Goal: Task Accomplishment & Management: Complete application form

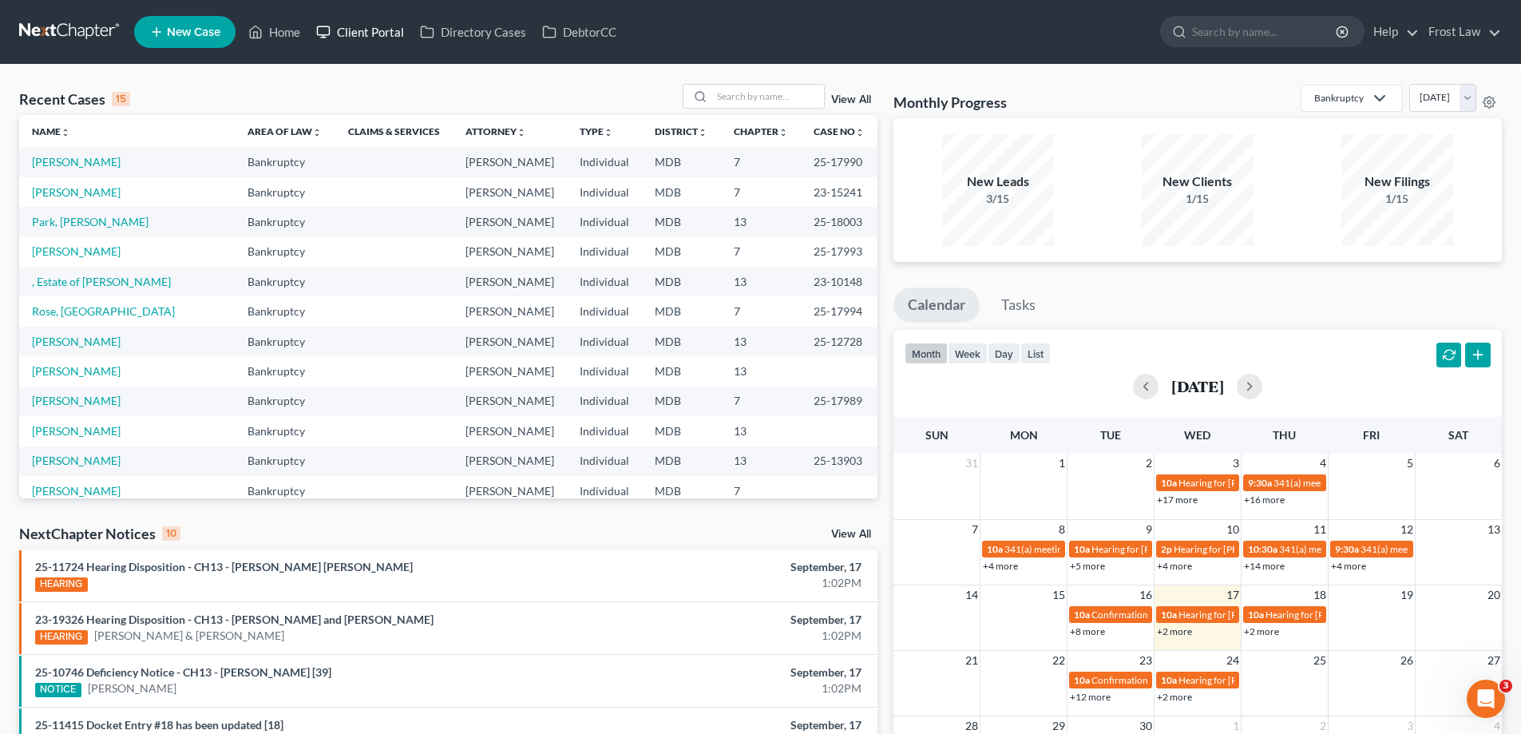
click at [349, 30] on link "Client Portal" at bounding box center [360, 32] width 104 height 29
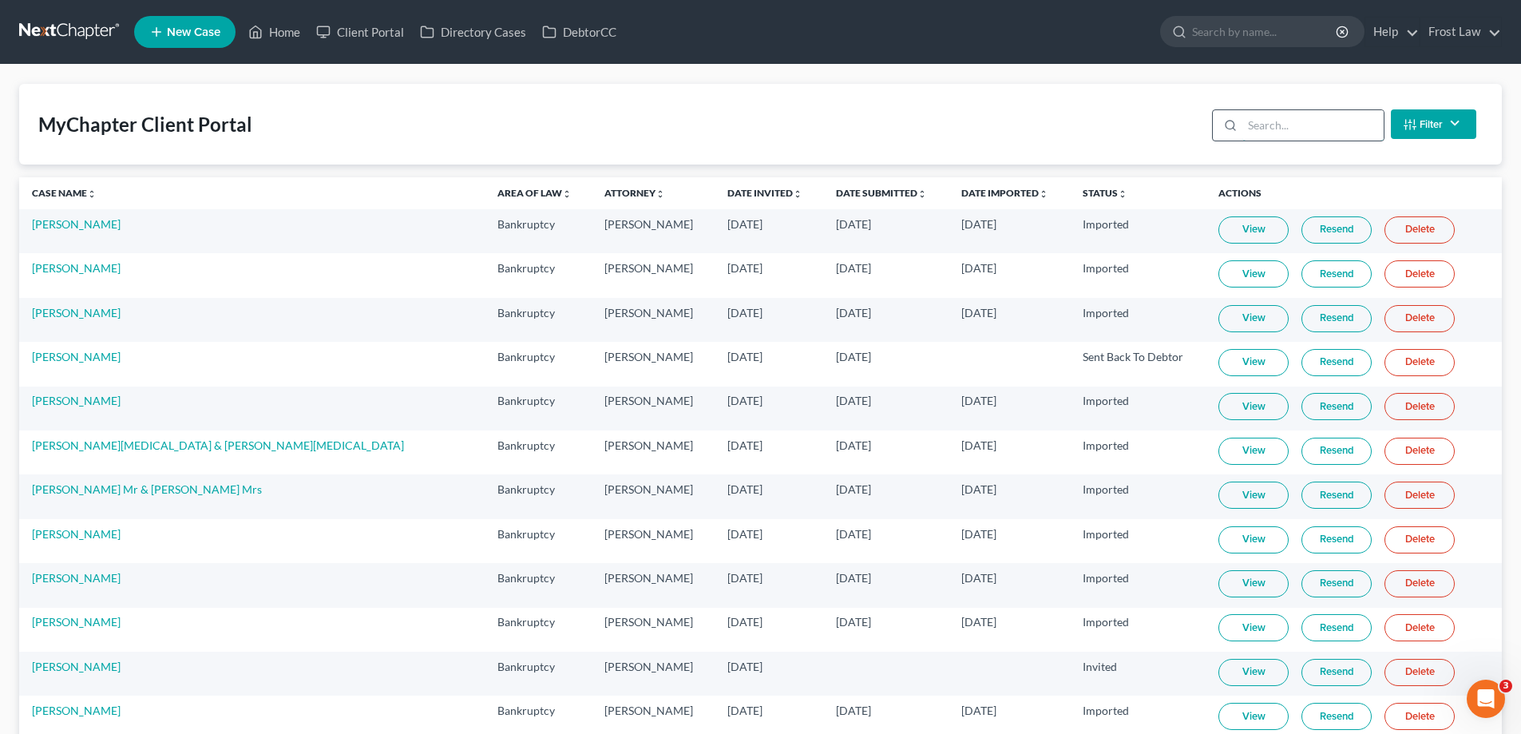
click at [1287, 128] on input "search" at bounding box center [1312, 125] width 141 height 30
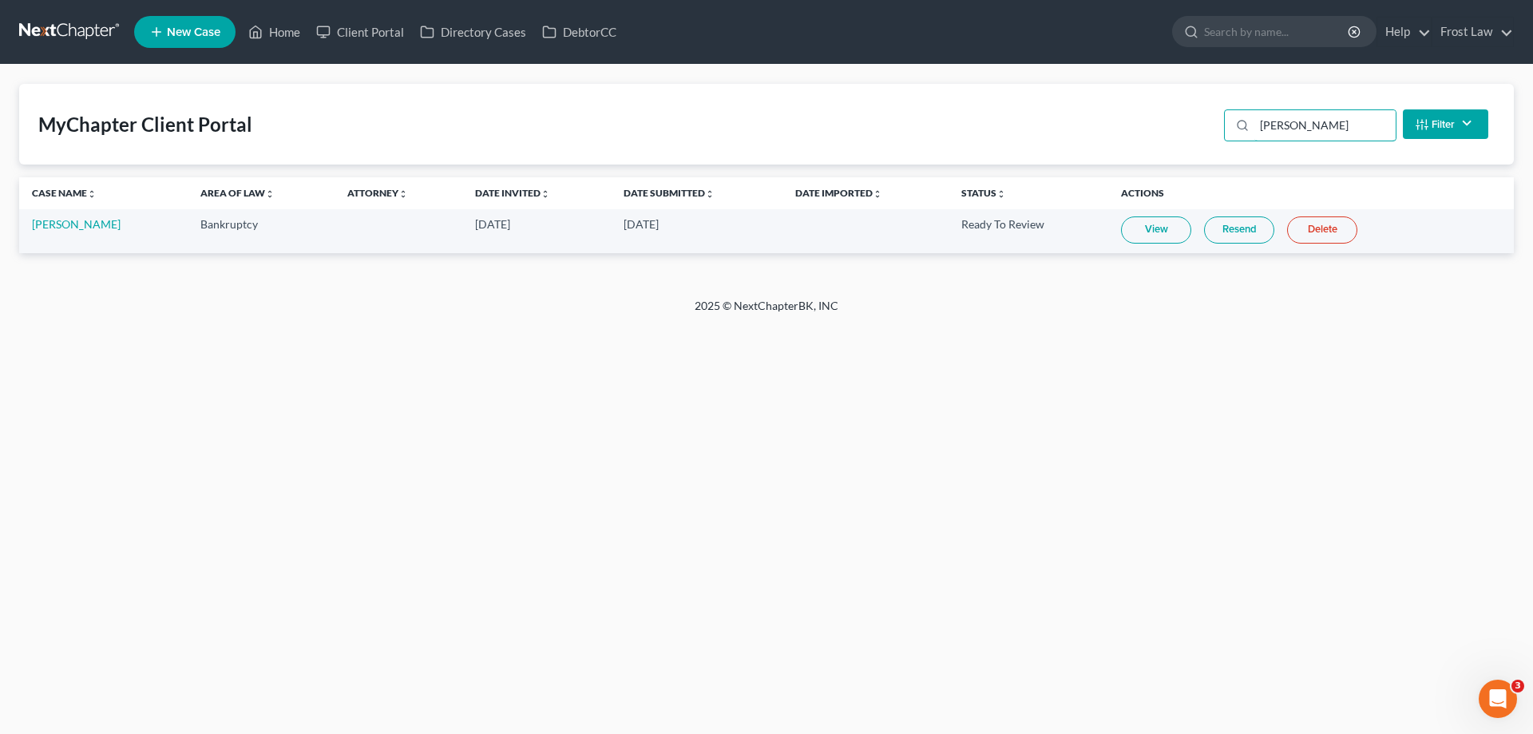
type input "[PERSON_NAME]"
click at [1166, 232] on link "View" at bounding box center [1156, 229] width 70 height 27
click at [75, 226] on link "[PERSON_NAME]" at bounding box center [76, 224] width 89 height 14
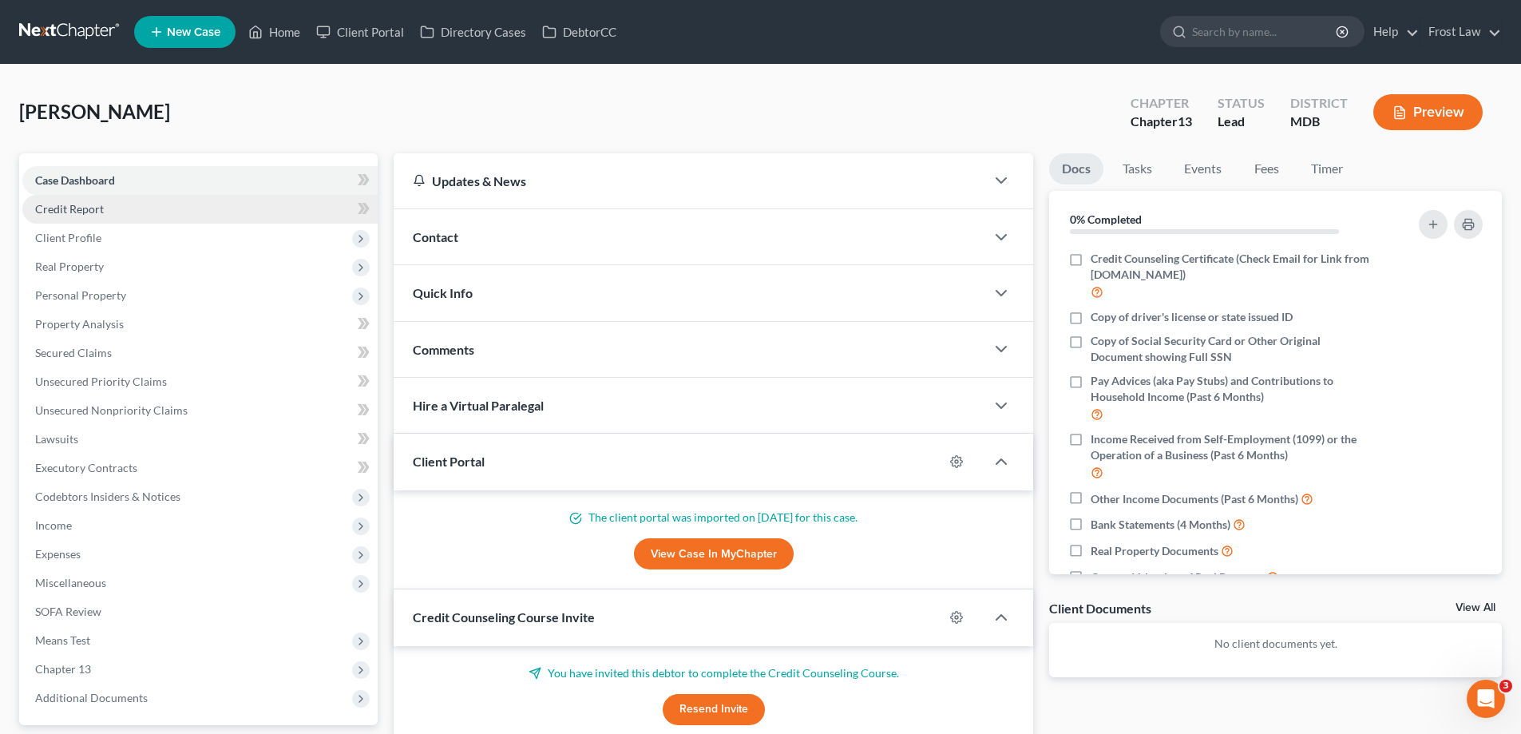
click at [183, 218] on link "Credit Report" at bounding box center [199, 209] width 355 height 29
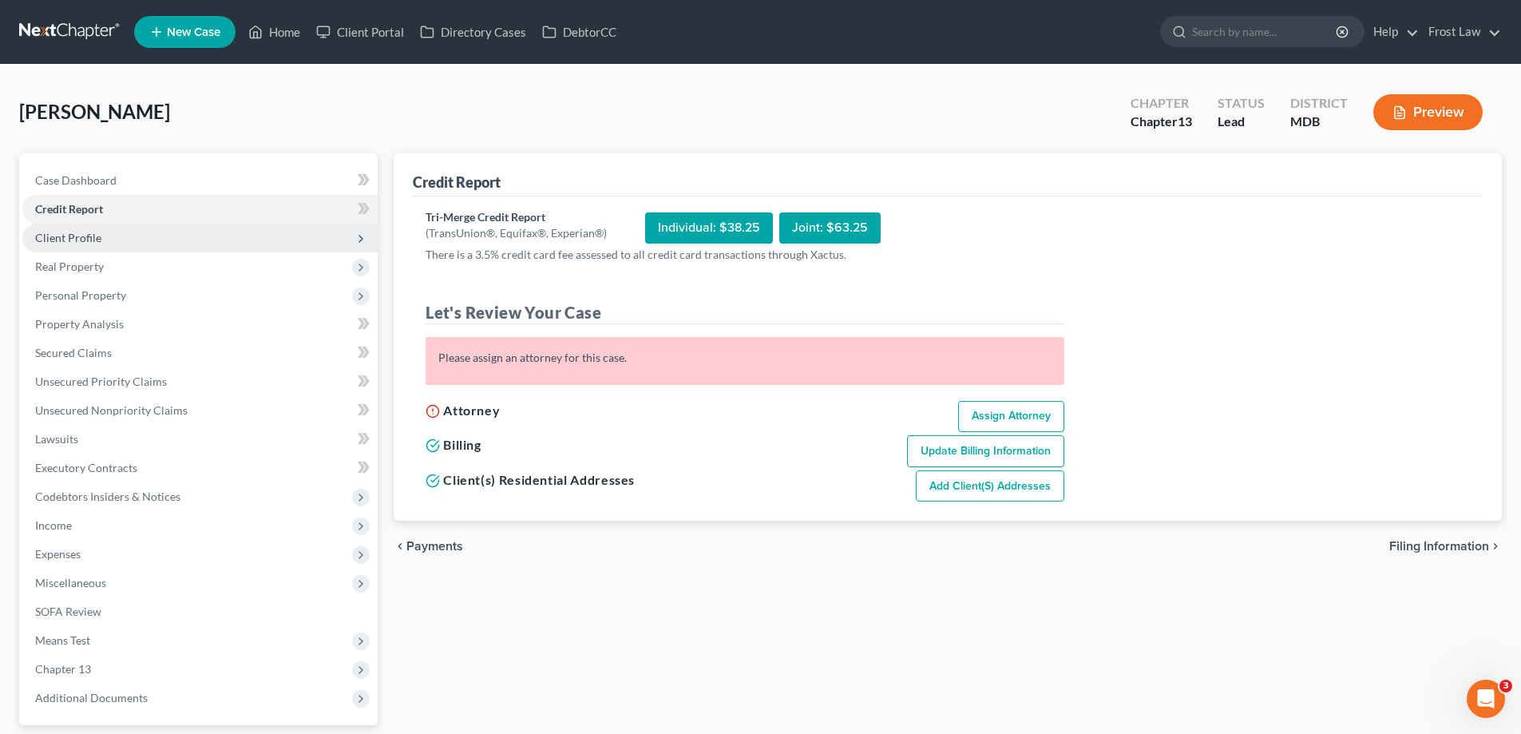
click at [144, 237] on span "Client Profile" at bounding box center [199, 238] width 355 height 29
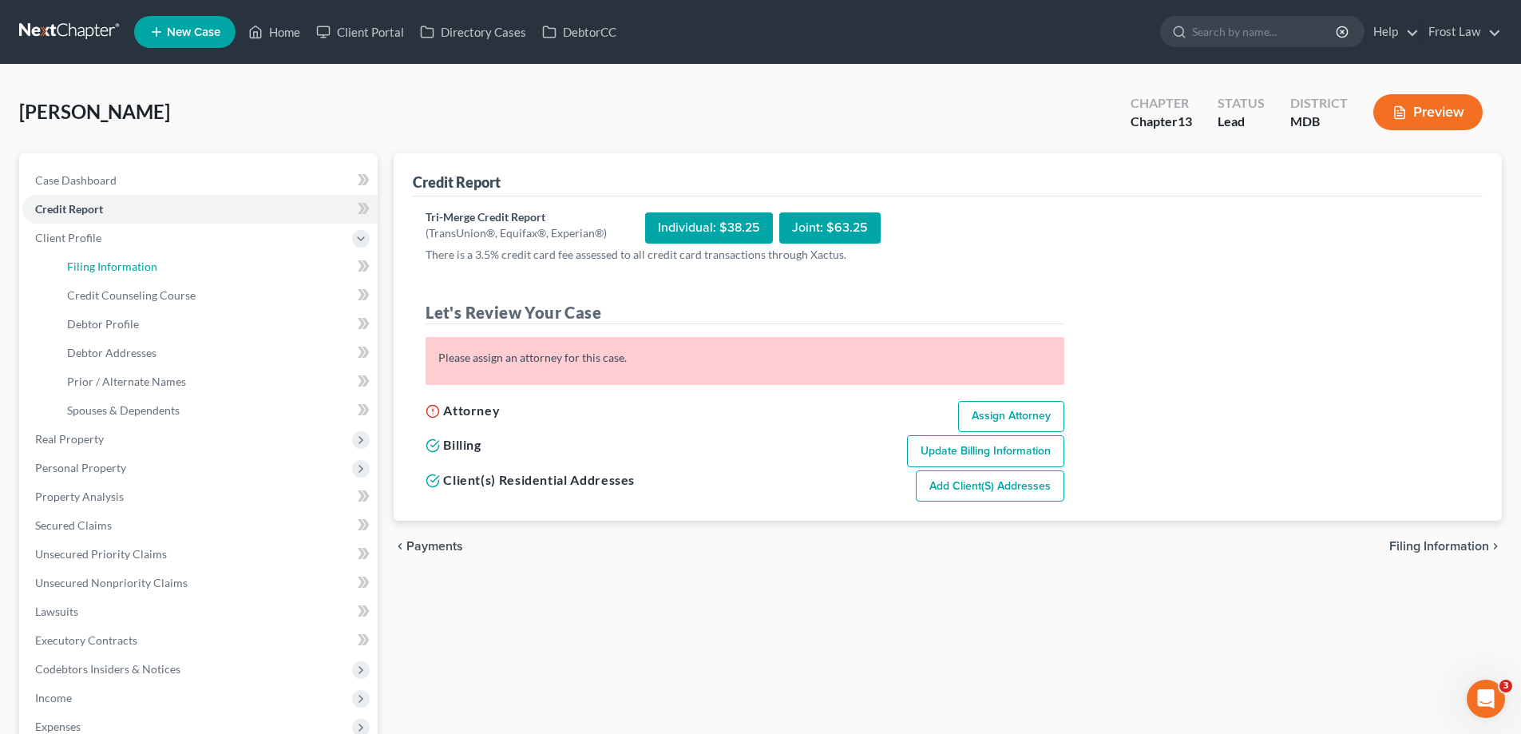
click at [199, 268] on link "Filing Information" at bounding box center [215, 266] width 323 height 29
select select "1"
select select "0"
select select "3"
select select "38"
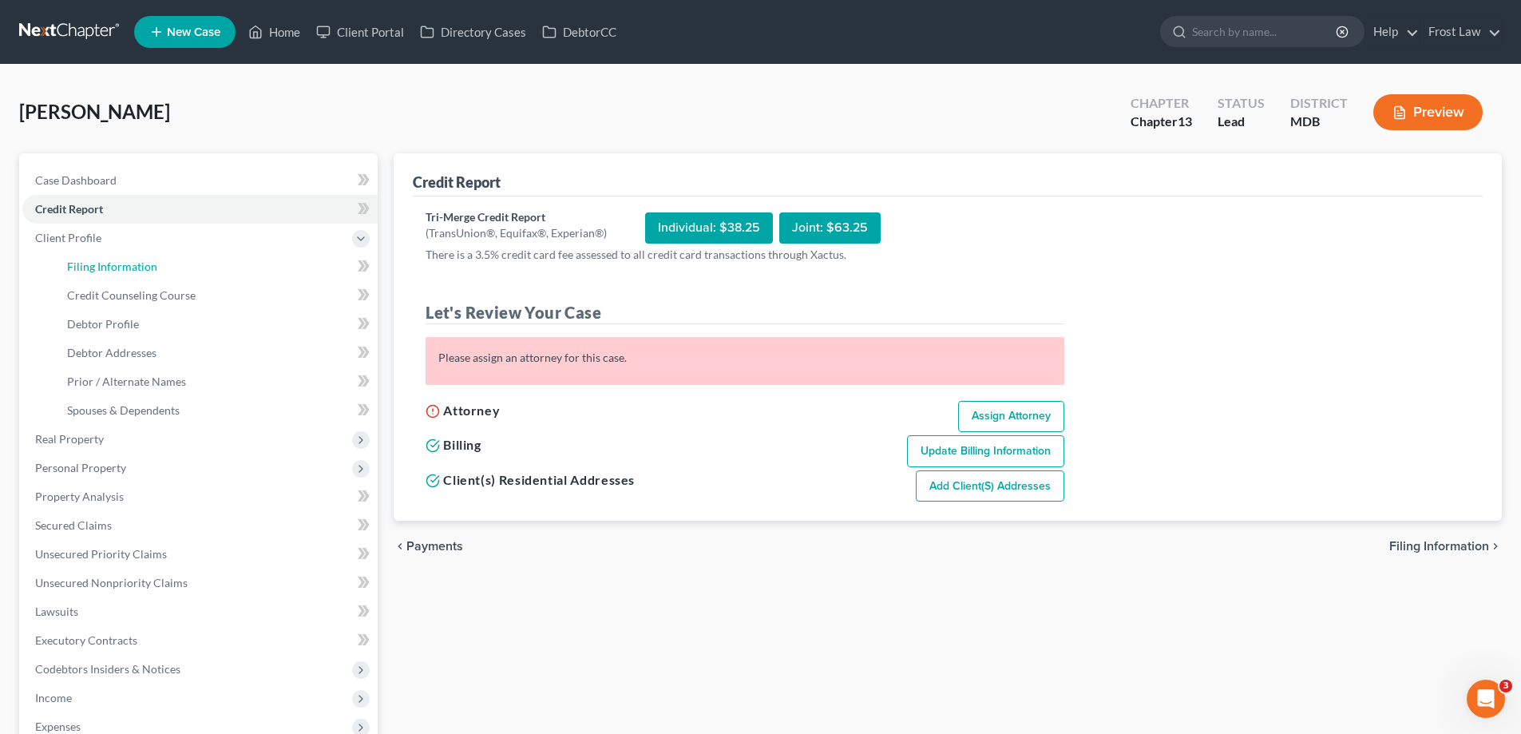
select select "21"
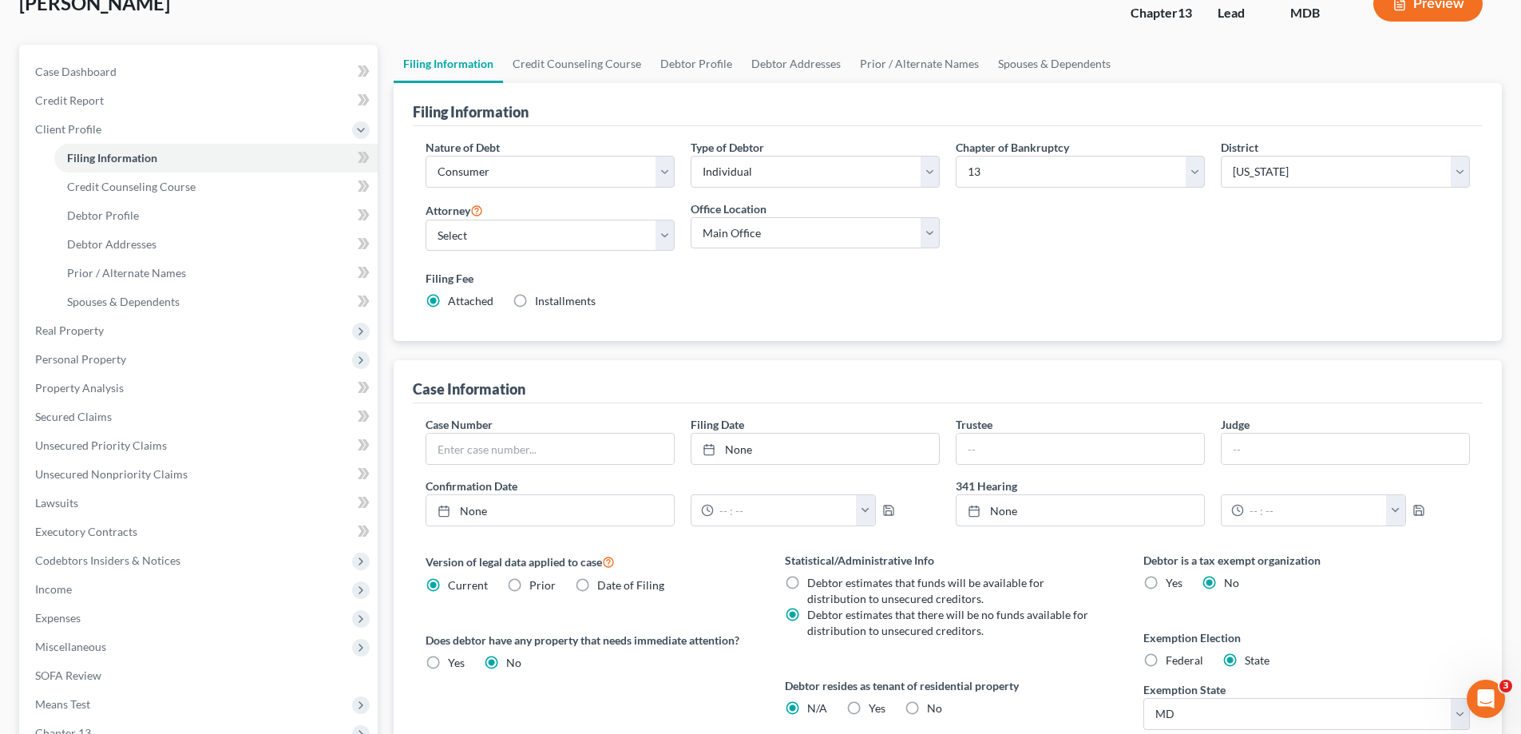
scroll to position [240, 0]
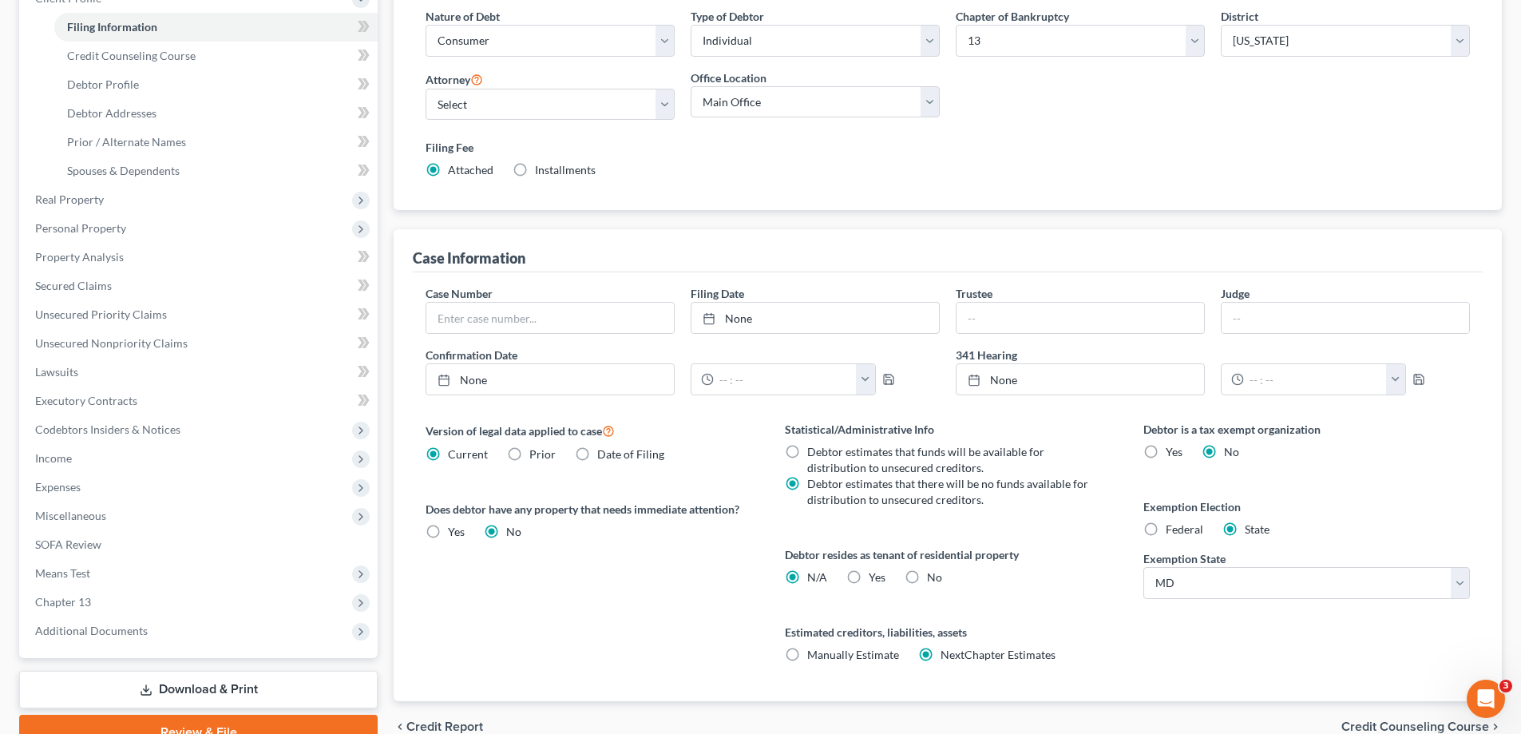
click at [927, 578] on label "No" at bounding box center [934, 577] width 15 height 16
click at [933, 578] on input "No" at bounding box center [938, 574] width 10 height 10
radio input "true"
radio input "false"
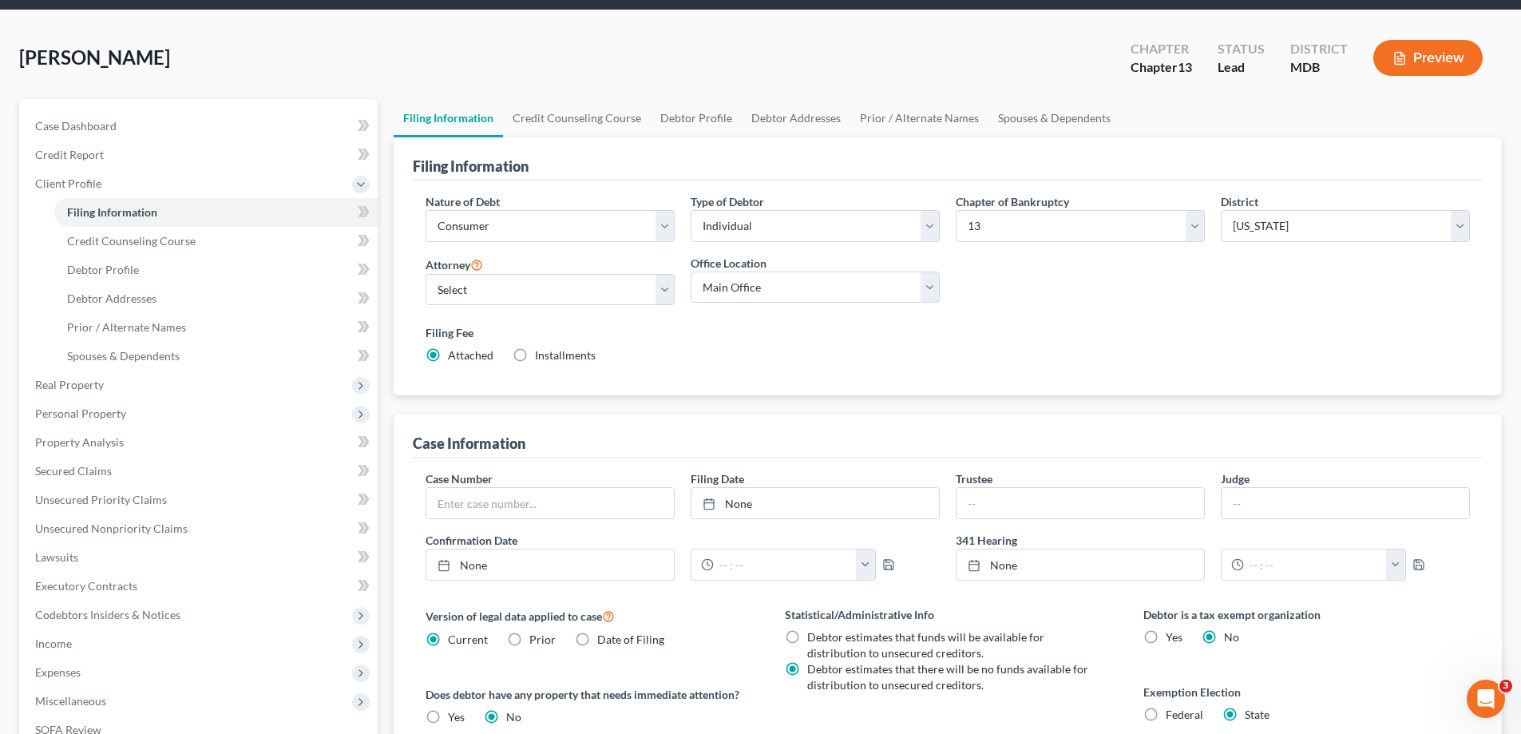
scroll to position [0, 0]
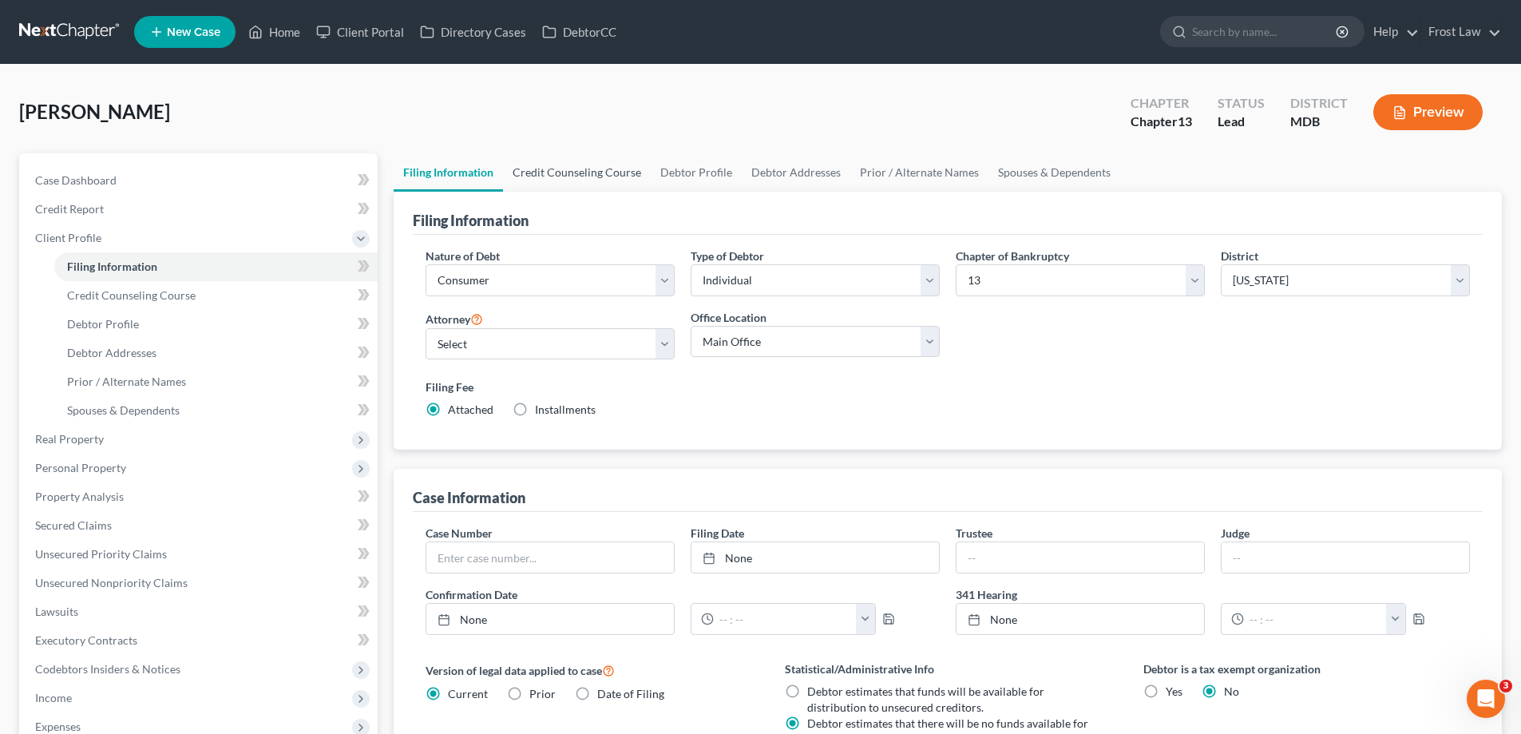
click at [552, 179] on link "Credit Counseling Course" at bounding box center [577, 172] width 148 height 38
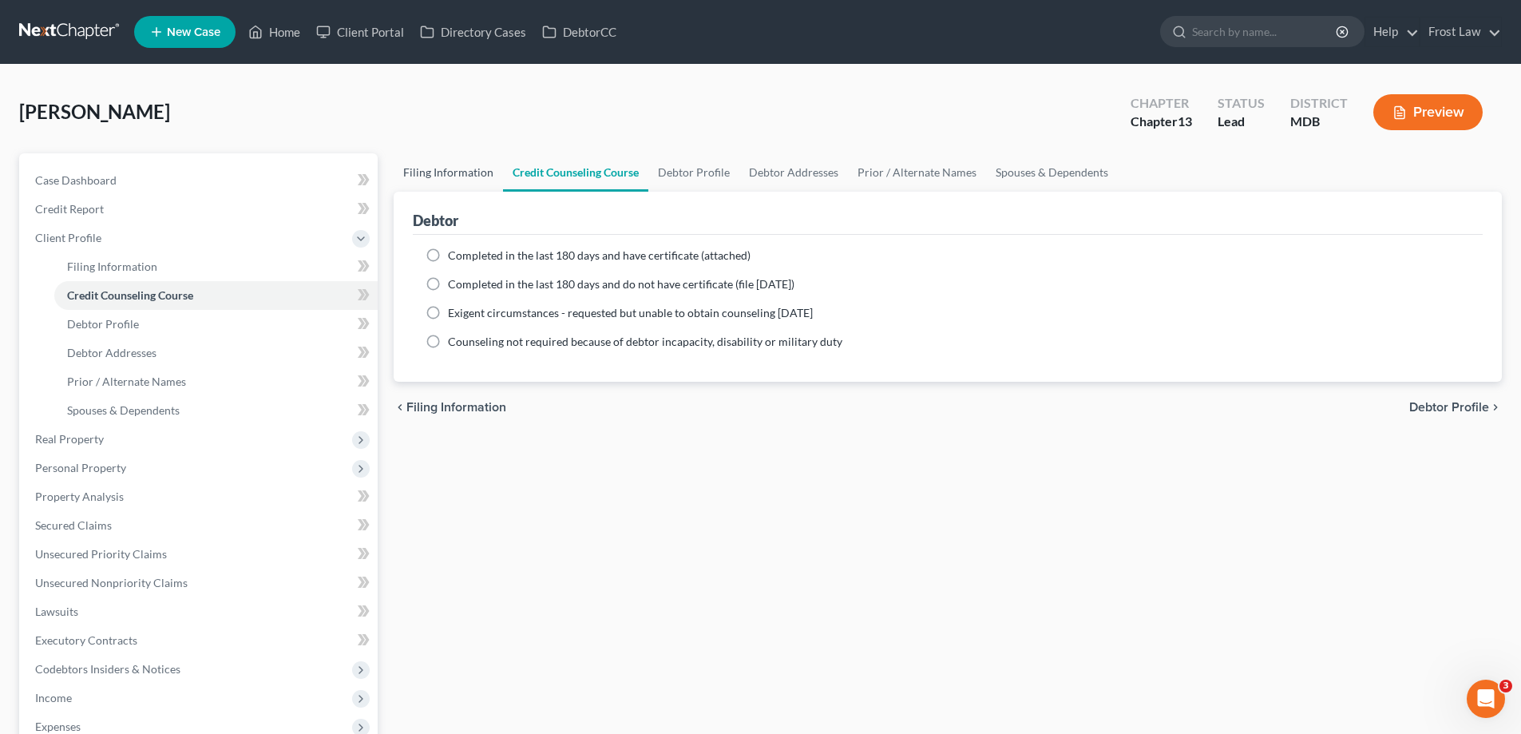
click at [453, 164] on link "Filing Information" at bounding box center [448, 172] width 109 height 38
select select "1"
select select "0"
select select "3"
select select "38"
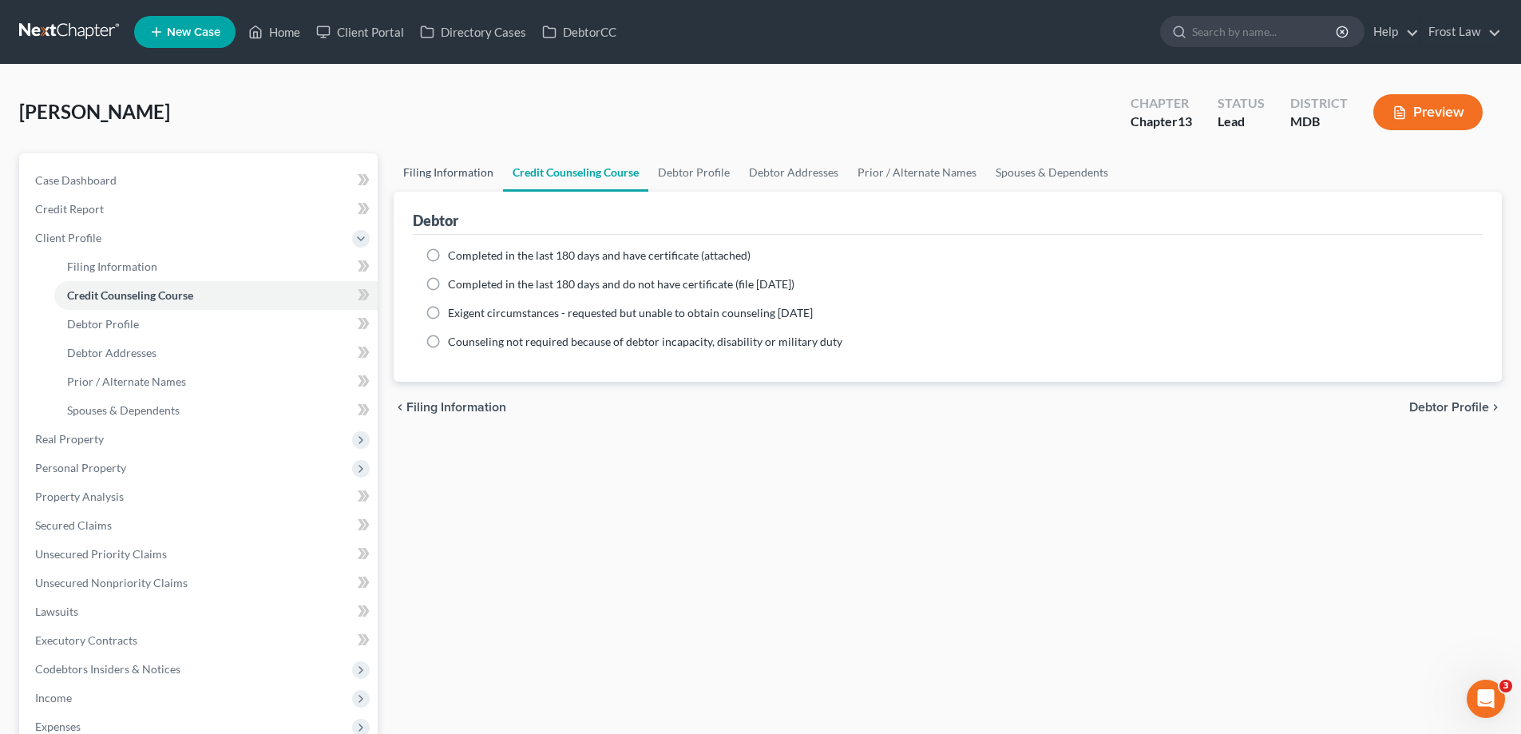
select select "21"
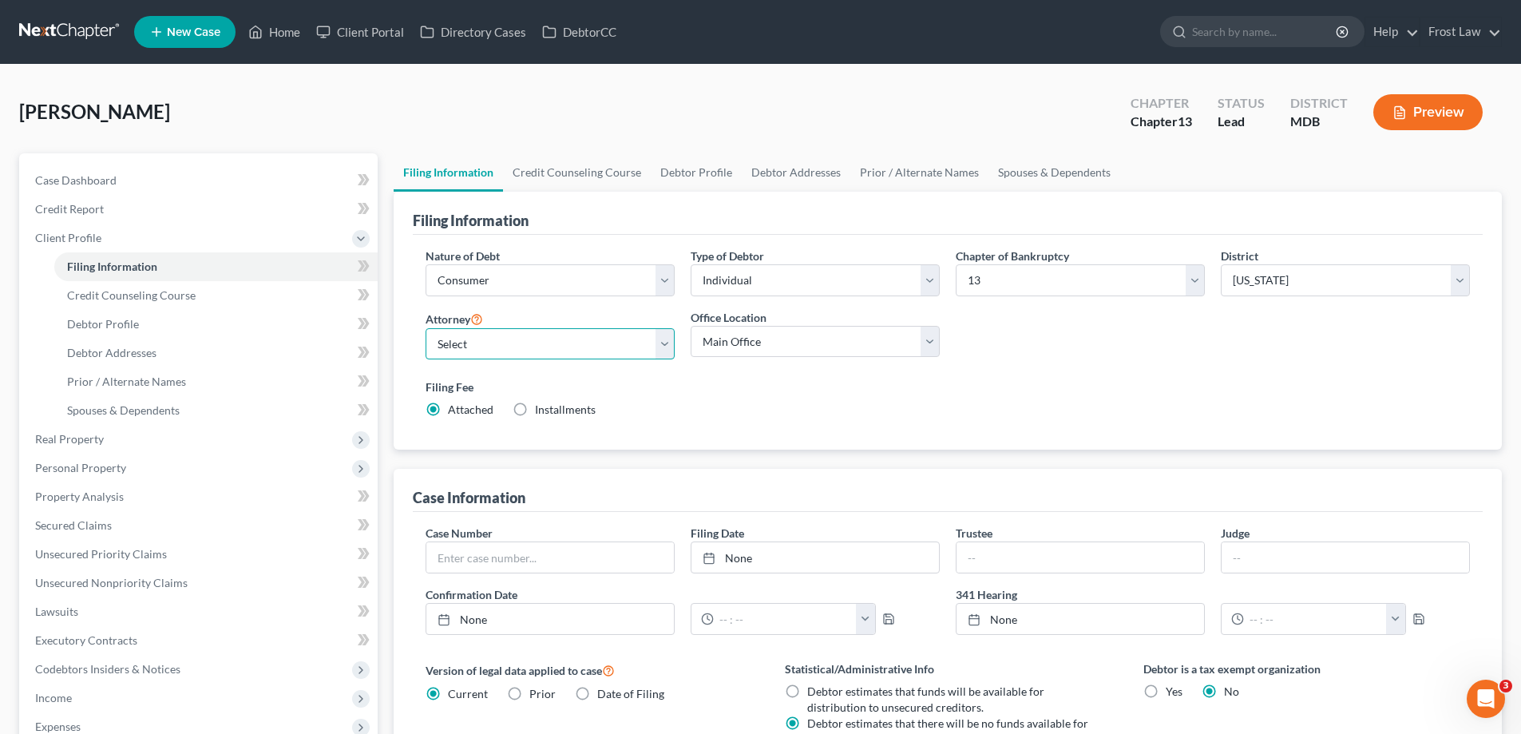
drag, startPoint x: 499, startPoint y: 350, endPoint x: 504, endPoint y: 358, distance: 10.0
click at [499, 350] on select "Select [PERSON_NAME] - MDB [PERSON_NAME] - PAEB" at bounding box center [550, 344] width 249 height 32
select select "0"
click at [426, 328] on select "Select [PERSON_NAME] - MDB [PERSON_NAME] - PAEB" at bounding box center [550, 344] width 249 height 32
click at [589, 42] on link "DebtorCC" at bounding box center [579, 32] width 90 height 29
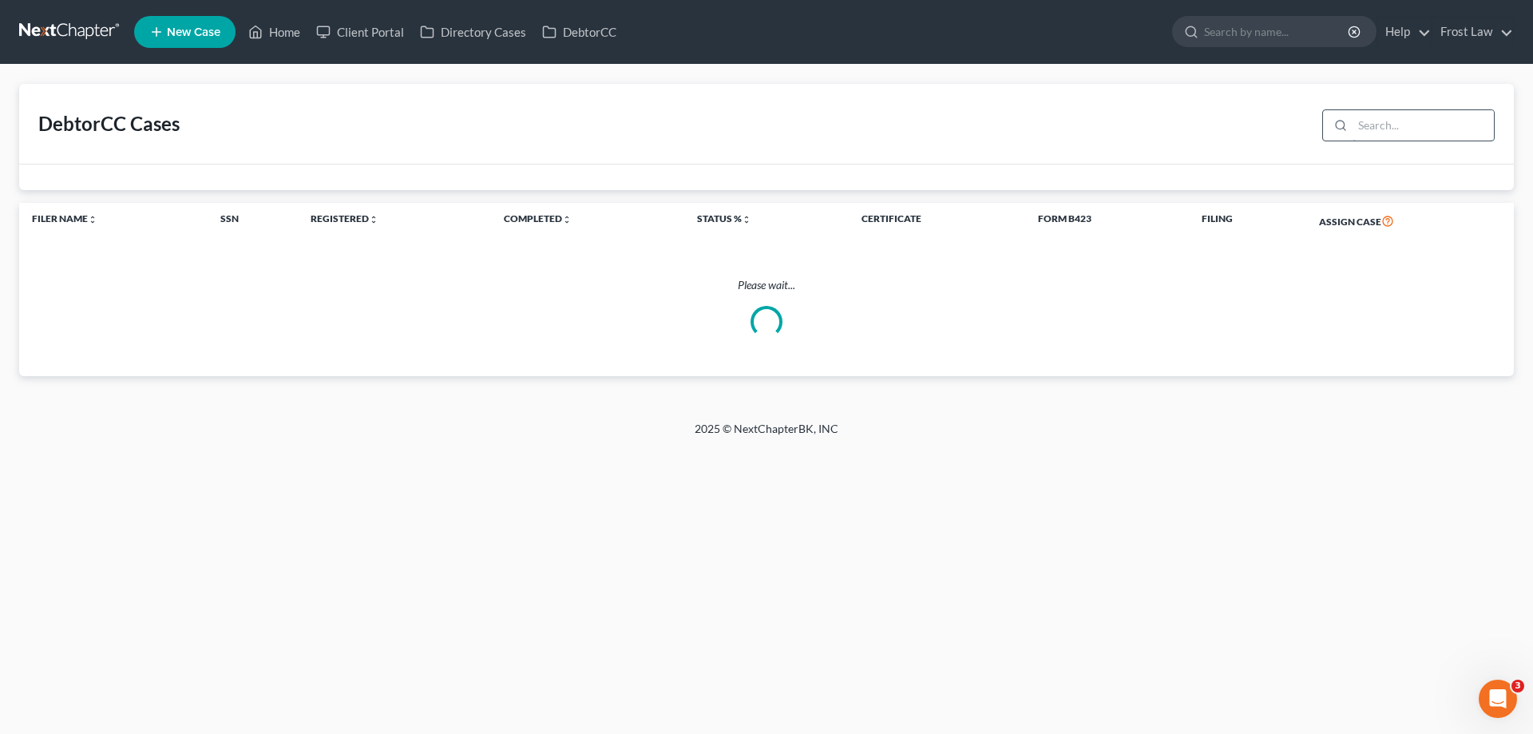
click at [1384, 129] on input "search" at bounding box center [1422, 125] width 141 height 30
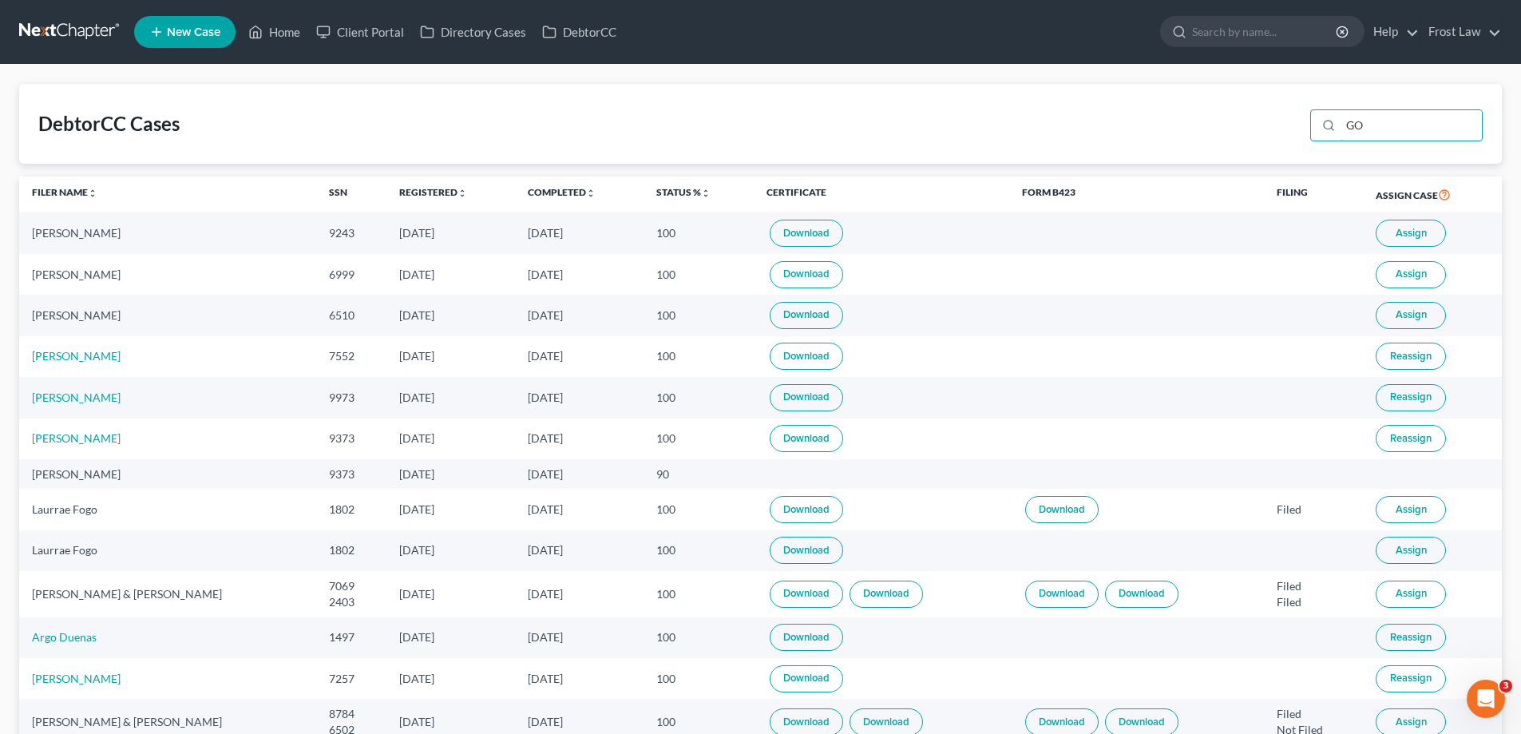
type input "GO"
click at [1401, 239] on span "Assign" at bounding box center [1411, 233] width 31 height 13
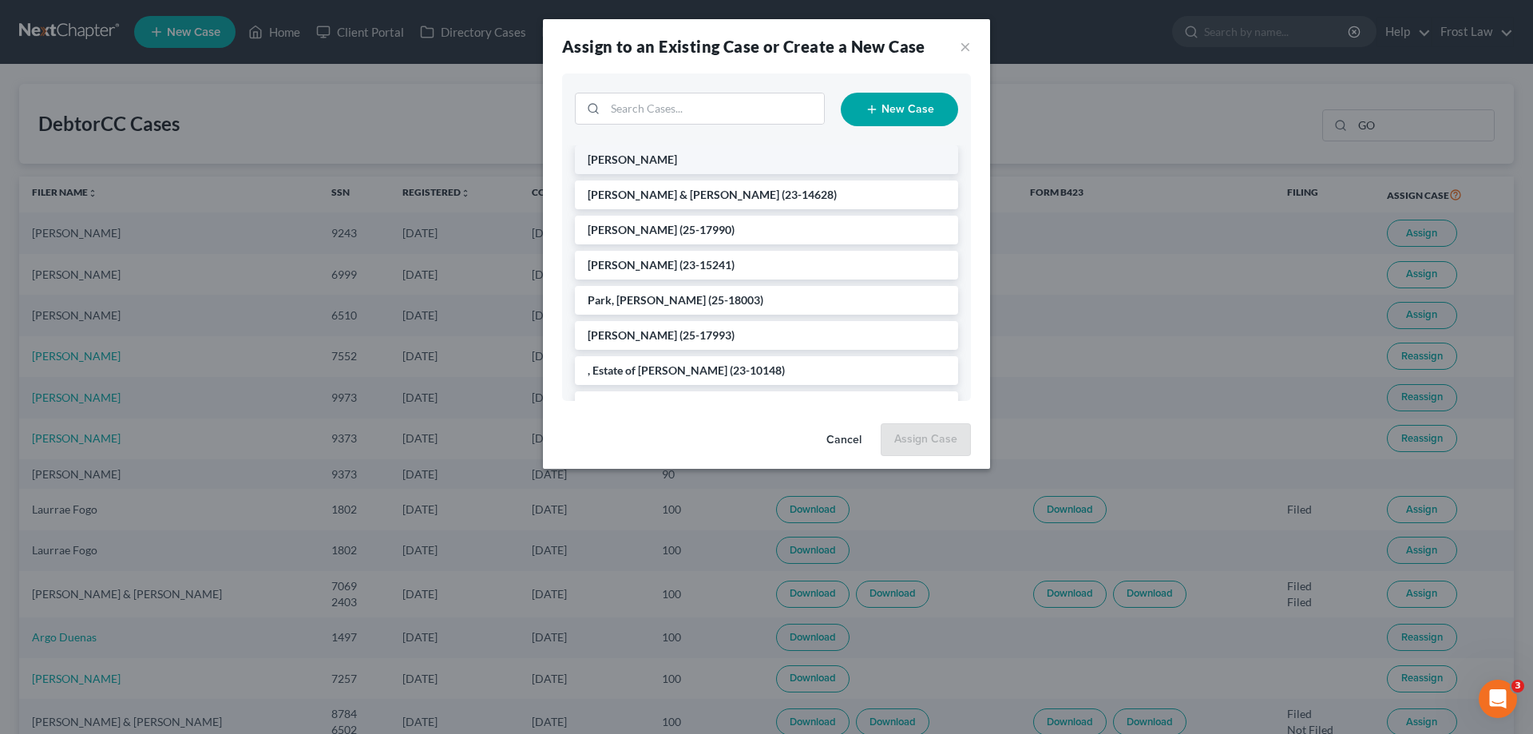
click at [690, 160] on li "[PERSON_NAME]" at bounding box center [766, 159] width 383 height 29
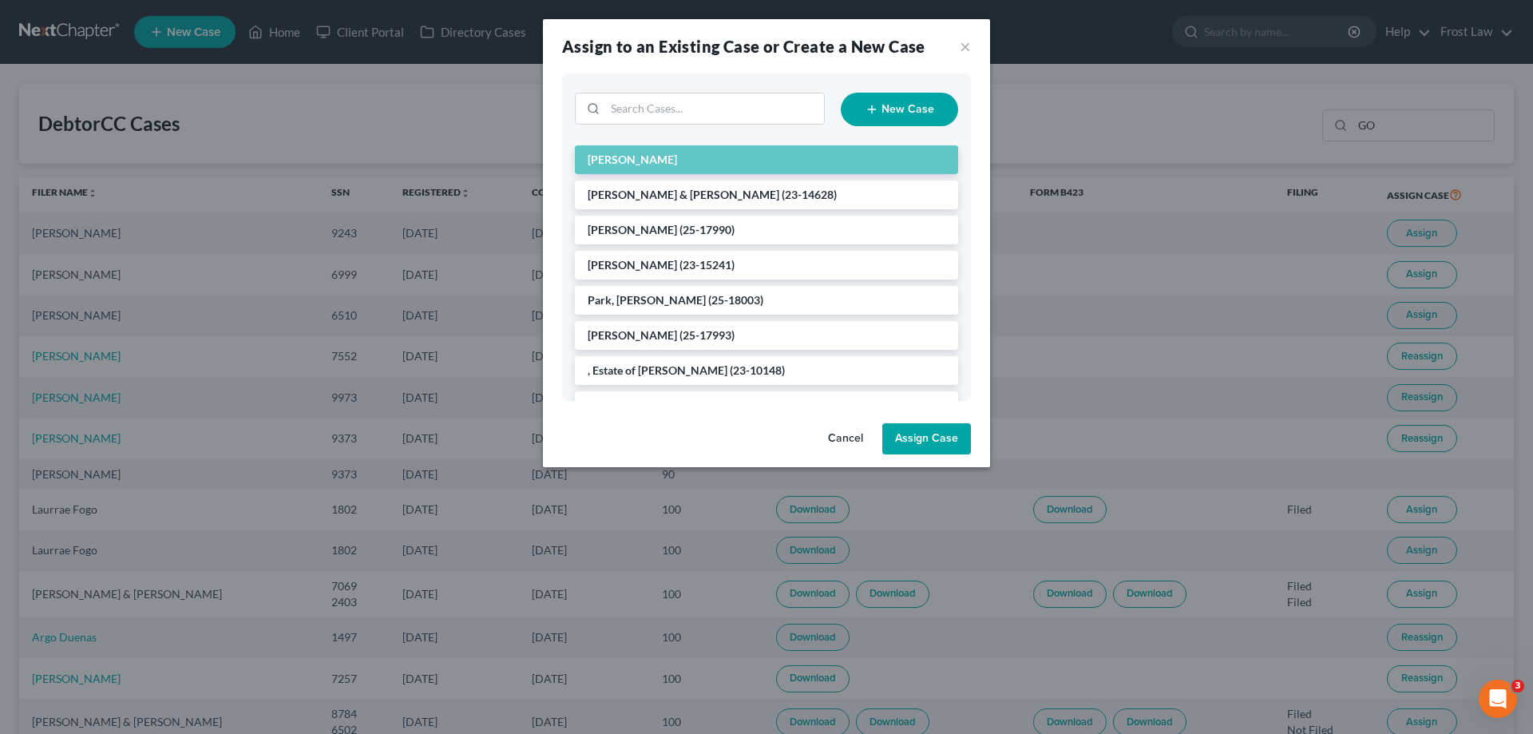
click at [928, 435] on button "Assign Case" at bounding box center [926, 439] width 89 height 32
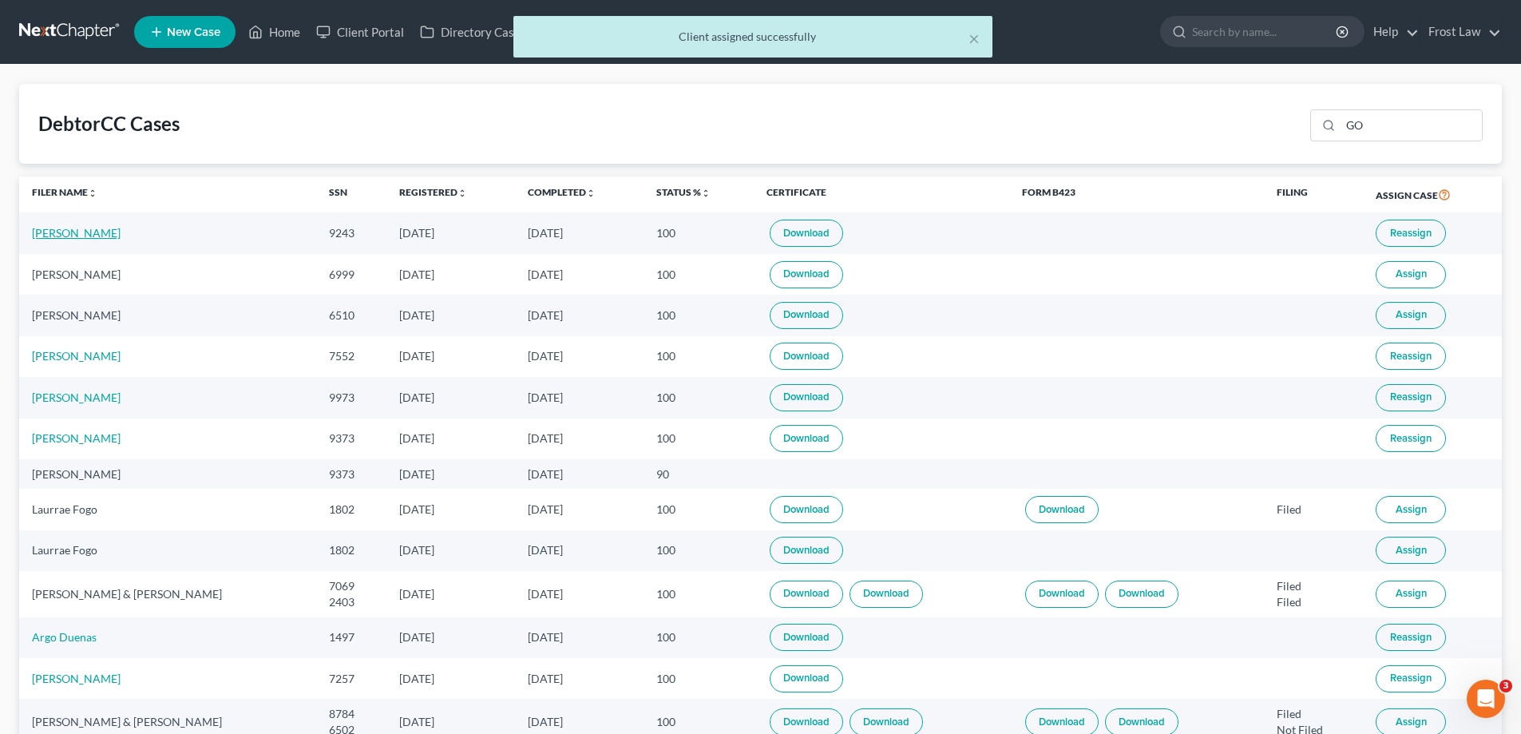
click at [77, 234] on link "[PERSON_NAME]" at bounding box center [76, 233] width 89 height 14
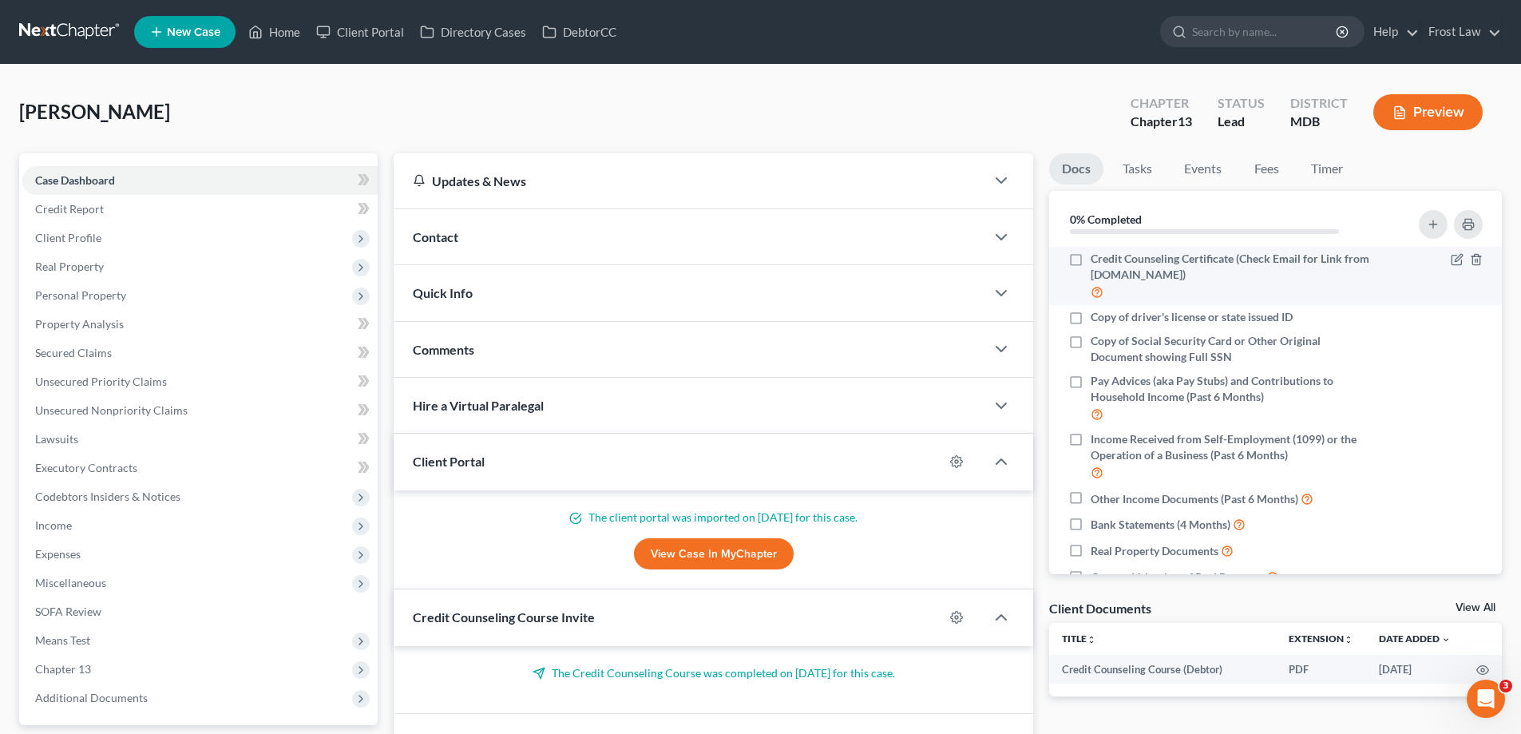
click at [1091, 259] on label "Credit Counseling Certificate (Check Email for Link from [DOMAIN_NAME])" at bounding box center [1233, 276] width 284 height 50
click at [1097, 259] on input "Credit Counseling Certificate (Check Email for Link from [DOMAIN_NAME])" at bounding box center [1102, 256] width 10 height 10
checkbox input "true"
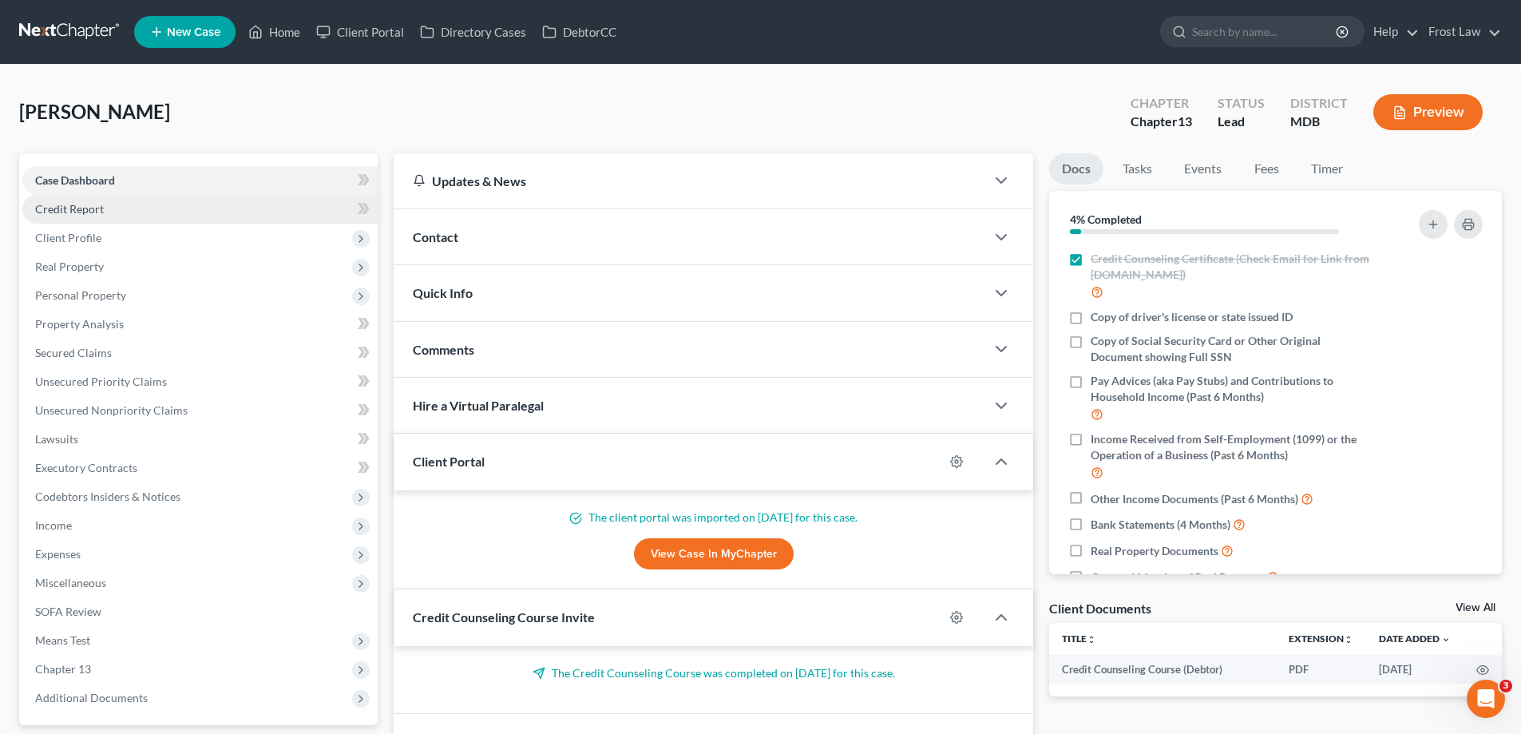
click at [133, 217] on link "Credit Report" at bounding box center [199, 209] width 355 height 29
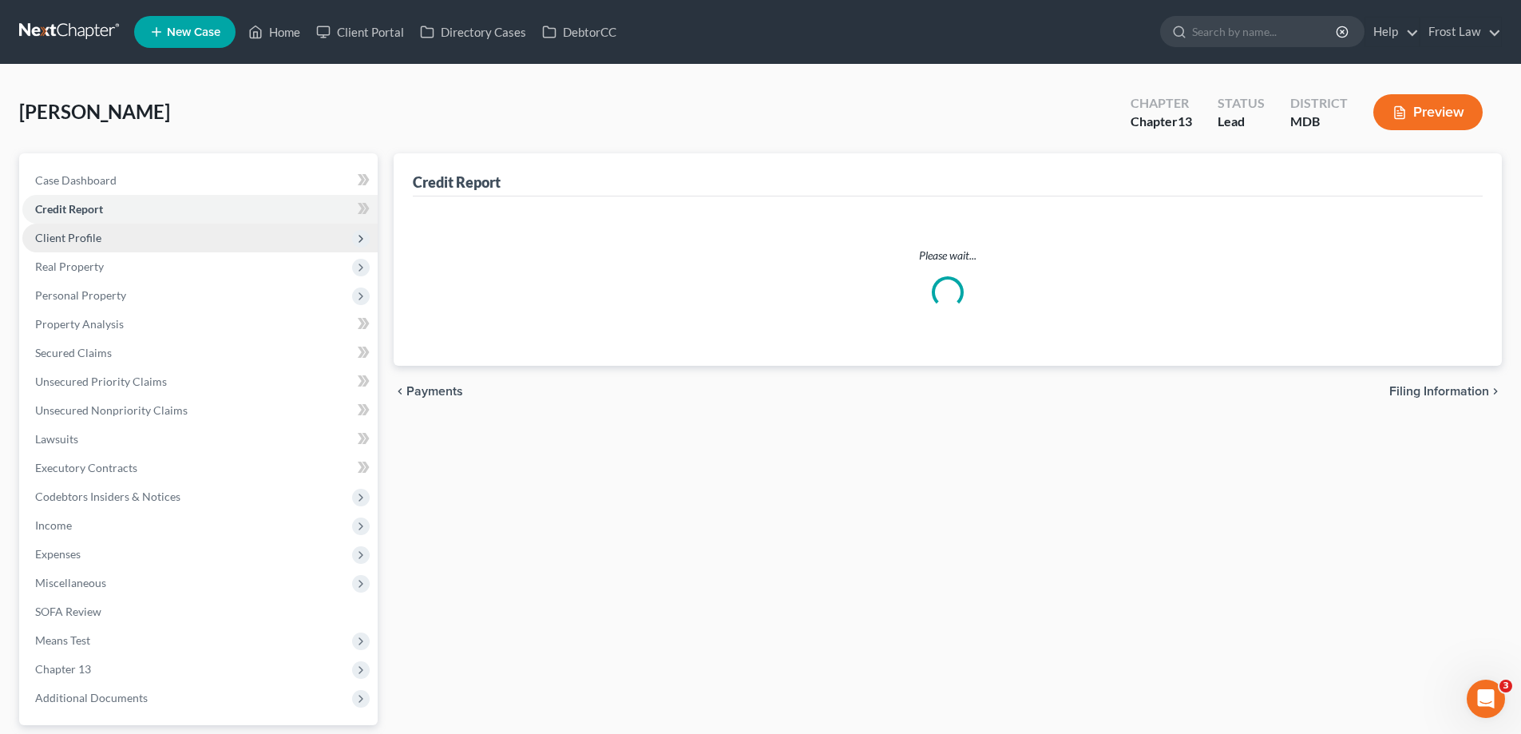
click at [130, 241] on span "Client Profile" at bounding box center [199, 238] width 355 height 29
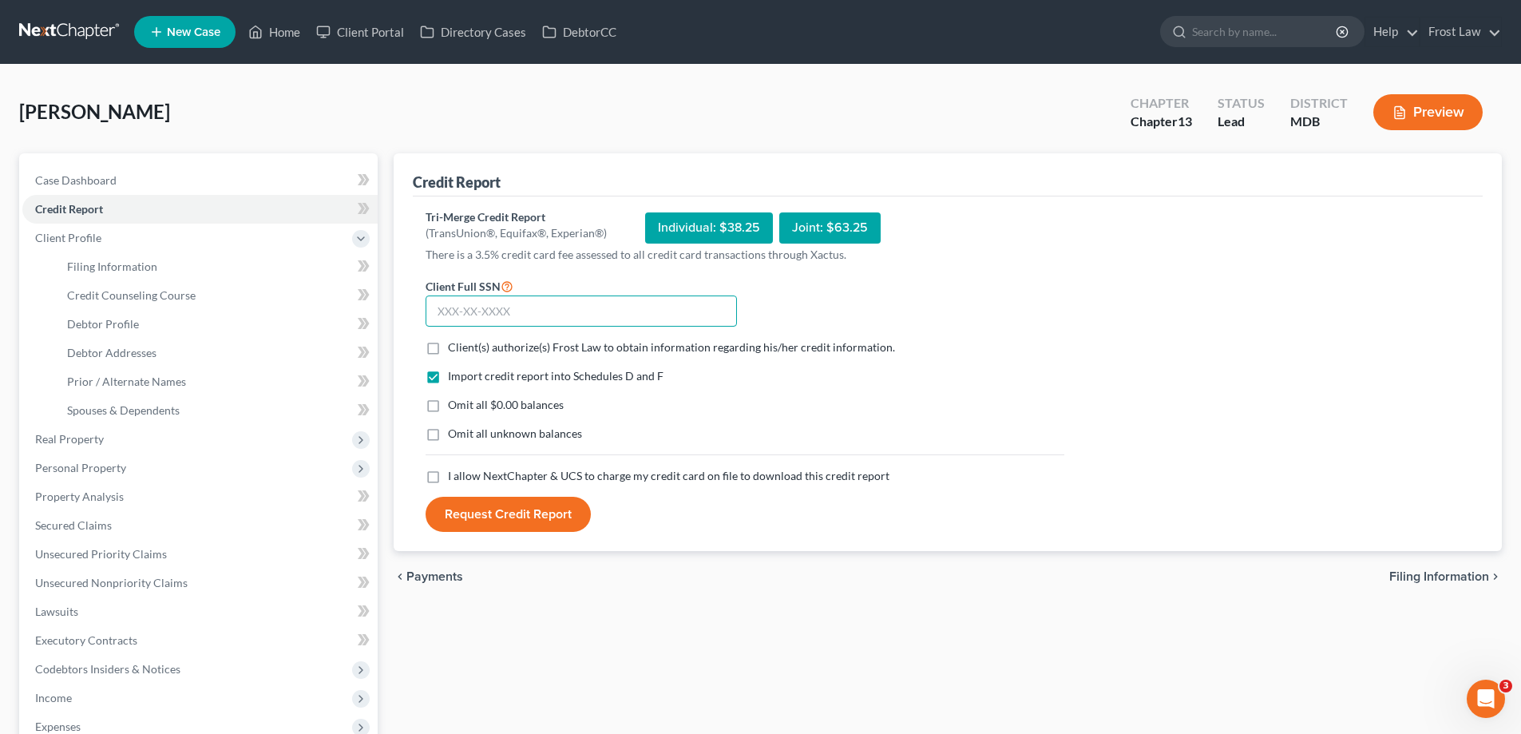
click at [571, 312] on input "text" at bounding box center [581, 311] width 311 height 32
click at [141, 322] on link "Debtor Profile" at bounding box center [215, 324] width 323 height 29
select select "4"
select select "0"
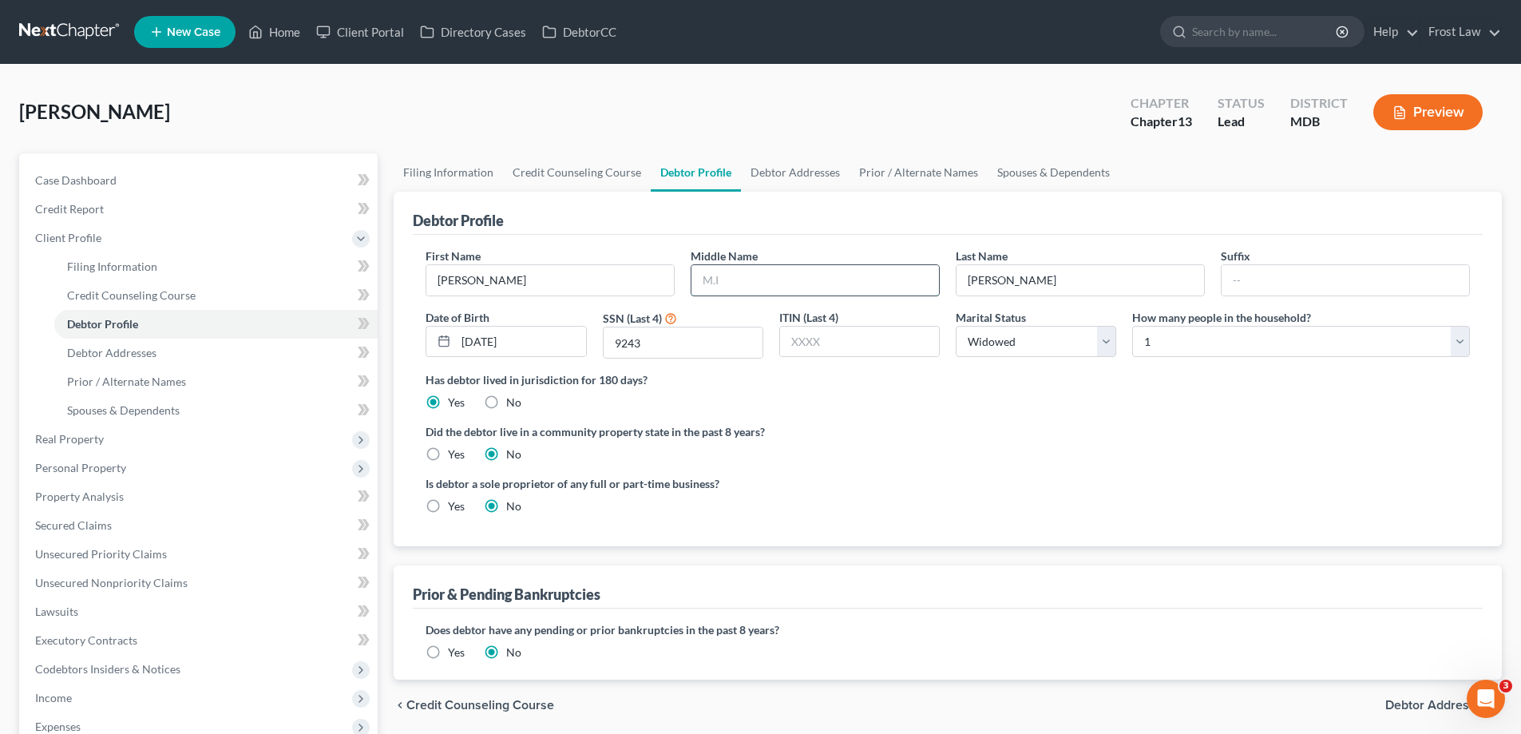
click at [744, 281] on input "text" at bounding box center [815, 280] width 248 height 30
type input "V"
drag, startPoint x: 970, startPoint y: 438, endPoint x: 1005, endPoint y: 312, distance: 130.2
click at [970, 438] on label "Did the debtor live in a community property state in the past 8 years?" at bounding box center [948, 431] width 1044 height 17
click at [138, 212] on link "Credit Report" at bounding box center [199, 209] width 355 height 29
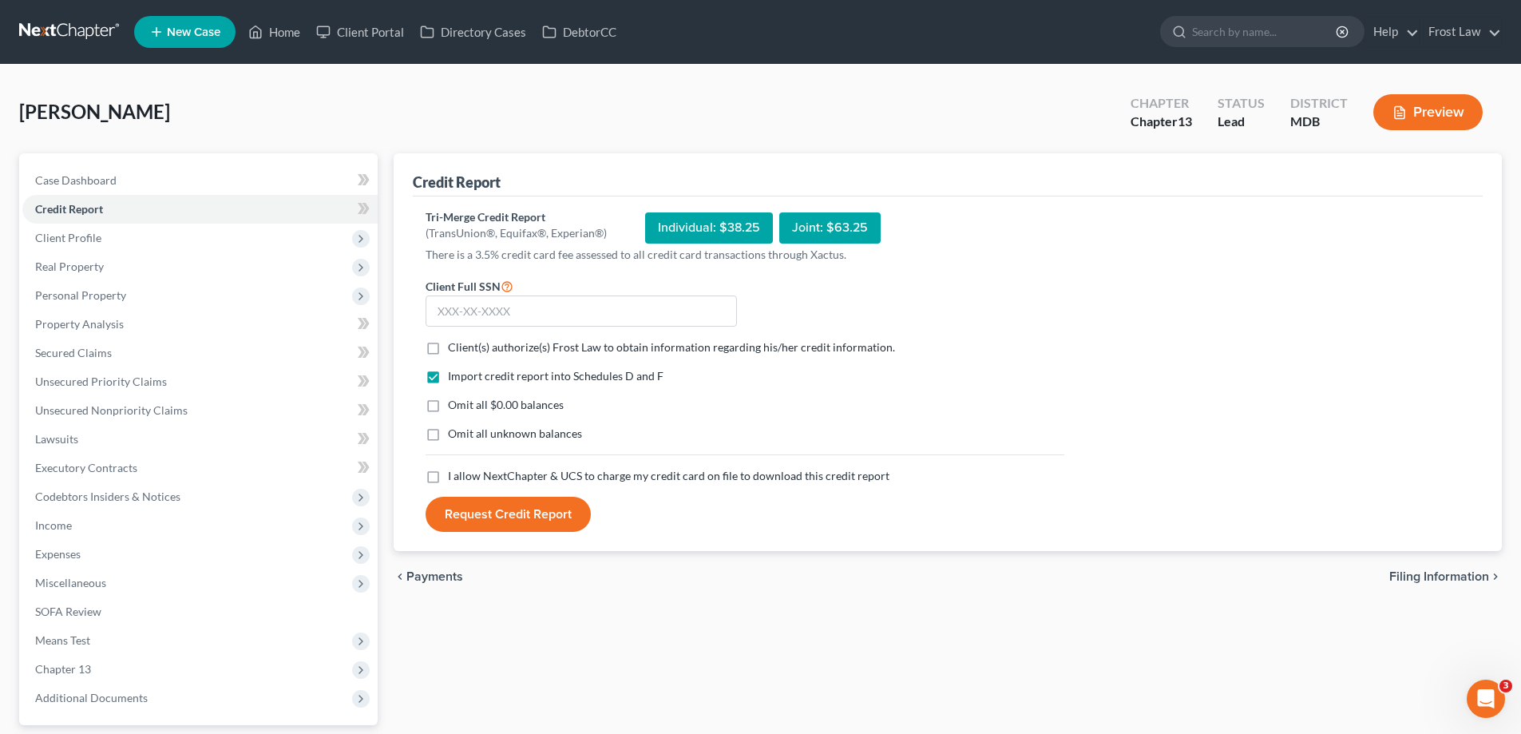
click at [448, 345] on label "Client(s) authorize(s) Frost Law to obtain information regarding his/her credit…" at bounding box center [671, 347] width 447 height 16
click at [454, 345] on input "Client(s) authorize(s) Frost Law to obtain information regarding his/her credit…" at bounding box center [459, 344] width 10 height 10
checkbox input "true"
click at [448, 476] on label "I allow NextChapter & UCS to charge my credit card on file to download this cre…" at bounding box center [669, 476] width 442 height 16
click at [454, 476] on input "I allow NextChapter & UCS to charge my credit card on file to download this cre…" at bounding box center [459, 473] width 10 height 10
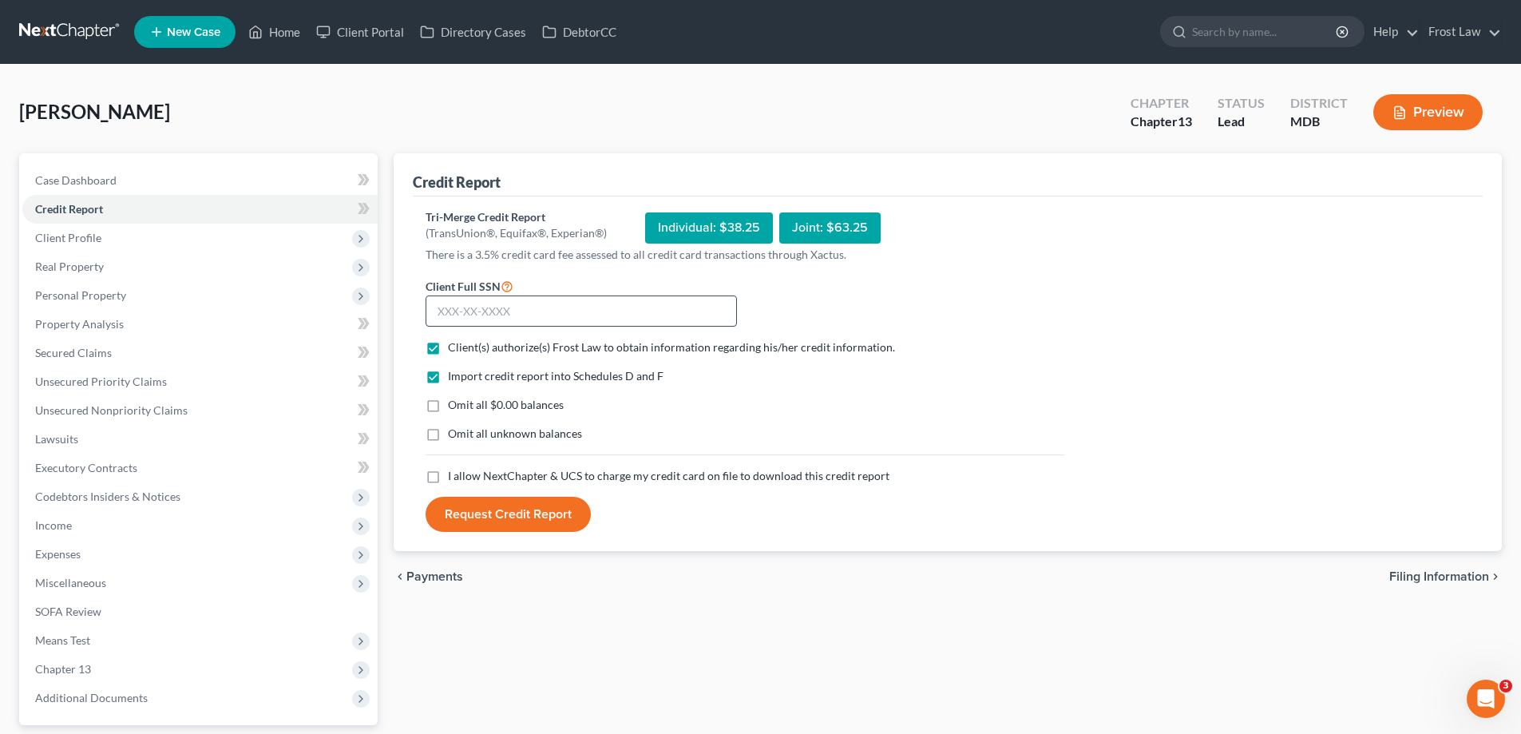
checkbox input "true"
drag, startPoint x: 524, startPoint y: 312, endPoint x: 564, endPoint y: 309, distance: 40.0
click at [525, 312] on input "text" at bounding box center [581, 311] width 311 height 32
type input "578-86-9243"
click at [464, 508] on button "Request Credit Report" at bounding box center [508, 514] width 165 height 35
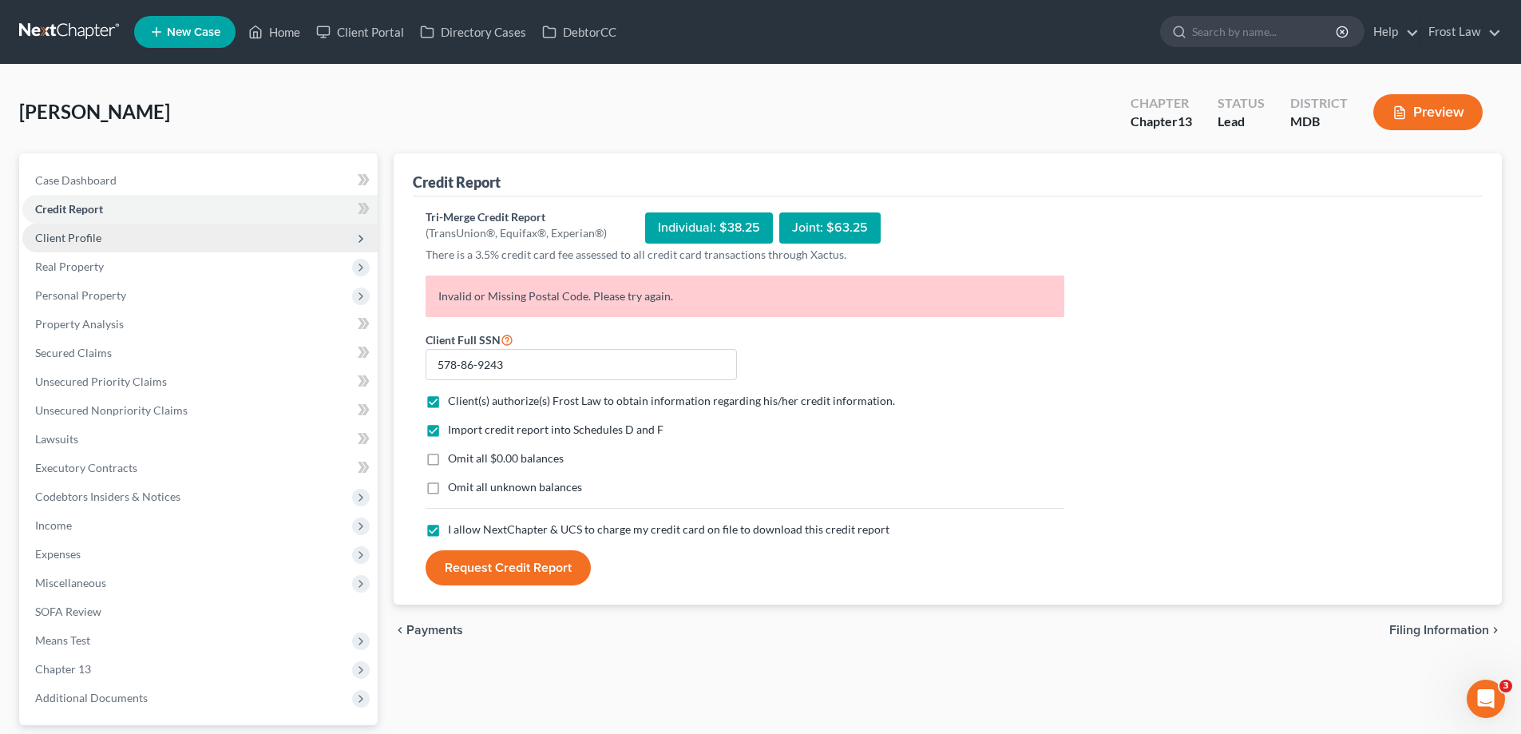
click at [118, 235] on span "Client Profile" at bounding box center [199, 238] width 355 height 29
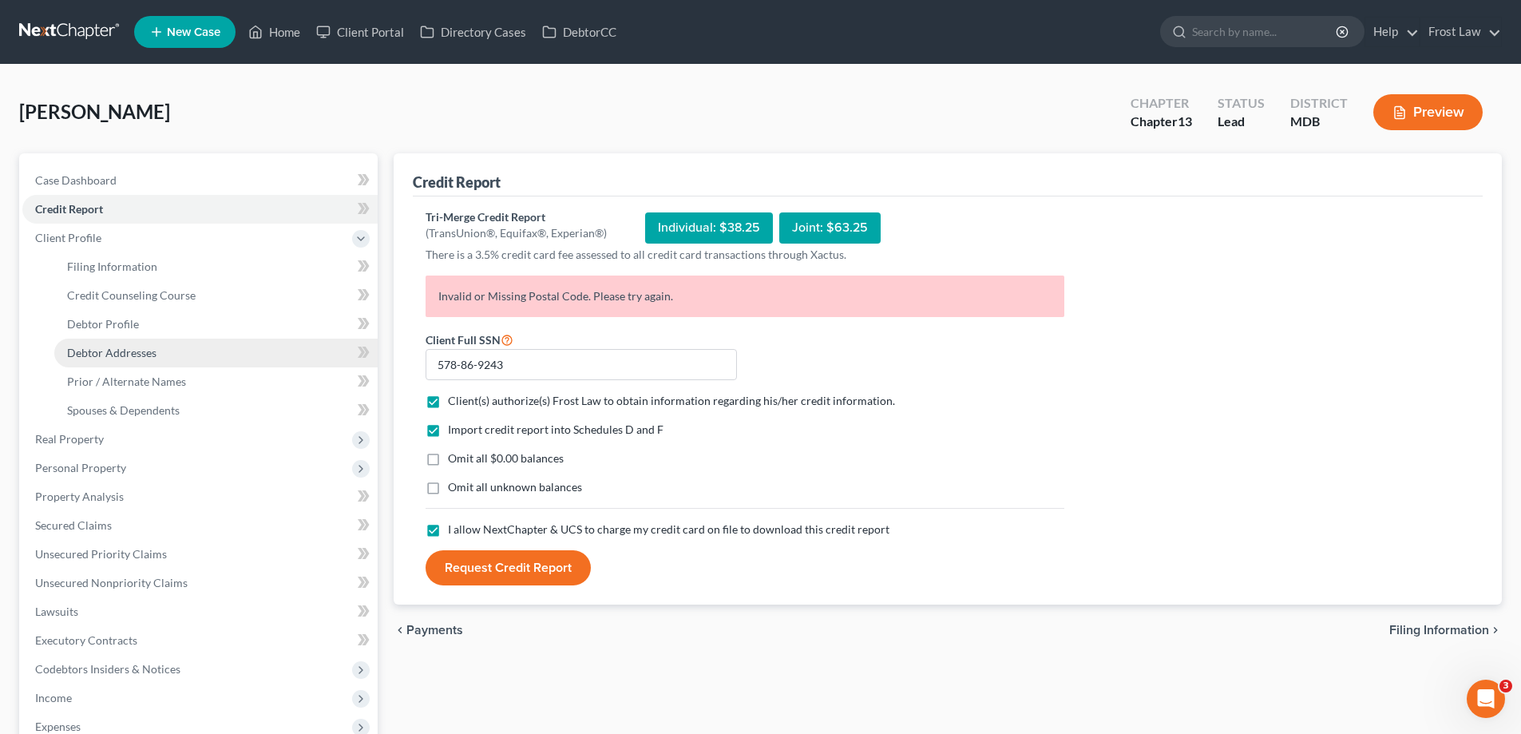
click at [147, 350] on span "Debtor Addresses" at bounding box center [111, 353] width 89 height 14
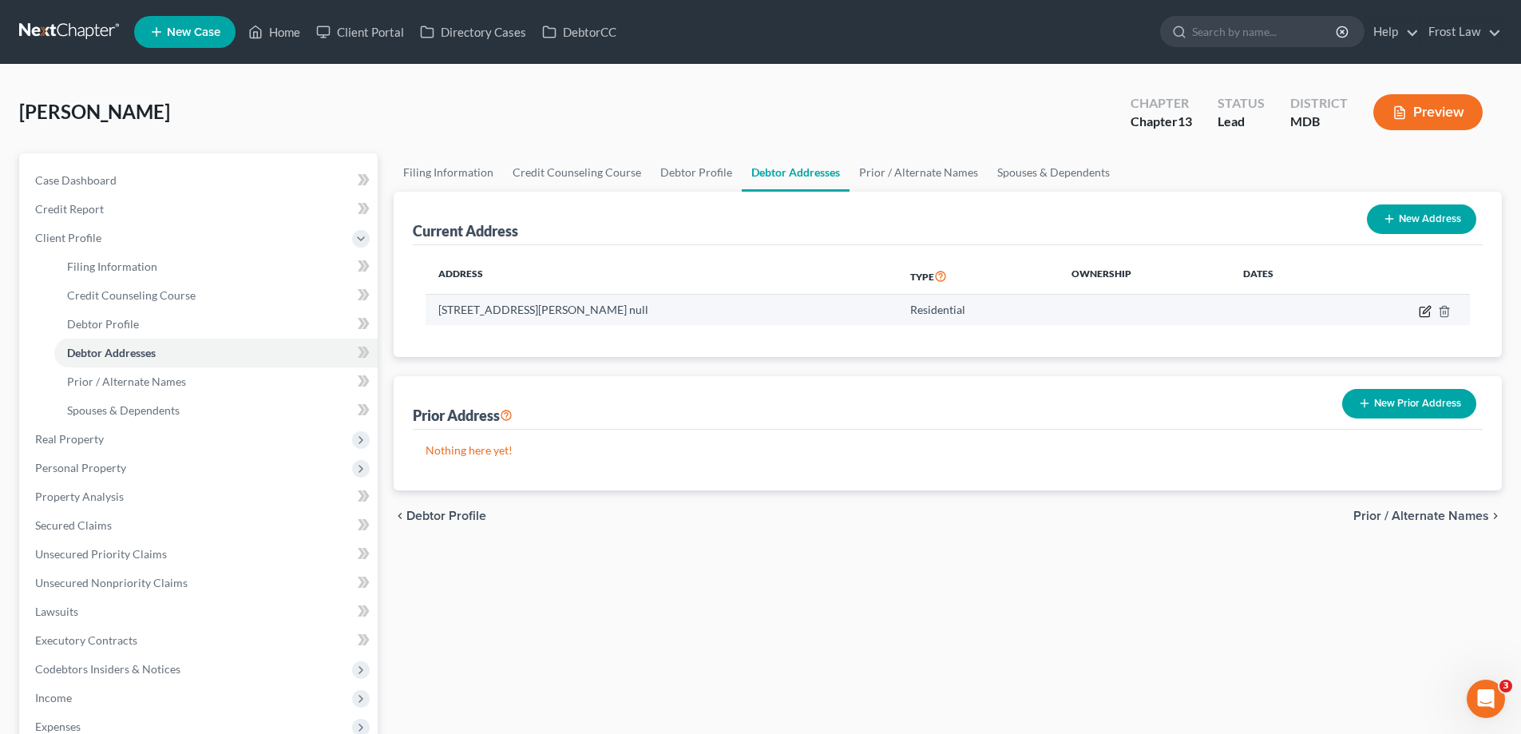
click at [1424, 316] on icon "button" at bounding box center [1425, 312] width 10 height 10
select select "21"
select select "0"
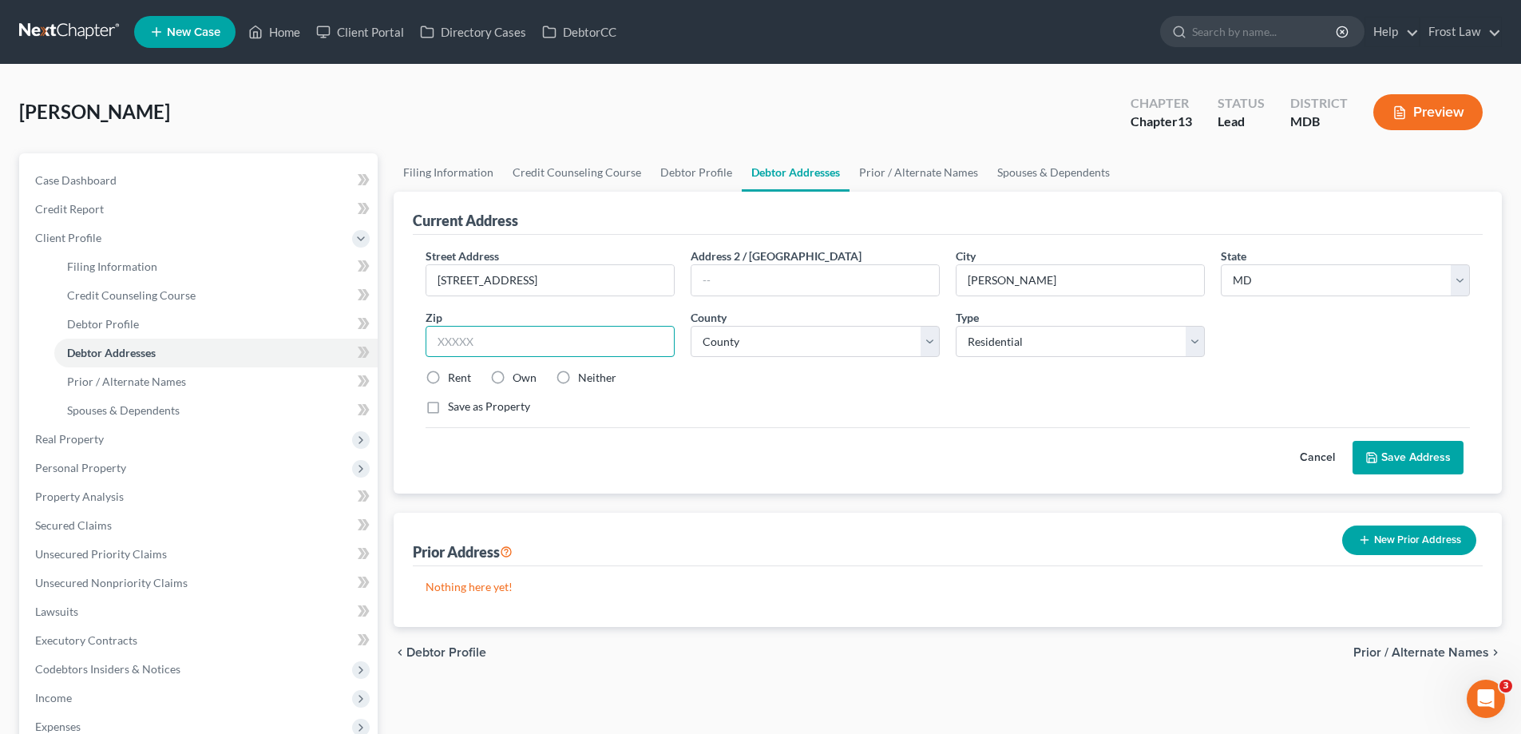
drag, startPoint x: 473, startPoint y: 343, endPoint x: 511, endPoint y: 326, distance: 41.4
click at [473, 343] on input "text" at bounding box center [550, 342] width 249 height 32
type input "20735"
click at [513, 377] on label "Own" at bounding box center [525, 378] width 24 height 16
click at [519, 377] on input "Own" at bounding box center [524, 375] width 10 height 10
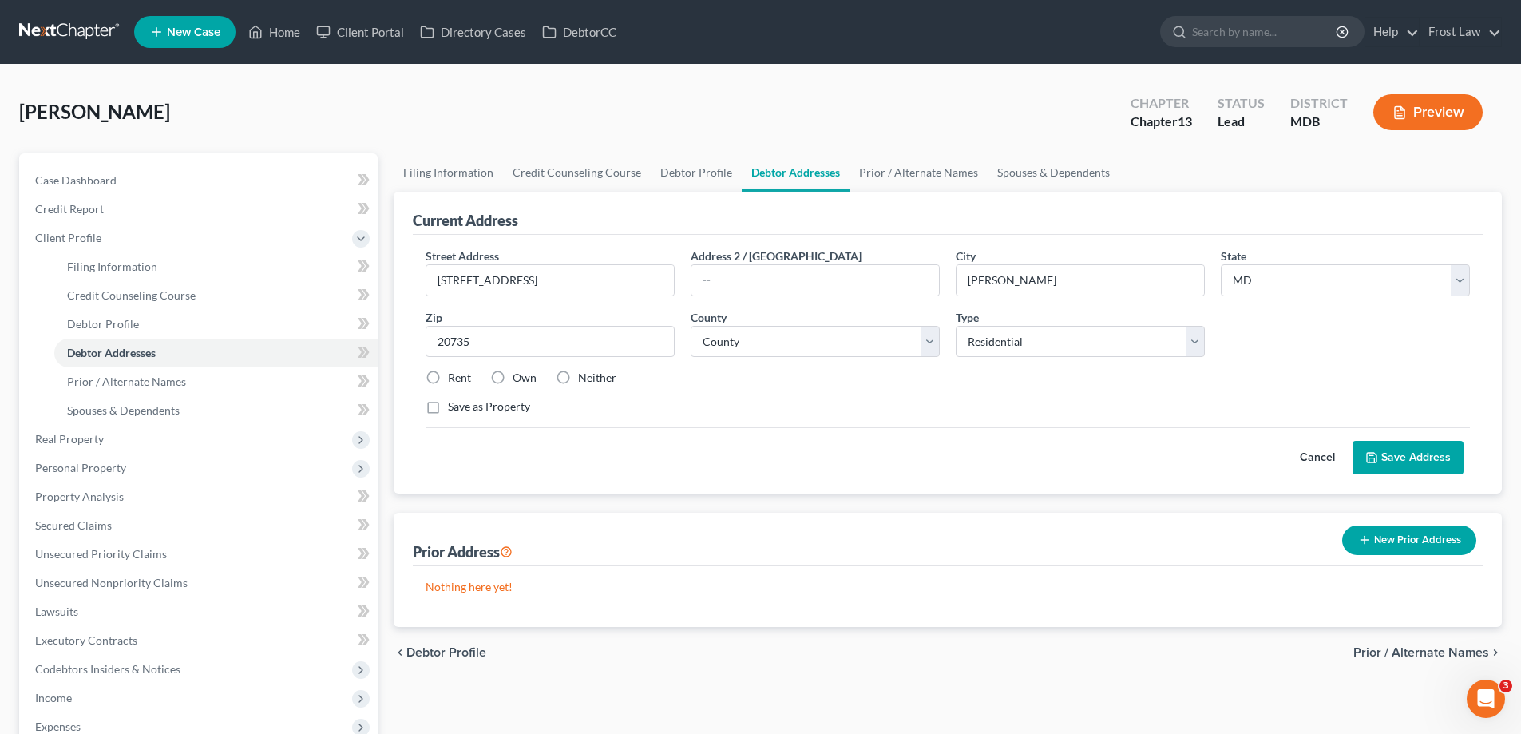
radio input "true"
drag, startPoint x: 821, startPoint y: 343, endPoint x: 815, endPoint y: 330, distance: 14.7
click at [821, 343] on select "County [GEOGRAPHIC_DATA] [GEOGRAPHIC_DATA] [GEOGRAPHIC_DATA] [GEOGRAPHIC_DATA] …" at bounding box center [815, 342] width 249 height 32
select select "16"
click at [691, 326] on select "County [GEOGRAPHIC_DATA] [GEOGRAPHIC_DATA] [GEOGRAPHIC_DATA] [GEOGRAPHIC_DATA] …" at bounding box center [815, 342] width 249 height 32
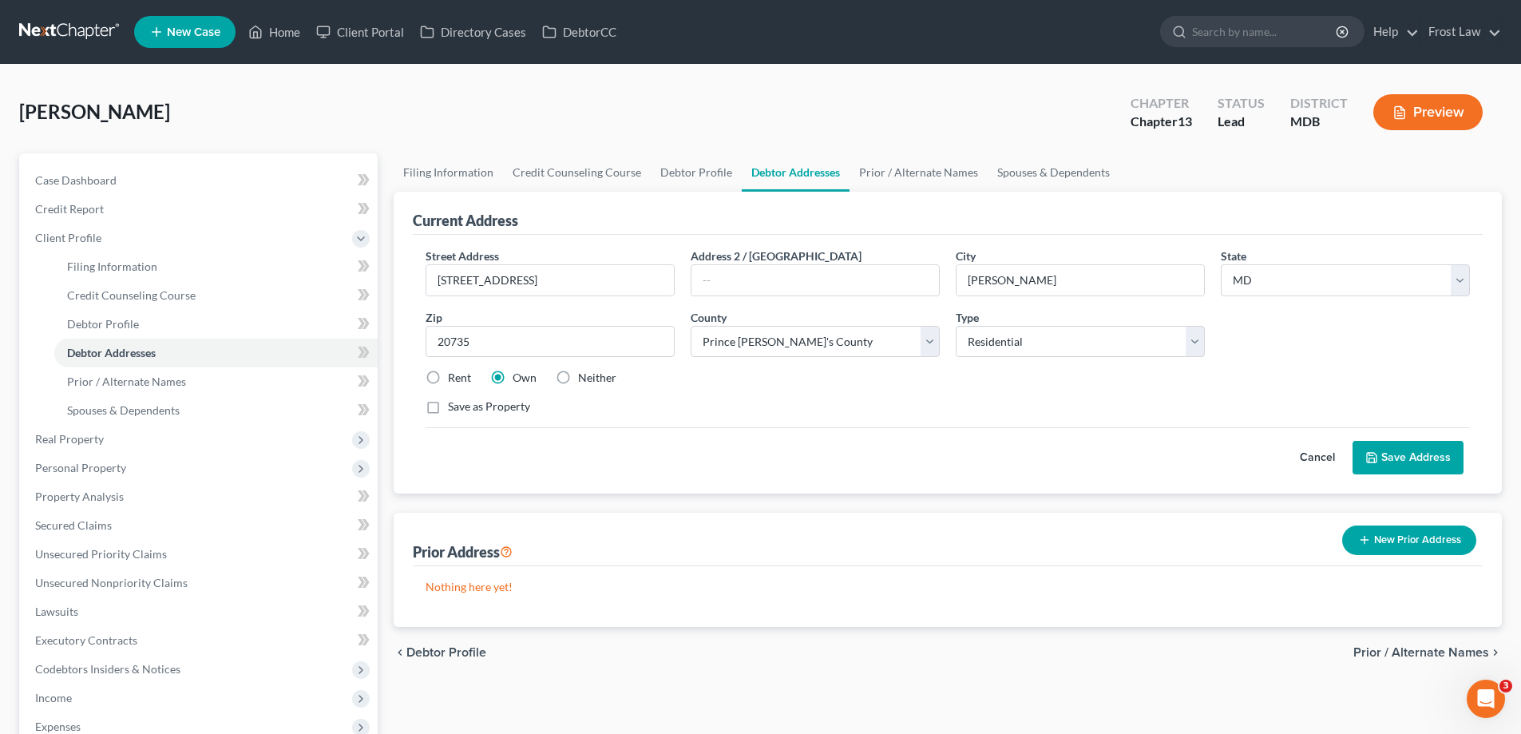
click at [805, 406] on div "Save as Property" at bounding box center [948, 406] width 1044 height 16
click at [1416, 458] on button "Save Address" at bounding box center [1407, 458] width 111 height 34
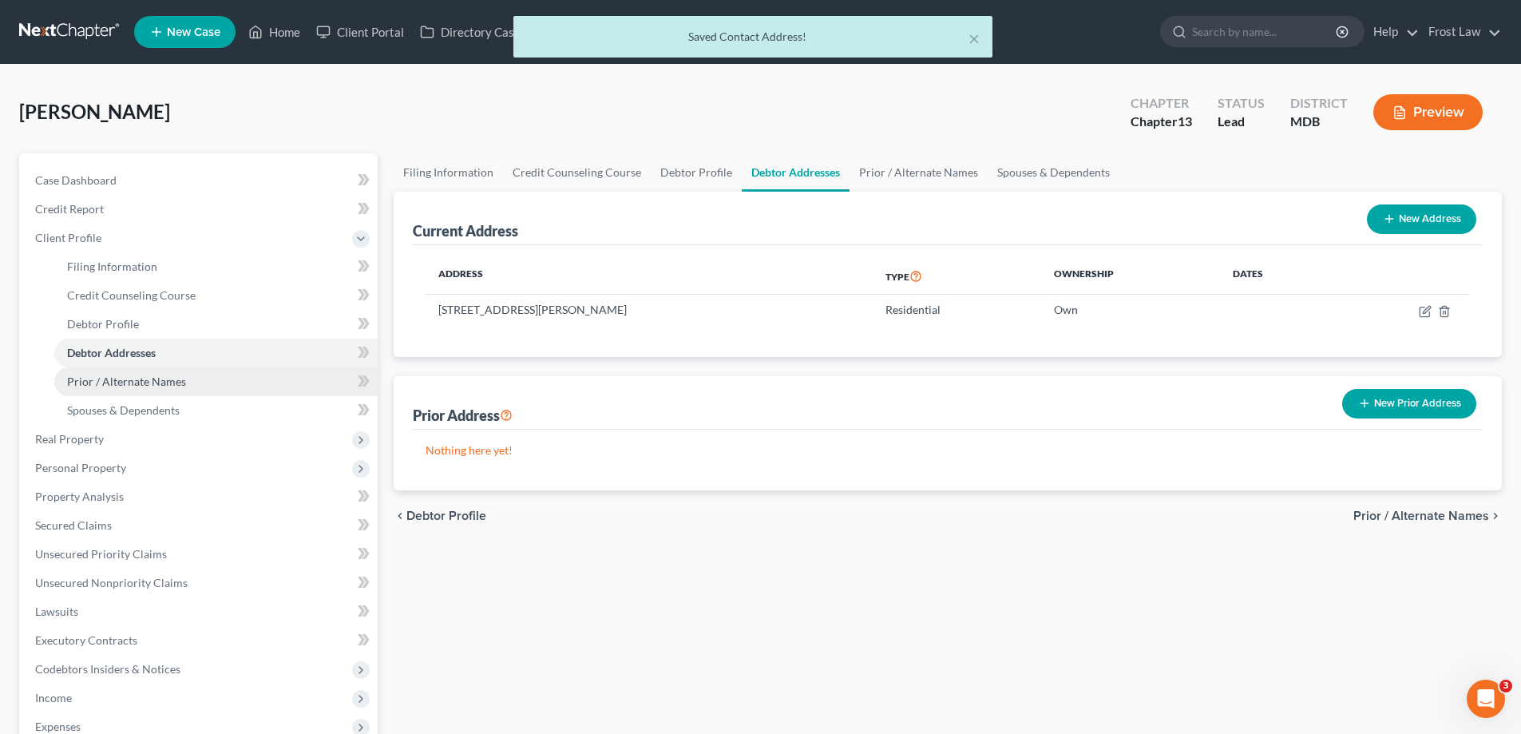
click at [150, 388] on link "Prior / Alternate Names" at bounding box center [215, 381] width 323 height 29
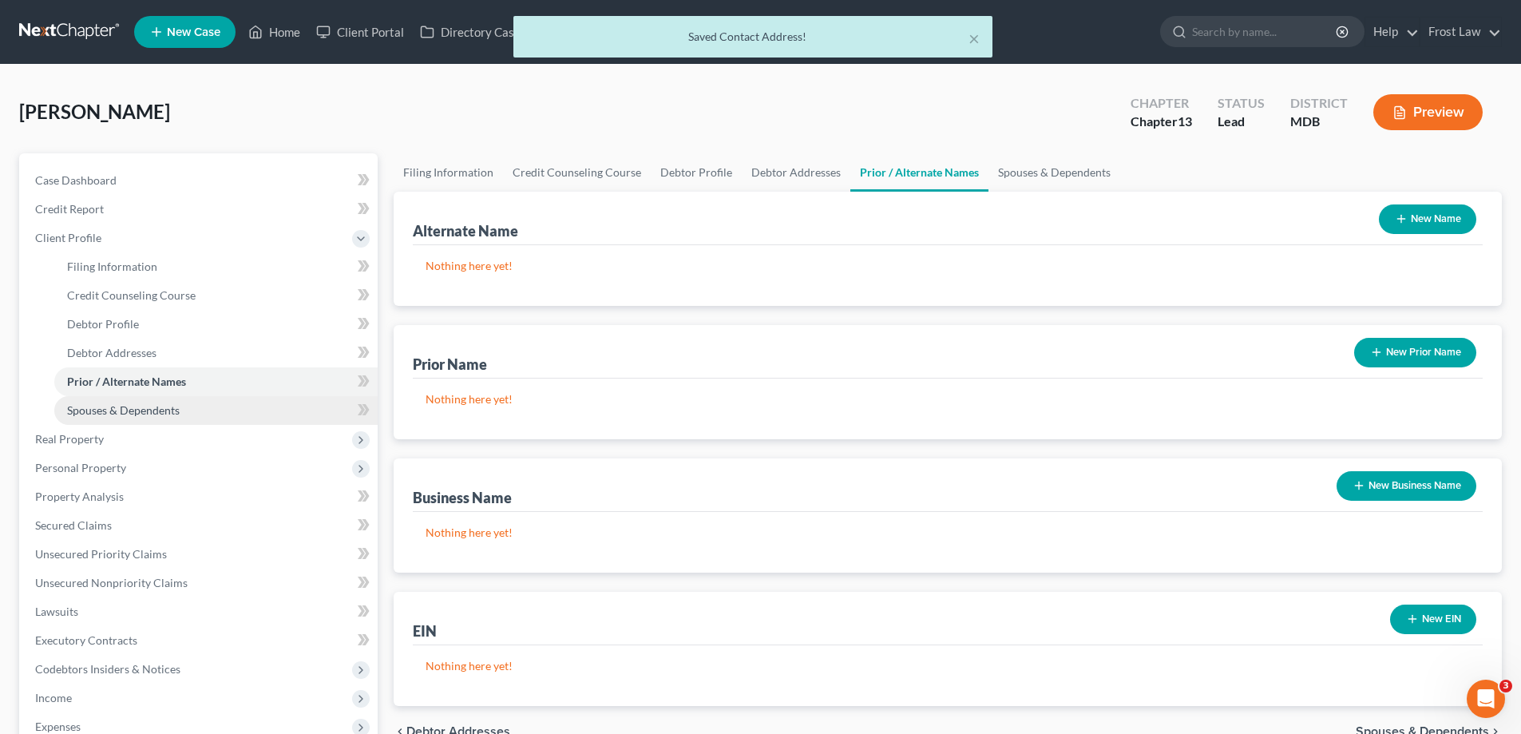
click at [151, 405] on span "Spouses & Dependents" at bounding box center [123, 410] width 113 height 14
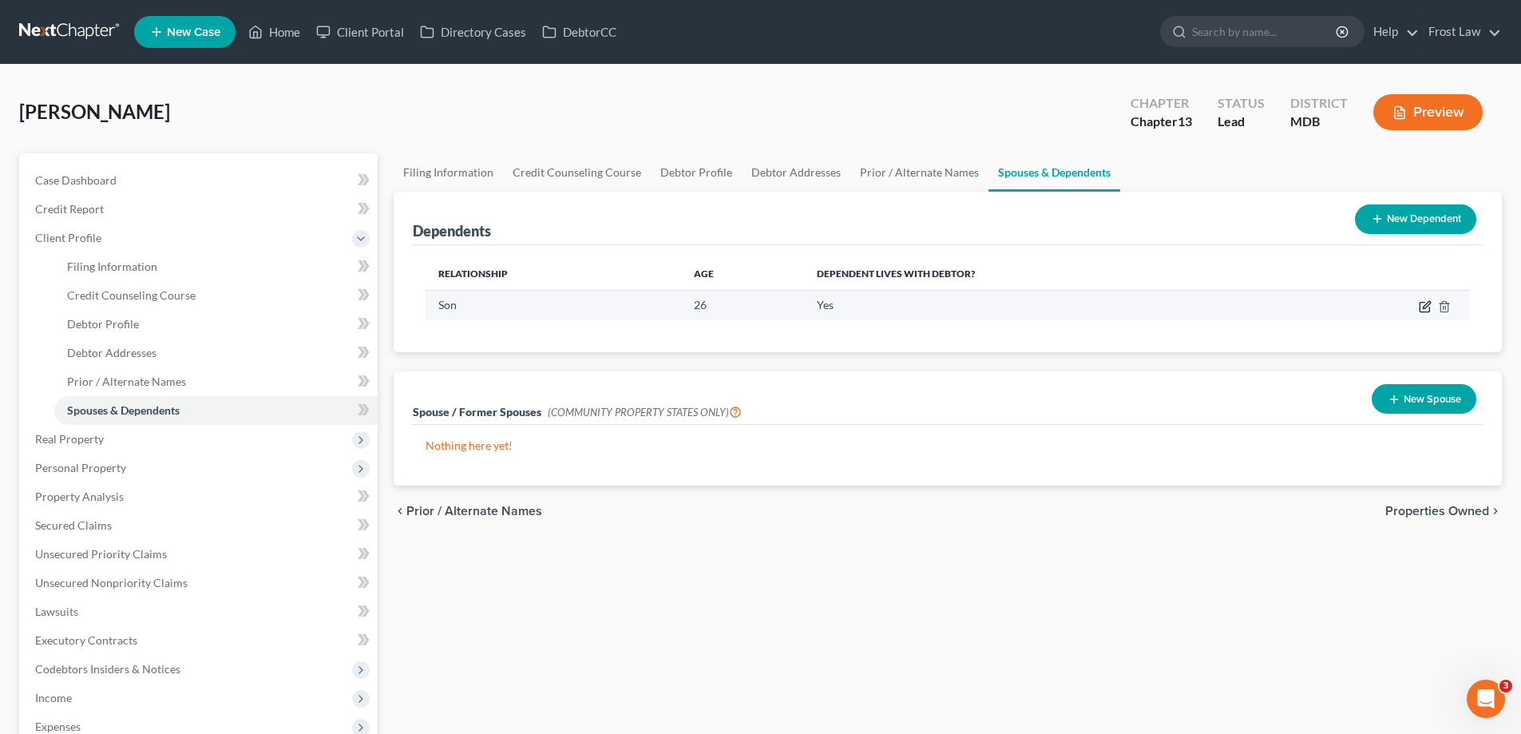
click at [1423, 308] on icon "button" at bounding box center [1426, 304] width 7 height 7
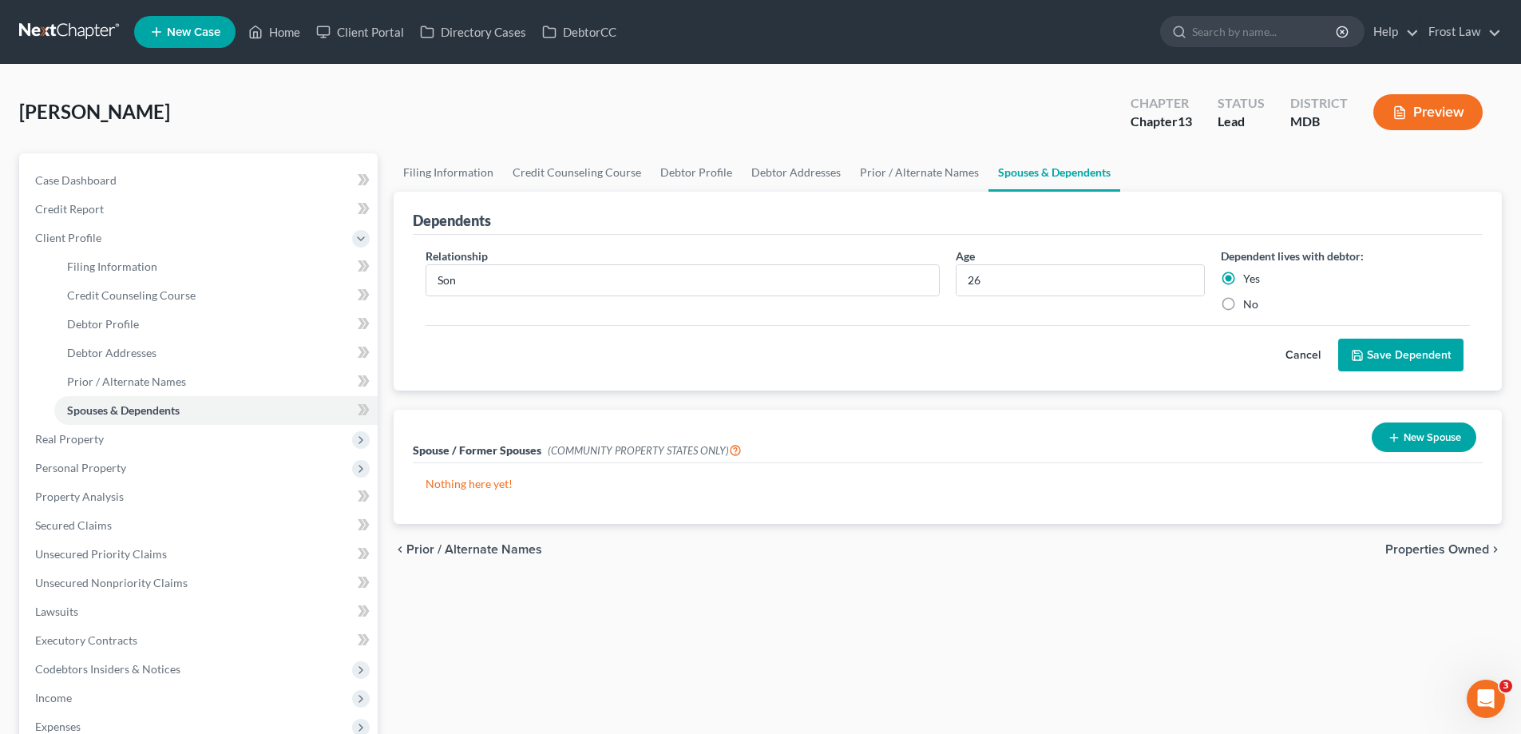
click at [1435, 352] on button "Save Dependent" at bounding box center [1400, 356] width 125 height 34
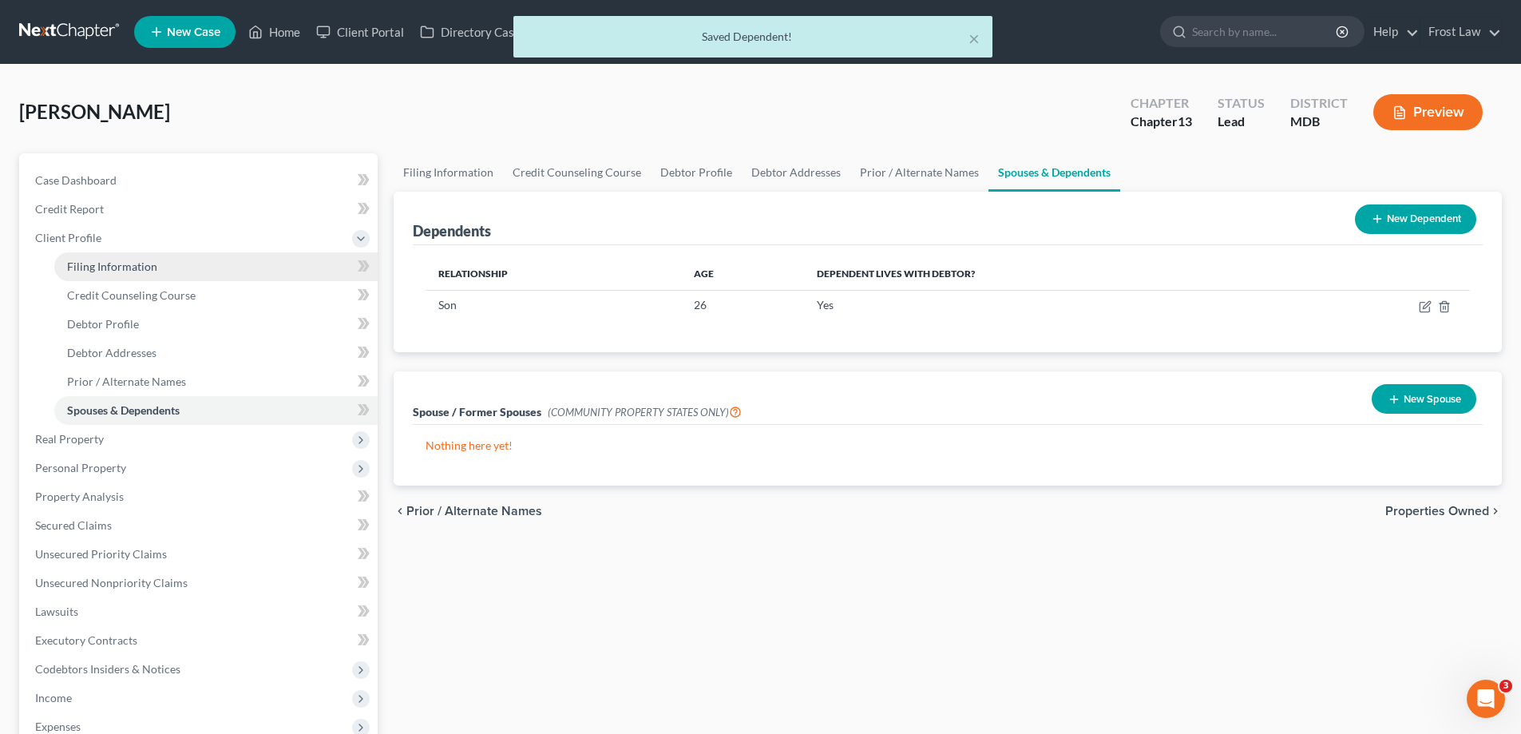
click at [164, 271] on link "Filing Information" at bounding box center [215, 266] width 323 height 29
select select "1"
select select "0"
select select "3"
select select "38"
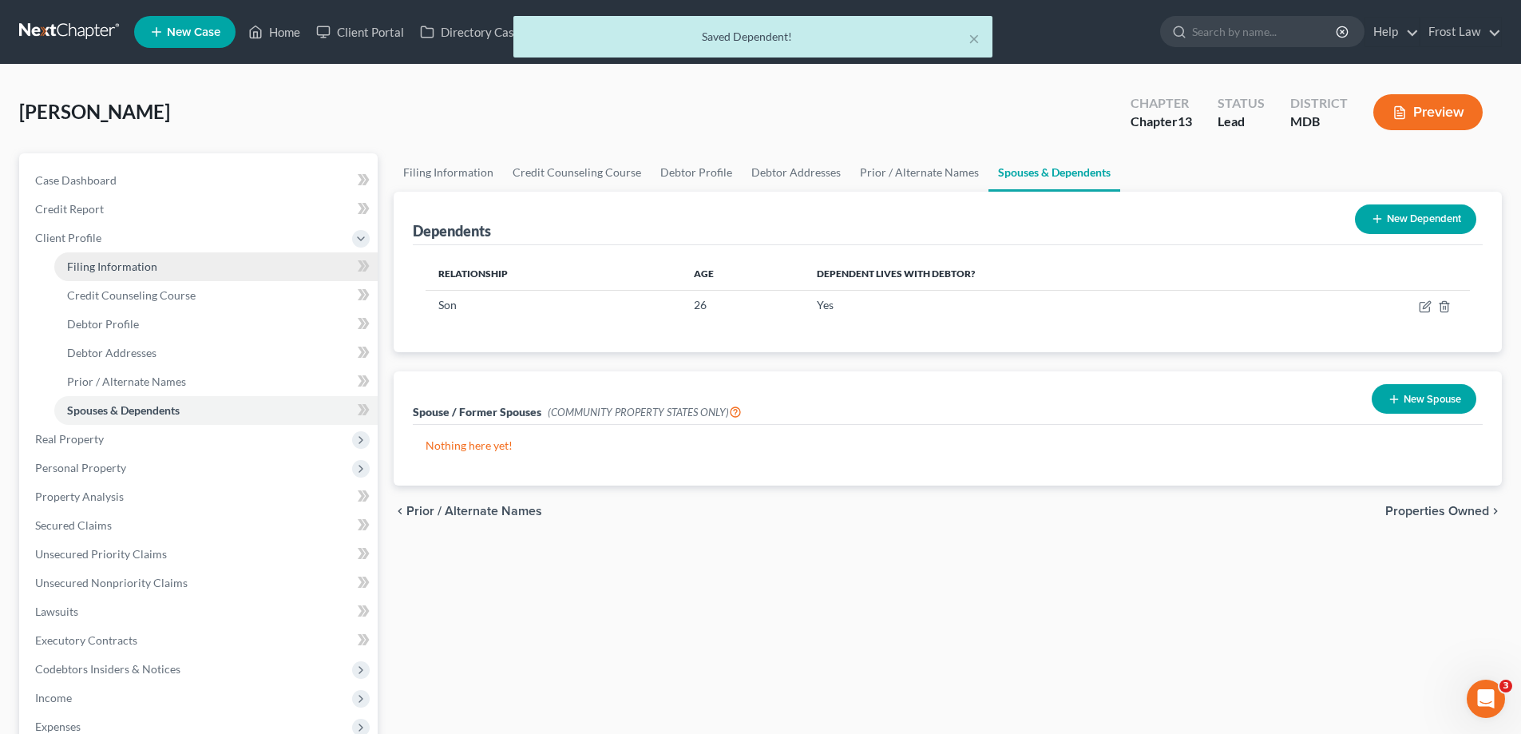
select select "0"
select select "21"
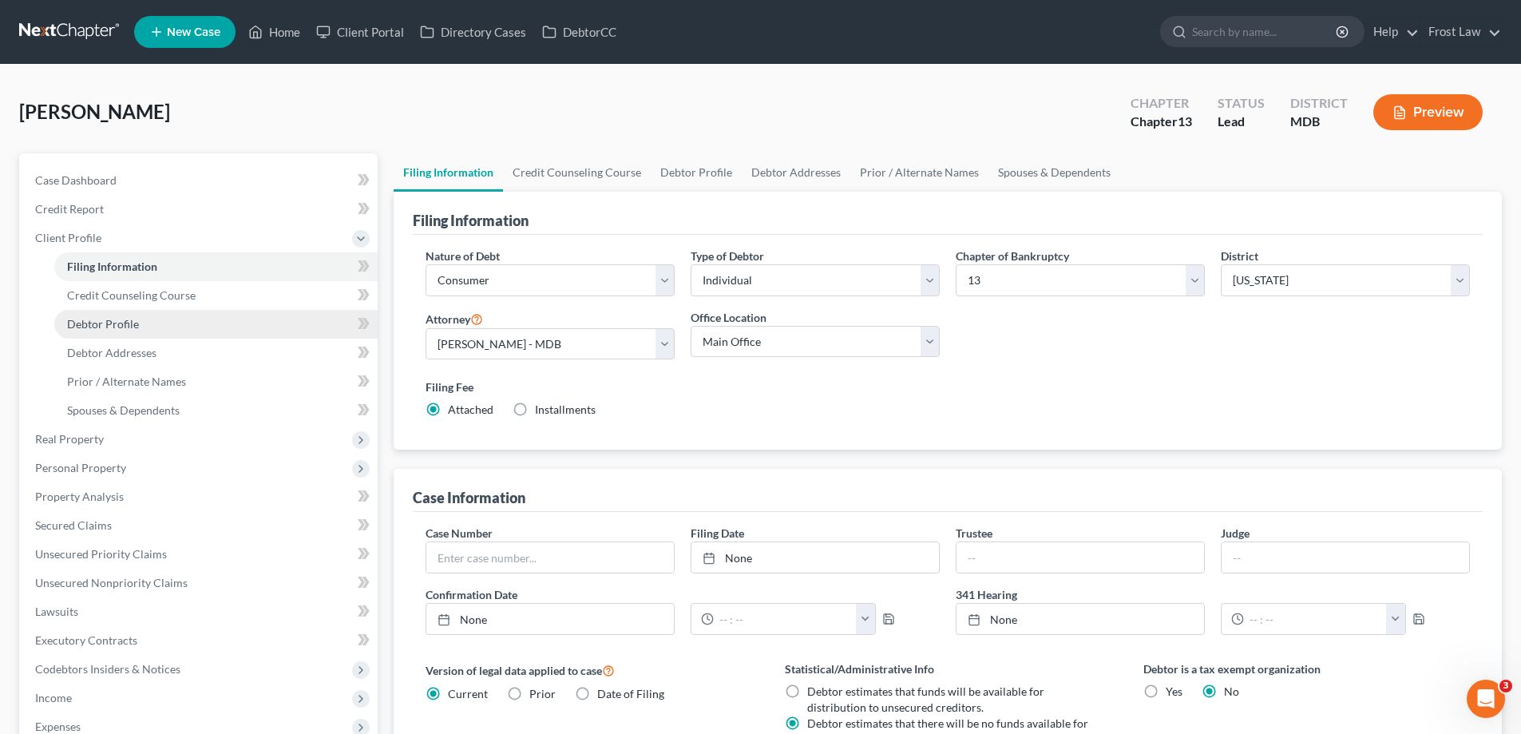
click at [125, 332] on link "Debtor Profile" at bounding box center [215, 324] width 323 height 29
select select "4"
select select "0"
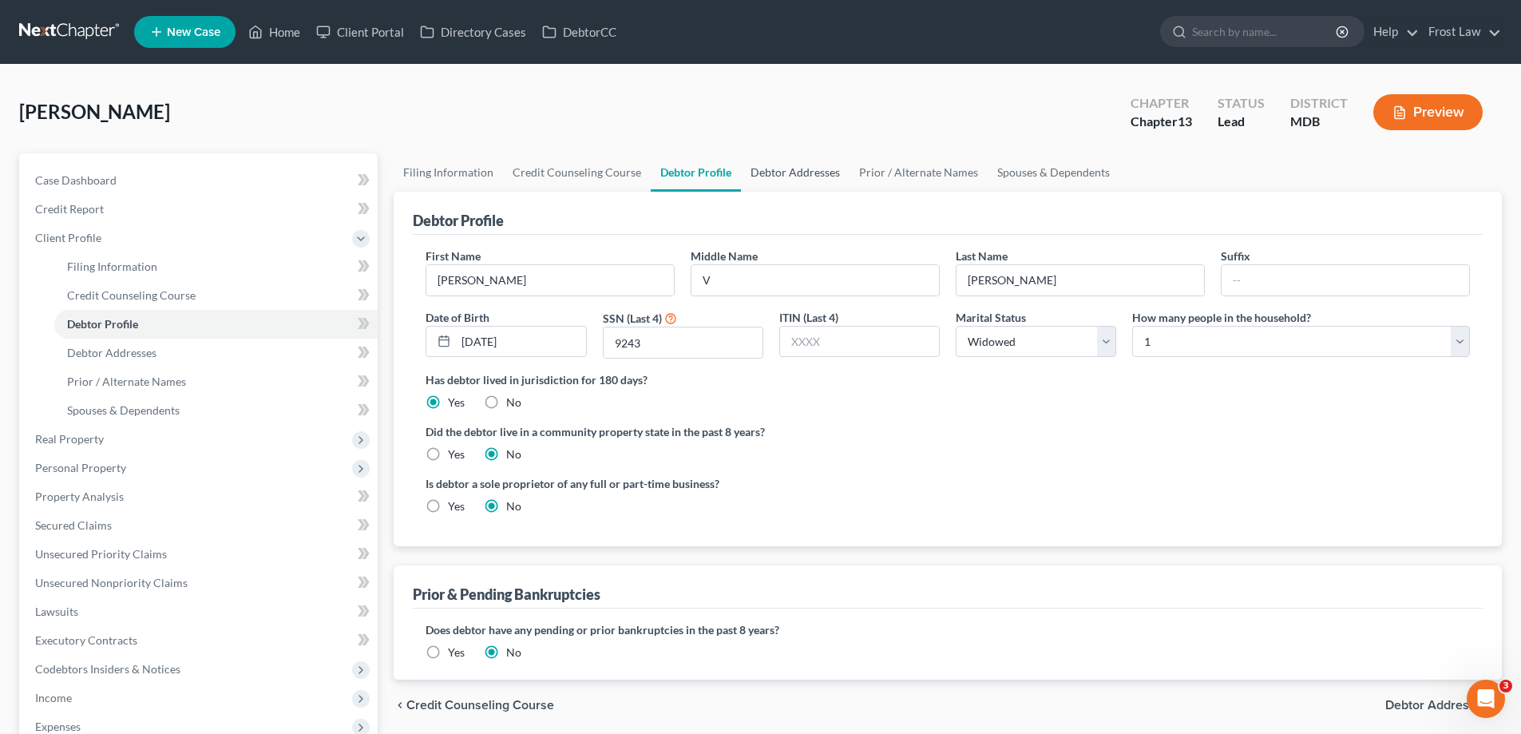
click at [773, 164] on link "Debtor Addresses" at bounding box center [795, 172] width 109 height 38
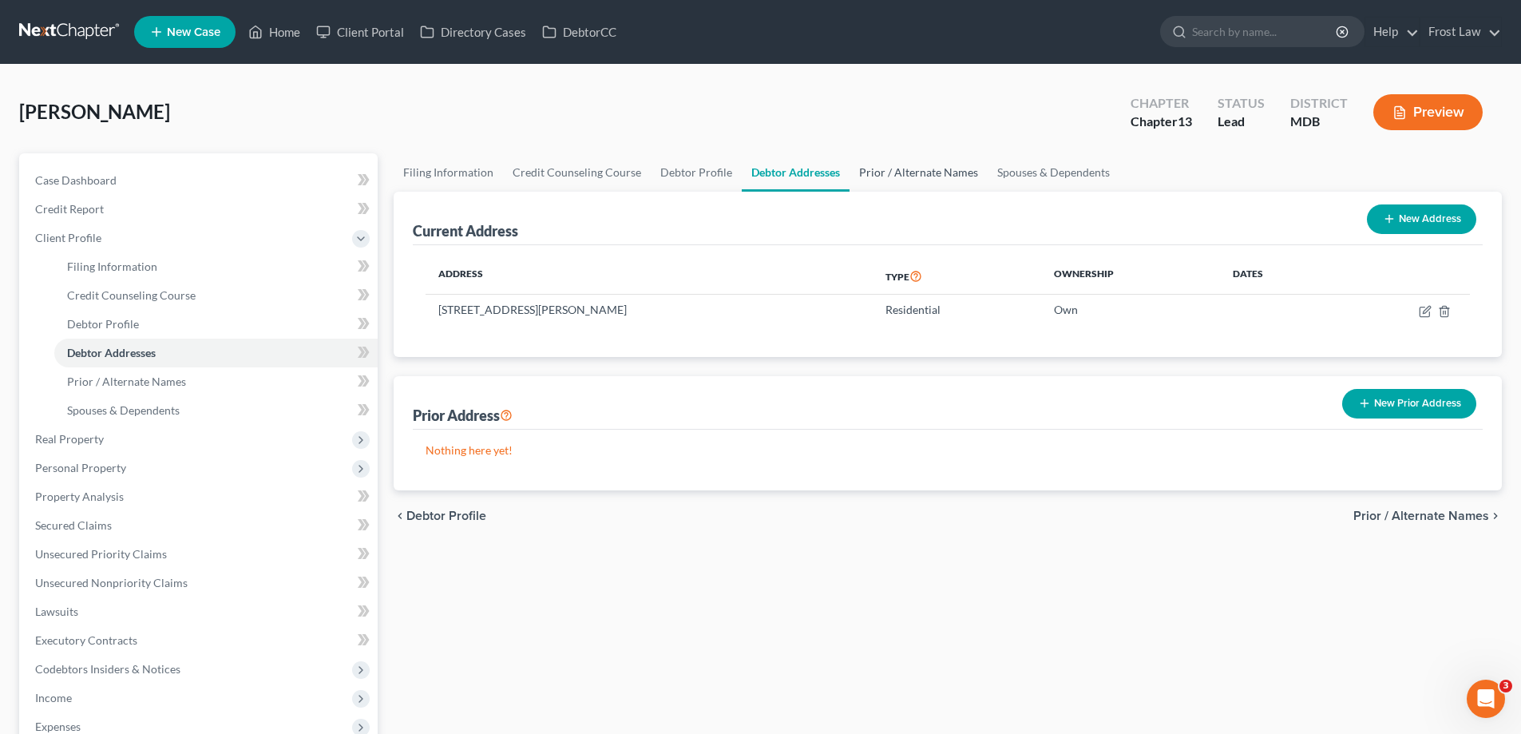
click at [921, 184] on link "Prior / Alternate Names" at bounding box center [918, 172] width 138 height 38
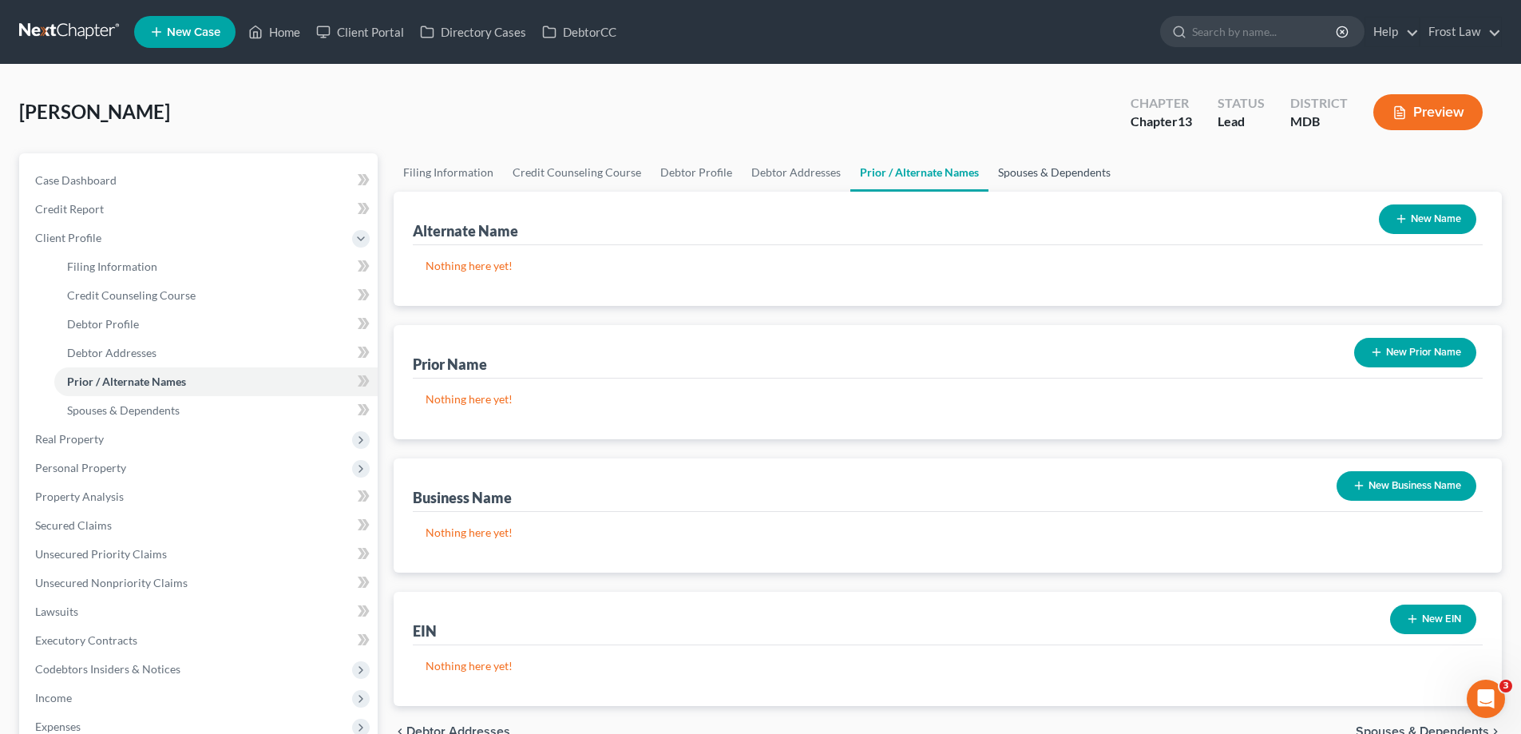
drag, startPoint x: 1065, startPoint y: 181, endPoint x: 831, endPoint y: 212, distance: 236.0
click at [1065, 180] on link "Spouses & Dependents" at bounding box center [1054, 172] width 132 height 38
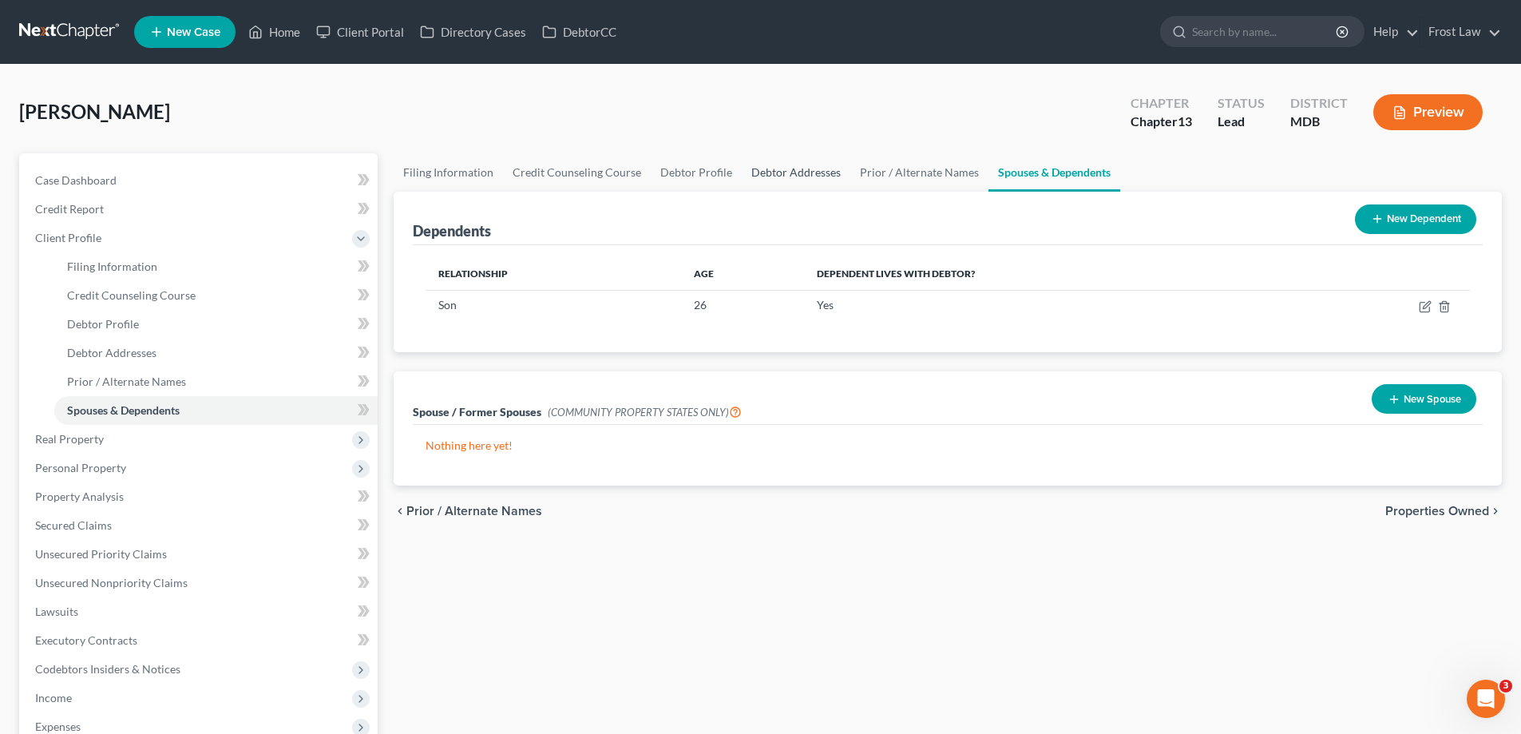
click at [798, 179] on link "Debtor Addresses" at bounding box center [796, 172] width 109 height 38
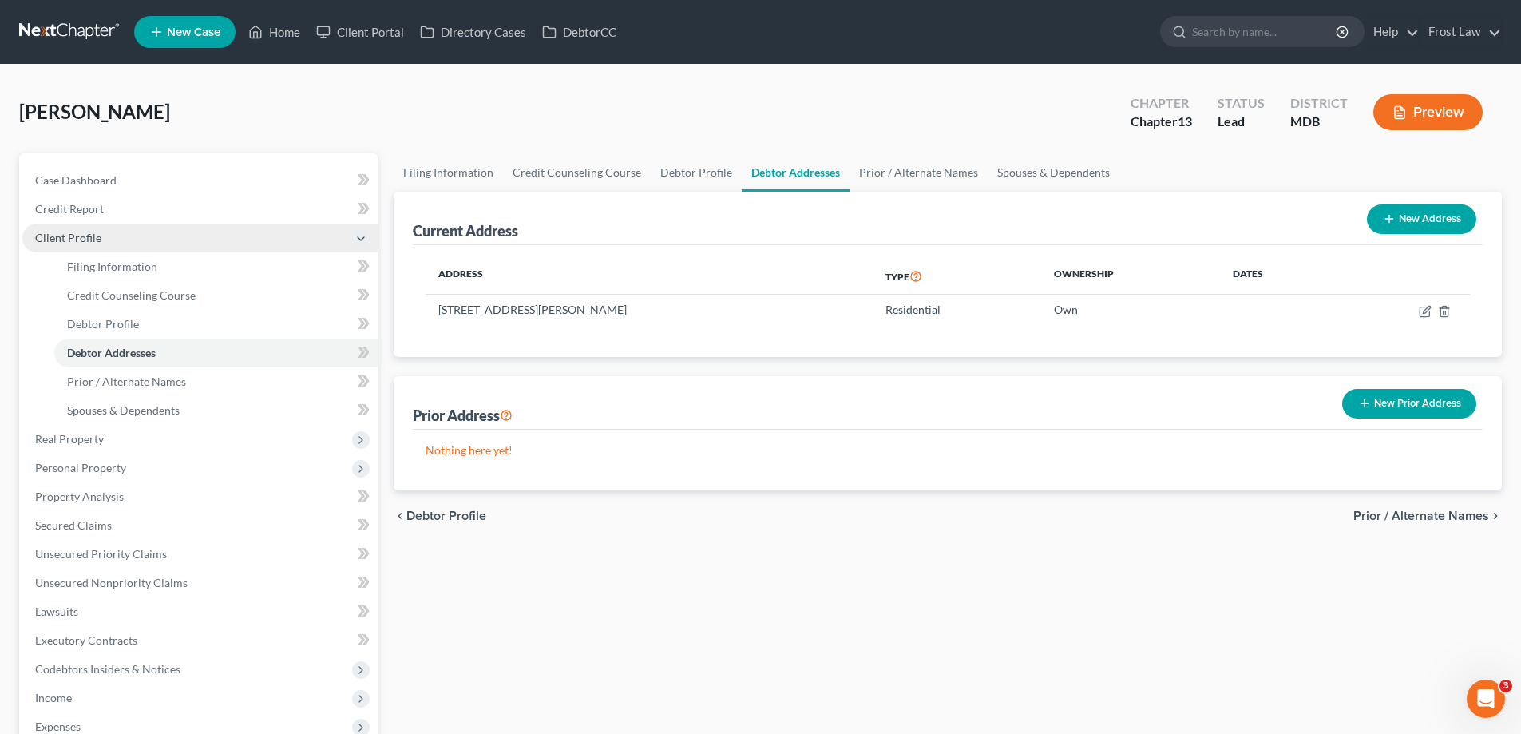
click at [98, 243] on span "Client Profile" at bounding box center [68, 238] width 66 height 14
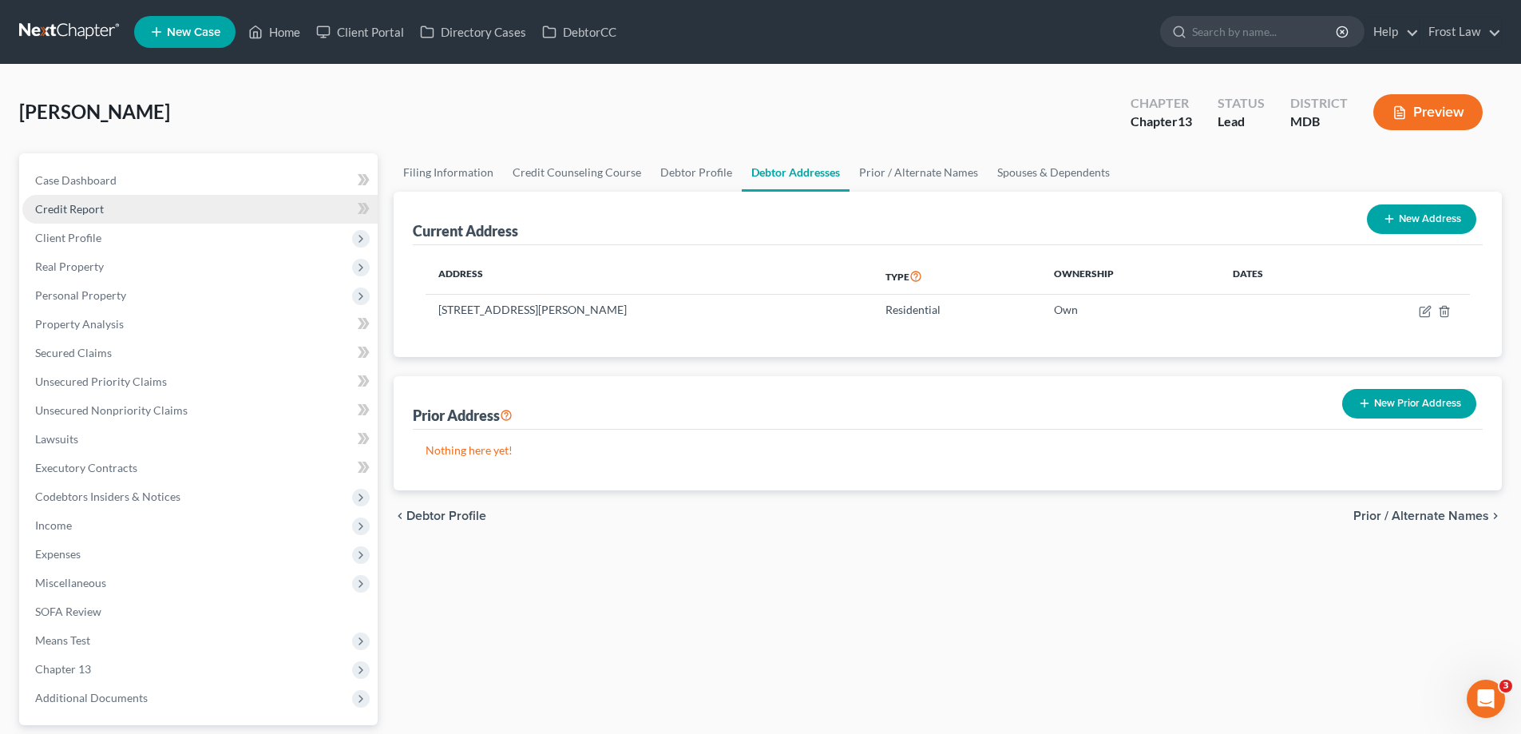
click at [97, 216] on link "Credit Report" at bounding box center [199, 209] width 355 height 29
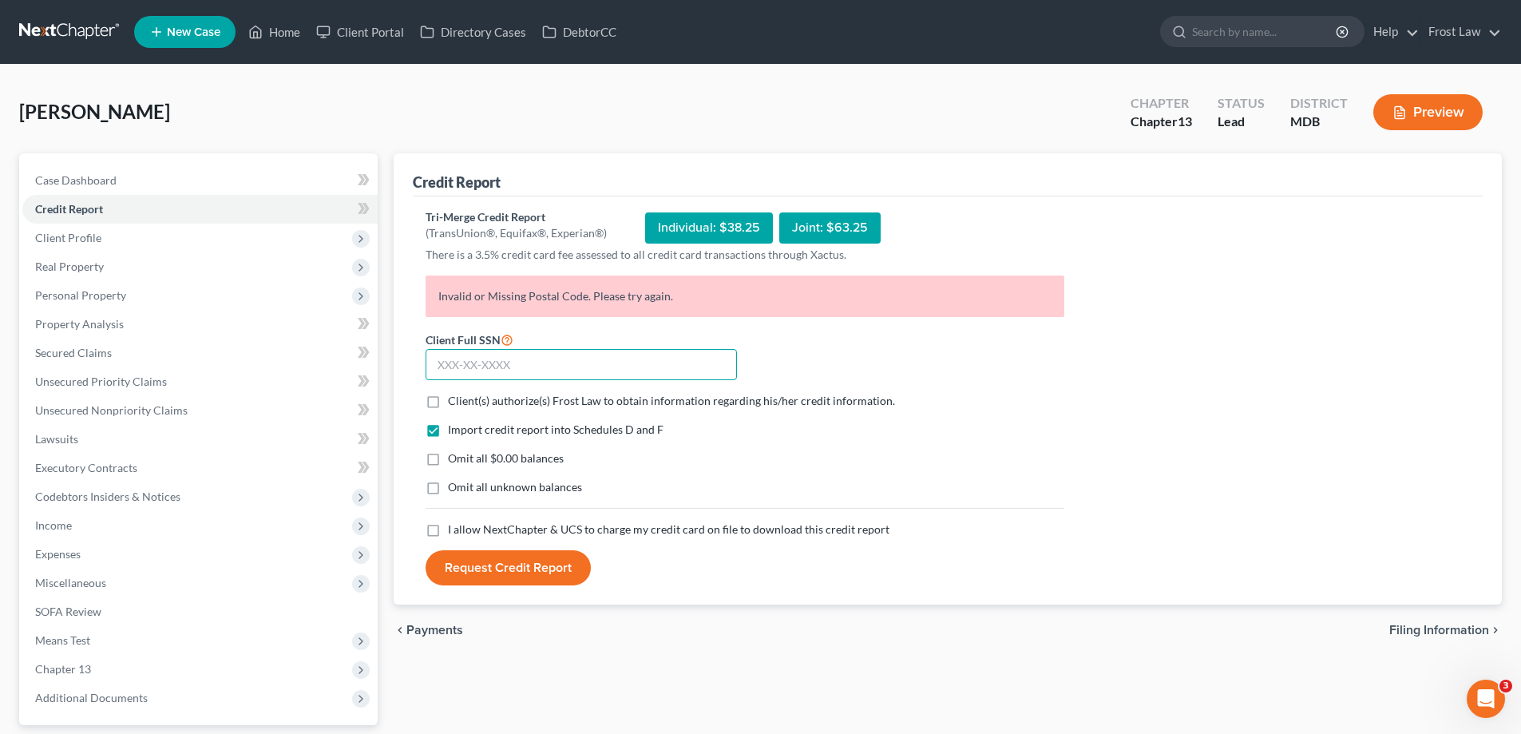
click at [653, 365] on input "text" at bounding box center [581, 365] width 311 height 32
click at [448, 406] on label "Client(s) authorize(s) Frost Law to obtain information regarding his/her credit…" at bounding box center [671, 401] width 447 height 16
click at [454, 403] on input "Client(s) authorize(s) Frost Law to obtain information regarding his/her credit…" at bounding box center [459, 398] width 10 height 10
checkbox input "true"
click at [448, 532] on label "I allow NextChapter & UCS to charge my credit card on file to download this cre…" at bounding box center [669, 529] width 442 height 16
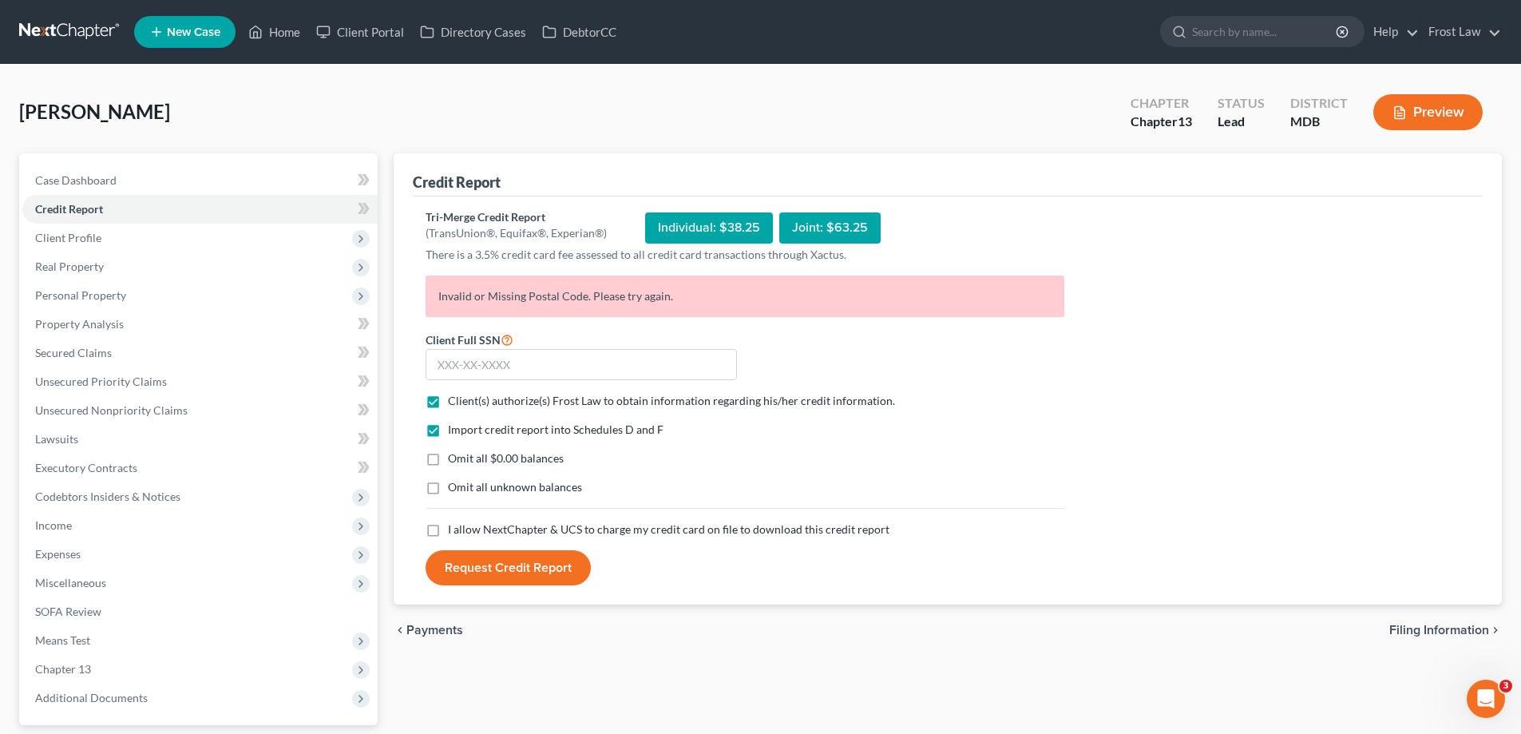
click at [454, 532] on input "I allow NextChapter & UCS to charge my credit card on file to download this cre…" at bounding box center [459, 526] width 10 height 10
checkbox input "true"
click at [548, 371] on input "text" at bounding box center [581, 365] width 311 height 32
type input "578-86-9243"
click at [516, 572] on button "Request Credit Report" at bounding box center [508, 567] width 165 height 35
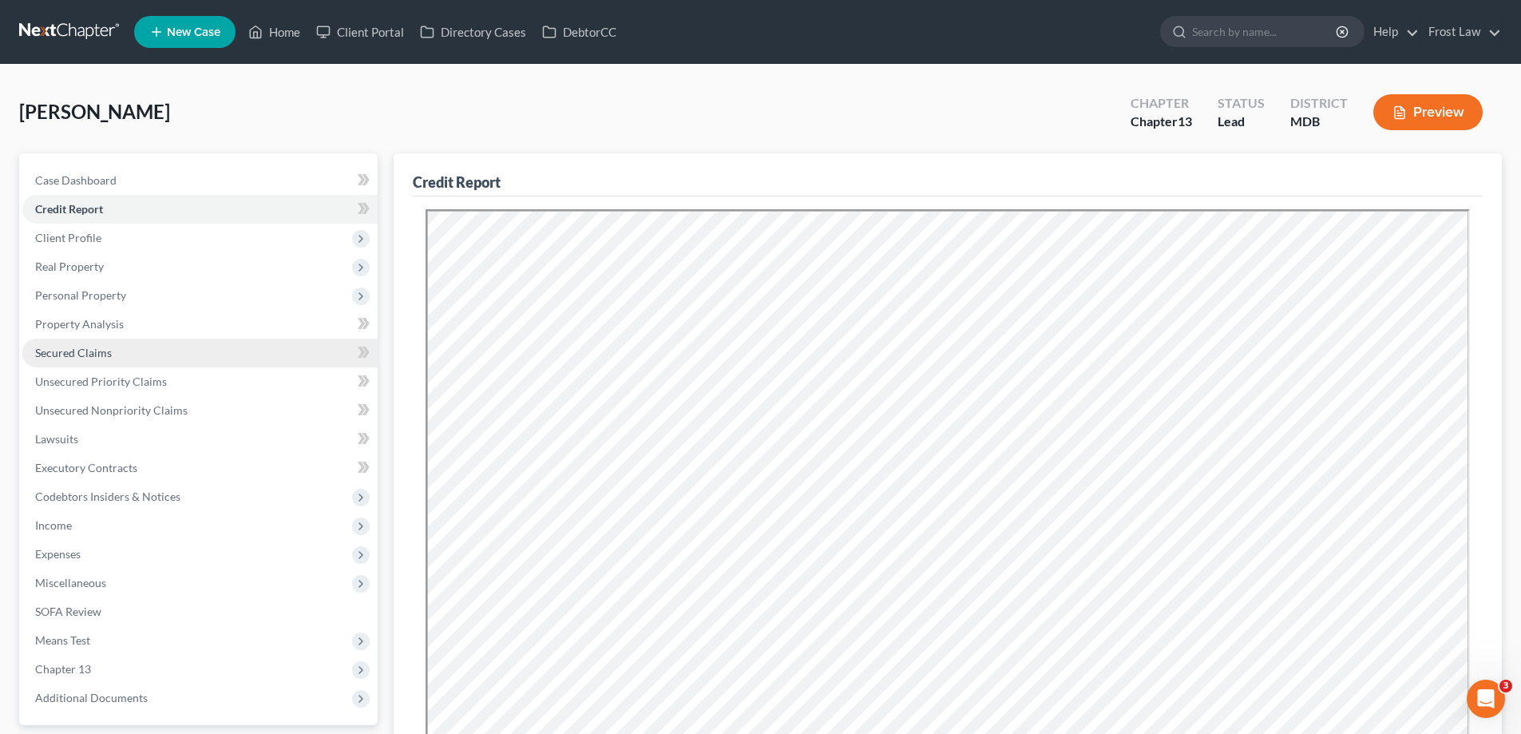
click at [109, 362] on link "Secured Claims" at bounding box center [199, 353] width 355 height 29
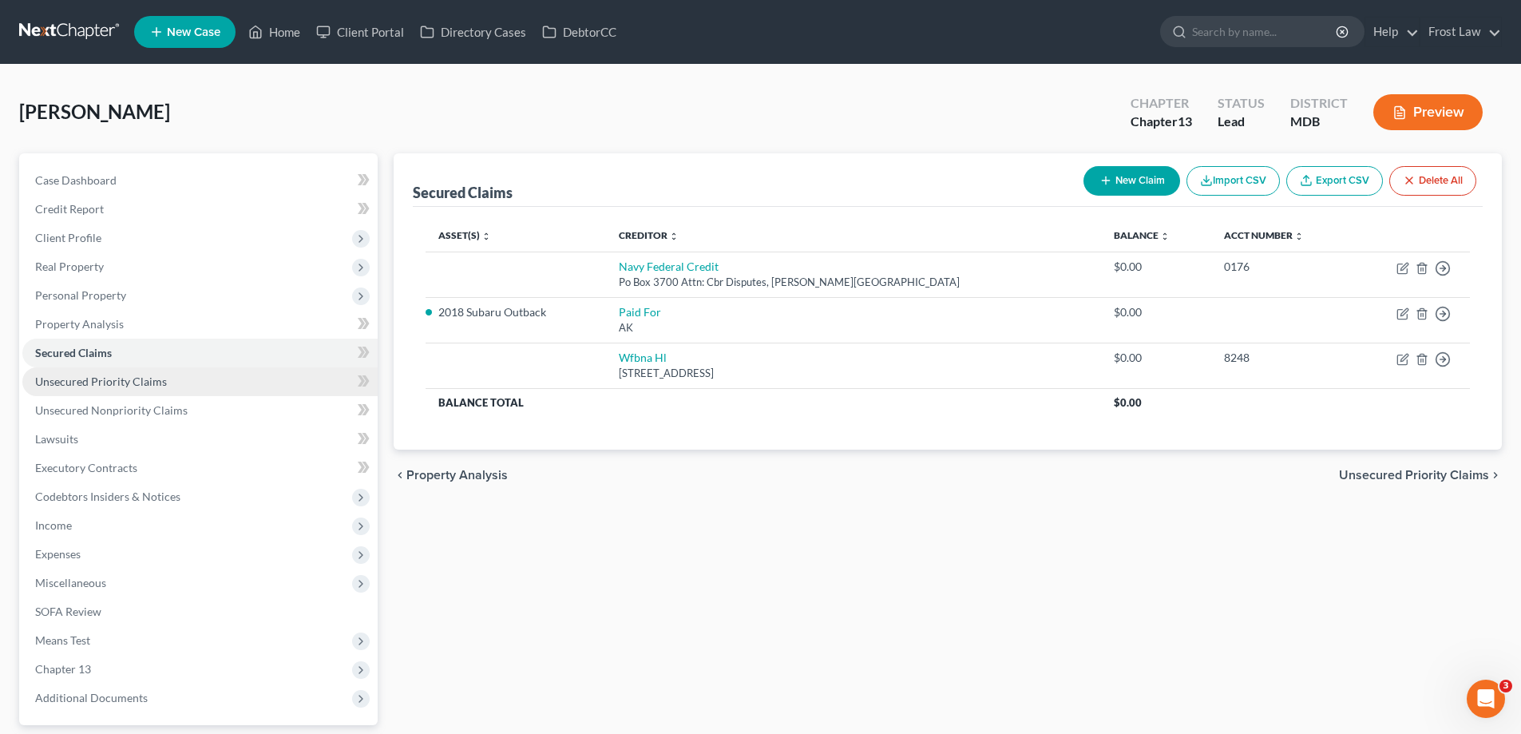
click at [89, 367] on link "Unsecured Priority Claims" at bounding box center [199, 381] width 355 height 29
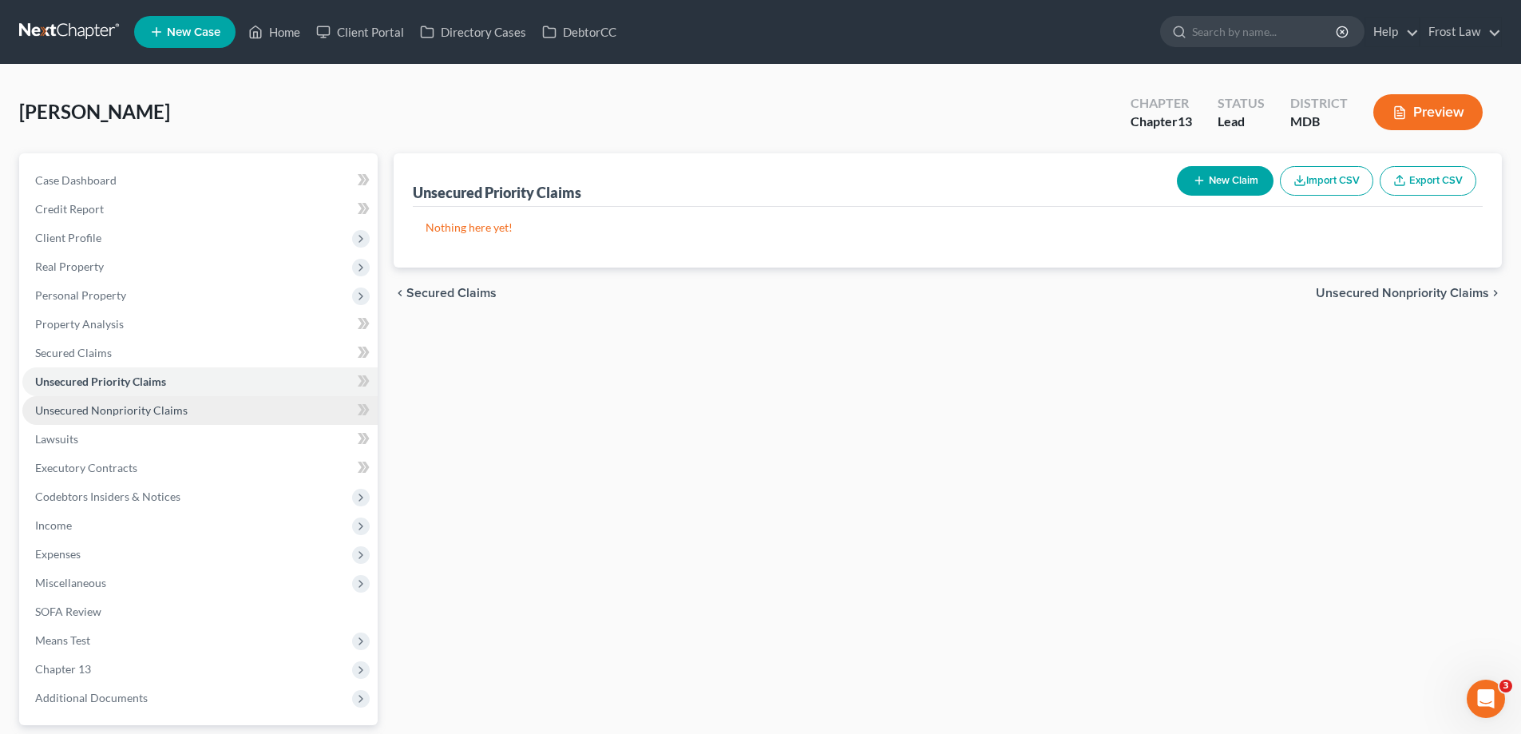
click at [94, 403] on span "Unsecured Nonpriority Claims" at bounding box center [111, 410] width 152 height 14
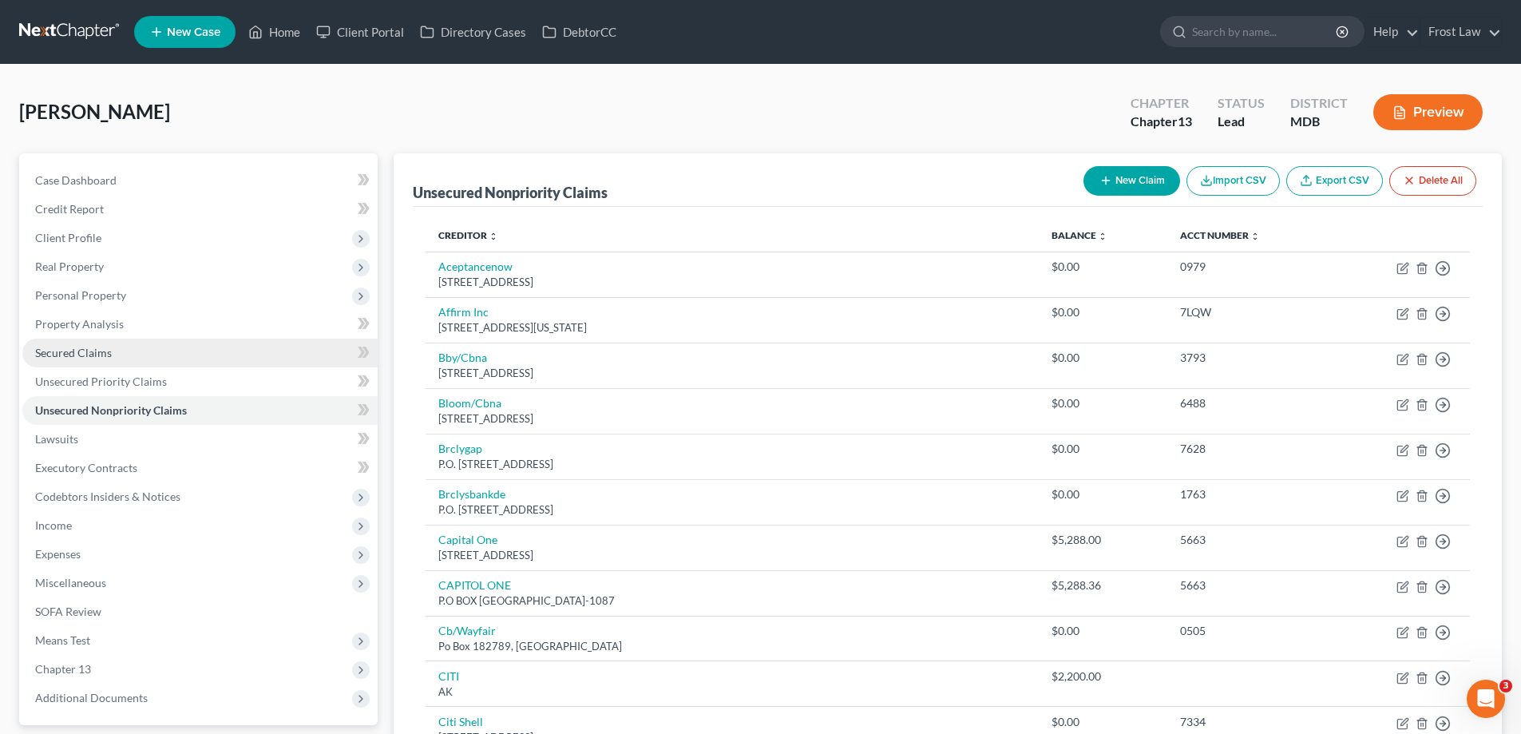
click at [81, 347] on span "Secured Claims" at bounding box center [73, 353] width 77 height 14
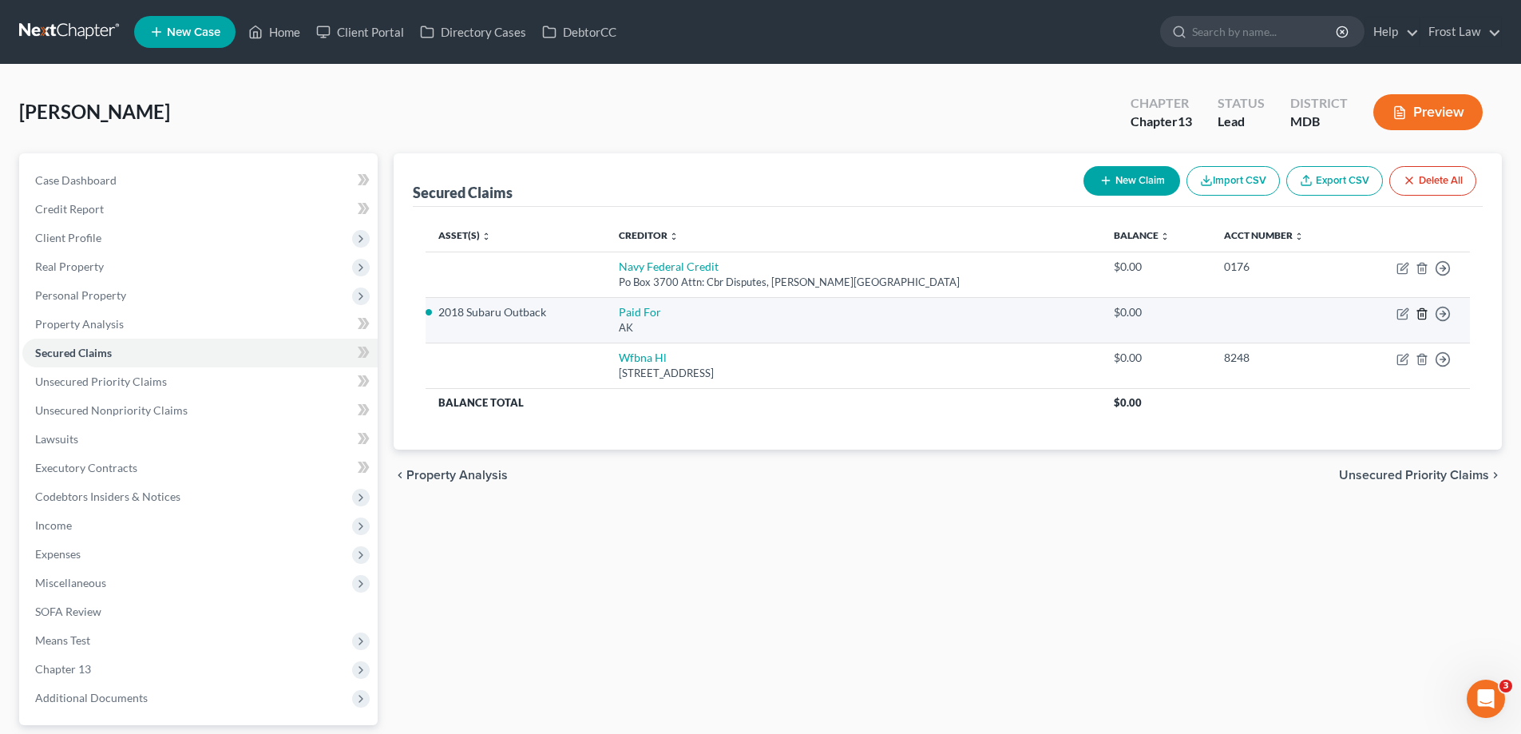
click at [1424, 315] on icon "button" at bounding box center [1422, 313] width 13 height 13
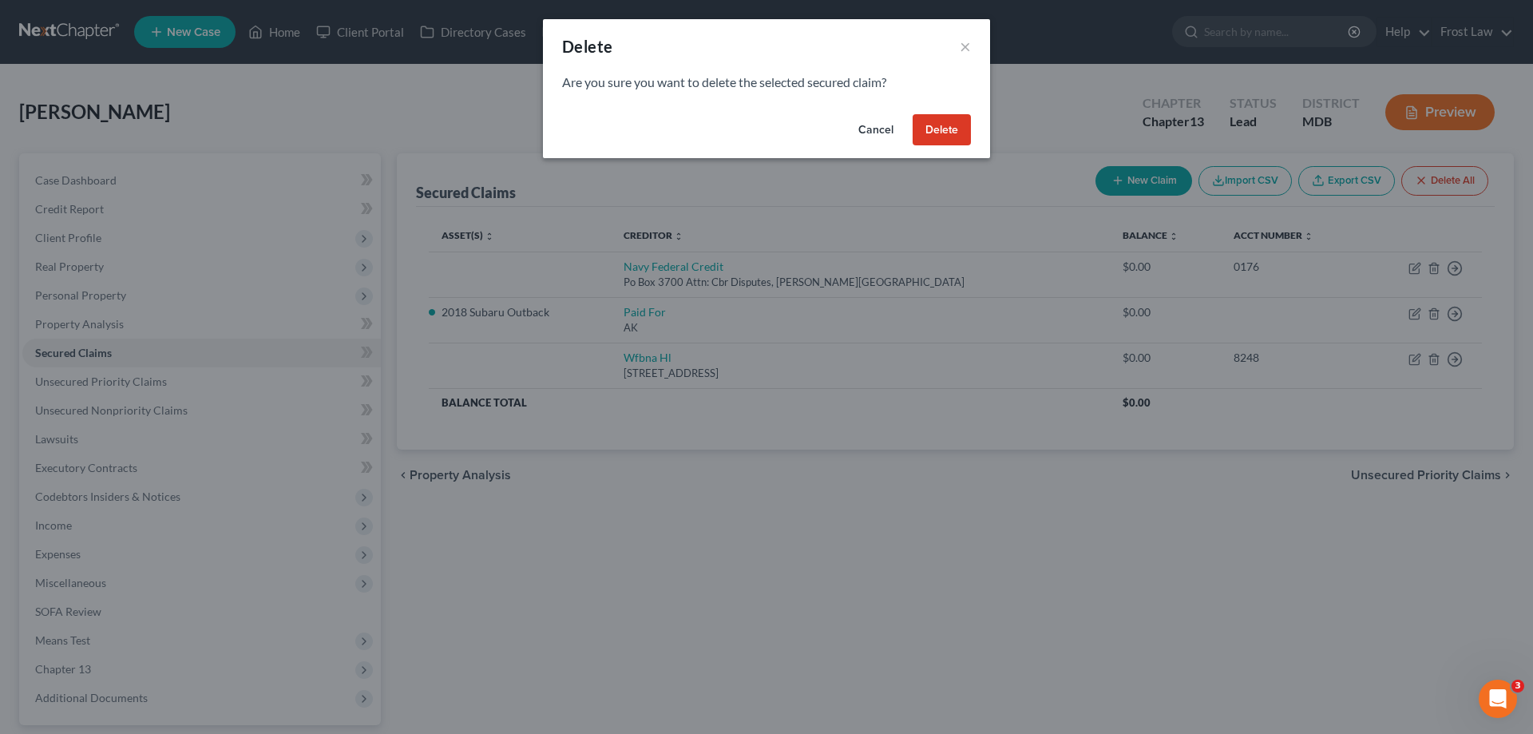
click at [934, 133] on button "Delete" at bounding box center [942, 130] width 58 height 32
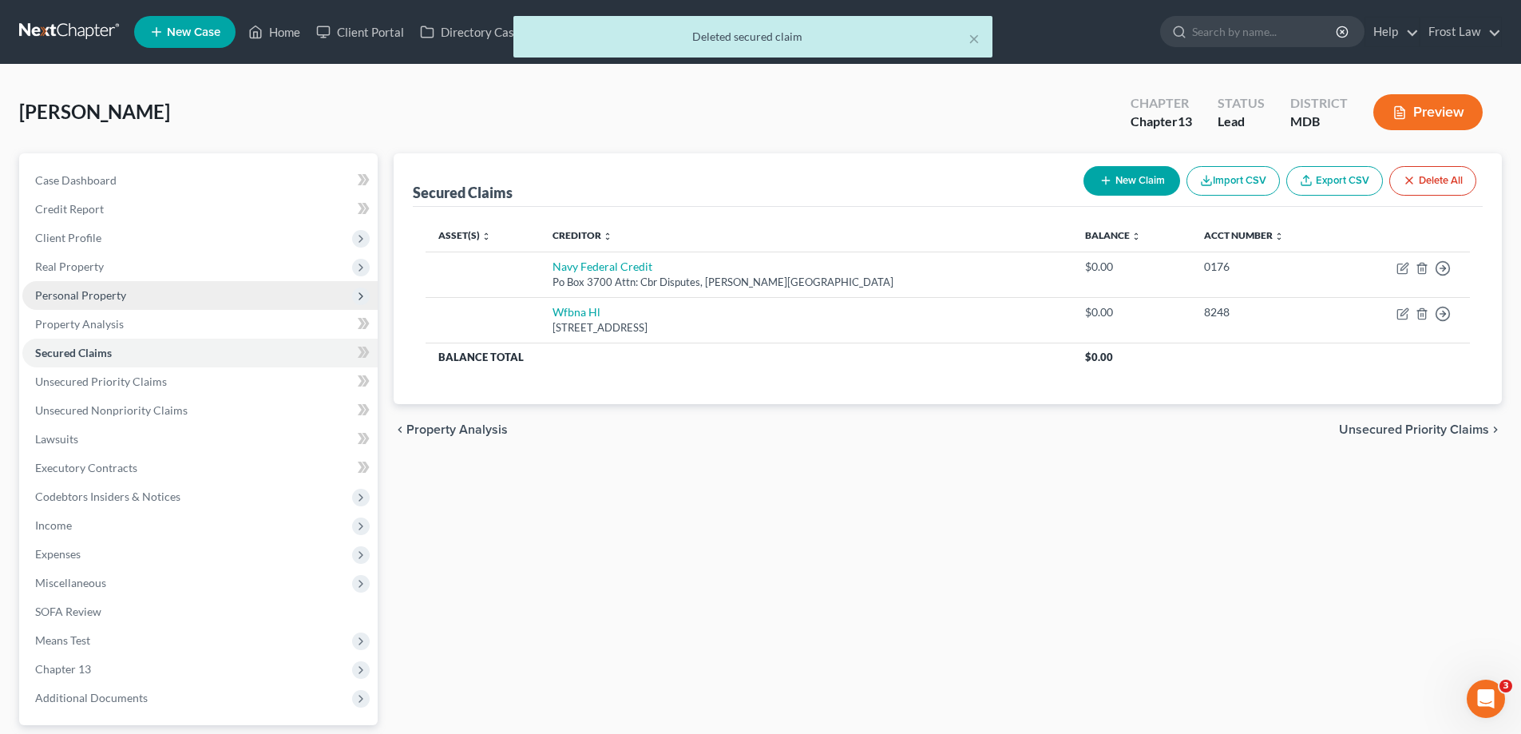
click at [76, 302] on span "Personal Property" at bounding box center [199, 295] width 355 height 29
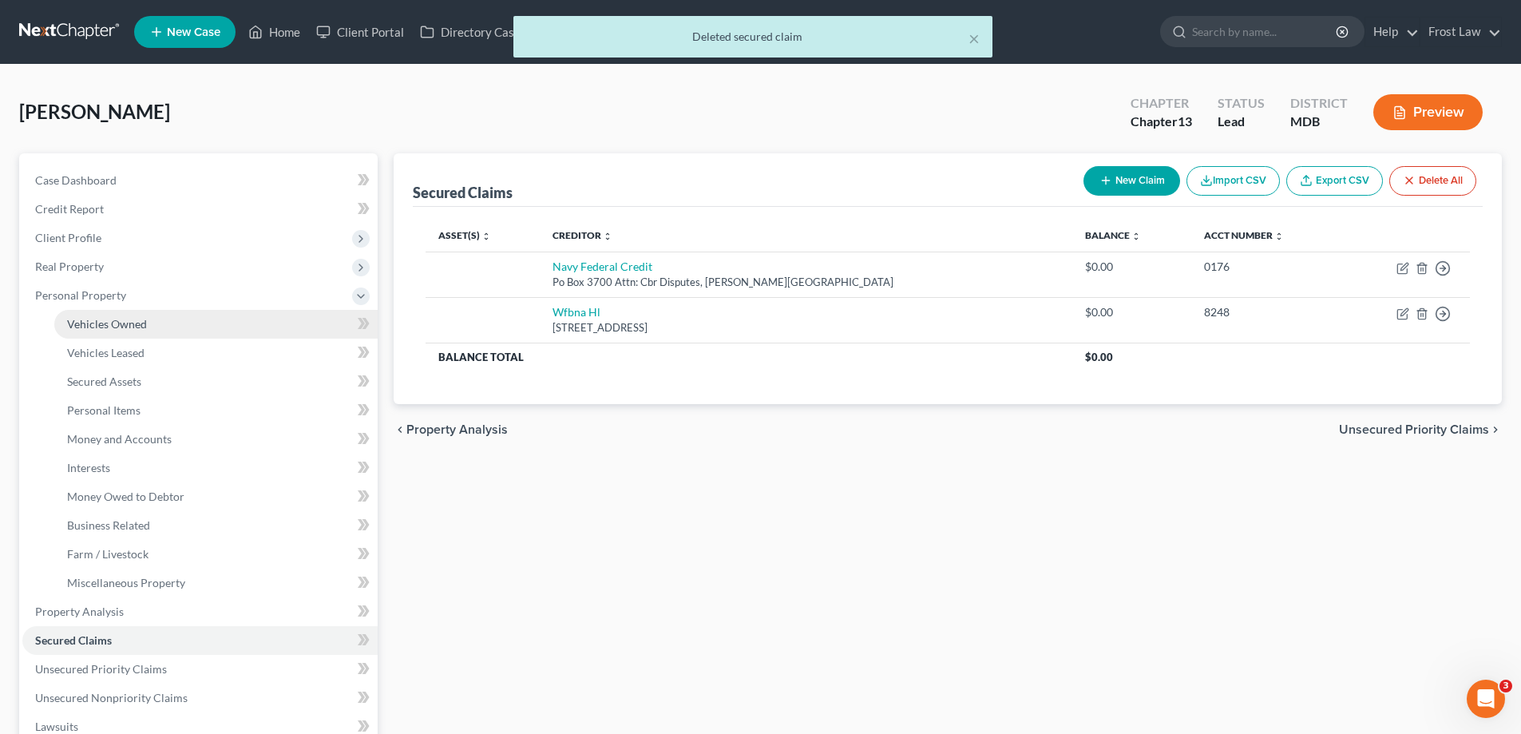
click at [107, 322] on span "Vehicles Owned" at bounding box center [107, 324] width 80 height 14
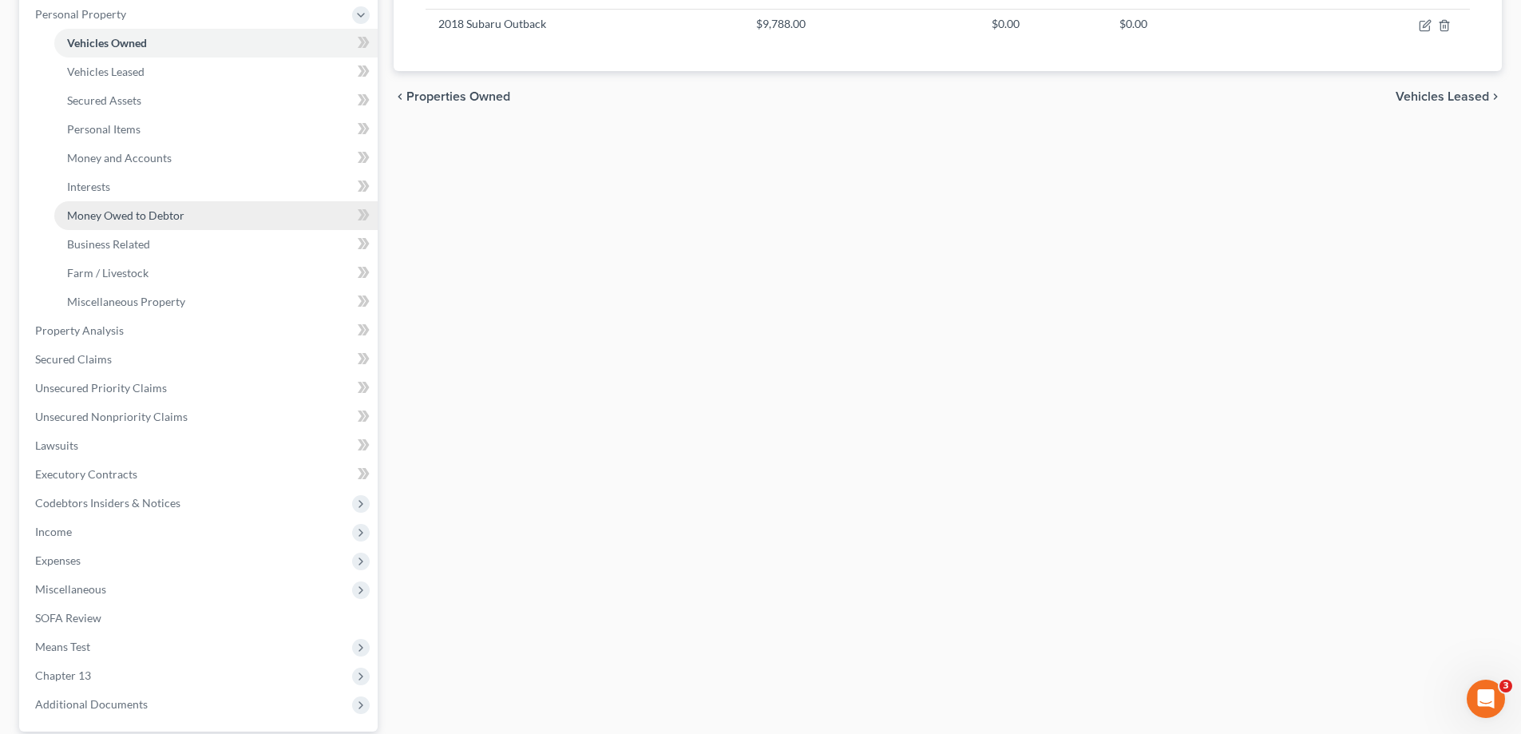
scroll to position [319, 0]
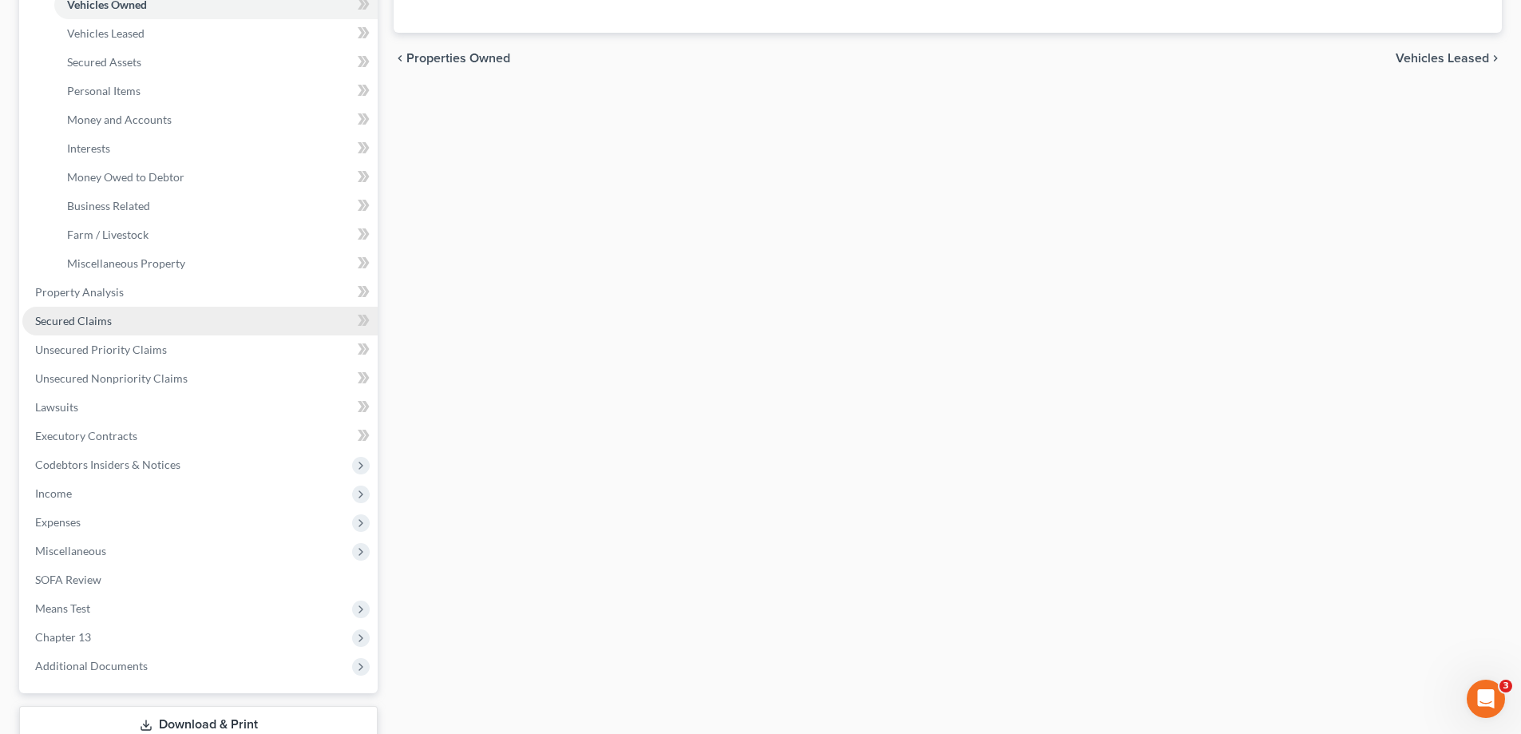
click at [177, 322] on link "Secured Claims" at bounding box center [199, 321] width 355 height 29
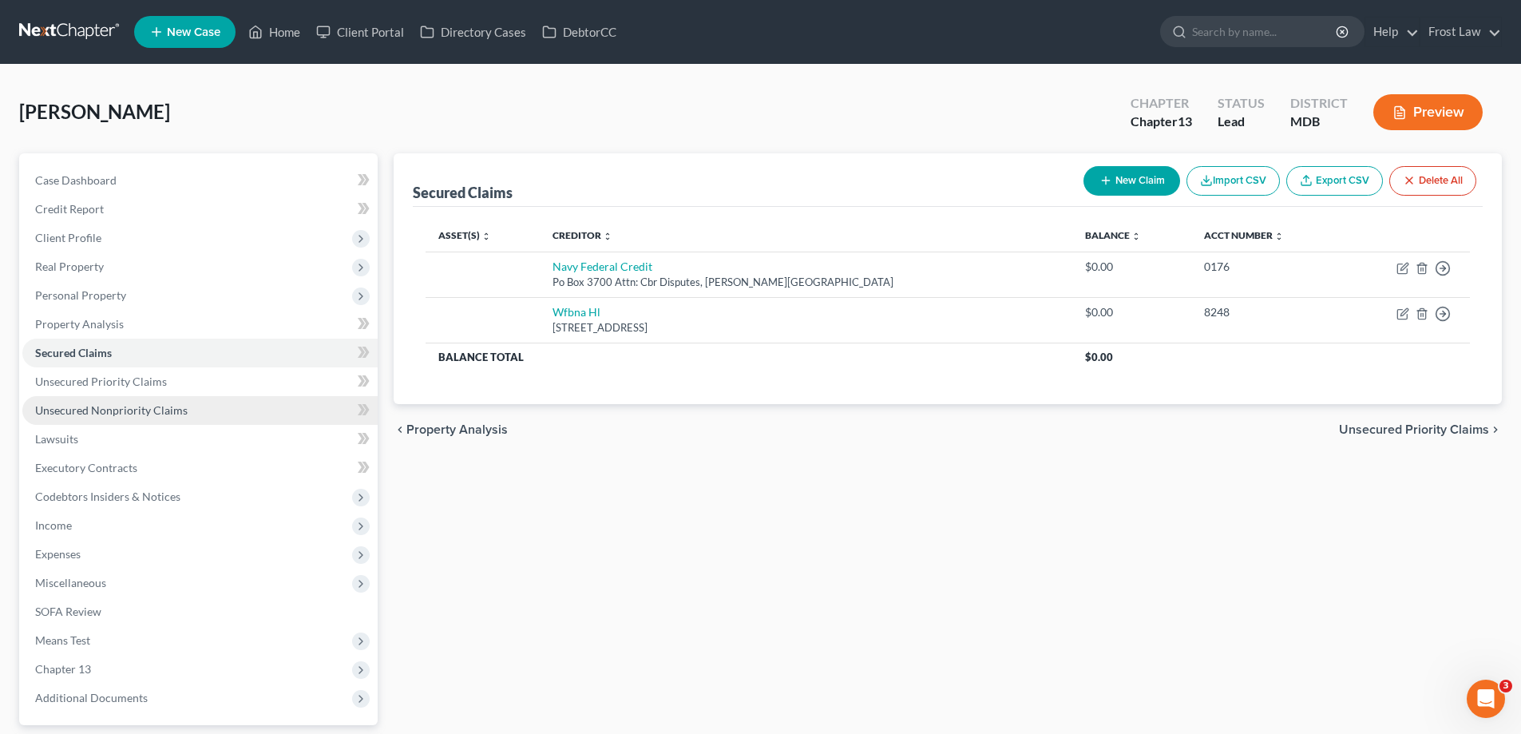
click at [204, 423] on link "Unsecured Nonpriority Claims" at bounding box center [199, 410] width 355 height 29
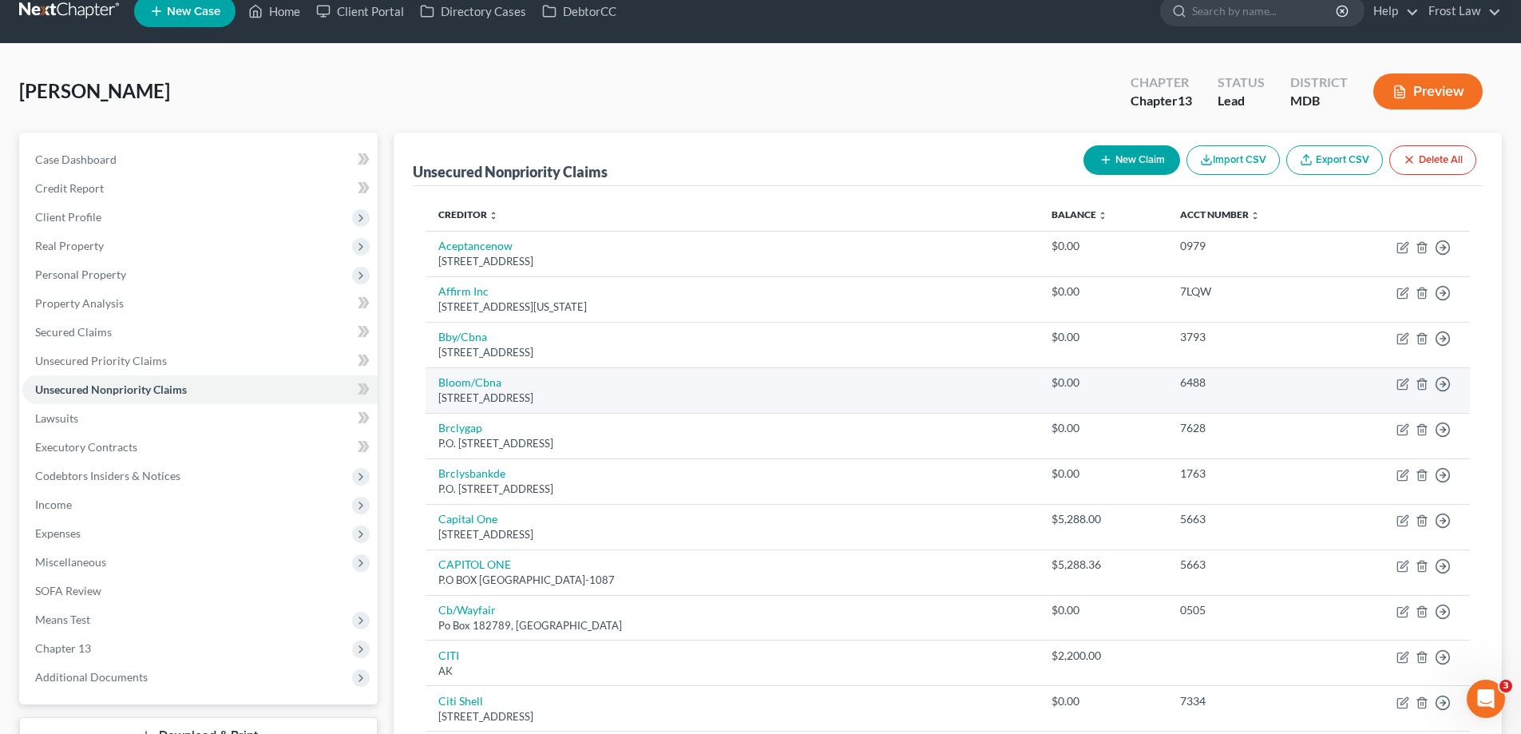
scroll to position [80, 0]
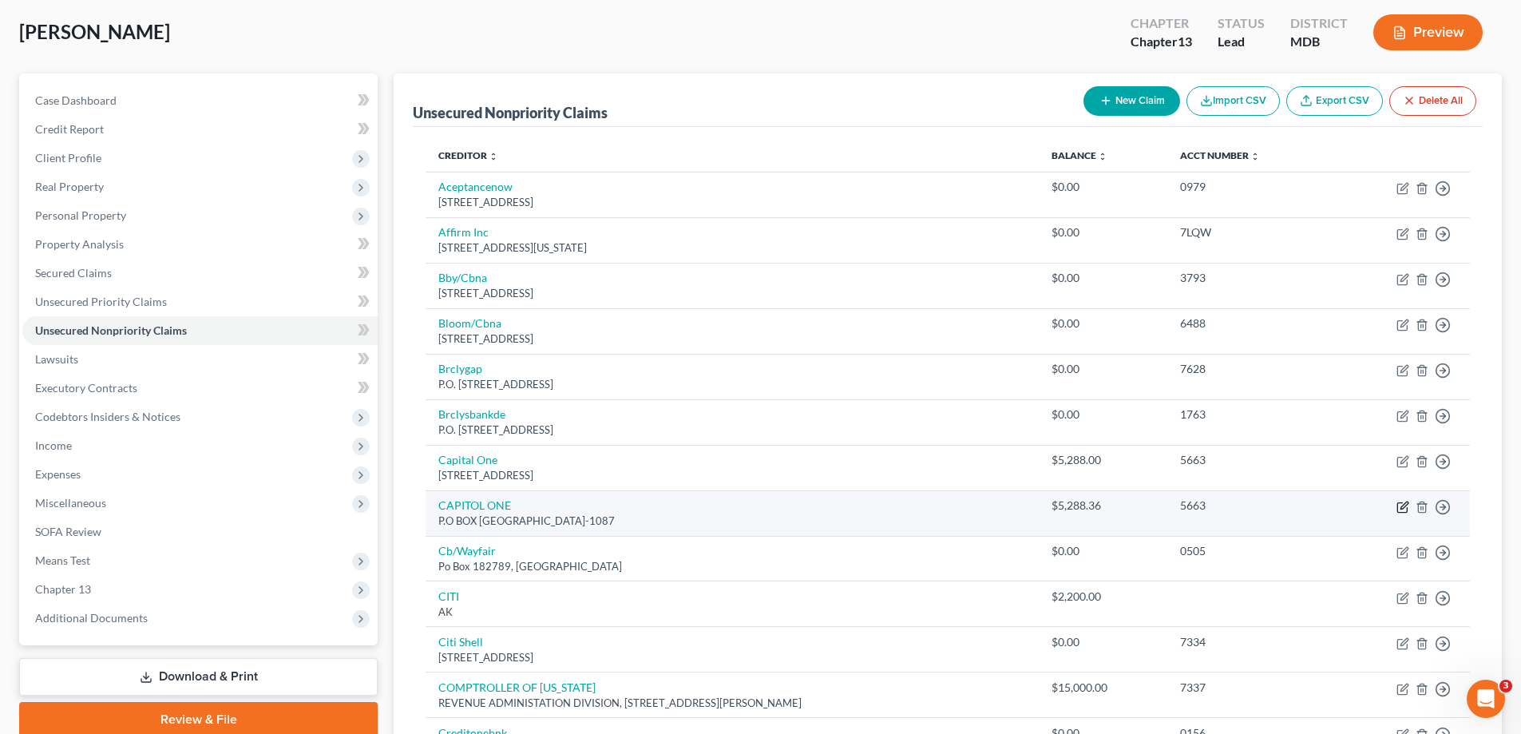
click at [1404, 511] on icon "button" at bounding box center [1402, 507] width 13 height 13
select select "28"
select select "2"
select select "0"
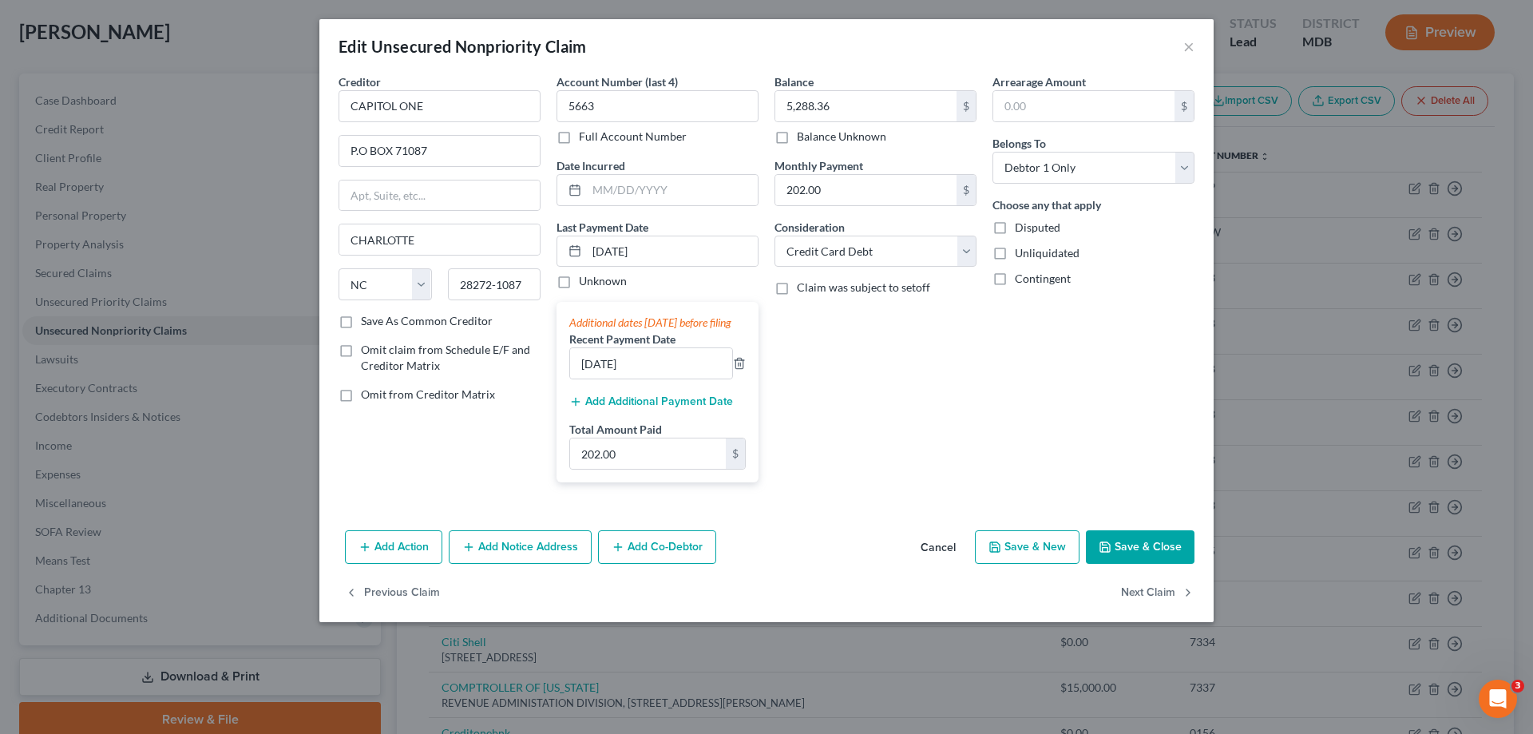
click at [952, 561] on button "Cancel" at bounding box center [938, 548] width 61 height 32
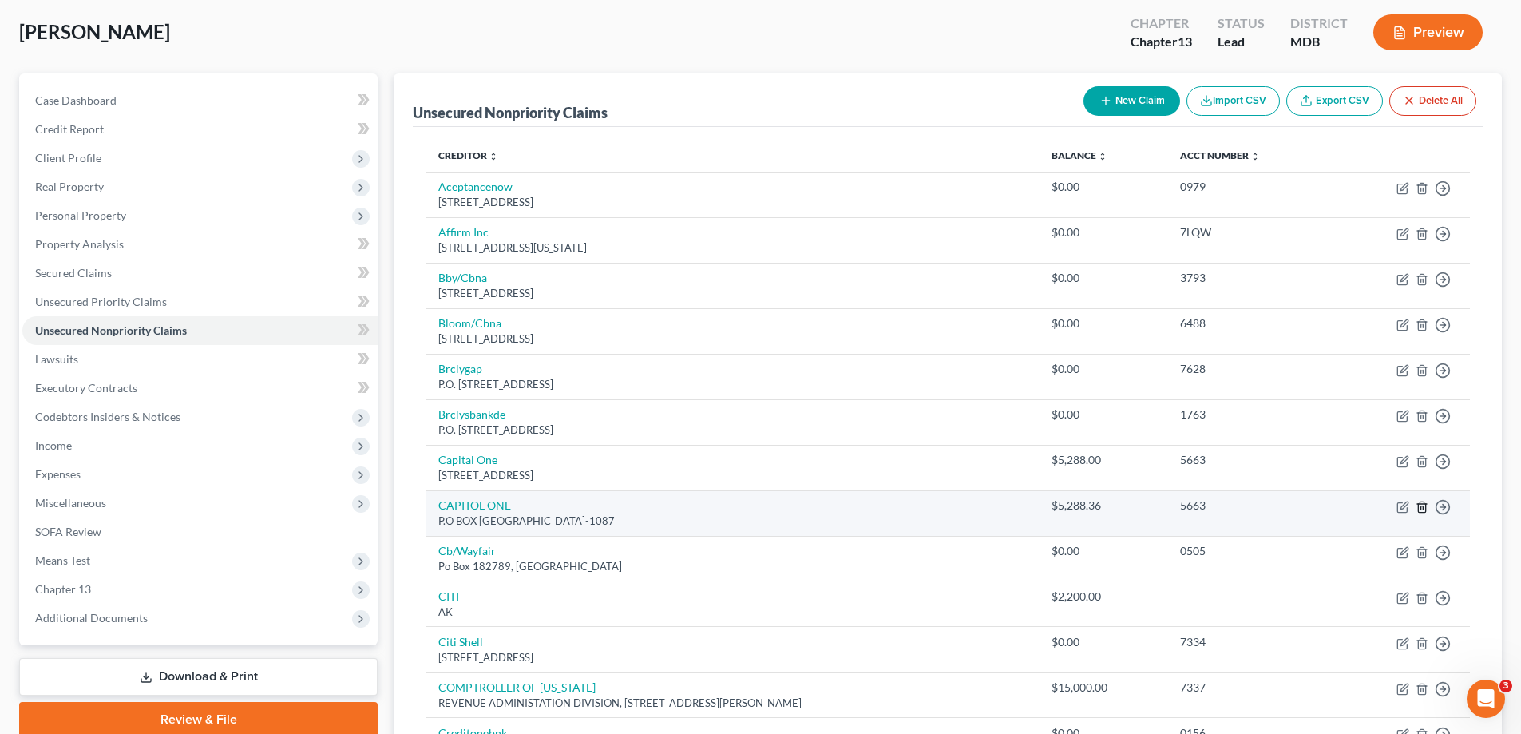
click at [1423, 508] on line "button" at bounding box center [1423, 507] width 0 height 3
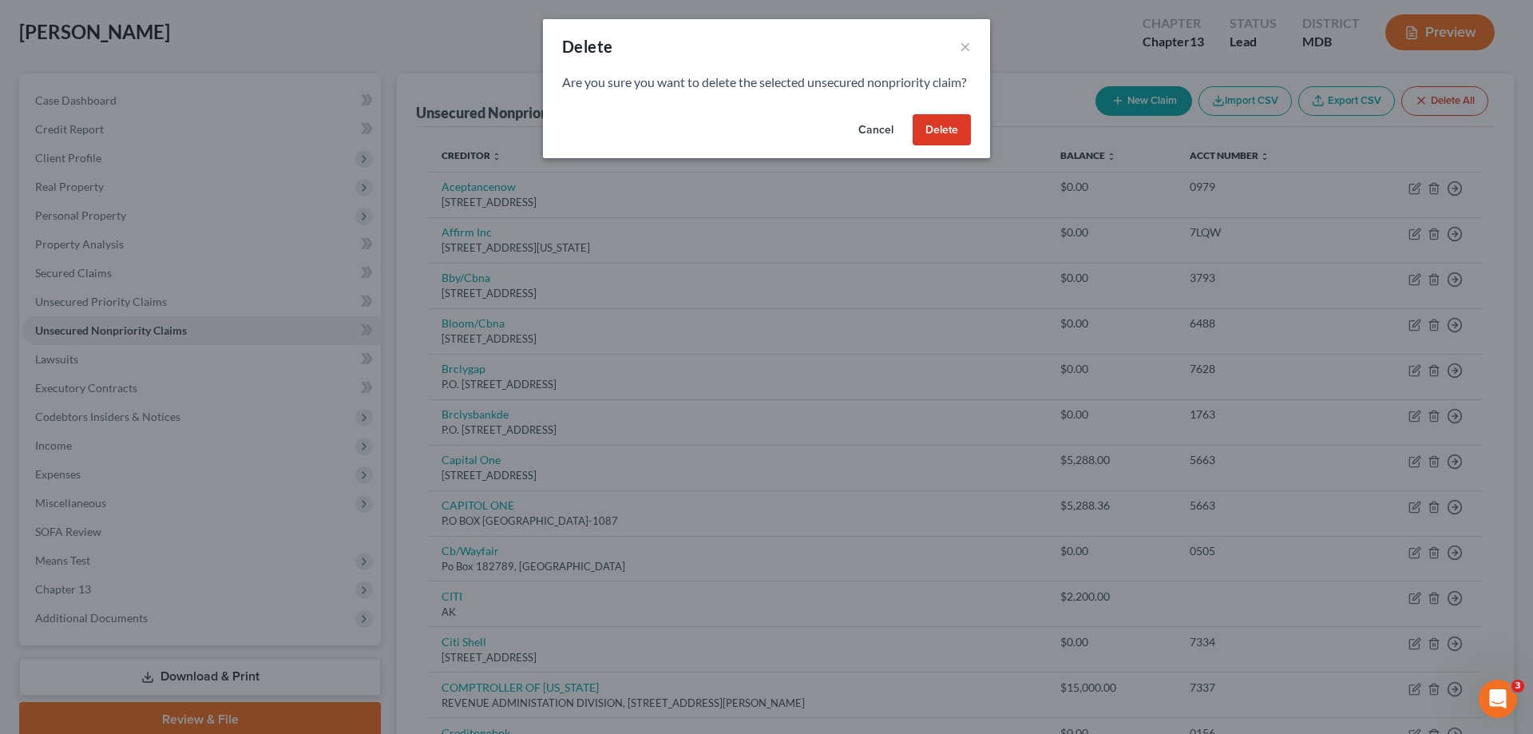
drag, startPoint x: 949, startPoint y: 129, endPoint x: 956, endPoint y: 149, distance: 21.0
click at [950, 129] on div "Cancel Delete" at bounding box center [766, 133] width 447 height 51
click at [956, 146] on button "Delete" at bounding box center [942, 130] width 58 height 32
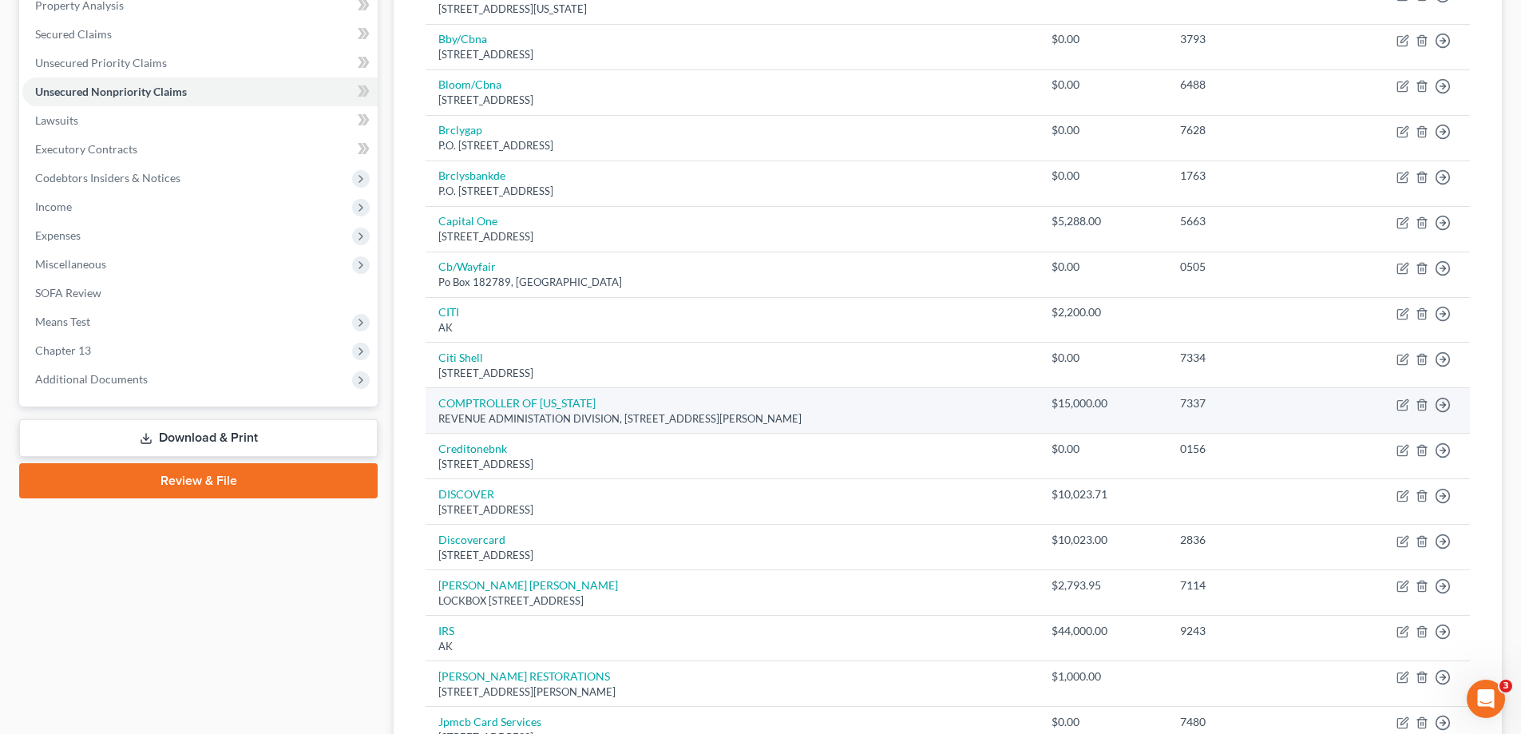
scroll to position [319, 0]
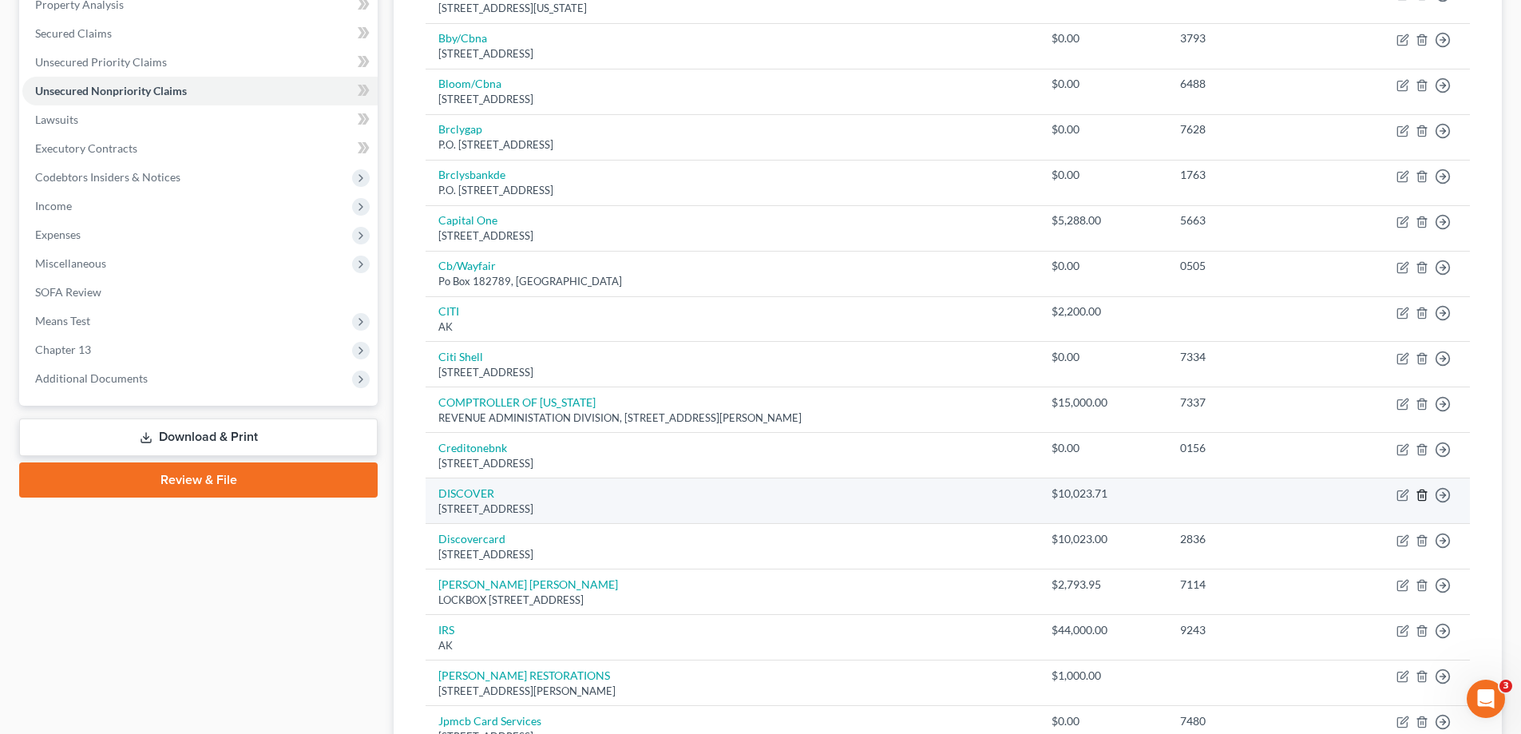
click at [1421, 497] on line "button" at bounding box center [1421, 495] width 0 height 3
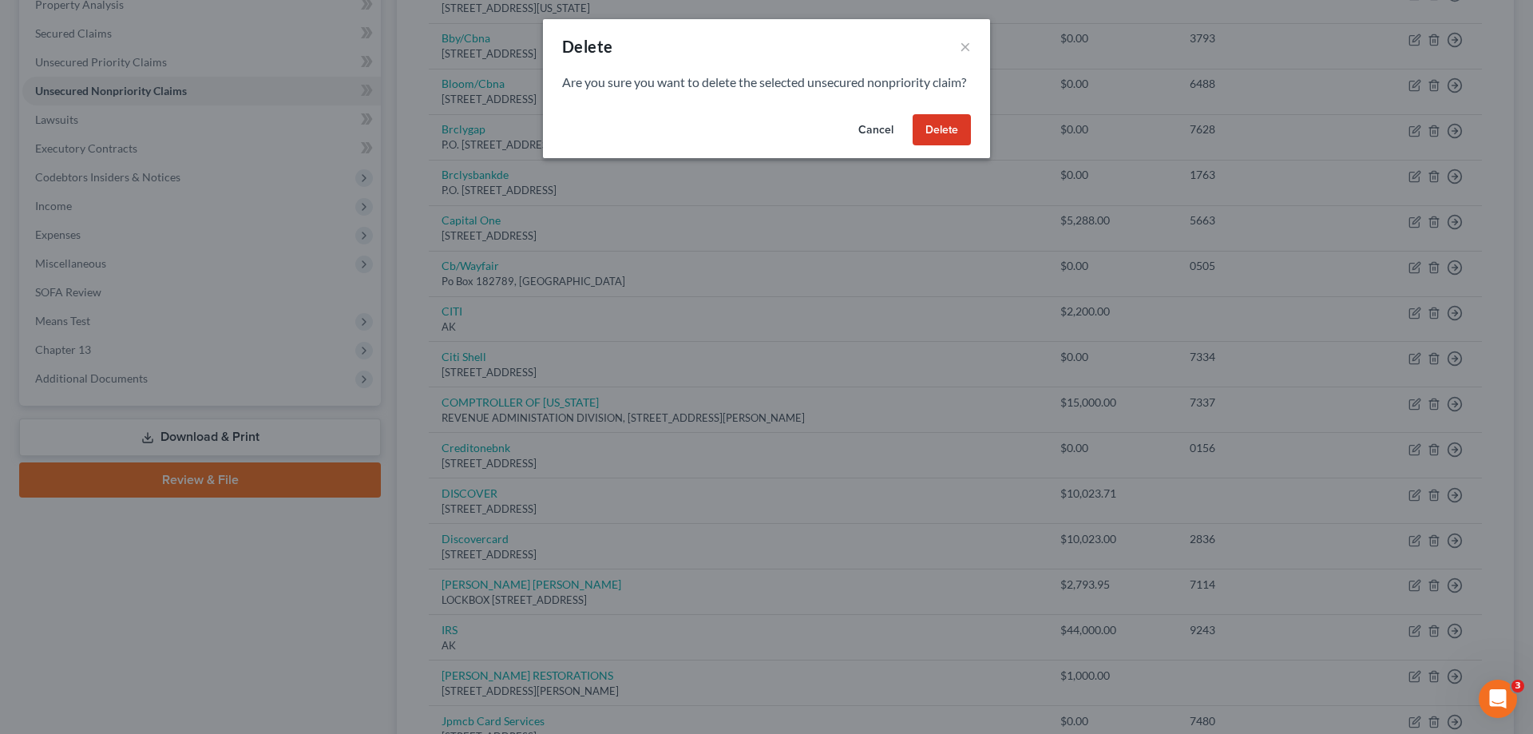
click at [950, 144] on button "Delete" at bounding box center [942, 130] width 58 height 32
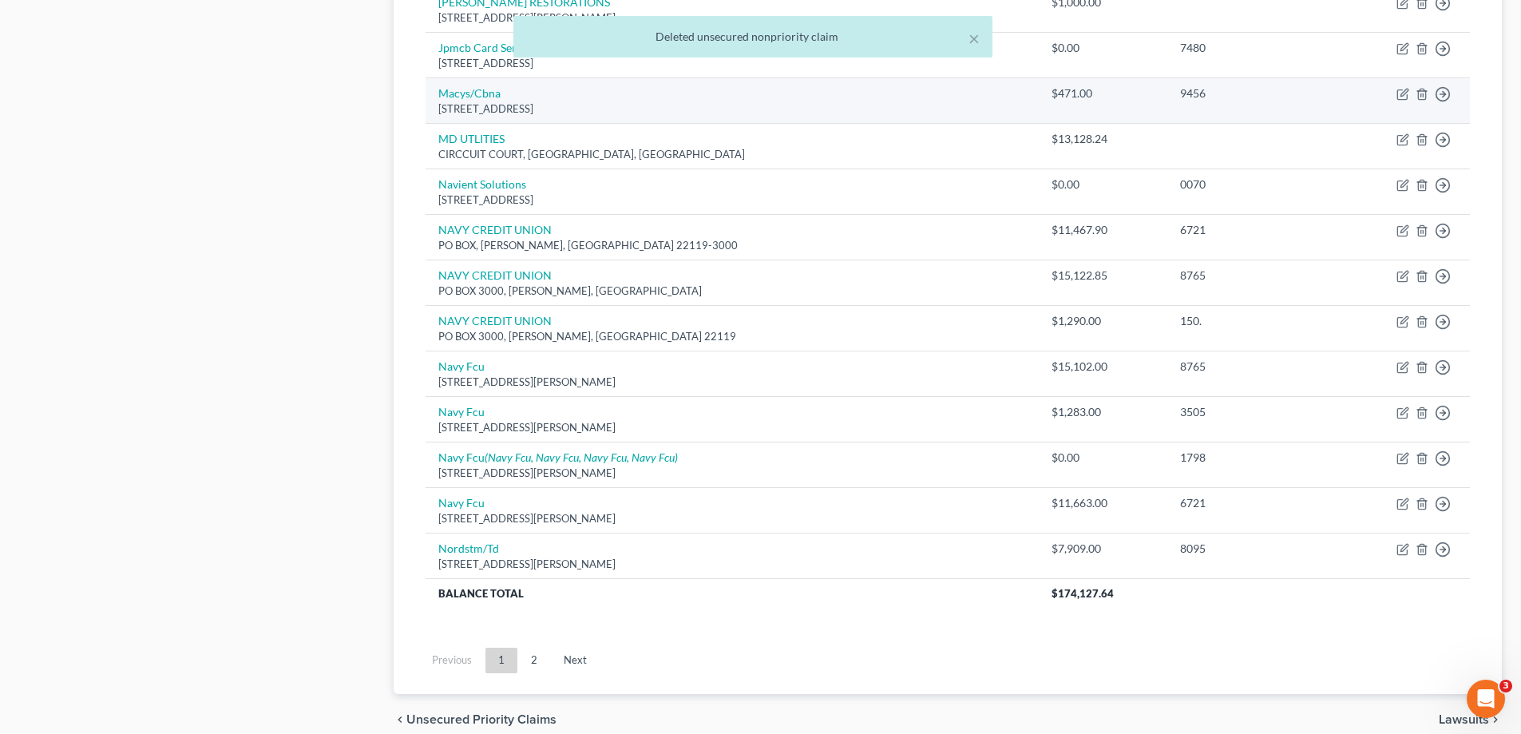
scroll to position [958, 0]
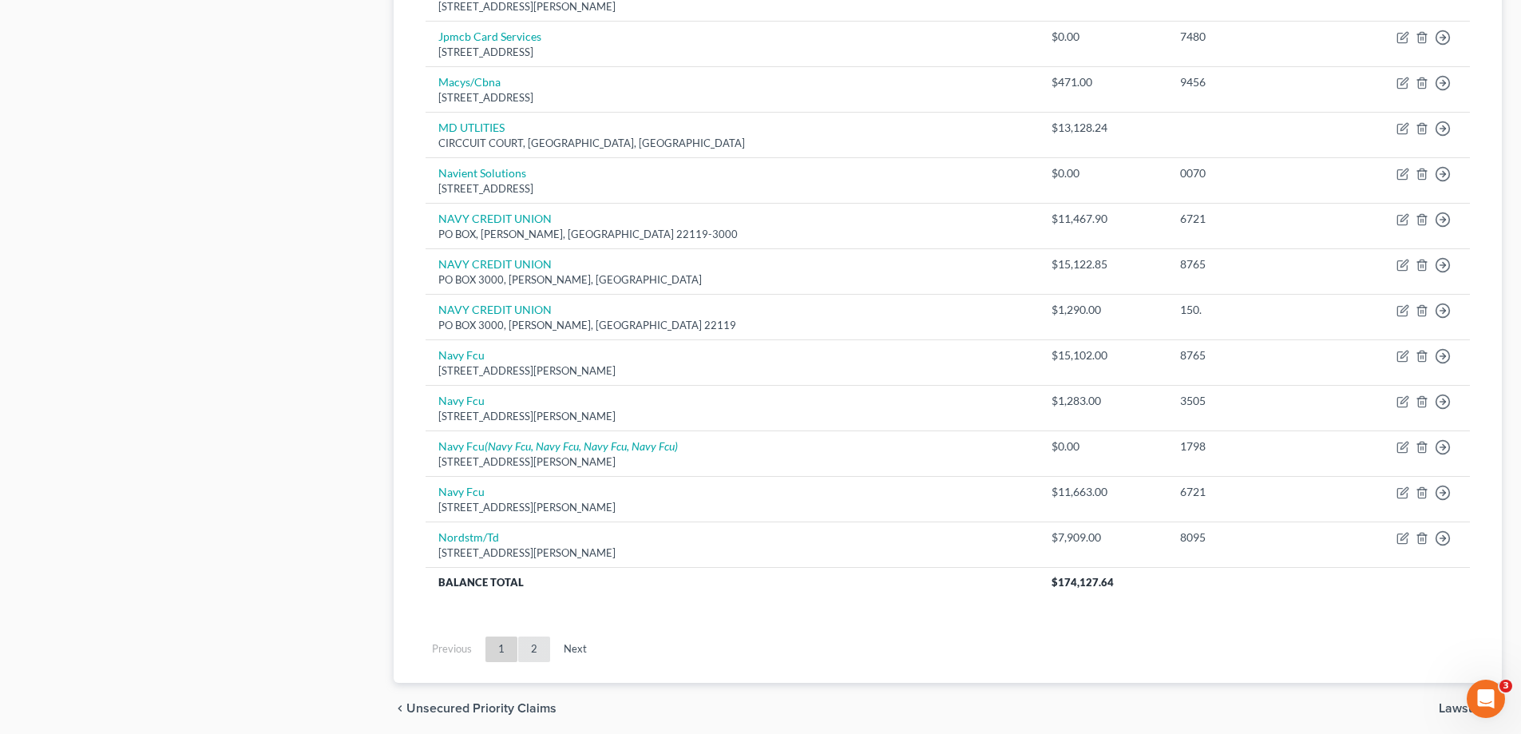
click at [542, 652] on link "2" at bounding box center [534, 649] width 32 height 26
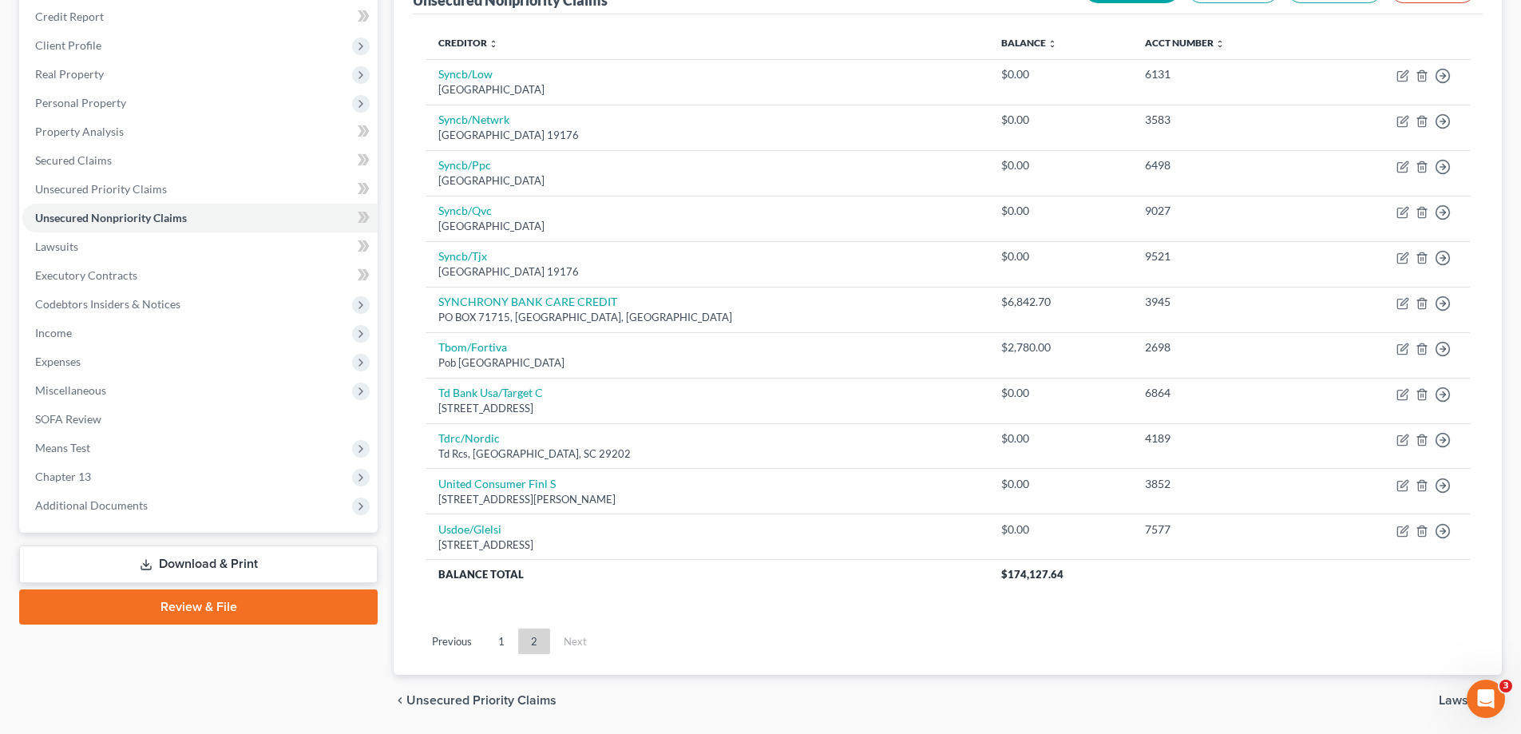
scroll to position [165, 0]
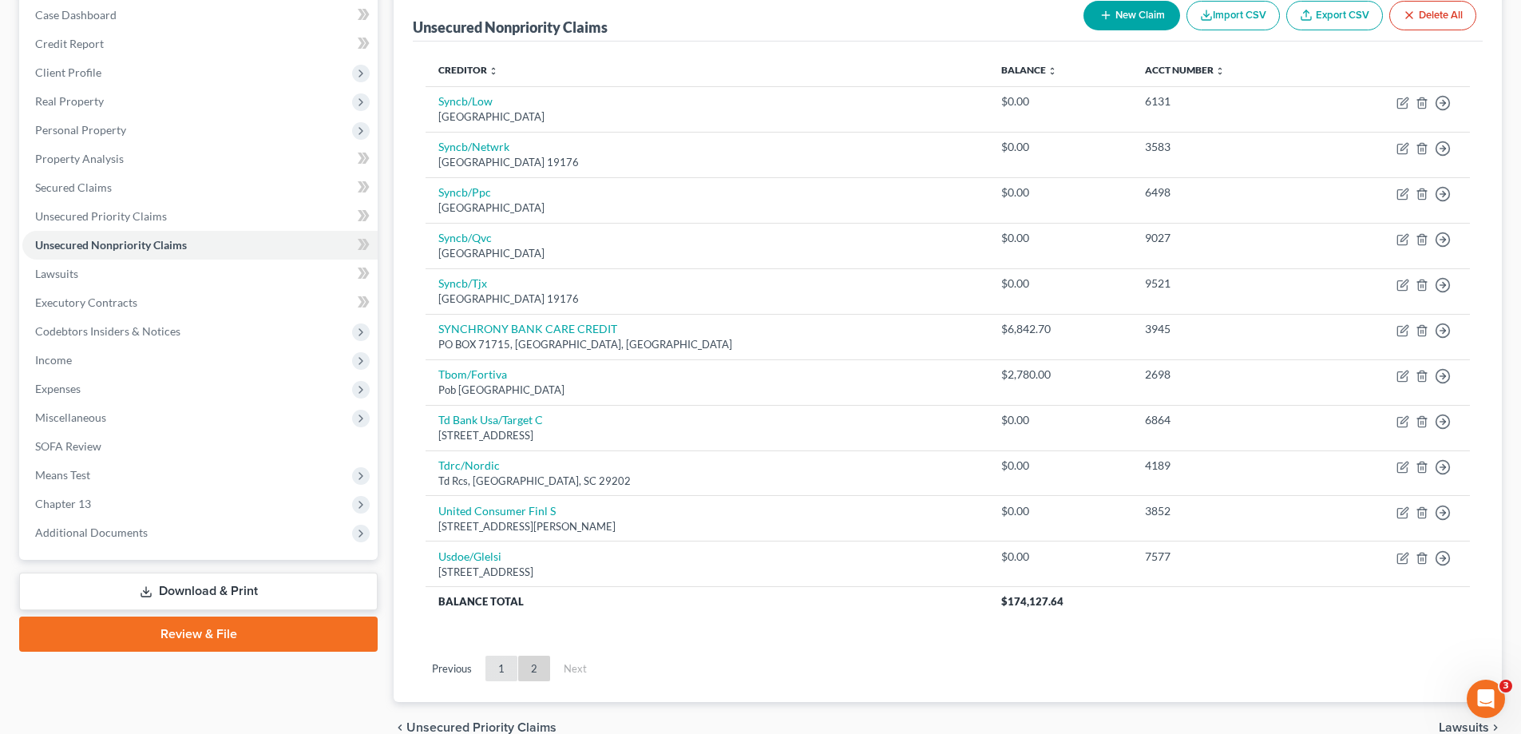
click at [495, 665] on link "1" at bounding box center [501, 668] width 32 height 26
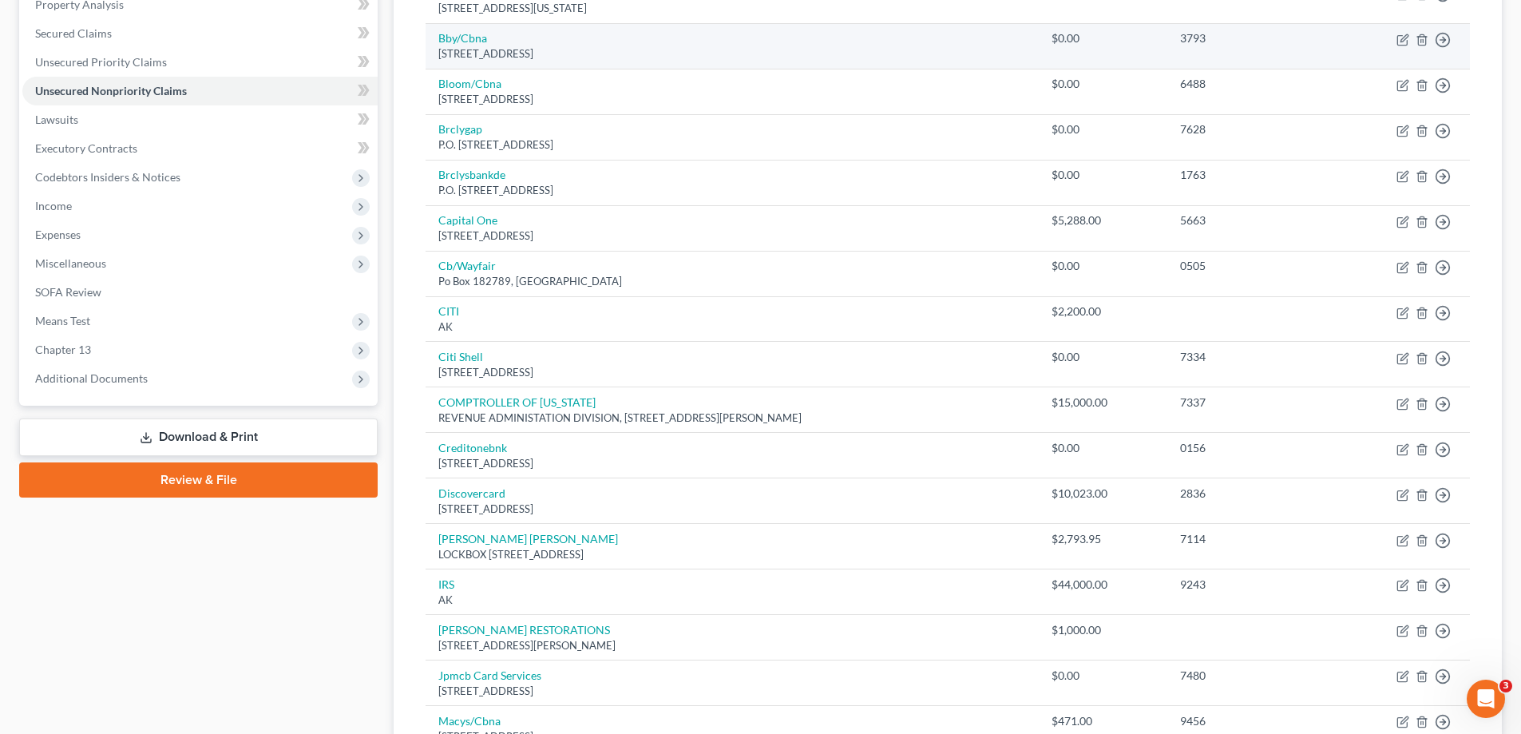
scroll to position [0, 0]
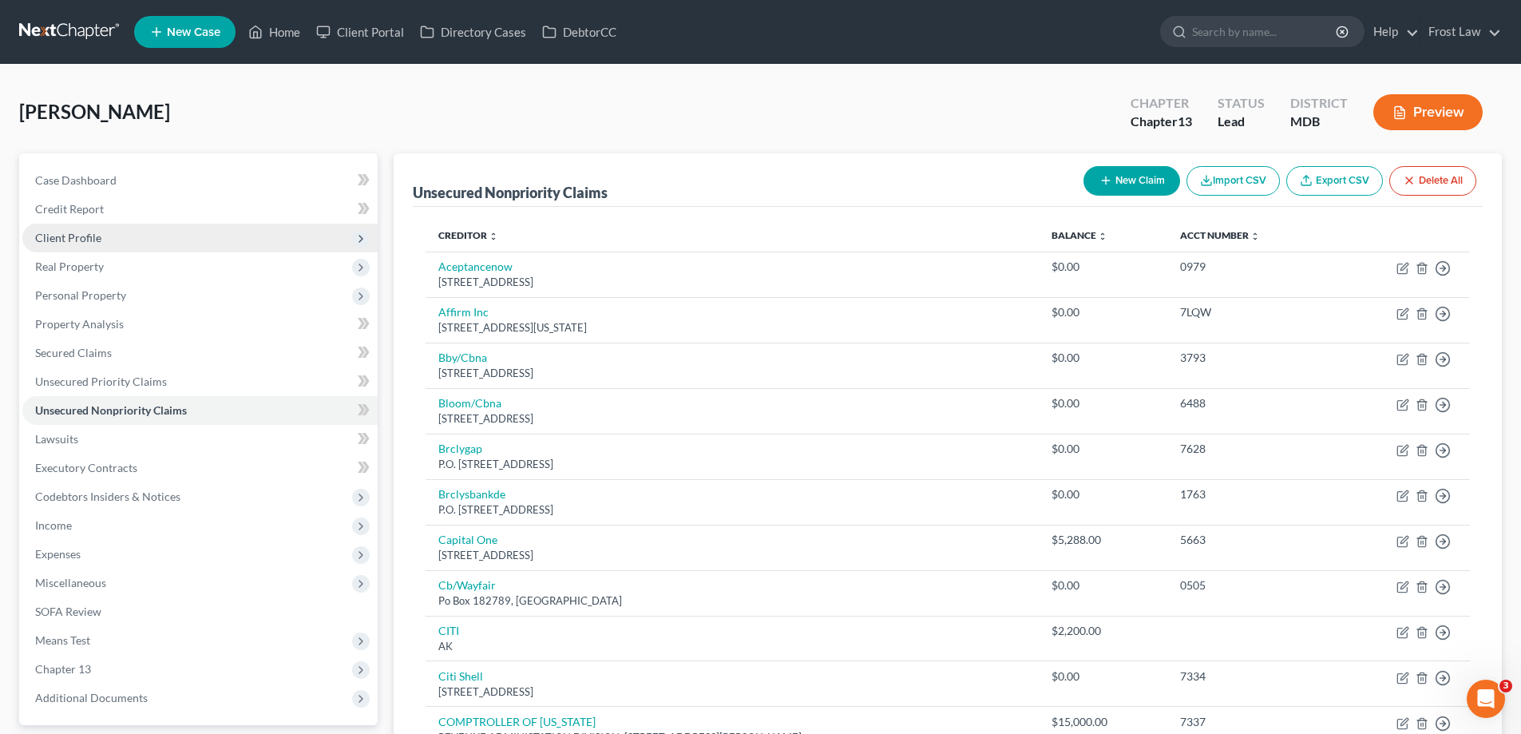
click at [127, 242] on span "Client Profile" at bounding box center [199, 238] width 355 height 29
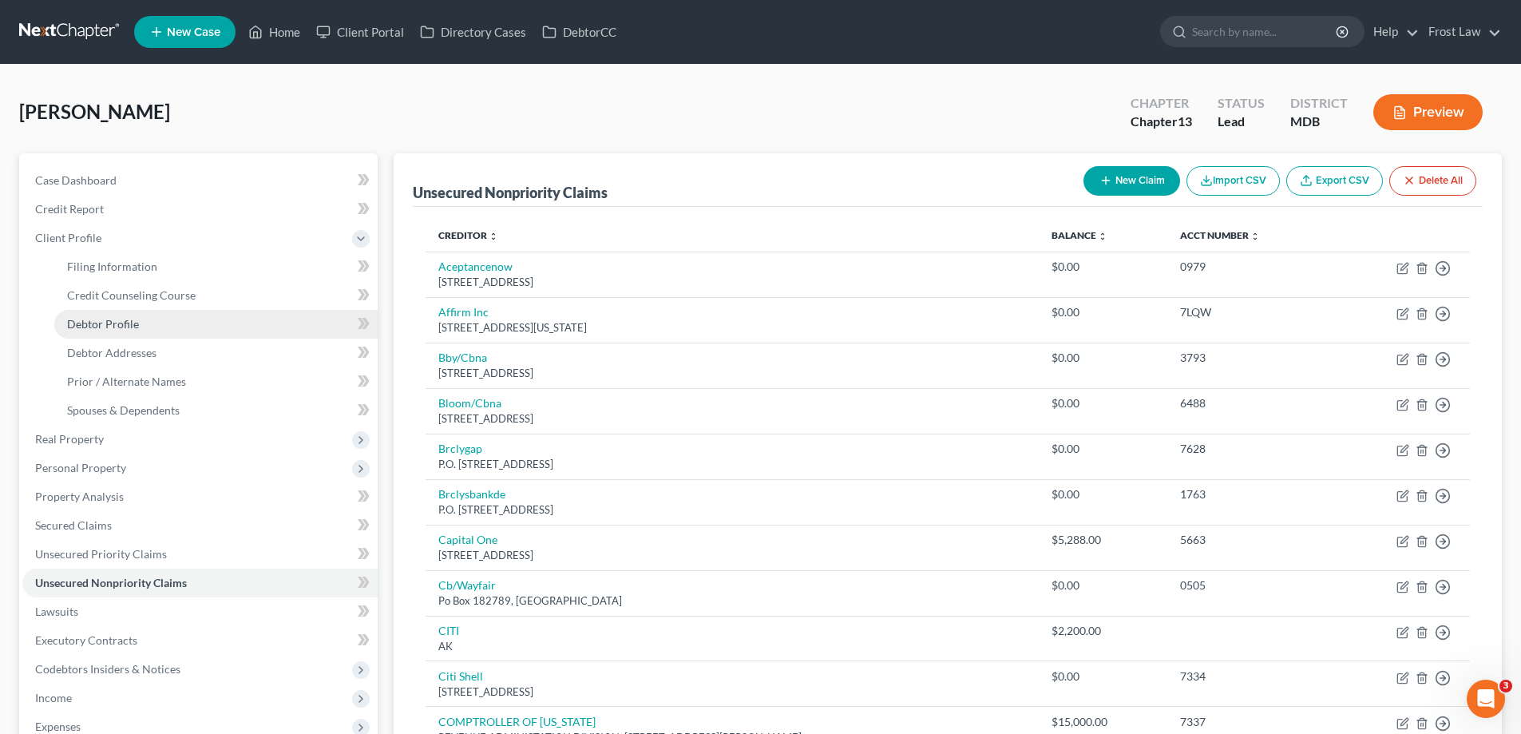
click at [134, 328] on span "Debtor Profile" at bounding box center [103, 324] width 72 height 14
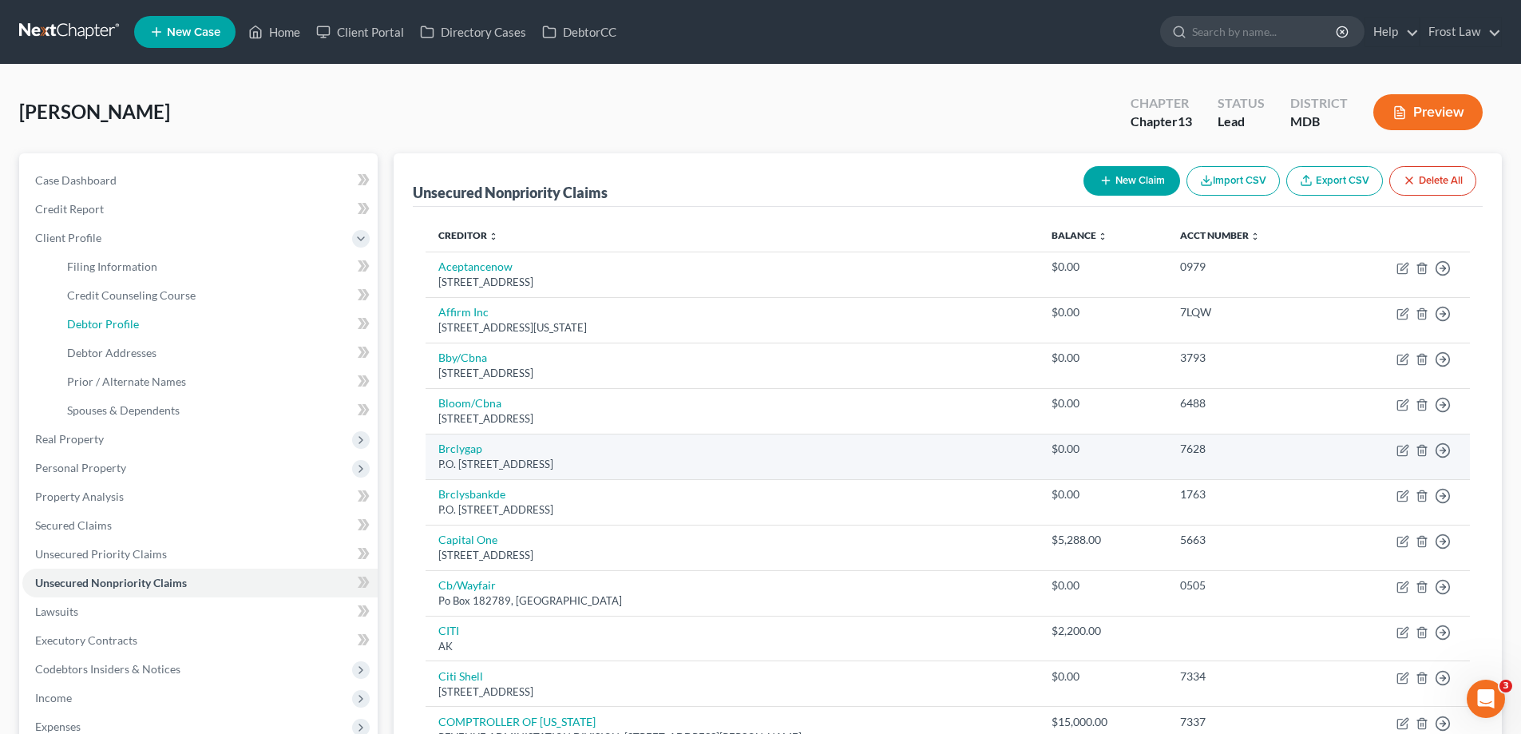
select select "4"
select select "0"
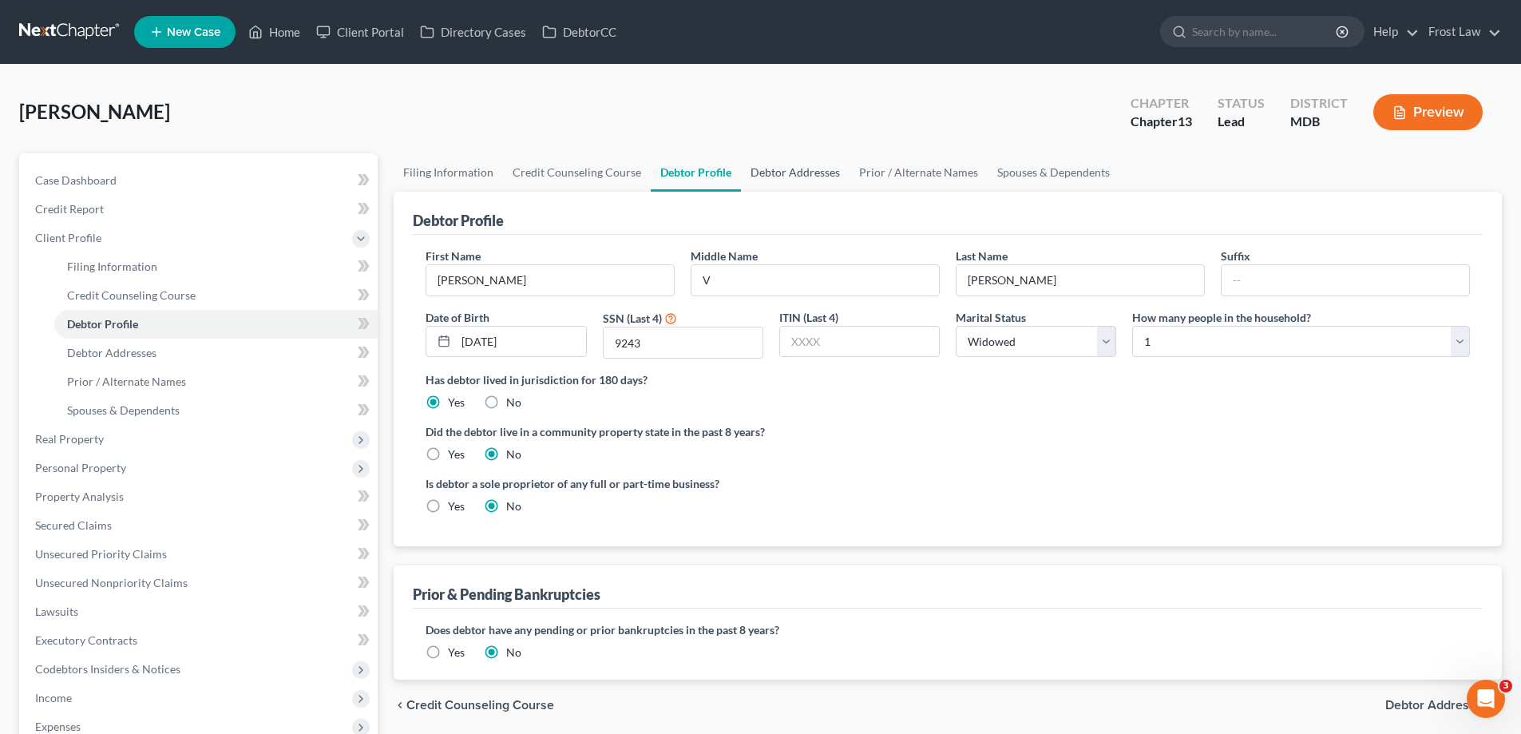
click at [758, 168] on link "Debtor Addresses" at bounding box center [795, 172] width 109 height 38
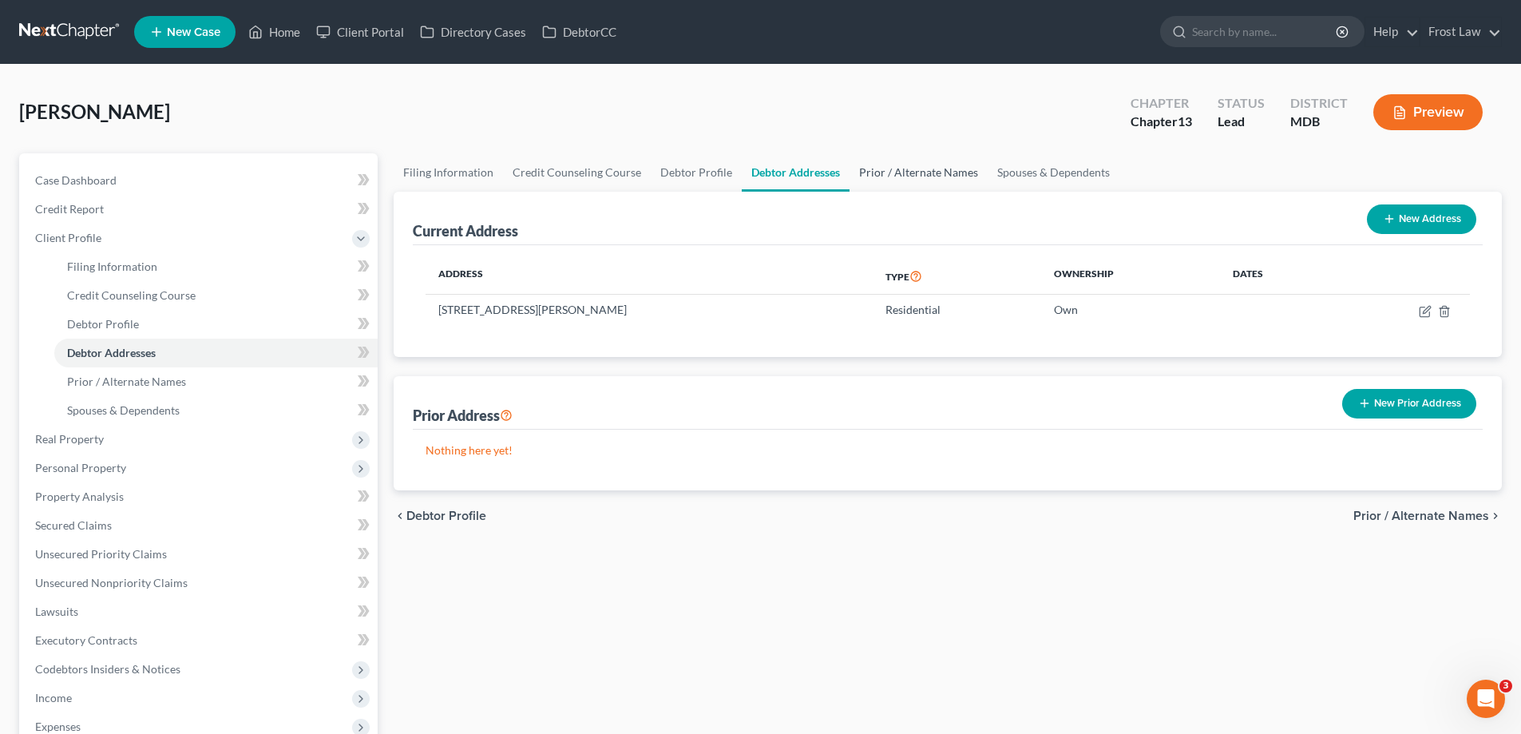
click at [885, 172] on link "Prior / Alternate Names" at bounding box center [918, 172] width 138 height 38
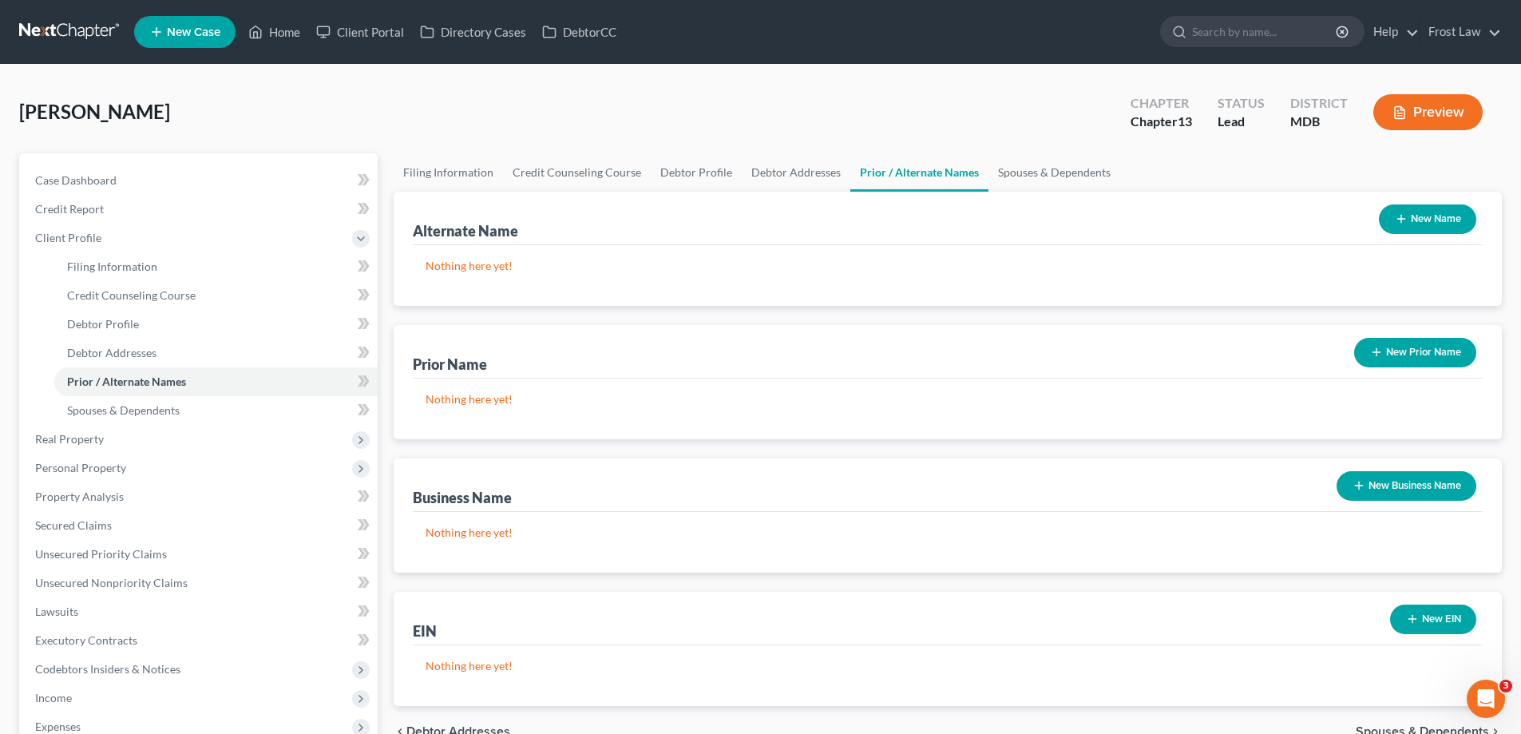
click at [1415, 232] on button "New Name" at bounding box center [1427, 219] width 97 height 30
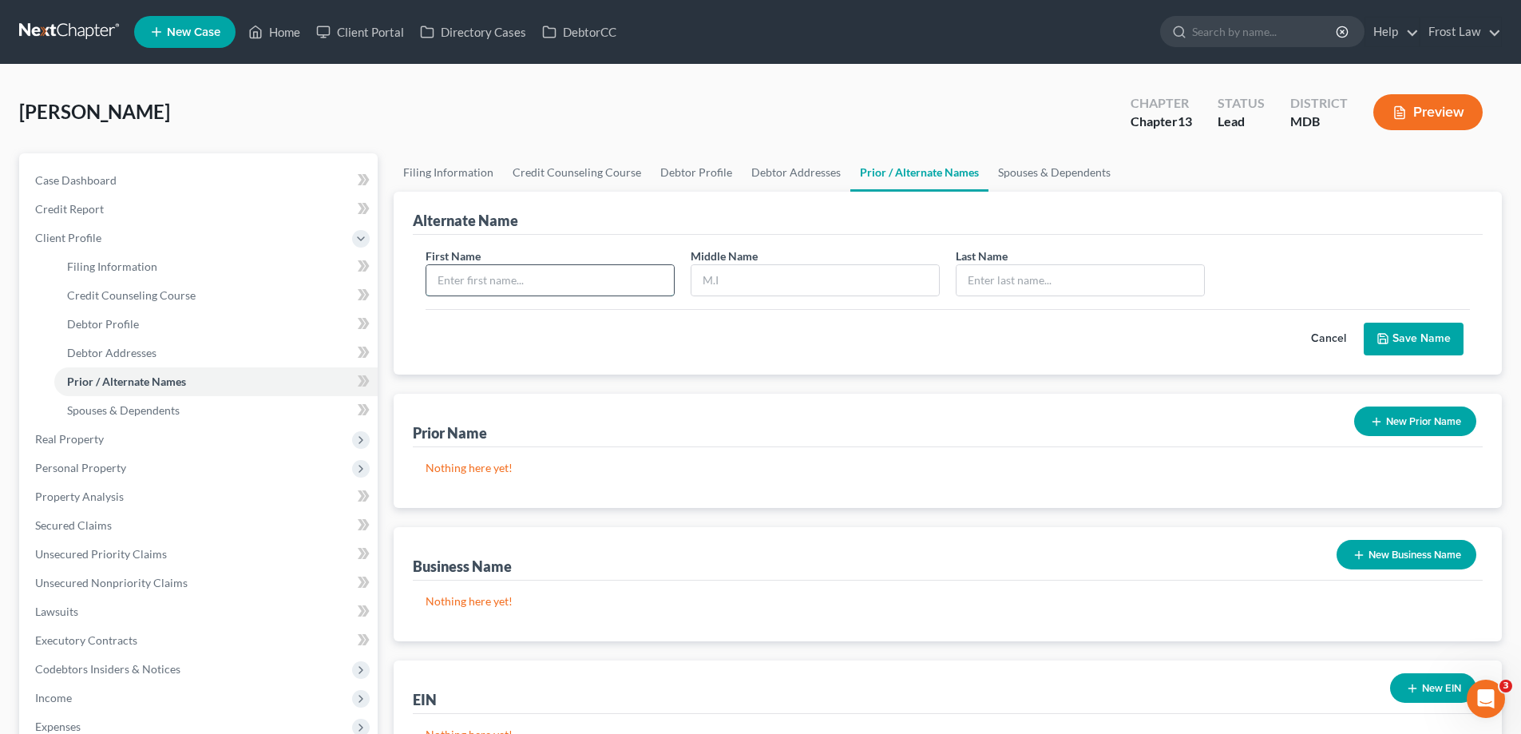
drag, startPoint x: 513, startPoint y: 278, endPoint x: 529, endPoint y: 277, distance: 16.0
click at [513, 278] on input "text" at bounding box center [550, 280] width 248 height 30
type input "[PERSON_NAME]"
click at [529, 277] on input "[PERSON_NAME]" at bounding box center [550, 280] width 248 height 30
click at [748, 283] on input "text" at bounding box center [815, 280] width 248 height 30
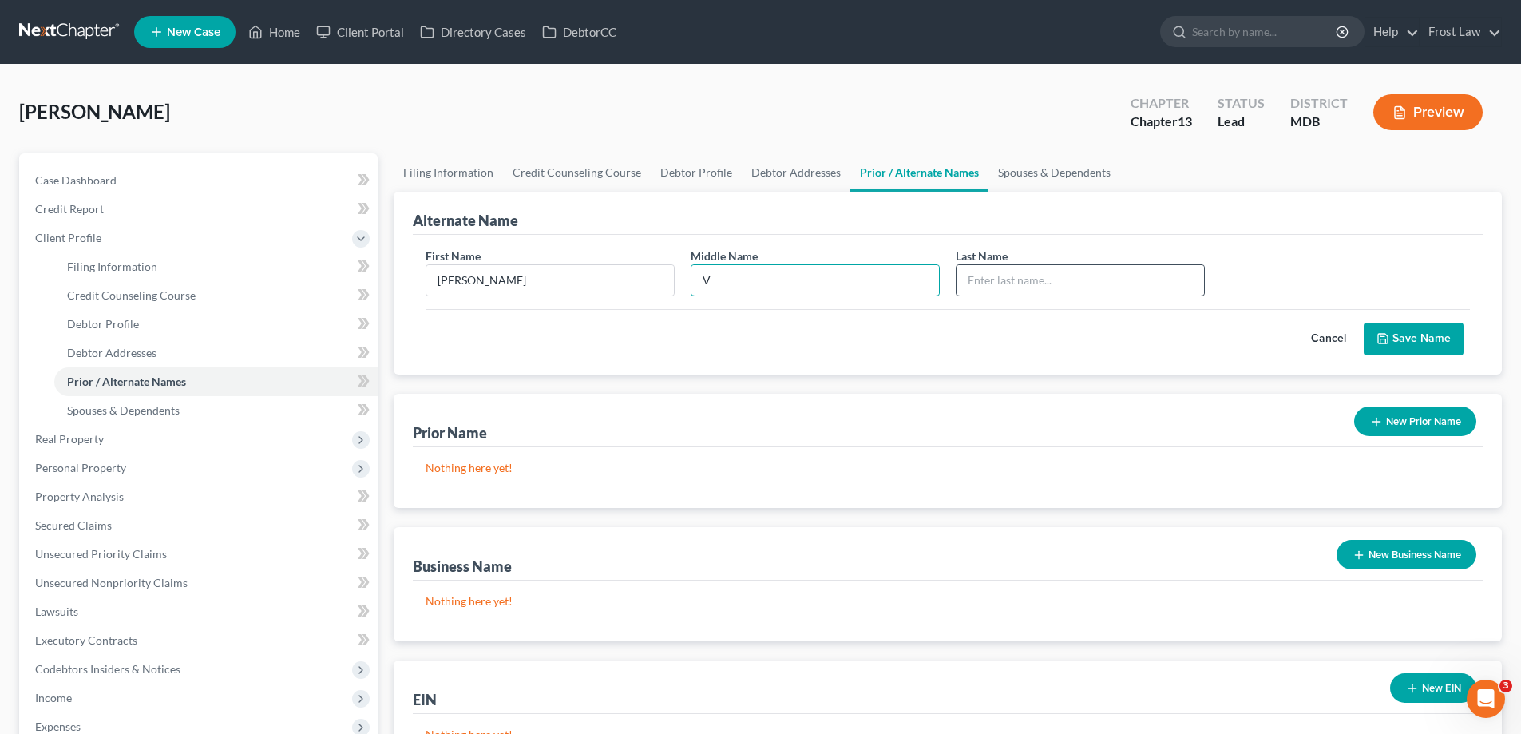
type input "V"
click at [1000, 277] on input "text" at bounding box center [1080, 280] width 248 height 30
type input "[PERSON_NAME]"
drag, startPoint x: 1411, startPoint y: 330, endPoint x: 1388, endPoint y: 362, distance: 39.4
click at [1412, 330] on button "Save Name" at bounding box center [1414, 340] width 100 height 34
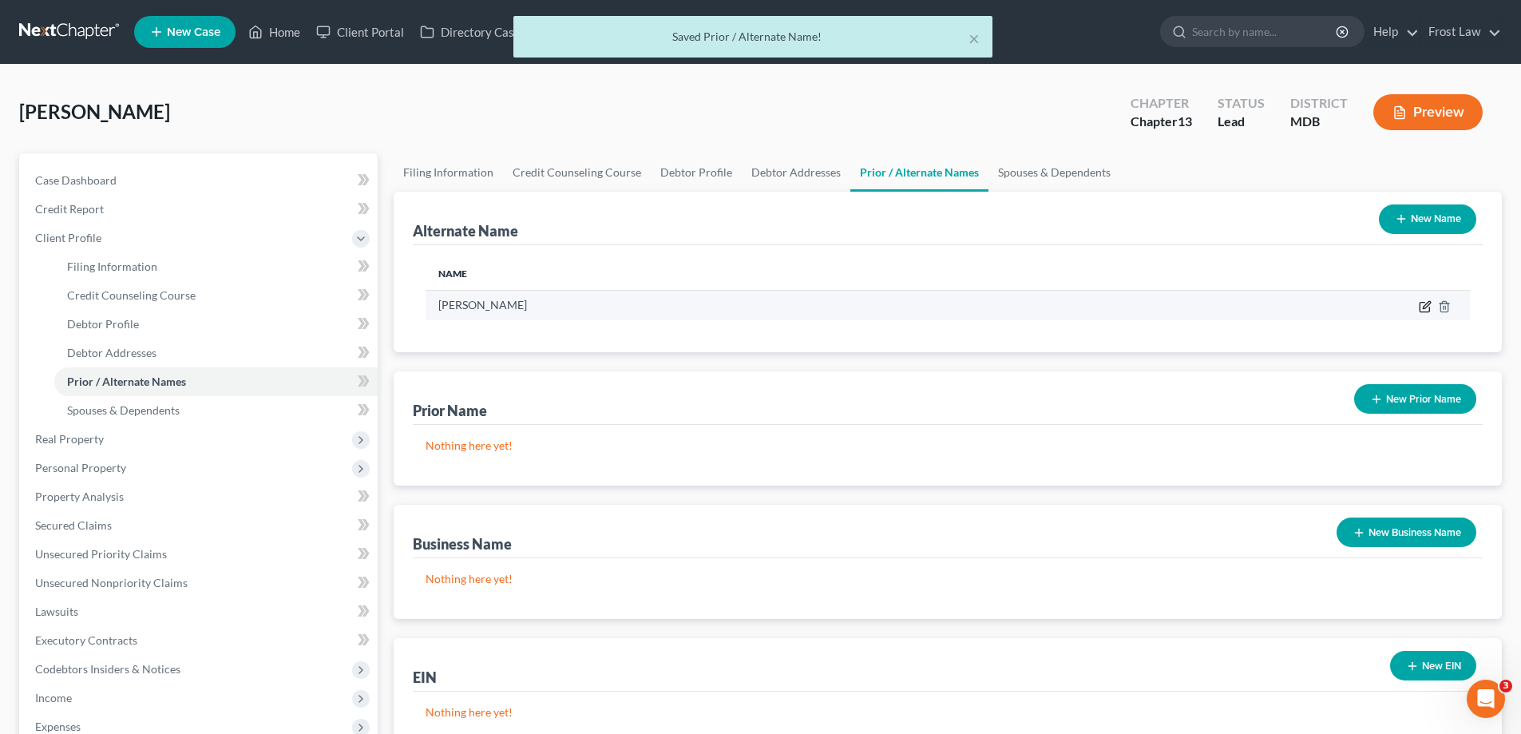
click at [1423, 311] on icon at bounding box center [1425, 306] width 13 height 13
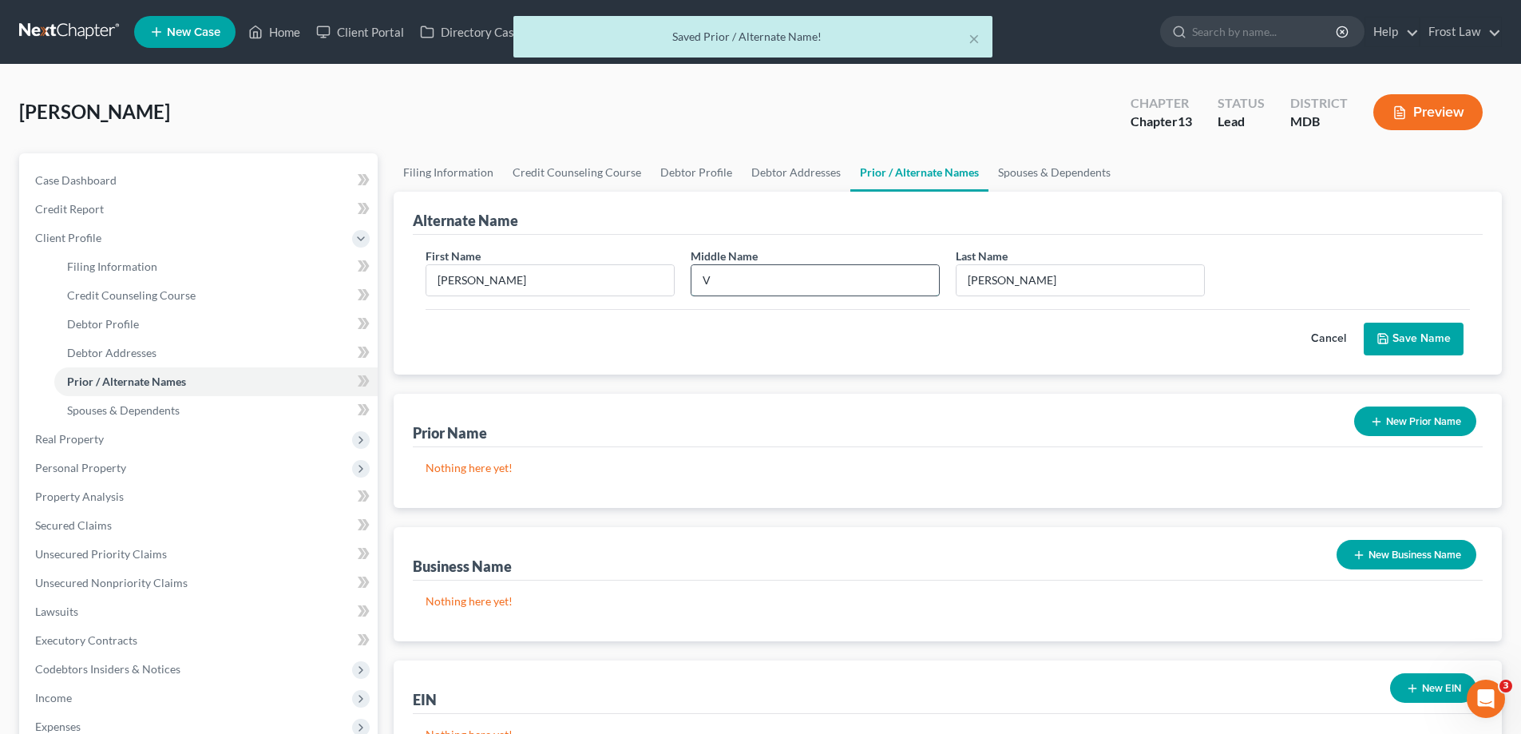
click at [770, 272] on input "V" at bounding box center [815, 280] width 248 height 30
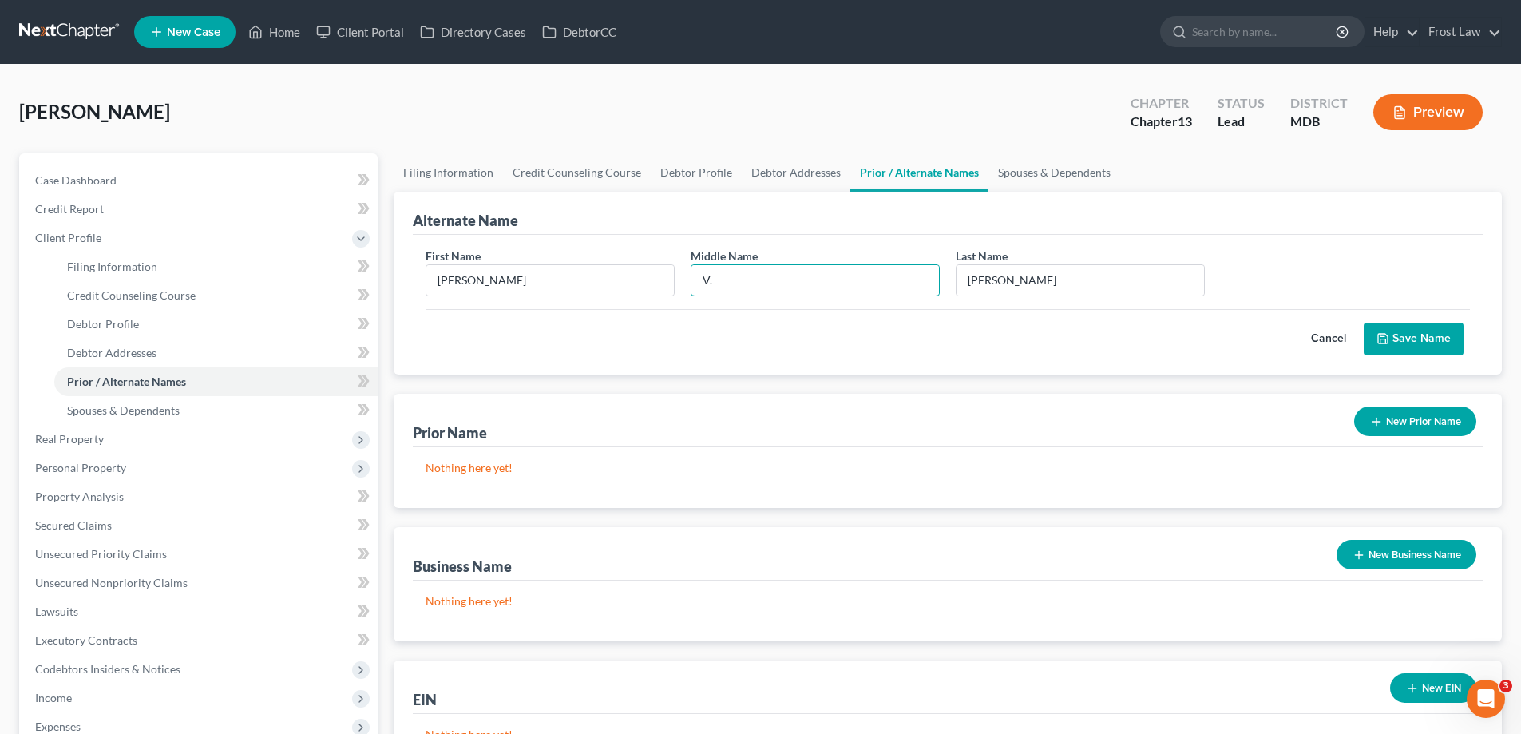
type input "V."
click at [1436, 336] on button "Save Name" at bounding box center [1414, 340] width 100 height 34
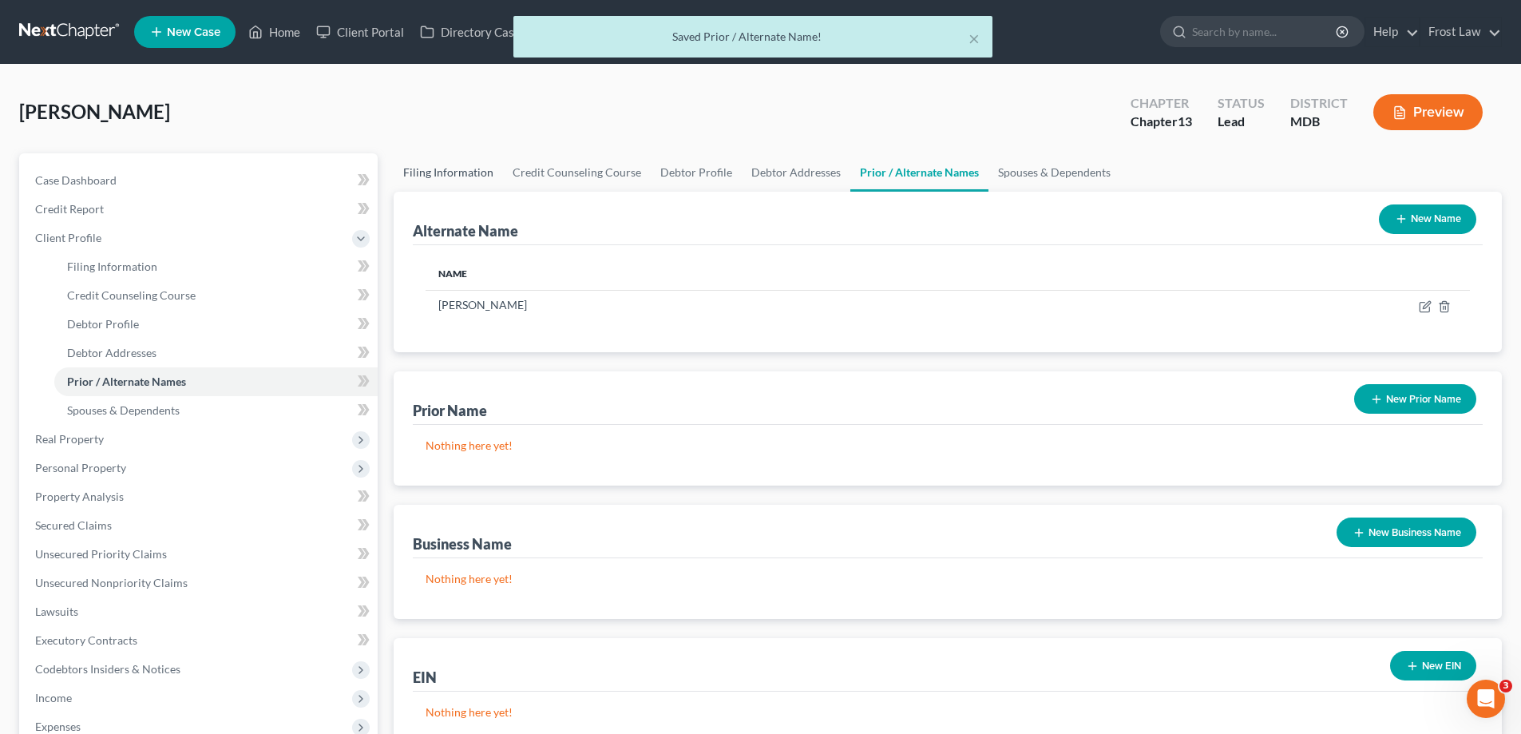
click at [484, 170] on link "Filing Information" at bounding box center [448, 172] width 109 height 38
select select "1"
select select "0"
select select "3"
select select "38"
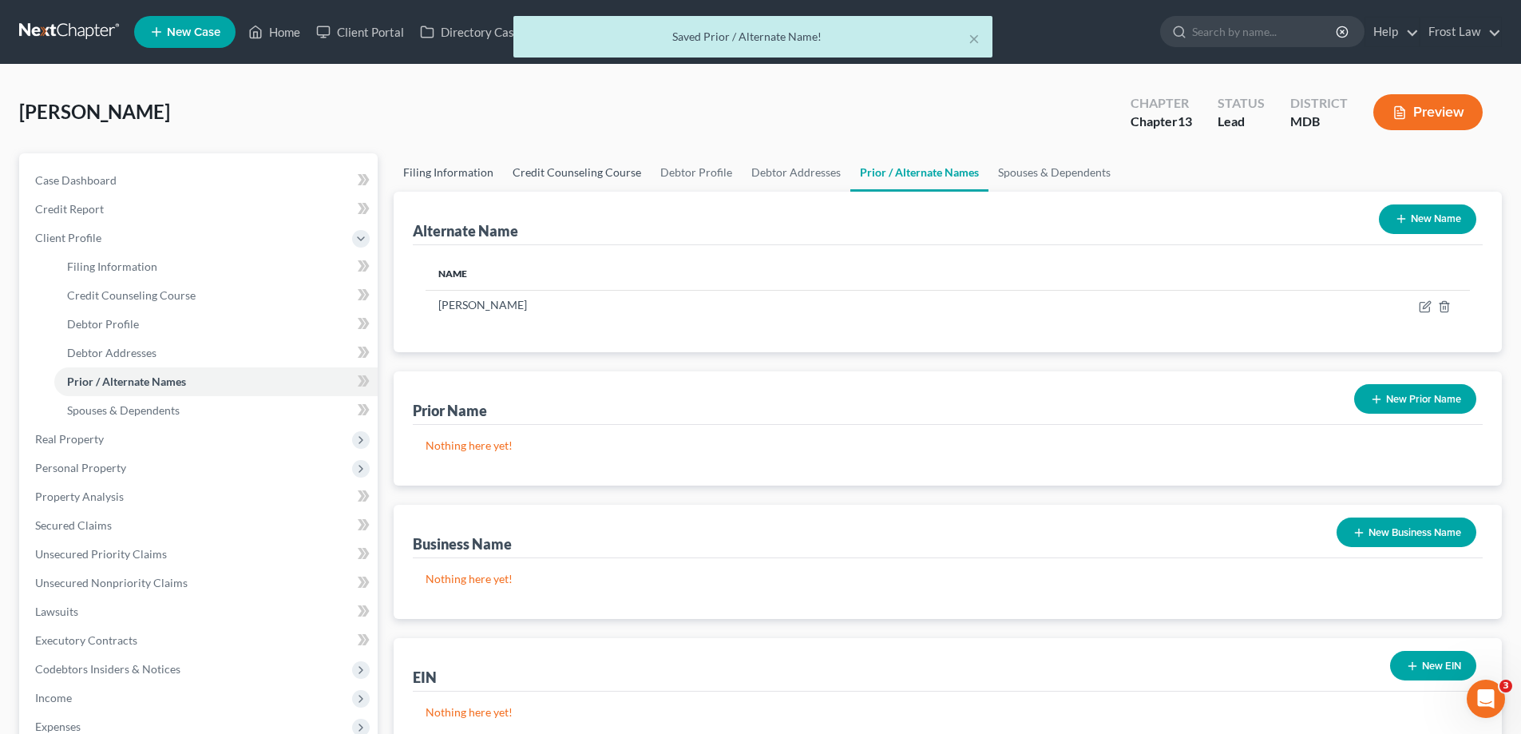
select select "0"
select select "21"
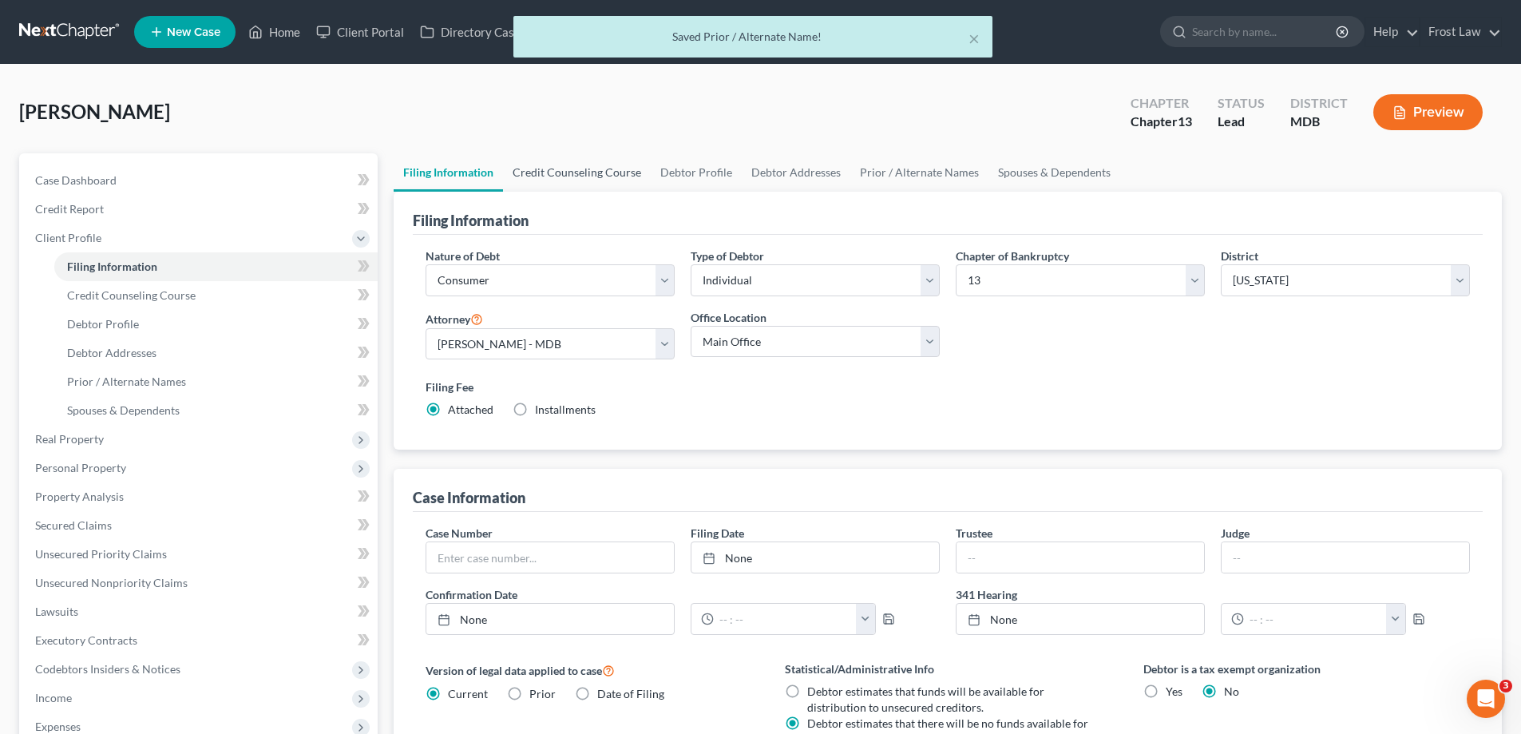
click at [593, 169] on link "Credit Counseling Course" at bounding box center [577, 172] width 148 height 38
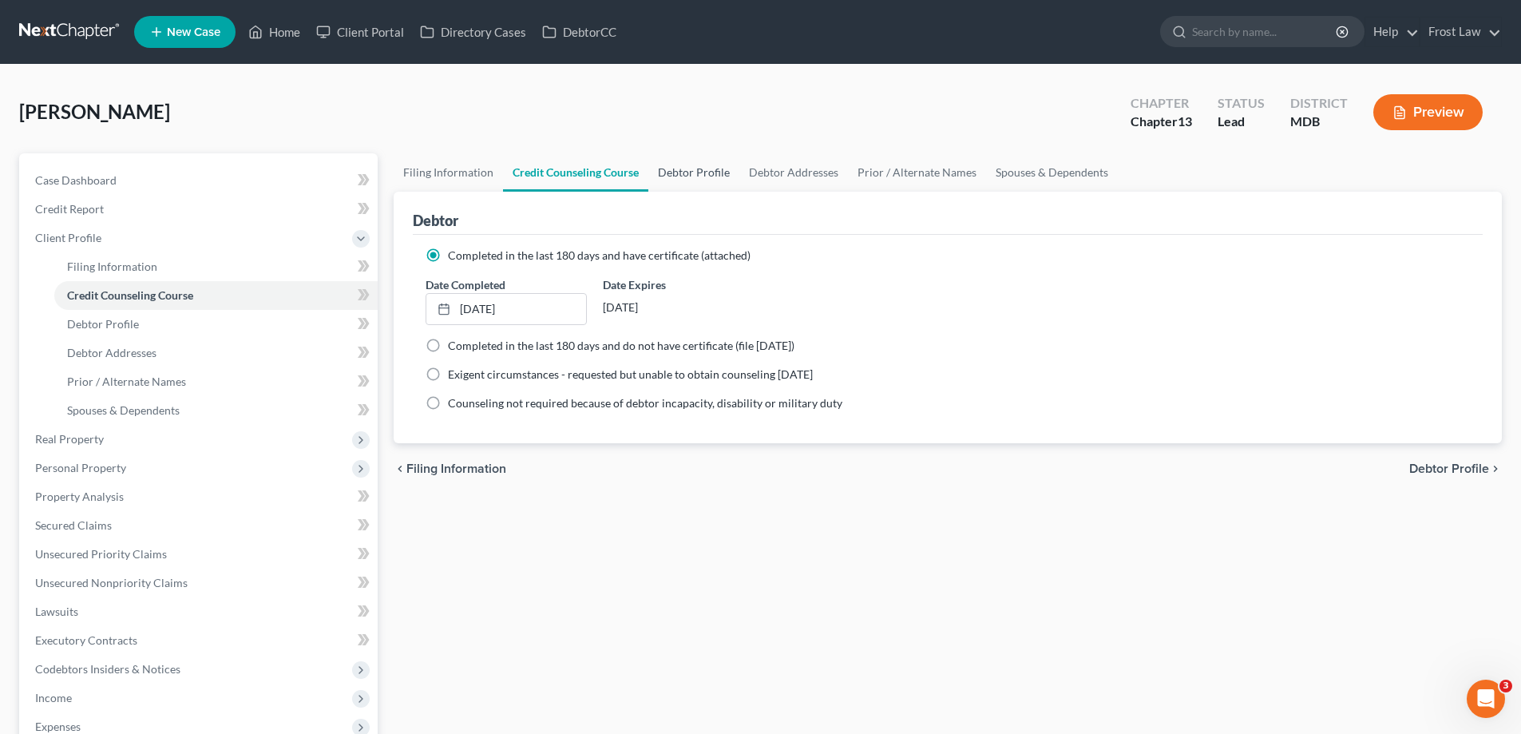
click at [685, 169] on link "Debtor Profile" at bounding box center [693, 172] width 91 height 38
select select "4"
select select "0"
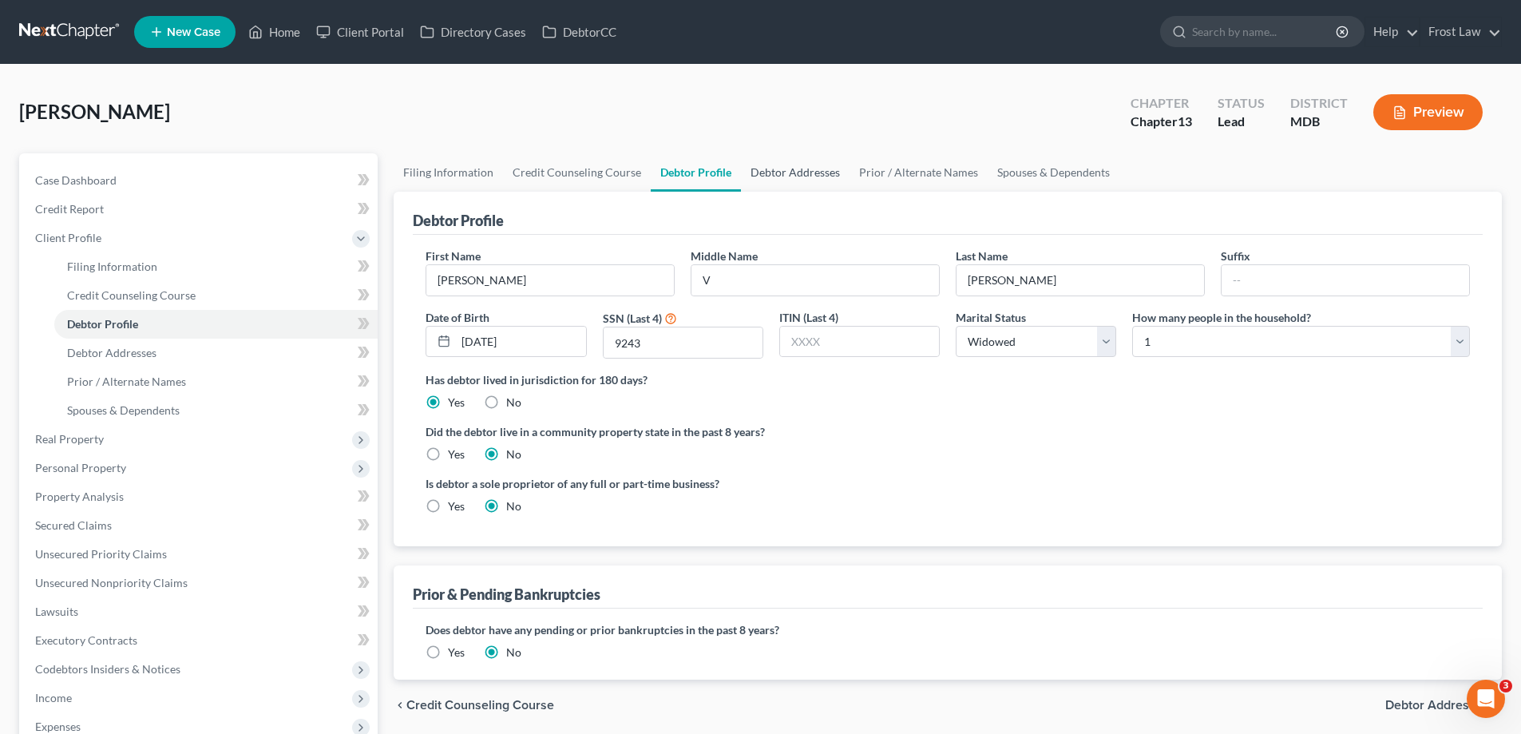
click at [807, 184] on link "Debtor Addresses" at bounding box center [795, 172] width 109 height 38
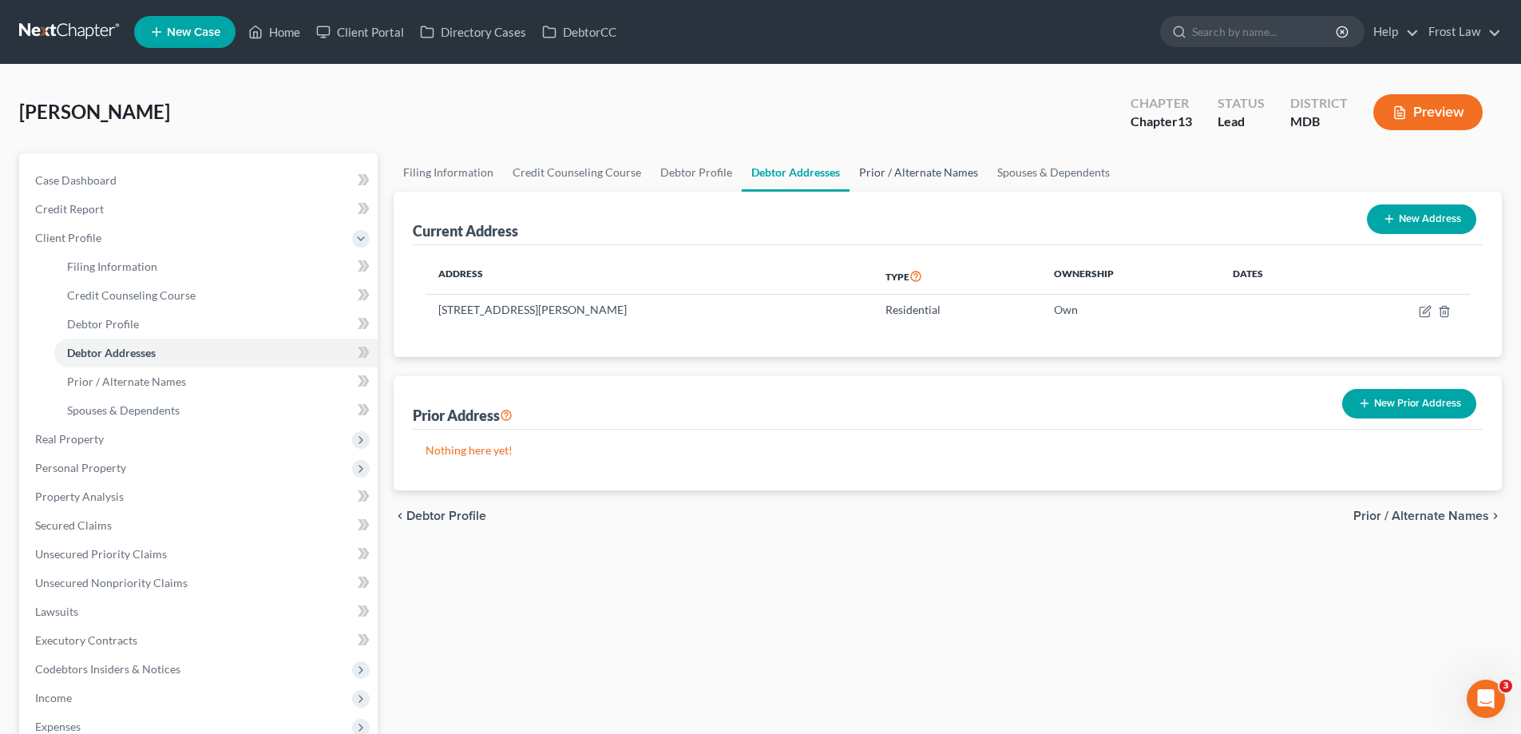
click at [873, 183] on link "Prior / Alternate Names" at bounding box center [918, 172] width 138 height 38
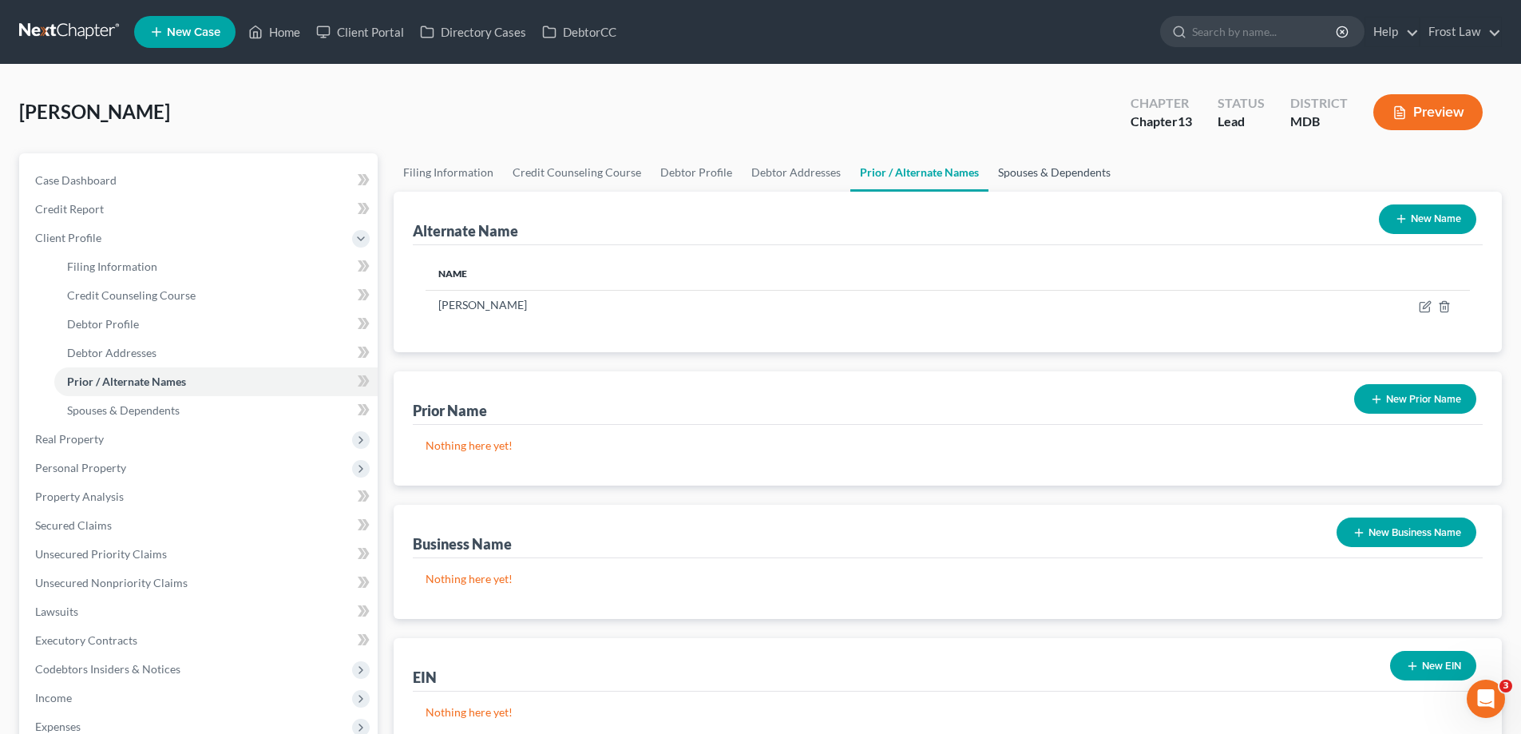
click at [999, 177] on link "Spouses & Dependents" at bounding box center [1054, 172] width 132 height 38
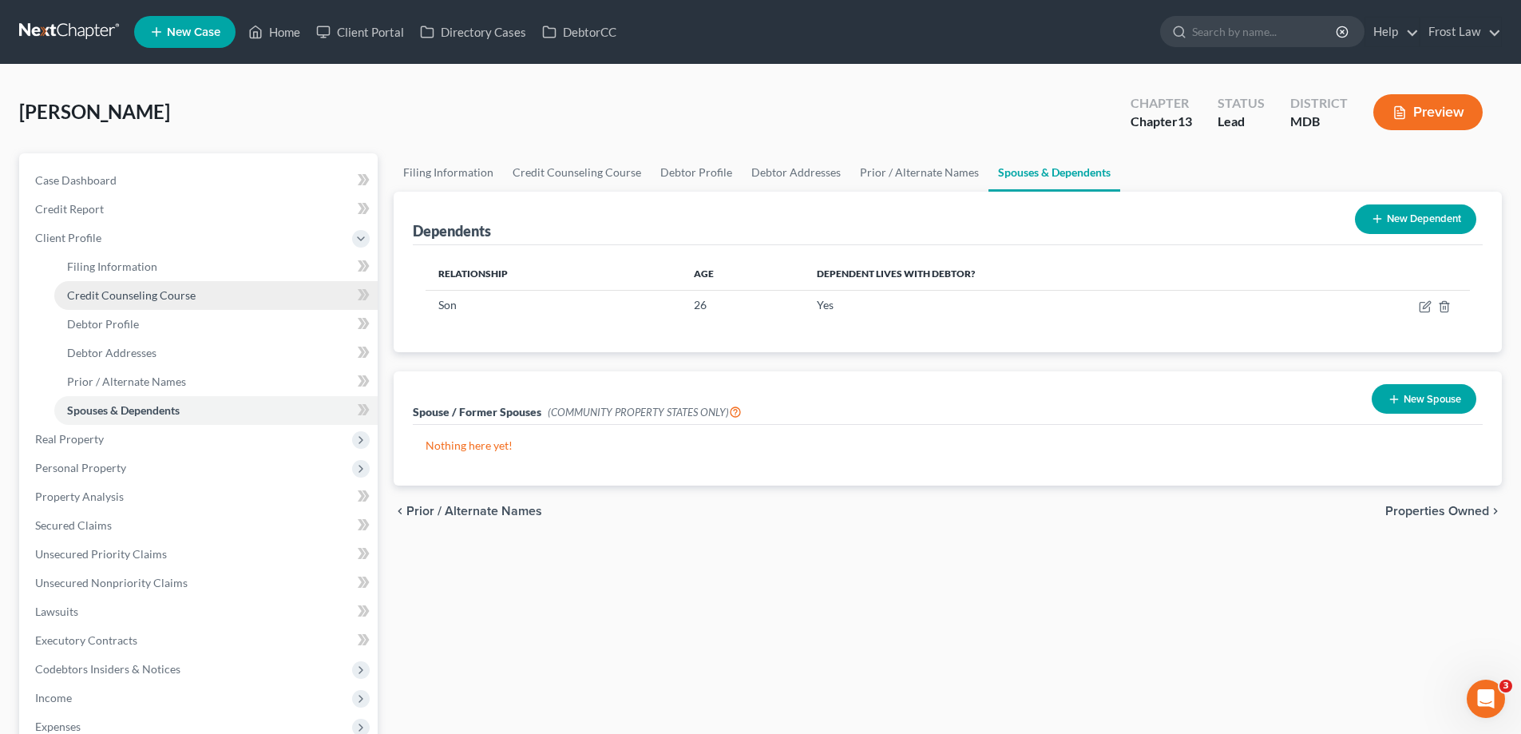
click at [91, 246] on span "Client Profile" at bounding box center [199, 238] width 355 height 29
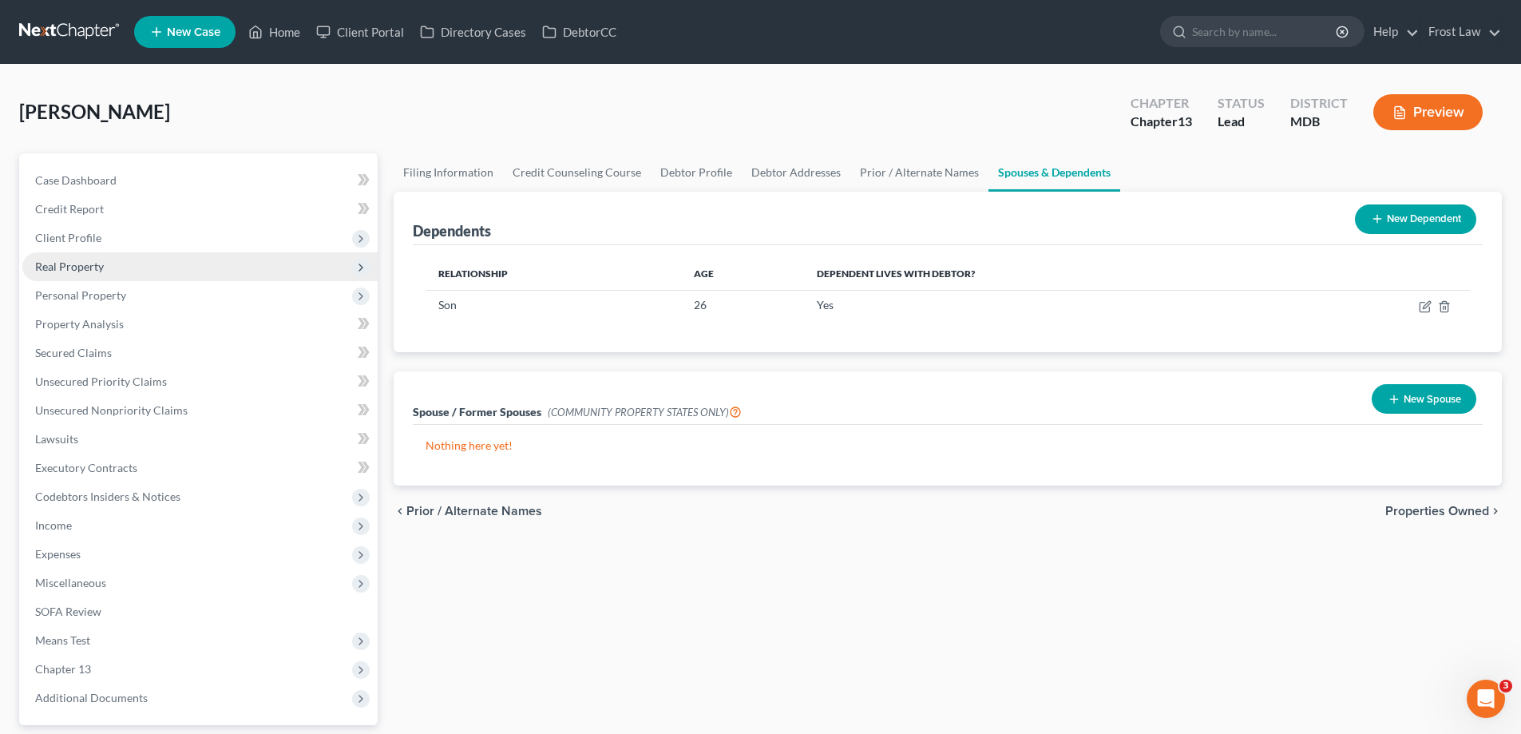
click at [113, 274] on span "Real Property" at bounding box center [199, 266] width 355 height 29
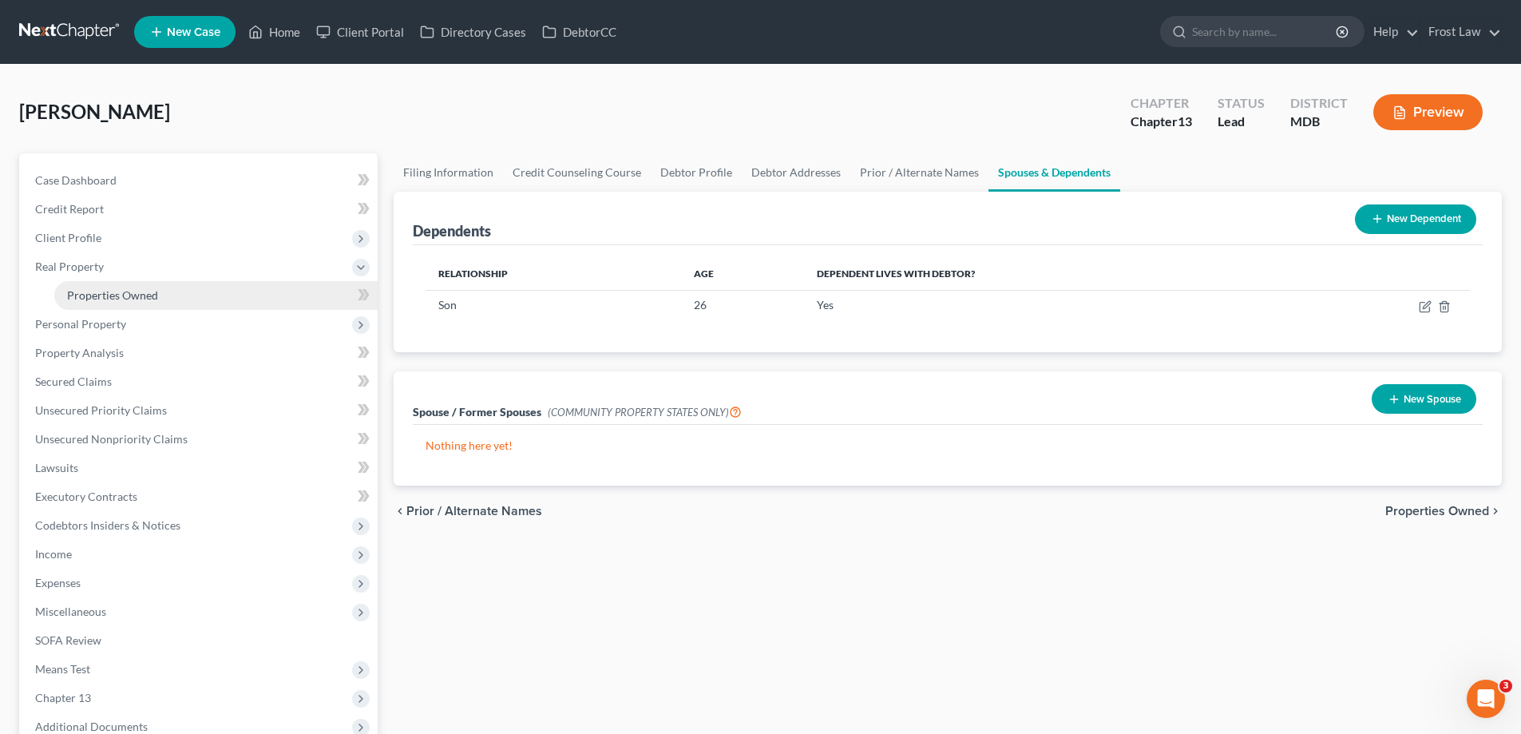
click at [134, 296] on span "Properties Owned" at bounding box center [112, 295] width 91 height 14
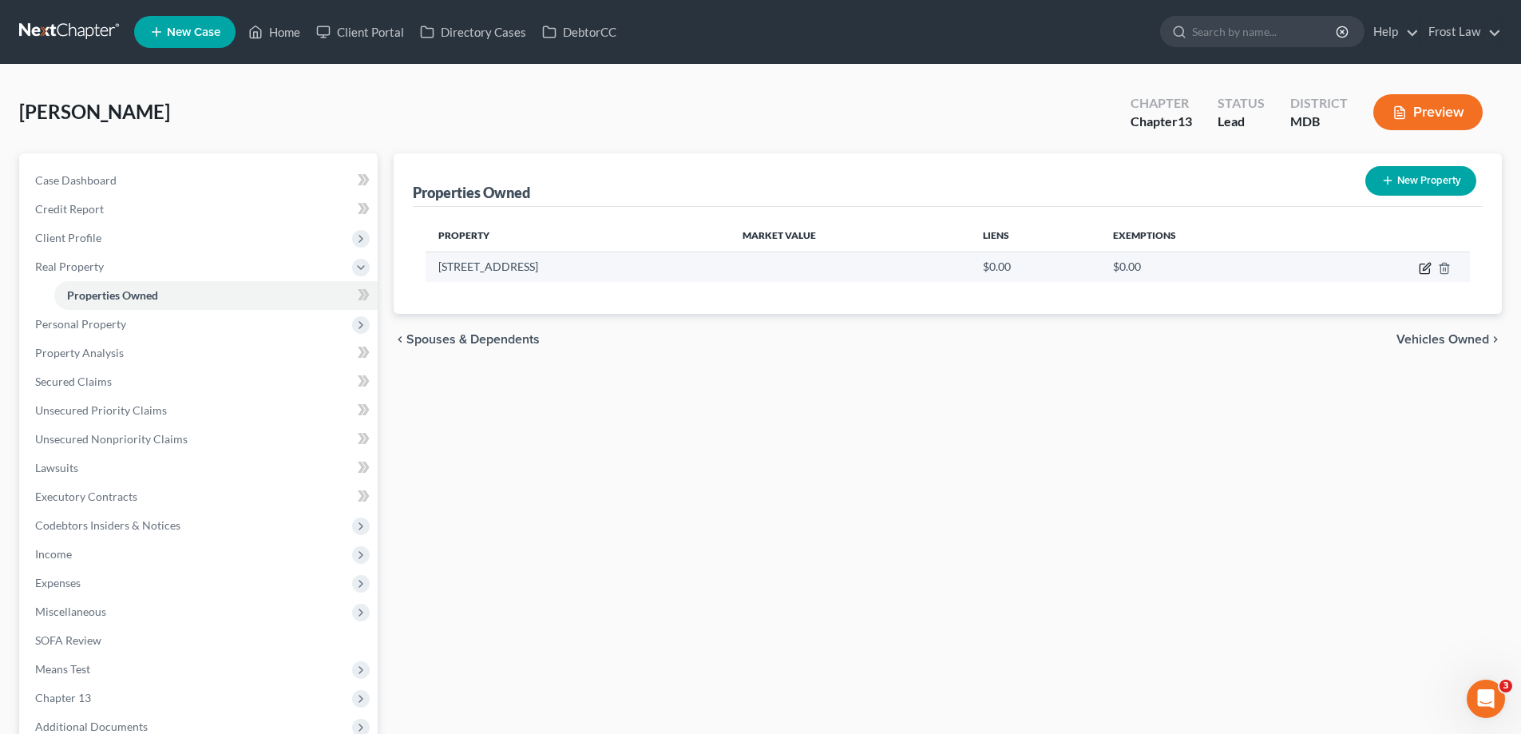
click at [1419, 266] on icon "button" at bounding box center [1425, 268] width 13 height 13
select select "21"
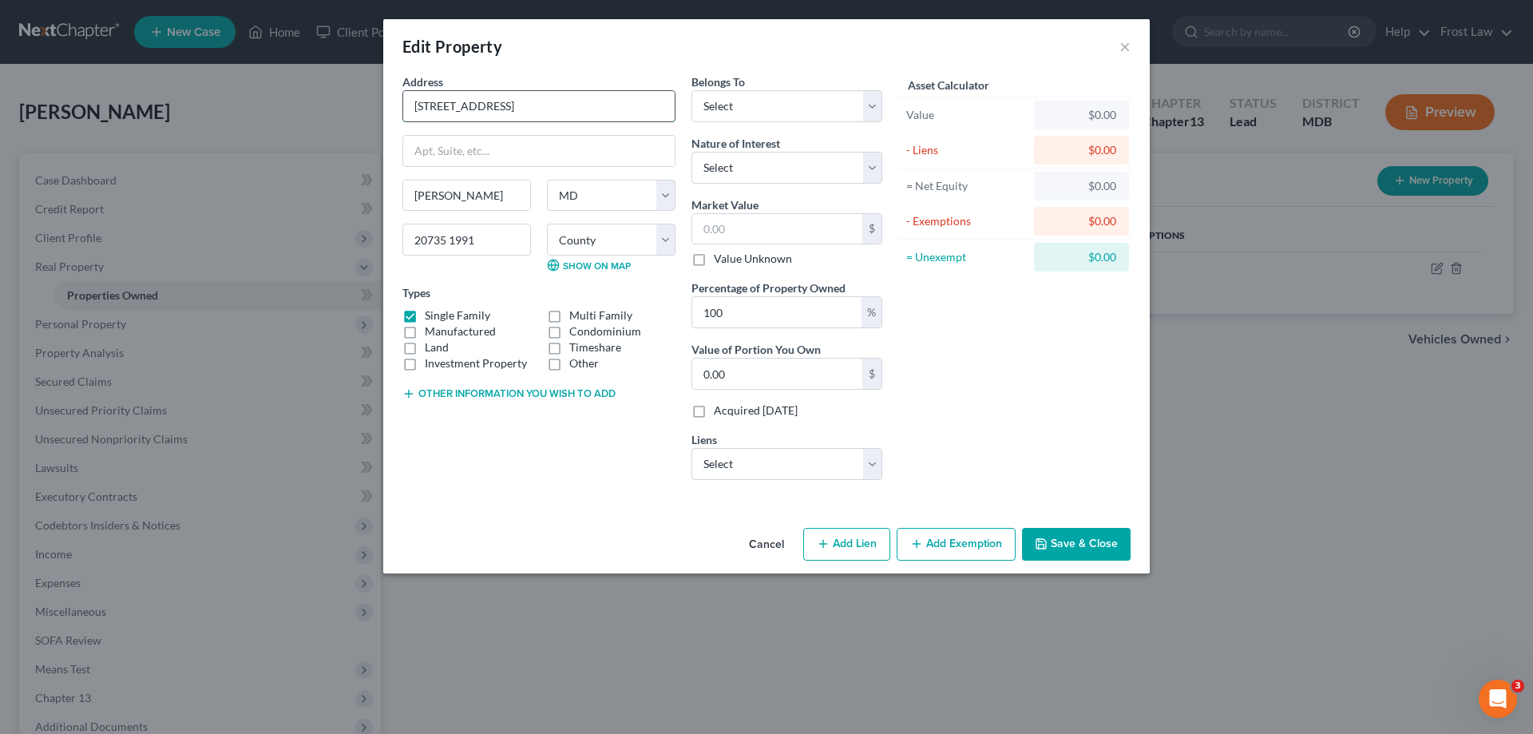
click at [575, 113] on input "[STREET_ADDRESS]" at bounding box center [538, 106] width 271 height 30
type input "[STREET_ADDRESS]"
drag, startPoint x: 505, startPoint y: 241, endPoint x: 292, endPoint y: 233, distance: 213.3
click at [293, 234] on div "Edit Property × Address * 8103 [GEOGRAPHIC_DATA] [GEOGRAPHIC_DATA] [US_STATE][G…" at bounding box center [766, 367] width 1533 height 734
type input "20735"
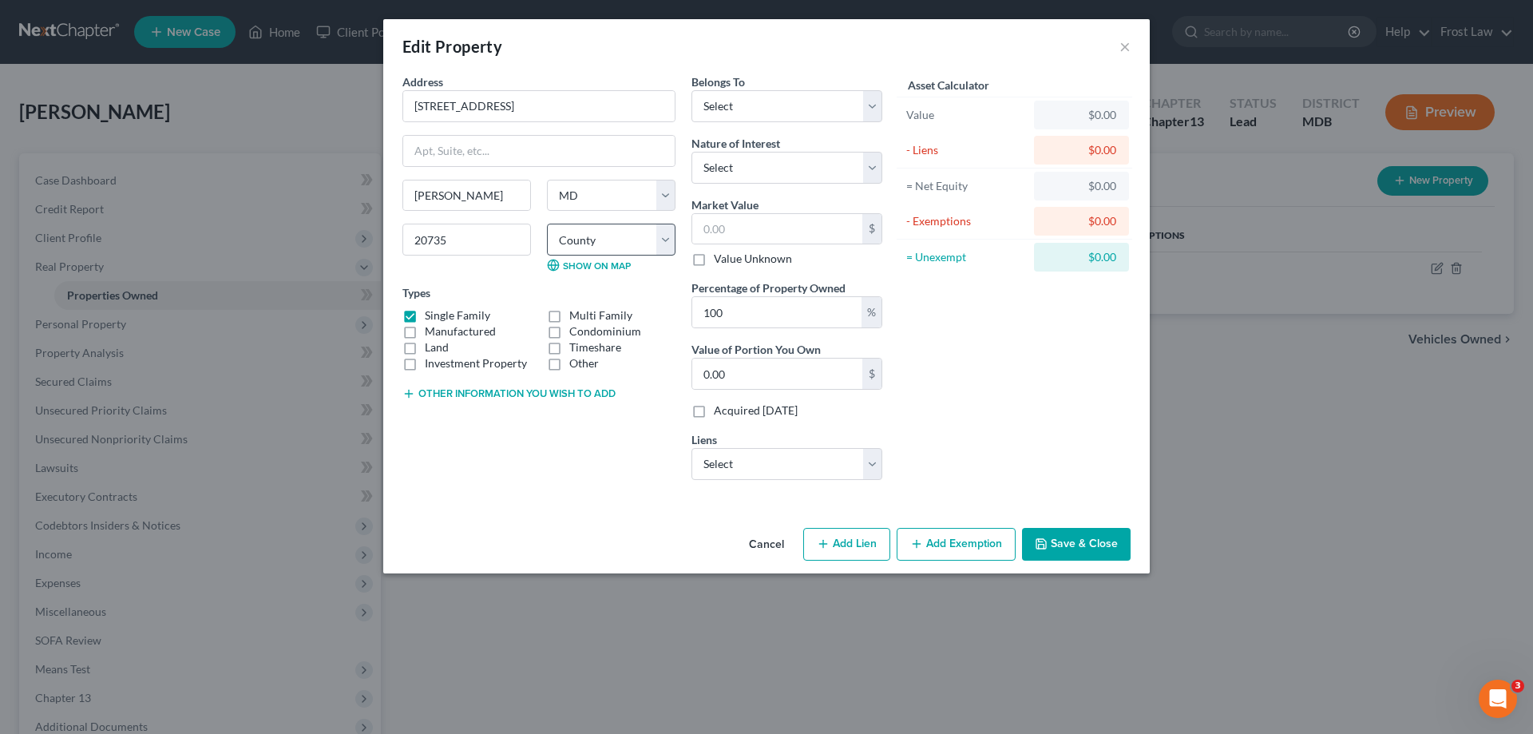
click at [496, 269] on div "20735" at bounding box center [466, 248] width 145 height 48
click at [576, 234] on select "County [GEOGRAPHIC_DATA] [GEOGRAPHIC_DATA] [GEOGRAPHIC_DATA] [GEOGRAPHIC_DATA] …" at bounding box center [611, 240] width 129 height 32
select select "16"
click at [547, 224] on select "County [GEOGRAPHIC_DATA] [GEOGRAPHIC_DATA] [GEOGRAPHIC_DATA] [GEOGRAPHIC_DATA] …" at bounding box center [611, 240] width 129 height 32
click at [986, 425] on div "Asset Calculator Value $0.00 - Liens $0.00 = Net Equity $0.00 - Exemptions $0.0…" at bounding box center [1014, 282] width 248 height 419
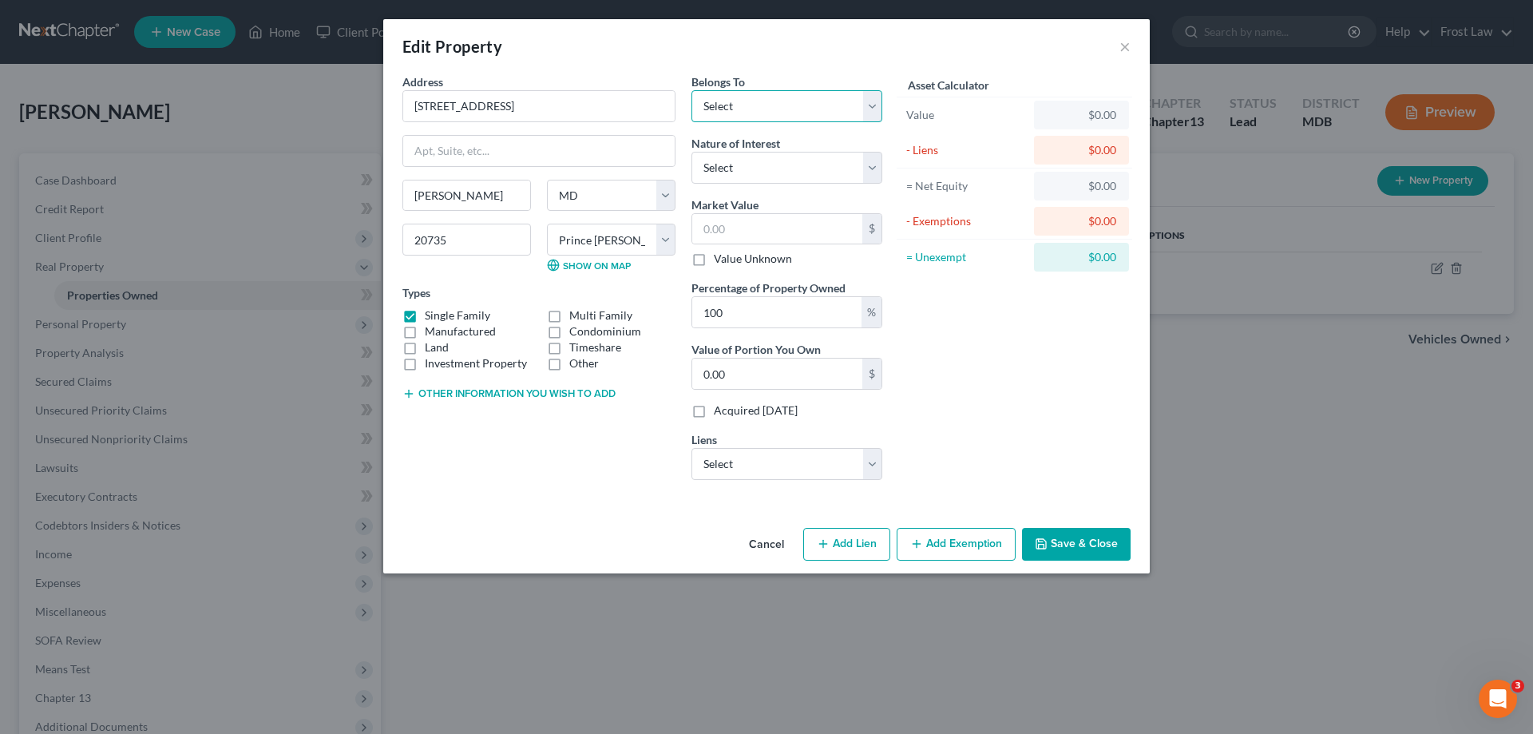
drag, startPoint x: 816, startPoint y: 102, endPoint x: 843, endPoint y: 115, distance: 30.0
click at [816, 102] on select "Select Debtor 1 Only Debtor 2 Only Debtor 1 And Debtor 2 Only At Least One Of T…" at bounding box center [786, 106] width 191 height 32
drag, startPoint x: 1006, startPoint y: 383, endPoint x: 729, endPoint y: 111, distance: 388.4
click at [1006, 383] on div "Asset Calculator Value $0.00 - Liens $0.00 = Net Equity $0.00 - Exemptions $0.0…" at bounding box center [1014, 282] width 248 height 419
click at [730, 86] on span "Belongs To" at bounding box center [717, 82] width 53 height 14
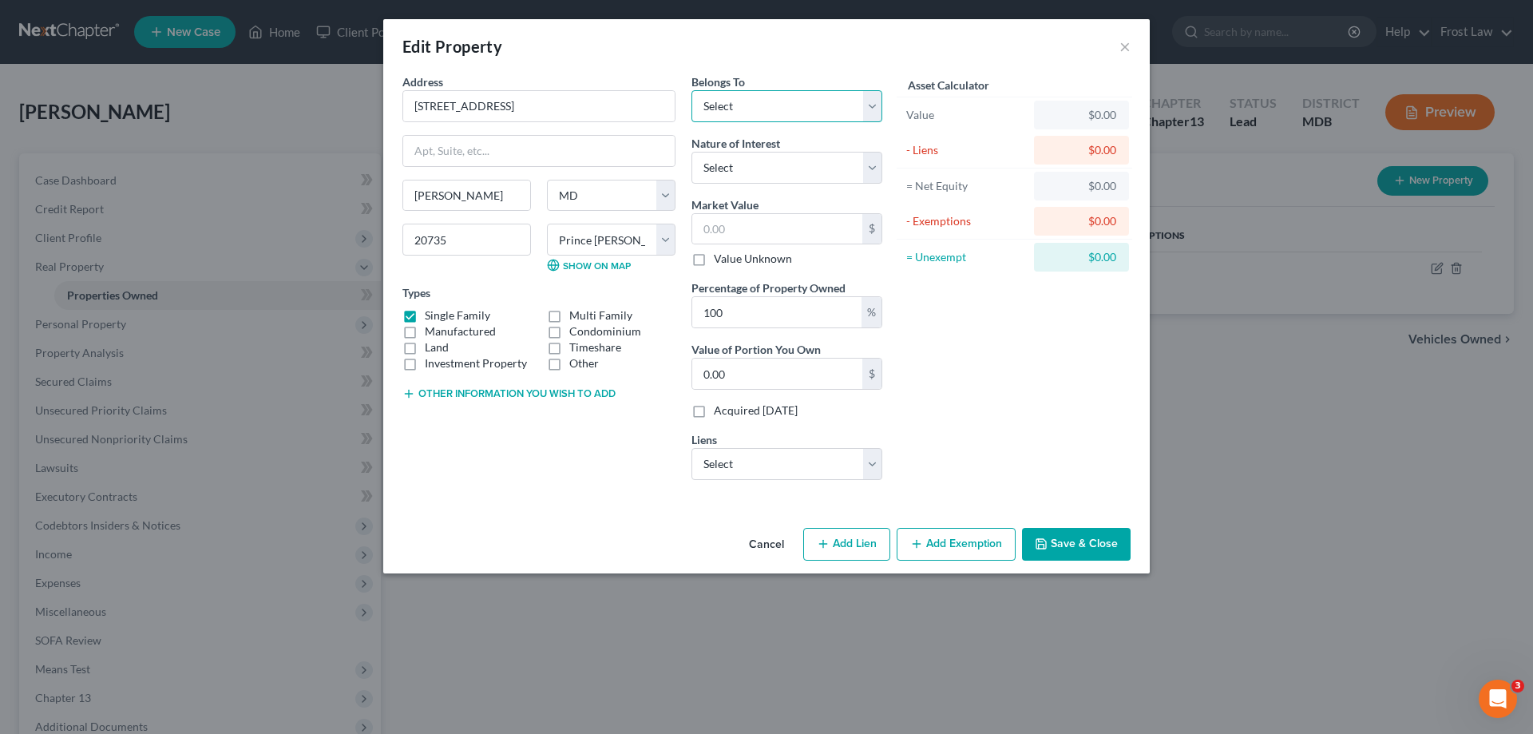
click at [734, 103] on select "Select Debtor 1 Only Debtor 2 Only Debtor 1 And Debtor 2 Only At Least One Of T…" at bounding box center [786, 106] width 191 height 32
drag, startPoint x: 729, startPoint y: 111, endPoint x: 845, endPoint y: 87, distance: 118.2
click at [729, 110] on select "Select Debtor 1 Only Debtor 2 Only Debtor 1 And Debtor 2 Only At Least One Of T…" at bounding box center [786, 106] width 191 height 32
drag, startPoint x: 878, startPoint y: 108, endPoint x: 849, endPoint y: 121, distance: 31.5
click at [878, 108] on select "Select Debtor 1 Only Debtor 2 Only Debtor 1 And Debtor 2 Only At Least One Of T…" at bounding box center [786, 106] width 191 height 32
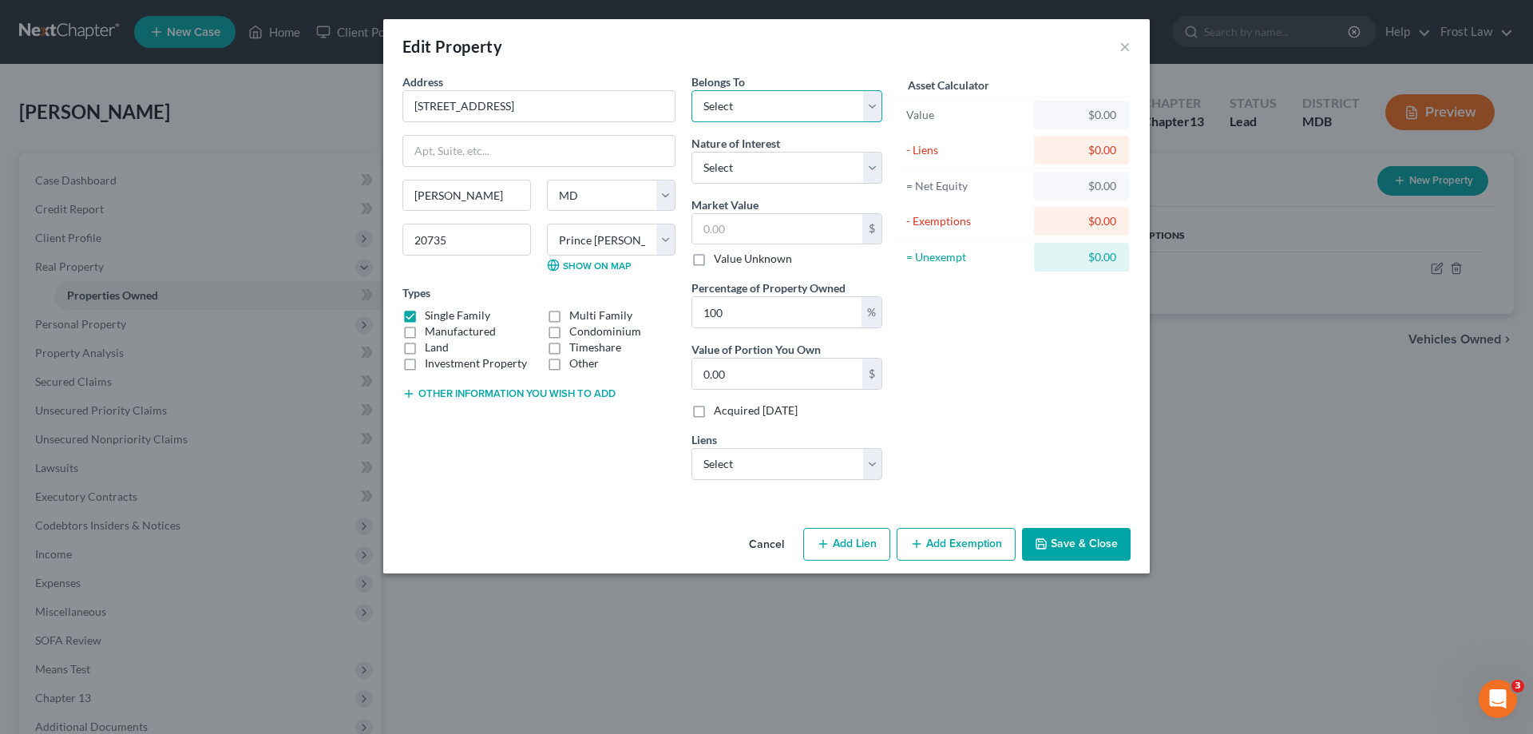
select select "0"
click at [691, 90] on select "Select Debtor 1 Only Debtor 2 Only Debtor 1 And Debtor 2 Only At Least One Of T…" at bounding box center [786, 106] width 191 height 32
click at [1116, 399] on div "Asset Calculator Value $0.00 - Liens $0.00 = Net Equity $0.00 - Exemptions $0.0…" at bounding box center [1014, 282] width 248 height 419
click at [1076, 537] on button "Save & Close" at bounding box center [1076, 545] width 109 height 34
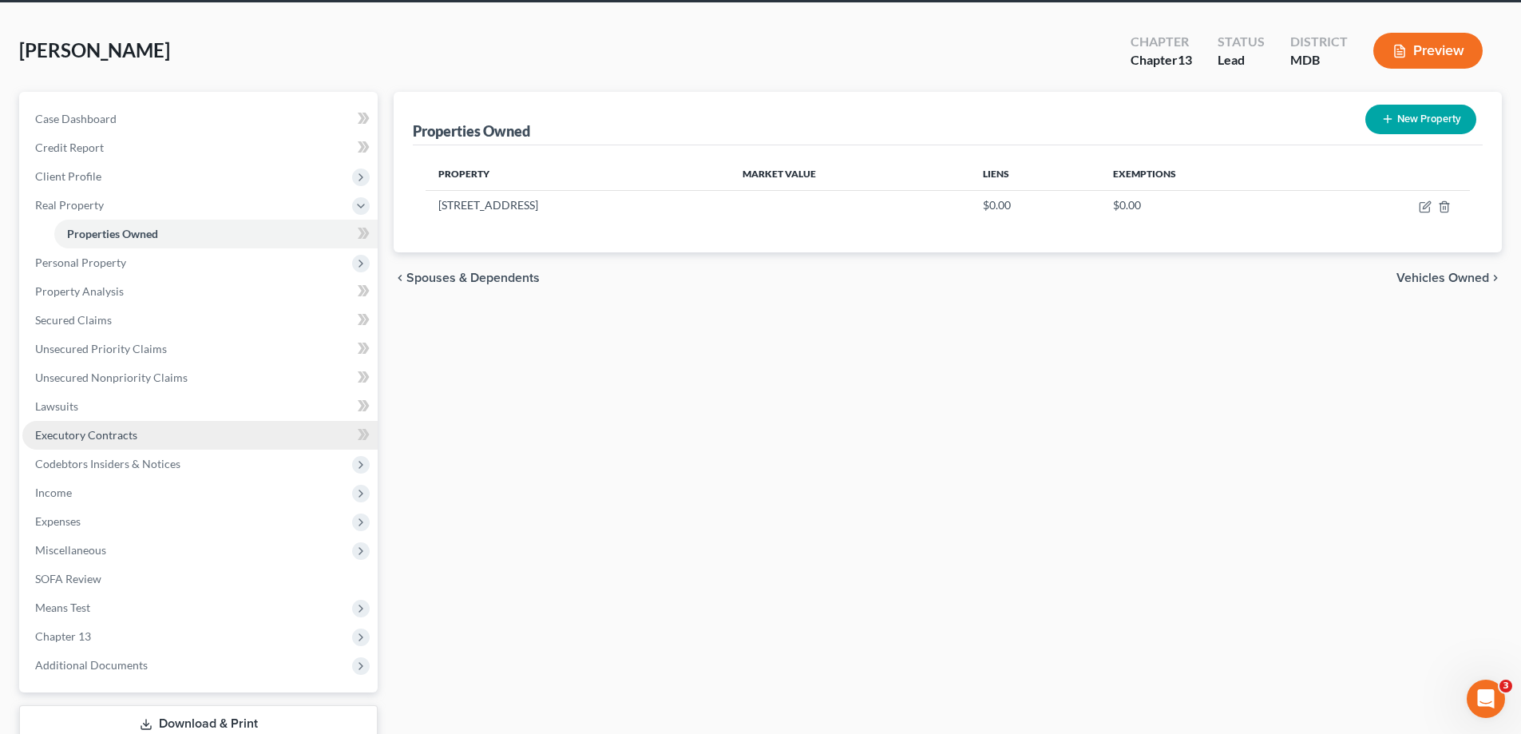
scroll to position [80, 0]
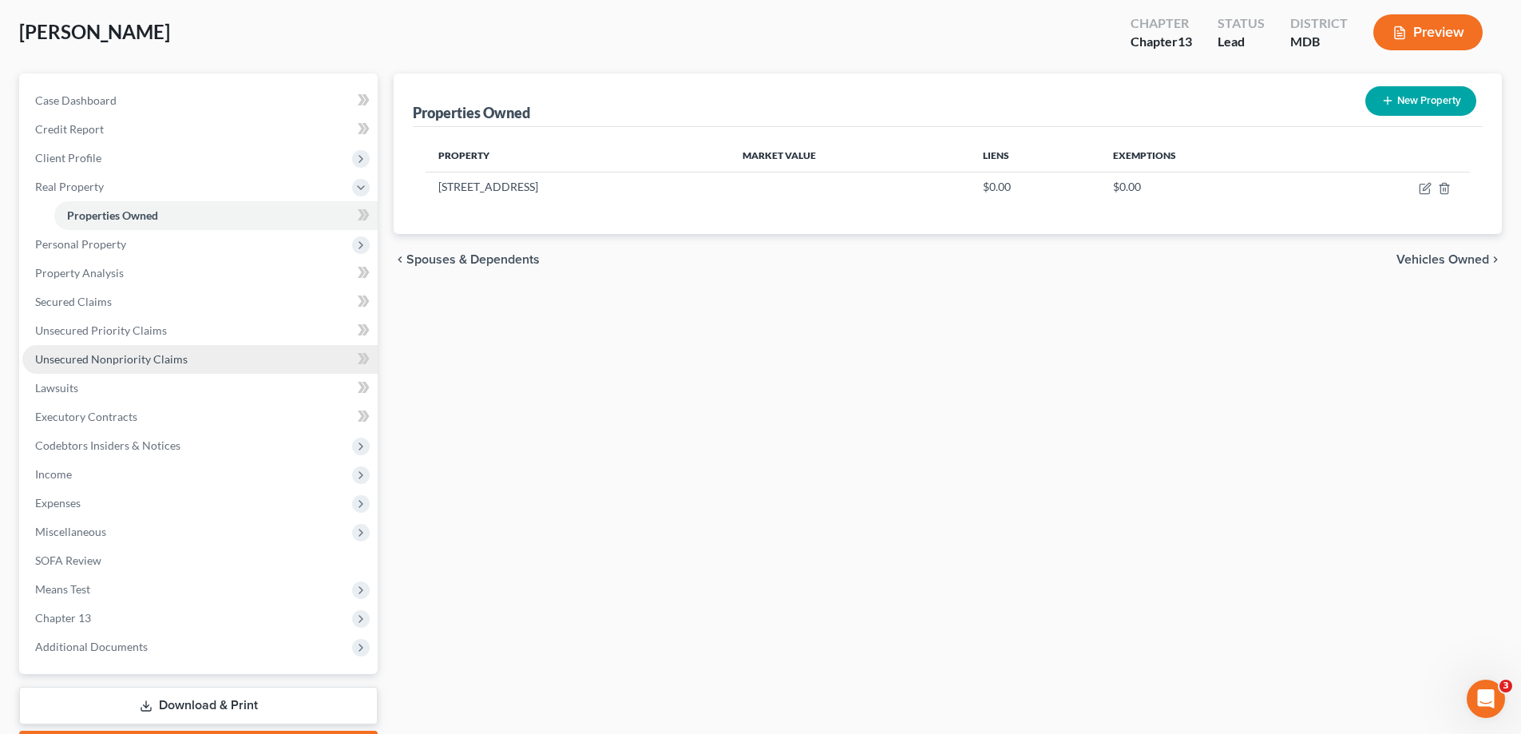
click at [129, 353] on span "Unsecured Nonpriority Claims" at bounding box center [111, 359] width 152 height 14
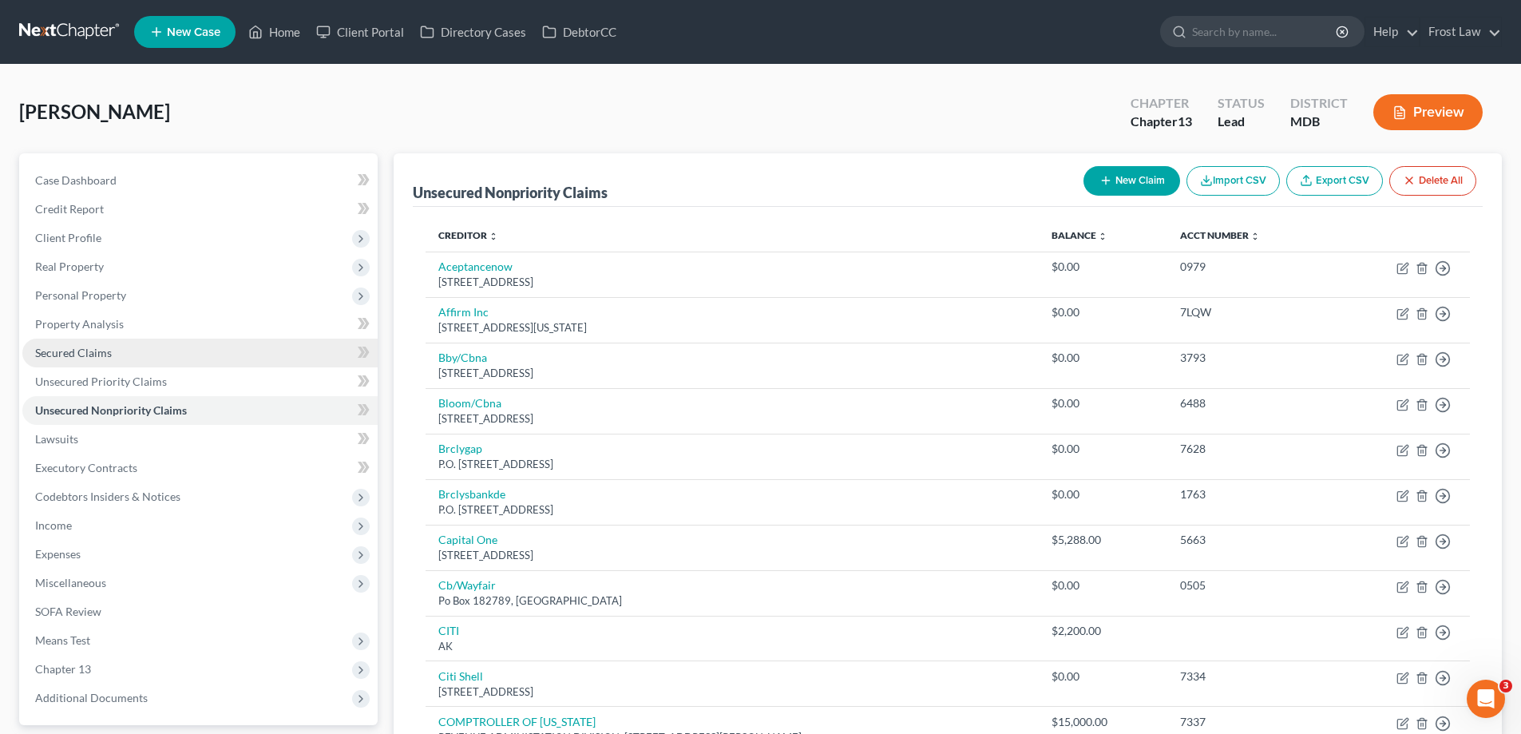
click at [71, 349] on span "Secured Claims" at bounding box center [73, 353] width 77 height 14
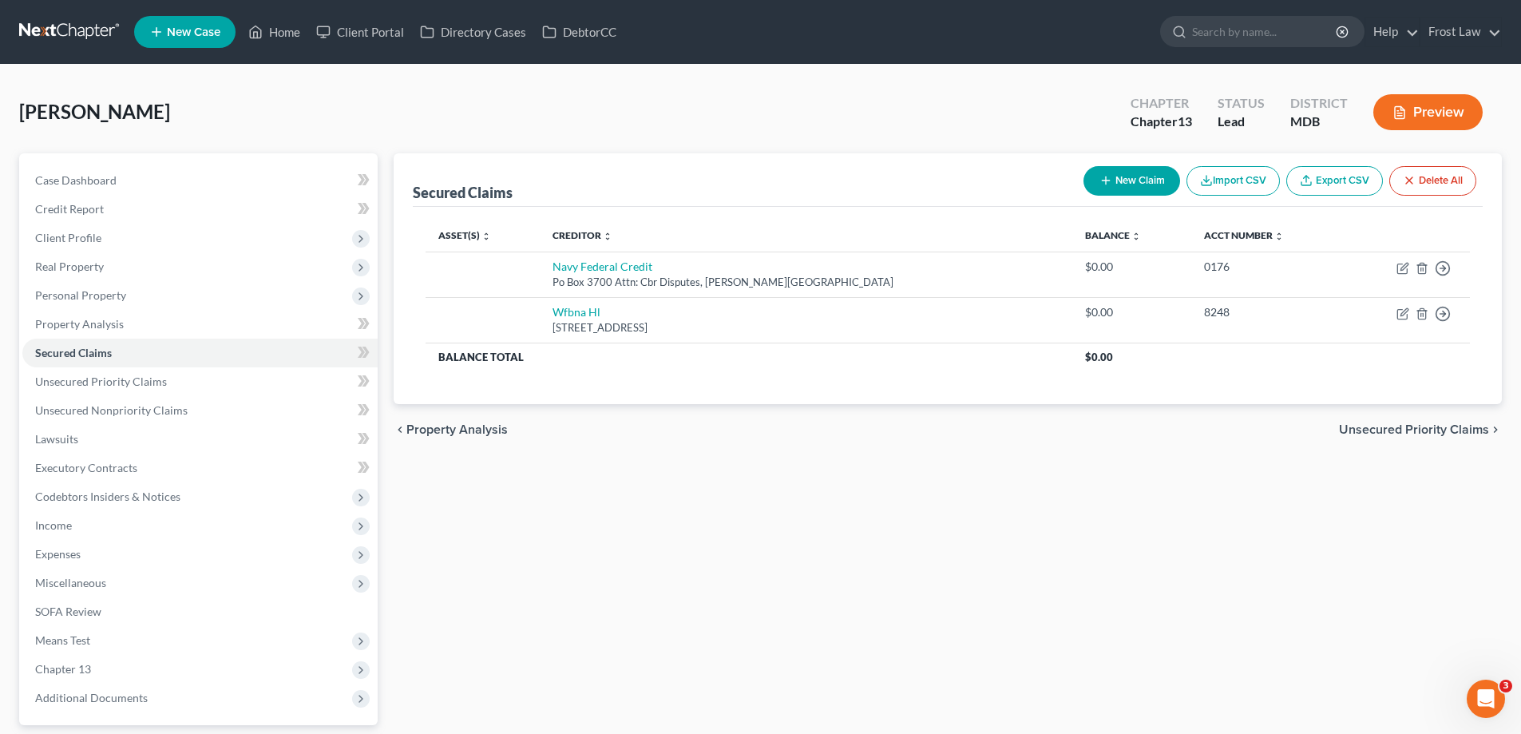
click at [1111, 178] on button "New Claim" at bounding box center [1131, 181] width 97 height 30
select select "0"
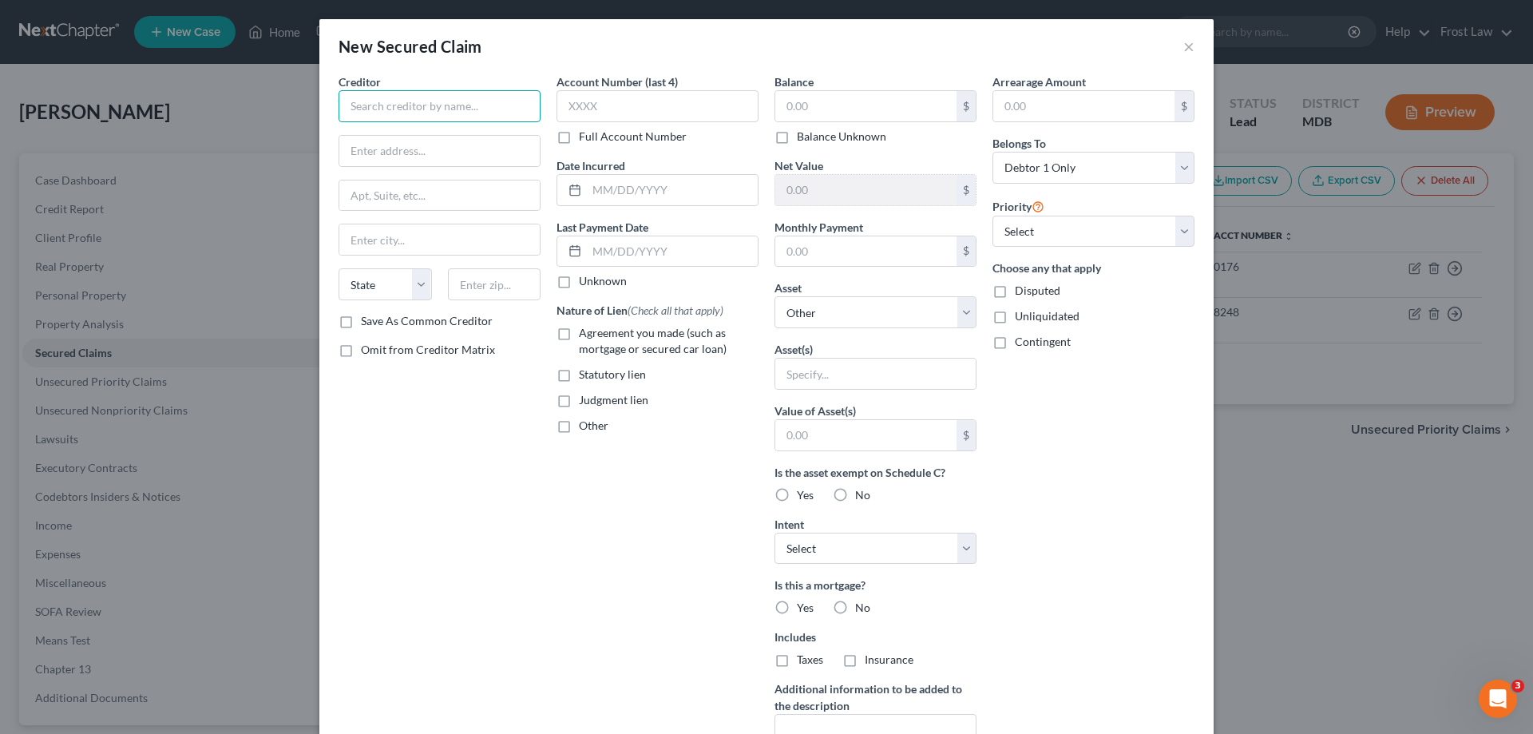
click at [381, 98] on input "text" at bounding box center [440, 106] width 202 height 32
type input "Freedom Mortgage"
click at [488, 148] on input "text" at bounding box center [439, 151] width 200 height 30
type input "PO Box 619063"
click at [481, 279] on input "text" at bounding box center [494, 284] width 93 height 32
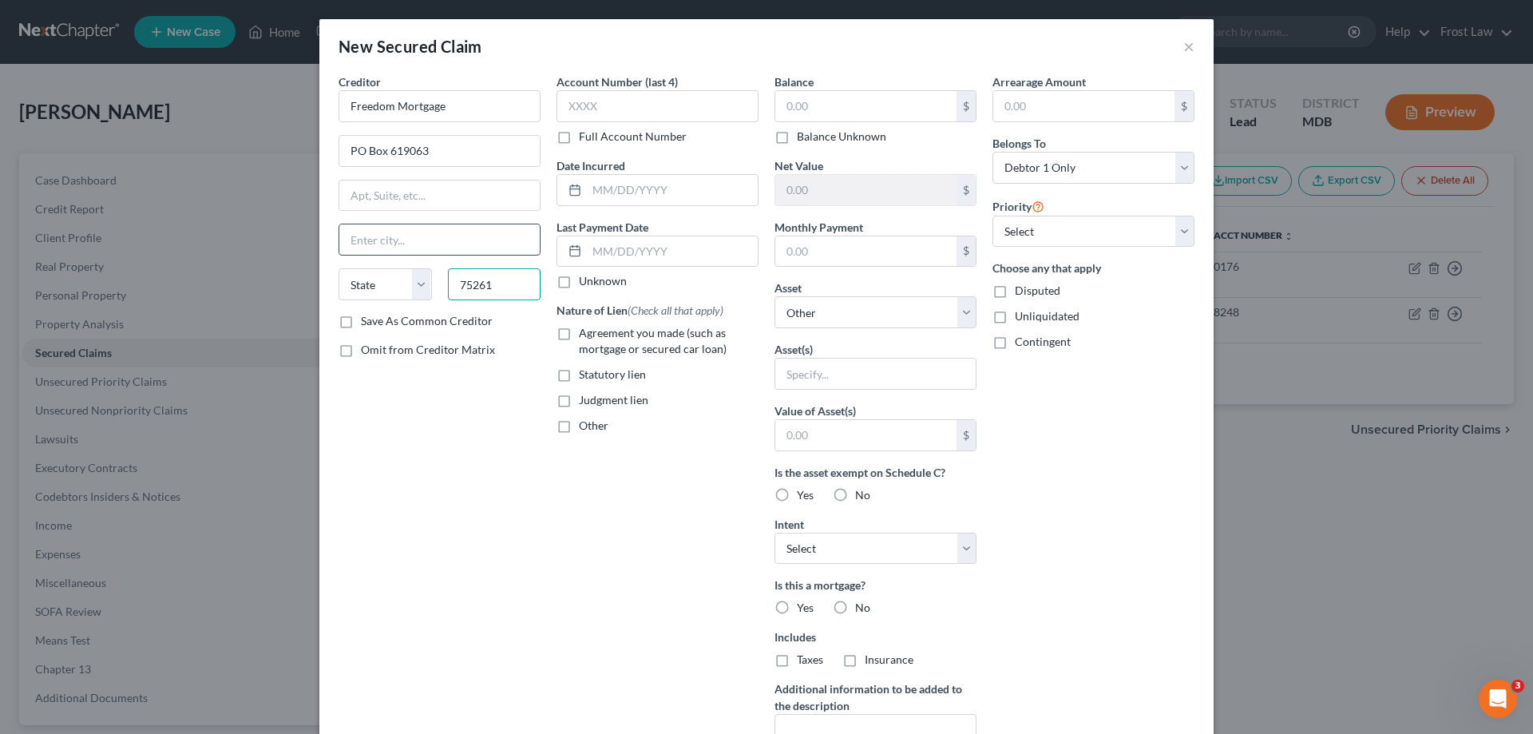
type input "75261"
drag, startPoint x: 467, startPoint y: 228, endPoint x: 564, endPoint y: 545, distance: 330.8
click at [467, 228] on input "text" at bounding box center [439, 239] width 200 height 30
type input "[GEOGRAPHIC_DATA]"
select select "45"
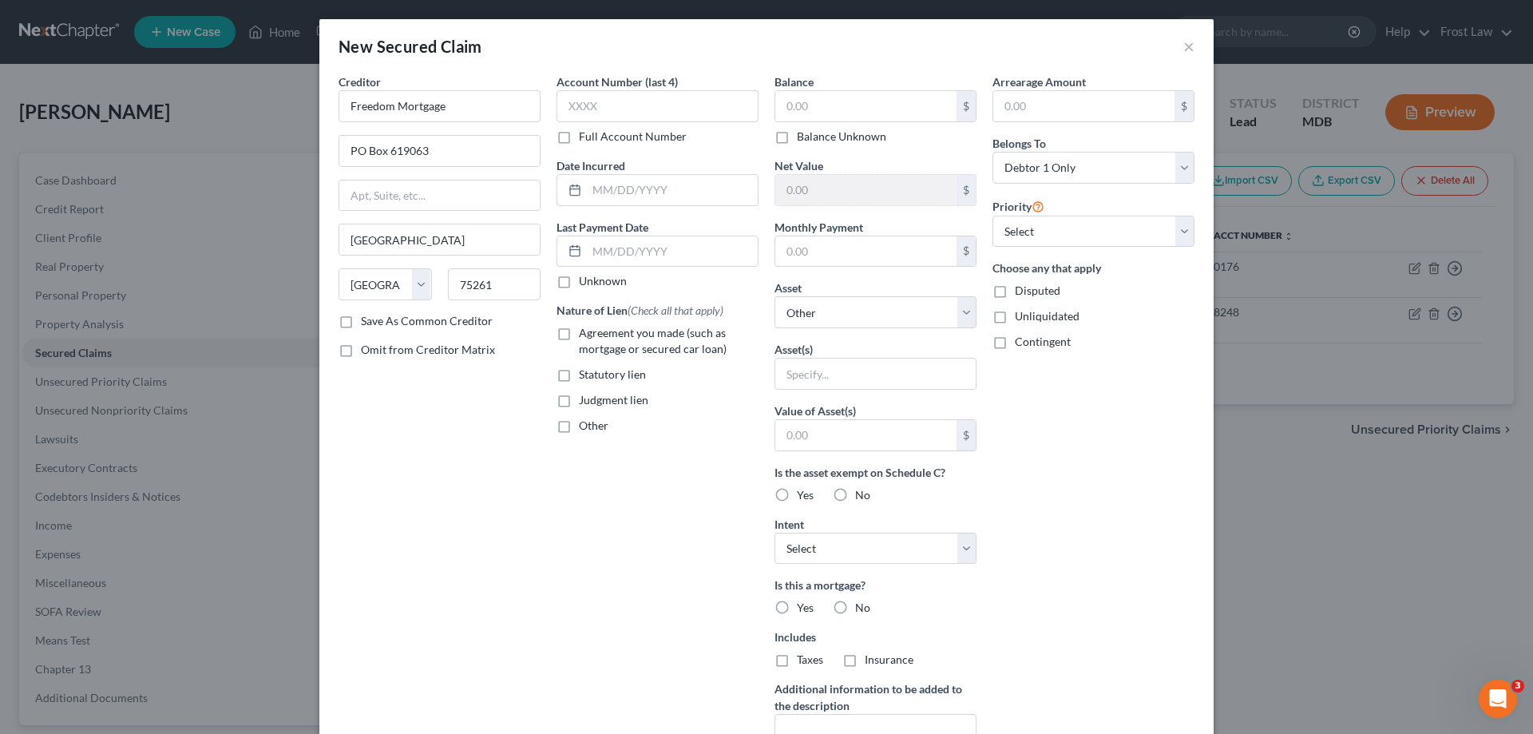
drag, startPoint x: 564, startPoint y: 545, endPoint x: 567, endPoint y: 533, distance: 11.4
click at [564, 546] on div "Account Number (last 4) Full Account Number Date Incurred Last Payment Date Unk…" at bounding box center [657, 429] width 218 height 712
click at [579, 339] on label "Agreement you made (such as mortgage or secured car loan)" at bounding box center [669, 341] width 180 height 32
click at [585, 335] on input "Agreement you made (such as mortgage or secured car loan)" at bounding box center [590, 330] width 10 height 10
checkbox input "true"
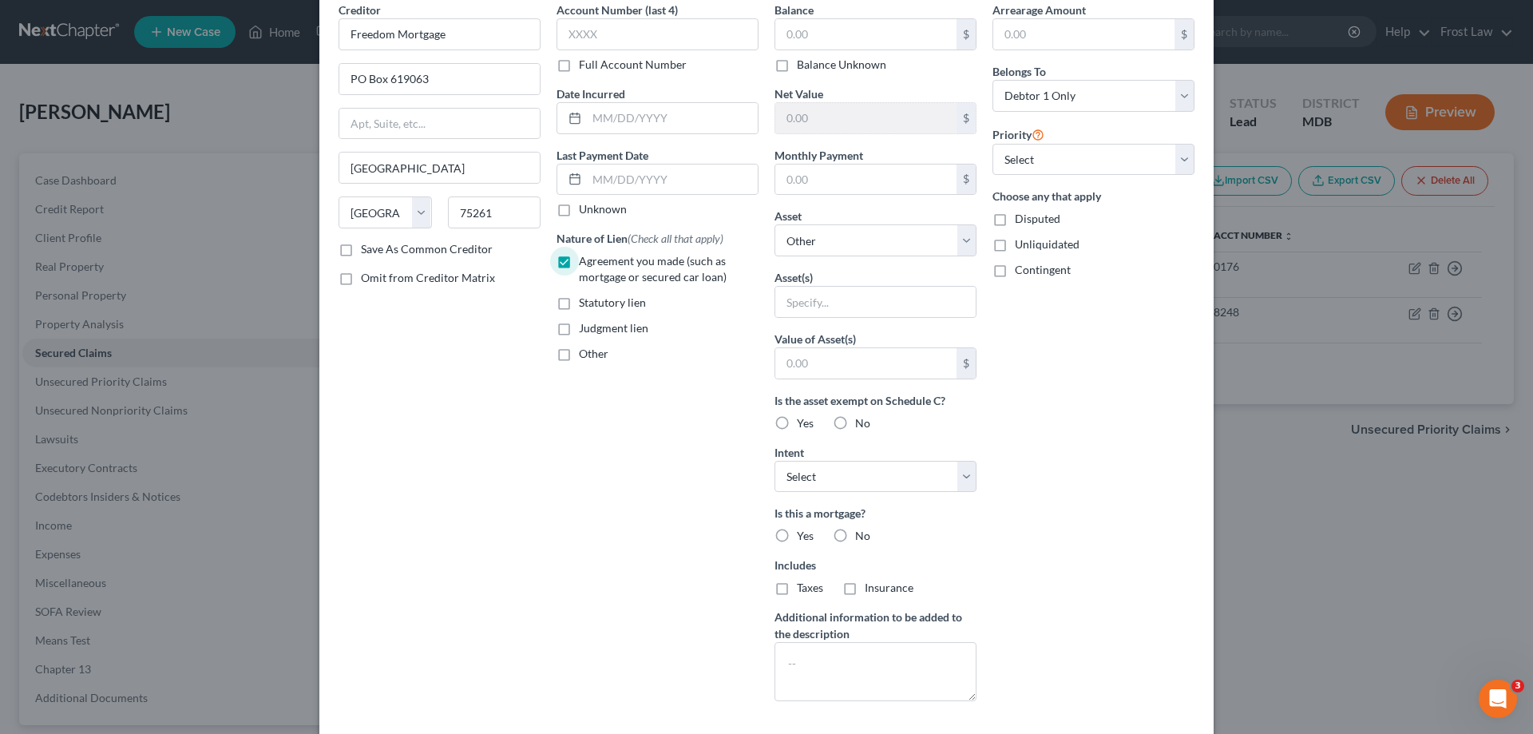
scroll to position [152, 0]
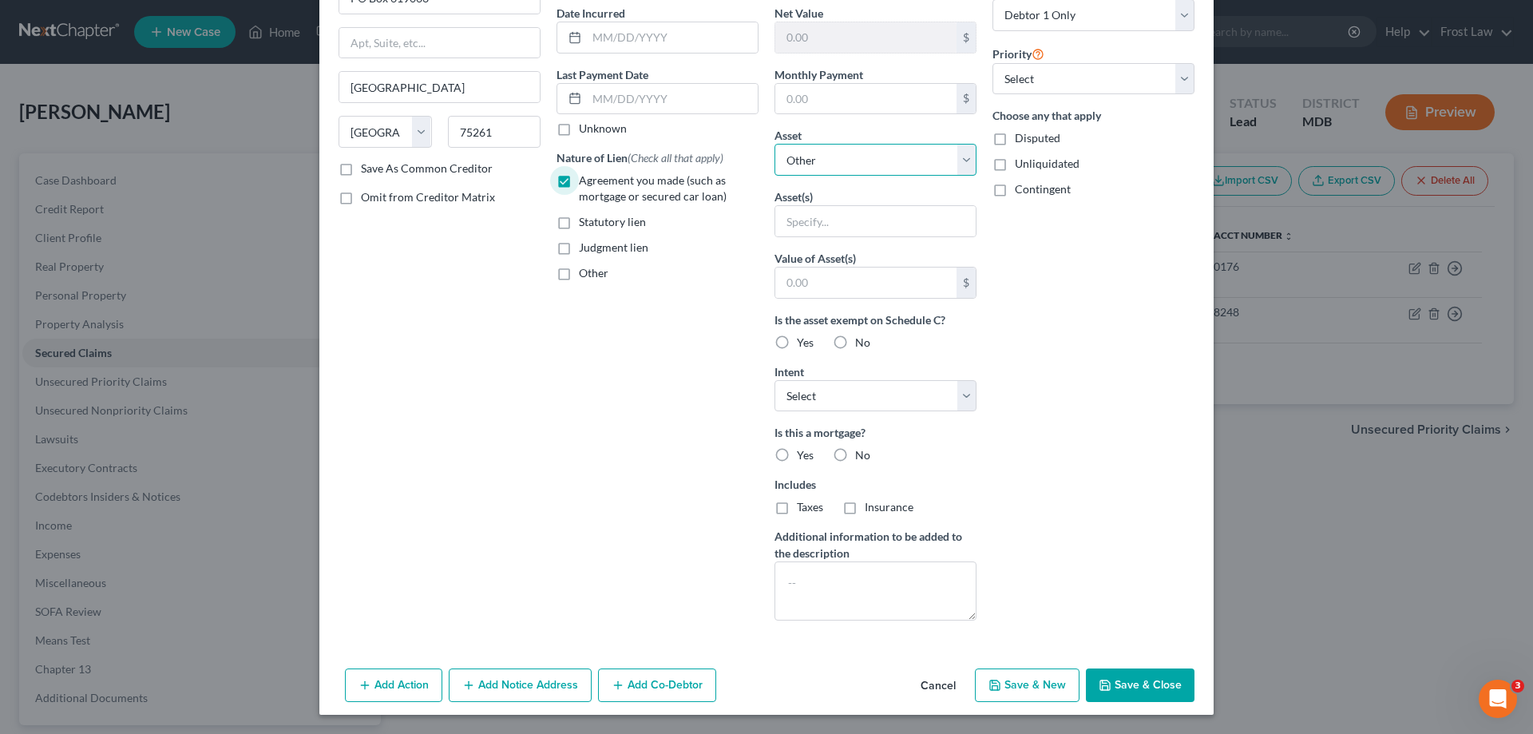
drag, startPoint x: 842, startPoint y: 164, endPoint x: 842, endPoint y: 173, distance: 8.8
click at [842, 164] on select "Select Other Multiple Assets [STREET_ADDRESS] - $null 2018 Subaru Outback - $97…" at bounding box center [875, 160] width 202 height 32
select select "2"
click at [774, 176] on select "Select Other Multiple Assets [STREET_ADDRESS] - $null 2018 Subaru Outback - $97…" at bounding box center [875, 160] width 202 height 32
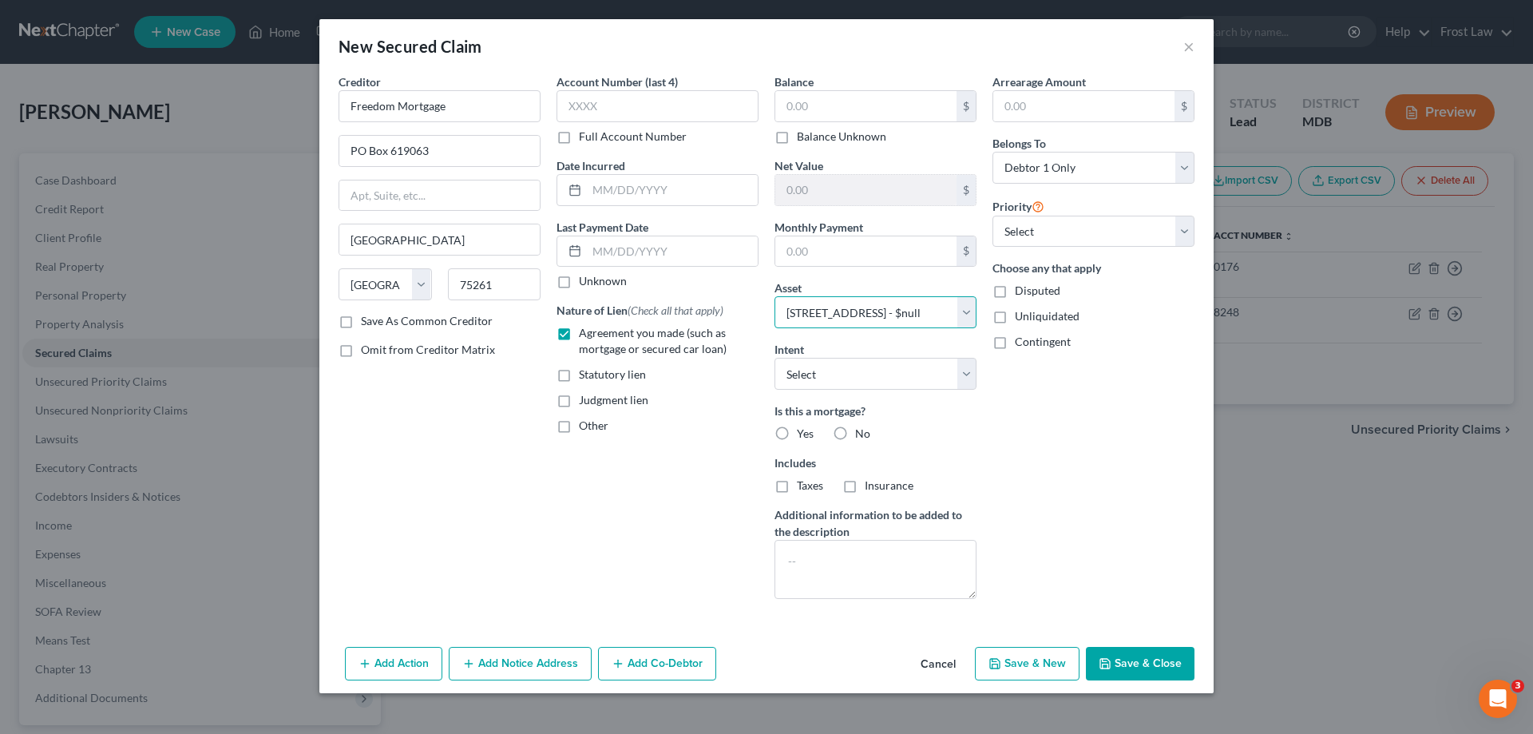
scroll to position [0, 0]
click at [797, 434] on label "Yes" at bounding box center [805, 434] width 17 height 16
click at [803, 434] on input "Yes" at bounding box center [808, 431] width 10 height 10
radio input "true"
click at [797, 489] on label "Taxes" at bounding box center [810, 485] width 26 height 16
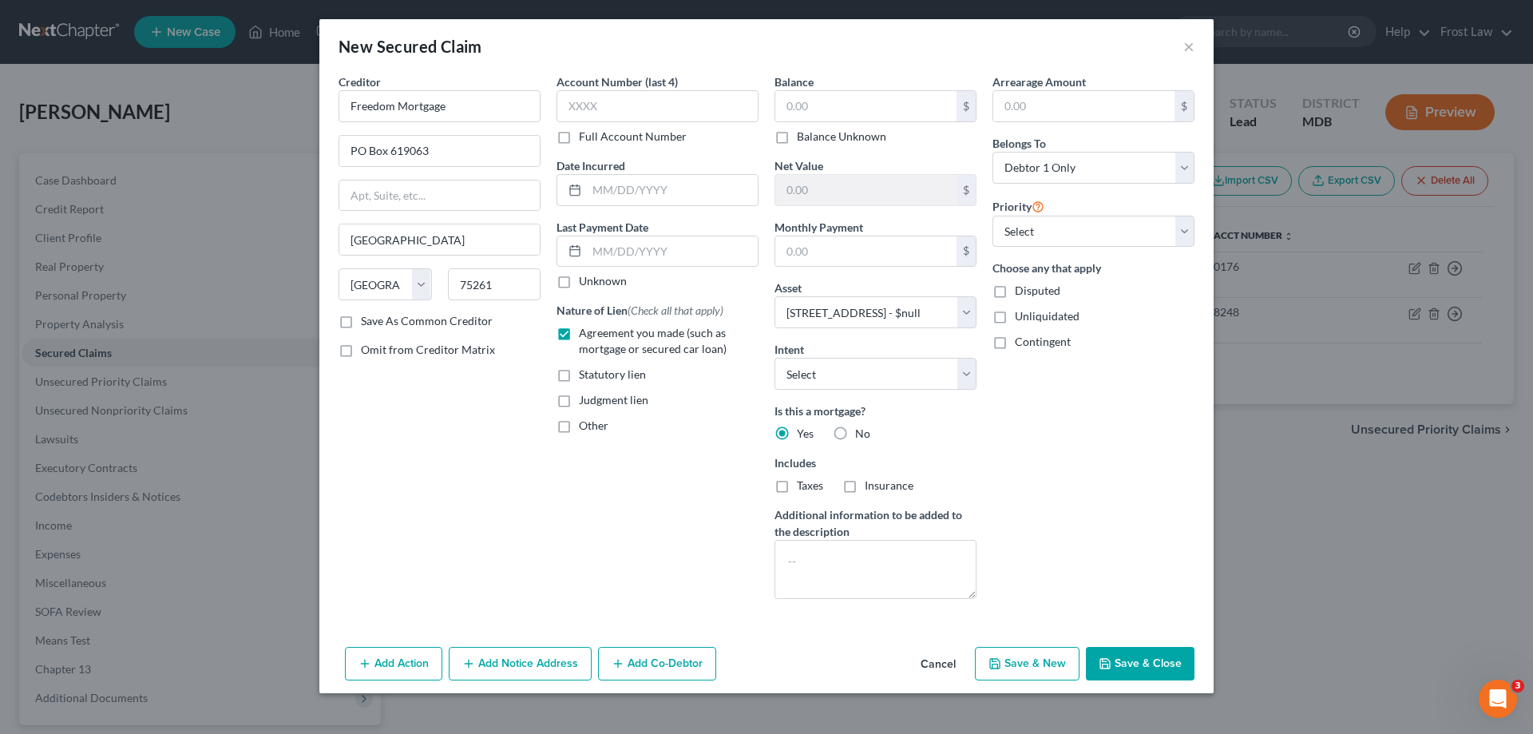
click at [803, 488] on input "Taxes" at bounding box center [808, 482] width 10 height 10
checkbox input "true"
click at [865, 487] on label "Insurance" at bounding box center [889, 485] width 49 height 16
click at [871, 487] on input "Insurance" at bounding box center [876, 482] width 10 height 10
checkbox input "true"
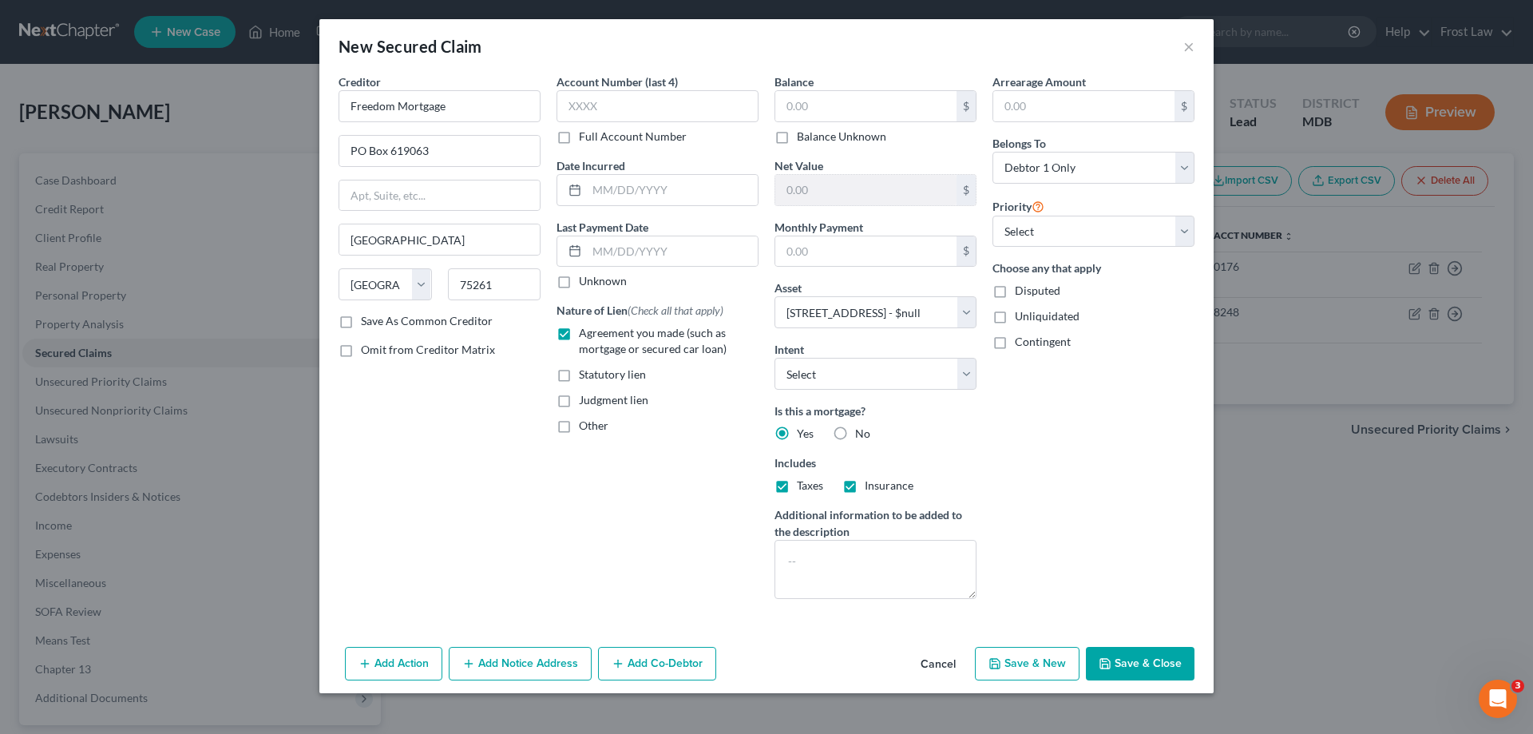
drag, startPoint x: 1135, startPoint y: 669, endPoint x: 1132, endPoint y: 655, distance: 13.9
click at [1135, 668] on button "Save & Close" at bounding box center [1140, 664] width 109 height 34
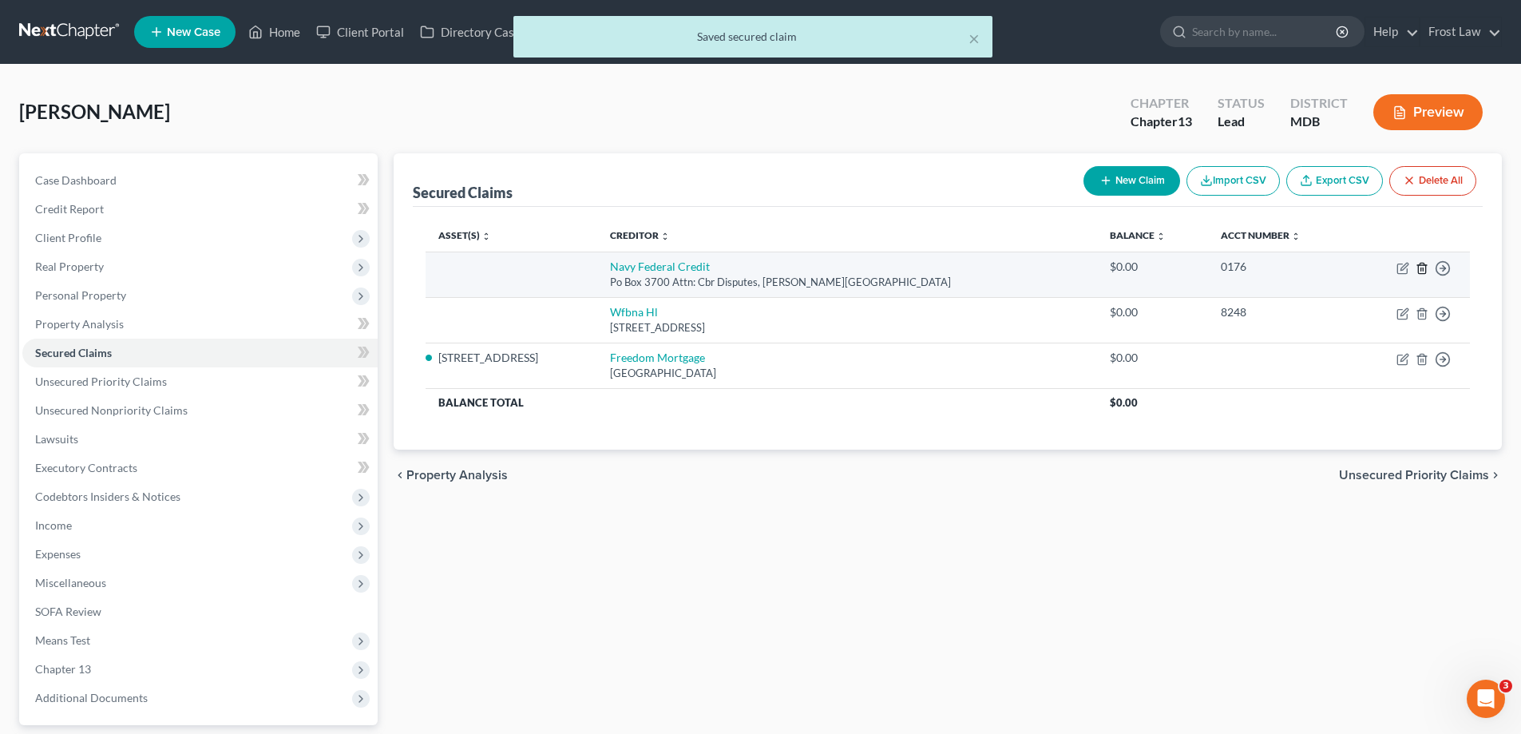
click at [1421, 273] on icon "button" at bounding box center [1421, 268] width 7 height 10
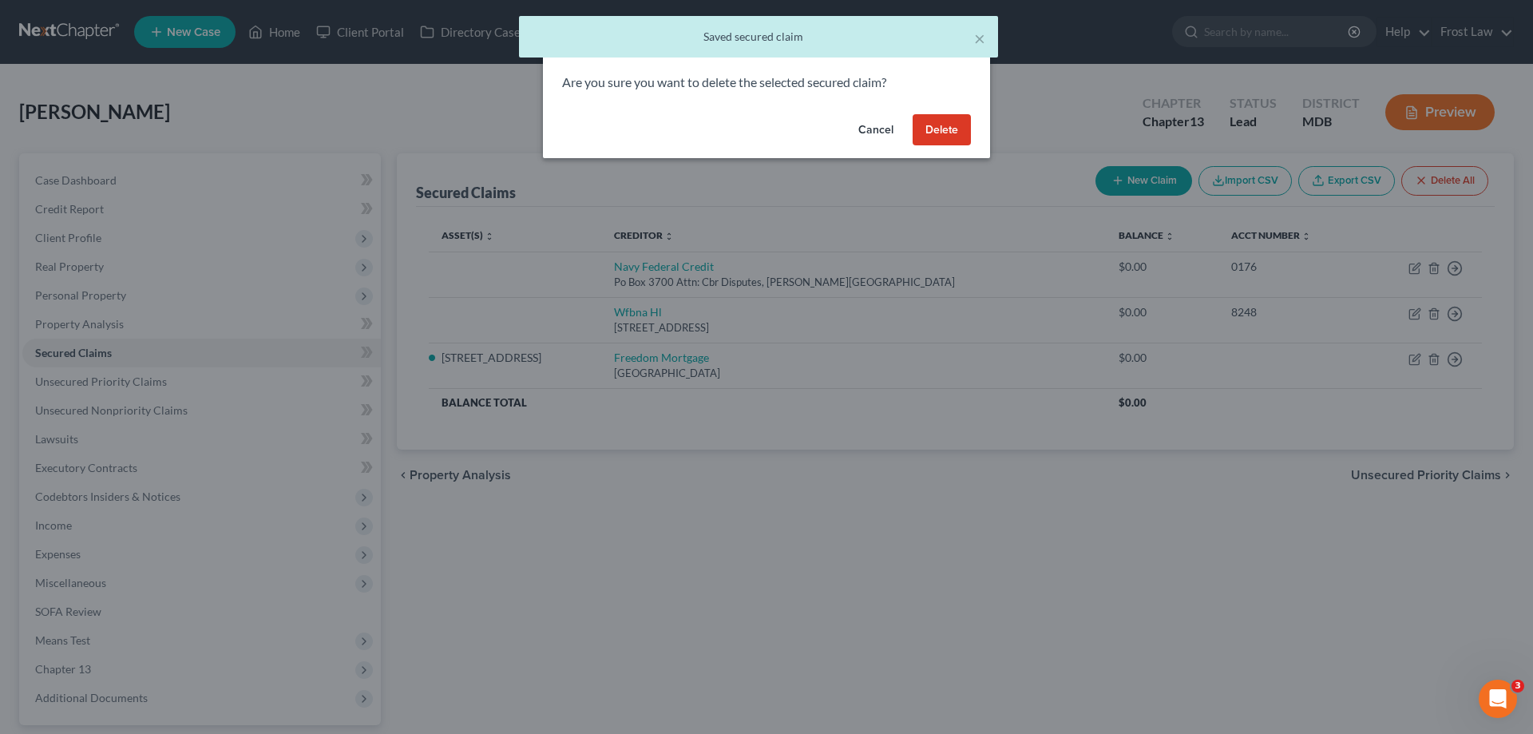
click at [925, 133] on button "Delete" at bounding box center [942, 130] width 58 height 32
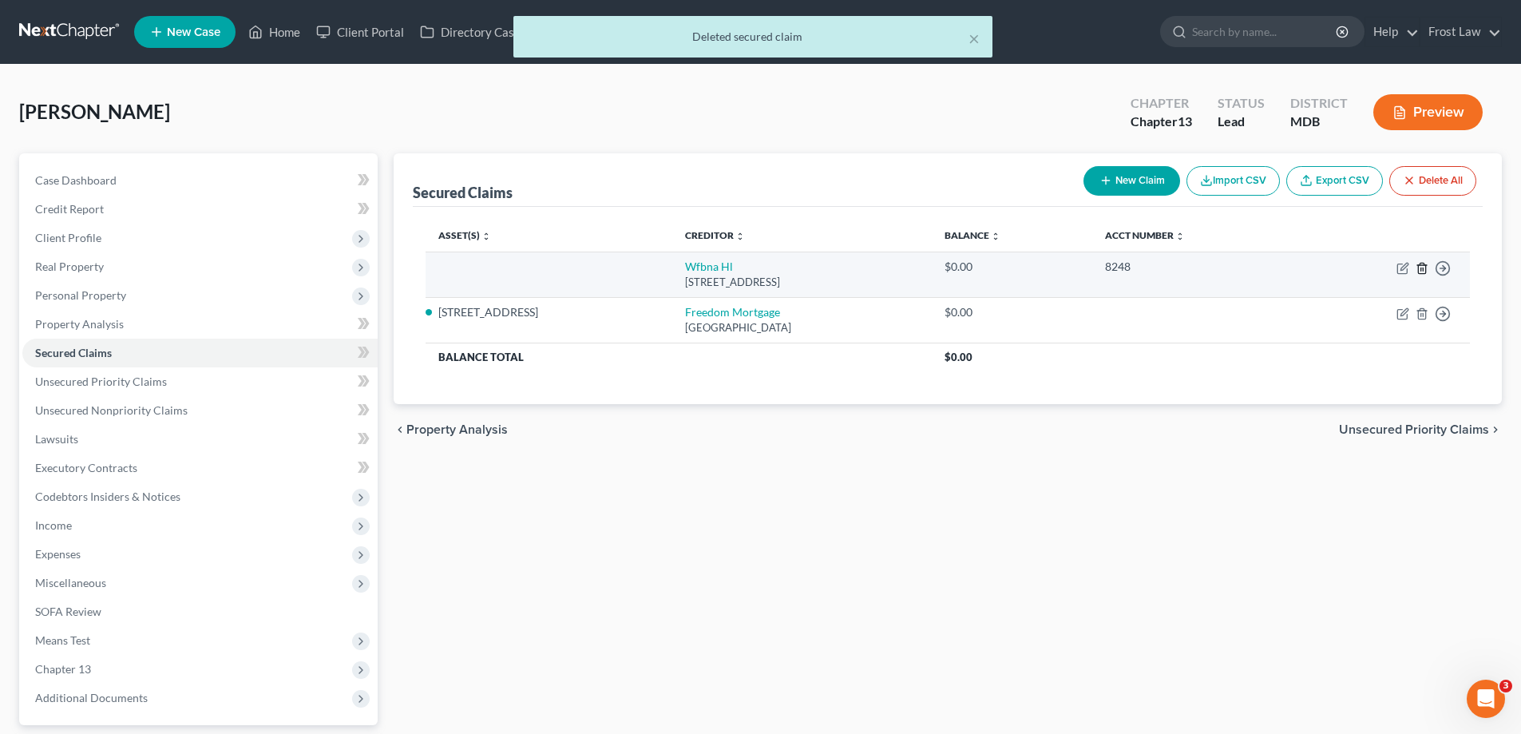
click at [1420, 271] on icon "button" at bounding box center [1422, 268] width 13 height 13
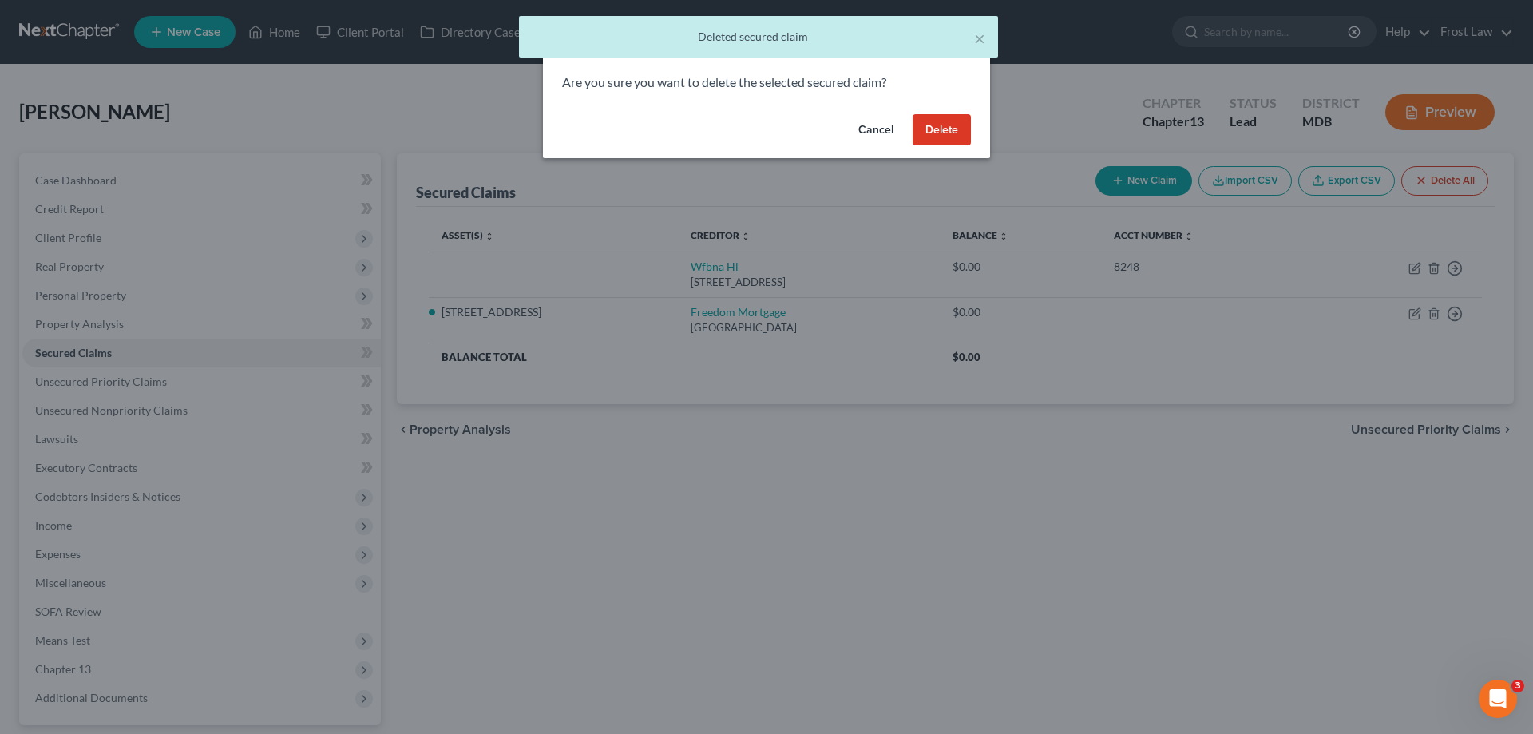
click at [933, 133] on button "Delete" at bounding box center [942, 130] width 58 height 32
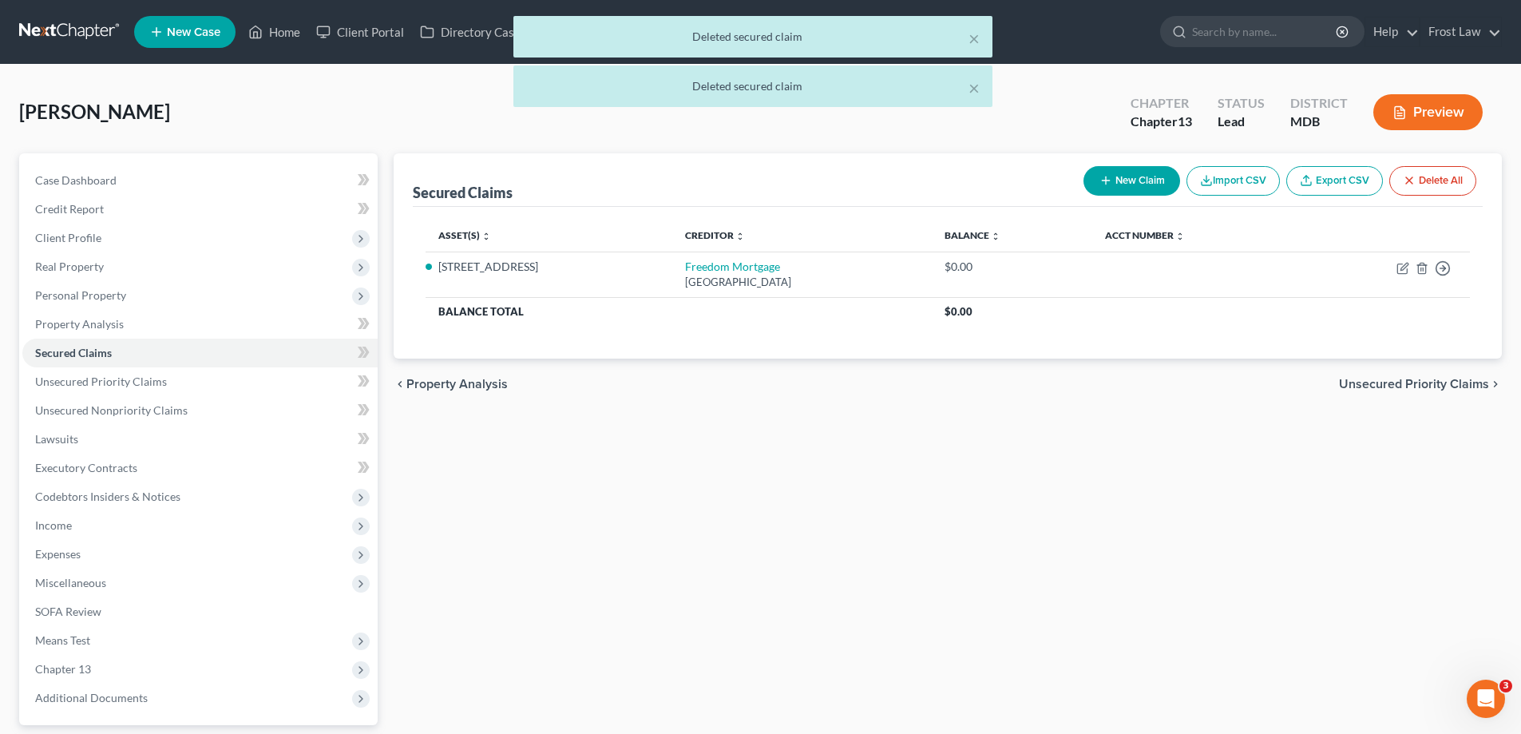
click at [1115, 186] on button "New Claim" at bounding box center [1131, 181] width 97 height 30
select select "0"
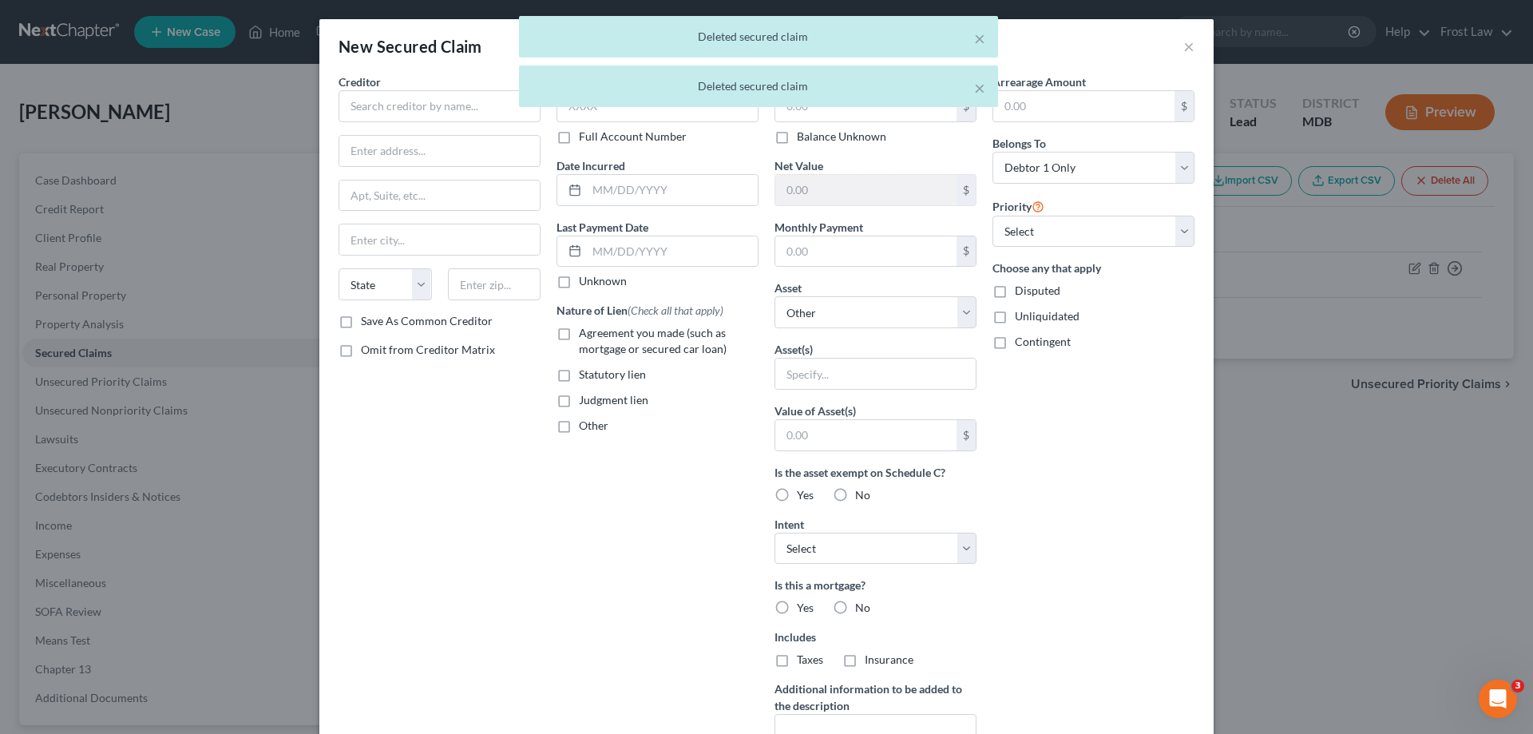
click at [417, 113] on div "× Deleted secured claim × [PERSON_NAME] secured claim" at bounding box center [758, 65] width 1533 height 99
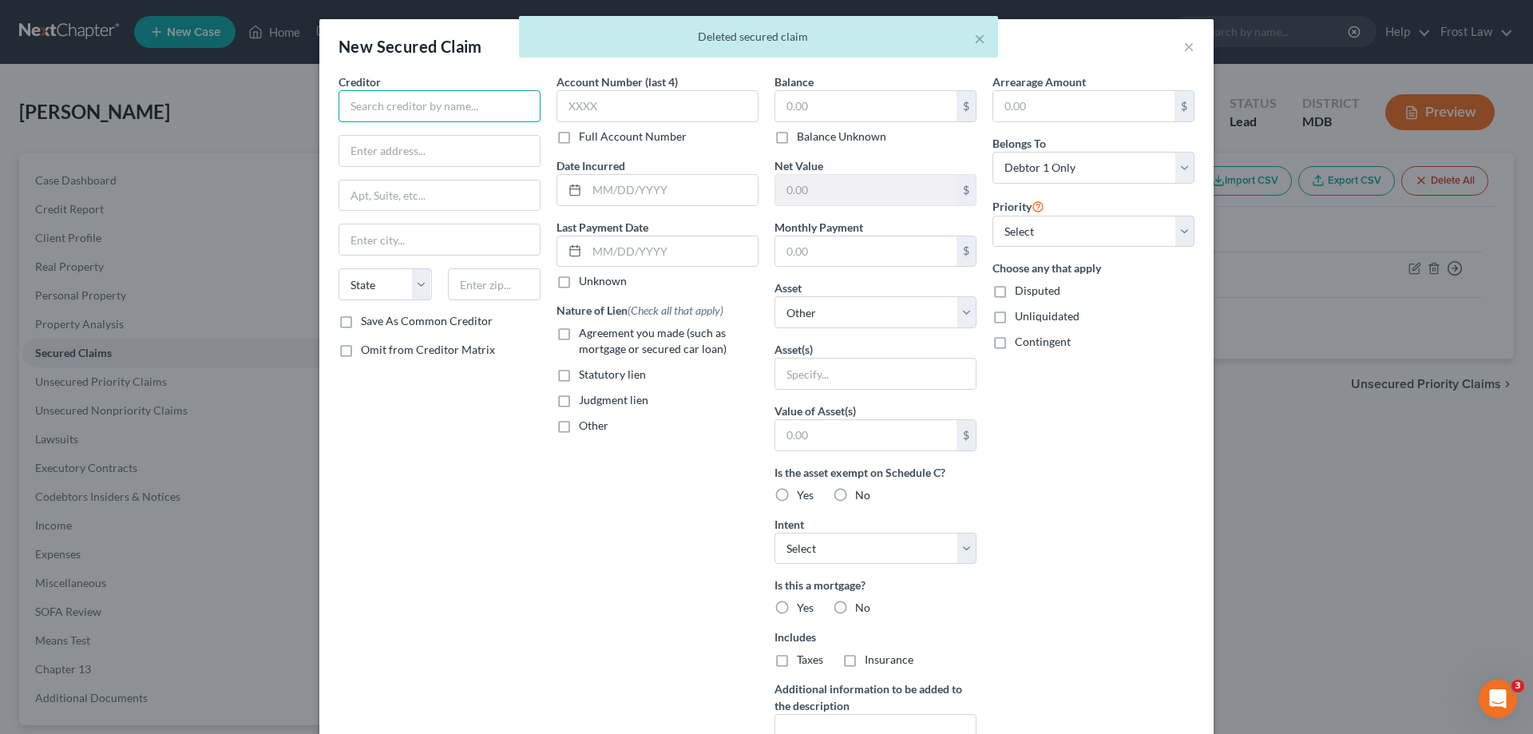
click at [417, 113] on input "text" at bounding box center [440, 106] width 202 height 32
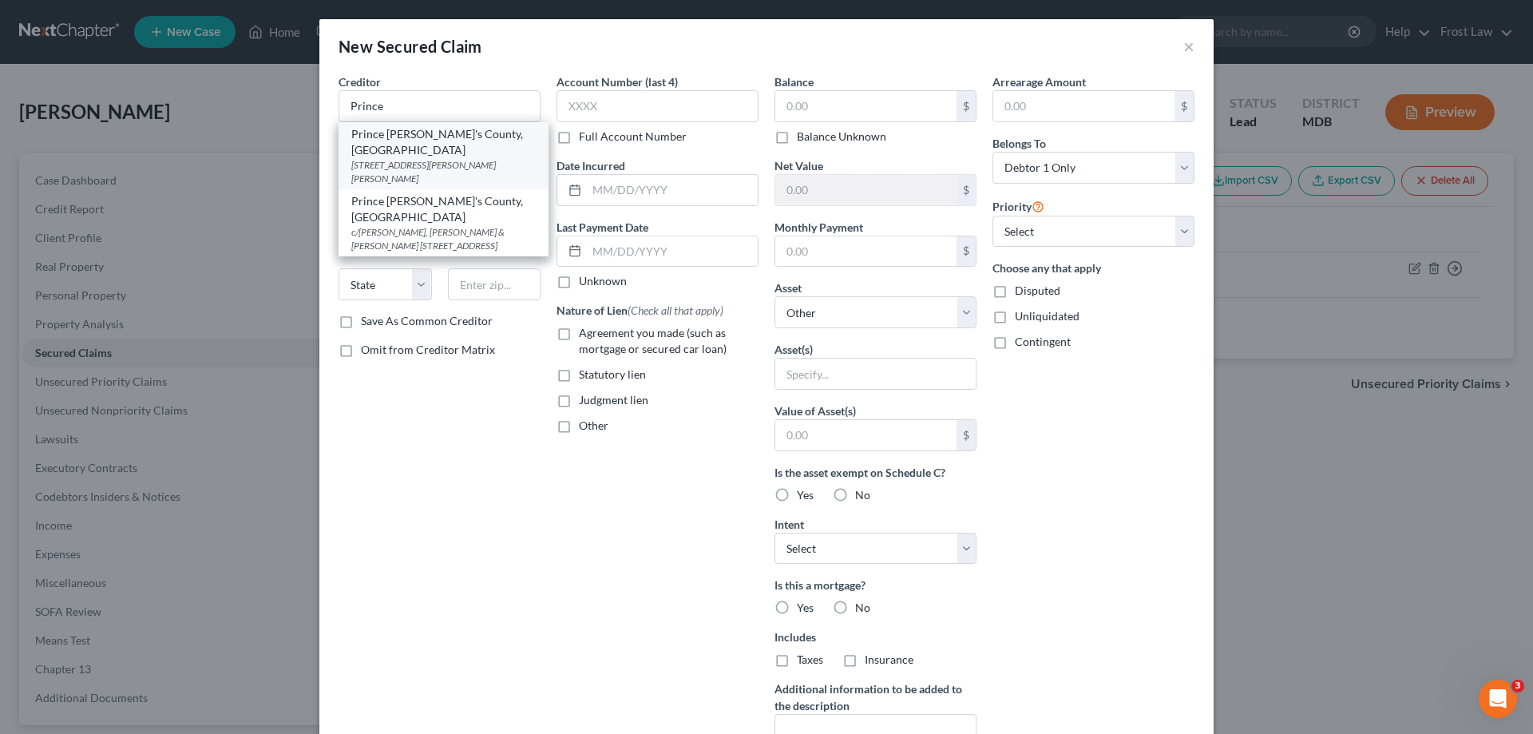
click at [474, 160] on div "[STREET_ADDRESS][PERSON_NAME][PERSON_NAME]" at bounding box center [443, 171] width 184 height 27
type input "Prince [PERSON_NAME]'s County, [GEOGRAPHIC_DATA]"
type input "[STREET_ADDRESS][PERSON_NAME]"
type input "[PERSON_NAME][GEOGRAPHIC_DATA]"
type input "Upper Marlboro"
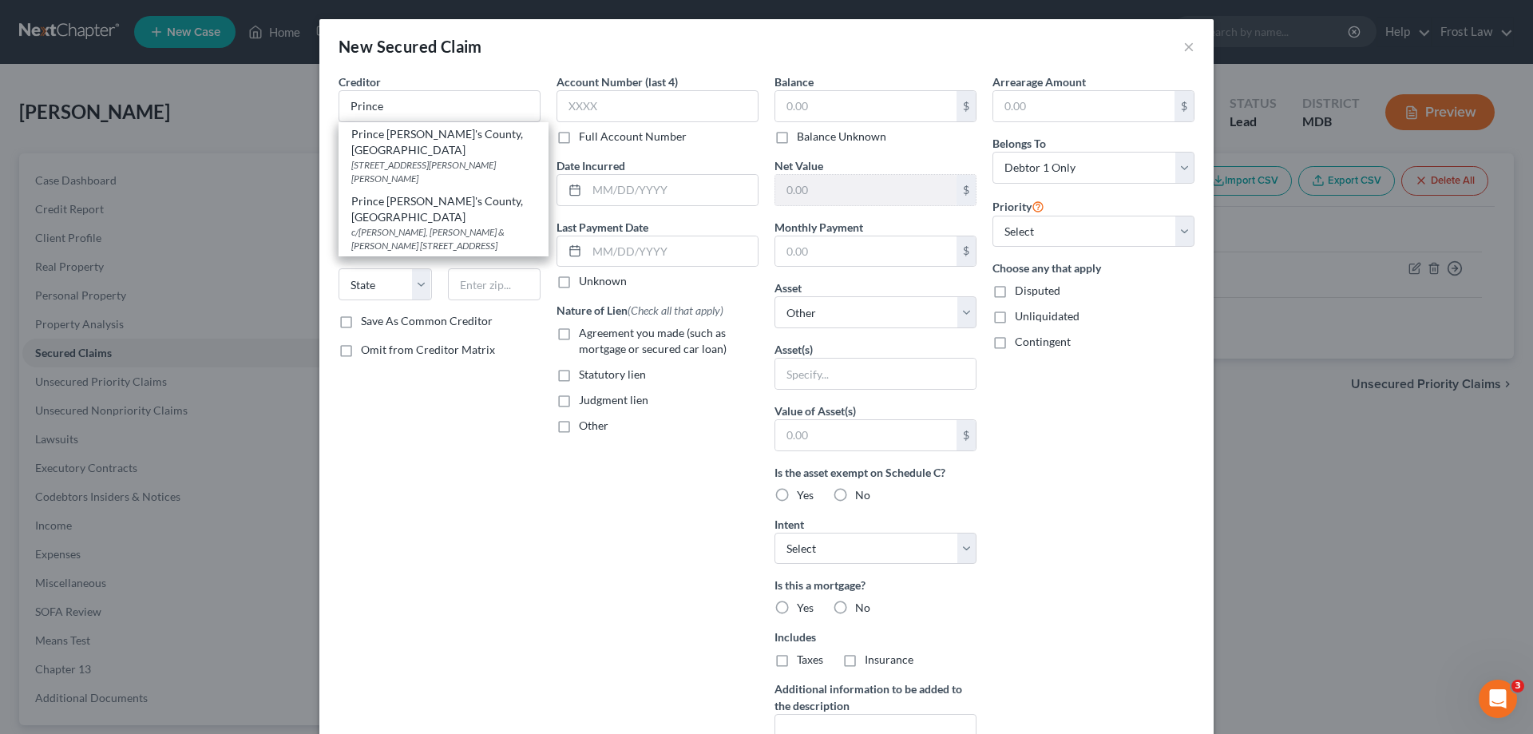
select select "21"
type input "20774"
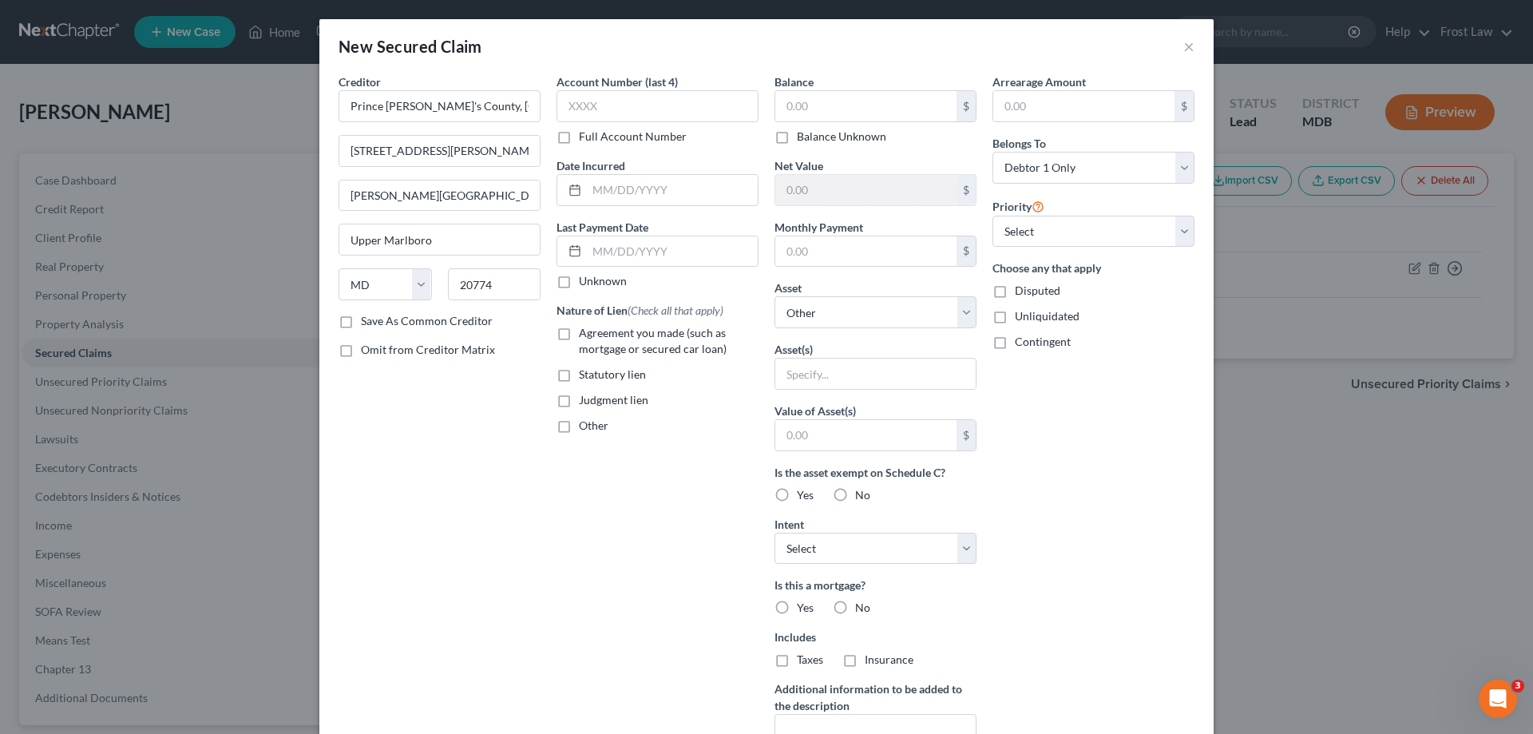
click at [579, 426] on label "Other" at bounding box center [594, 426] width 30 height 16
click at [585, 426] on input "Other" at bounding box center [590, 423] width 10 height 10
checkbox input "true"
click at [655, 466] on input "text" at bounding box center [657, 462] width 200 height 30
type input "Property Tax"
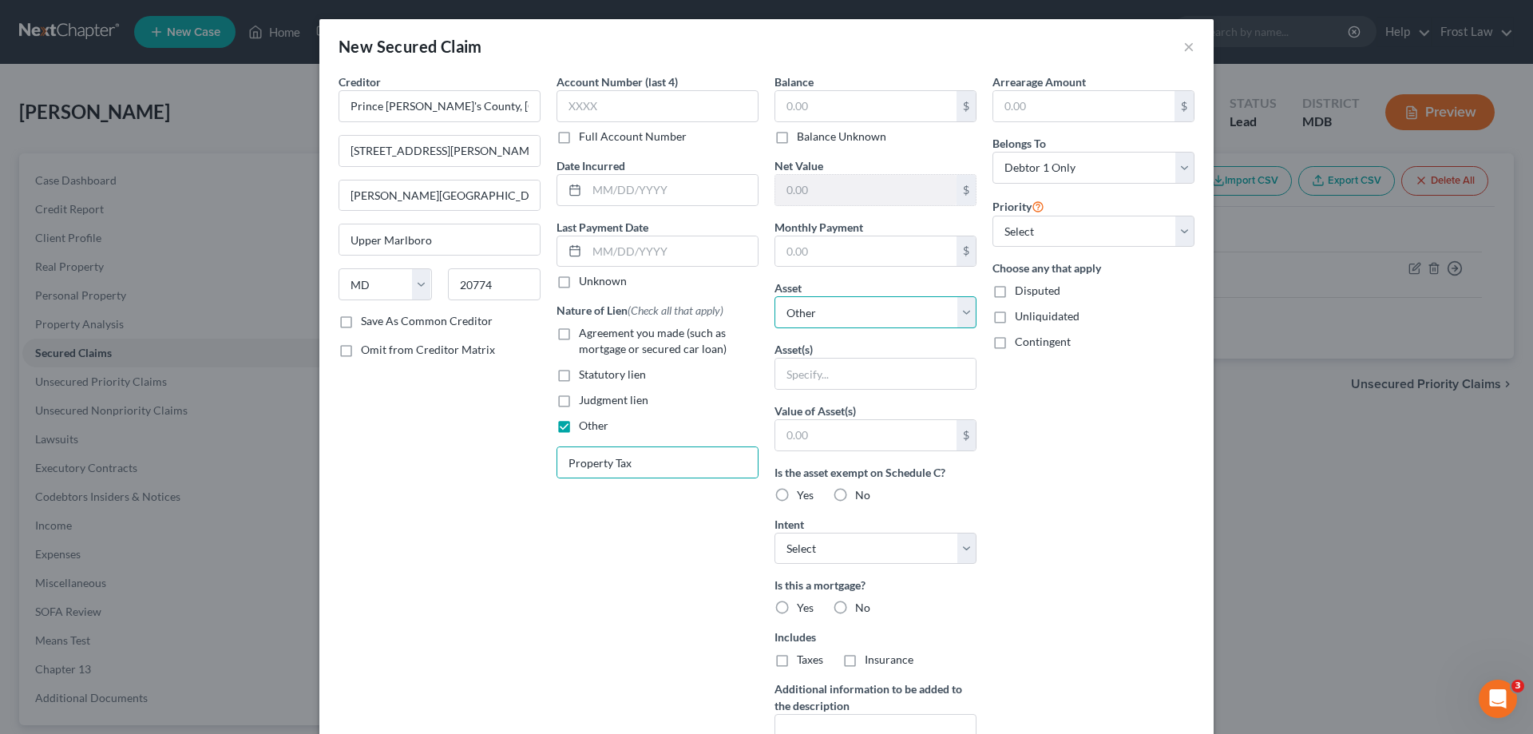
drag, startPoint x: 807, startPoint y: 305, endPoint x: 818, endPoint y: 323, distance: 20.4
click at [807, 305] on select "Select Other Multiple Assets [STREET_ADDRESS] - $null 2018 Subaru Outback - $97…" at bounding box center [875, 312] width 202 height 32
select select "2"
click at [774, 296] on select "Select Other Multiple Assets [STREET_ADDRESS] - $null 2018 Subaru Outback - $97…" at bounding box center [875, 312] width 202 height 32
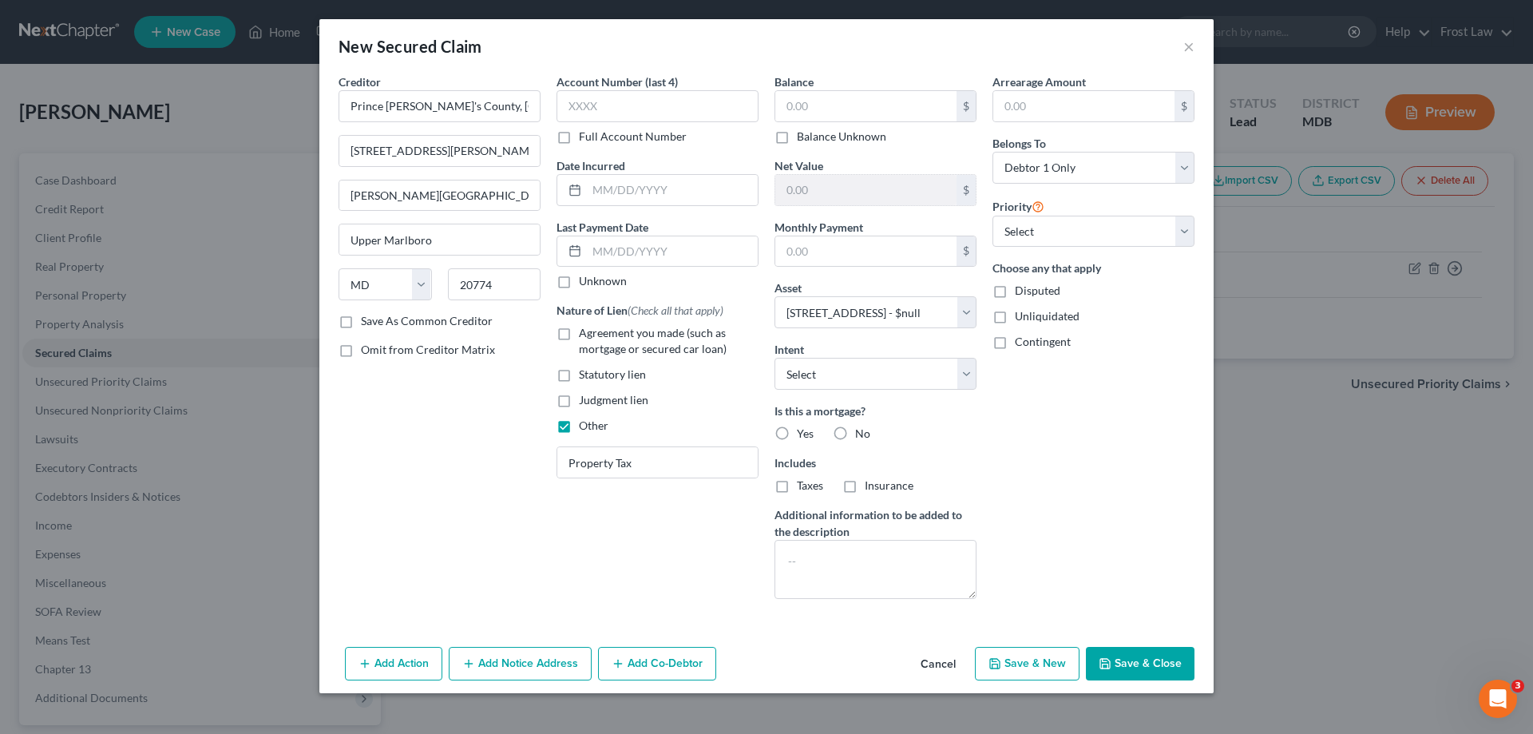
click at [855, 435] on label "No" at bounding box center [862, 434] width 15 height 16
click at [861, 435] on input "No" at bounding box center [866, 431] width 10 height 10
radio input "true"
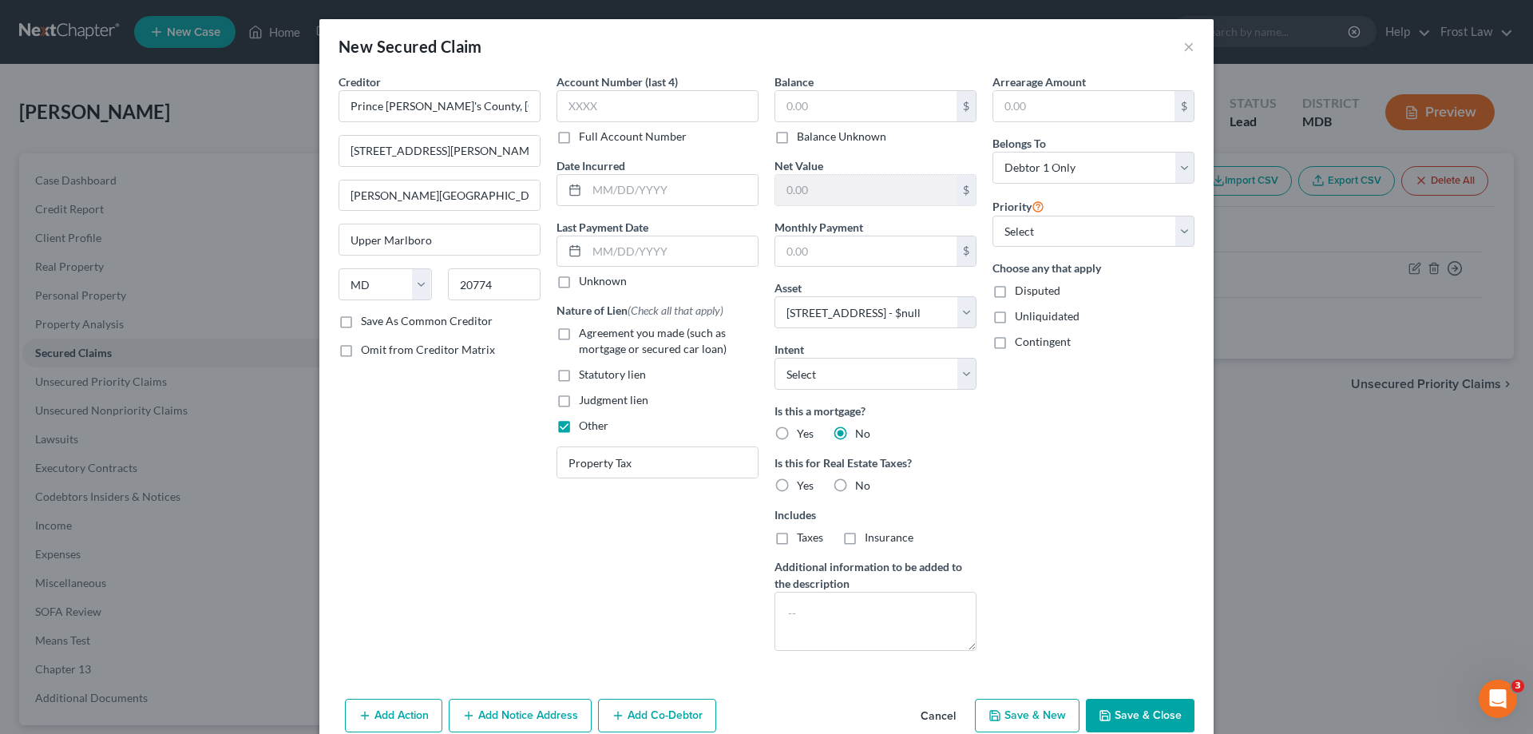
click at [797, 479] on label "Yes" at bounding box center [805, 485] width 17 height 16
click at [803, 479] on input "Yes" at bounding box center [808, 482] width 10 height 10
radio input "true"
click at [1128, 716] on button "Save & Close" at bounding box center [1140, 716] width 109 height 34
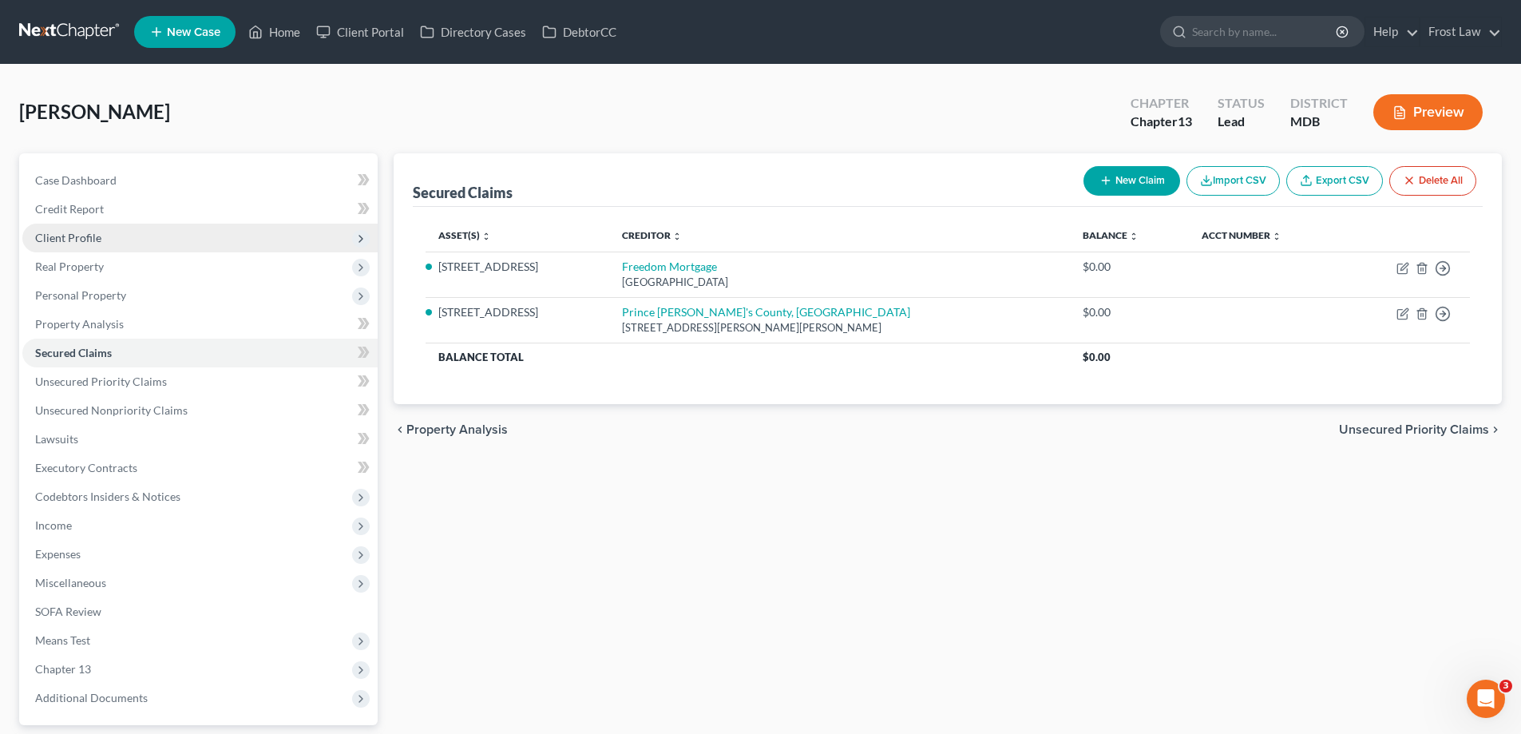
drag, startPoint x: 125, startPoint y: 245, endPoint x: 149, endPoint y: 315, distance: 73.5
click at [124, 245] on span "Client Profile" at bounding box center [199, 238] width 355 height 29
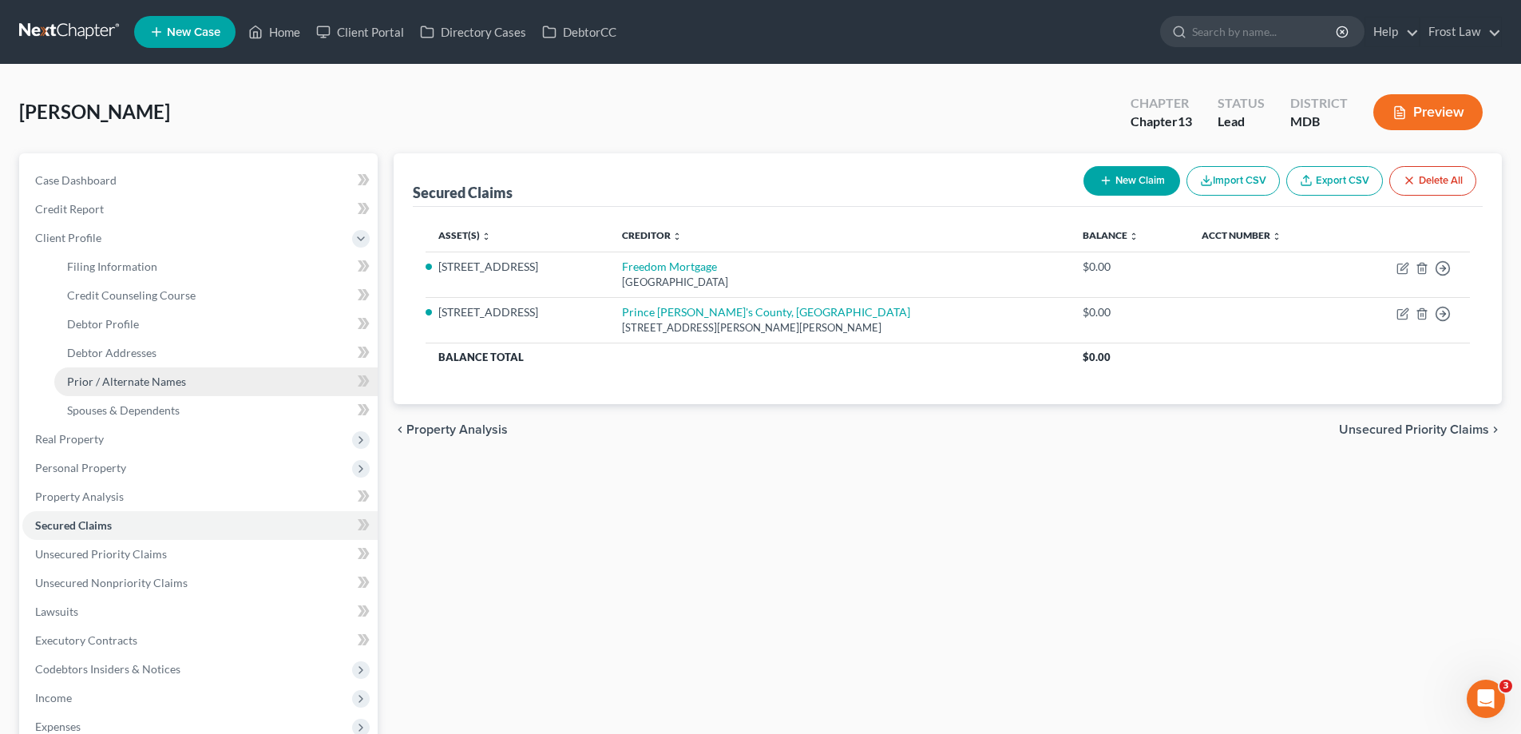
click at [144, 378] on span "Prior / Alternate Names" at bounding box center [126, 381] width 119 height 14
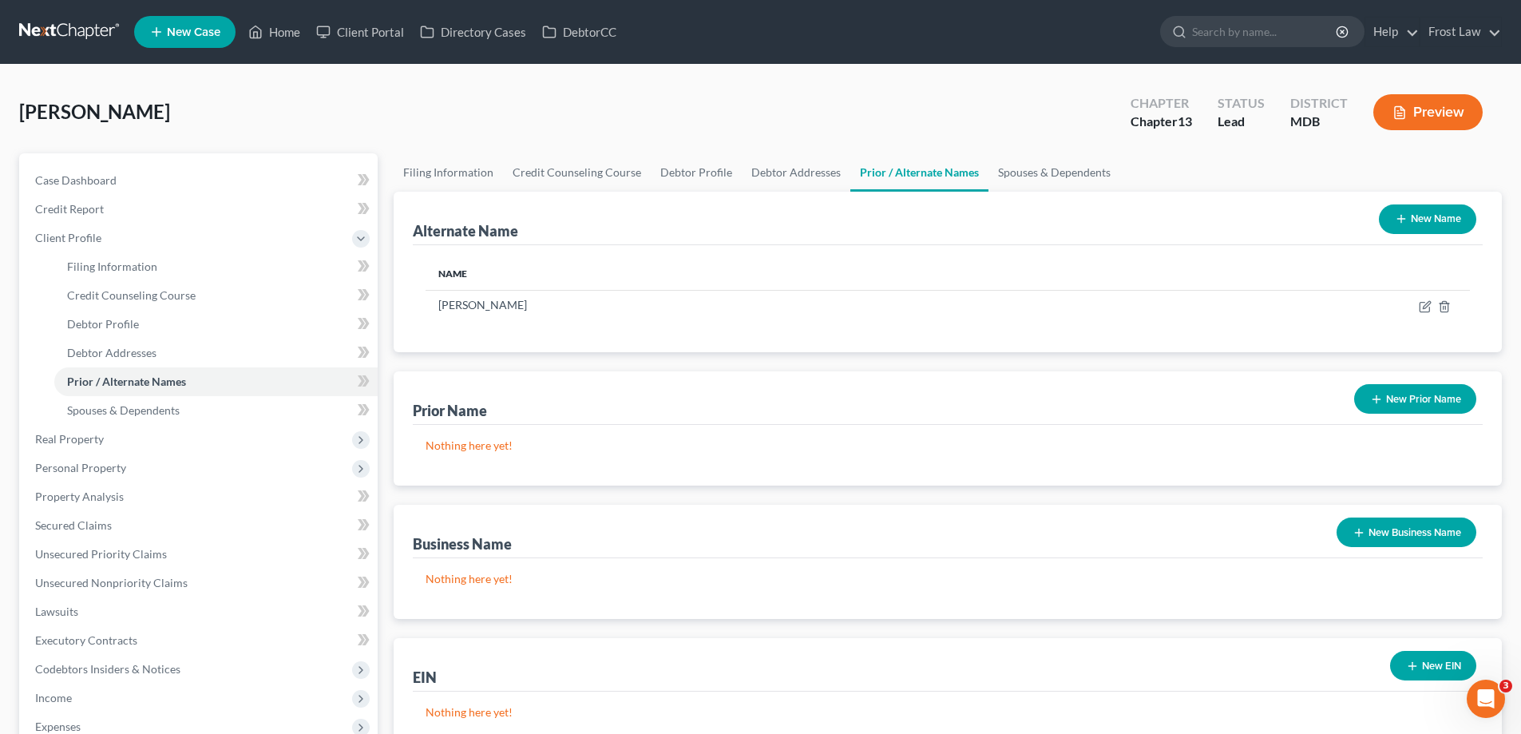
click at [1436, 224] on button "New Name" at bounding box center [1427, 219] width 97 height 30
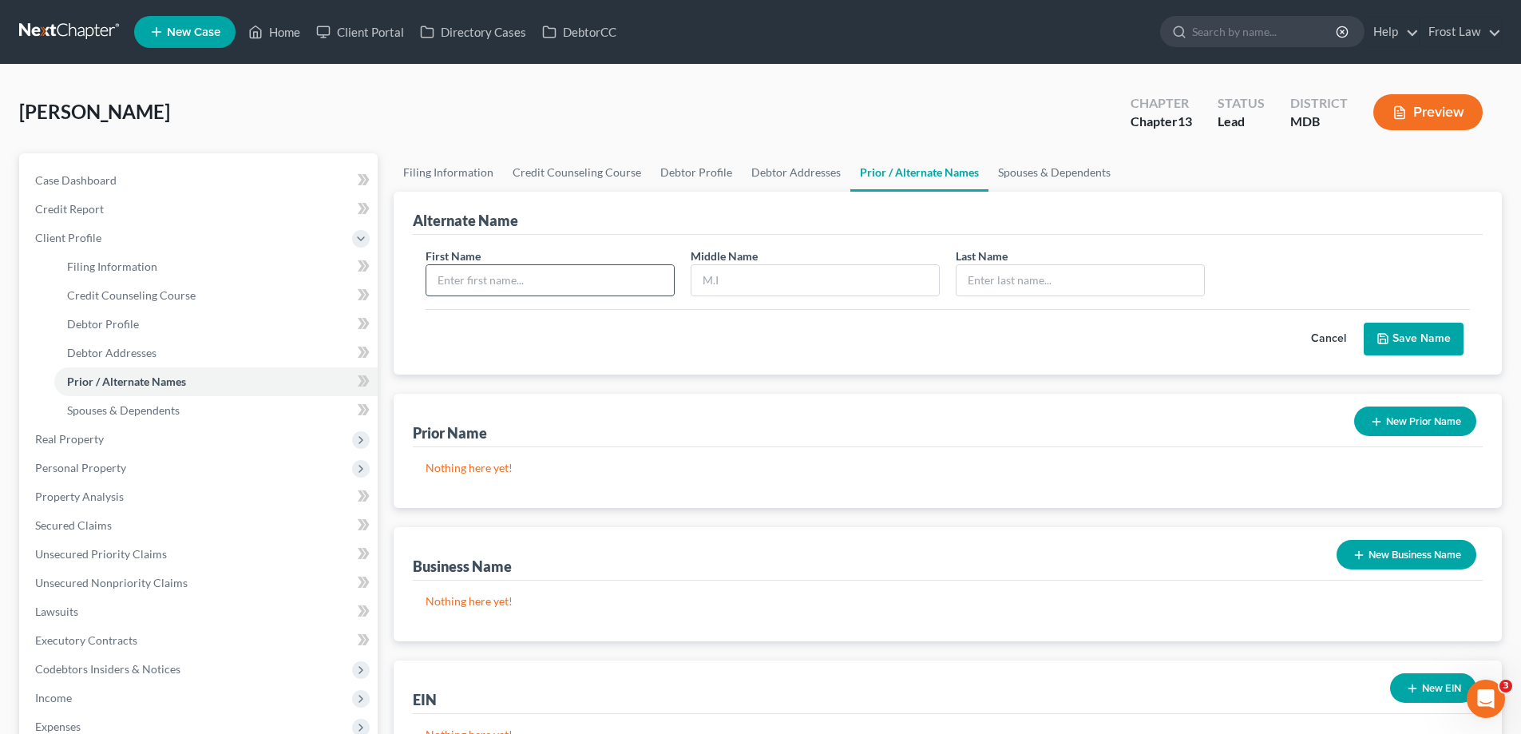
click at [521, 265] on input "text" at bounding box center [550, 280] width 248 height 30
type input "[PERSON_NAME]"
type input "V."
type input "[PERSON_NAME]"
click at [1436, 341] on button "Save Name" at bounding box center [1414, 340] width 100 height 34
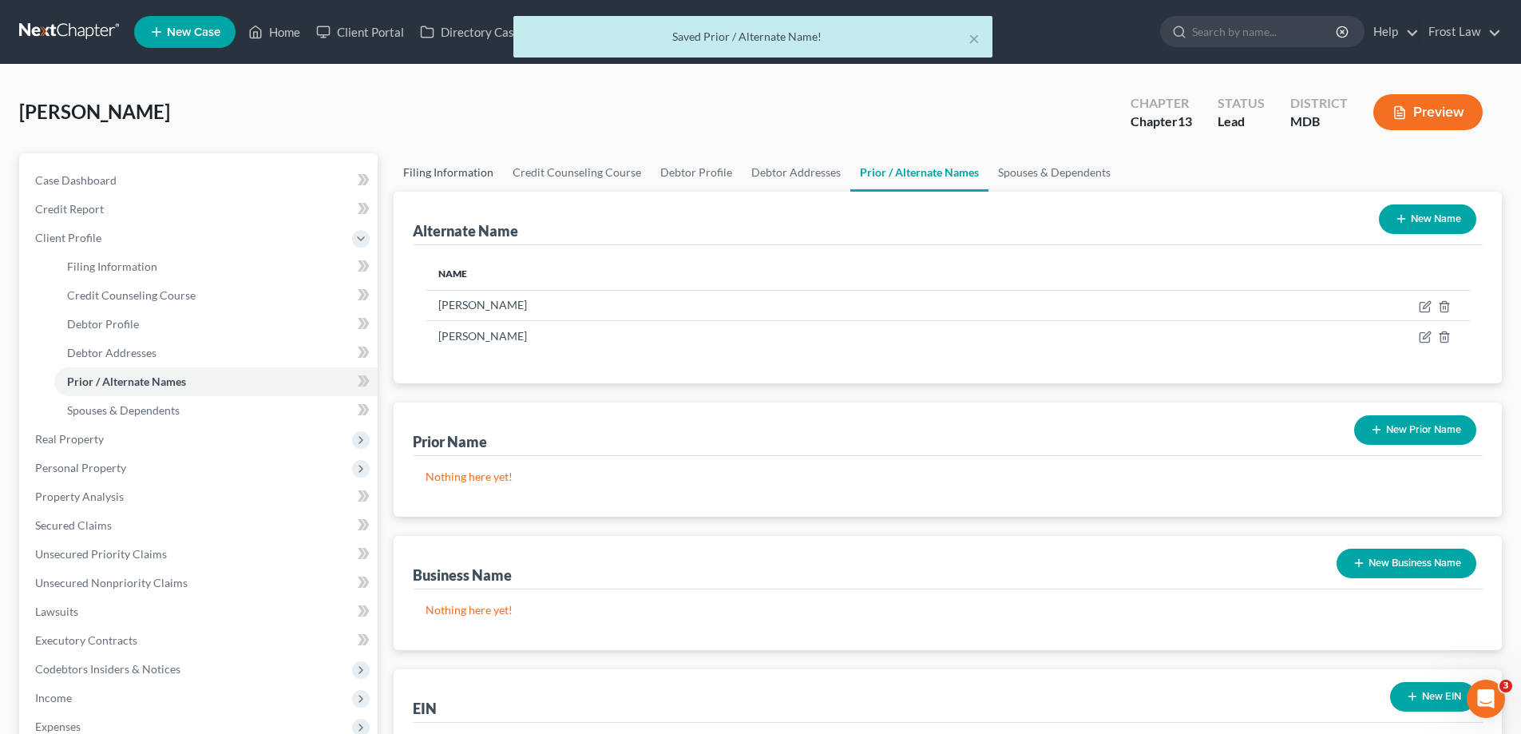
click at [447, 176] on link "Filing Information" at bounding box center [448, 172] width 109 height 38
select select "1"
select select "0"
select select "3"
select select "38"
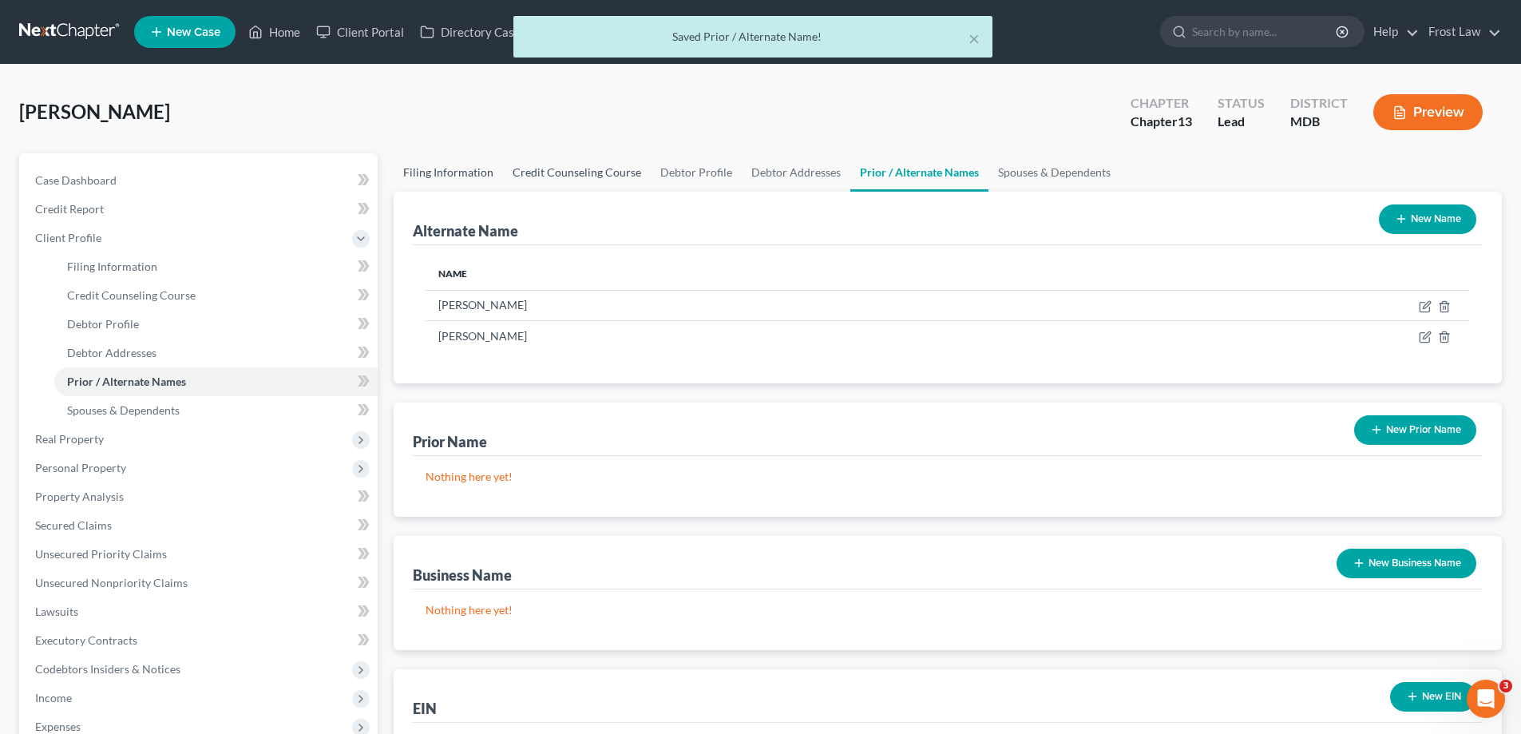
select select "0"
select select "21"
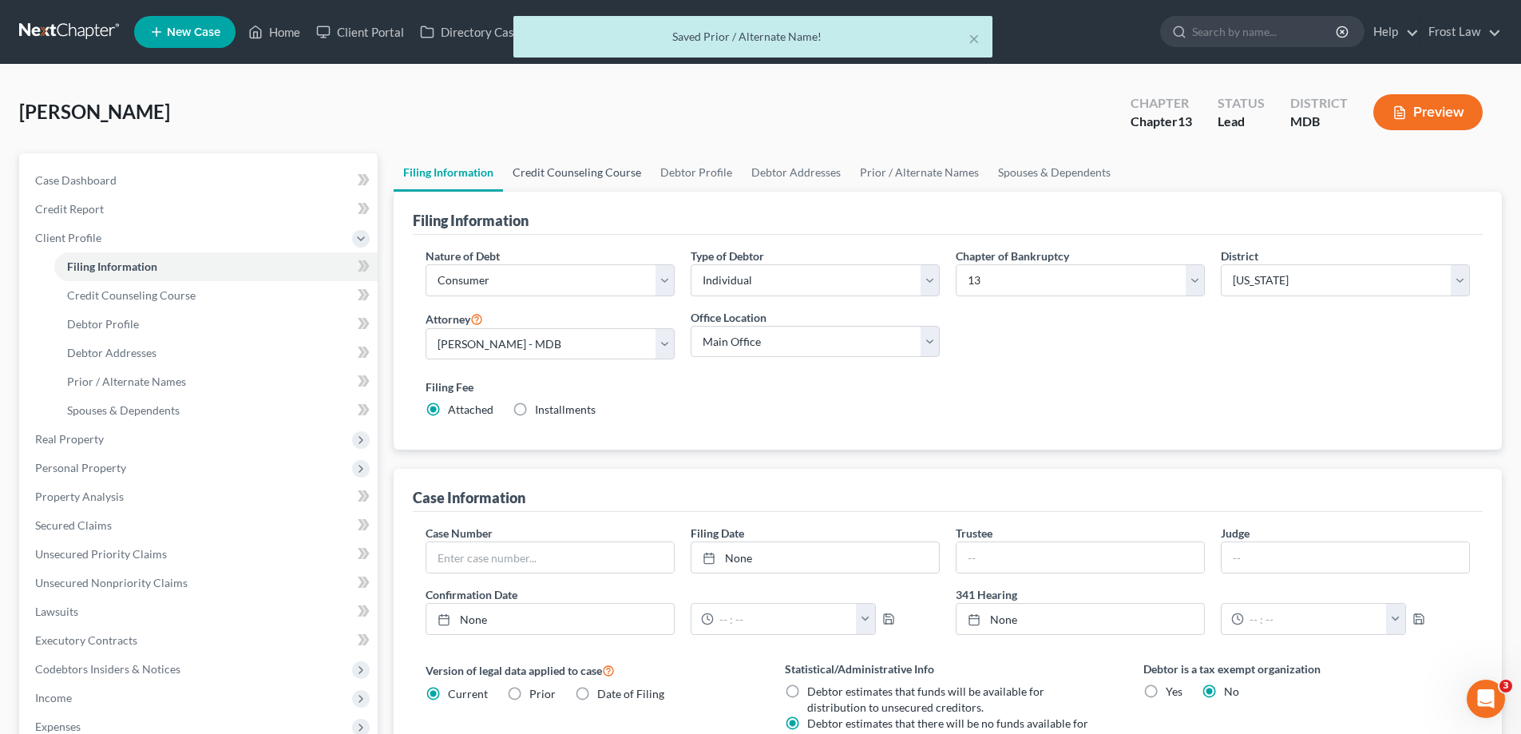
click at [547, 179] on link "Credit Counseling Course" at bounding box center [577, 172] width 148 height 38
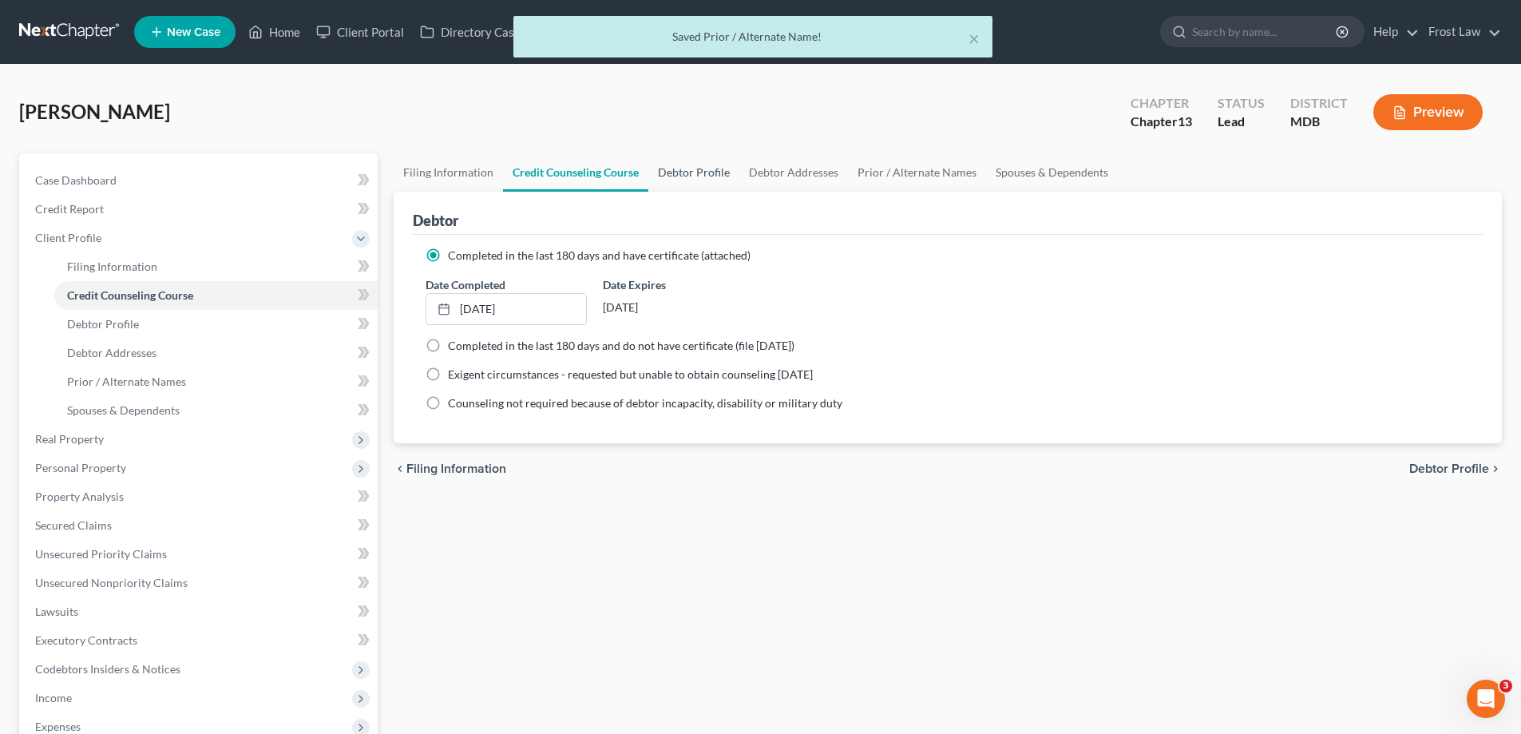
click at [671, 183] on link "Debtor Profile" at bounding box center [693, 172] width 91 height 38
select select "4"
select select "0"
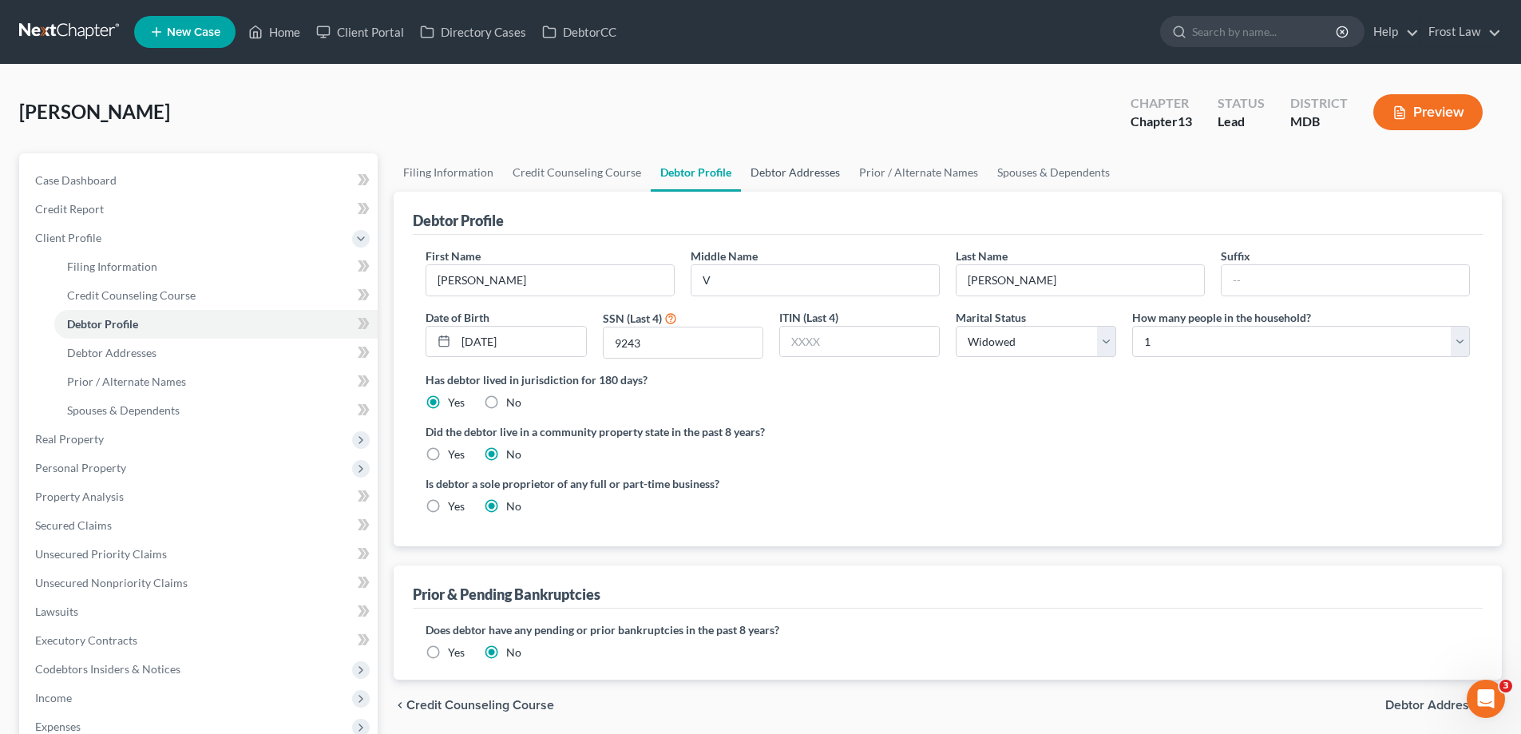
click at [807, 175] on link "Debtor Addresses" at bounding box center [795, 172] width 109 height 38
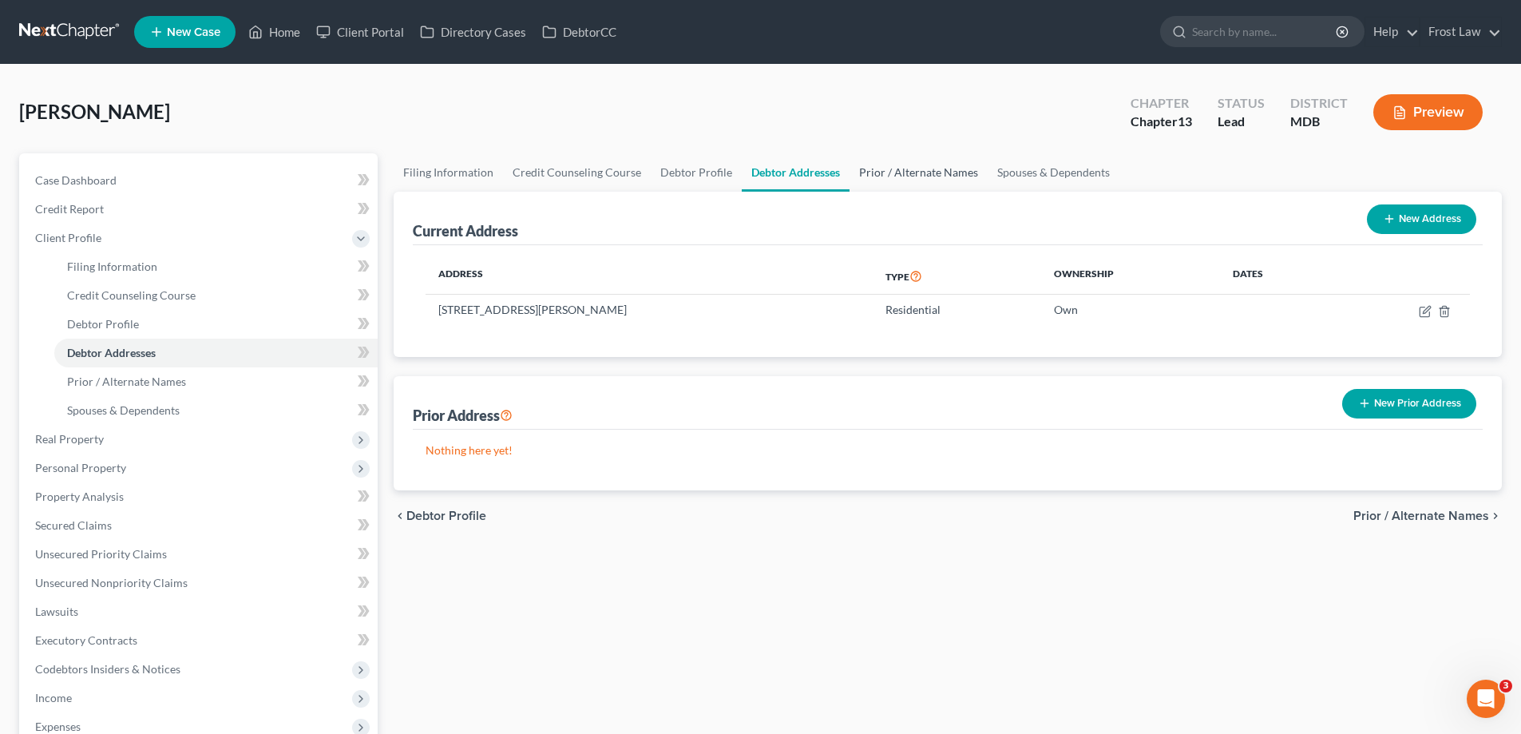
click at [917, 172] on link "Prior / Alternate Names" at bounding box center [918, 172] width 138 height 38
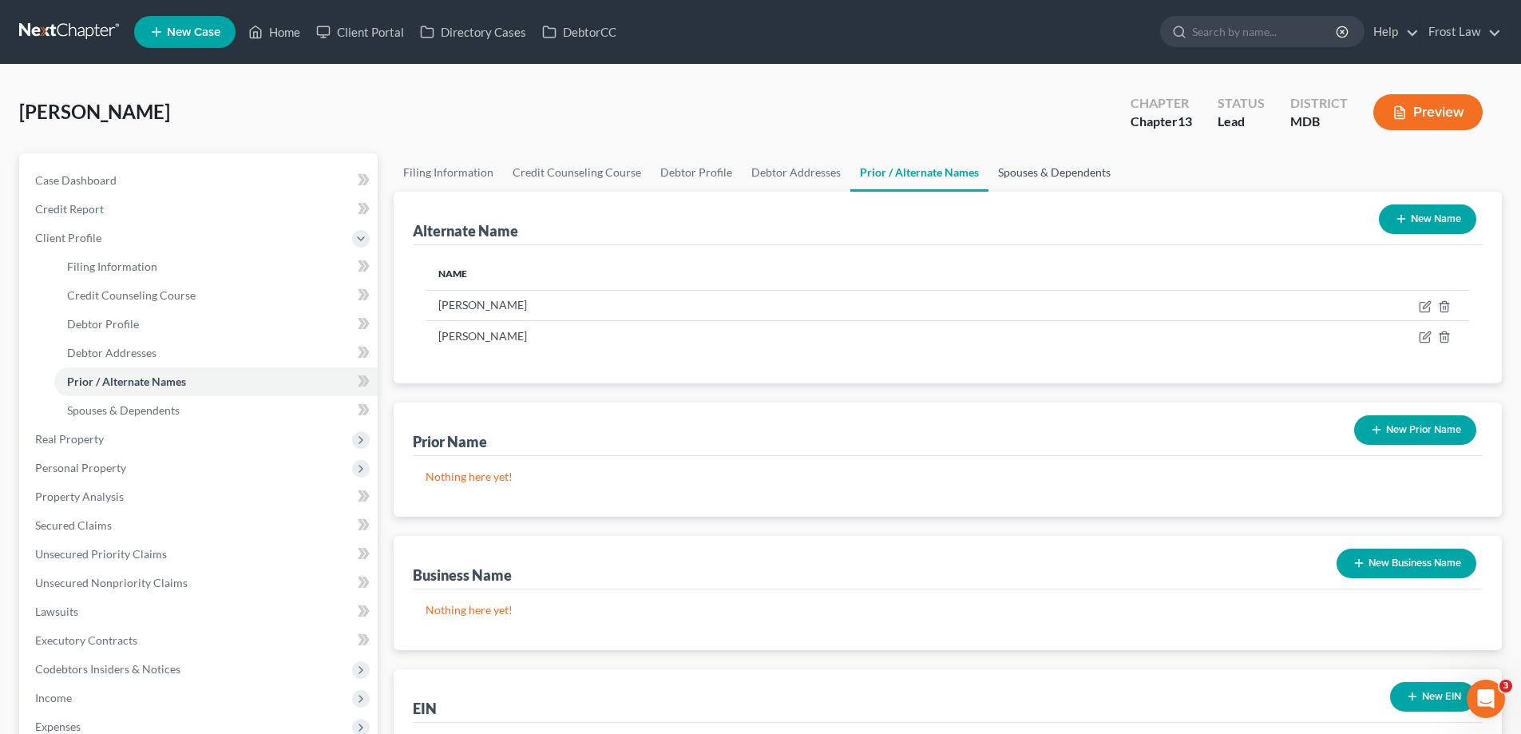
click at [1050, 181] on link "Spouses & Dependents" at bounding box center [1054, 172] width 132 height 38
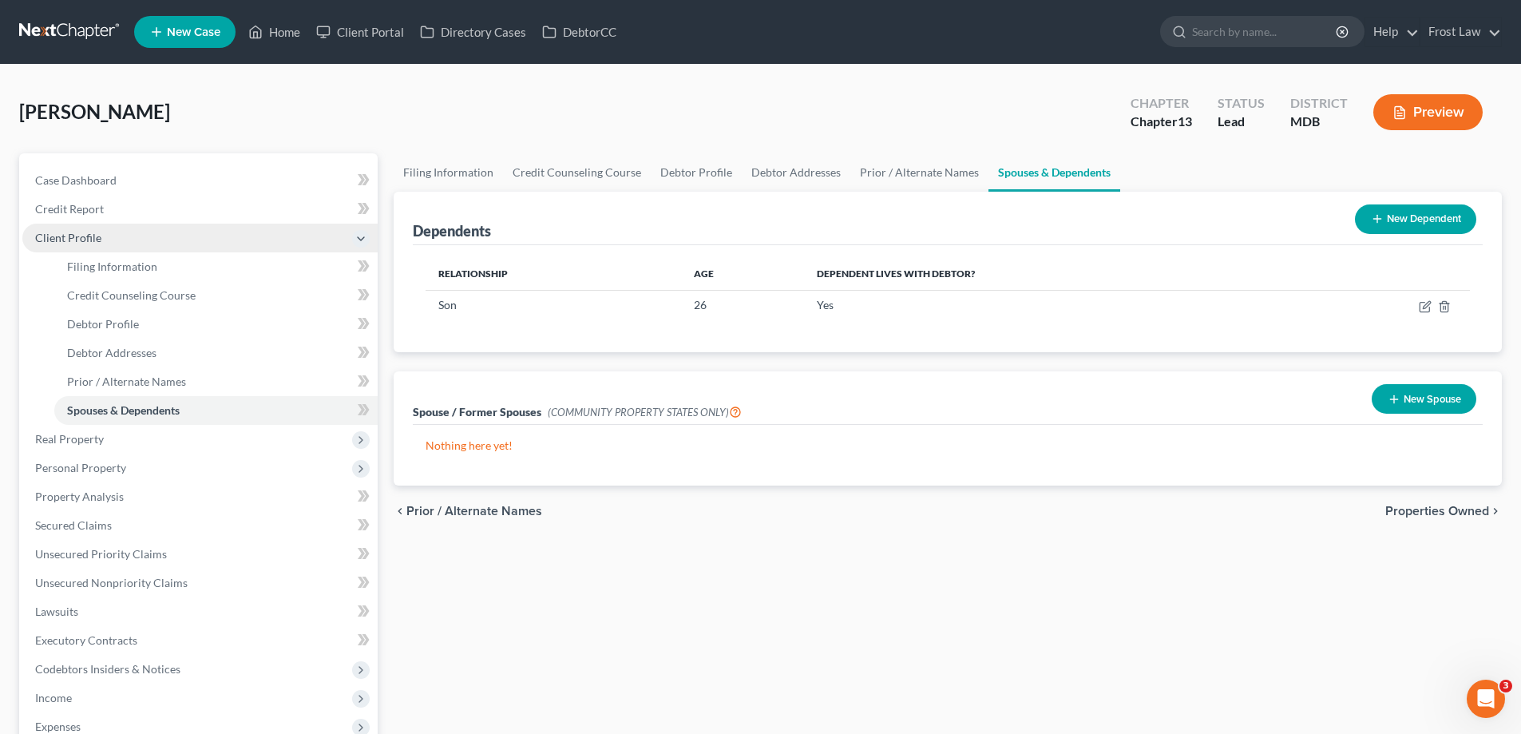
click at [121, 231] on span "Client Profile" at bounding box center [199, 238] width 355 height 29
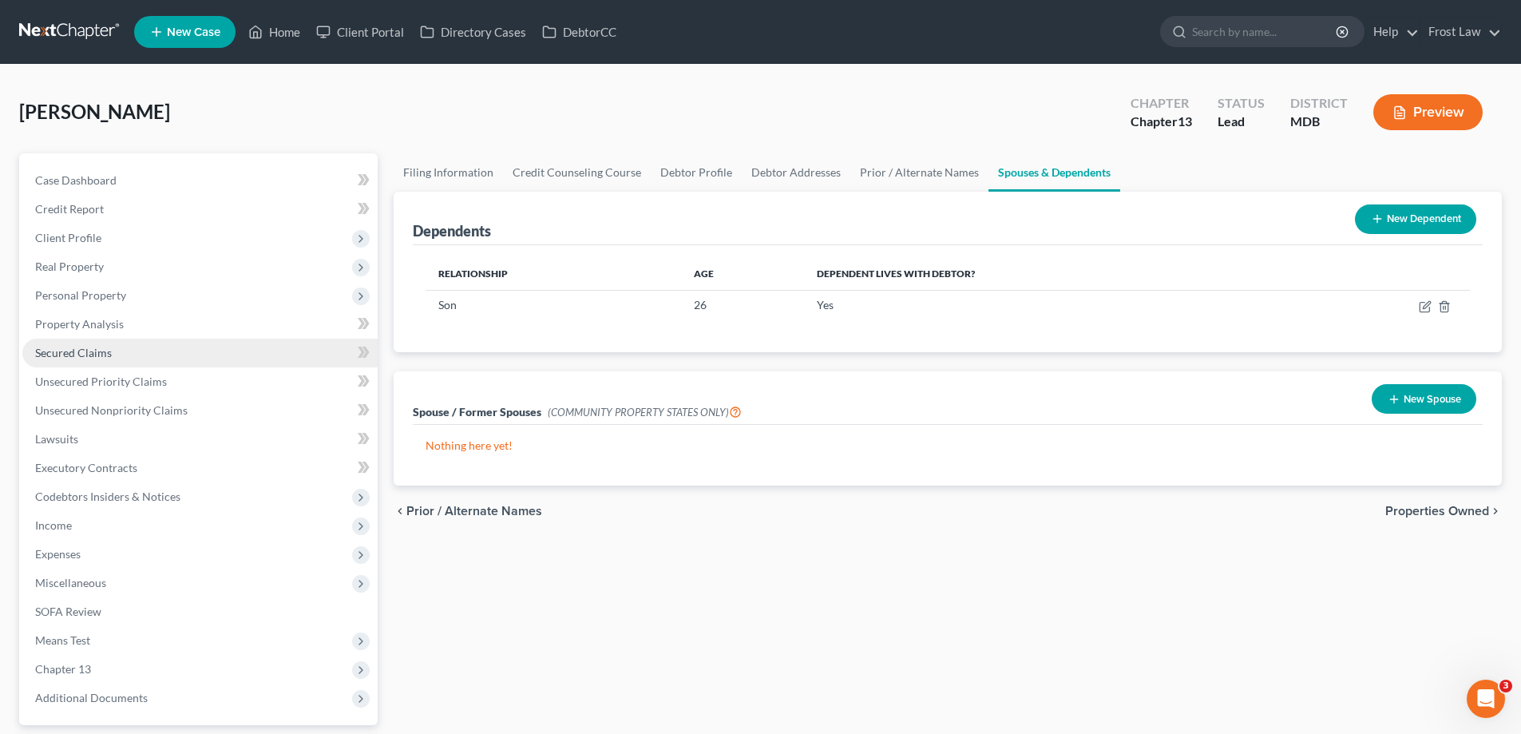
click at [117, 347] on link "Secured Claims" at bounding box center [199, 353] width 355 height 29
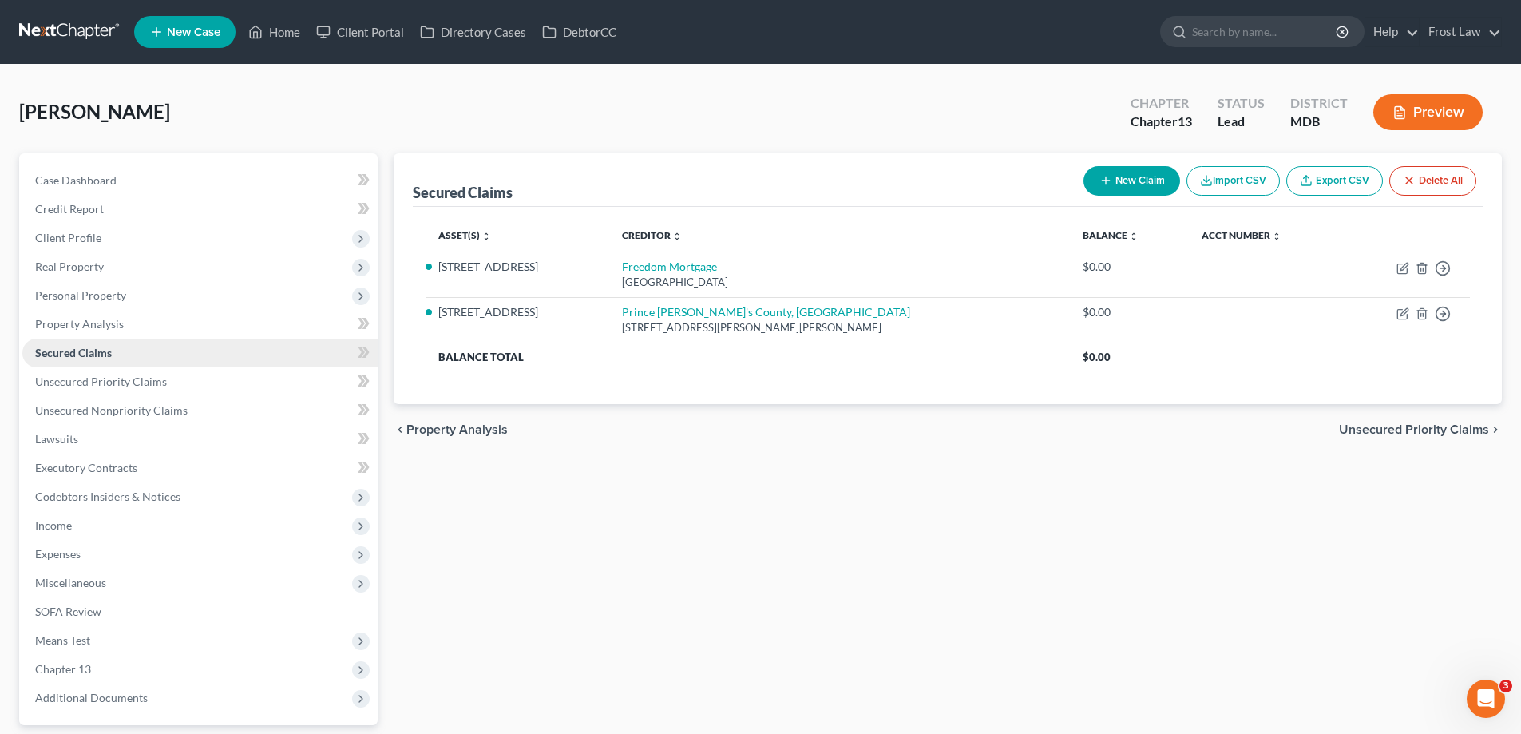
click at [137, 358] on link "Secured Claims" at bounding box center [199, 353] width 355 height 29
click at [92, 271] on span "Real Property" at bounding box center [69, 266] width 69 height 14
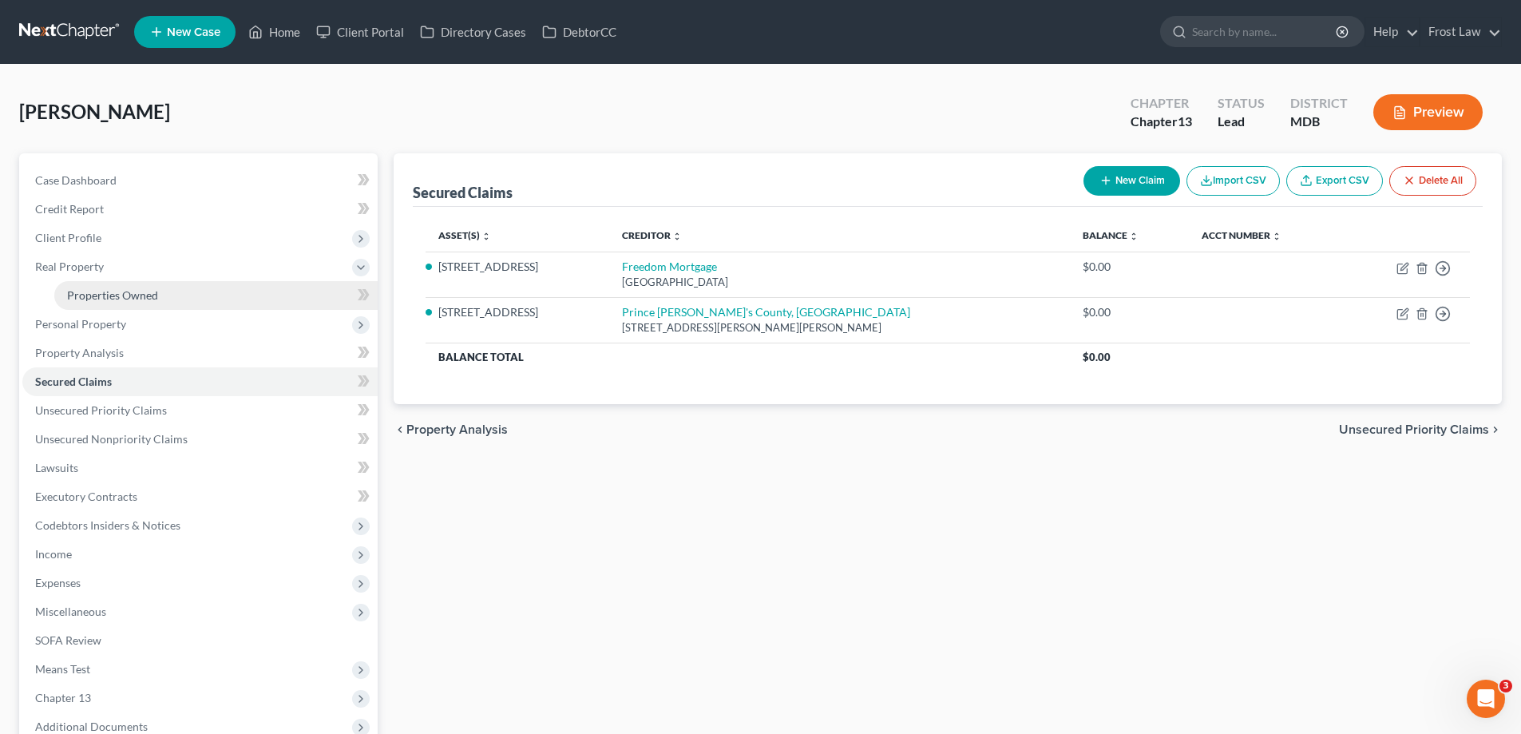
click at [131, 307] on link "Properties Owned" at bounding box center [215, 295] width 323 height 29
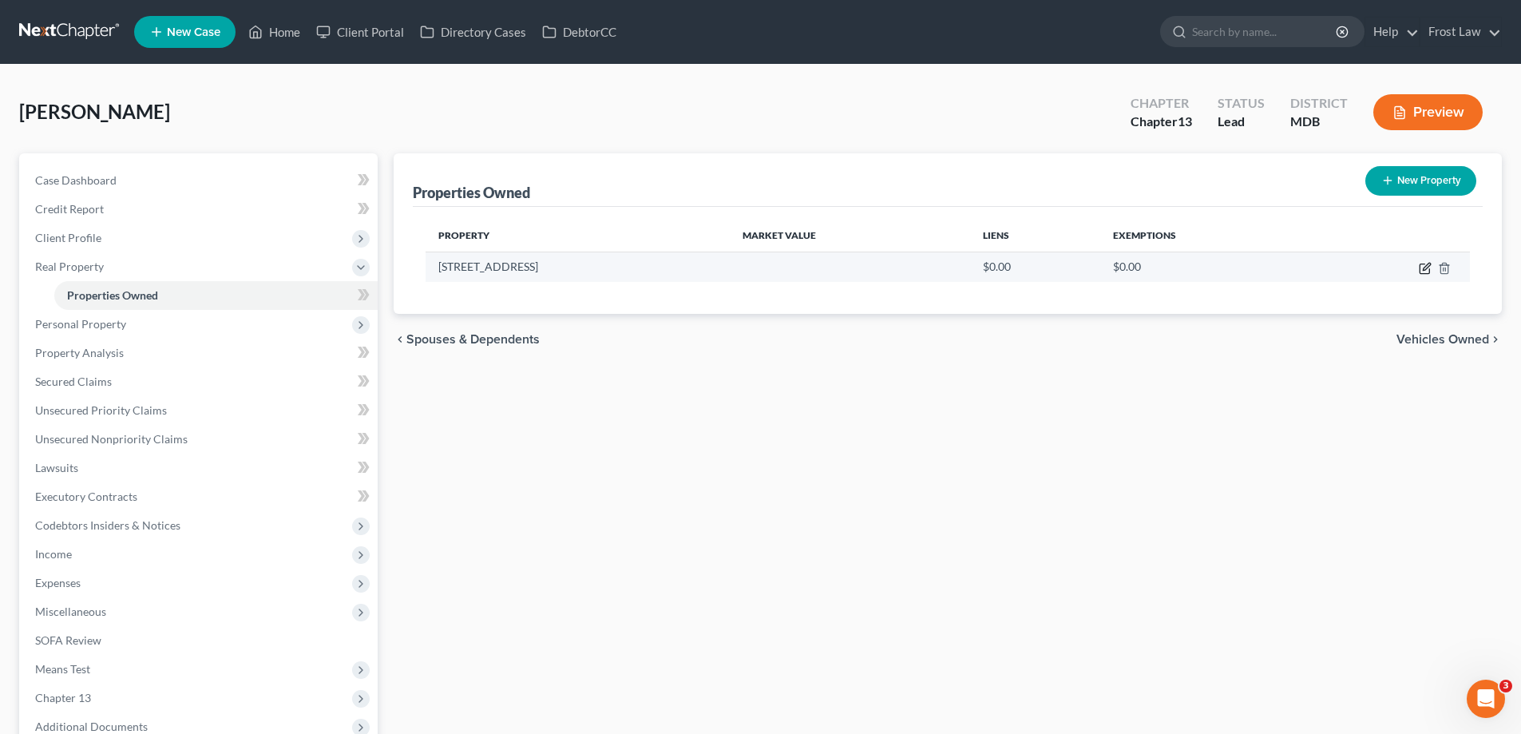
click at [1424, 270] on icon "button" at bounding box center [1426, 266] width 7 height 7
select select "21"
select select "16"
select select "0"
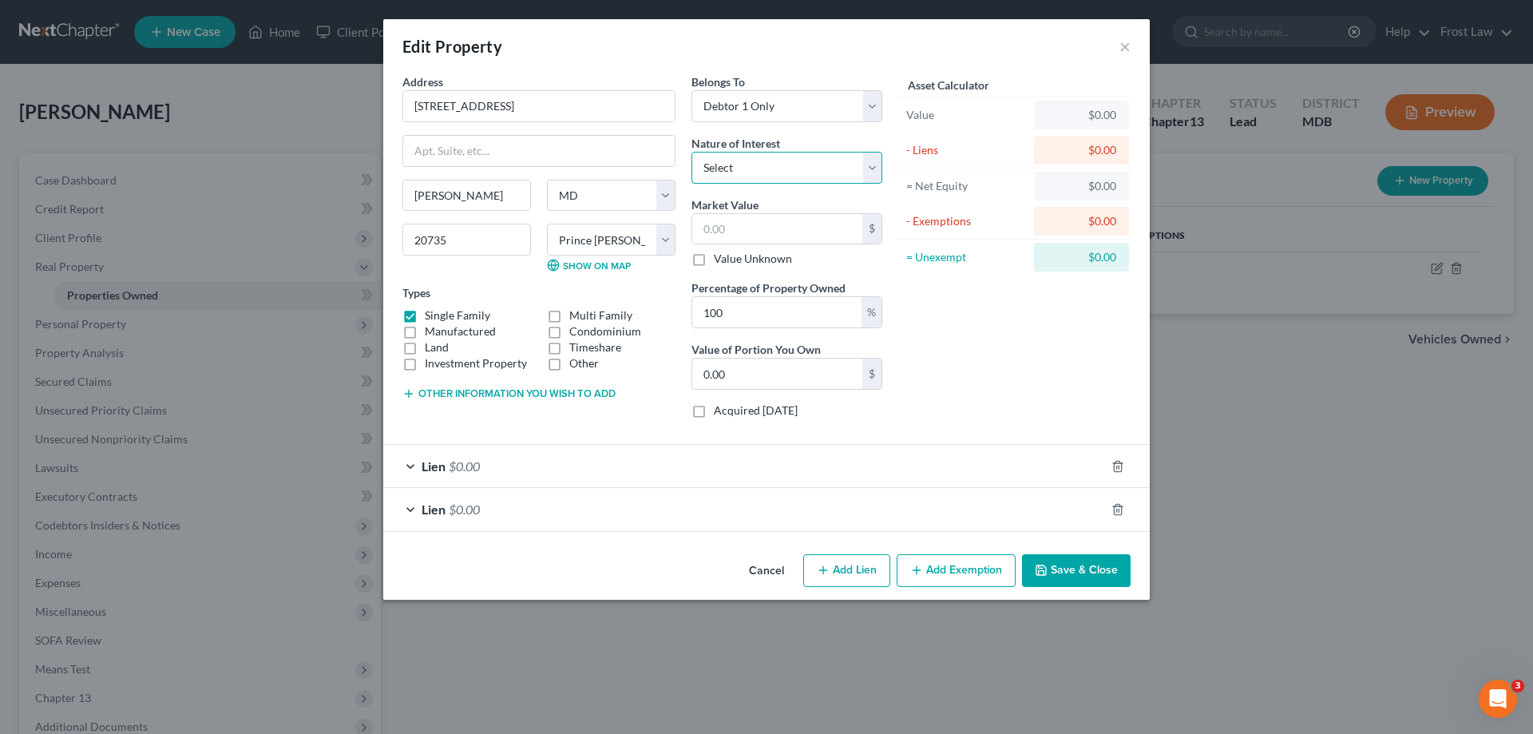
click at [758, 168] on select "Select Fee Simple Joint Tenant Life Estate Equitable Interest Future Interest T…" at bounding box center [786, 168] width 191 height 32
select select "5"
click at [691, 152] on select "Select Fee Simple Joint Tenant Life Estate Equitable Interest Future Interest T…" at bounding box center [786, 168] width 191 height 32
click at [448, 386] on div "Other information you wish to add" at bounding box center [538, 392] width 273 height 16
click at [449, 394] on button "Other information you wish to add" at bounding box center [508, 393] width 213 height 13
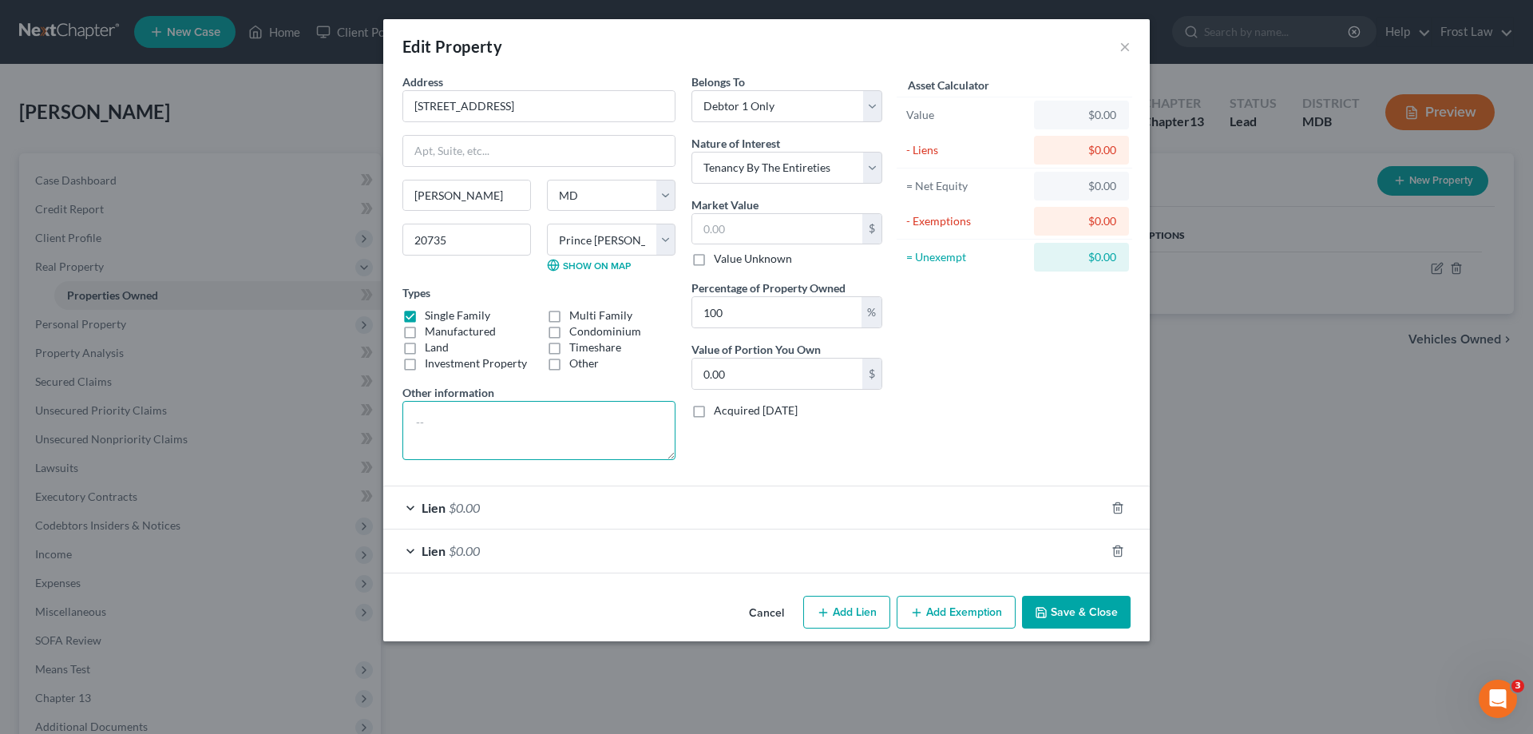
click at [480, 439] on textarea at bounding box center [538, 430] width 273 height 59
drag, startPoint x: 556, startPoint y: 103, endPoint x: 372, endPoint y: 105, distance: 184.4
click at [372, 105] on div "Edit Property × Address * 8103 [GEOGRAPHIC_DATA] [GEOGRAPHIC_DATA] [US_STATE][G…" at bounding box center [766, 367] width 1533 height 734
click at [517, 445] on textarea at bounding box center [538, 430] width 273 height 59
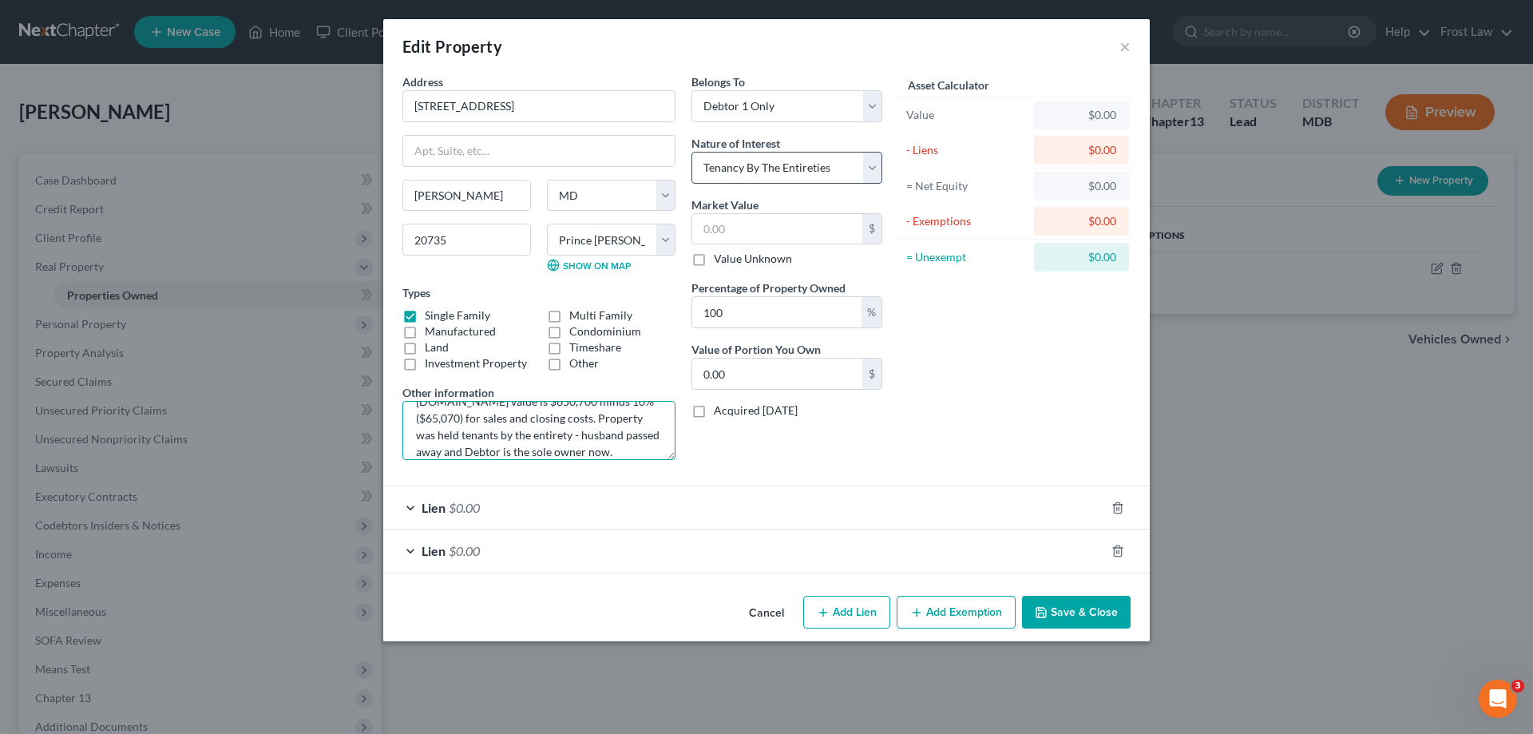
type textarea "[DOMAIN_NAME] value is $650,700 minus 10% ($65,070) for sales and closing costs…"
drag, startPoint x: 781, startPoint y: 172, endPoint x: 812, endPoint y: 182, distance: 32.8
click at [781, 172] on select "Select Fee Simple Joint Tenant Life Estate Equitable Interest Future Interest T…" at bounding box center [786, 168] width 191 height 32
select select "0"
click at [691, 152] on select "Select Fee Simple Joint Tenant Life Estate Equitable Interest Future Interest T…" at bounding box center [786, 168] width 191 height 32
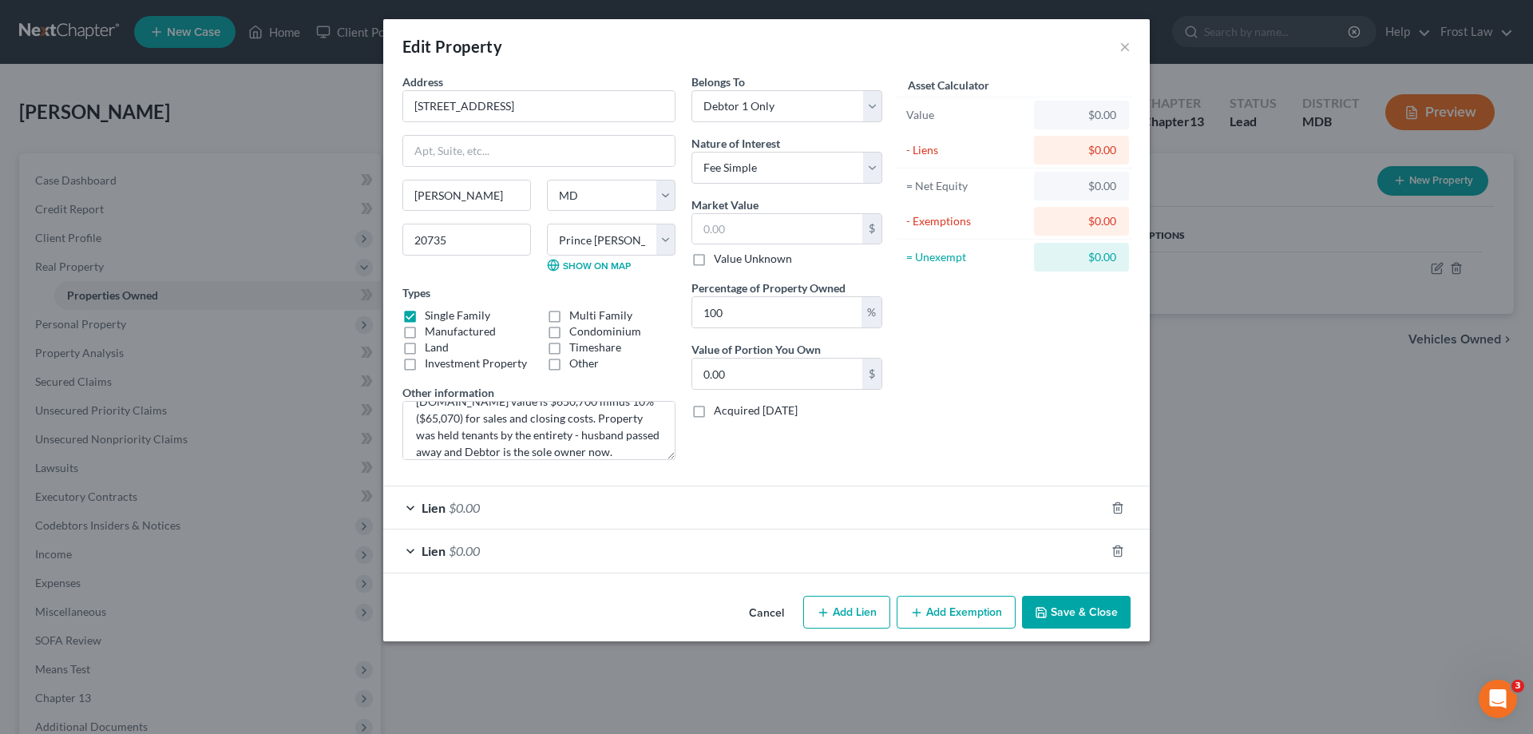
click at [933, 356] on div "Asset Calculator Value $0.00 - Liens $0.00 = Net Equity $0.00 - Exemptions $0.0…" at bounding box center [1014, 272] width 248 height 399
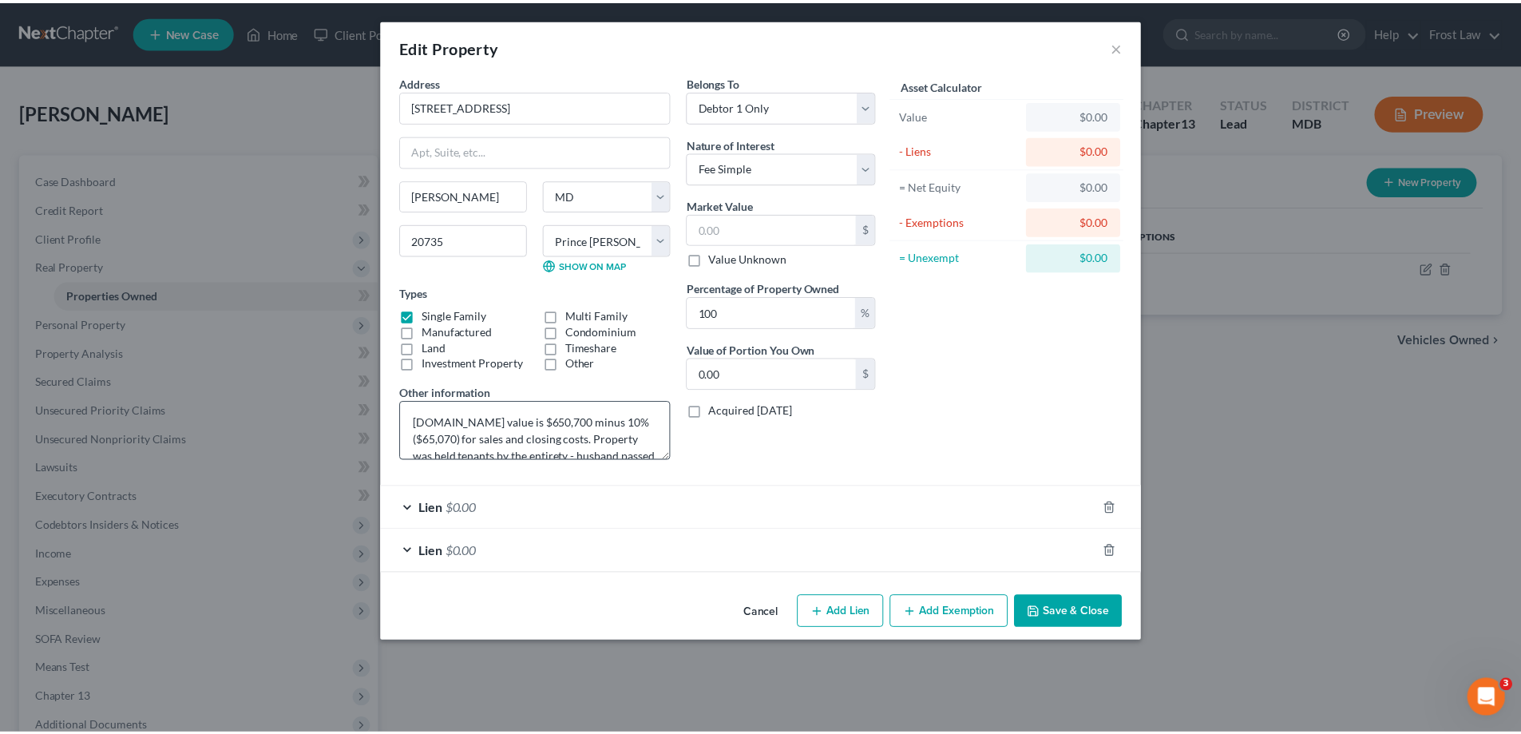
scroll to position [34, 0]
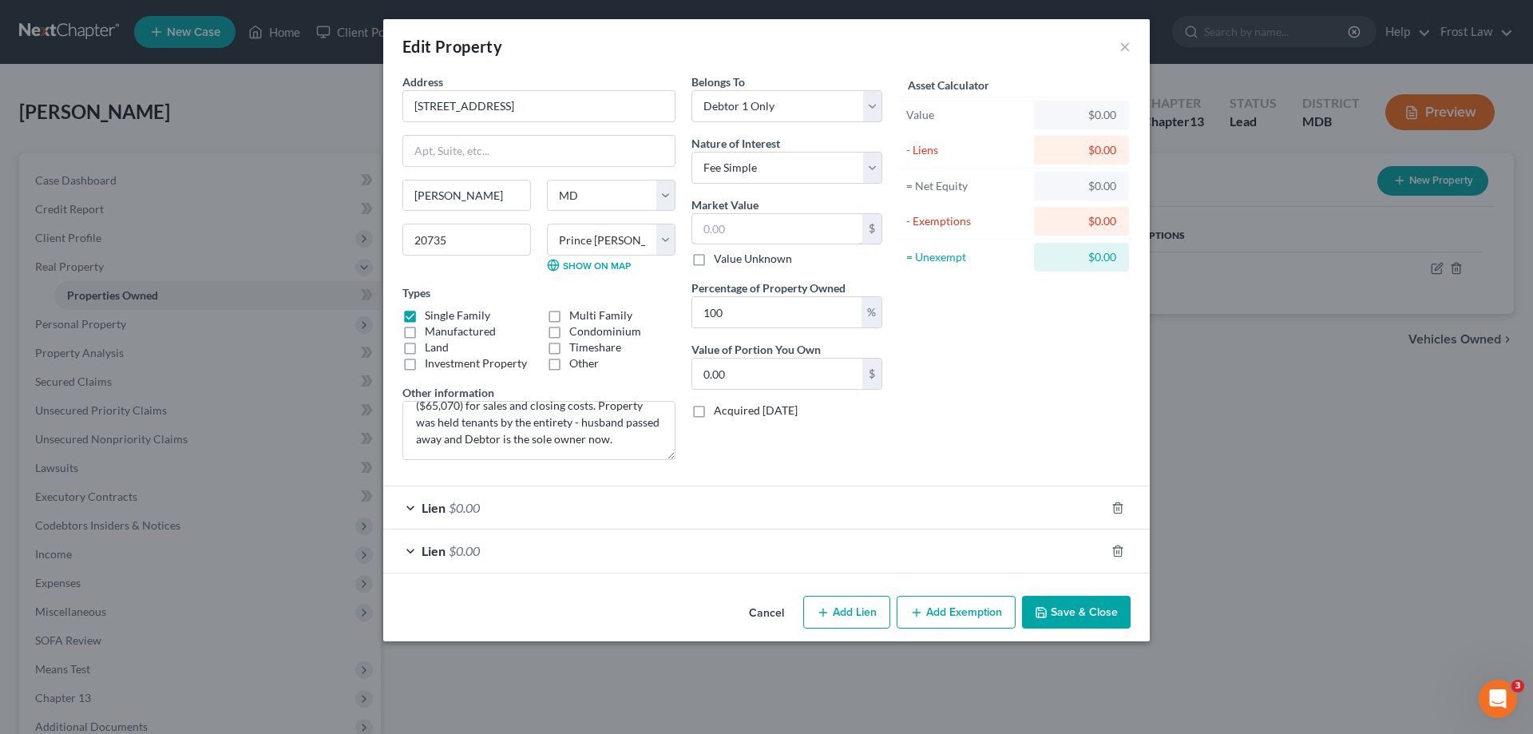
drag, startPoint x: 776, startPoint y: 228, endPoint x: 1027, endPoint y: 339, distance: 274.2
click at [776, 228] on input "text" at bounding box center [777, 229] width 170 height 30
paste input "585,630"
type input "585,630"
type input "585,630.00"
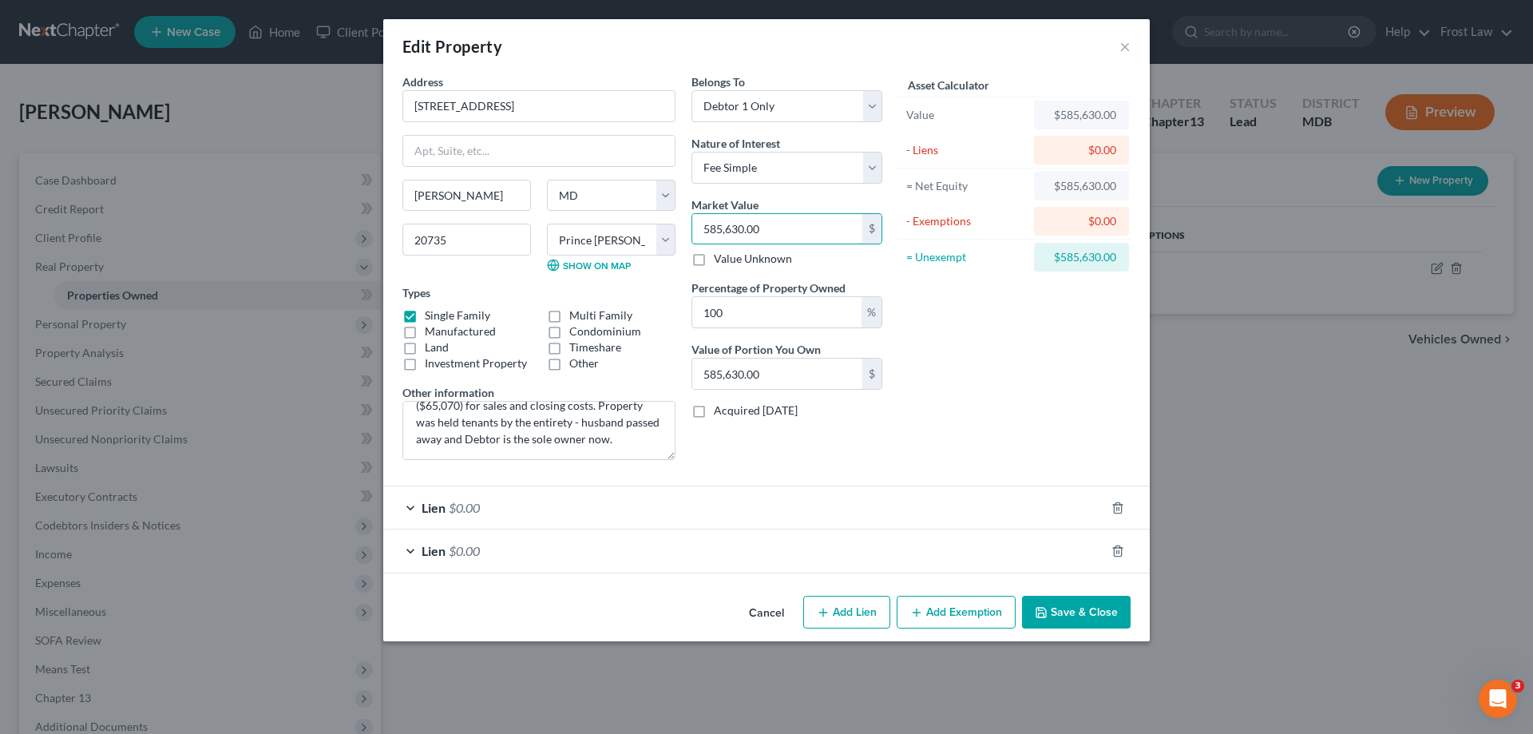
type input "585,630.00"
click at [963, 343] on div "Asset Calculator Value $585,630.00 - Liens $0.00 = Net Equity $585,630.00 - Exe…" at bounding box center [1014, 272] width 248 height 399
click at [686, 513] on div "Lien $0.00" at bounding box center [744, 507] width 722 height 42
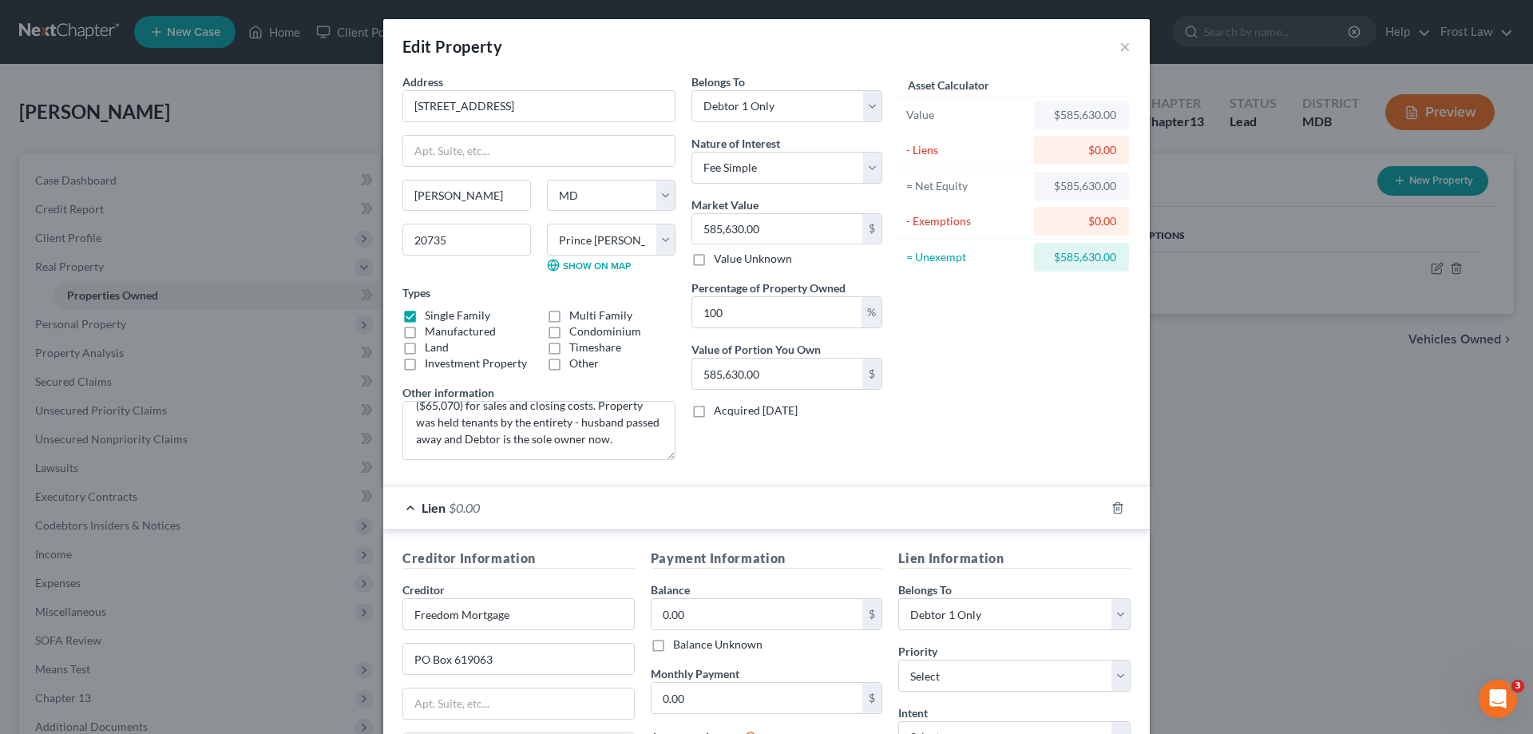
click at [686, 513] on div "Lien $0.00" at bounding box center [744, 507] width 722 height 42
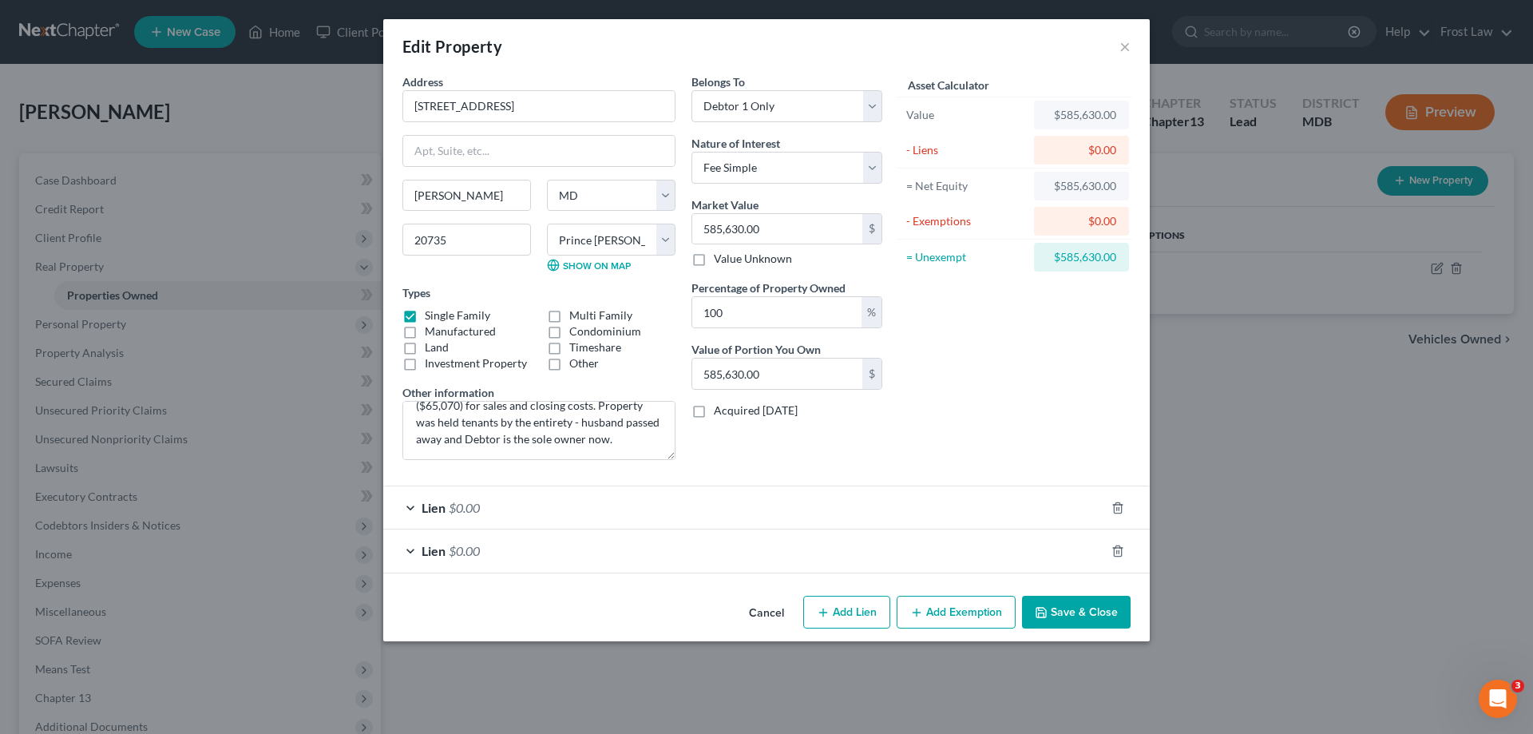
click at [1044, 608] on icon "button" at bounding box center [1041, 613] width 10 height 10
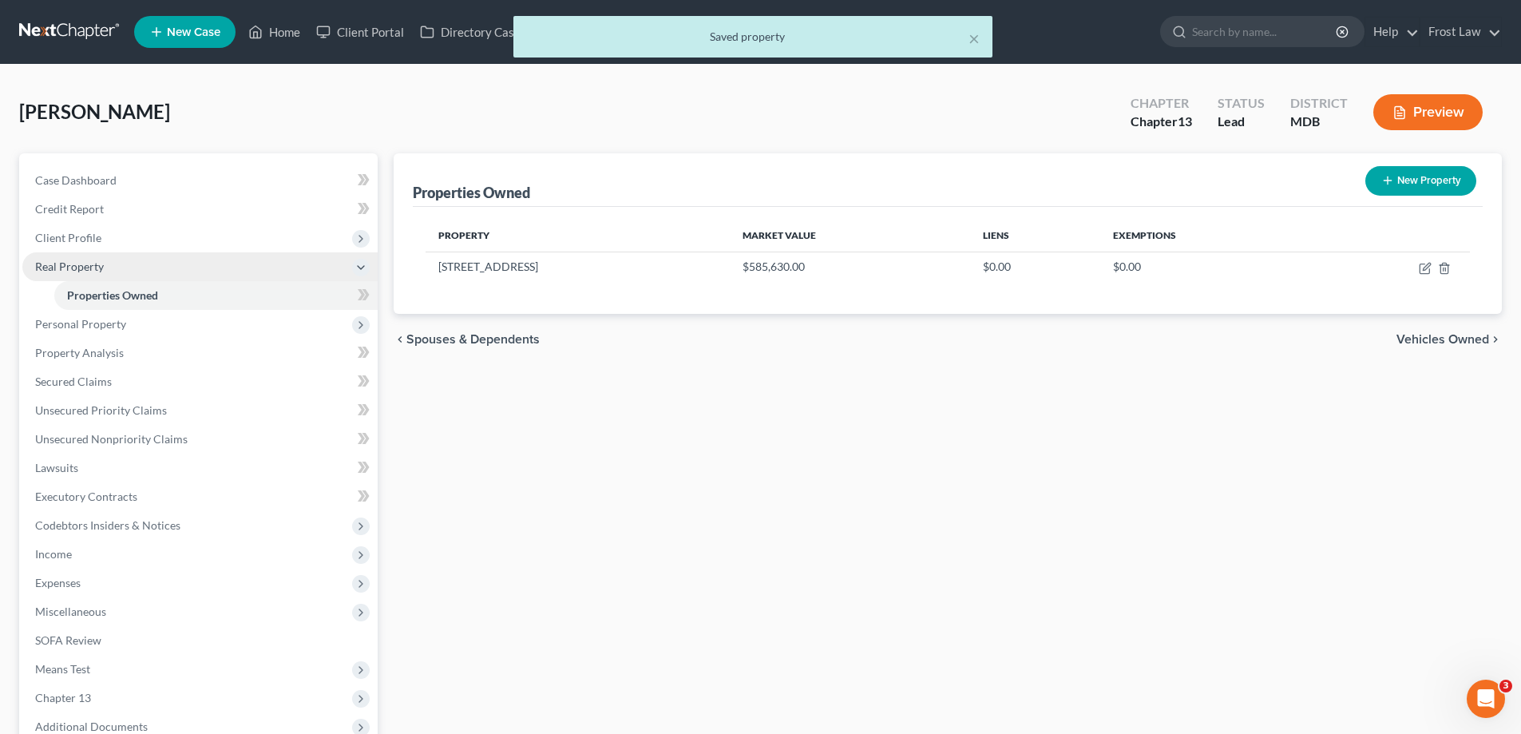
click at [119, 267] on span "Real Property" at bounding box center [199, 266] width 355 height 29
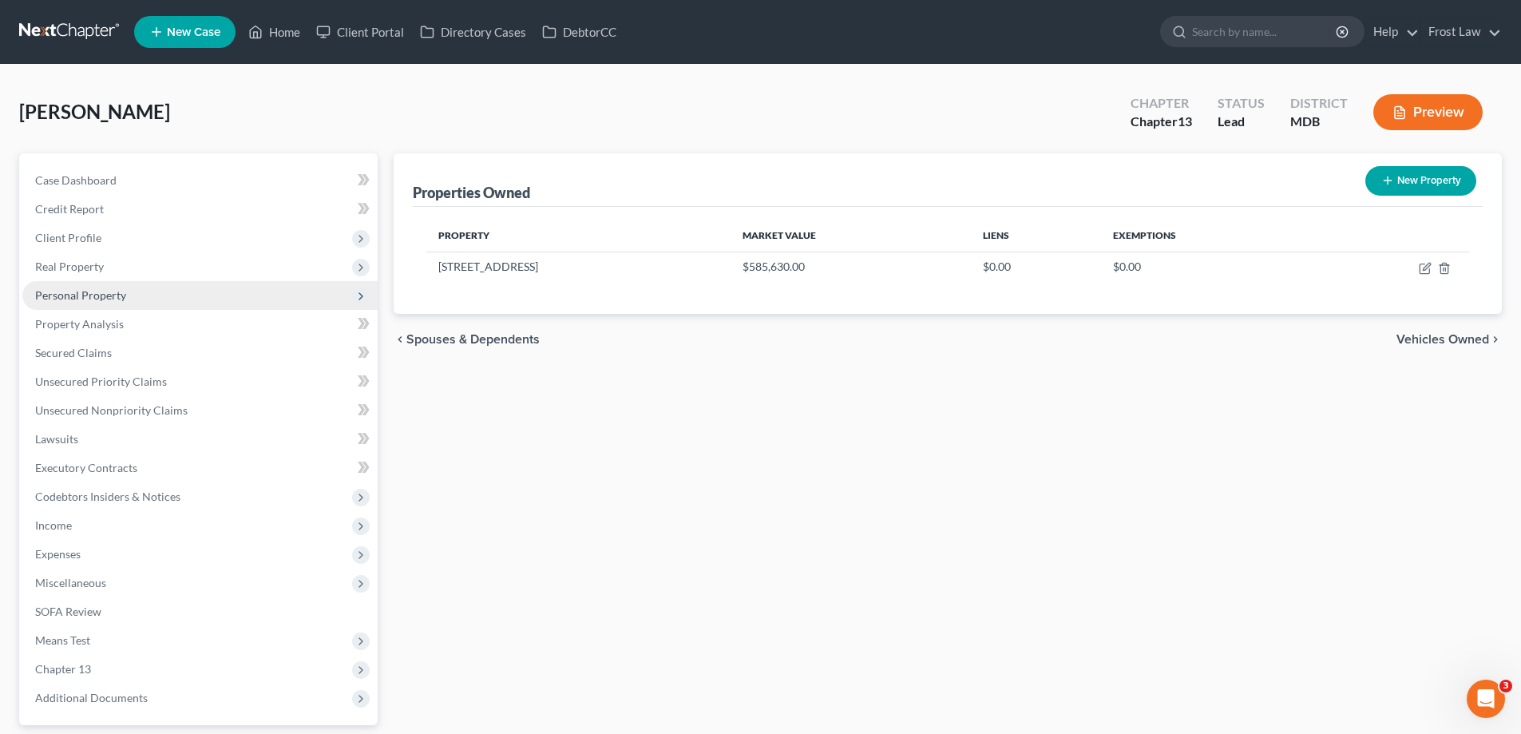
click at [138, 294] on span "Personal Property" at bounding box center [199, 295] width 355 height 29
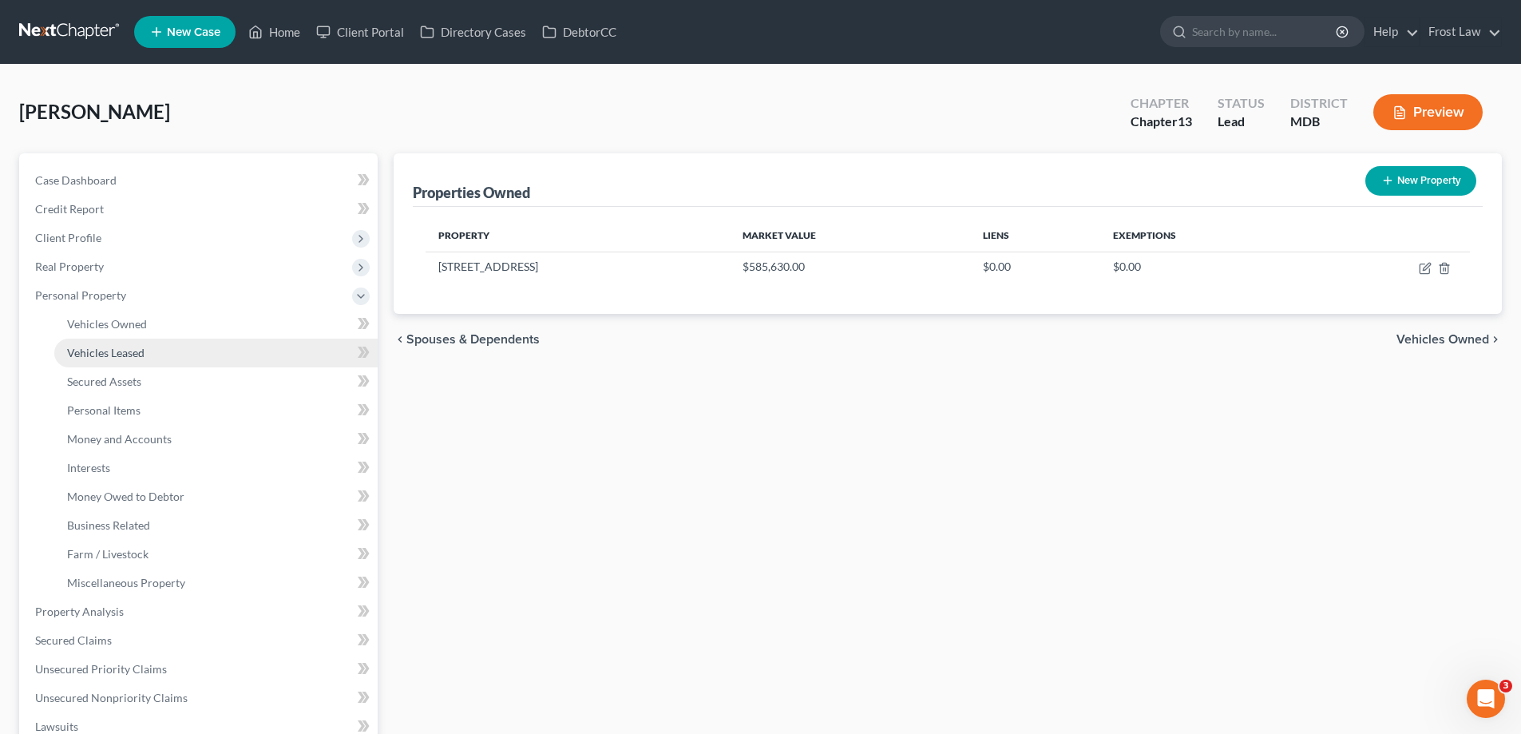
click at [212, 339] on link "Vehicles Leased" at bounding box center [215, 353] width 323 height 29
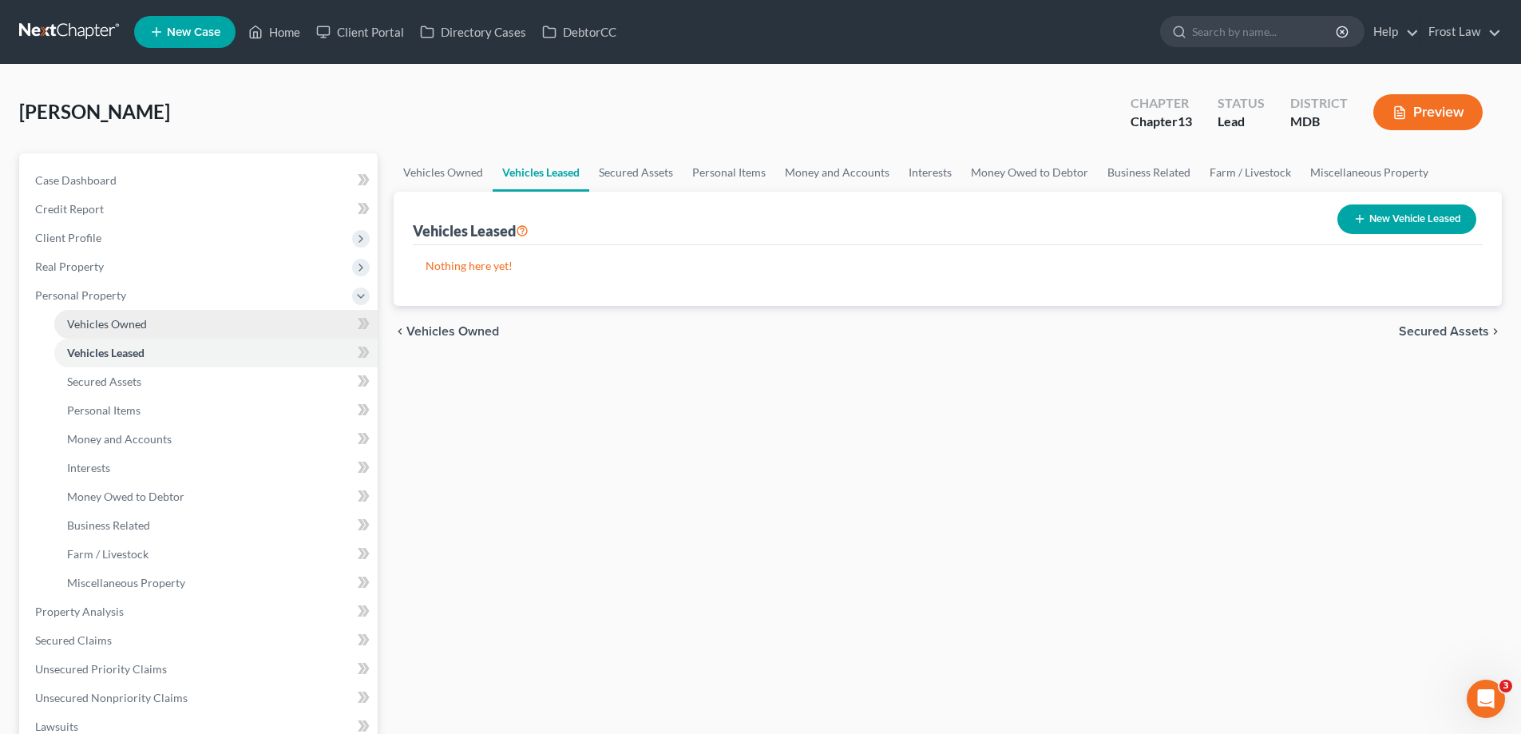
click at [201, 328] on link "Vehicles Owned" at bounding box center [215, 324] width 323 height 29
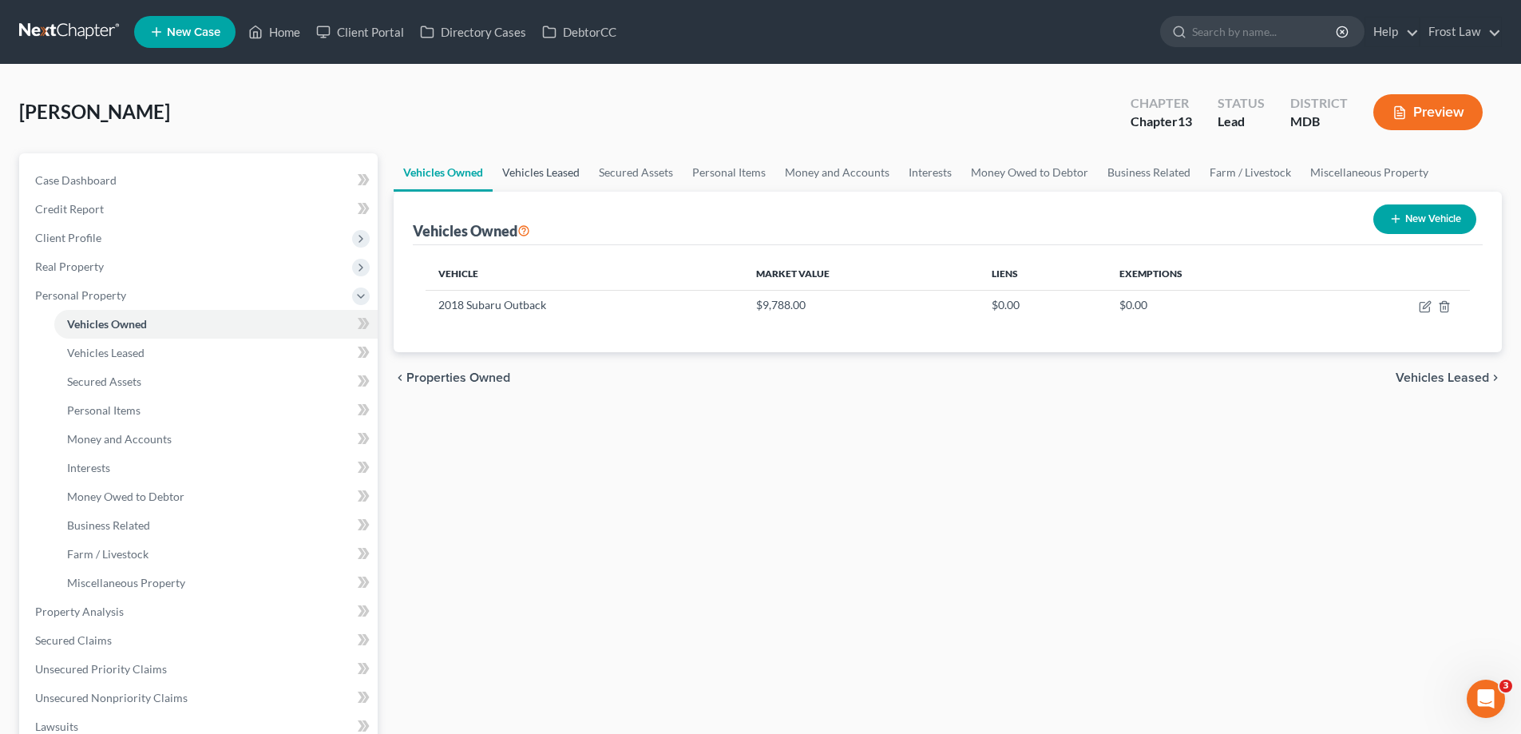
click at [515, 184] on link "Vehicles Leased" at bounding box center [541, 172] width 97 height 38
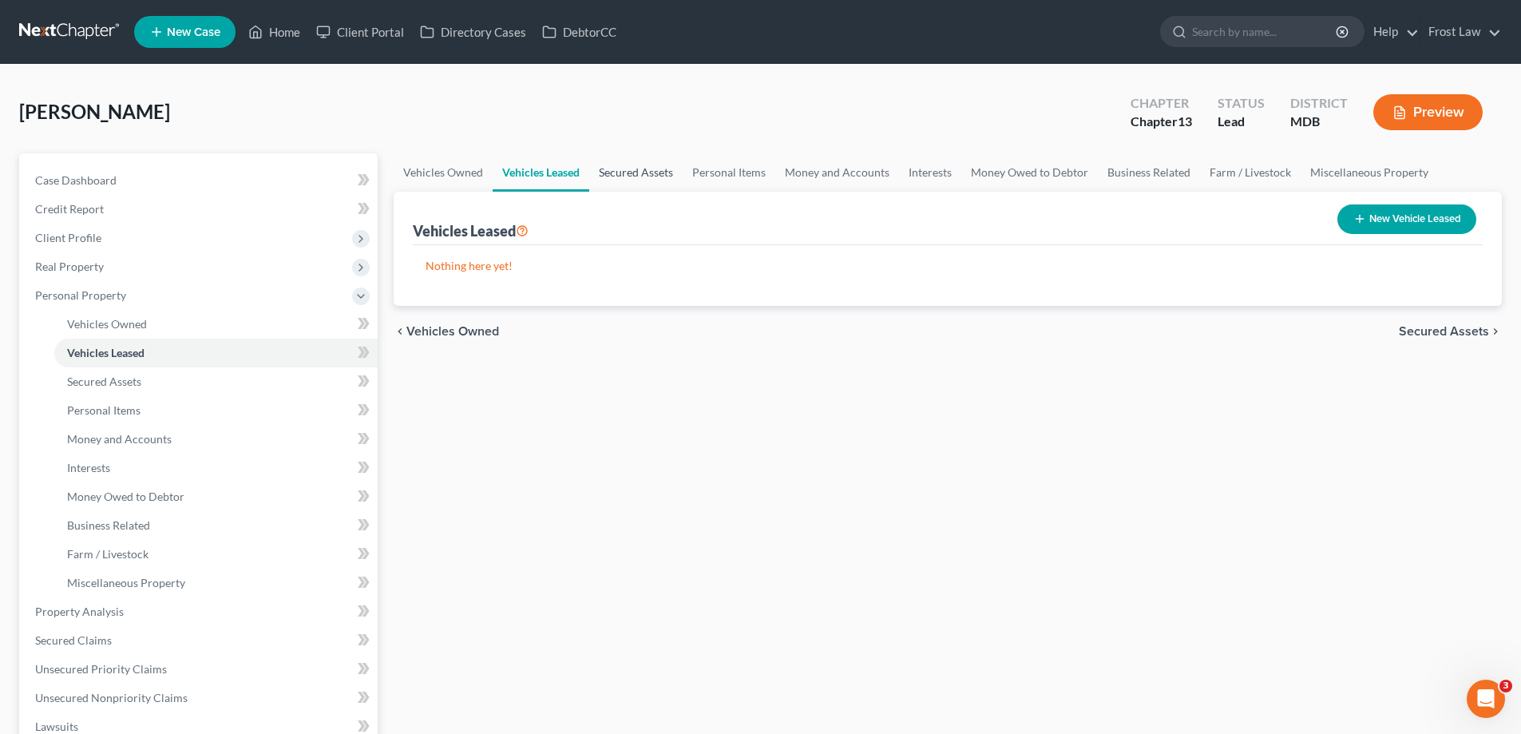
click at [628, 173] on link "Secured Assets" at bounding box center [635, 172] width 93 height 38
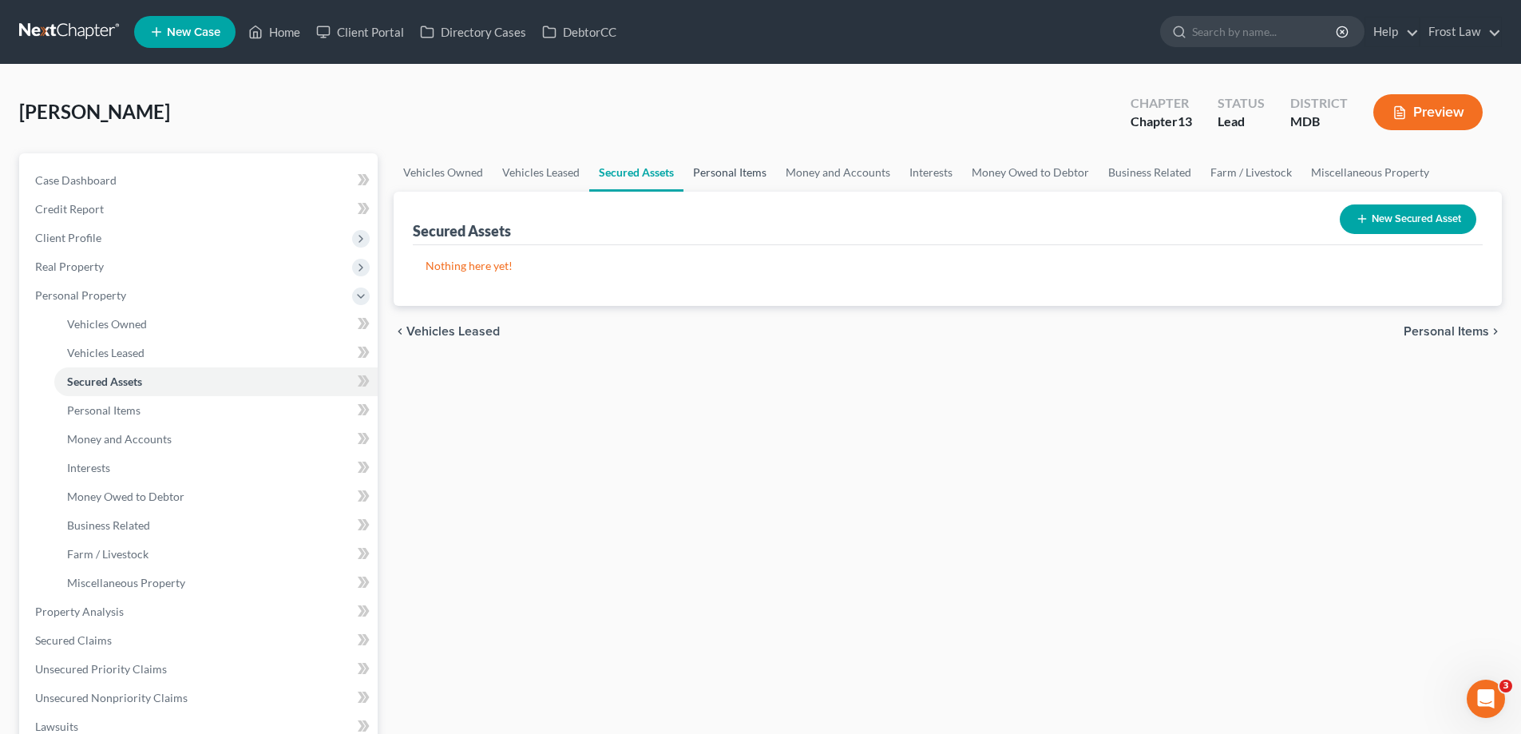
click at [729, 184] on link "Personal Items" at bounding box center [729, 172] width 93 height 38
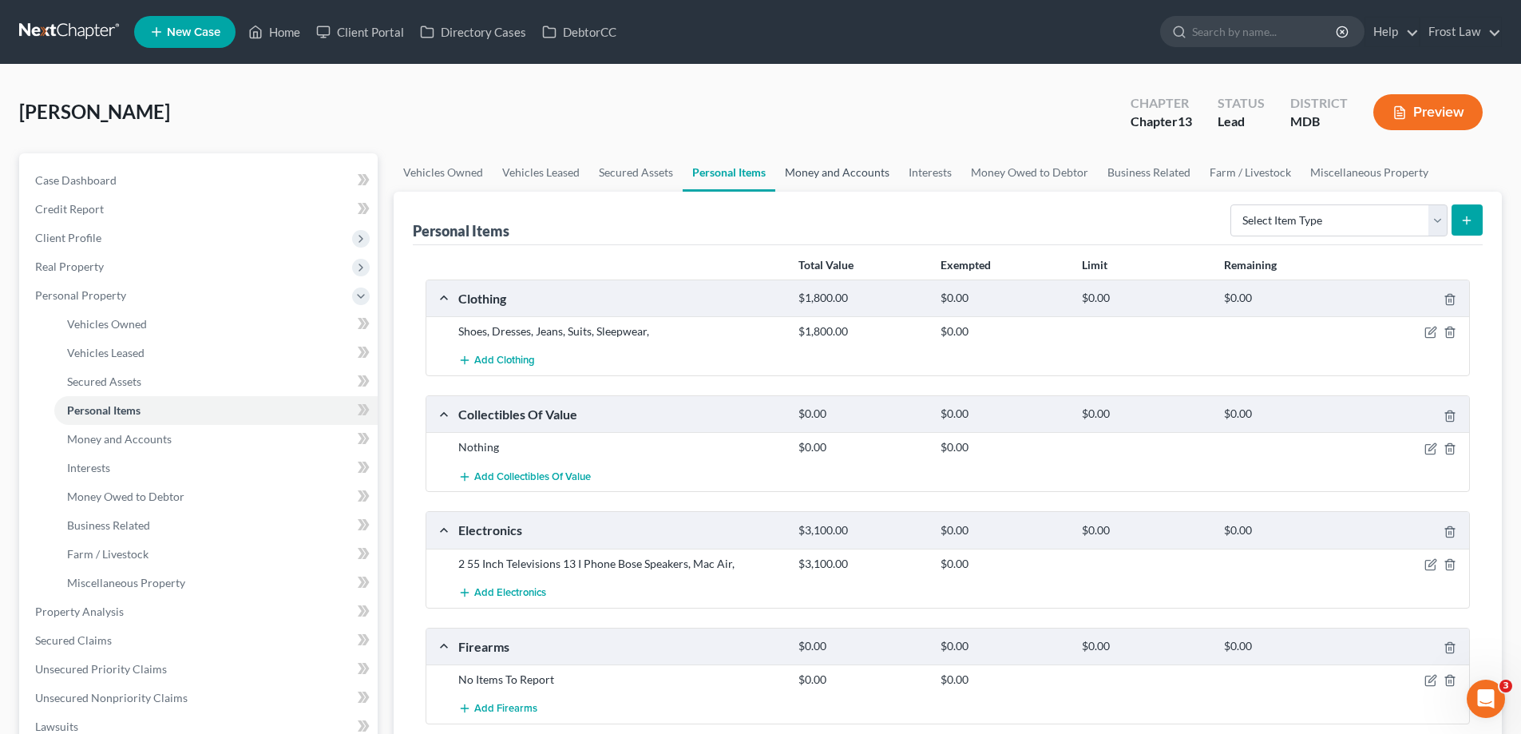
click at [833, 173] on link "Money and Accounts" at bounding box center [837, 172] width 124 height 38
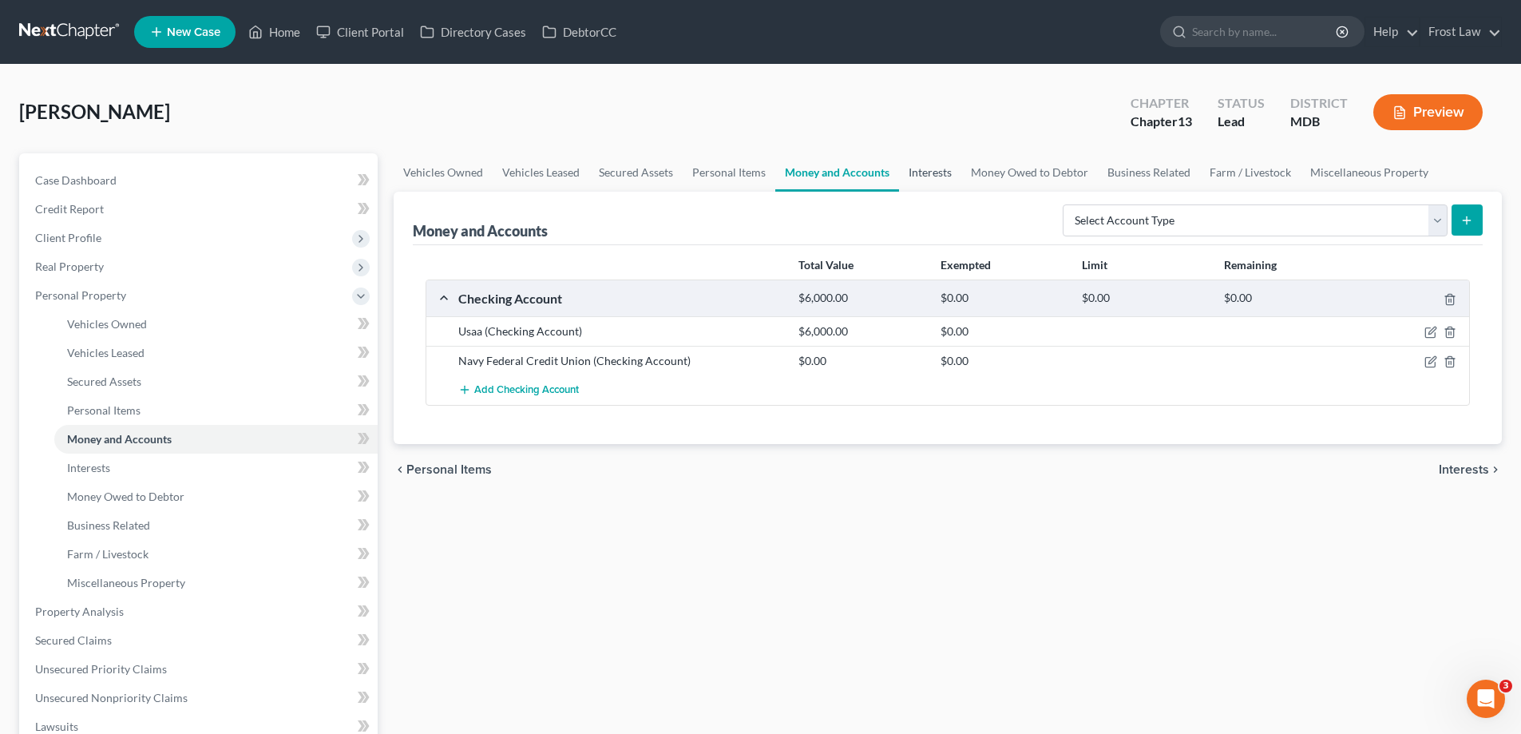
click at [923, 184] on link "Interests" at bounding box center [930, 172] width 62 height 38
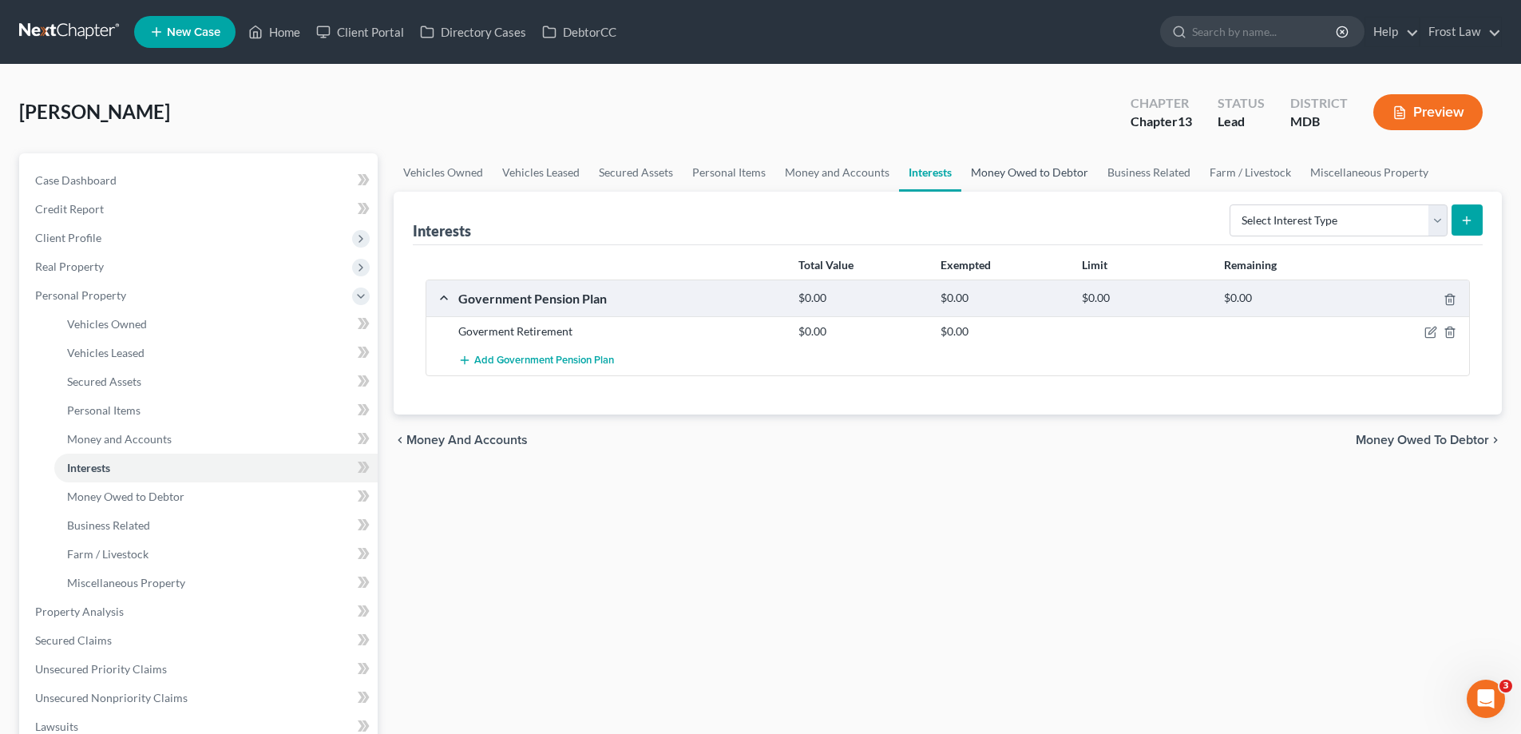
click at [1024, 173] on link "Money Owed to Debtor" at bounding box center [1029, 172] width 137 height 38
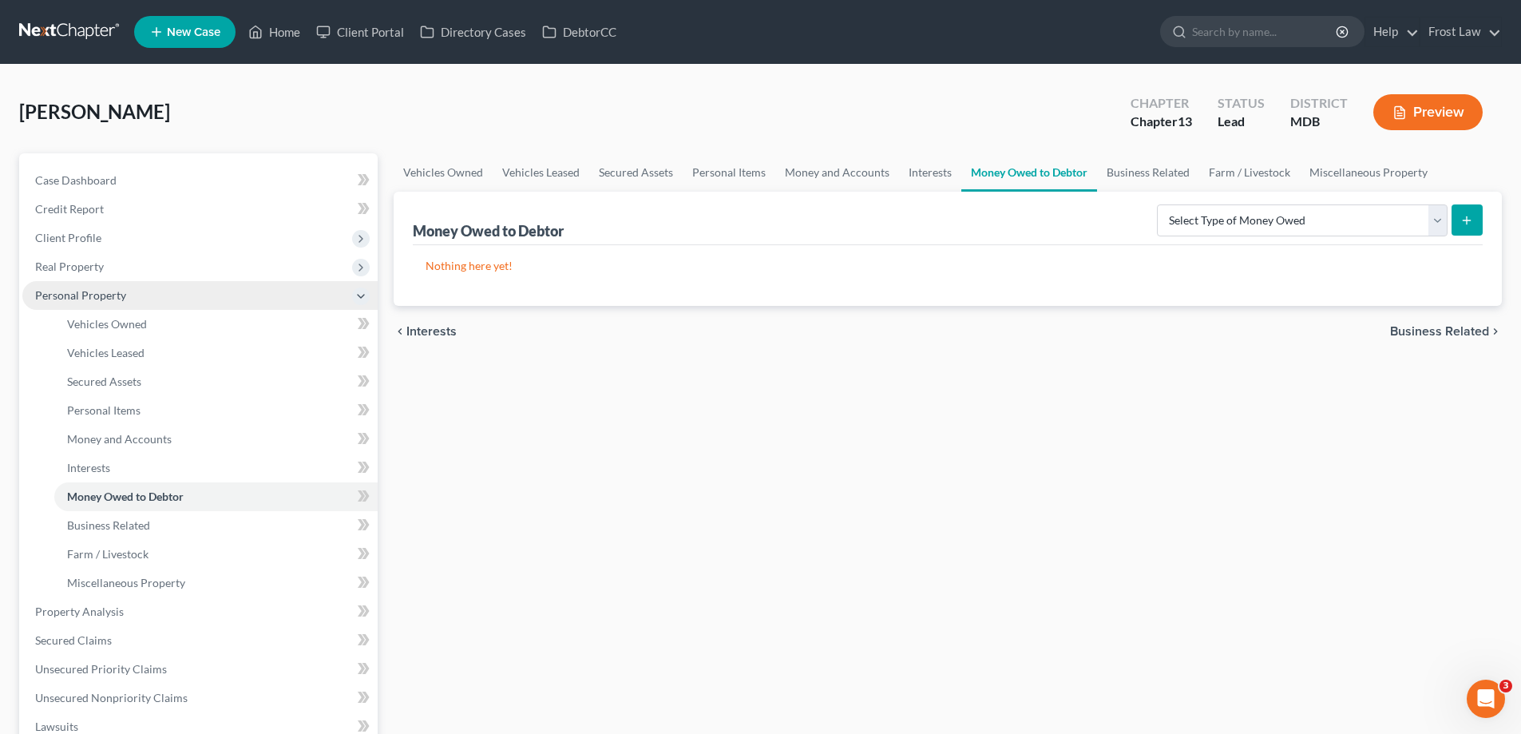
click at [114, 300] on span "Personal Property" at bounding box center [80, 295] width 91 height 14
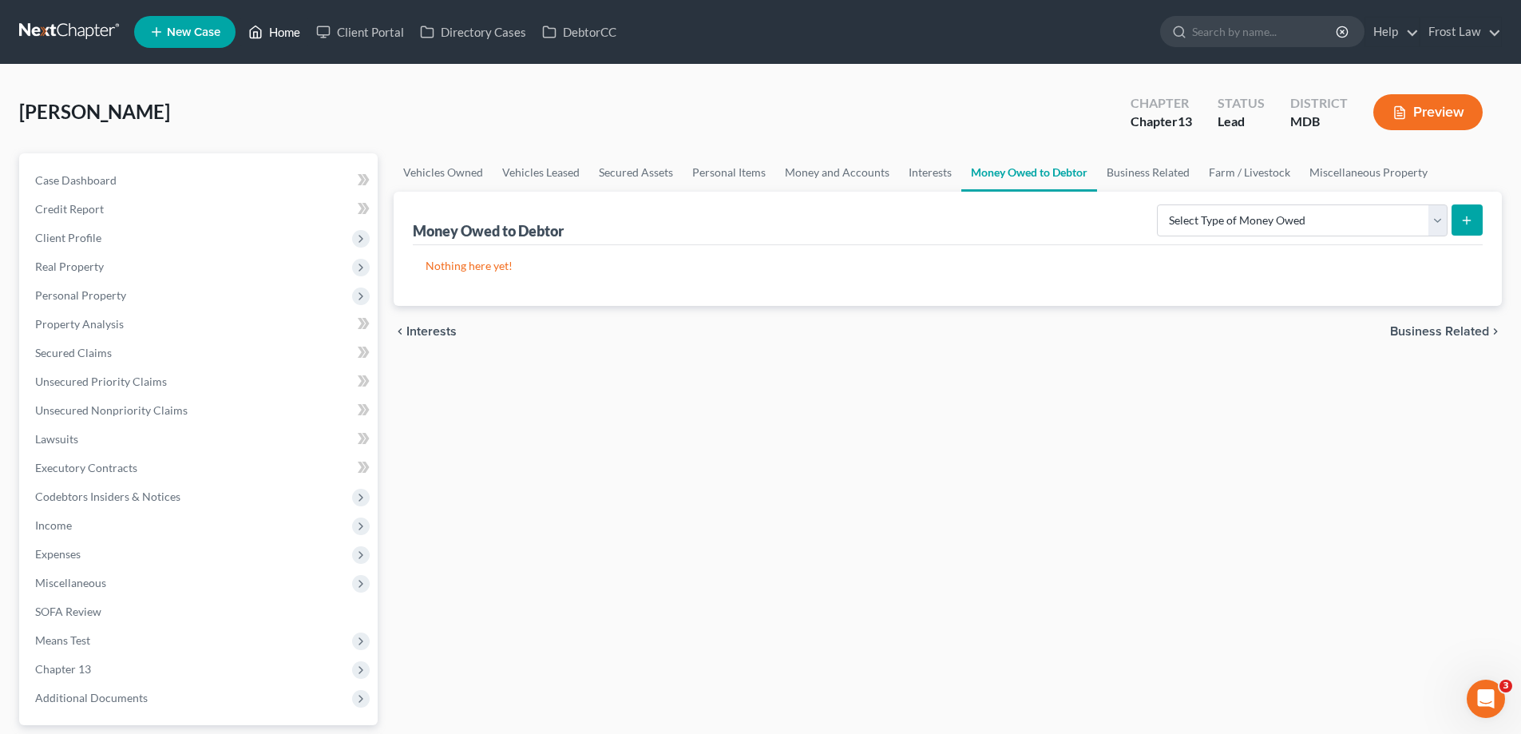
click at [292, 35] on link "Home" at bounding box center [274, 32] width 68 height 29
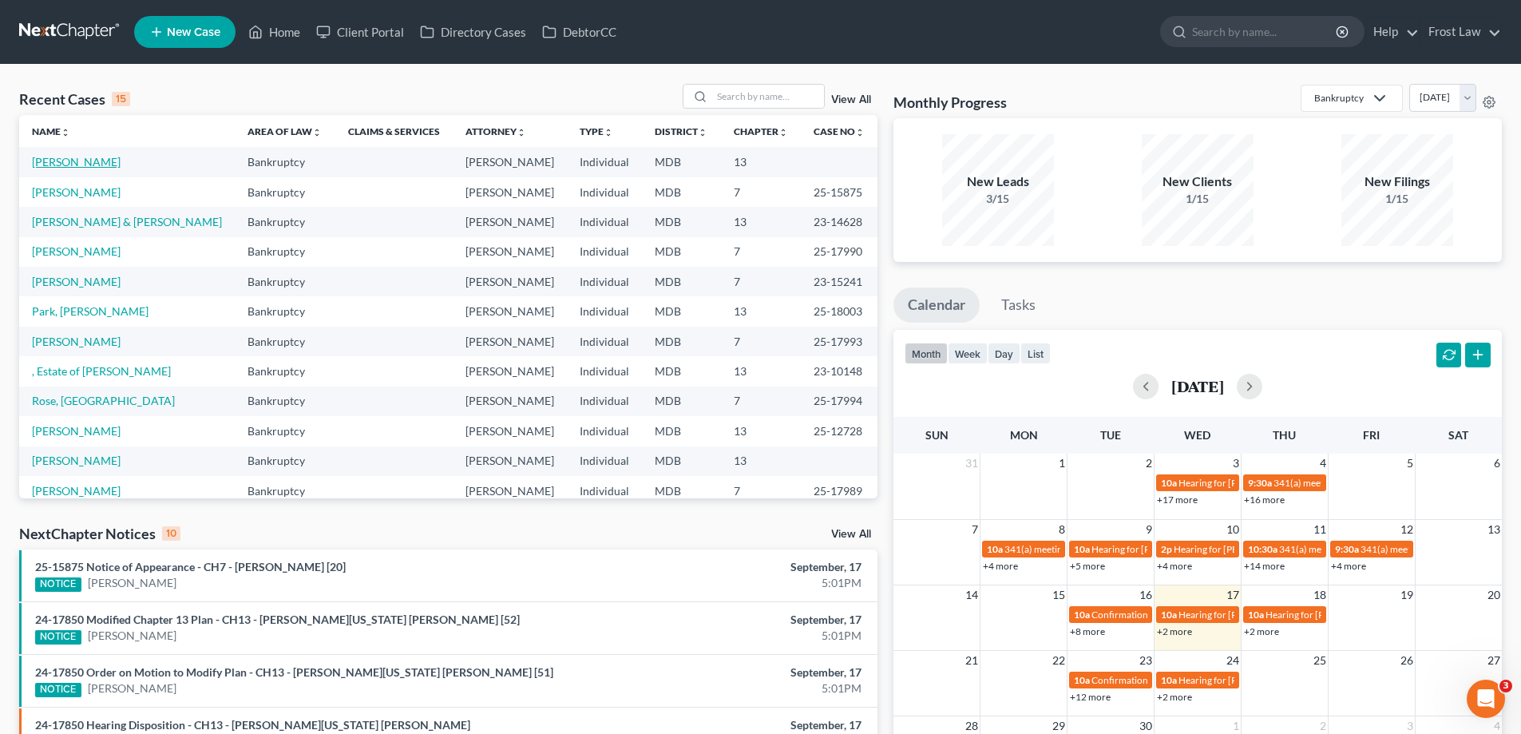
click at [59, 156] on link "[PERSON_NAME]" at bounding box center [76, 162] width 89 height 14
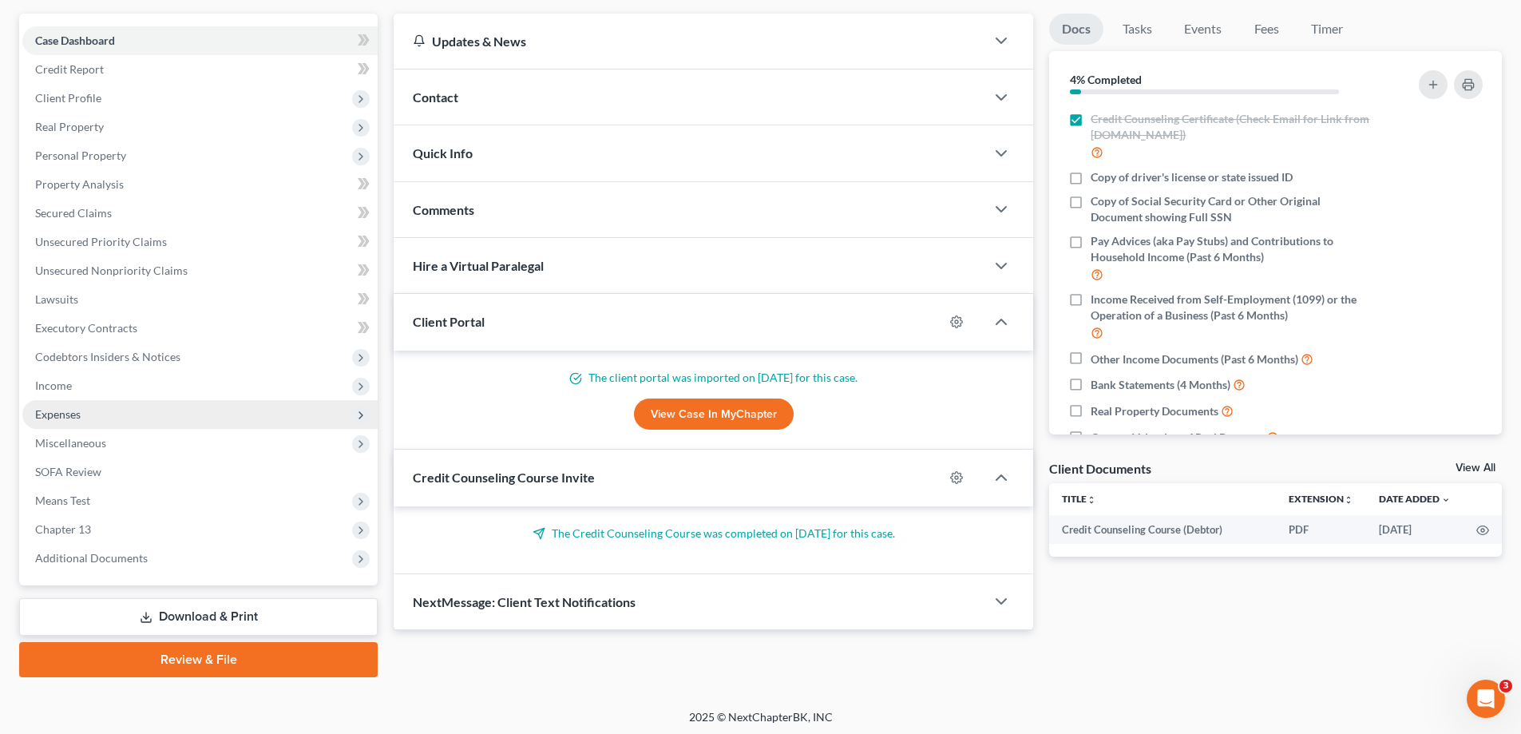
scroll to position [144, 0]
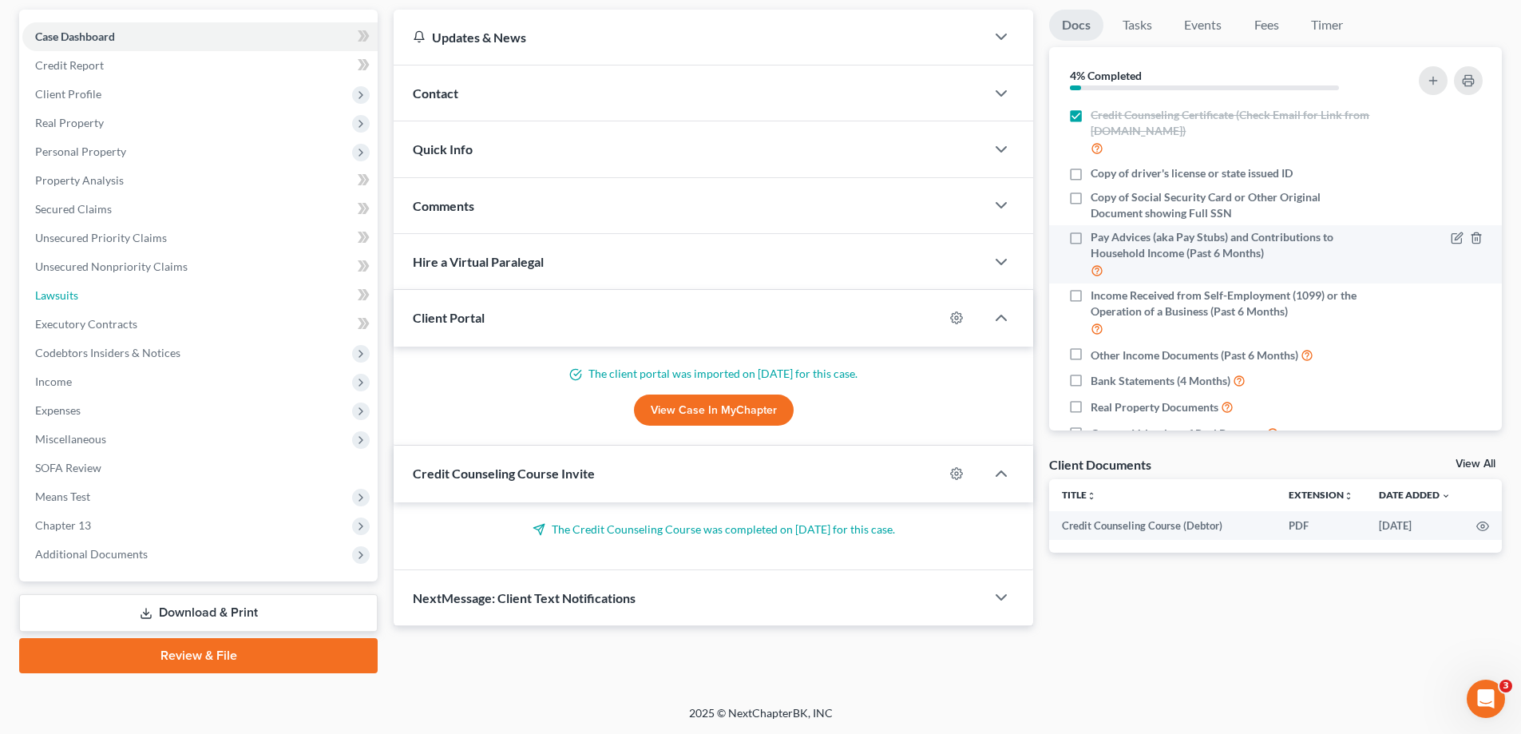
click at [83, 295] on link "Lawsuits" at bounding box center [199, 295] width 355 height 29
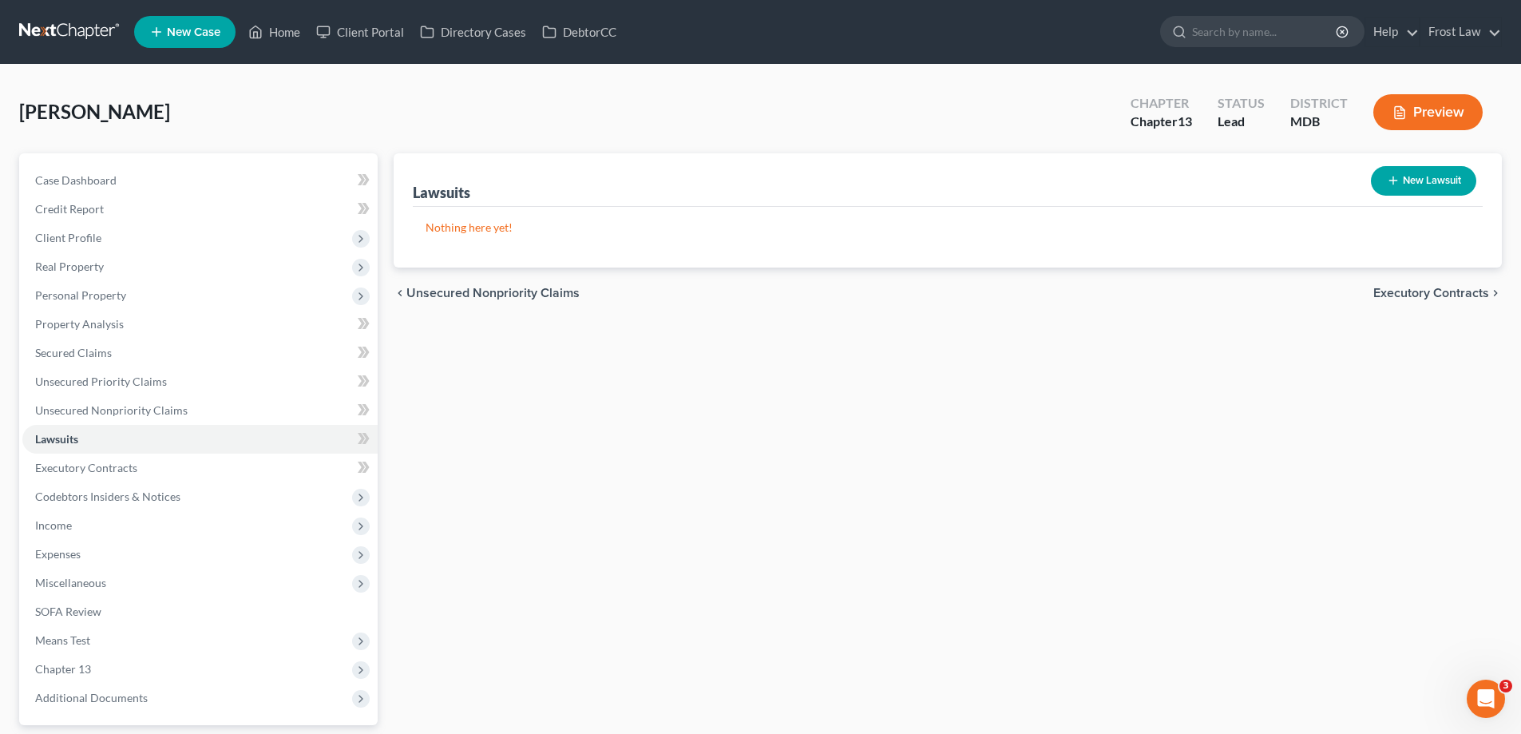
click at [1412, 181] on button "New Lawsuit" at bounding box center [1423, 181] width 105 height 30
select select "0"
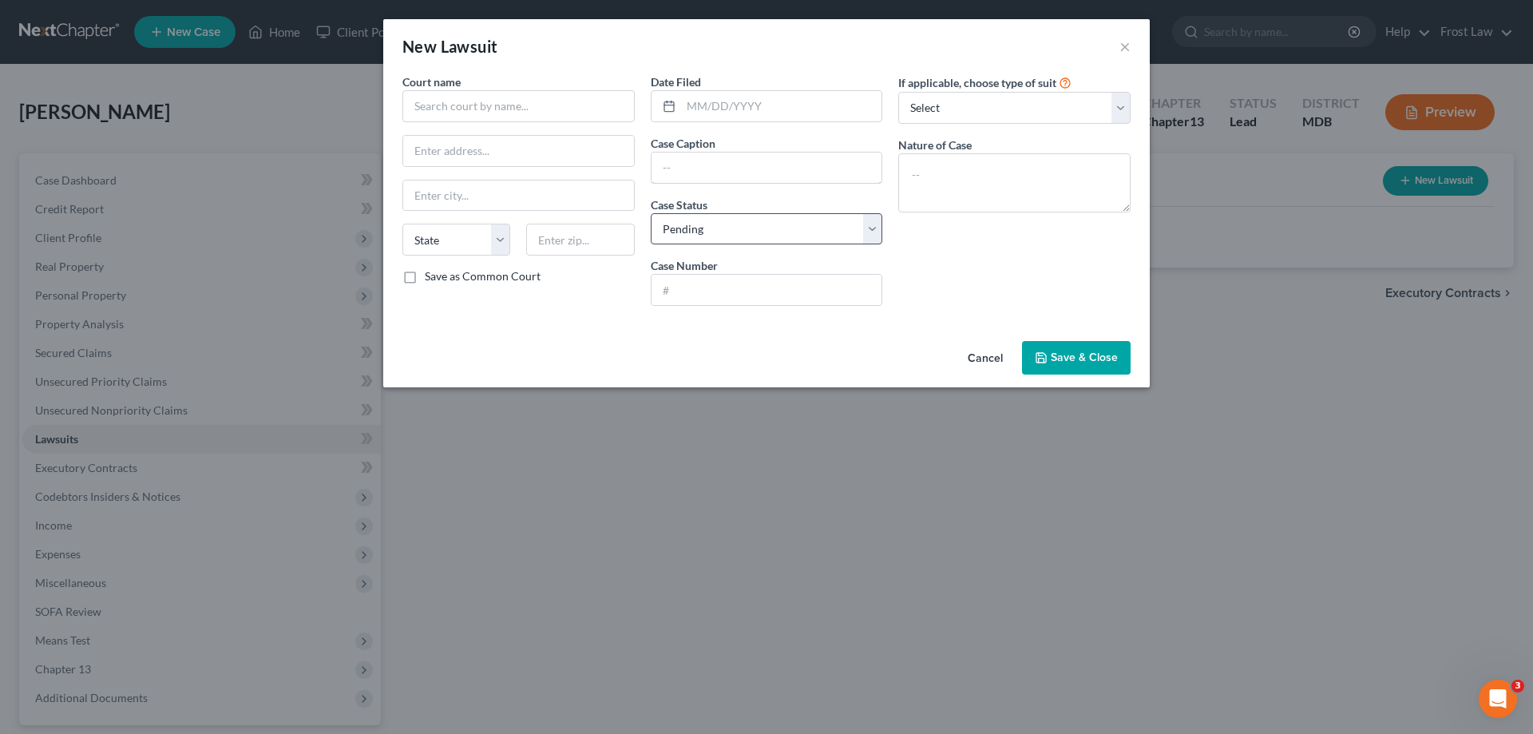
click at [697, 174] on input "text" at bounding box center [766, 167] width 231 height 30
paste input "Comptroller of [US_STATE] - Annapolis vs. [PERSON_NAME]"
type input "Comptroller of [US_STATE] - Annapolis vs. [PERSON_NAME]"
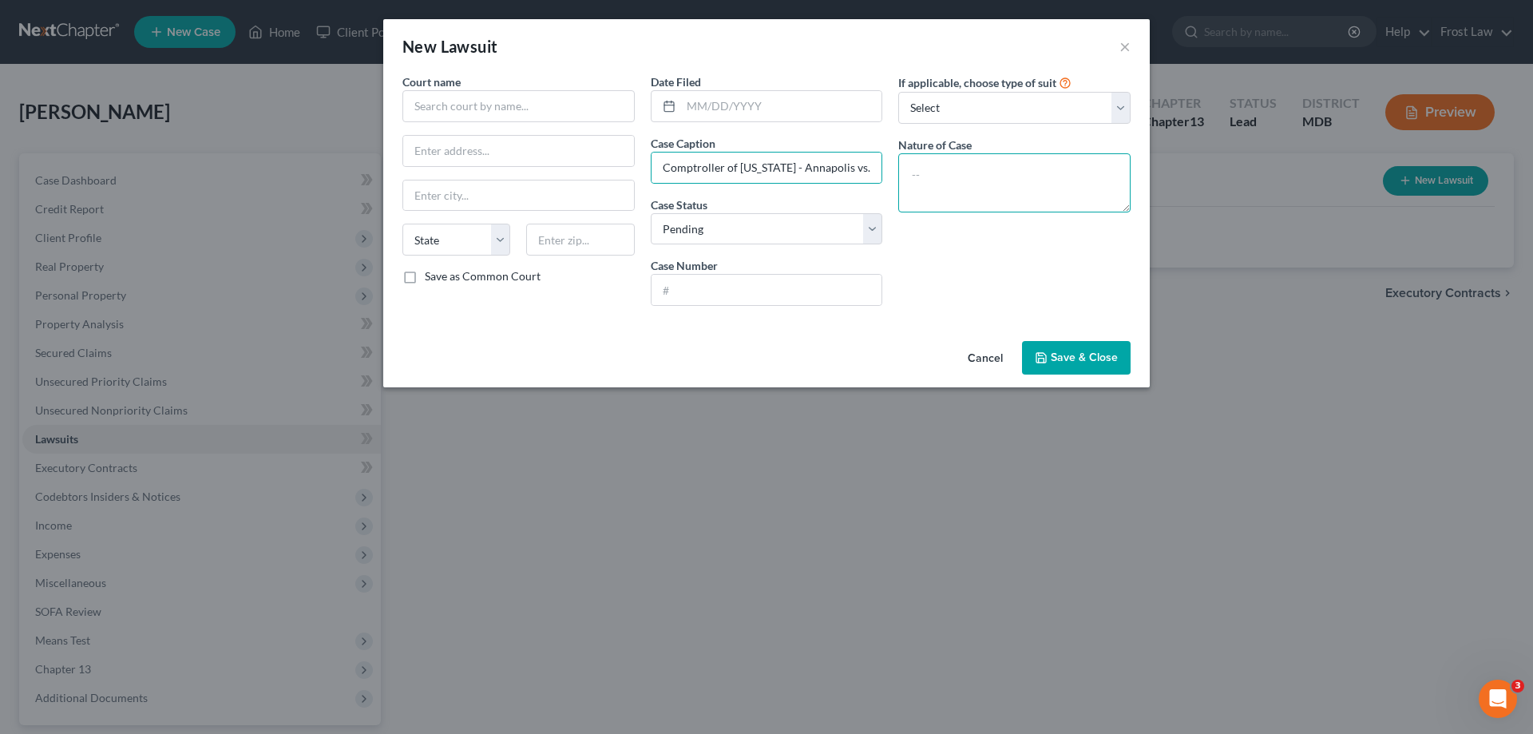
click at [986, 190] on textarea at bounding box center [1014, 182] width 232 height 59
paste textarea "Judgment - State Tax Lien"
click at [927, 174] on textarea "Judgment - State Tax Lien" at bounding box center [1014, 182] width 232 height 59
type textarea "Judgment - State Tax Lien"
drag, startPoint x: 724, startPoint y: 280, endPoint x: 733, endPoint y: 286, distance: 10.4
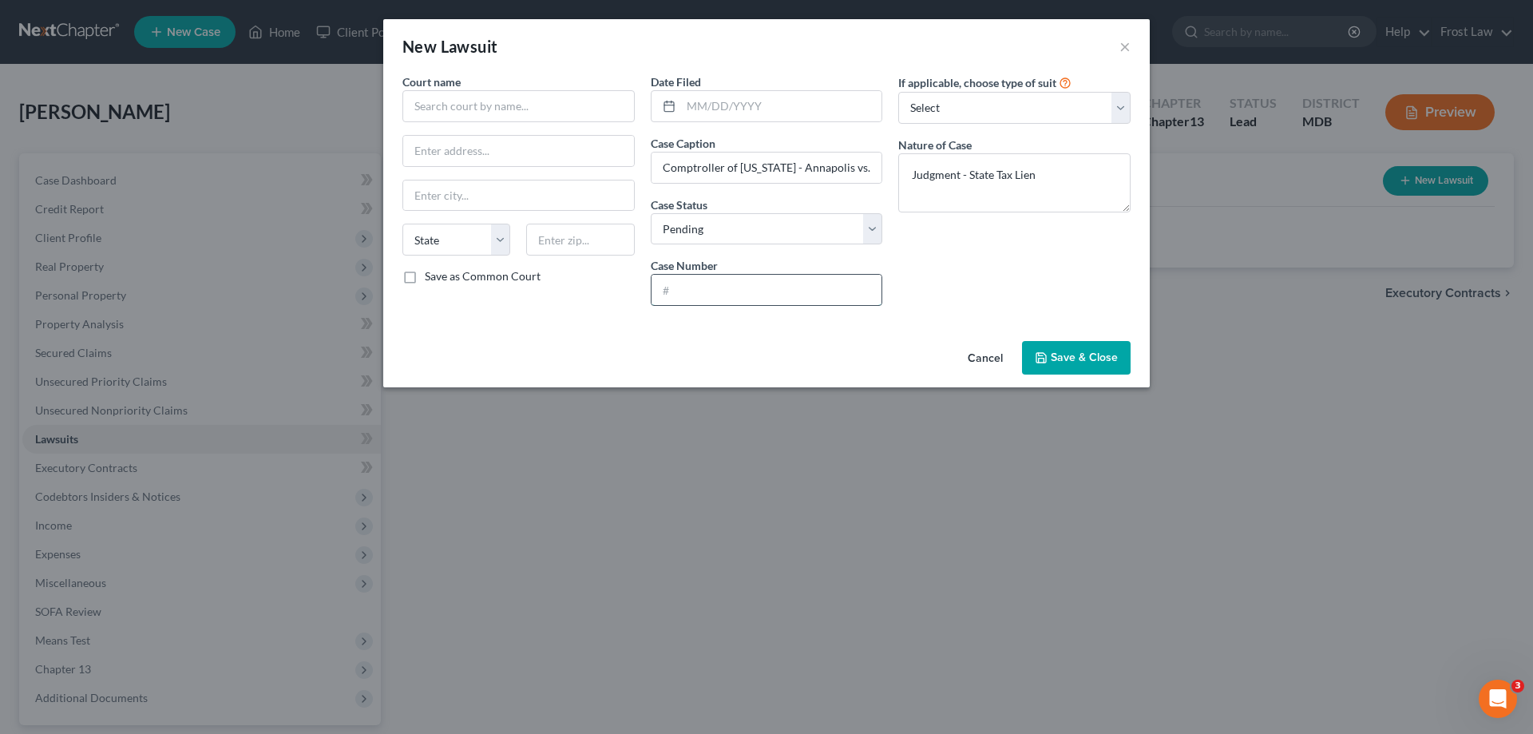
click at [724, 280] on input "text" at bounding box center [766, 290] width 231 height 30
paste input "Circuit Court For [GEOGRAPHIC_DATA]"
type input "Circuit Court For [GEOGRAPHIC_DATA]"
drag, startPoint x: 869, startPoint y: 291, endPoint x: 524, endPoint y: 242, distance: 348.3
click at [499, 267] on div "Court name * State [US_STATE] AK AR AZ CA CO CT DE DC [GEOGRAPHIC_DATA] [GEOGRA…" at bounding box center [766, 195] width 744 height 245
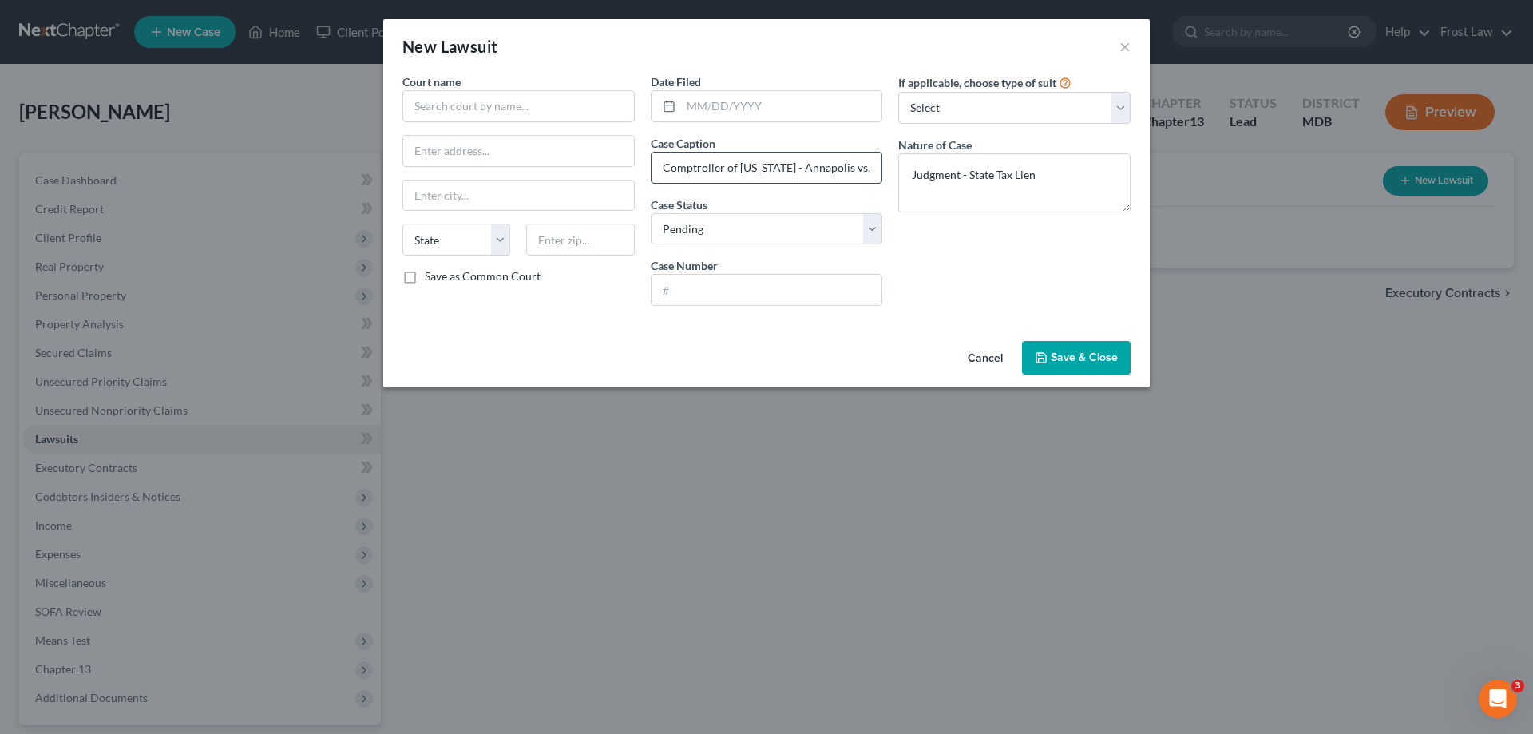
click at [661, 168] on input "Comptroller of [US_STATE] - Annapolis vs. [PERSON_NAME]" at bounding box center [766, 167] width 231 height 30
click at [576, 109] on input "text" at bounding box center [518, 106] width 232 height 32
paste input "Circuit Court For [GEOGRAPHIC_DATA]"
click at [576, 137] on div "Circuit Court for [GEOGRAPHIC_DATA]" at bounding box center [515, 134] width 201 height 16
type input "Circuit Court for [GEOGRAPHIC_DATA]"
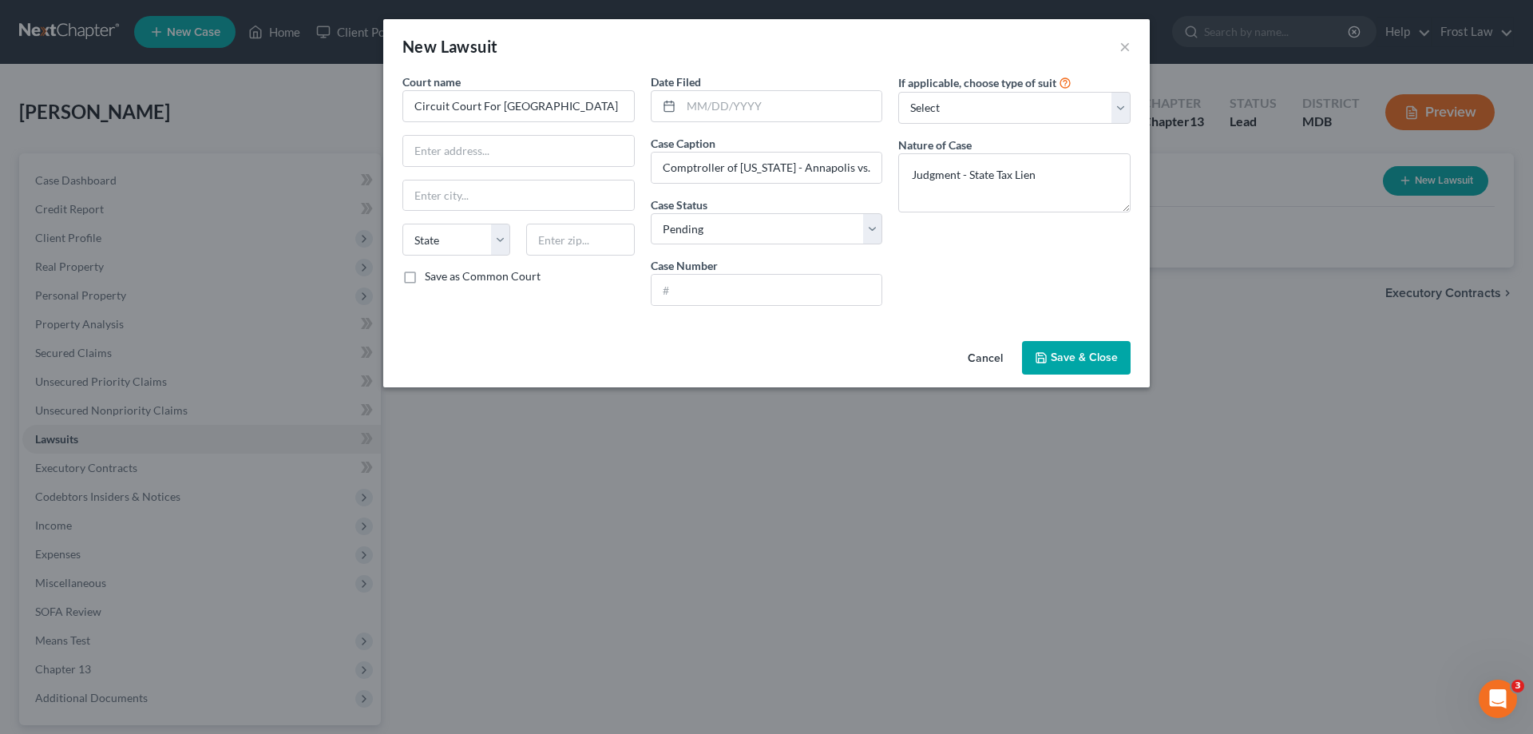
type input "[STREET_ADDRESS]"
type input "Upper Marlboro"
select select "21"
type input "20772"
click at [719, 286] on input "text" at bounding box center [766, 290] width 231 height 30
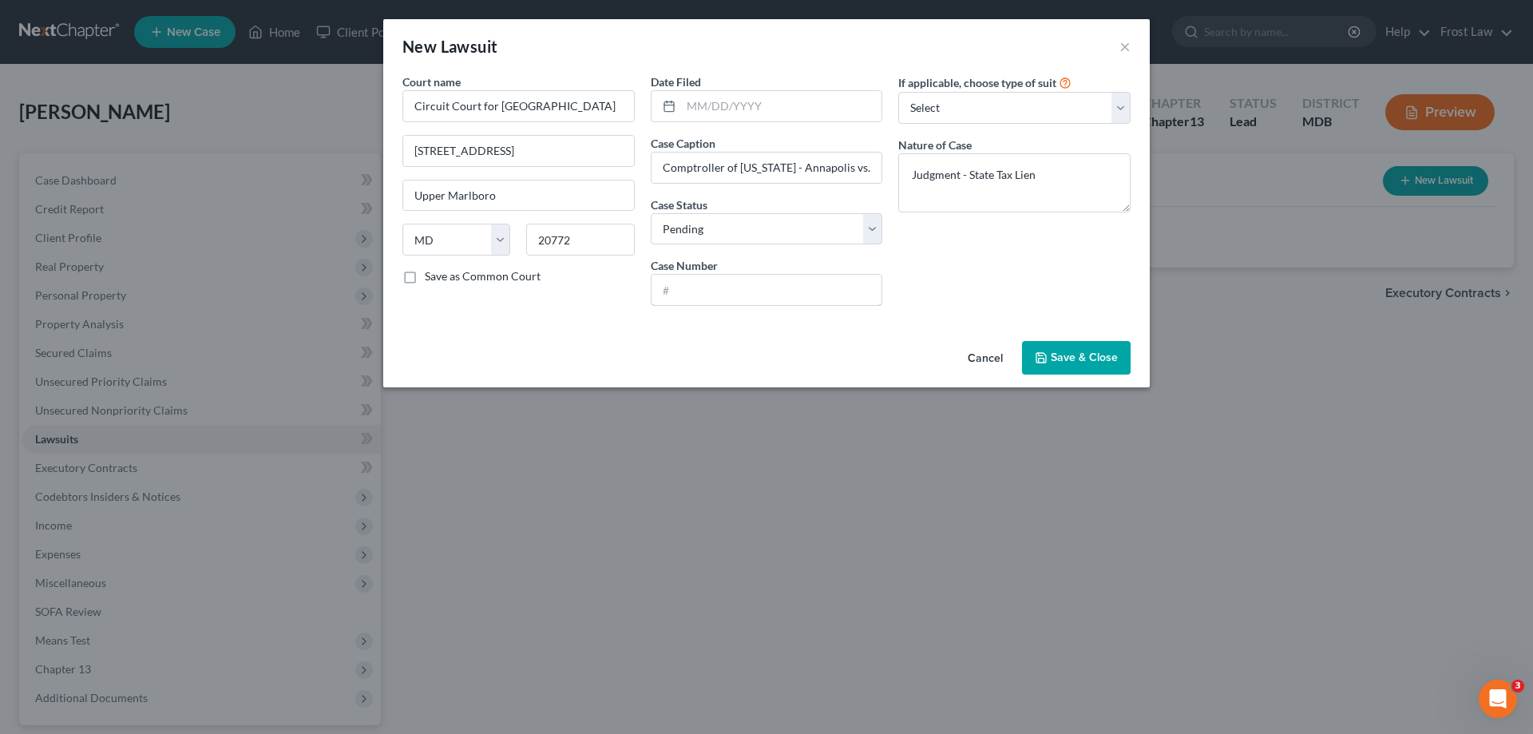
paste input "C-16-JG-25-003975"
click at [679, 295] on input "C-16-JG-25-003975" at bounding box center [766, 290] width 231 height 30
type input "C-16-JG-25-003975"
drag, startPoint x: 702, startPoint y: 106, endPoint x: 1073, endPoint y: 267, distance: 404.5
click at [702, 106] on input "text" at bounding box center [781, 106] width 201 height 30
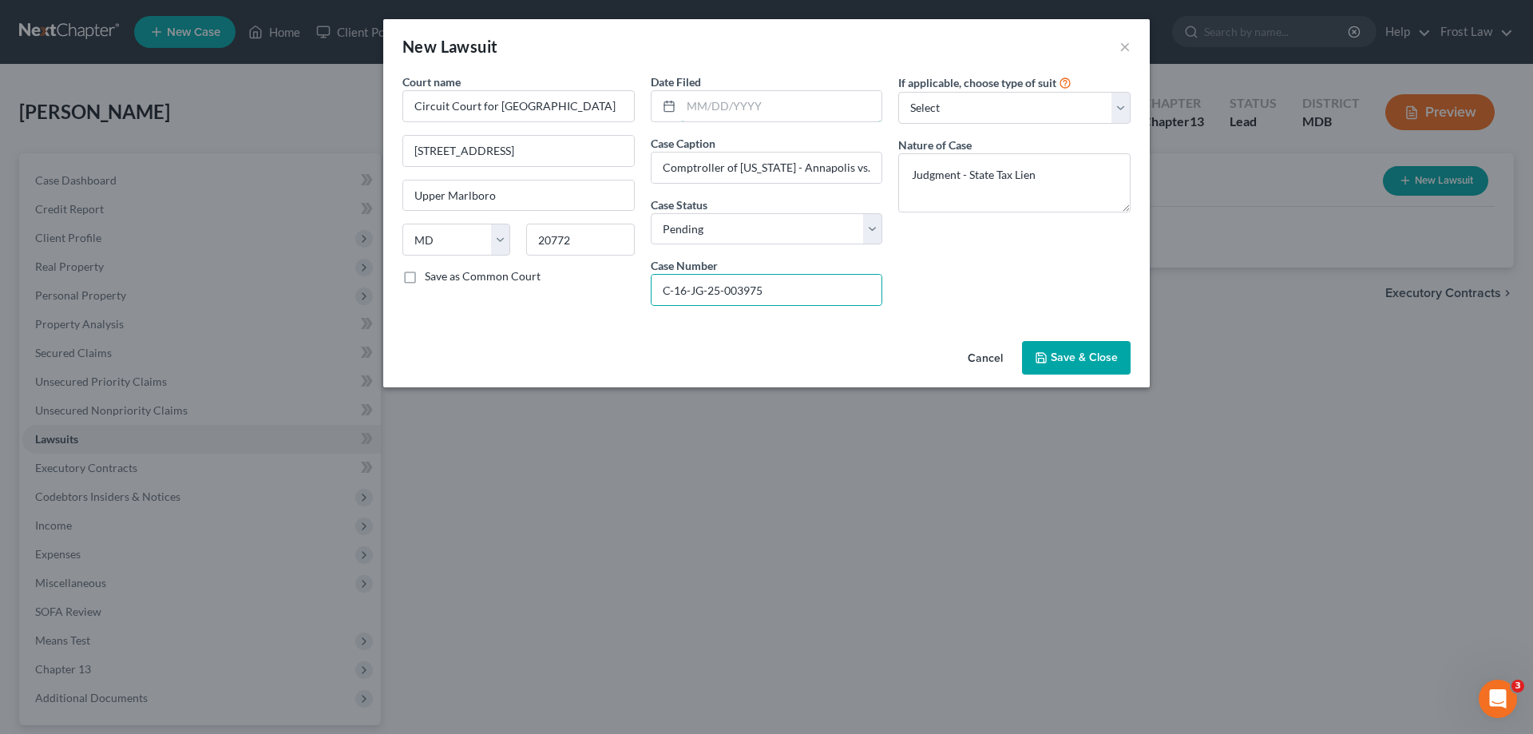
paste input "[DATE]"
type input "[DATE]"
click at [1076, 282] on div "If applicable, choose type of suit Select Repossession Garnishment Foreclosure …" at bounding box center [1014, 195] width 248 height 245
drag, startPoint x: 759, startPoint y: 217, endPoint x: 768, endPoint y: 243, distance: 27.0
click at [759, 217] on select "Select Pending On Appeal Concluded" at bounding box center [767, 229] width 232 height 32
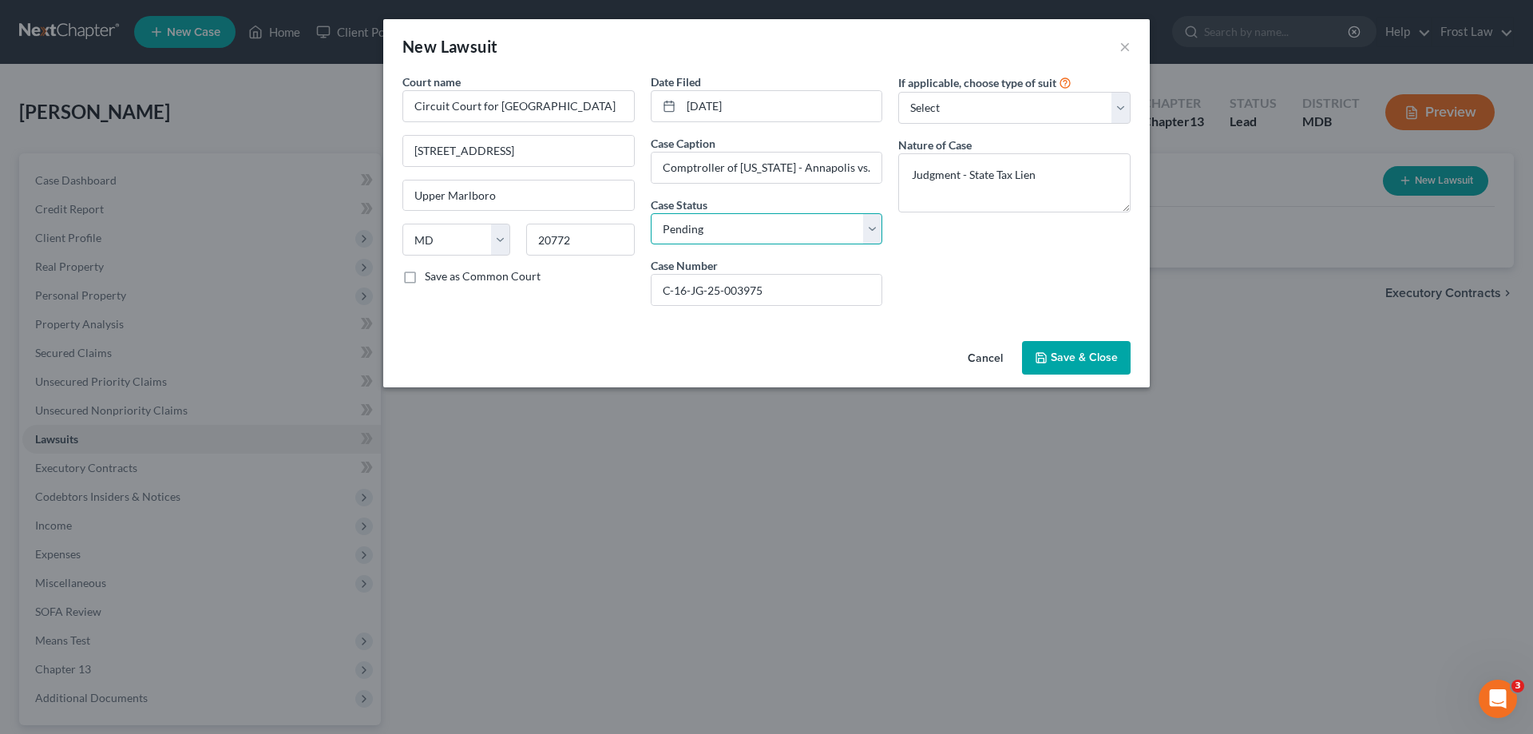
select select "2"
click at [651, 213] on select "Select Pending On Appeal Concluded" at bounding box center [767, 229] width 232 height 32
click at [1076, 352] on span "Save & Close" at bounding box center [1084, 357] width 67 height 14
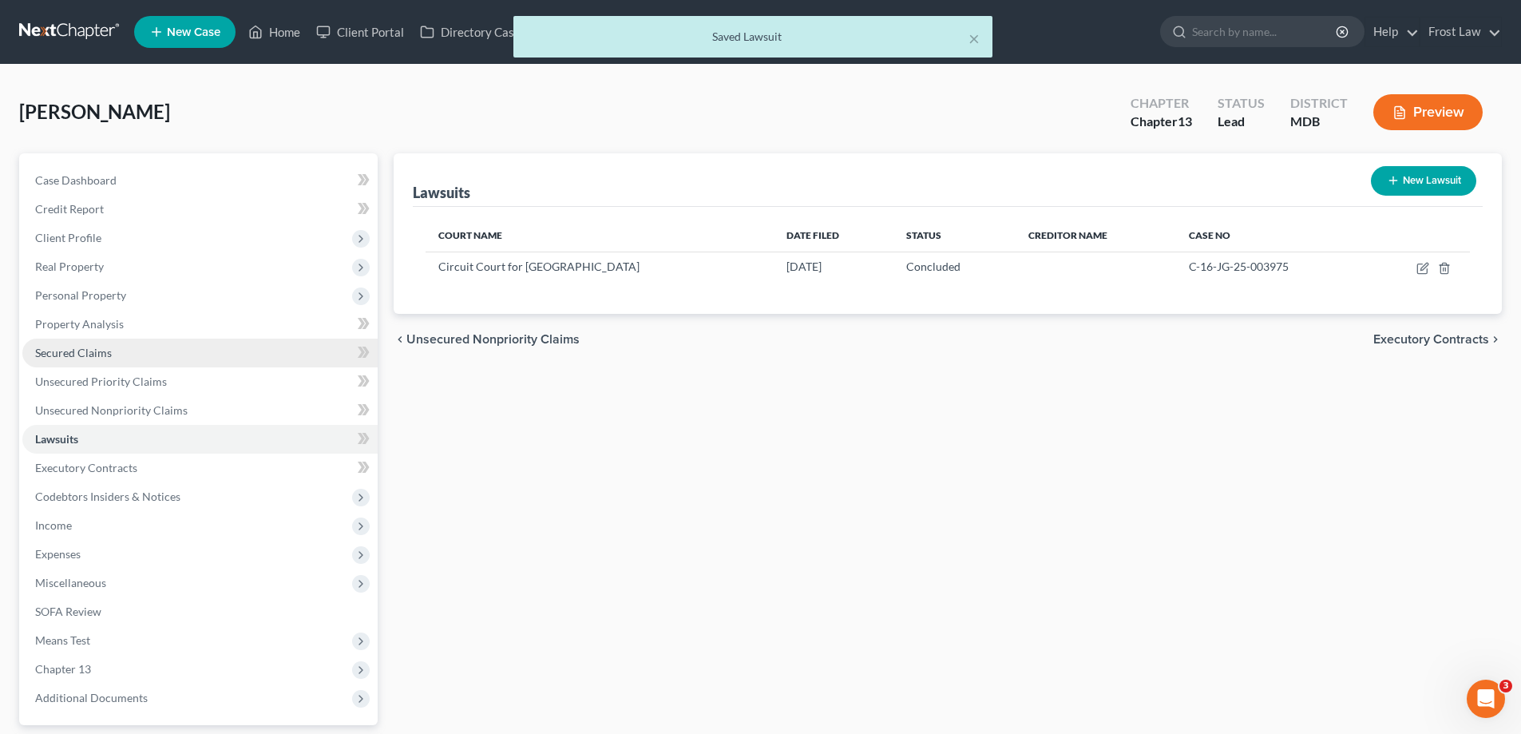
click at [137, 358] on link "Secured Claims" at bounding box center [199, 353] width 355 height 29
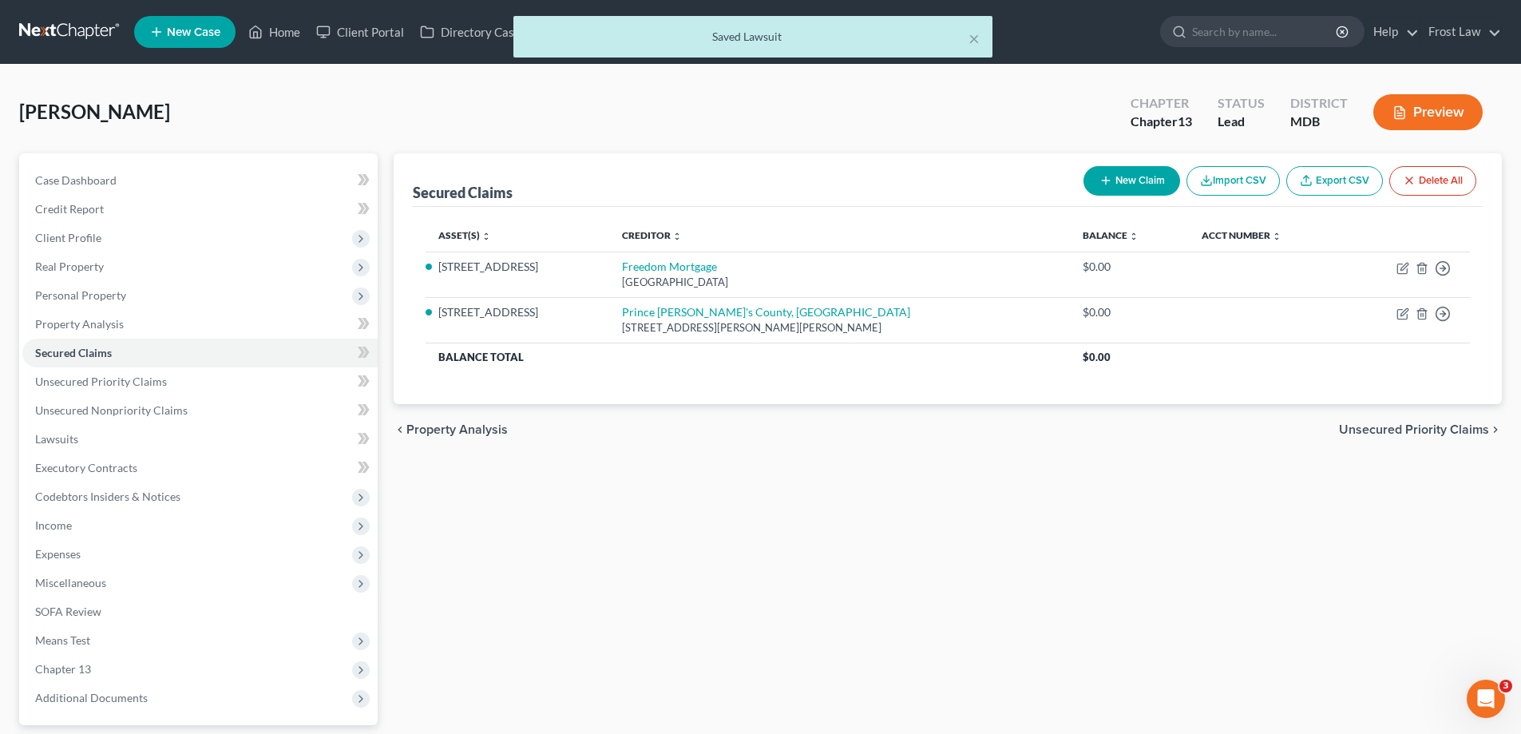
click at [1111, 186] on button "New Claim" at bounding box center [1131, 181] width 97 height 30
select select "0"
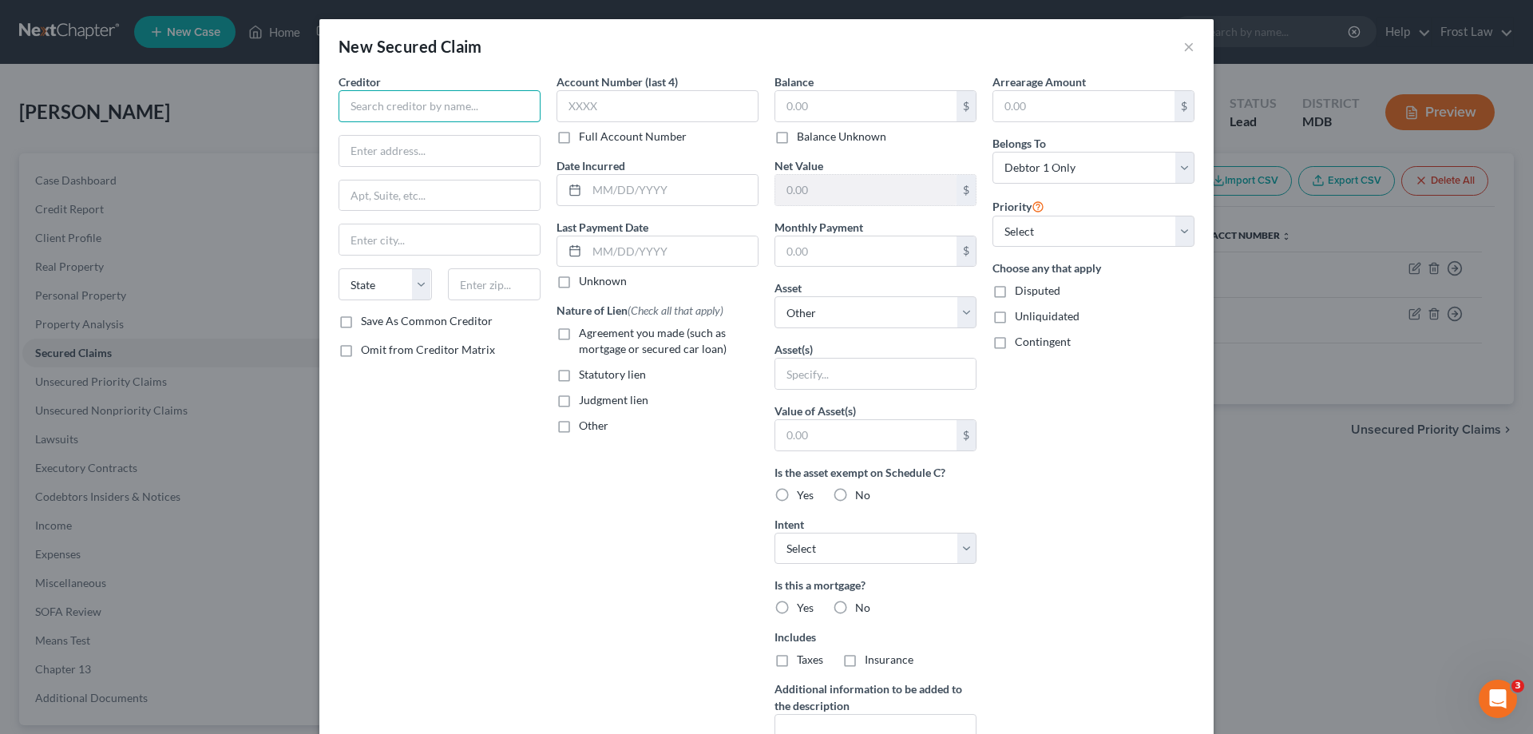
click at [441, 109] on input "text" at bounding box center [440, 106] width 202 height 32
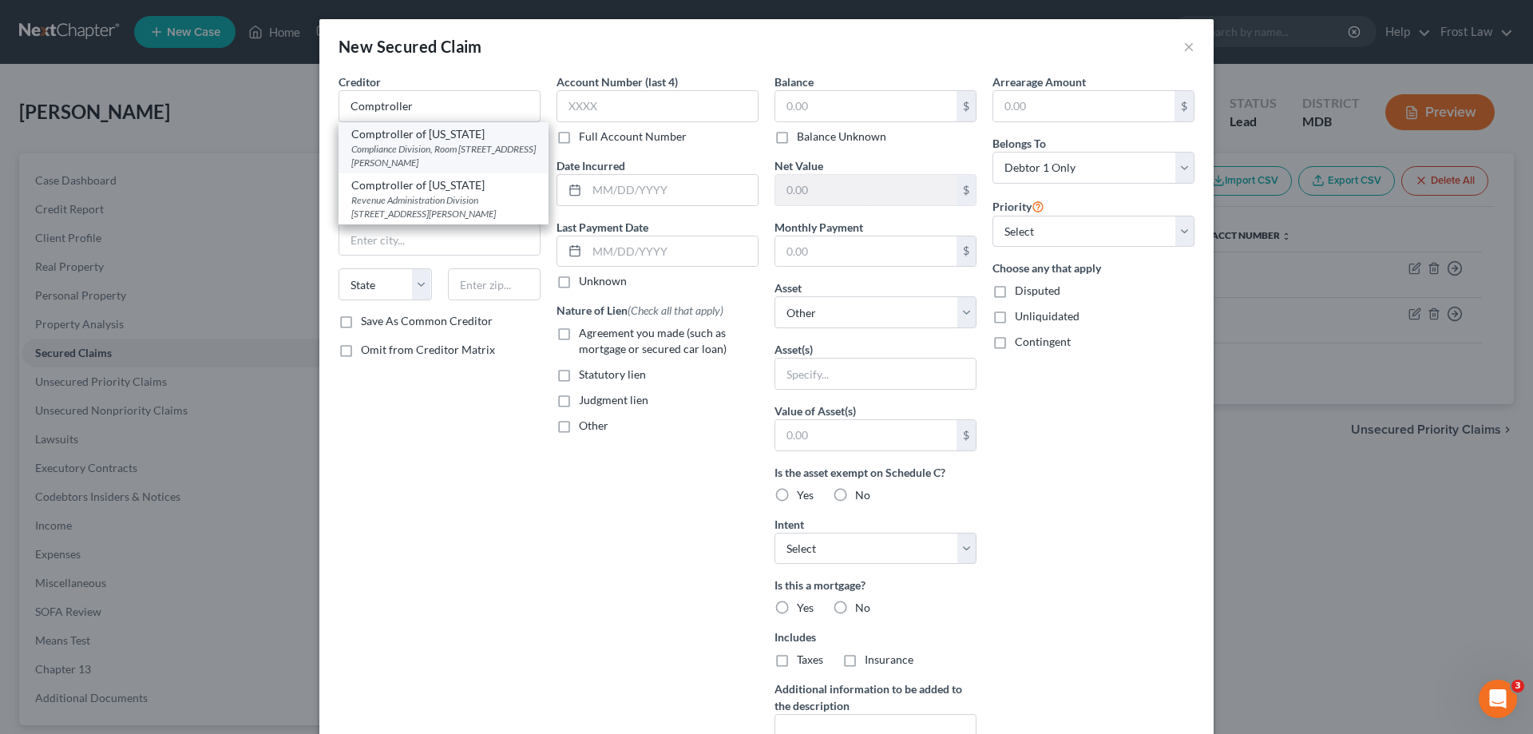
click at [430, 157] on div "Compliance Division, Room [STREET_ADDRESS][PERSON_NAME]" at bounding box center [443, 155] width 184 height 27
type input "Comptroller of [US_STATE]"
type input "Compliance Division, Room 409"
type input "[STREET_ADDRESS][PERSON_NAME]"
type input "[GEOGRAPHIC_DATA]"
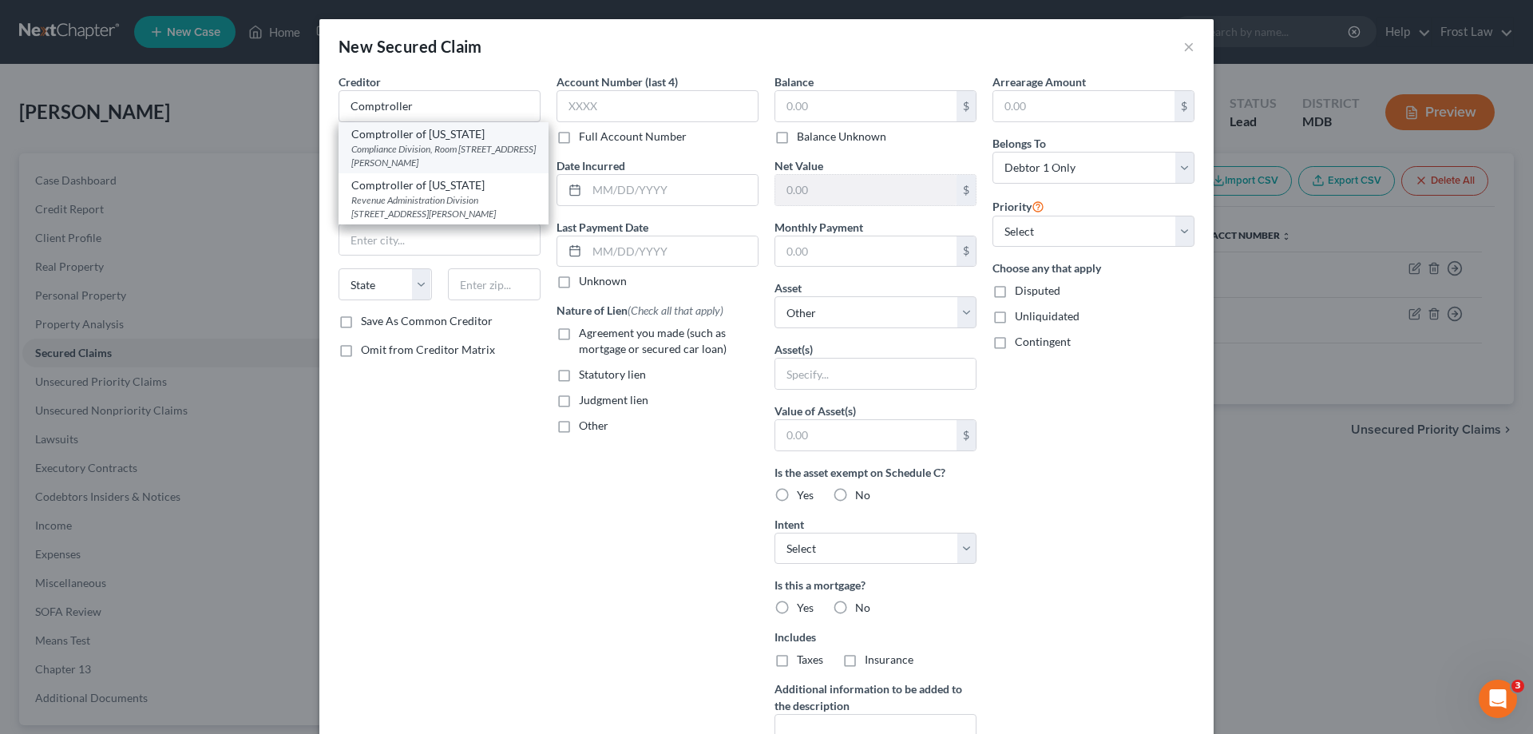
select select "21"
type input "21201"
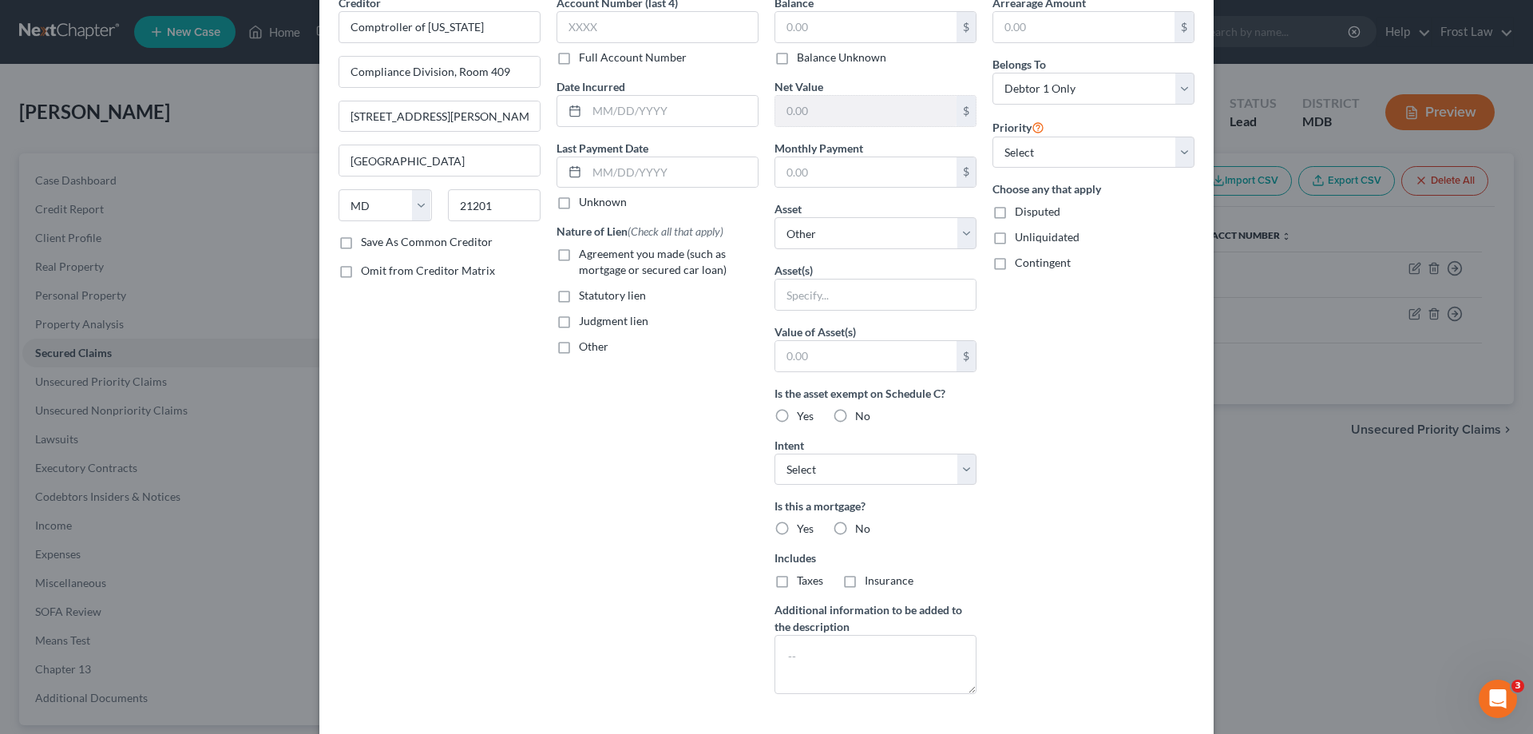
scroll to position [152, 0]
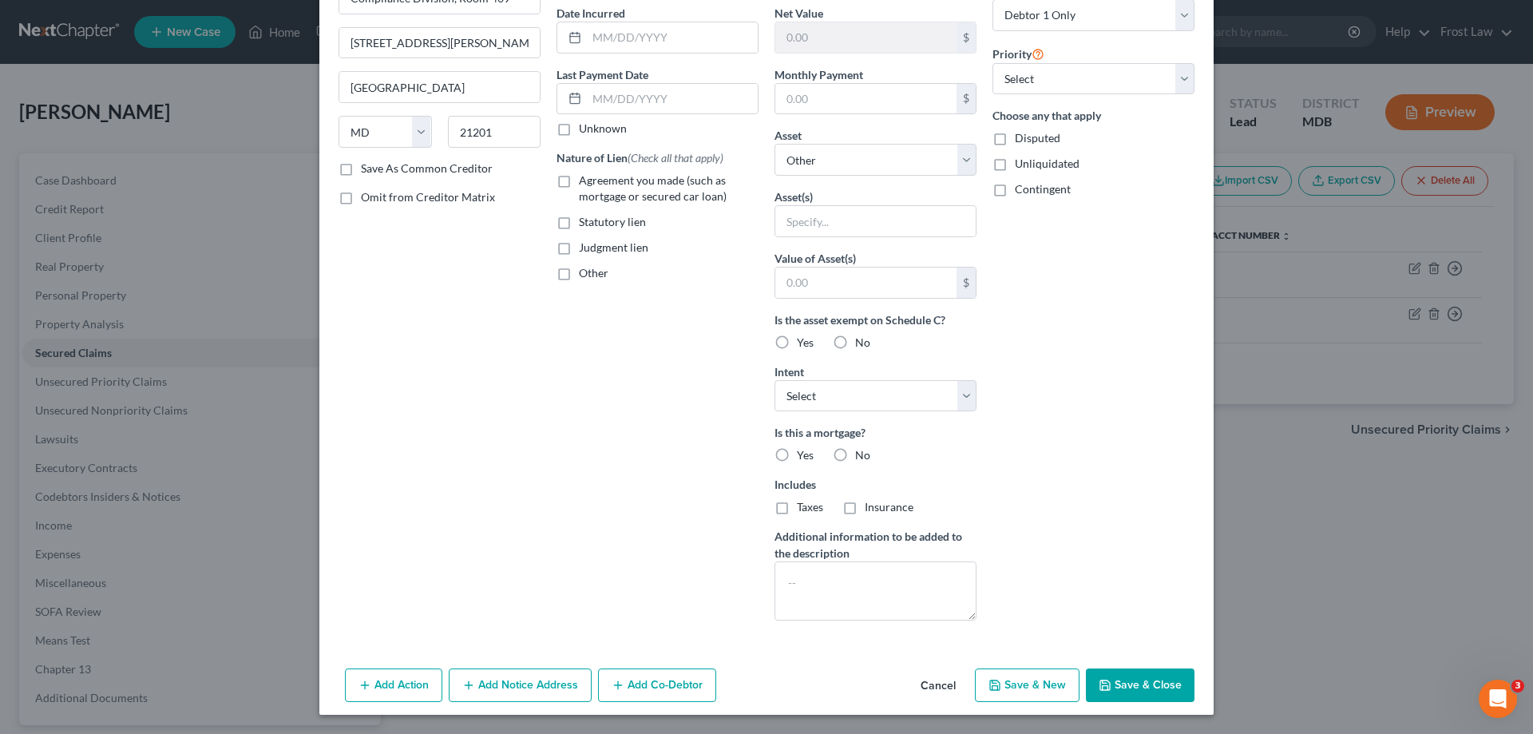
click at [557, 695] on button "Add Notice Address" at bounding box center [520, 685] width 143 height 34
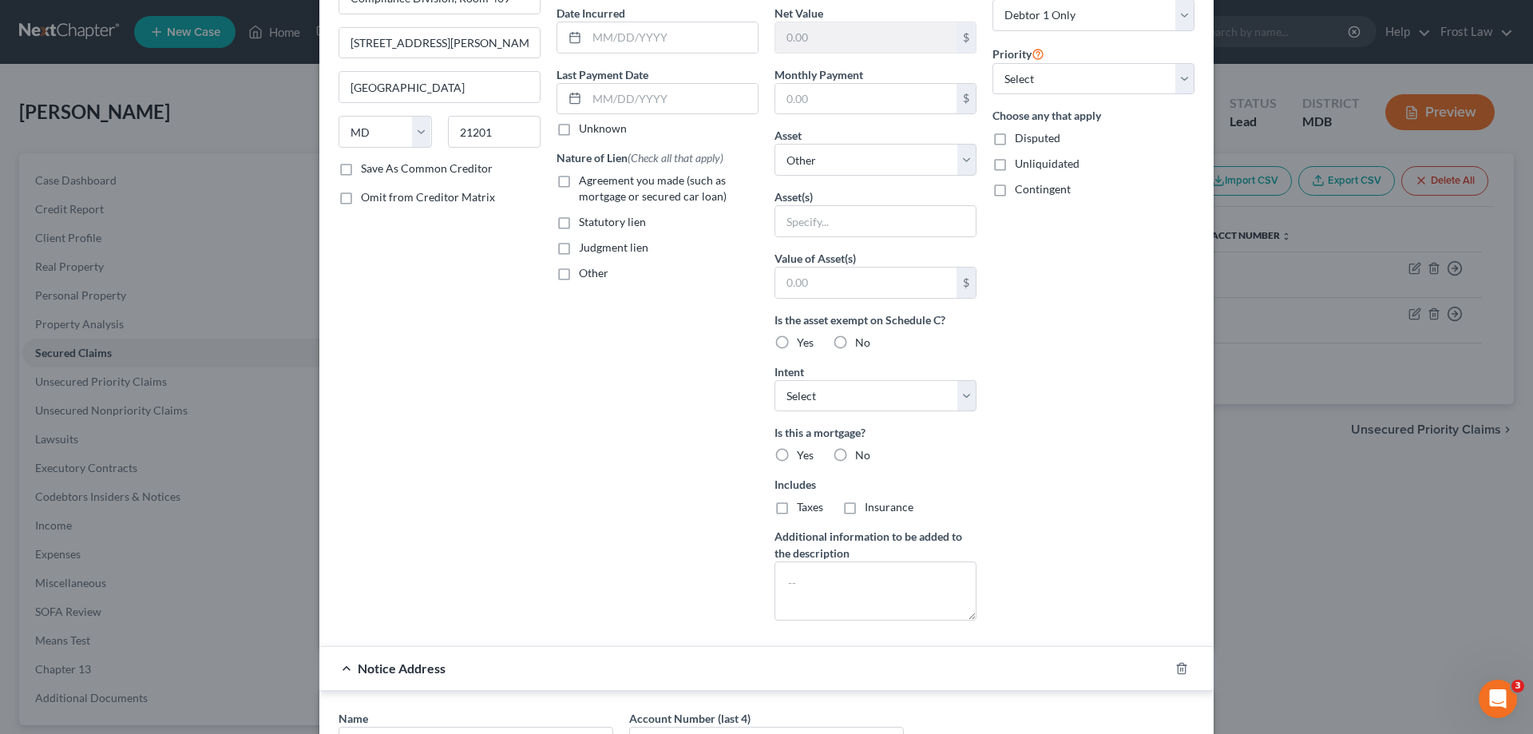
scroll to position [392, 0]
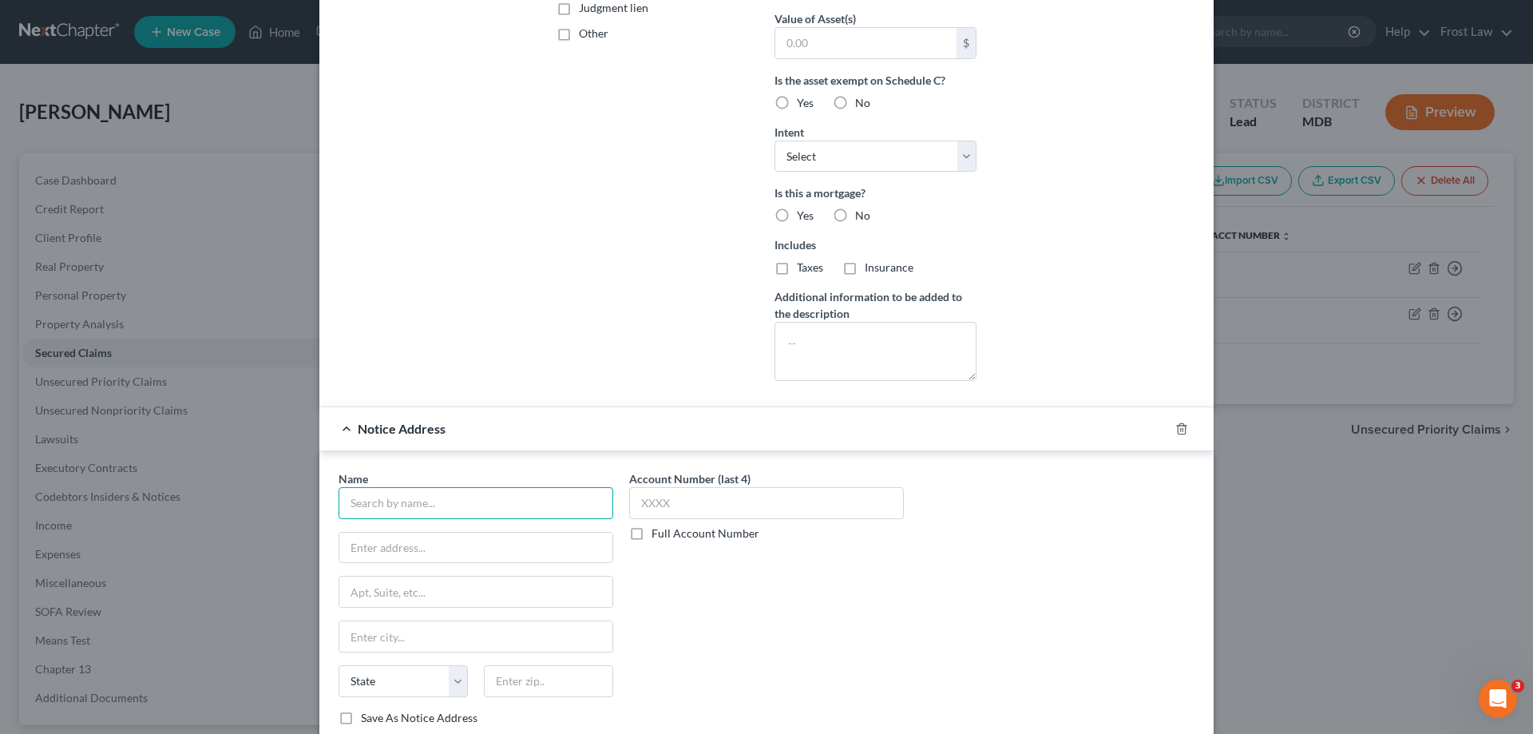
click at [438, 513] on input "text" at bounding box center [476, 503] width 275 height 32
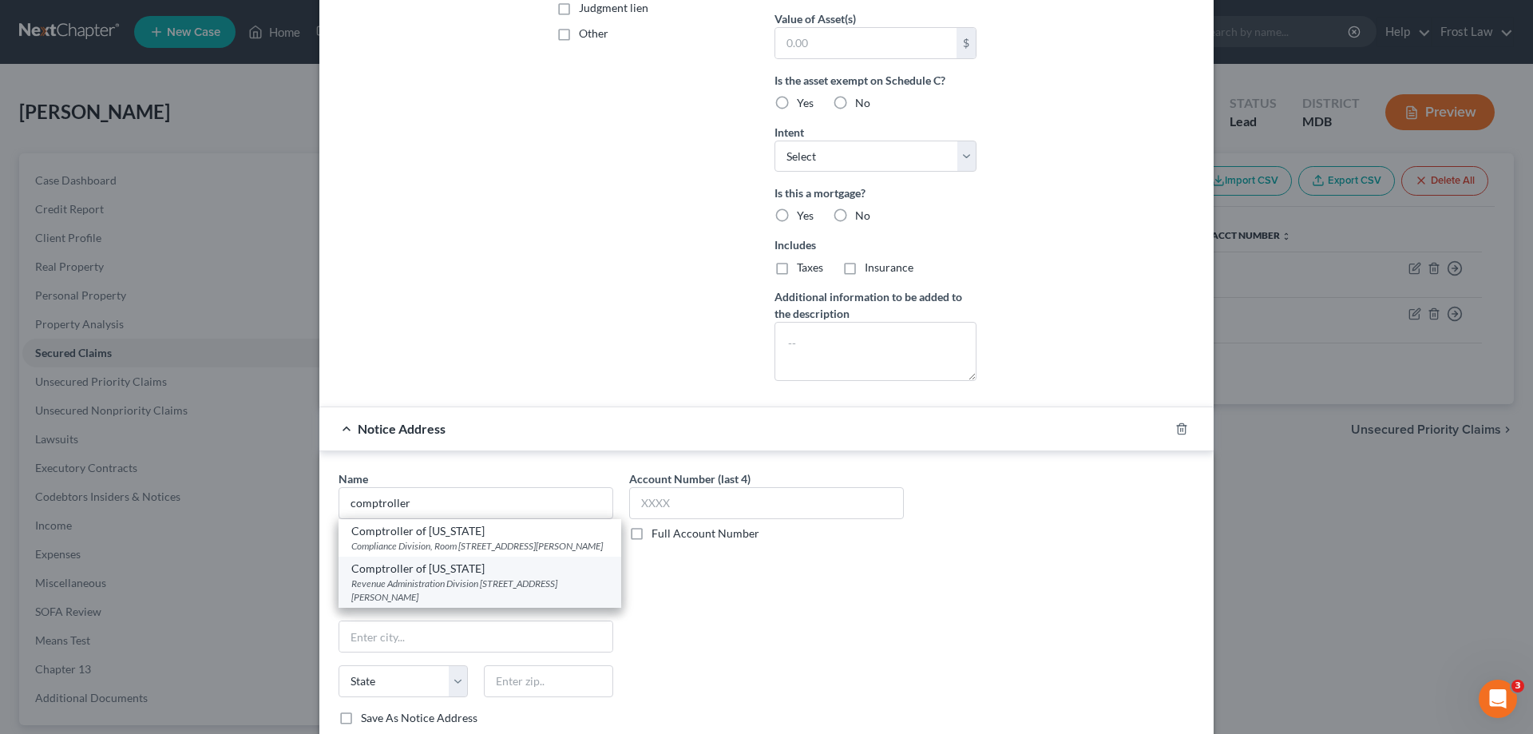
click at [499, 604] on div "Revenue Administration Division [STREET_ADDRESS][PERSON_NAME]" at bounding box center [479, 589] width 257 height 27
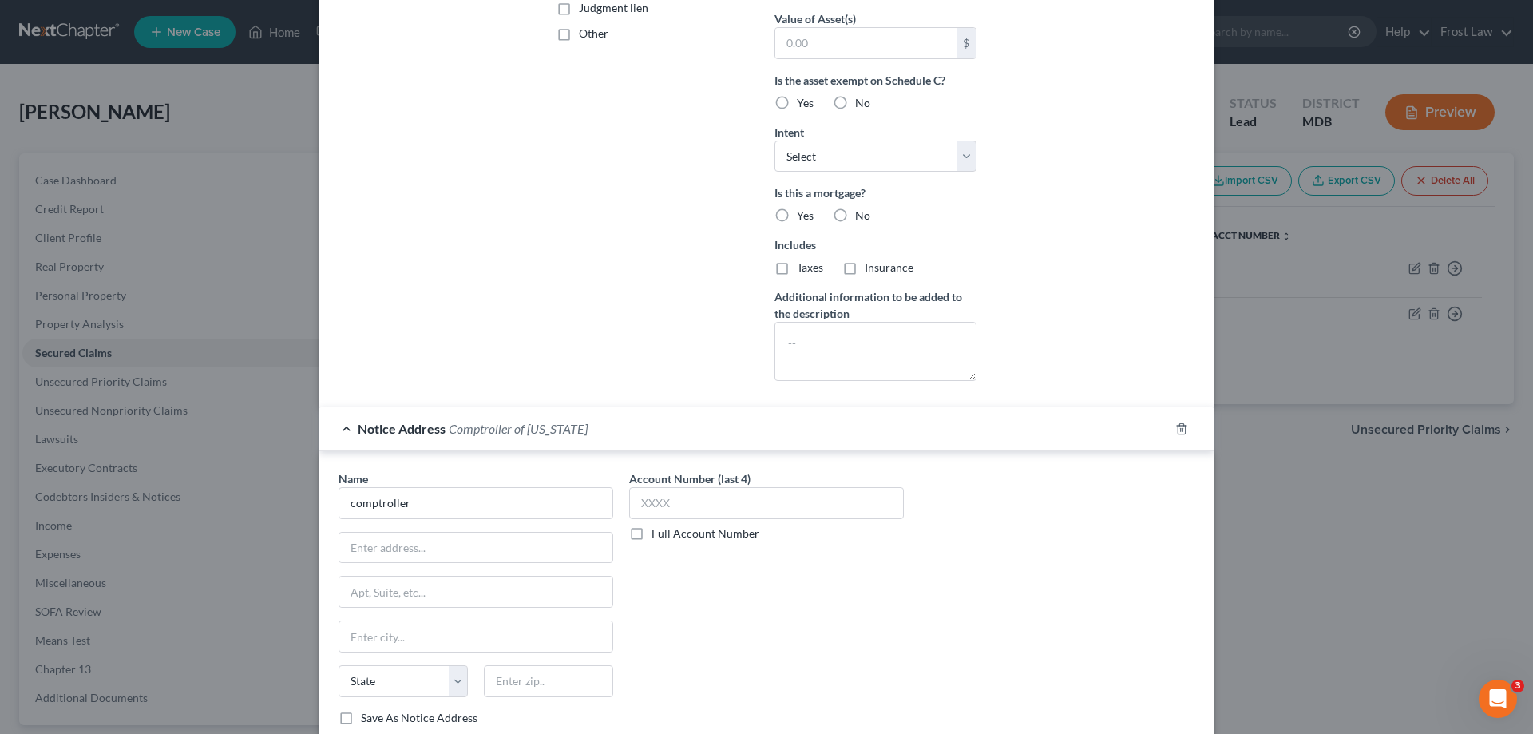
type input "Comptroller of [US_STATE]"
type input "Revenue Administration Division"
type input "[STREET_ADDRESS][PERSON_NAME]"
type input "[GEOGRAPHIC_DATA]"
select select "21"
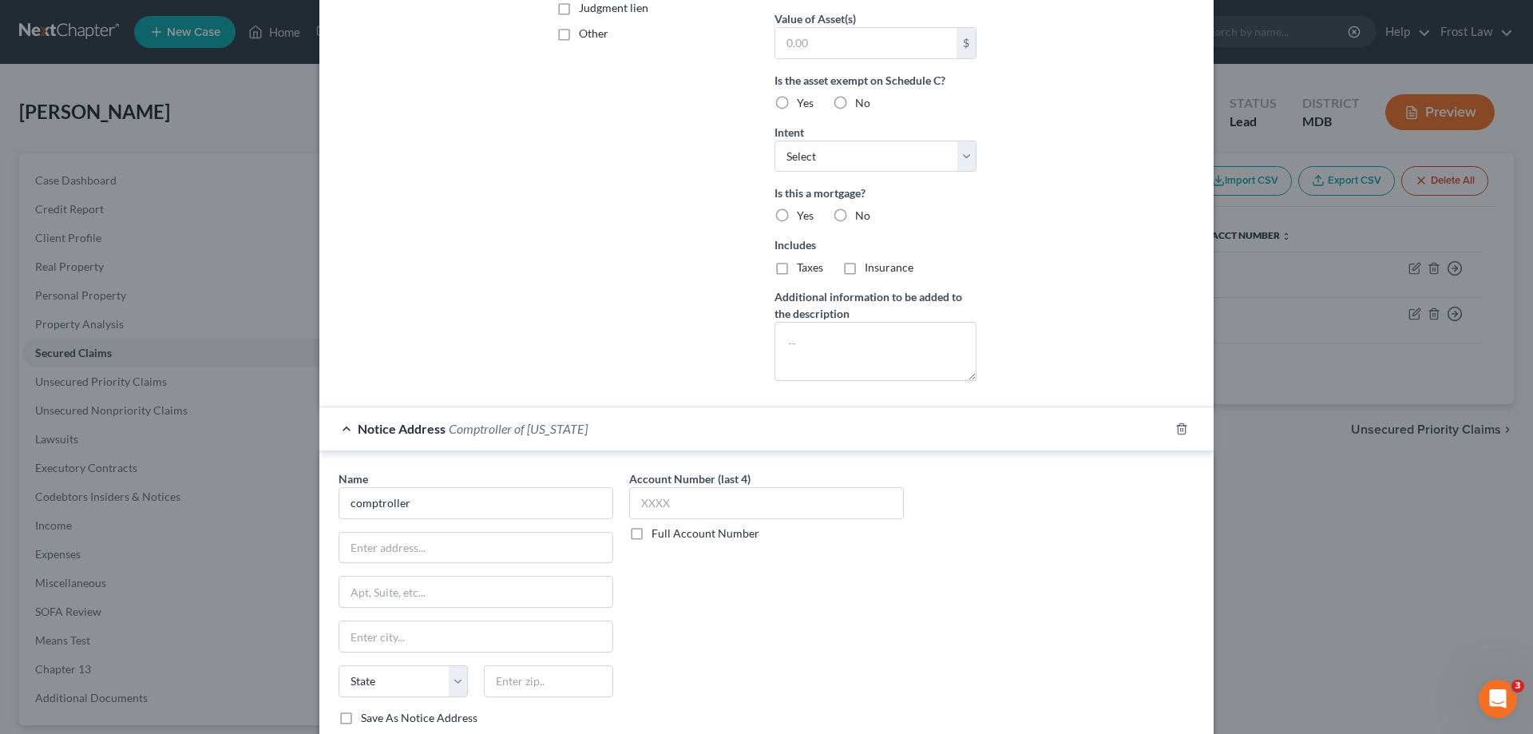
type input "21411-0001"
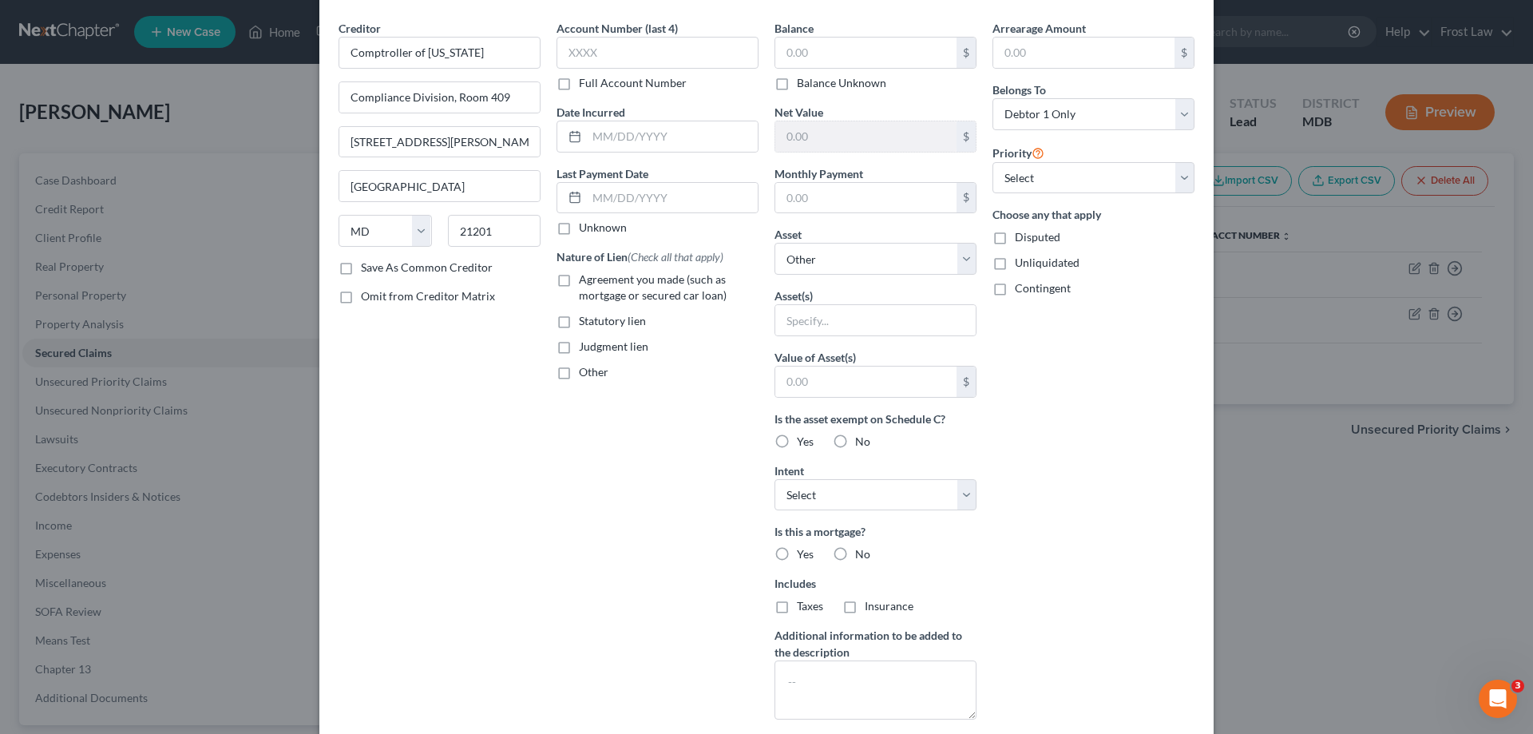
scroll to position [0, 0]
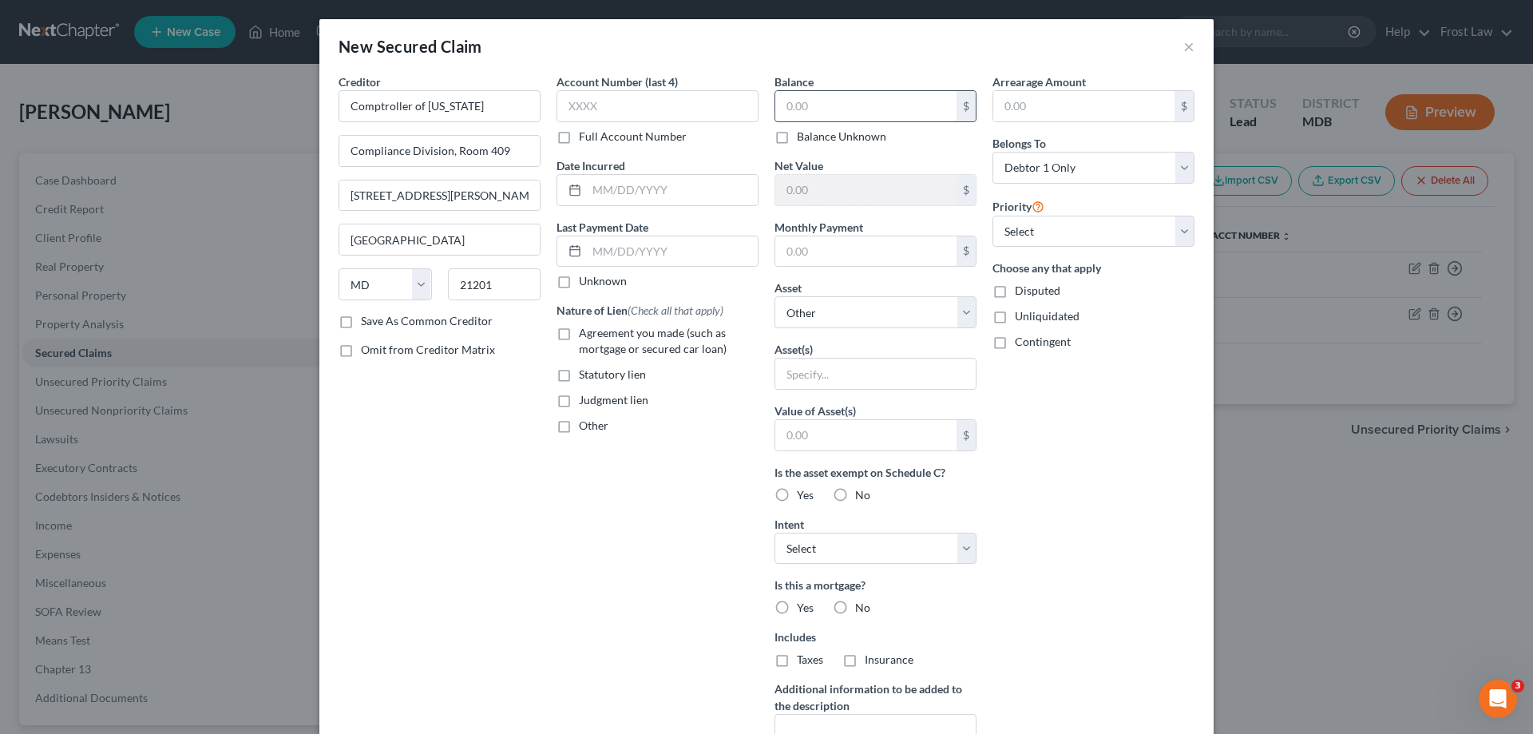
click at [802, 105] on input "text" at bounding box center [865, 106] width 181 height 30
type input "9,499.38"
click at [579, 426] on label "Other" at bounding box center [594, 426] width 30 height 16
click at [585, 426] on input "Other" at bounding box center [590, 423] width 10 height 10
checkbox input "true"
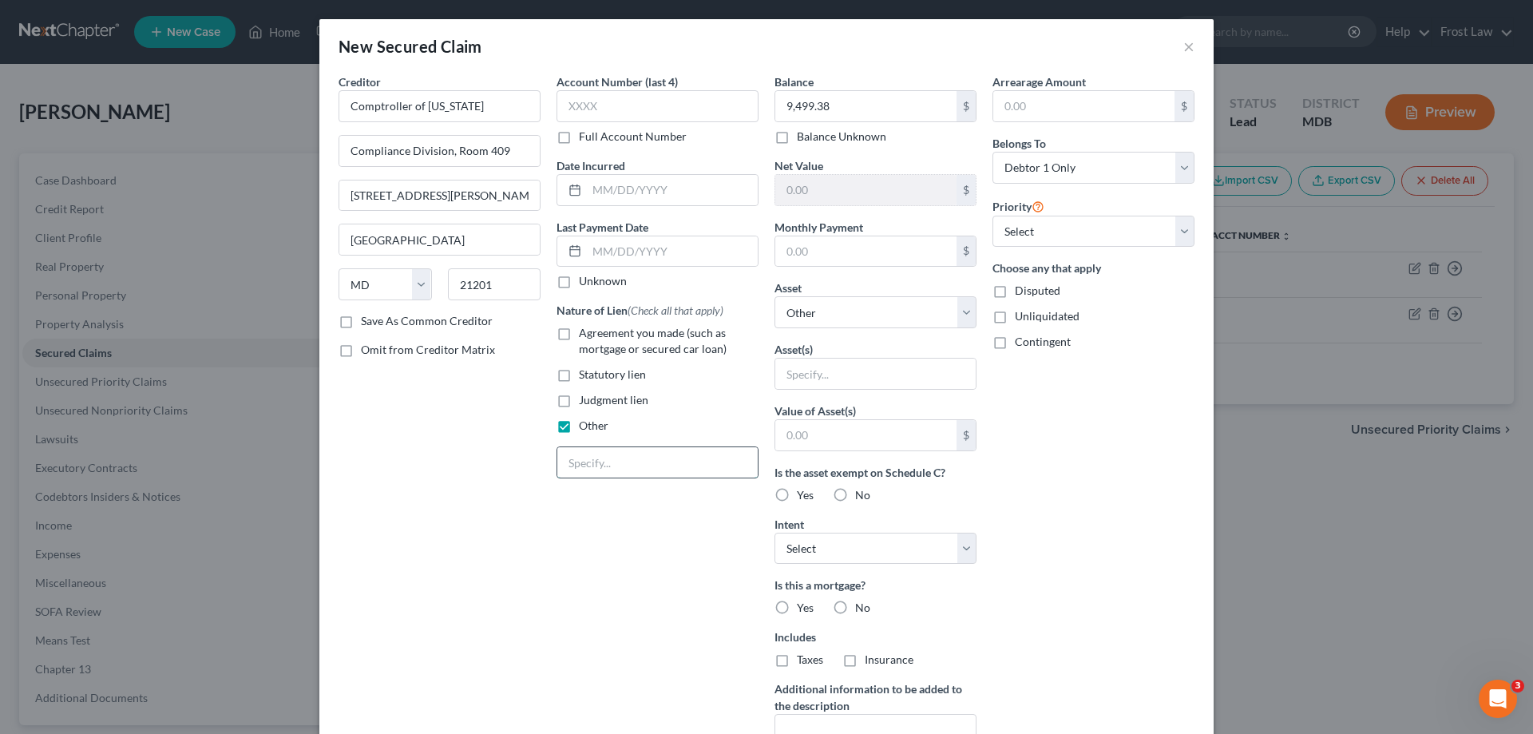
click at [594, 455] on input "text" at bounding box center [657, 462] width 200 height 30
type input "State Tax Lien"
drag, startPoint x: 869, startPoint y: 310, endPoint x: 872, endPoint y: 299, distance: 10.7
click at [869, 310] on select "Select Other Multiple Assets 8103 Hammerhead Court - $585630.0 2018 Subaru Outb…" at bounding box center [875, 312] width 202 height 32
select select "2"
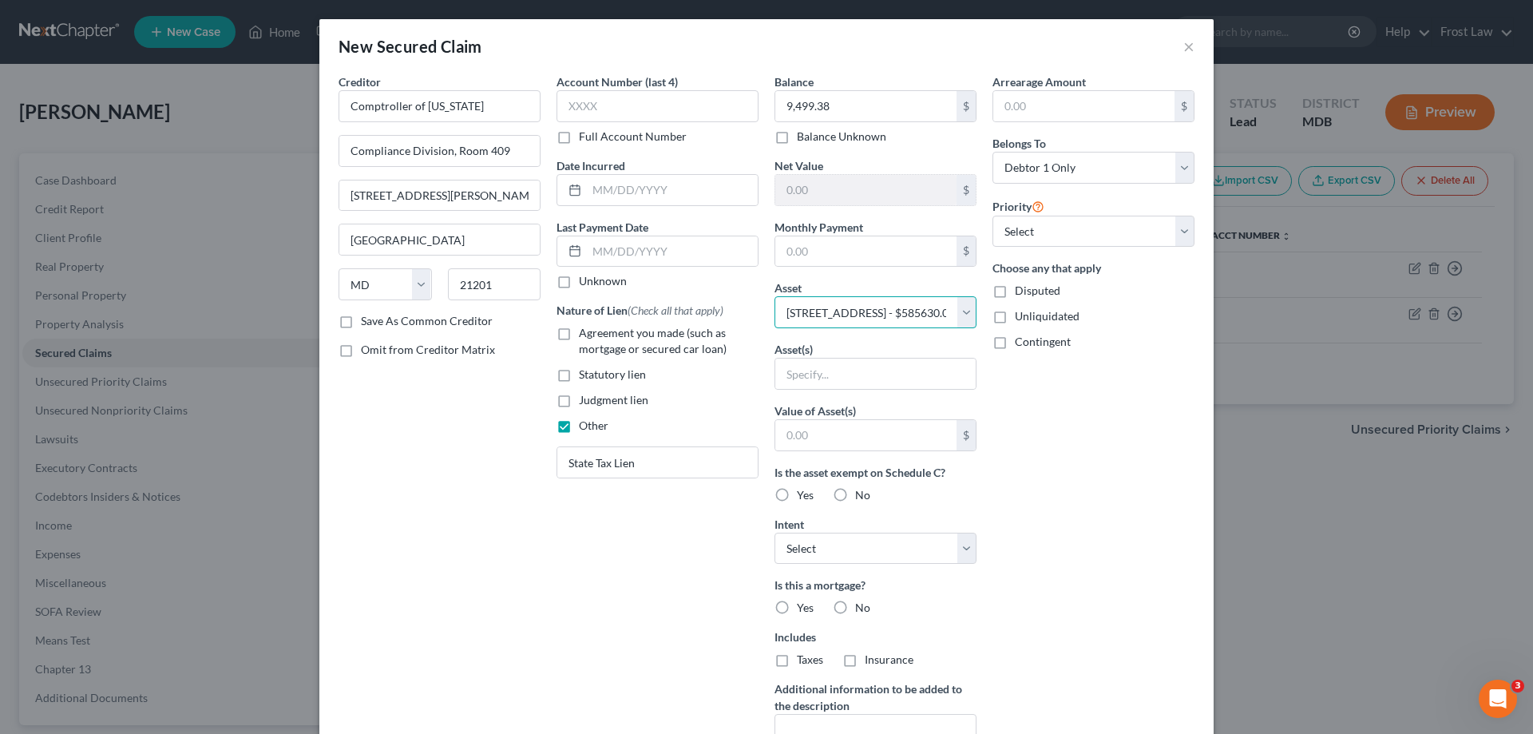
click at [774, 296] on select "Select Other Multiple Assets 8103 Hammerhead Court - $585630.0 2018 Subaru Outb…" at bounding box center [875, 312] width 202 height 32
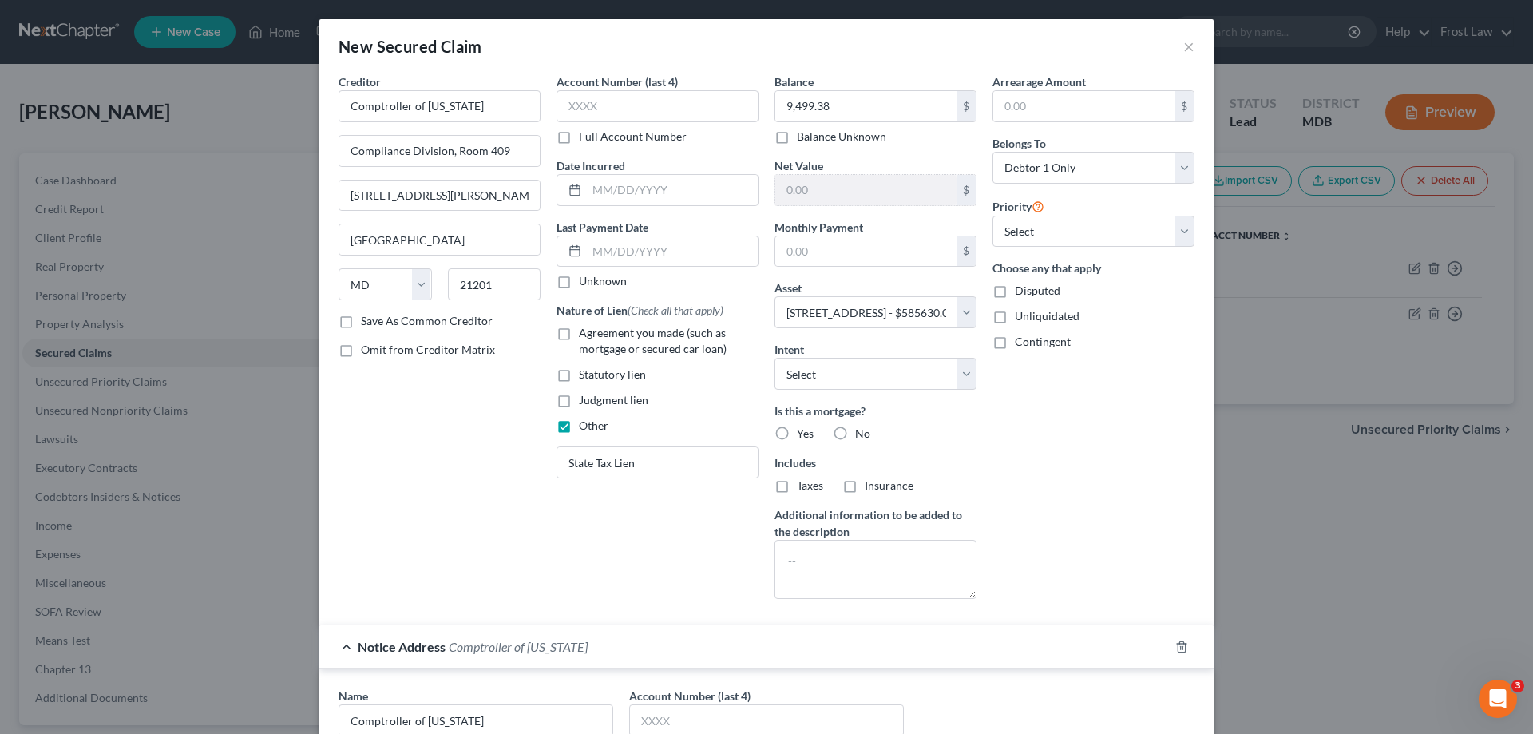
click at [855, 434] on label "No" at bounding box center [862, 434] width 15 height 16
click at [861, 434] on input "No" at bounding box center [866, 431] width 10 height 10
radio input "true"
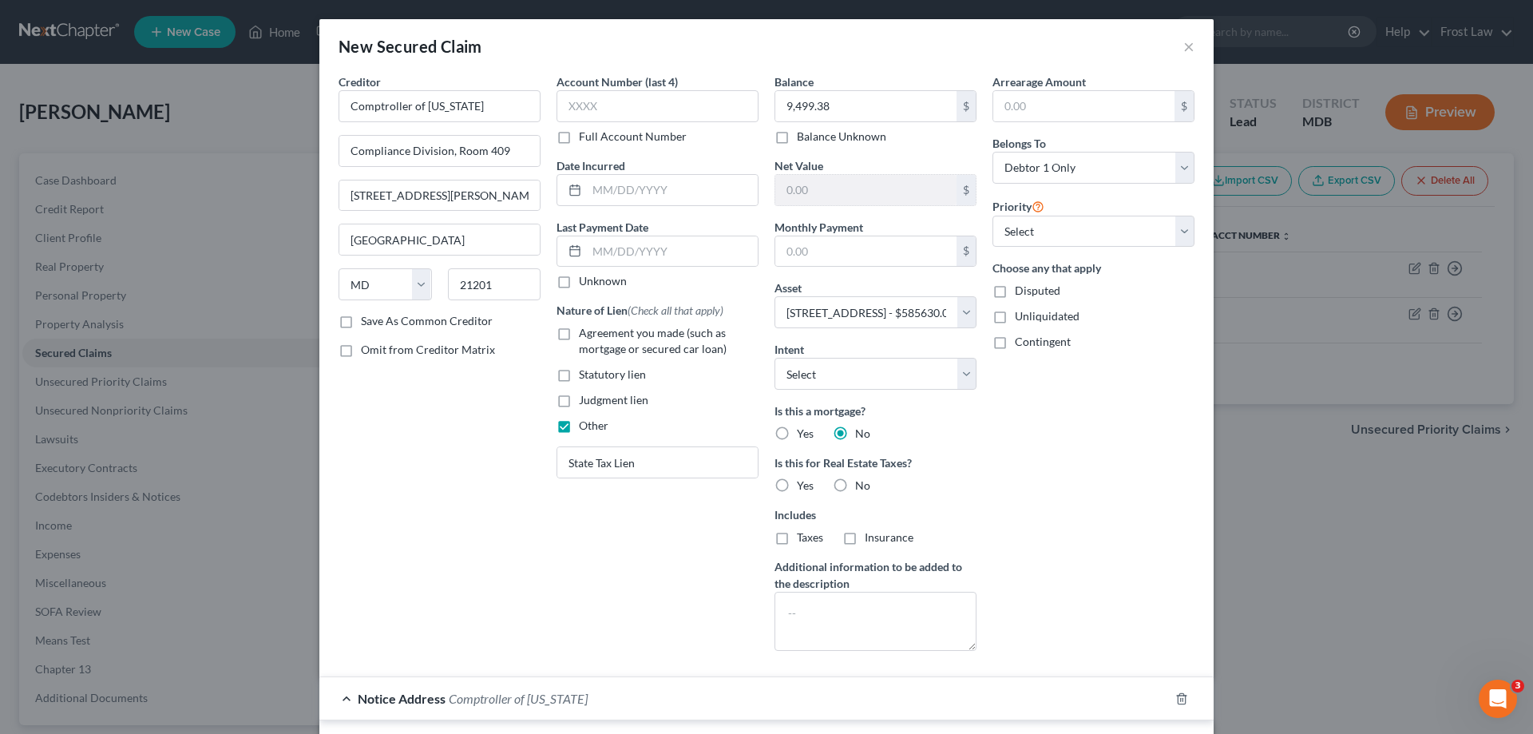
click at [855, 485] on label "No" at bounding box center [862, 485] width 15 height 16
click at [861, 485] on input "No" at bounding box center [866, 482] width 10 height 10
radio input "true"
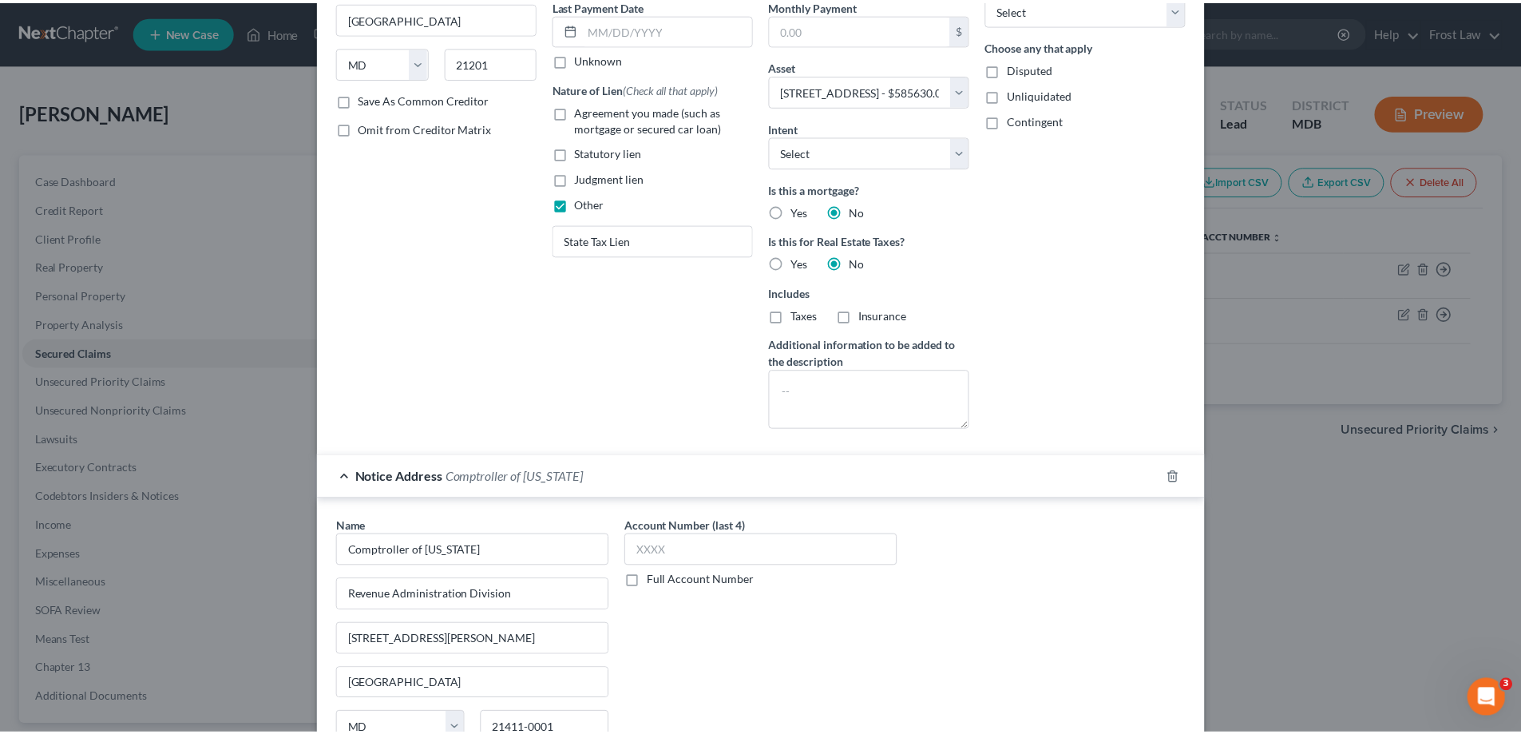
scroll to position [374, 0]
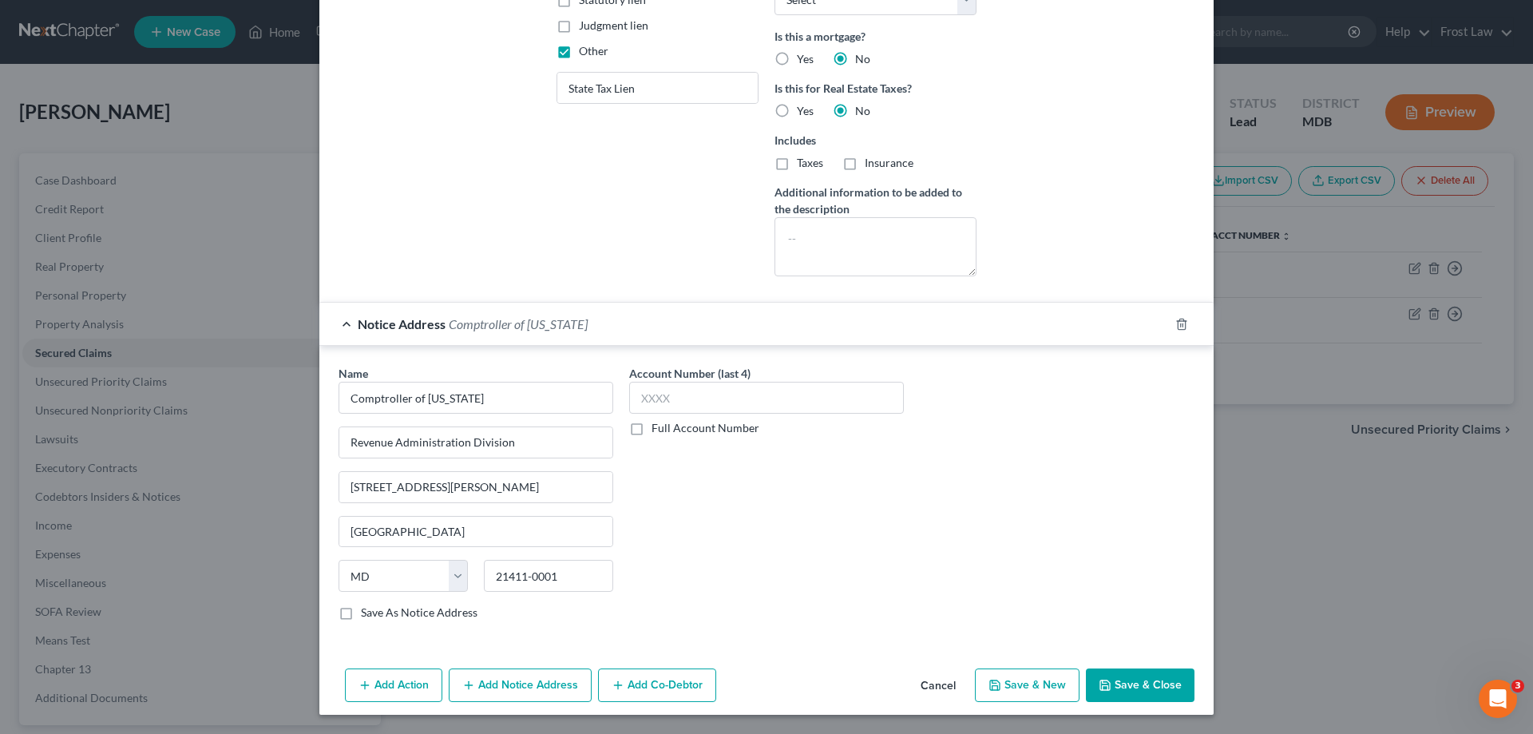
click at [1111, 683] on button "Save & Close" at bounding box center [1140, 685] width 109 height 34
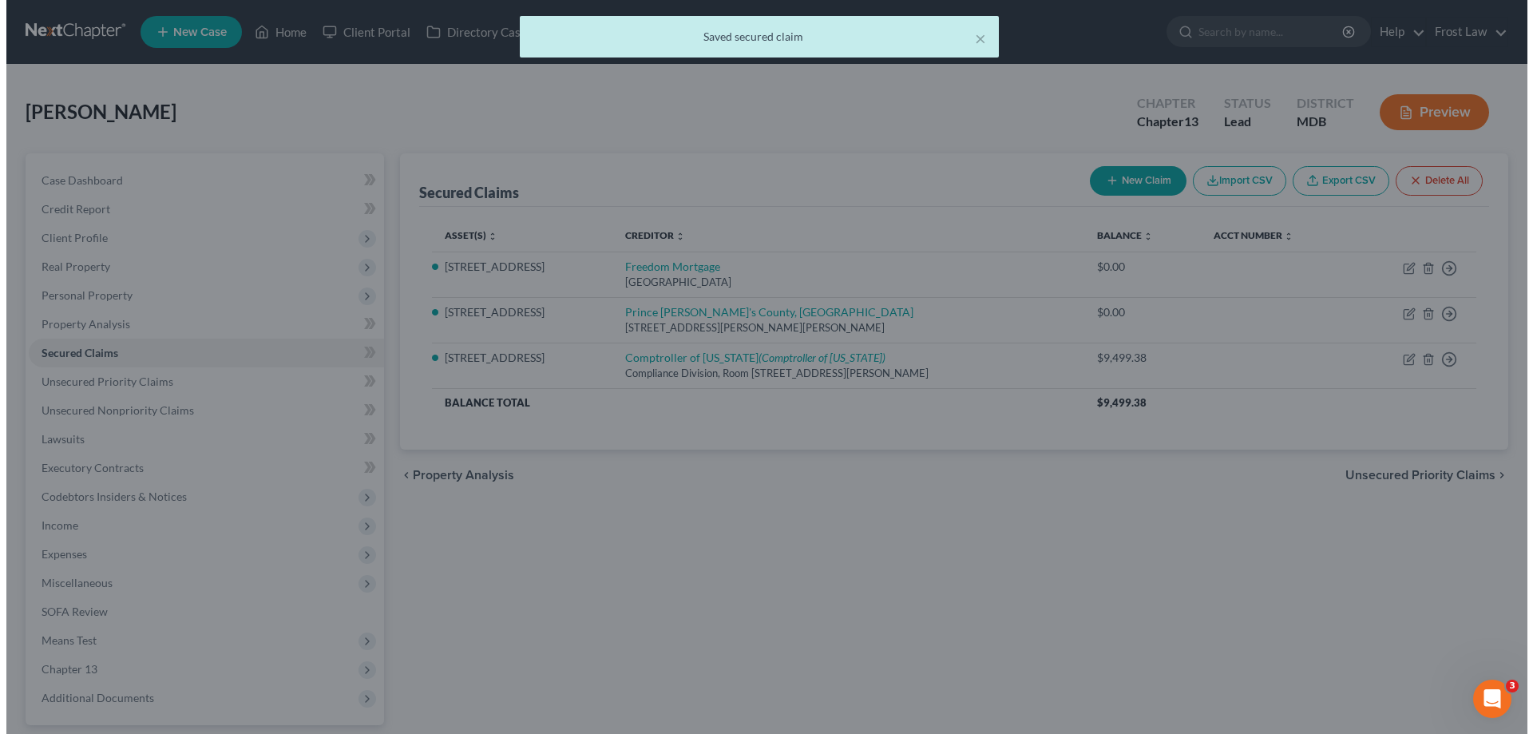
scroll to position [0, 0]
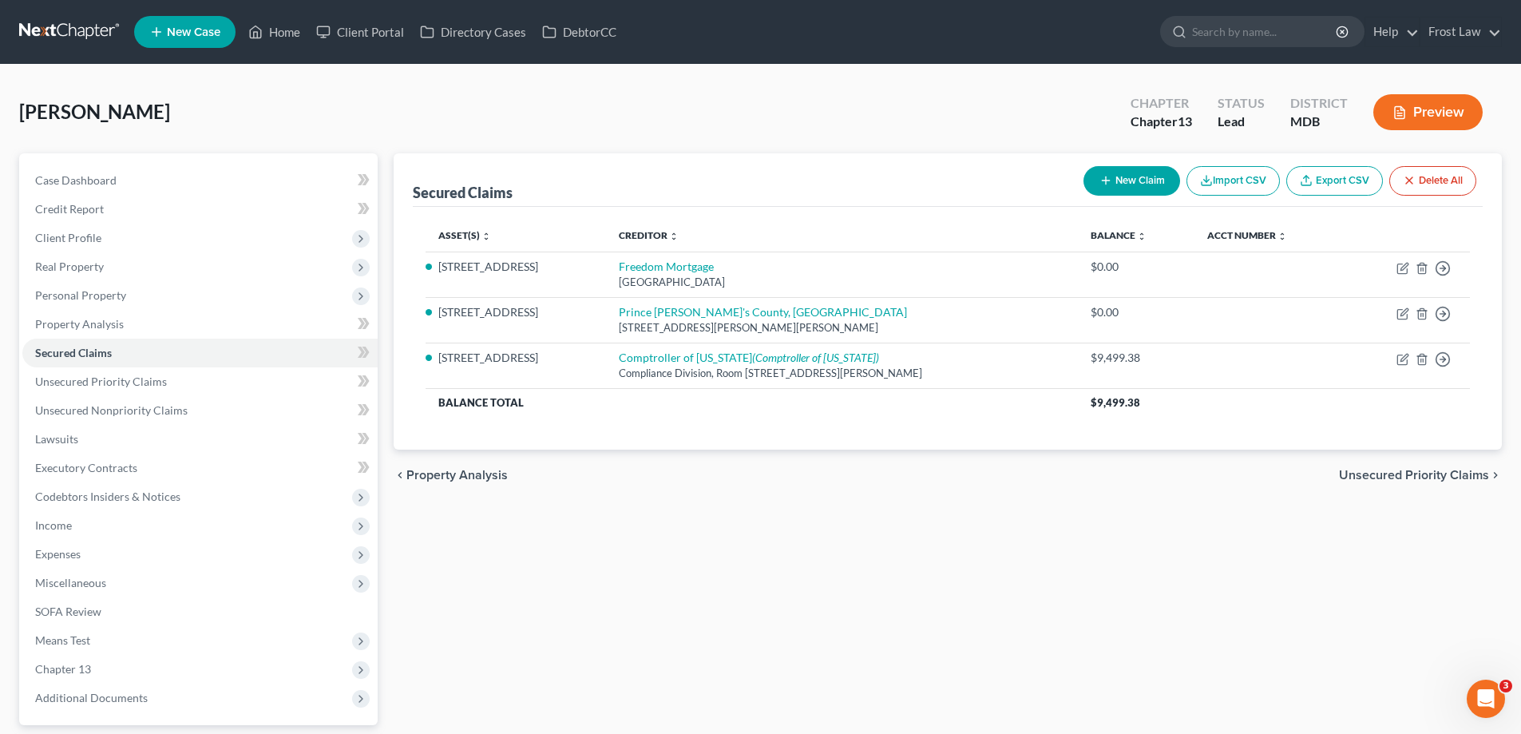
click at [1117, 187] on button "New Claim" at bounding box center [1131, 181] width 97 height 30
select select "0"
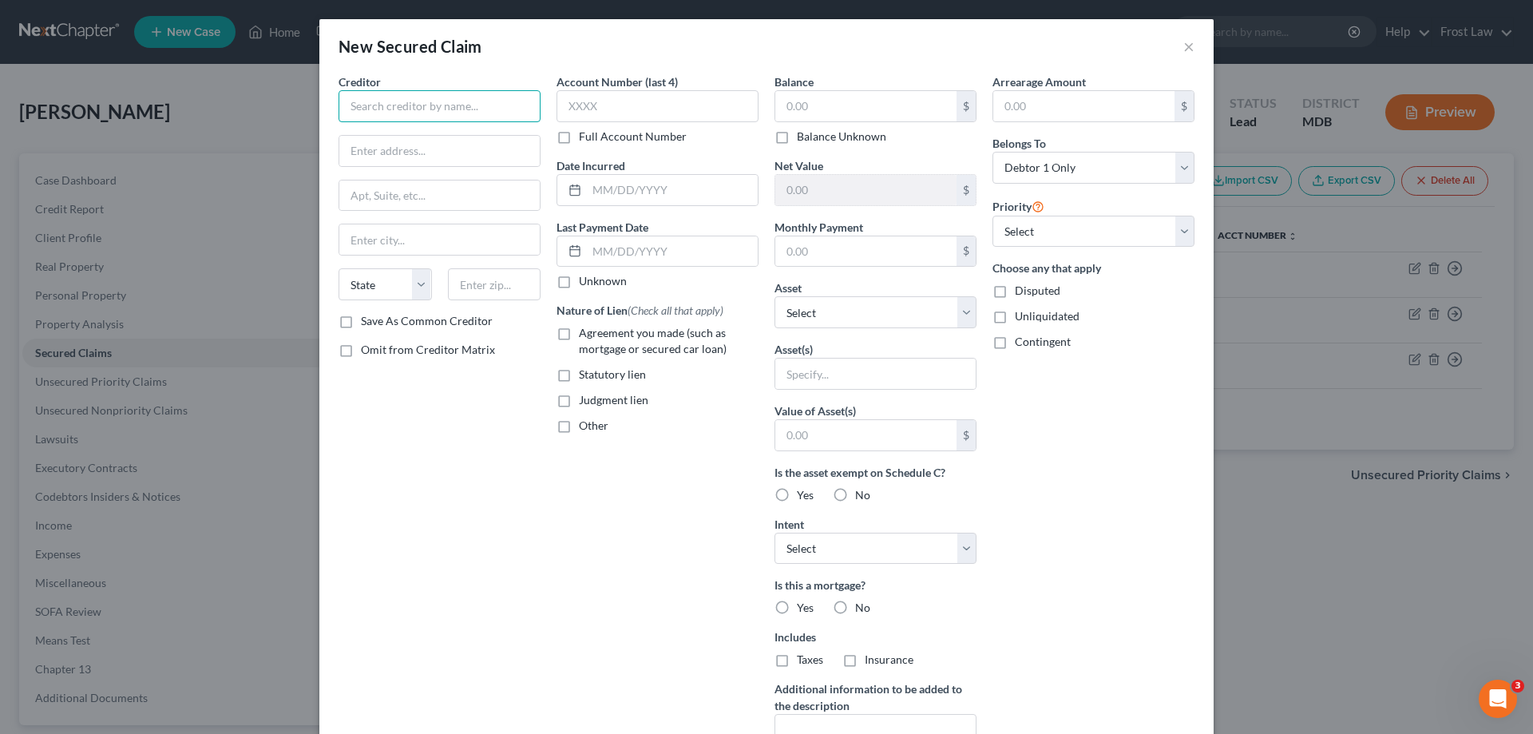
click at [431, 104] on input "text" at bounding box center [440, 106] width 202 height 32
paste input "Interstate Utilities LLC"
drag, startPoint x: 431, startPoint y: 104, endPoint x: 338, endPoint y: 93, distance: 94.0
click at [560, 138] on div "Creditor * Interstate Utilities LLC State [US_STATE] AK AR AZ CA CO CT DE DC [G…" at bounding box center [767, 429] width 872 height 712
type input "Interstate Utilities LLC"
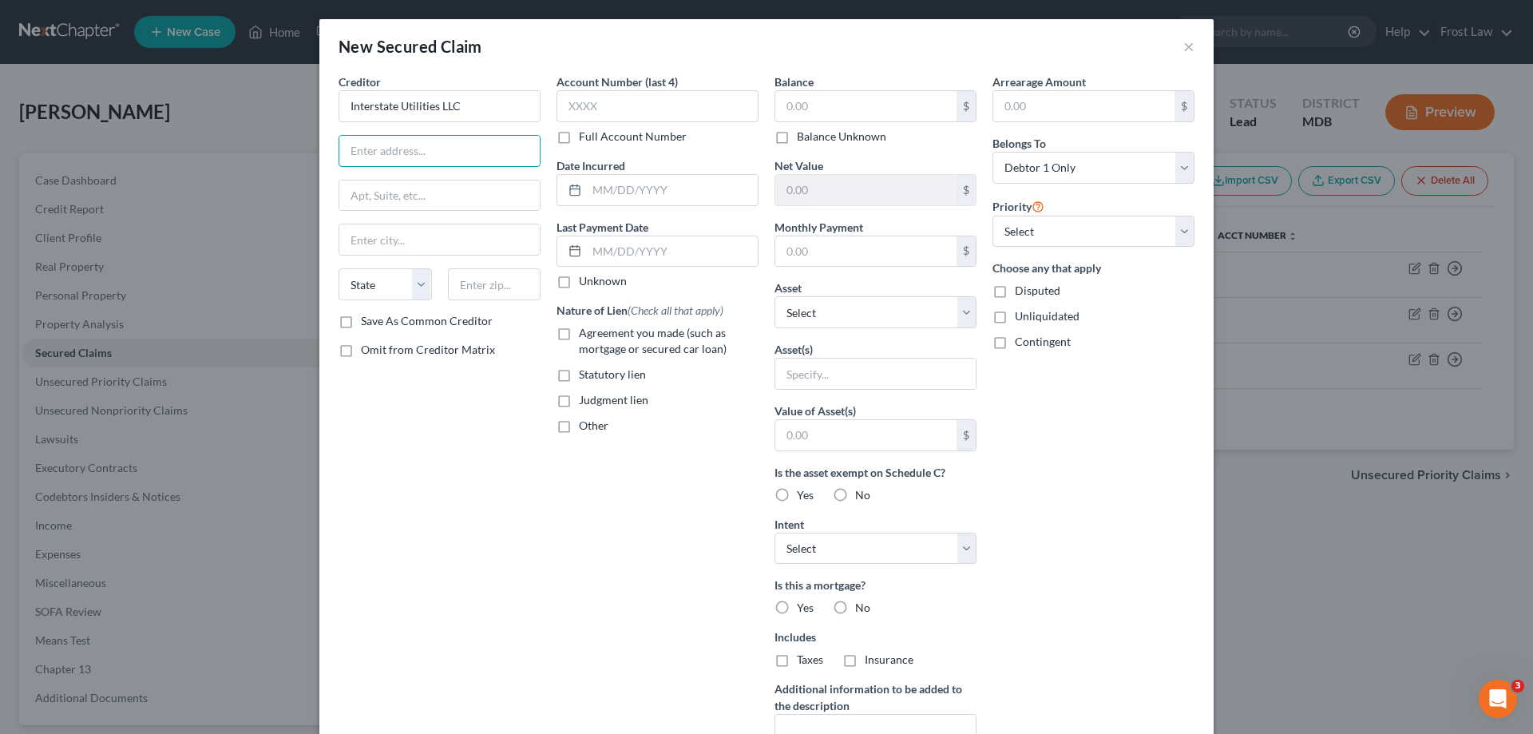
drag, startPoint x: 496, startPoint y: 156, endPoint x: 1141, endPoint y: 10, distance: 661.3
click at [496, 156] on input "text" at bounding box center [439, 151] width 200 height 30
drag, startPoint x: 392, startPoint y: 149, endPoint x: 392, endPoint y: 197, distance: 47.9
click at [392, 149] on input "text" at bounding box center [439, 151] width 200 height 30
paste input "10176 Balt Natl Pike"
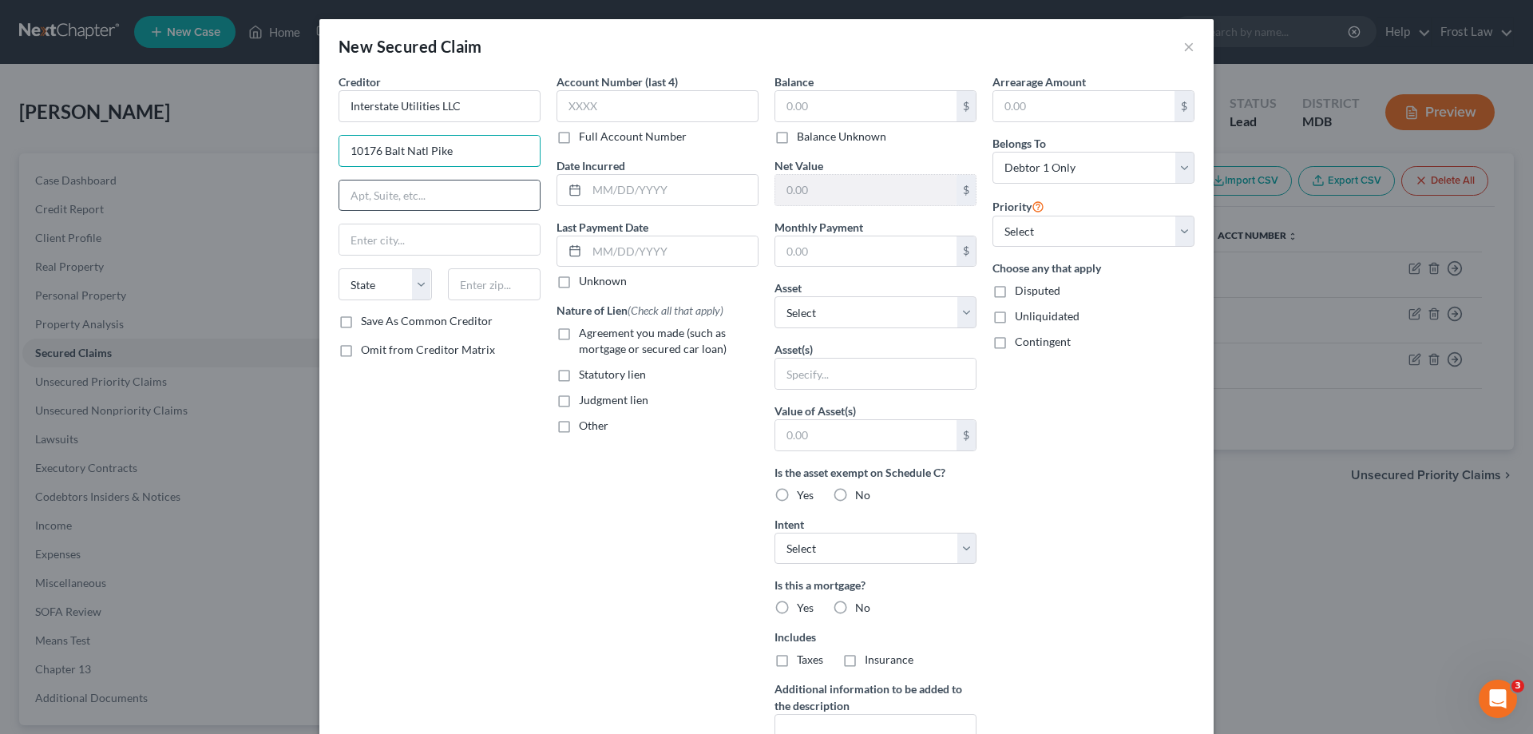
click at [390, 181] on div "Creditor * Interstate Utilities LLC [GEOGRAPHIC_DATA] [US_STATE] AK AR AZ CA CO…" at bounding box center [440, 193] width 202 height 240
click at [384, 146] on input "[GEOGRAPHIC_DATA]" at bounding box center [439, 151] width 200 height 30
type input "[GEOGRAPHIC_DATA]"
click at [414, 180] on div at bounding box center [440, 196] width 202 height 32
drag, startPoint x: 377, startPoint y: 194, endPoint x: 394, endPoint y: 182, distance: 20.6
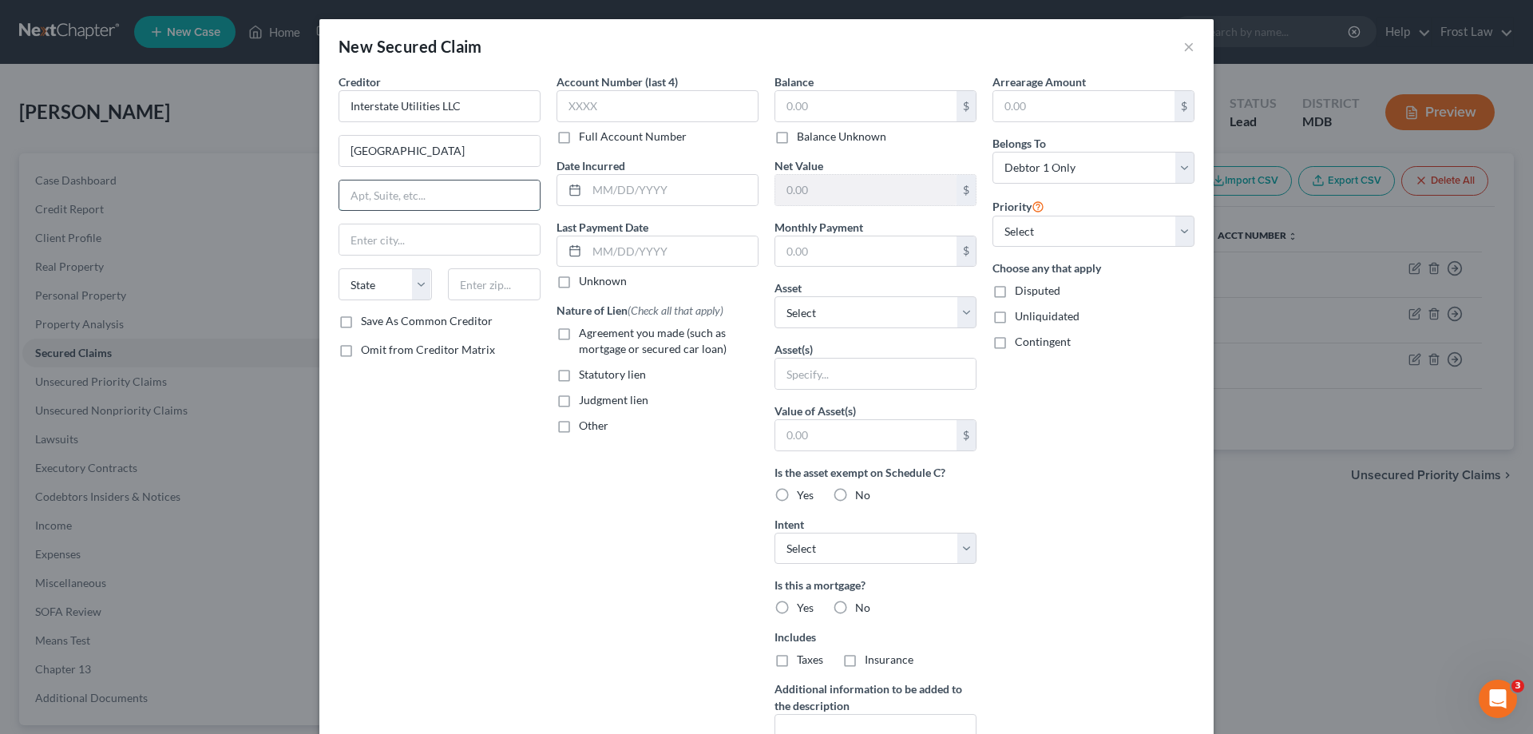
click at [377, 194] on input "text" at bounding box center [439, 195] width 200 height 30
type input "Suite 210"
paste input "21042"
type input "21042"
click at [406, 251] on input "text" at bounding box center [439, 239] width 200 height 30
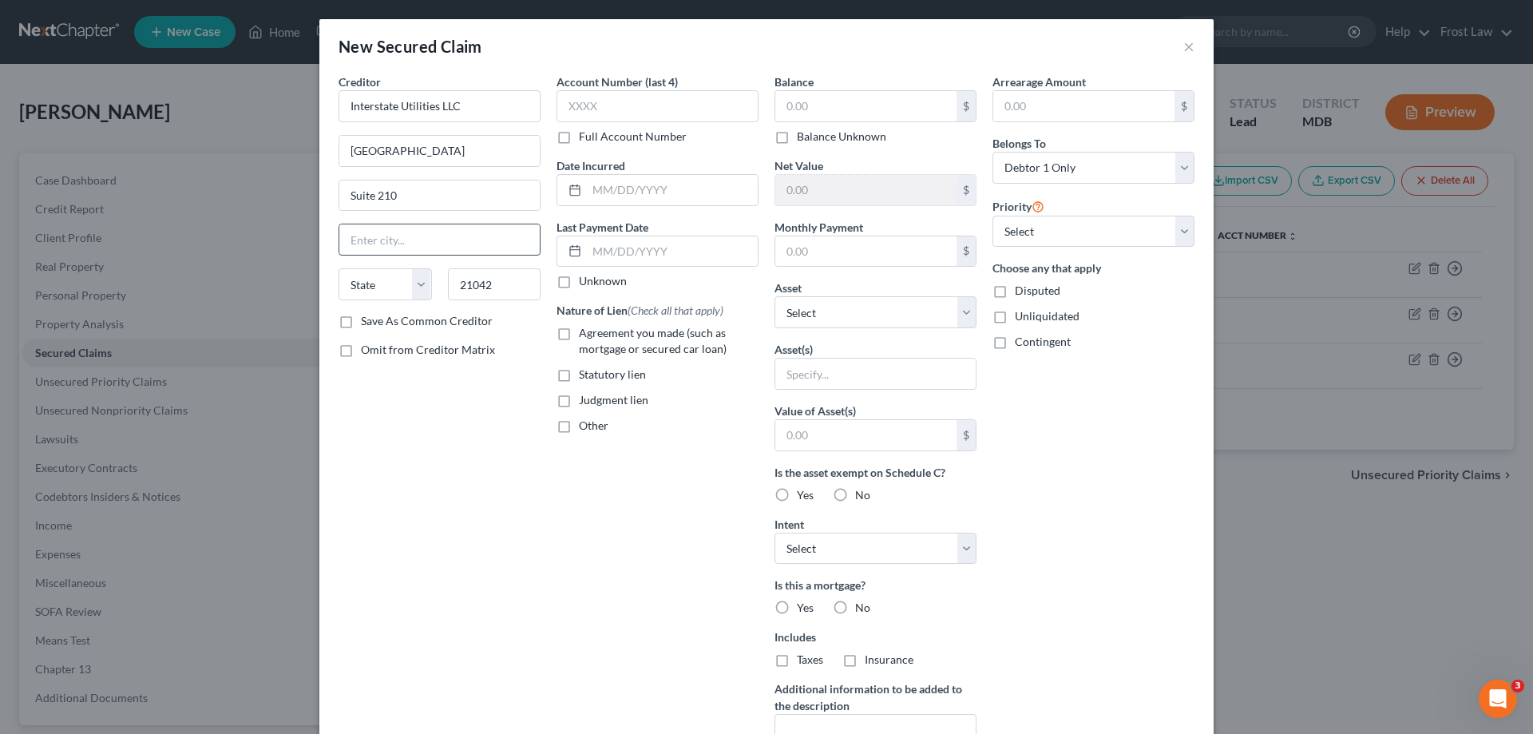
type input "[GEOGRAPHIC_DATA]"
select select "21"
drag, startPoint x: 555, startPoint y: 426, endPoint x: 555, endPoint y: 403, distance: 22.4
click at [579, 426] on label "Other" at bounding box center [594, 426] width 30 height 16
click at [585, 426] on input "Other" at bounding box center [590, 423] width 10 height 10
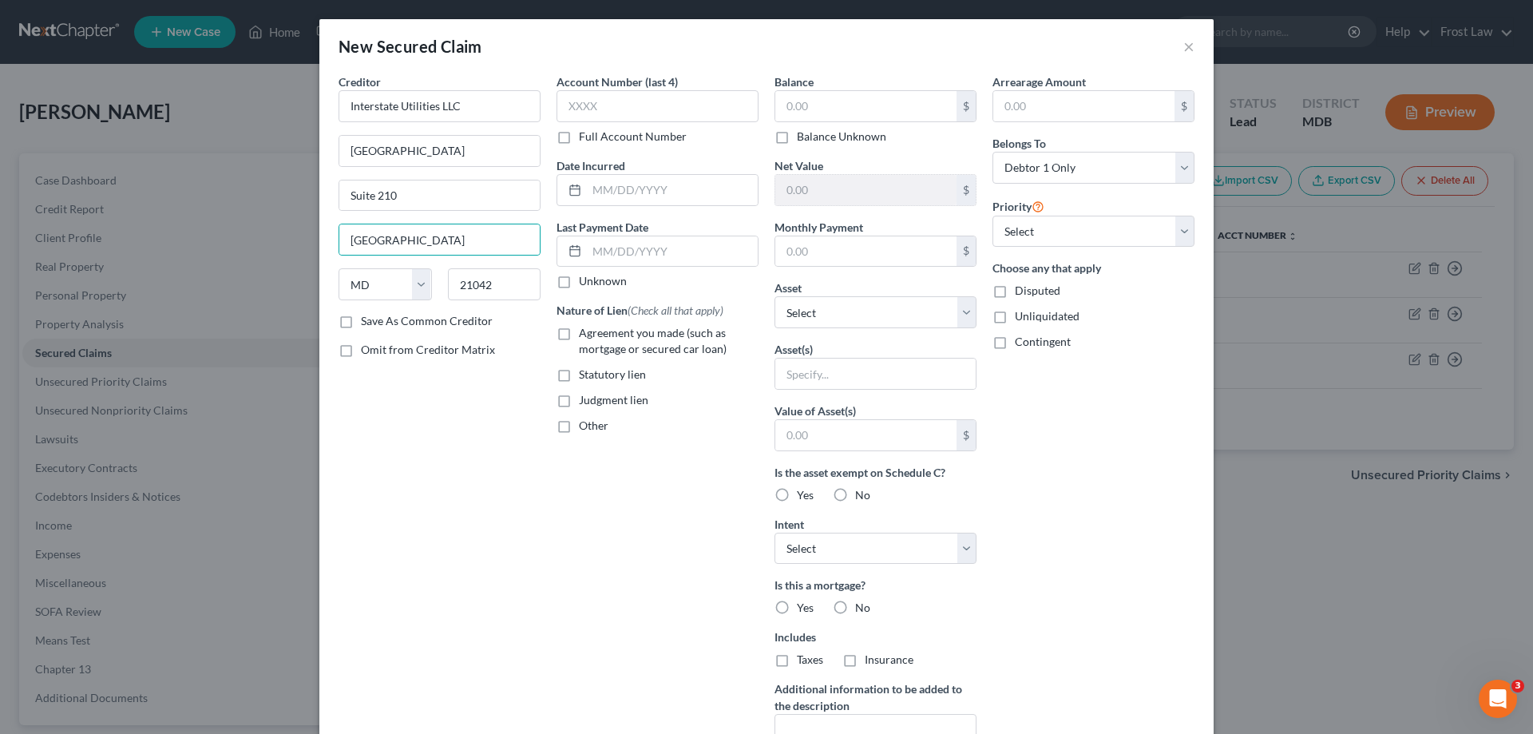
checkbox input "true"
click at [579, 403] on label "Judgment lien" at bounding box center [613, 400] width 69 height 16
click at [585, 402] on input "Judgment lien" at bounding box center [590, 397] width 10 height 10
checkbox input "true"
click at [579, 429] on label "Other" at bounding box center [594, 426] width 30 height 16
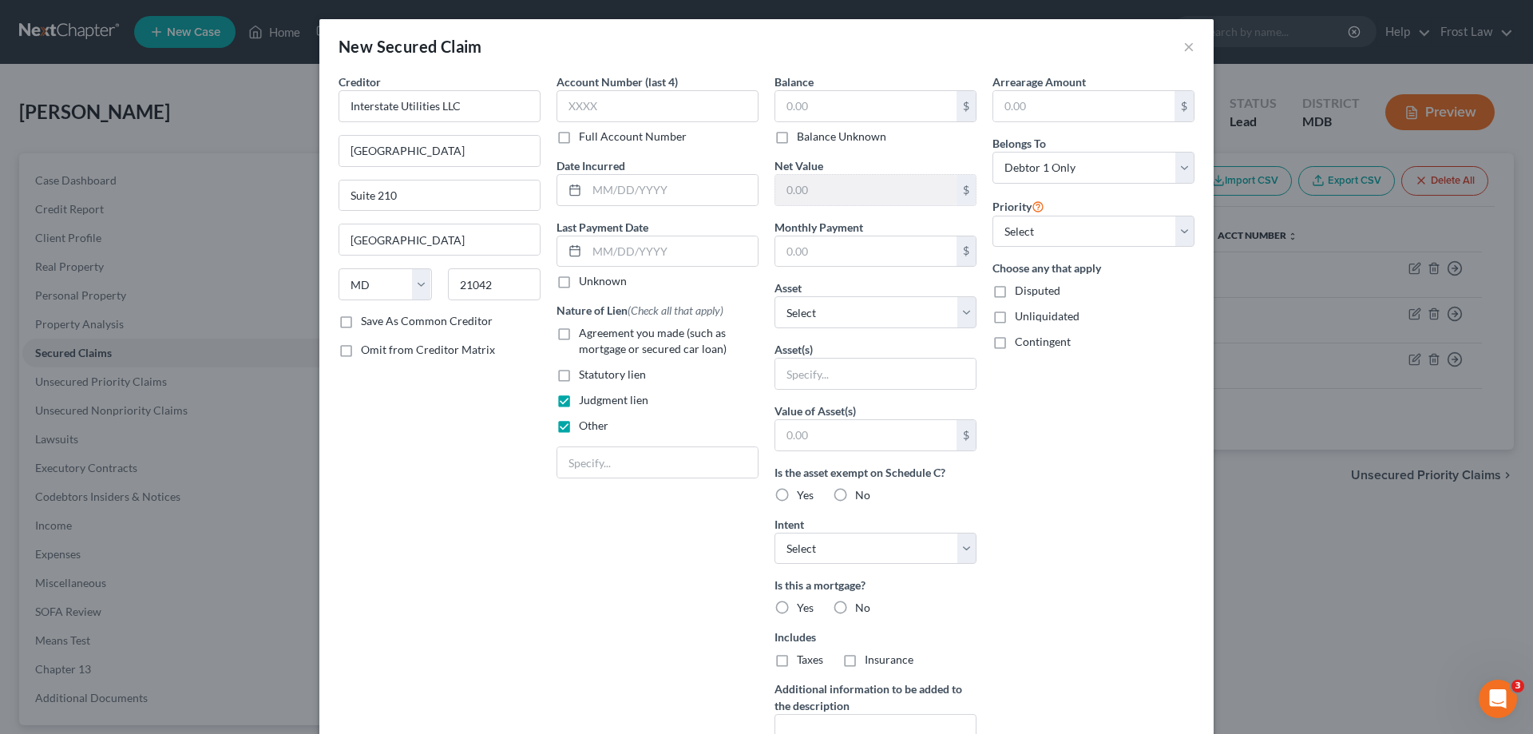
click at [585, 428] on input "Other" at bounding box center [590, 423] width 10 height 10
checkbox input "false"
drag, startPoint x: 1076, startPoint y: 232, endPoint x: 1074, endPoint y: 245, distance: 13.8
click at [1076, 232] on select "Select 1st 2nd 3rd 4th 5th 6th 7th 8th 9th 10th 11th 12th 13th 14th 15th 16th 1…" at bounding box center [1093, 232] width 202 height 32
click at [992, 216] on select "Select 1st 2nd 3rd 4th 5th 6th 7th 8th 9th 10th 11th 12th 13th 14th 15th 16th 1…" at bounding box center [1093, 232] width 202 height 32
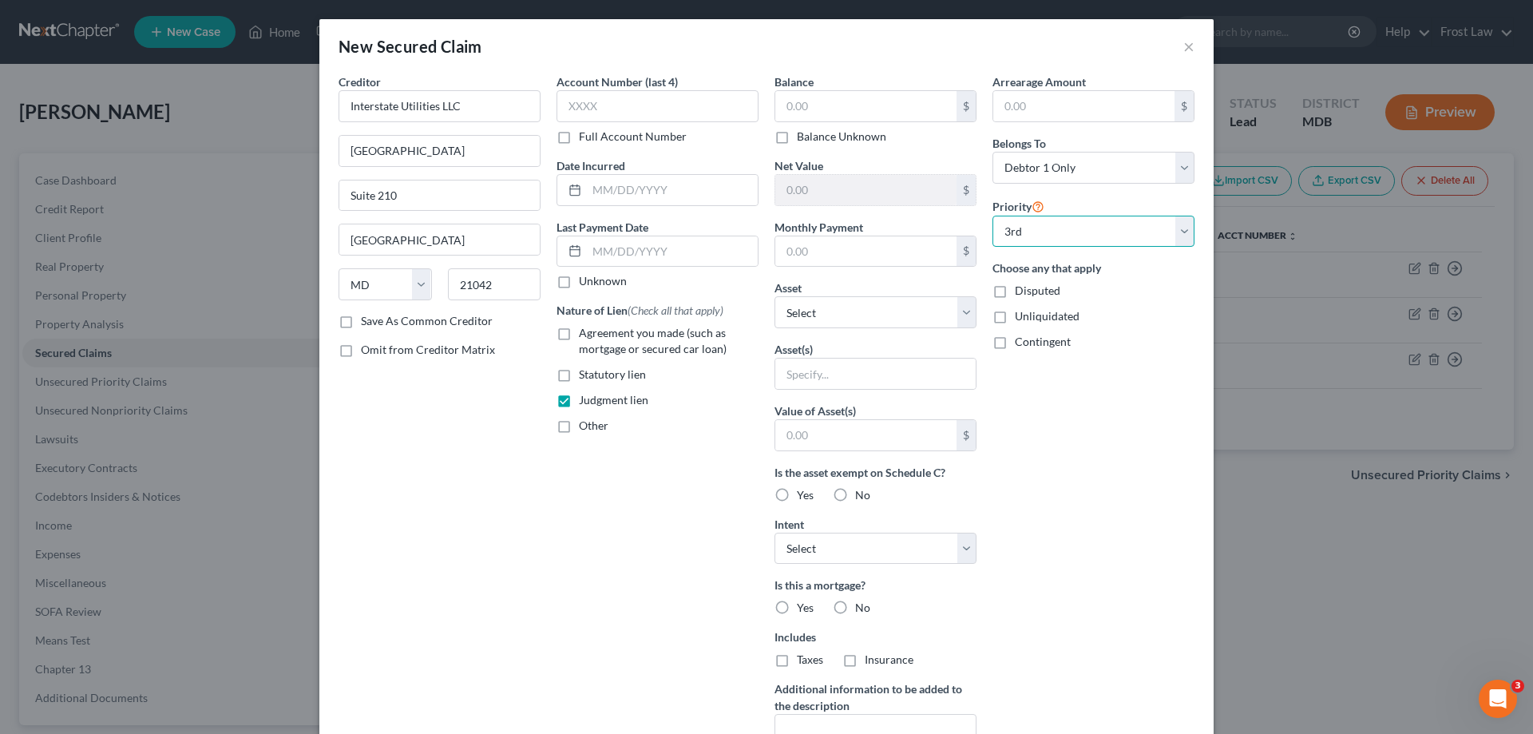
drag, startPoint x: 1030, startPoint y: 236, endPoint x: 1034, endPoint y: 246, distance: 11.1
click at [1030, 236] on select "Select 1st 2nd 3rd 4th 5th 6th 7th 8th 9th 10th 11th 12th 13th 14th 15th 16th 1…" at bounding box center [1093, 232] width 202 height 32
select select "1"
click at [992, 216] on select "Select 1st 2nd 3rd 4th 5th 6th 7th 8th 9th 10th 11th 12th 13th 14th 15th 16th 1…" at bounding box center [1093, 232] width 202 height 32
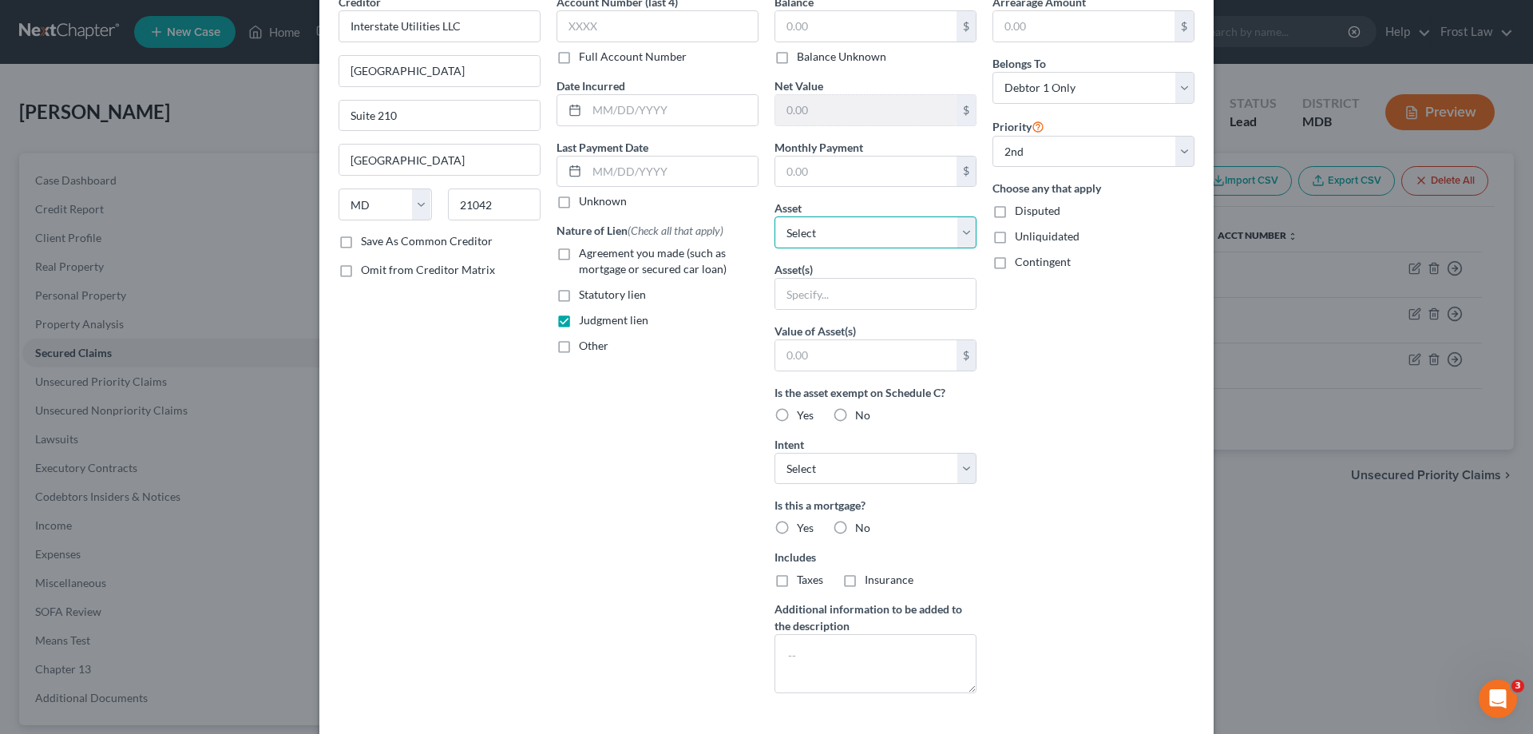
click at [806, 222] on select "Select Other Multiple Assets 8103 Hammerhead Court - $585630.0 2018 Subaru Outb…" at bounding box center [875, 232] width 202 height 32
select select "2"
click at [774, 248] on select "Select Other Multiple Assets 8103 Hammerhead Court - $585630.0 2018 Subaru Outb…" at bounding box center [875, 232] width 202 height 32
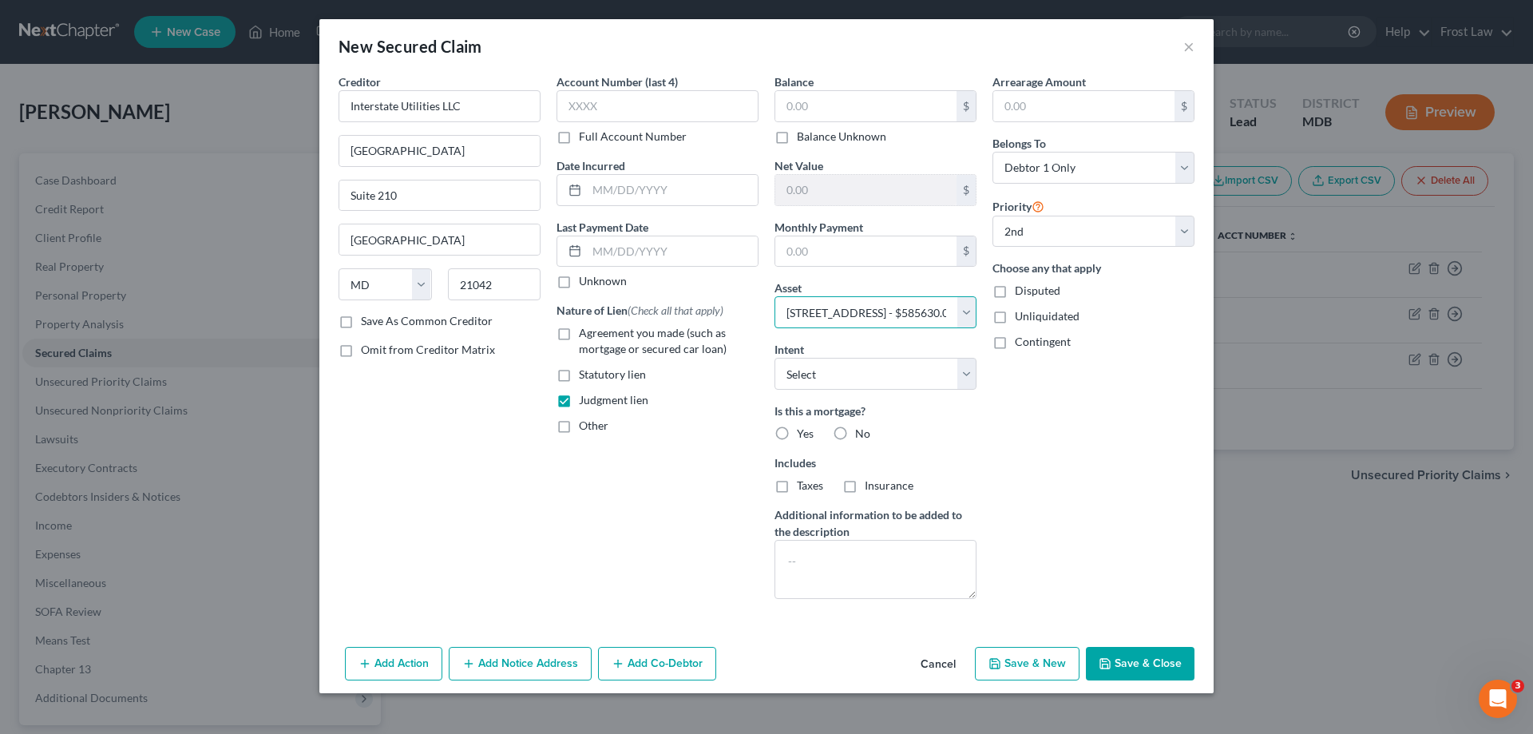
scroll to position [0, 0]
click at [855, 434] on label "No" at bounding box center [862, 434] width 15 height 16
click at [861, 434] on input "No" at bounding box center [866, 431] width 10 height 10
radio input "true"
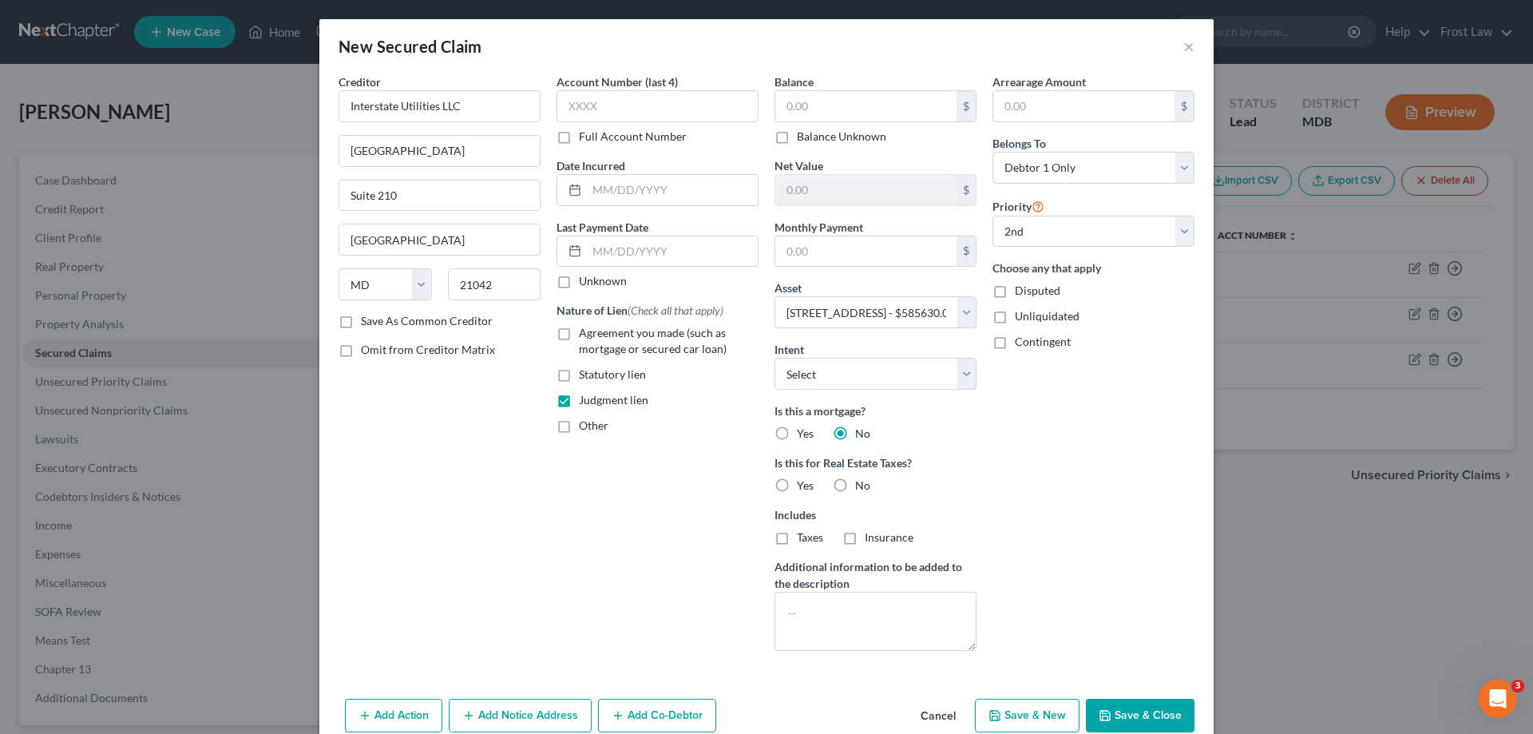
drag, startPoint x: 836, startPoint y: 486, endPoint x: 831, endPoint y: 31, distance: 455.1
click at [855, 485] on label "No" at bounding box center [862, 485] width 15 height 16
click at [861, 485] on input "No" at bounding box center [866, 482] width 10 height 10
radio input "true"
click at [870, 93] on input "text" at bounding box center [865, 106] width 181 height 30
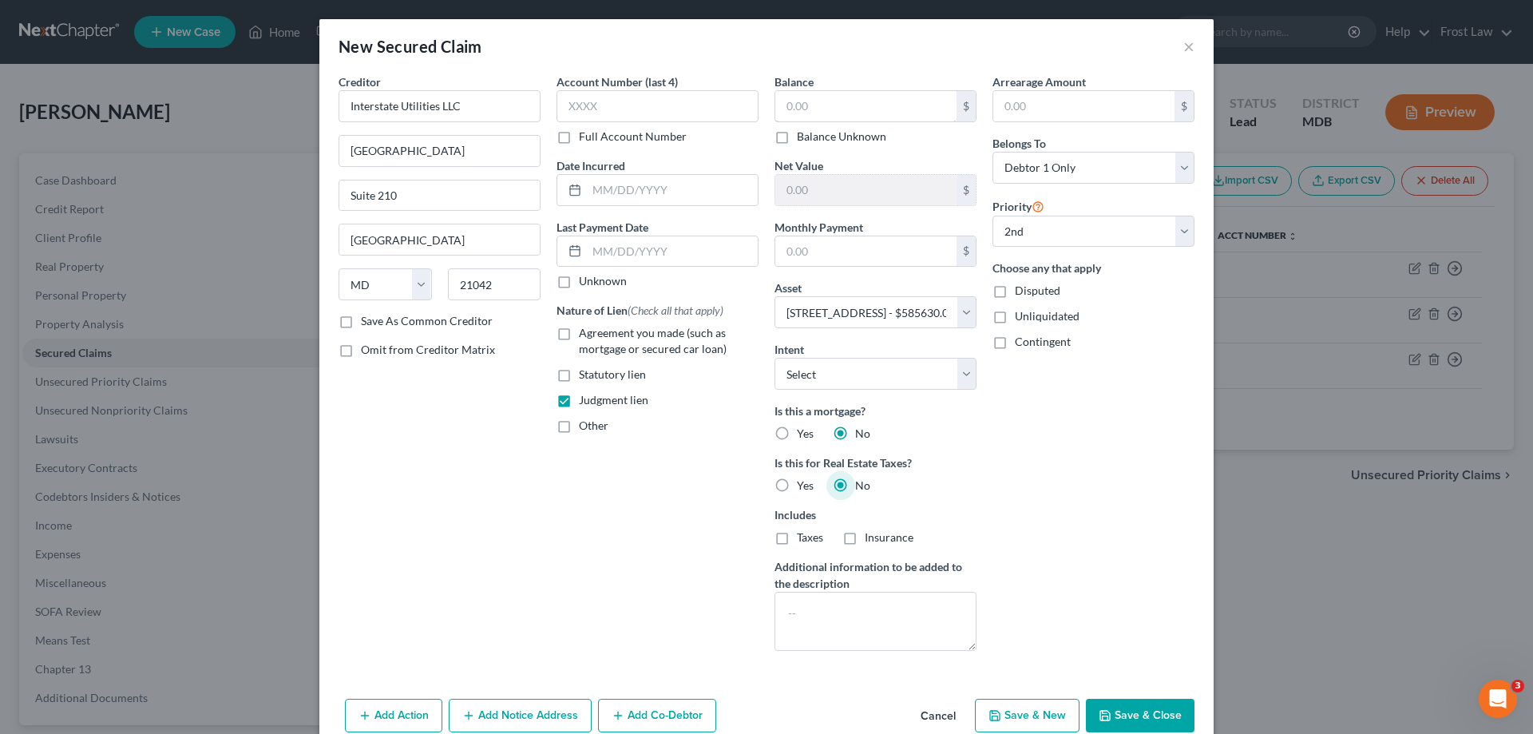
paste input "13,053.24"
type input "13,053.24"
click at [1049, 473] on div "Arrearage Amount $ Belongs To * Select Debtor 1 Only Debtor 2 Only Debtor 1 And…" at bounding box center [1093, 368] width 218 height 590
click at [1123, 719] on button "Save & Close" at bounding box center [1140, 716] width 109 height 34
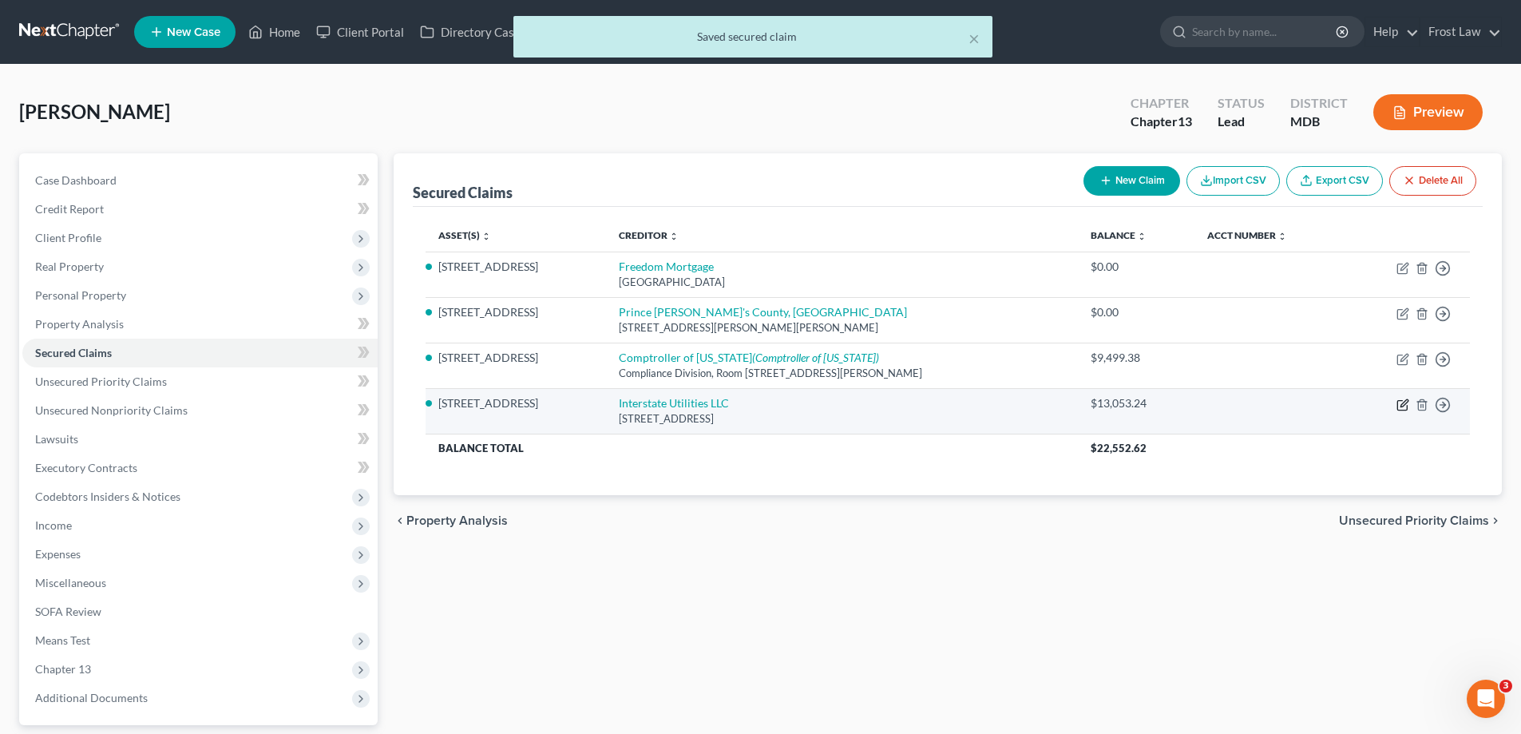
click at [1398, 405] on icon "button" at bounding box center [1402, 405] width 10 height 10
select select "21"
select select "2"
select select "0"
select select "1"
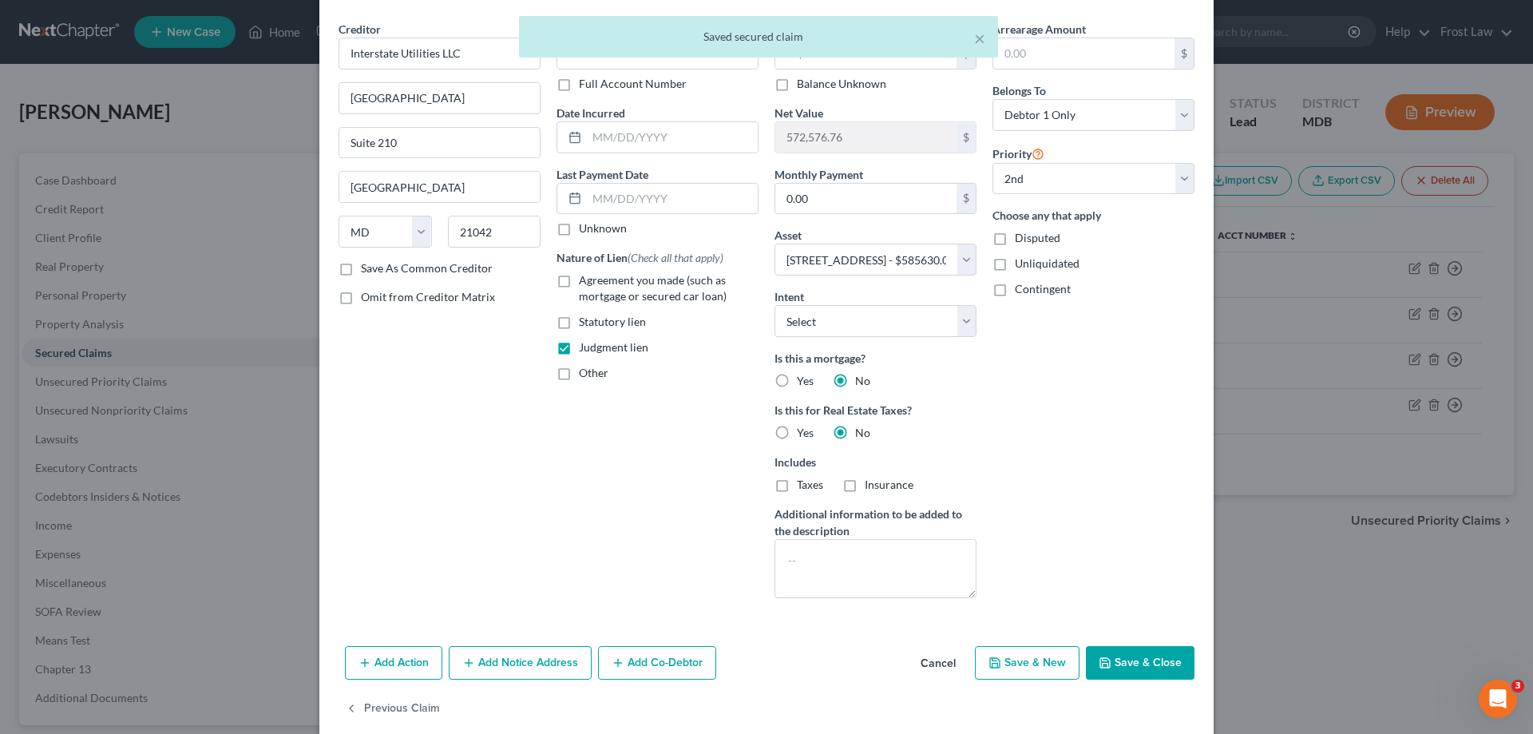
scroll to position [76, 0]
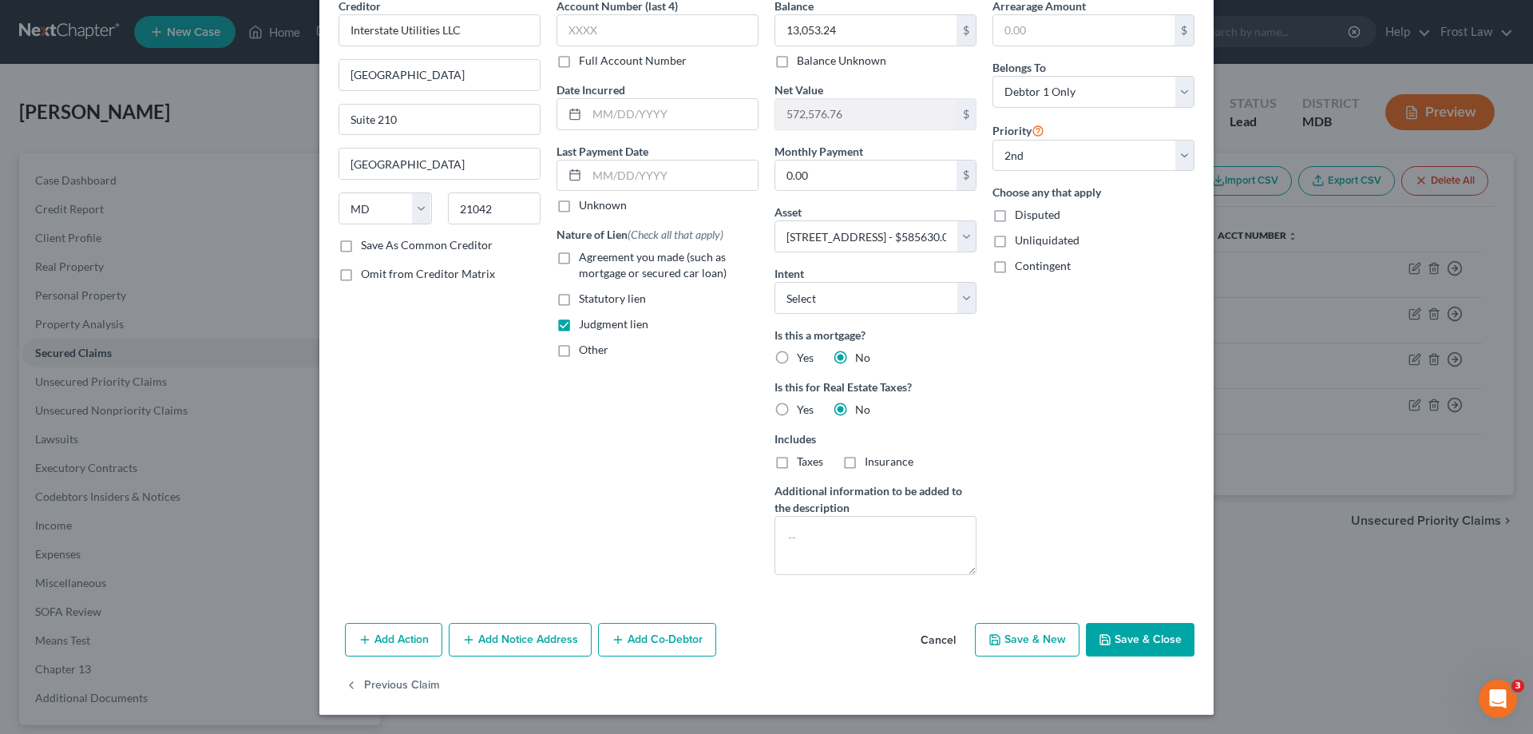
click at [523, 645] on button "Add Notice Address" at bounding box center [520, 640] width 143 height 34
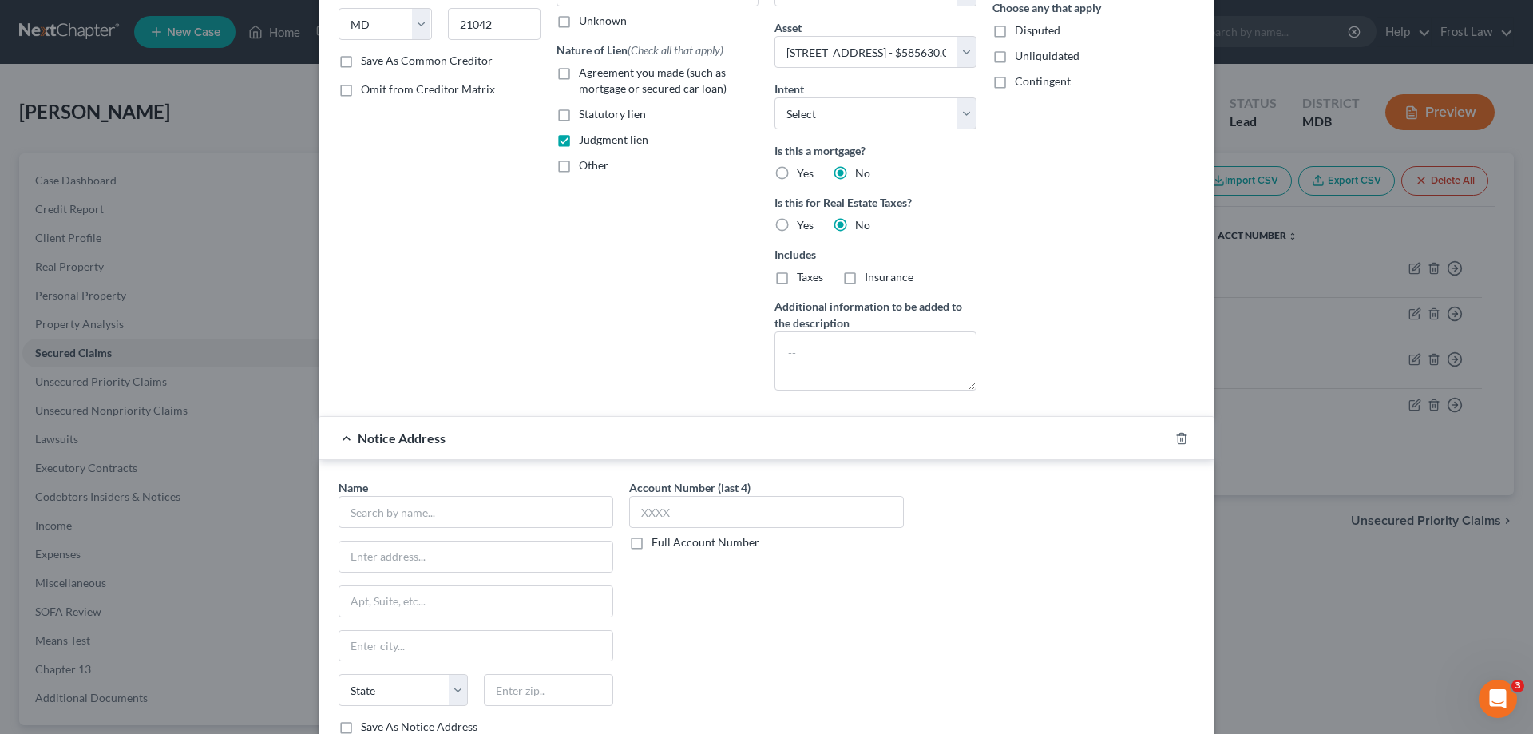
scroll to position [420, 0]
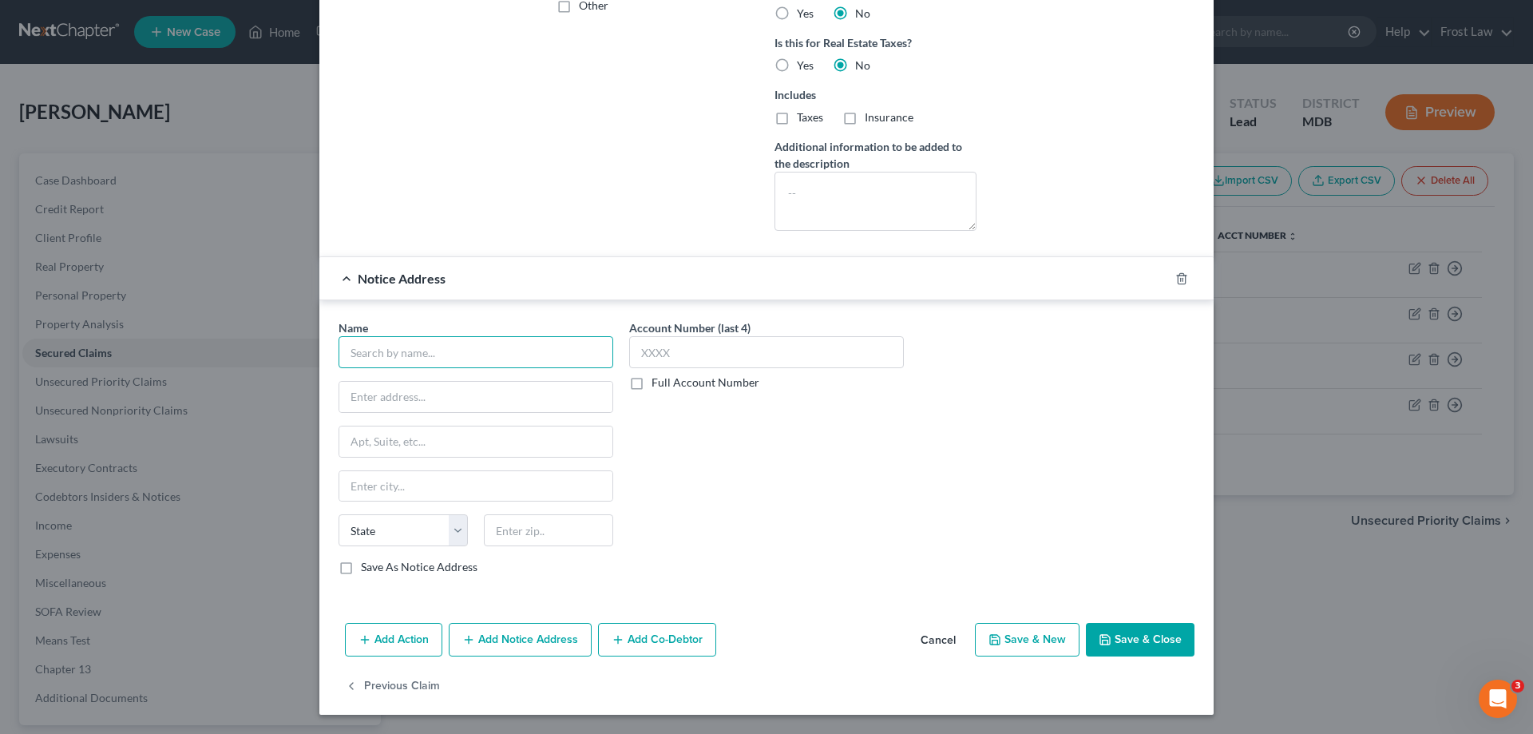
click at [410, 350] on input "text" at bounding box center [476, 352] width 275 height 32
paste input "Interstate Utilities LLC"
type input "Interstate Utilities LLC"
click at [414, 397] on input "text" at bounding box center [475, 397] width 273 height 30
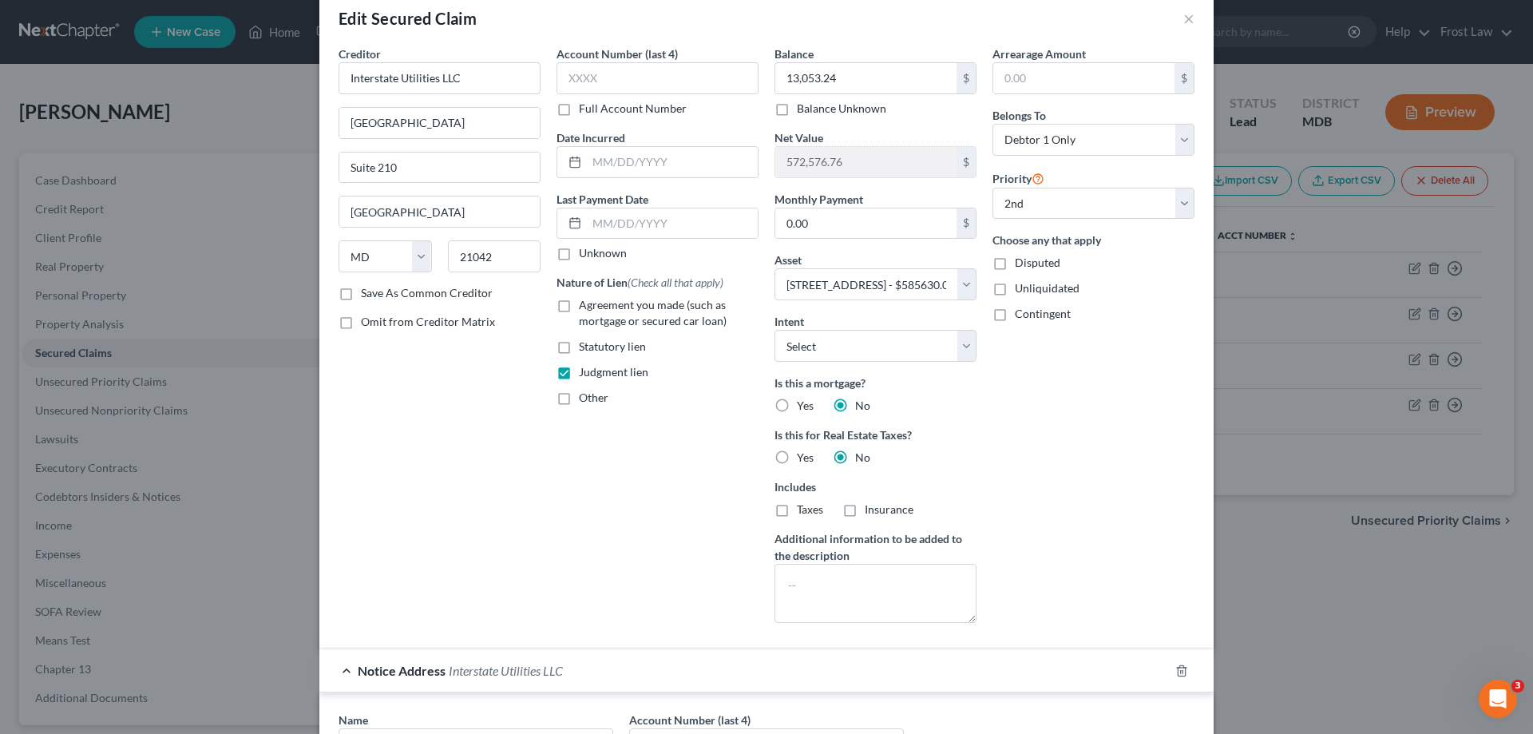
scroll to position [21, 0]
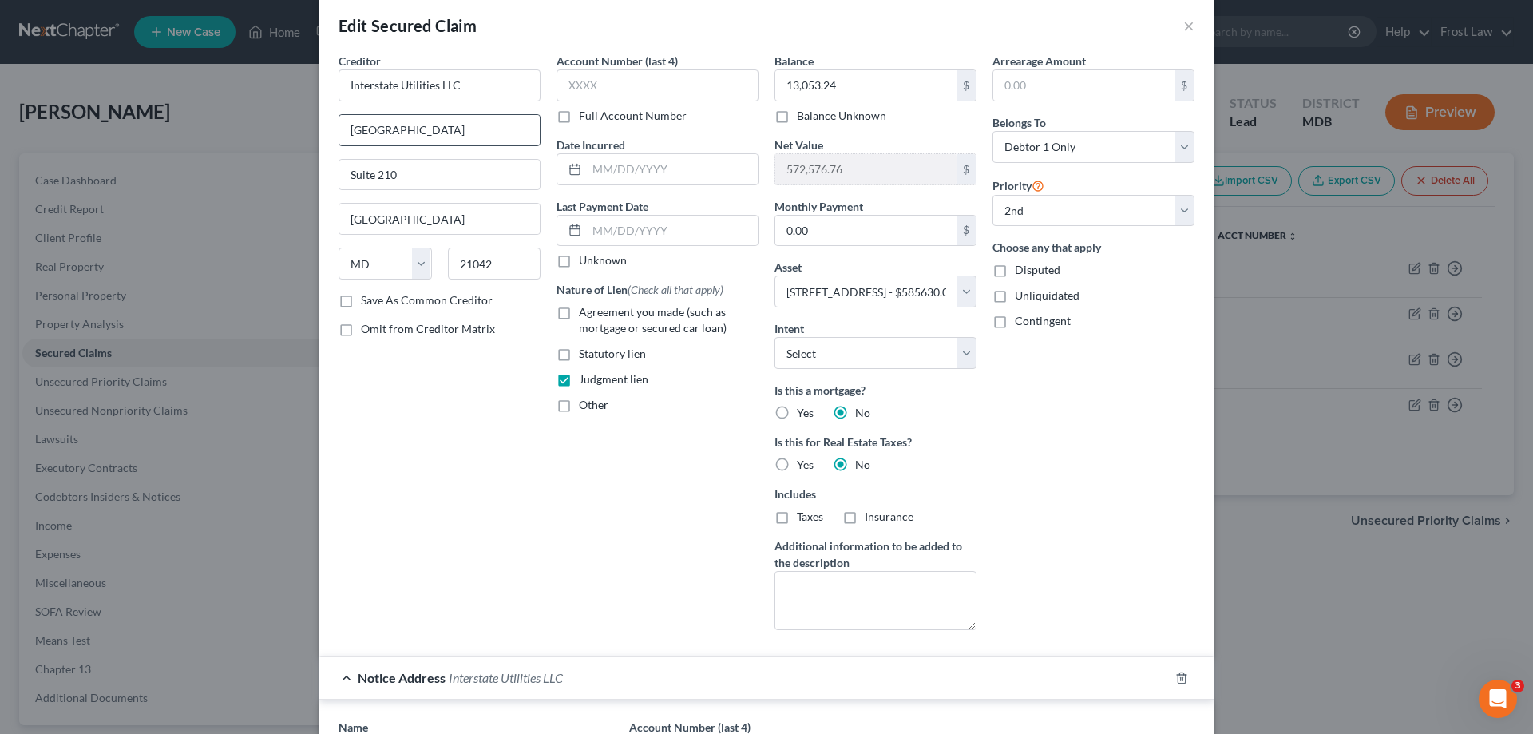
type input "c/o [PERSON_NAME]"
drag, startPoint x: 474, startPoint y: 129, endPoint x: 324, endPoint y: 139, distance: 150.4
click at [331, 139] on div "Creditor * Interstate Utilities LLC [GEOGRAPHIC_DATA] [US_STATE] AK AR AZ CA CO…" at bounding box center [440, 348] width 218 height 590
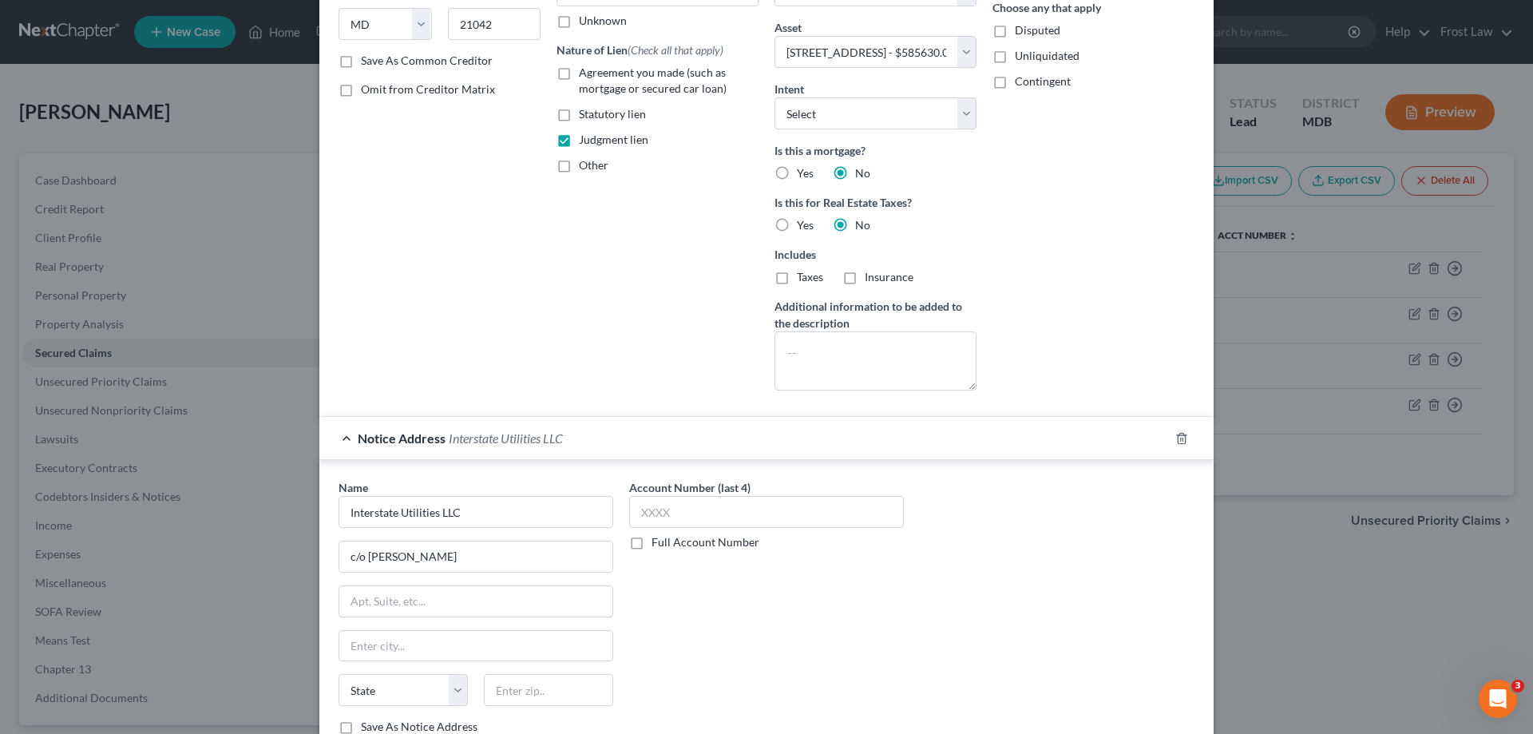
drag, startPoint x: 457, startPoint y: 592, endPoint x: 930, endPoint y: 599, distance: 472.7
click at [457, 592] on input "text" at bounding box center [475, 601] width 273 height 30
paste input "[GEOGRAPHIC_DATA]"
click at [449, 603] on input "[GEOGRAPHIC_DATA]" at bounding box center [475, 601] width 273 height 30
click at [501, 607] on input "[STREET_ADDRESS]" at bounding box center [475, 601] width 273 height 30
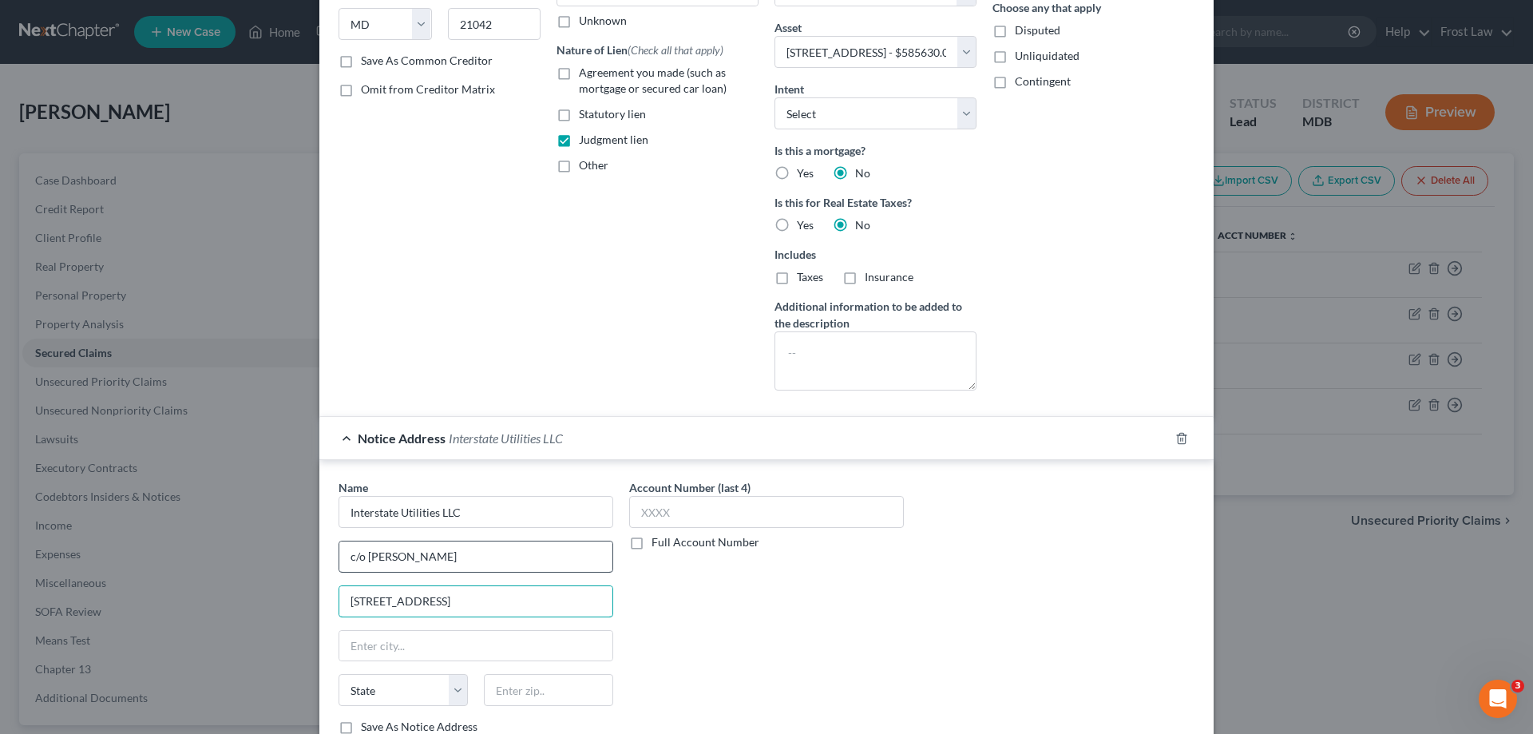
paste input "215"
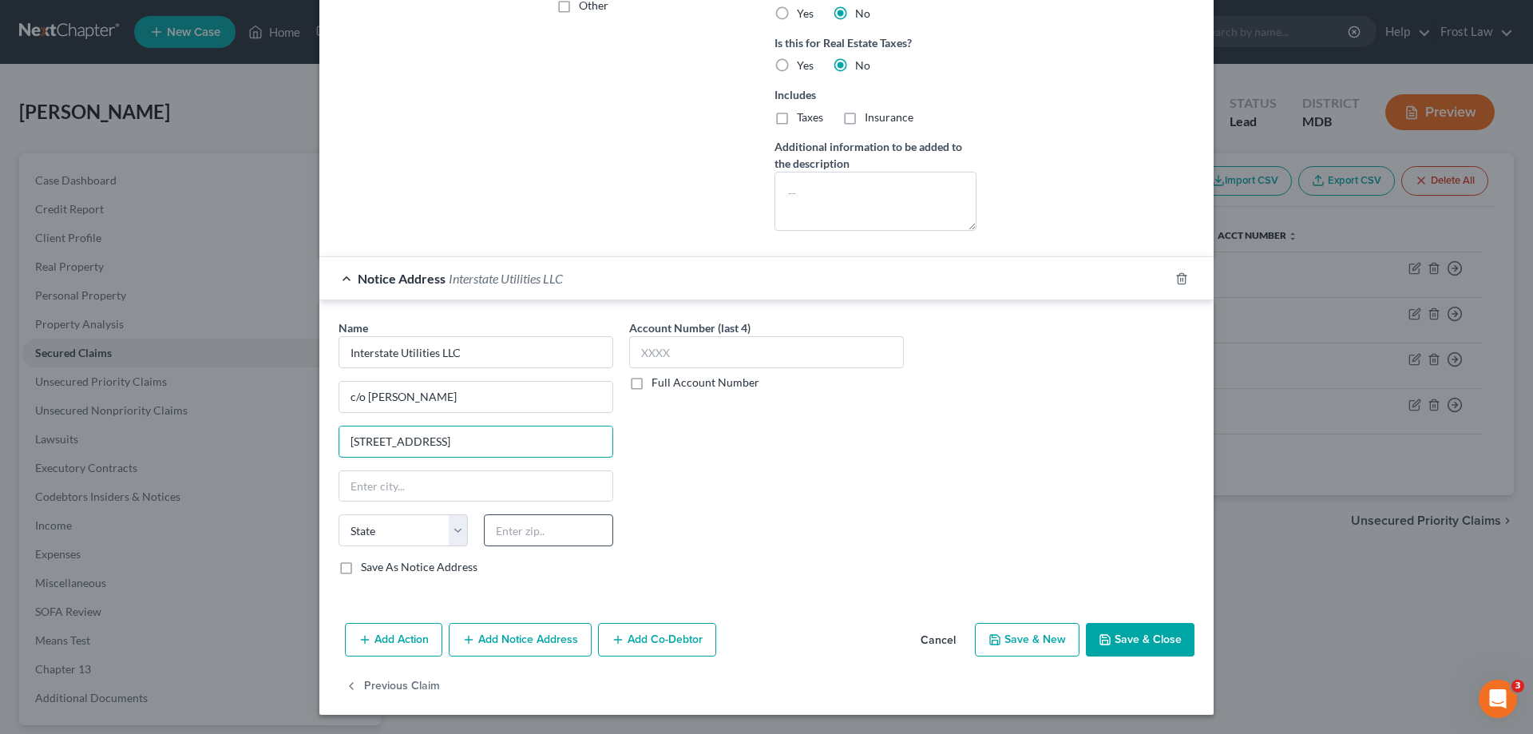
type input "[STREET_ADDRESS]"
click at [554, 532] on input "text" at bounding box center [548, 530] width 129 height 32
type input "21042"
drag, startPoint x: 505, startPoint y: 479, endPoint x: 964, endPoint y: 488, distance: 459.2
click at [505, 479] on input "text" at bounding box center [475, 486] width 273 height 30
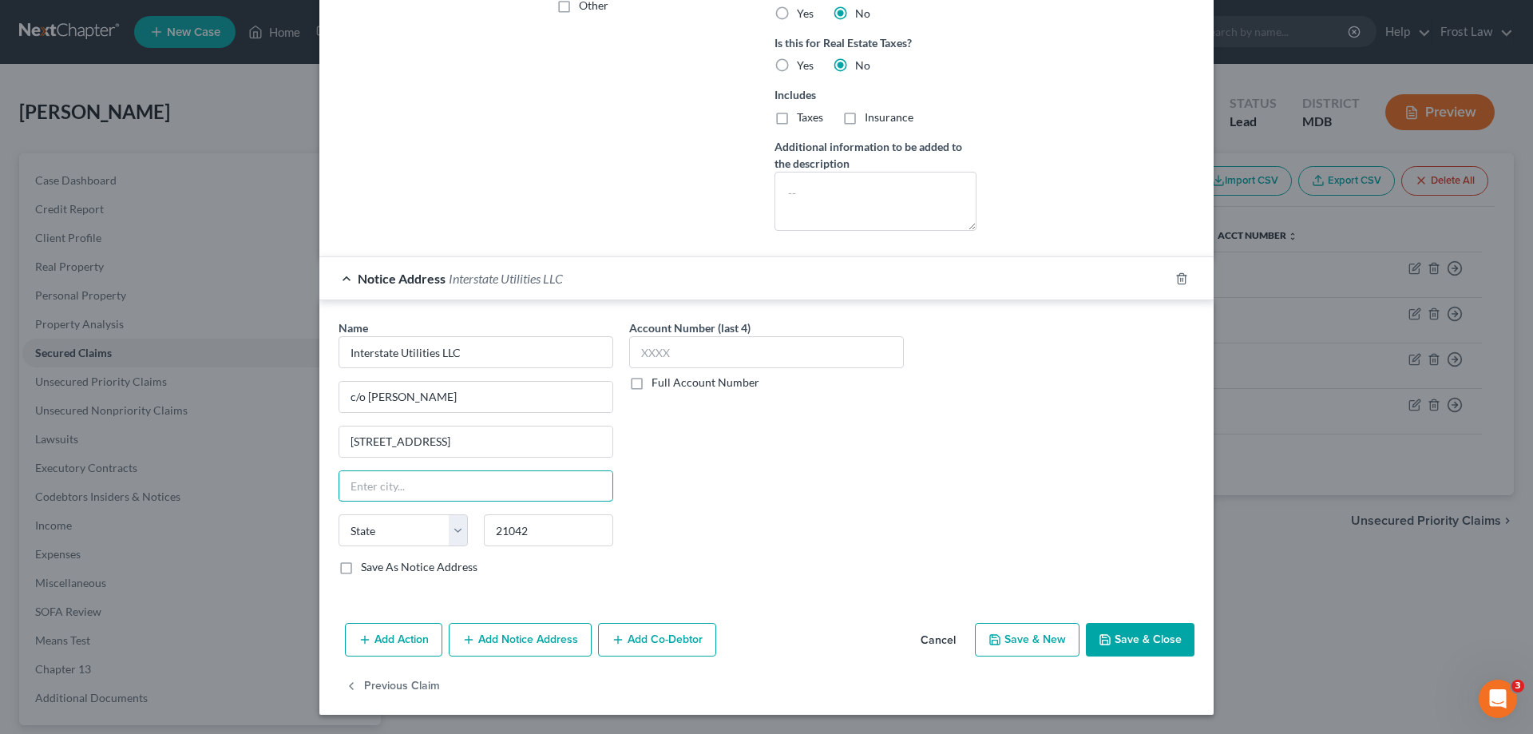
type input "[GEOGRAPHIC_DATA]"
select select "21"
click at [964, 488] on div "Name * Interstate Utilities LLC c/o [PERSON_NAME] [STREET_ADDRESS][GEOGRAPHIC_D…" at bounding box center [767, 453] width 872 height 268
click at [1141, 643] on button "Save & Close" at bounding box center [1140, 640] width 109 height 34
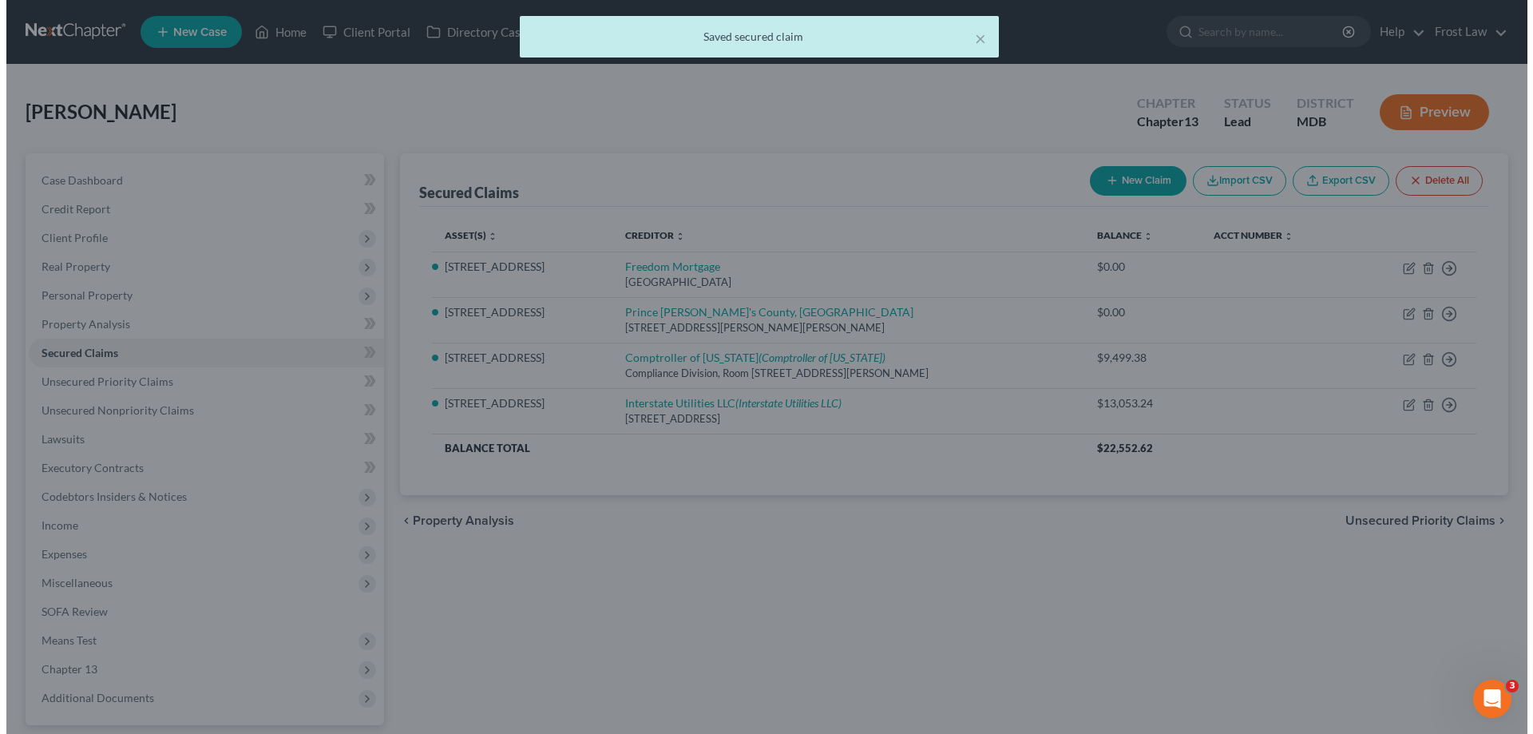
scroll to position [0, 0]
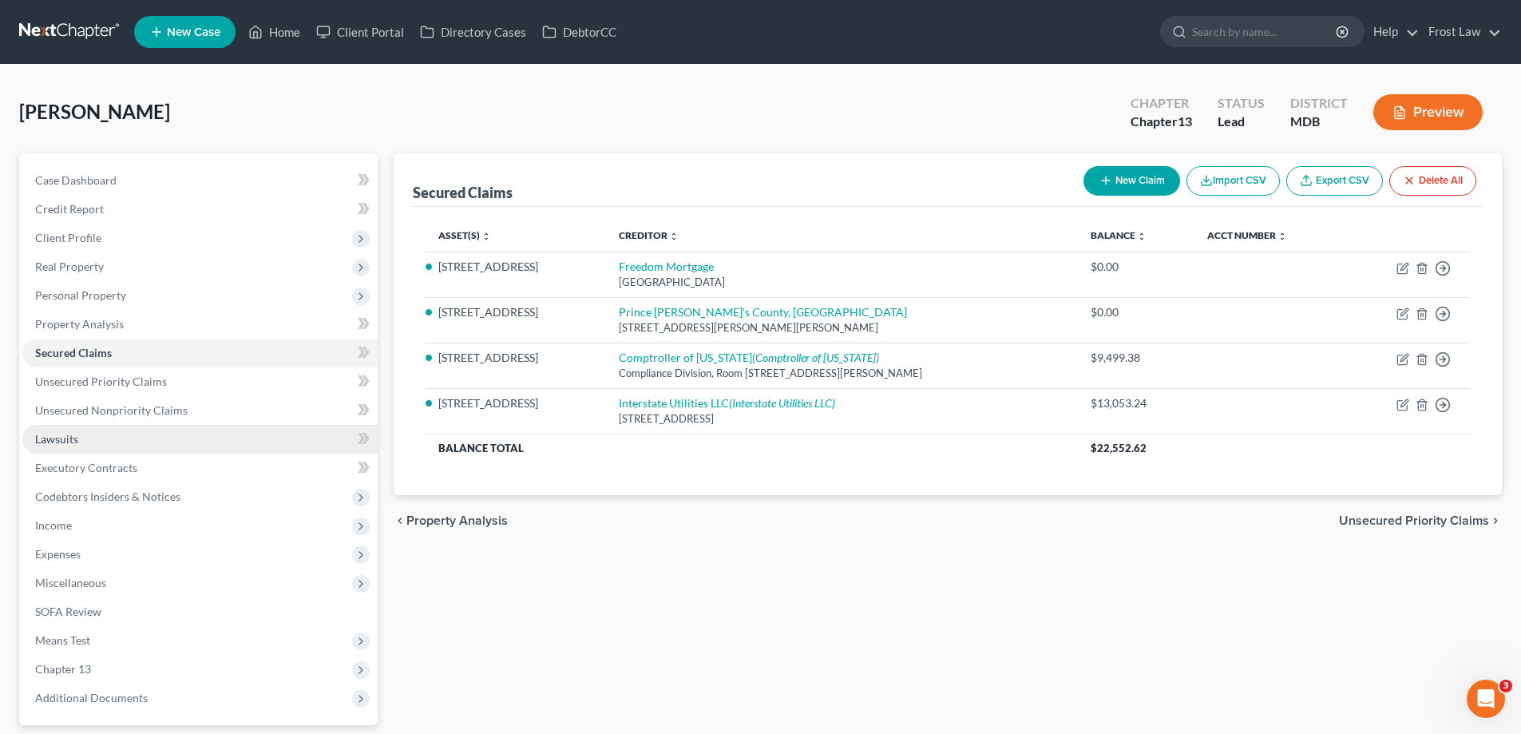
click at [92, 428] on link "Lawsuits" at bounding box center [199, 439] width 355 height 29
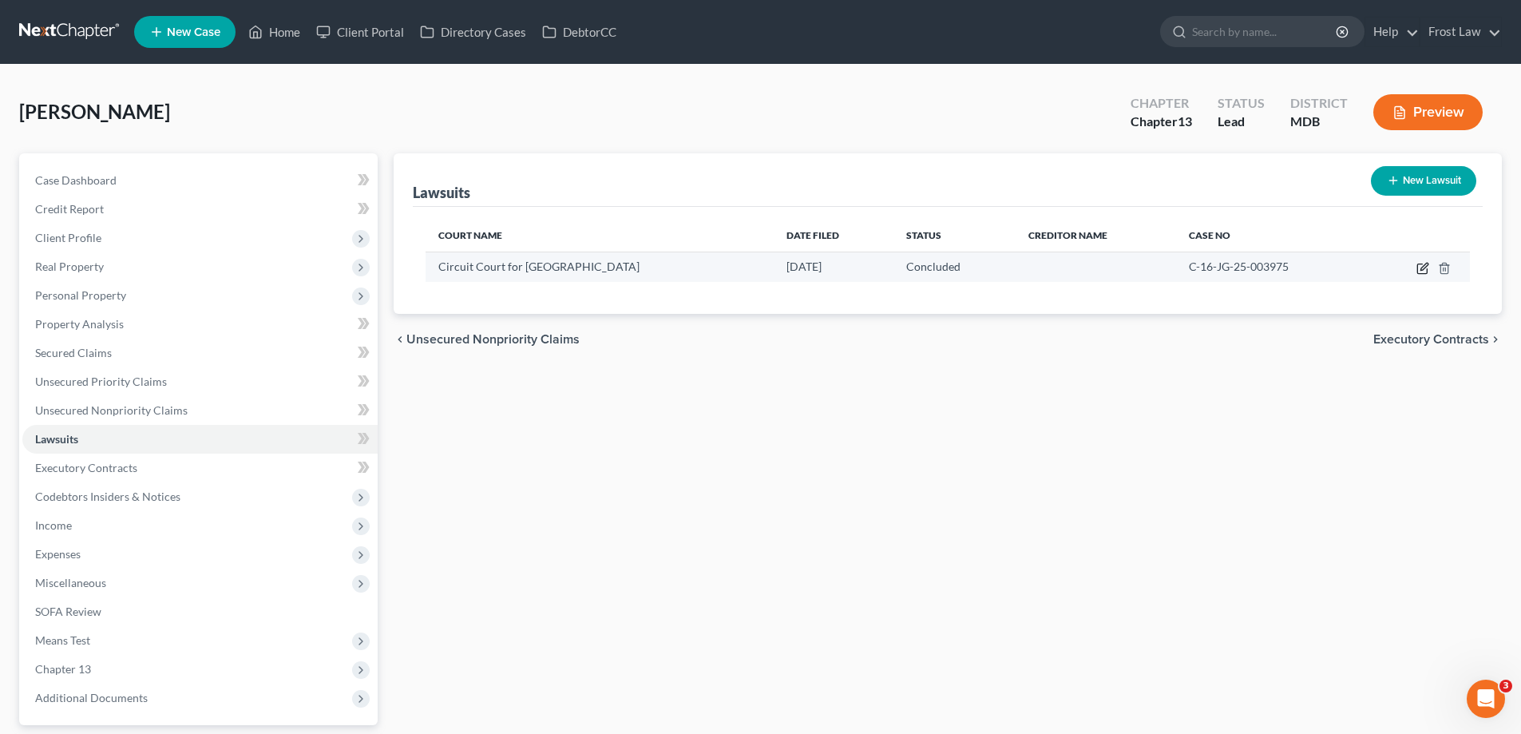
click at [1425, 270] on icon "button" at bounding box center [1422, 268] width 13 height 13
select select "21"
select select "2"
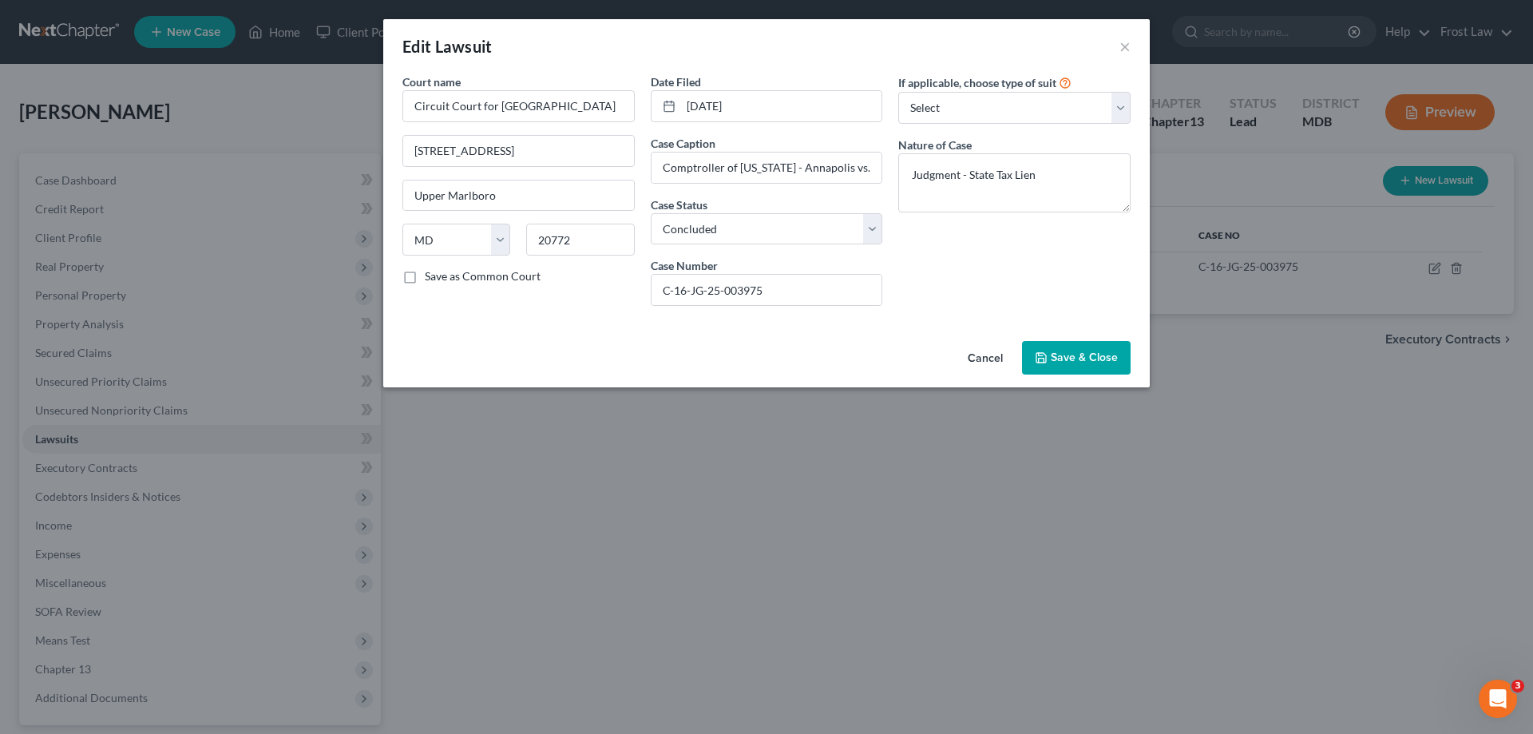
click at [1063, 358] on span "Save & Close" at bounding box center [1084, 357] width 67 height 14
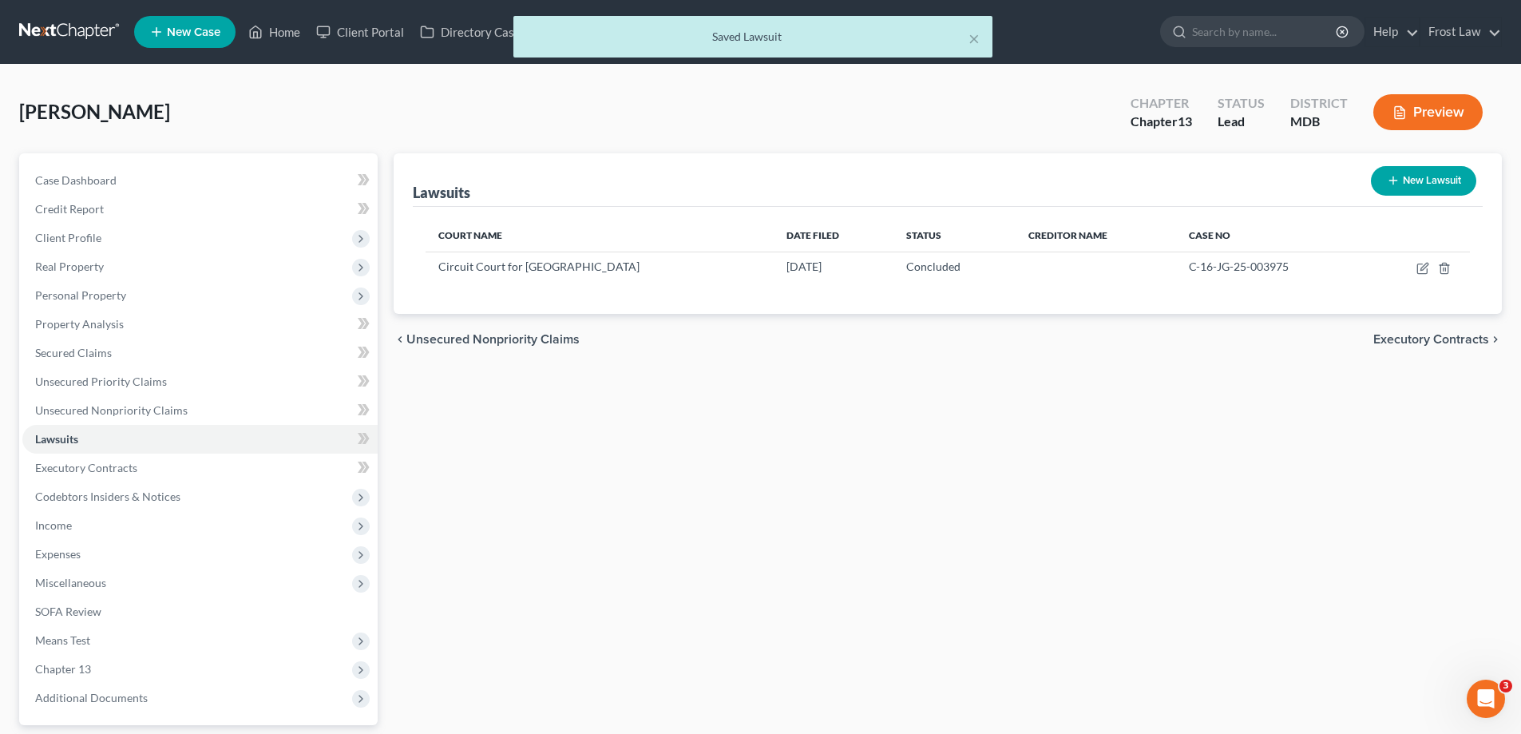
click at [1398, 182] on icon "button" at bounding box center [1393, 180] width 13 height 13
select select "0"
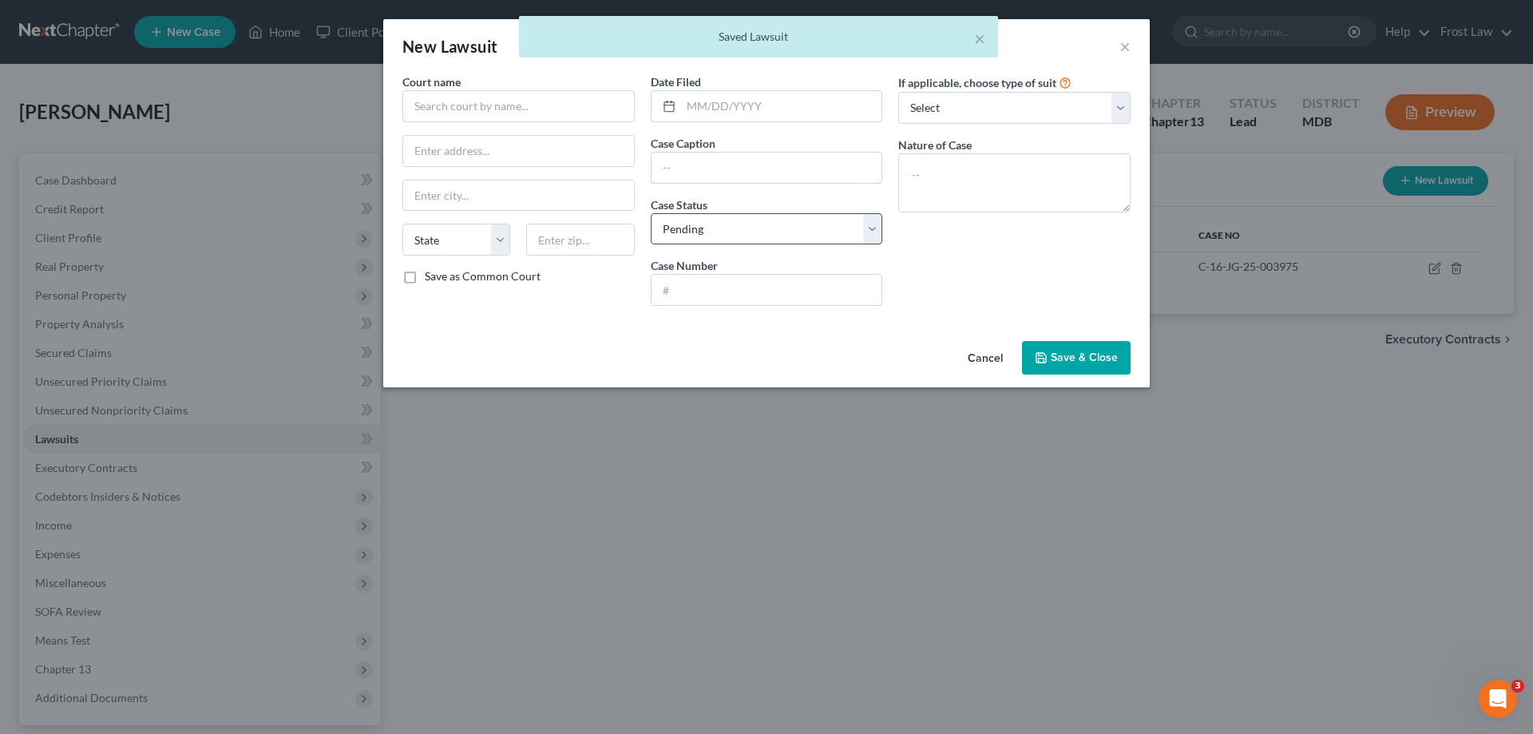
drag, startPoint x: 687, startPoint y: 180, endPoint x: 763, endPoint y: 223, distance: 86.9
click at [687, 180] on input "text" at bounding box center [766, 167] width 231 height 30
paste input "Interstate Utilities LLC vs [PERSON_NAME]"
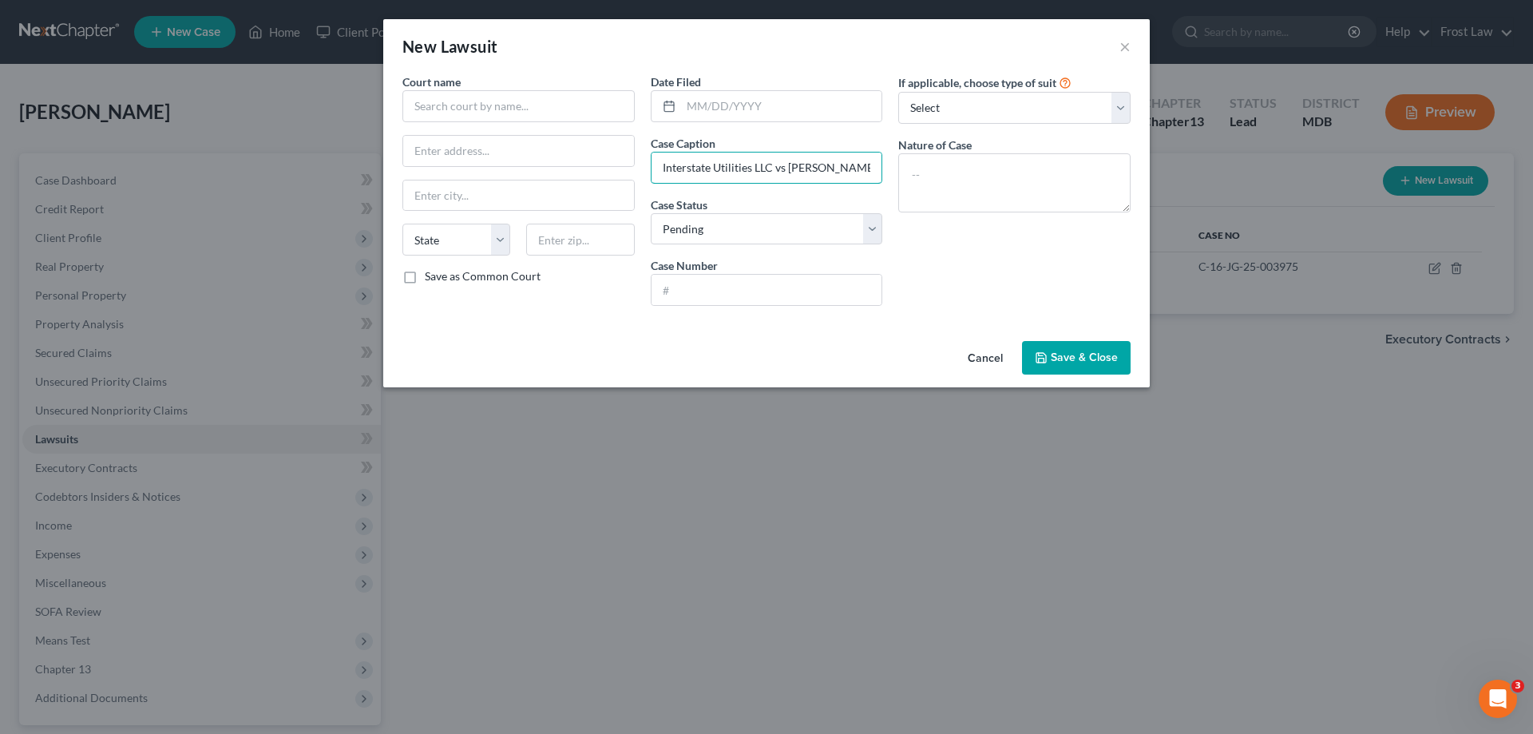
drag, startPoint x: 677, startPoint y: 168, endPoint x: 778, endPoint y: 186, distance: 103.0
click at [678, 168] on input "Interstate Utilities LLC vs [PERSON_NAME]" at bounding box center [766, 167] width 231 height 30
type input "Interstate Utilities LLC vs [PERSON_NAME]"
click at [1012, 160] on textarea at bounding box center [1014, 182] width 232 height 59
paste textarea "Contract - Breach"
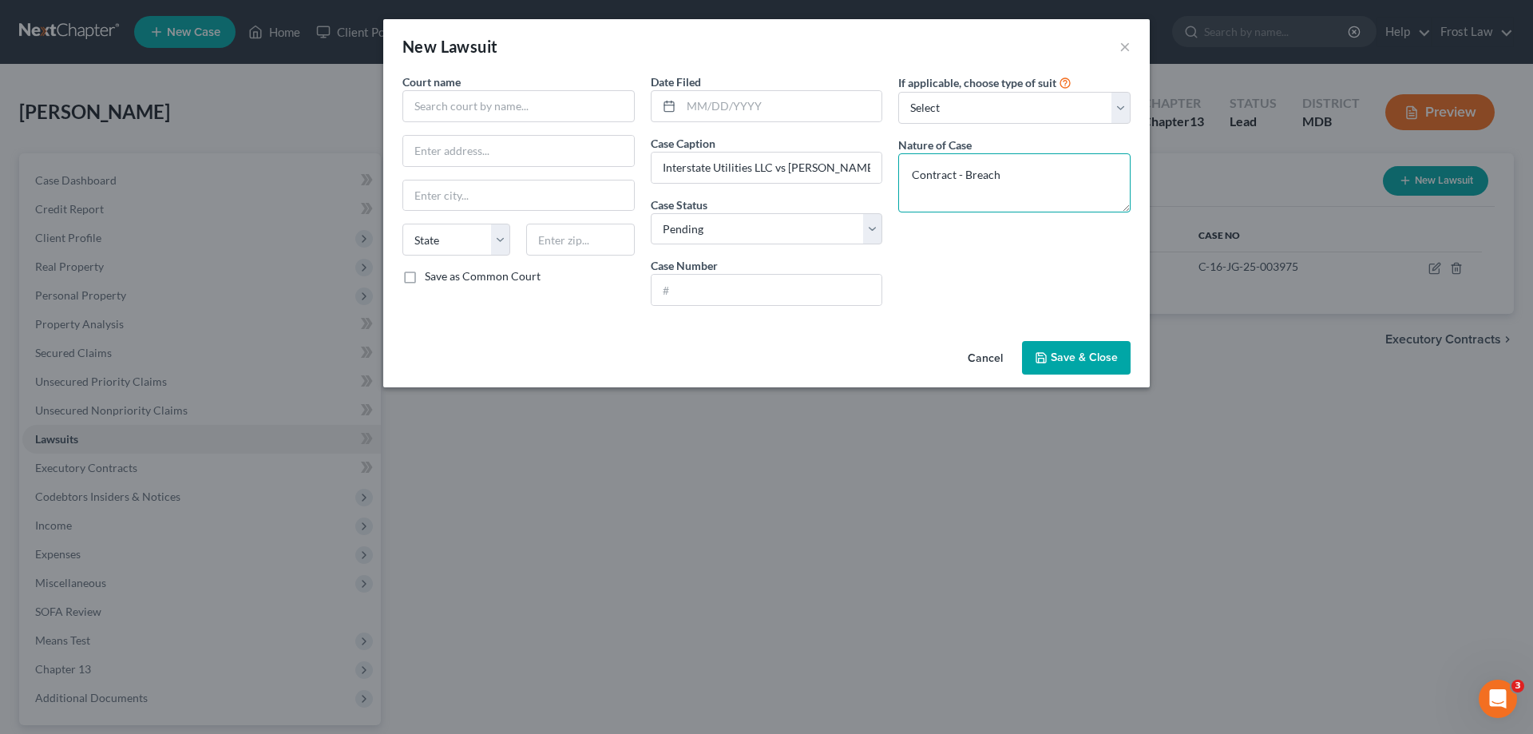
type textarea "Contract - Breach"
drag, startPoint x: 791, startPoint y: 101, endPoint x: 996, endPoint y: 4, distance: 226.1
click at [791, 101] on input "text" at bounding box center [781, 106] width 201 height 30
paste input "[DATE]"
type input "[DATE]"
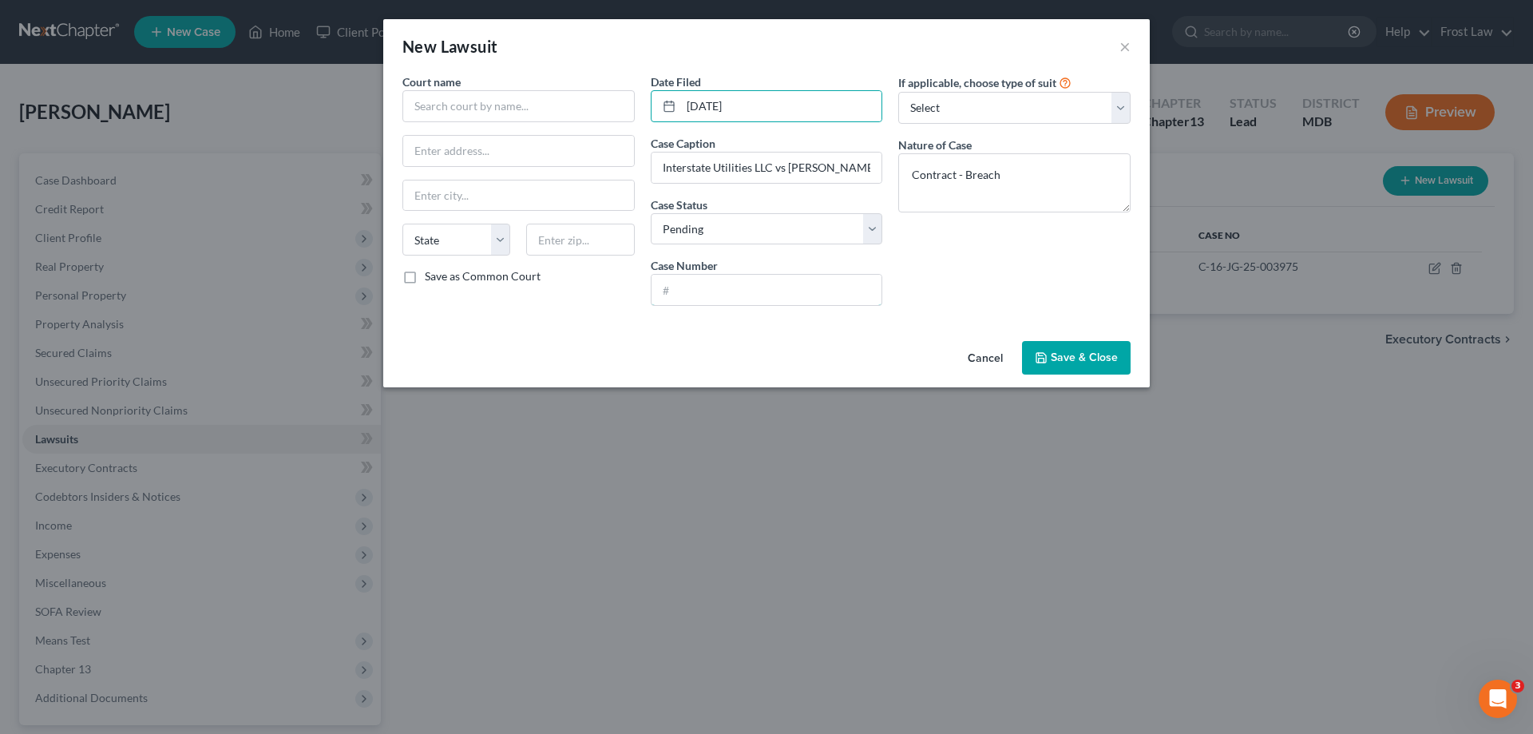
click at [724, 292] on input "text" at bounding box center [766, 290] width 231 height 30
paste input "CAL20-16440"
click at [679, 292] on input "CAL20-16440" at bounding box center [766, 290] width 231 height 30
type input "CAL20-16440"
click at [485, 115] on input "text" at bounding box center [518, 106] width 232 height 32
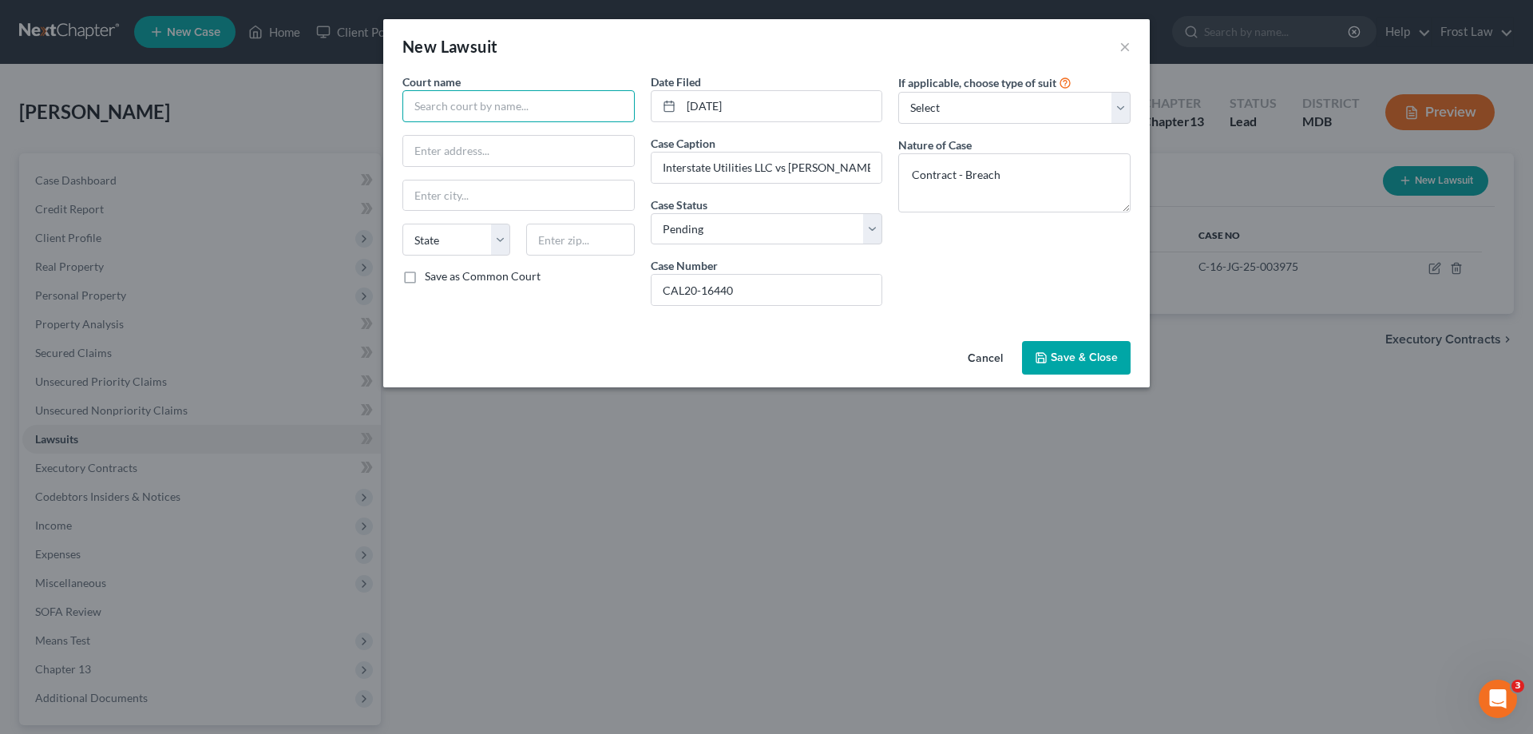
paste input "Circuit Court For [GEOGRAPHIC_DATA]"
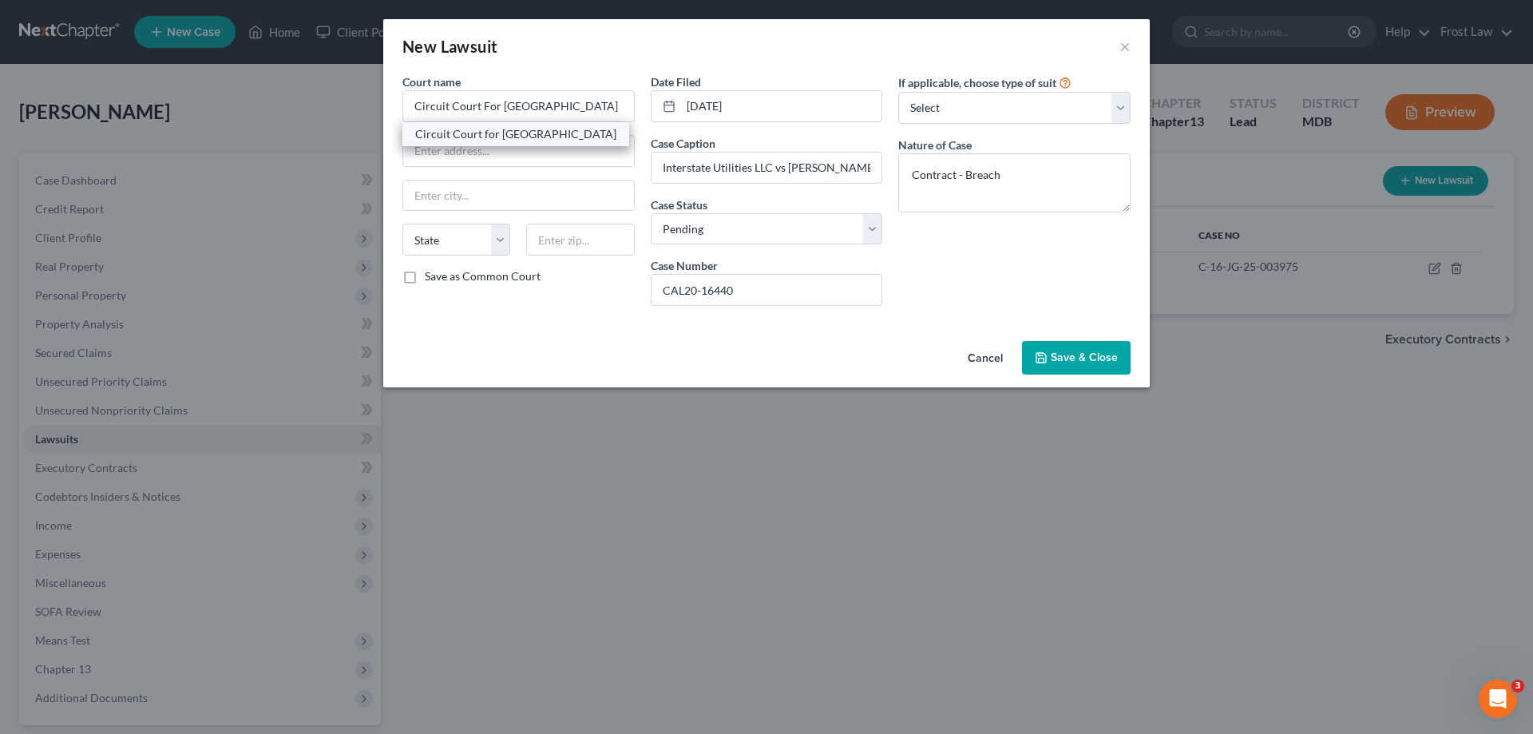
click at [461, 141] on div "Circuit Court for [GEOGRAPHIC_DATA]" at bounding box center [515, 134] width 201 height 16
type input "Circuit Court for [GEOGRAPHIC_DATA]"
type input "[STREET_ADDRESS]"
type input "Upper Marlboro"
select select "21"
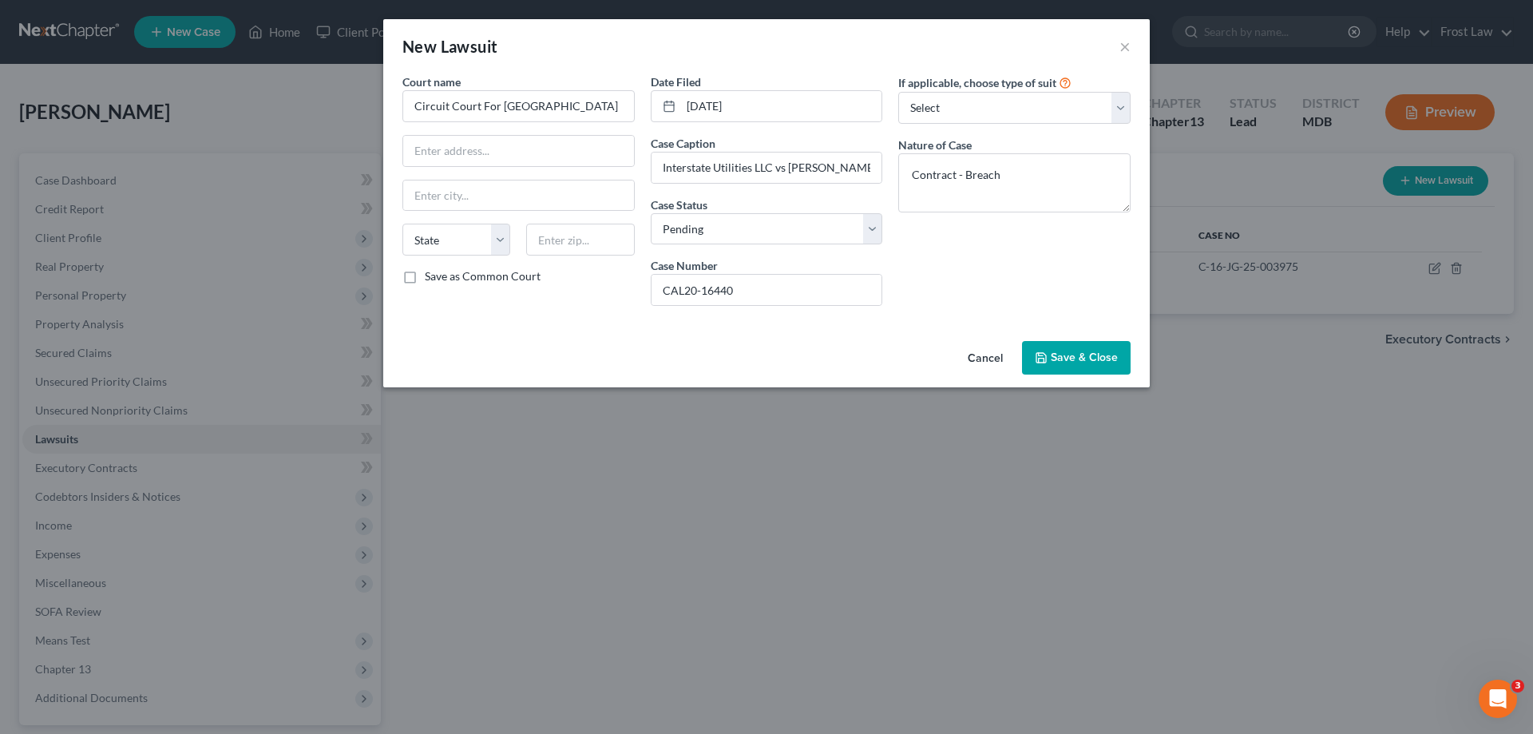
type input "20772"
click at [1060, 345] on button "Save & Close" at bounding box center [1076, 358] width 109 height 34
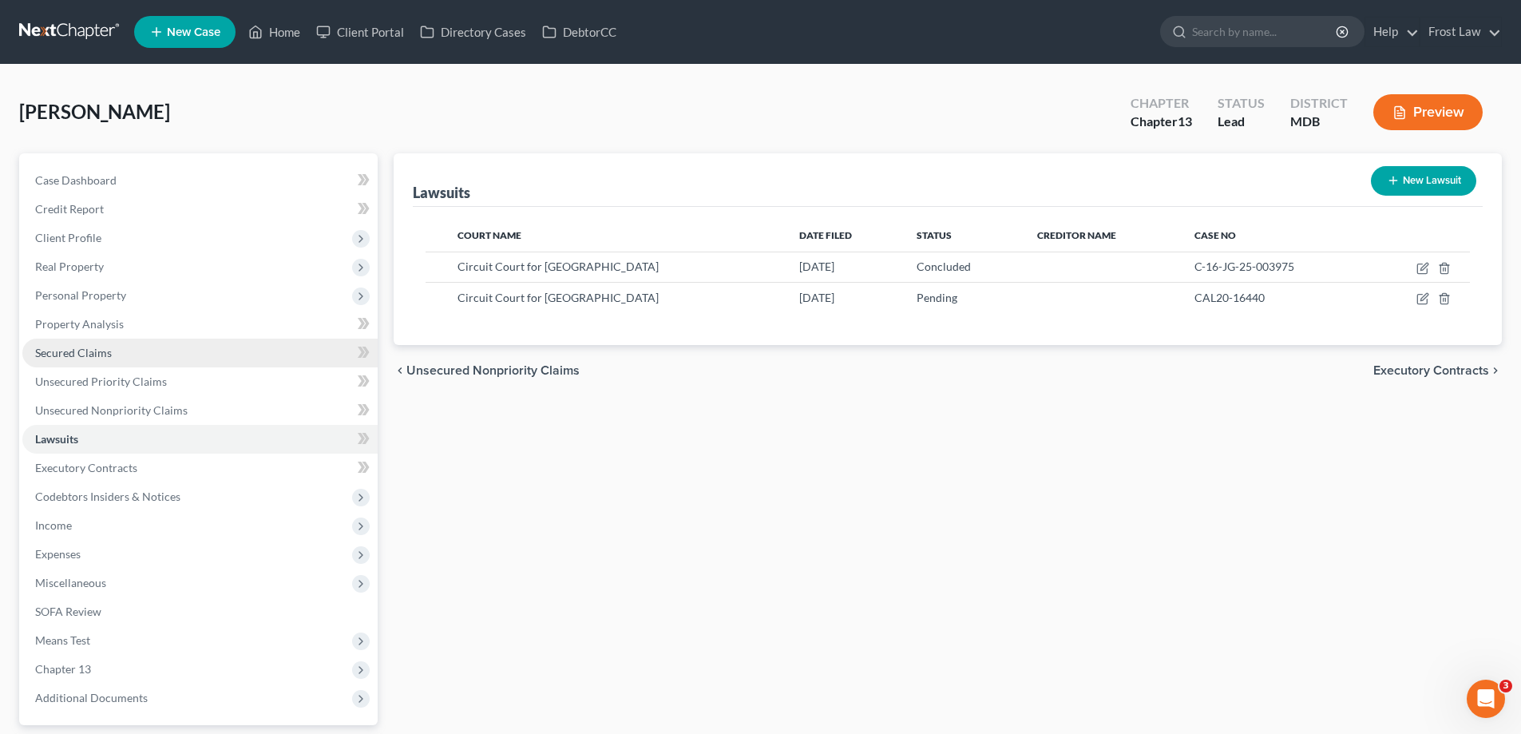
click at [128, 357] on link "Secured Claims" at bounding box center [199, 353] width 355 height 29
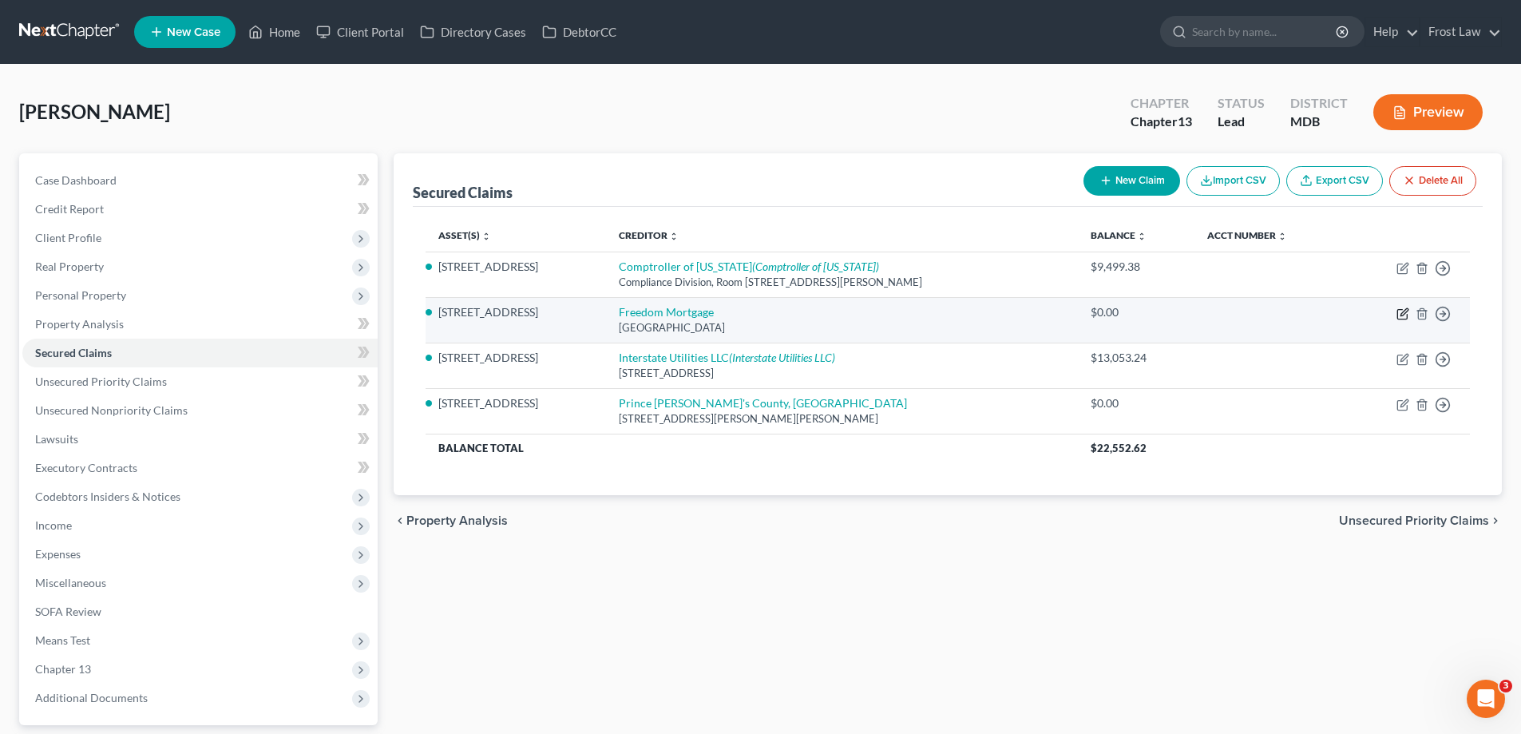
click at [1400, 312] on icon "button" at bounding box center [1402, 313] width 13 height 13
select select "45"
select select "2"
select select "0"
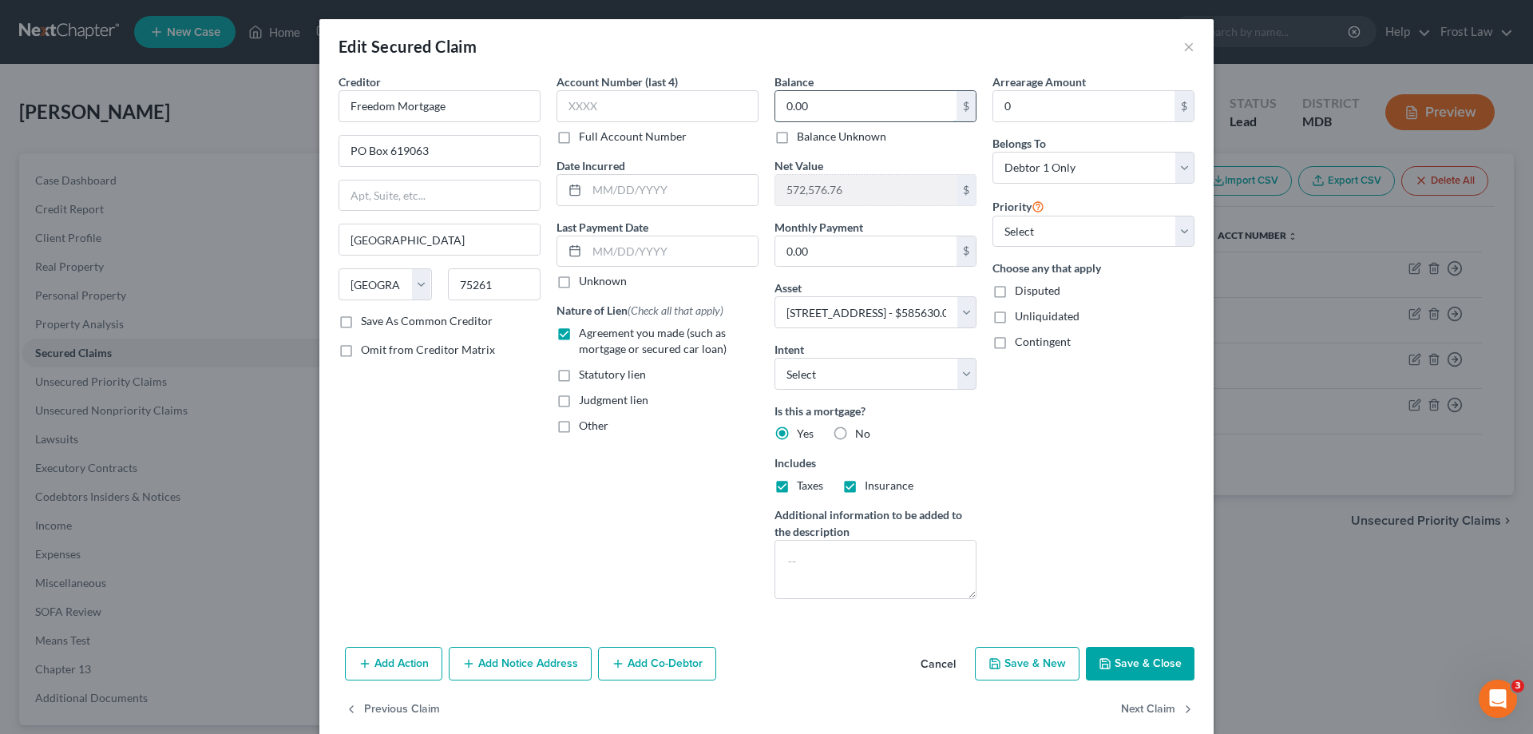
click at [842, 109] on input "0.00" at bounding box center [865, 106] width 181 height 30
type input "350,749.98"
click at [1139, 656] on button "Save & Close" at bounding box center [1140, 664] width 109 height 34
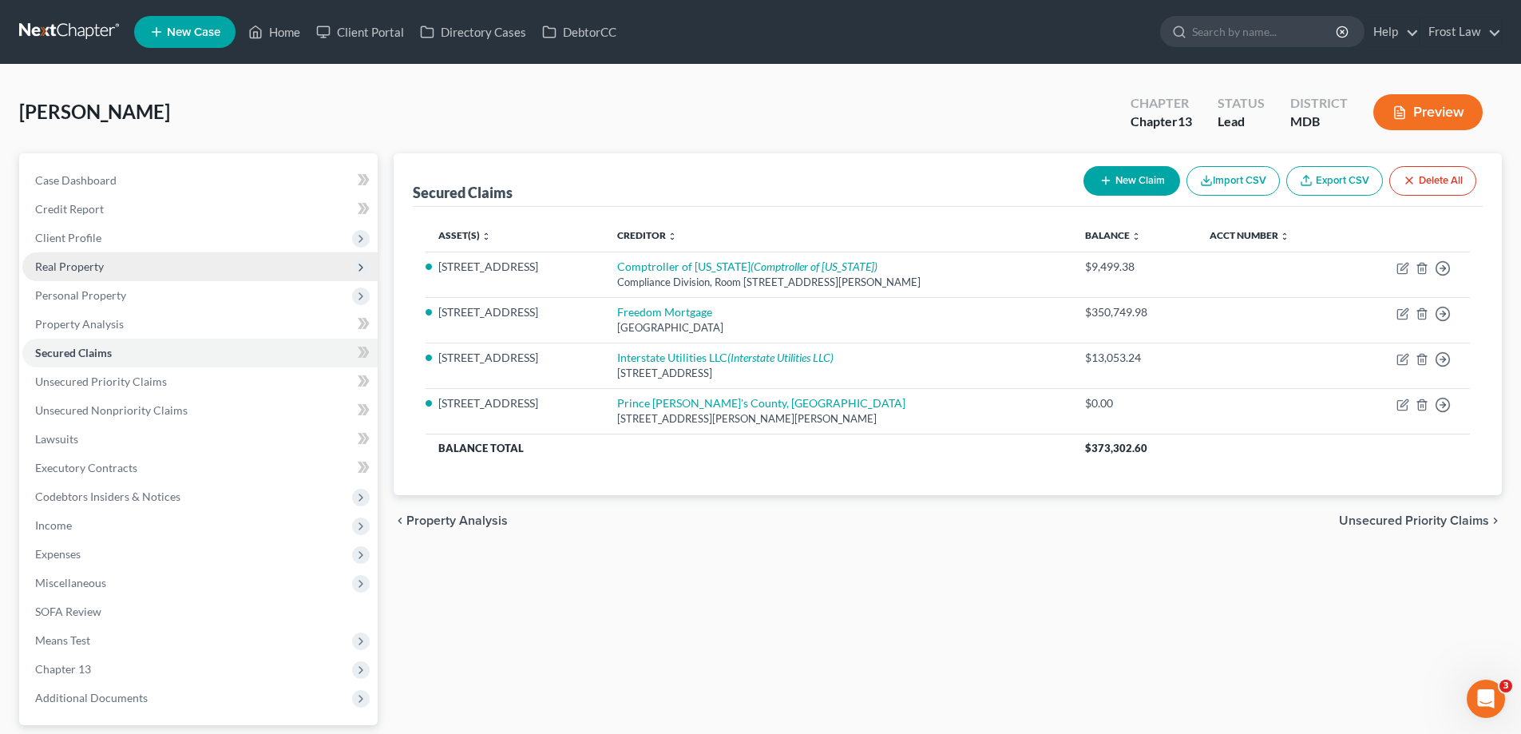
click at [109, 254] on span "Real Property" at bounding box center [199, 266] width 355 height 29
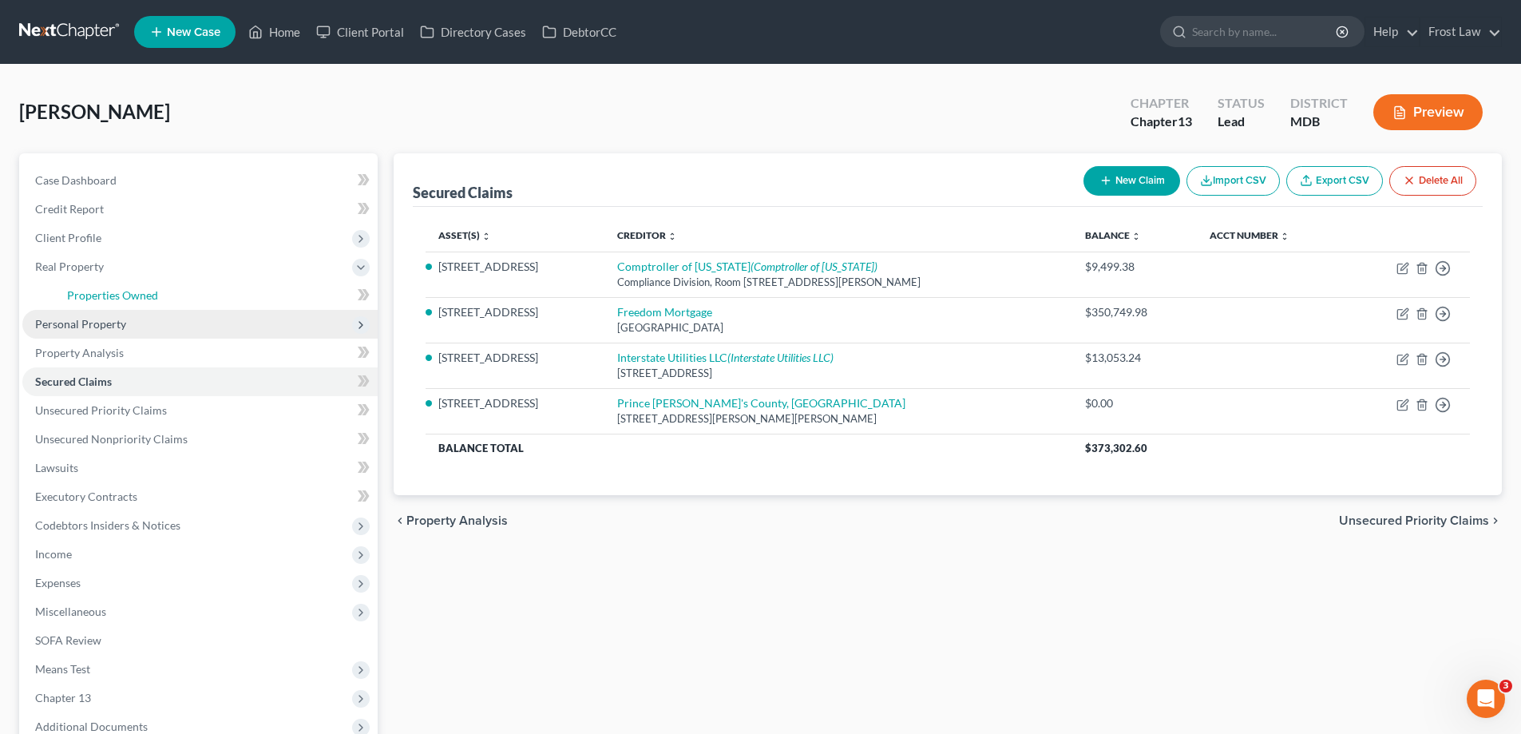
click at [137, 295] on span "Properties Owned" at bounding box center [112, 295] width 91 height 14
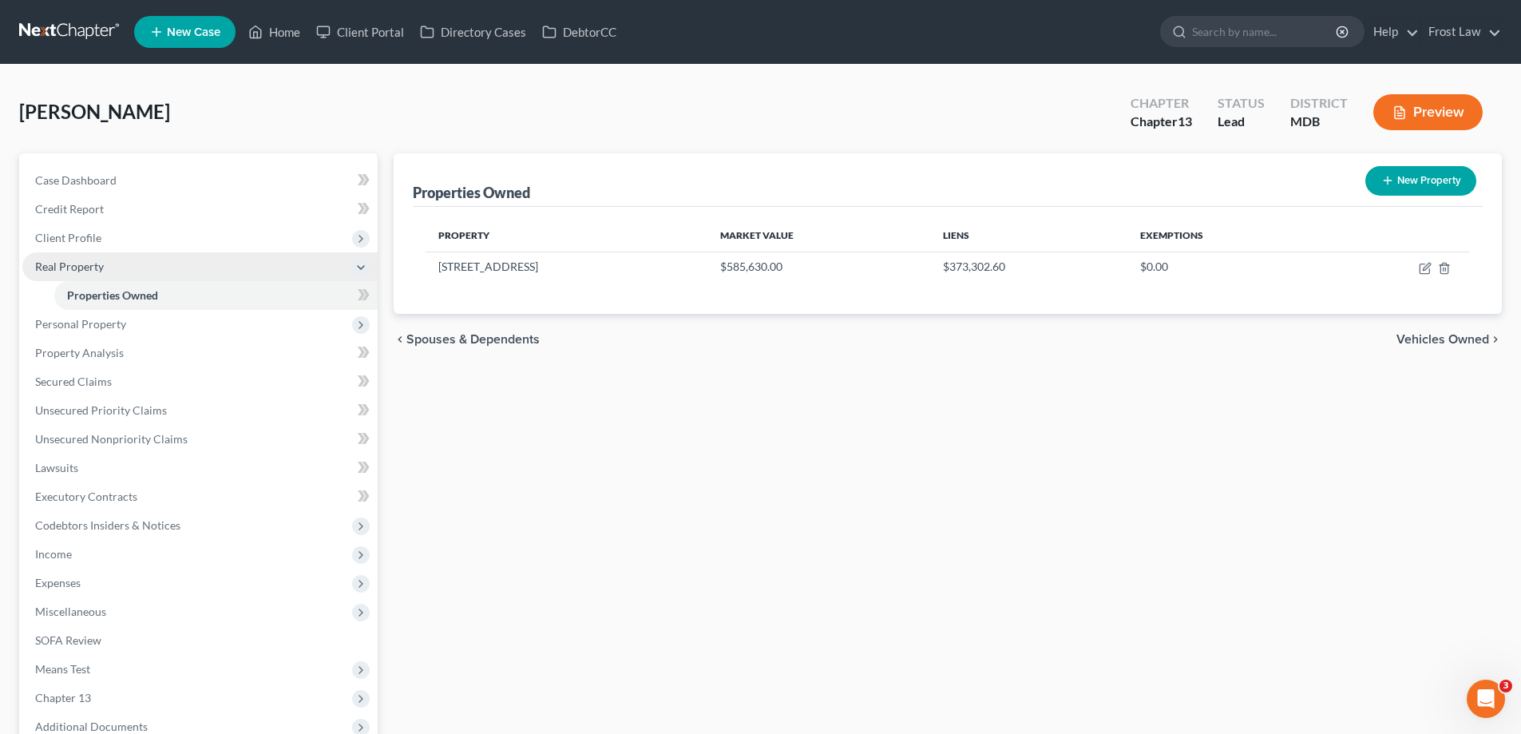
click at [64, 255] on span "Real Property" at bounding box center [199, 266] width 355 height 29
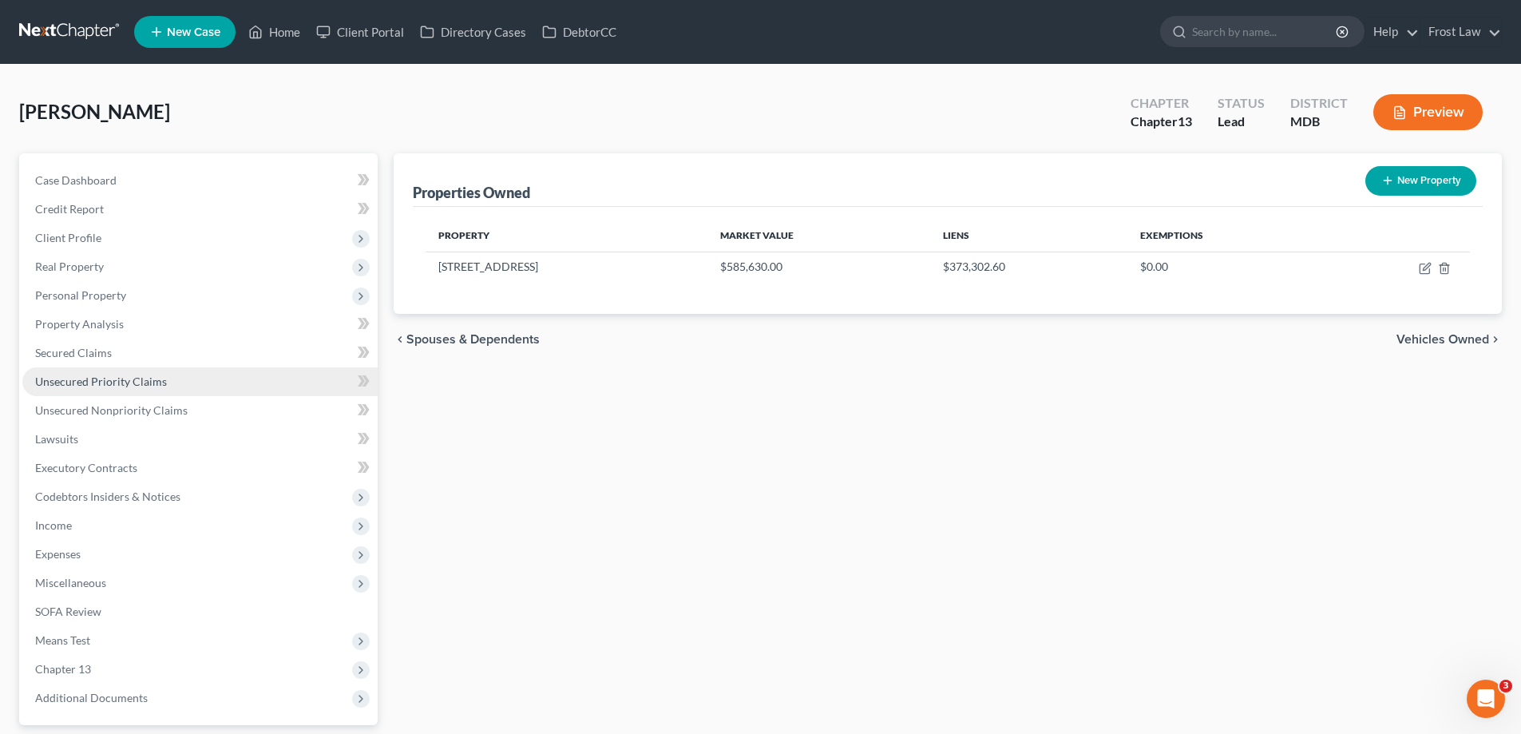
click at [106, 380] on span "Unsecured Priority Claims" at bounding box center [101, 381] width 132 height 14
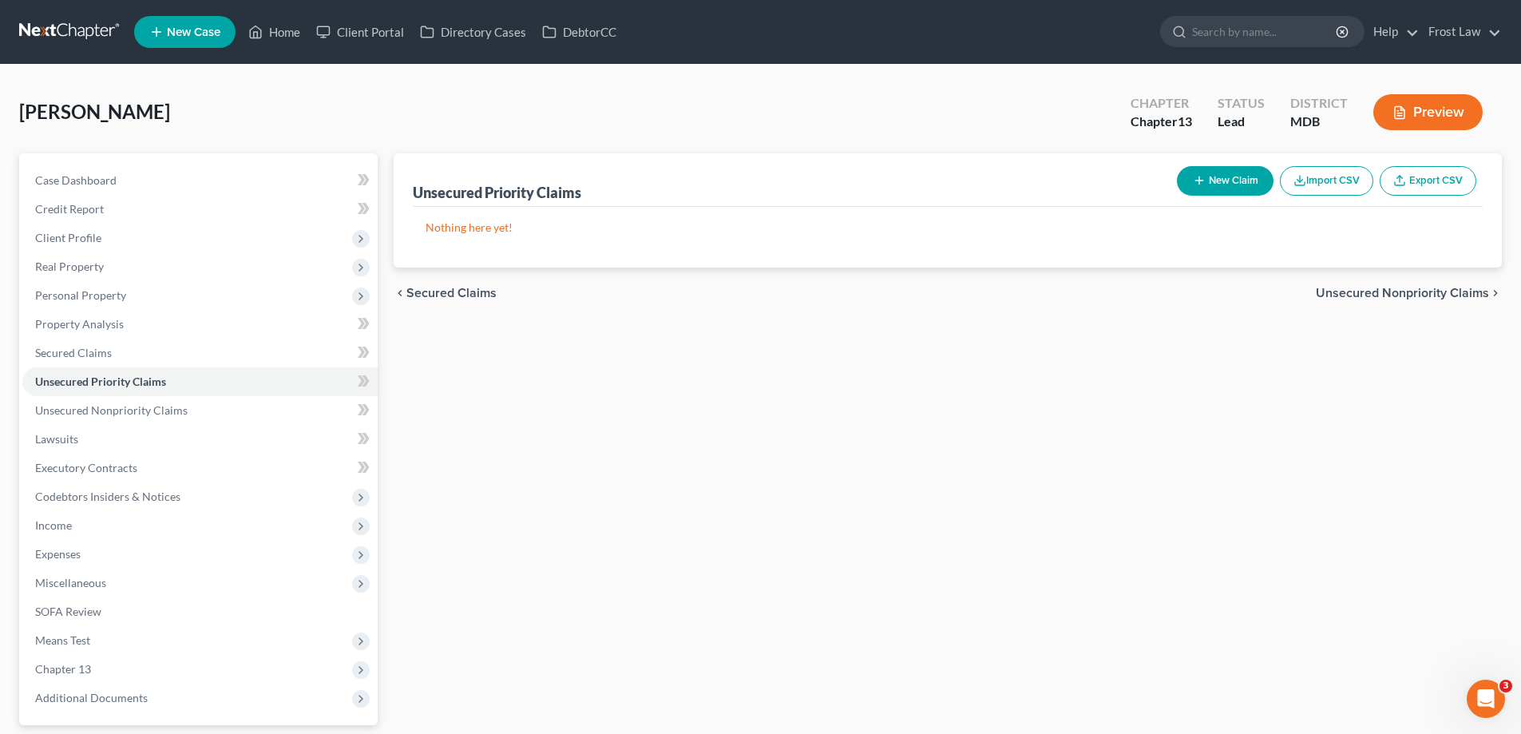
click at [1203, 185] on button "New Claim" at bounding box center [1225, 181] width 97 height 30
select select "0"
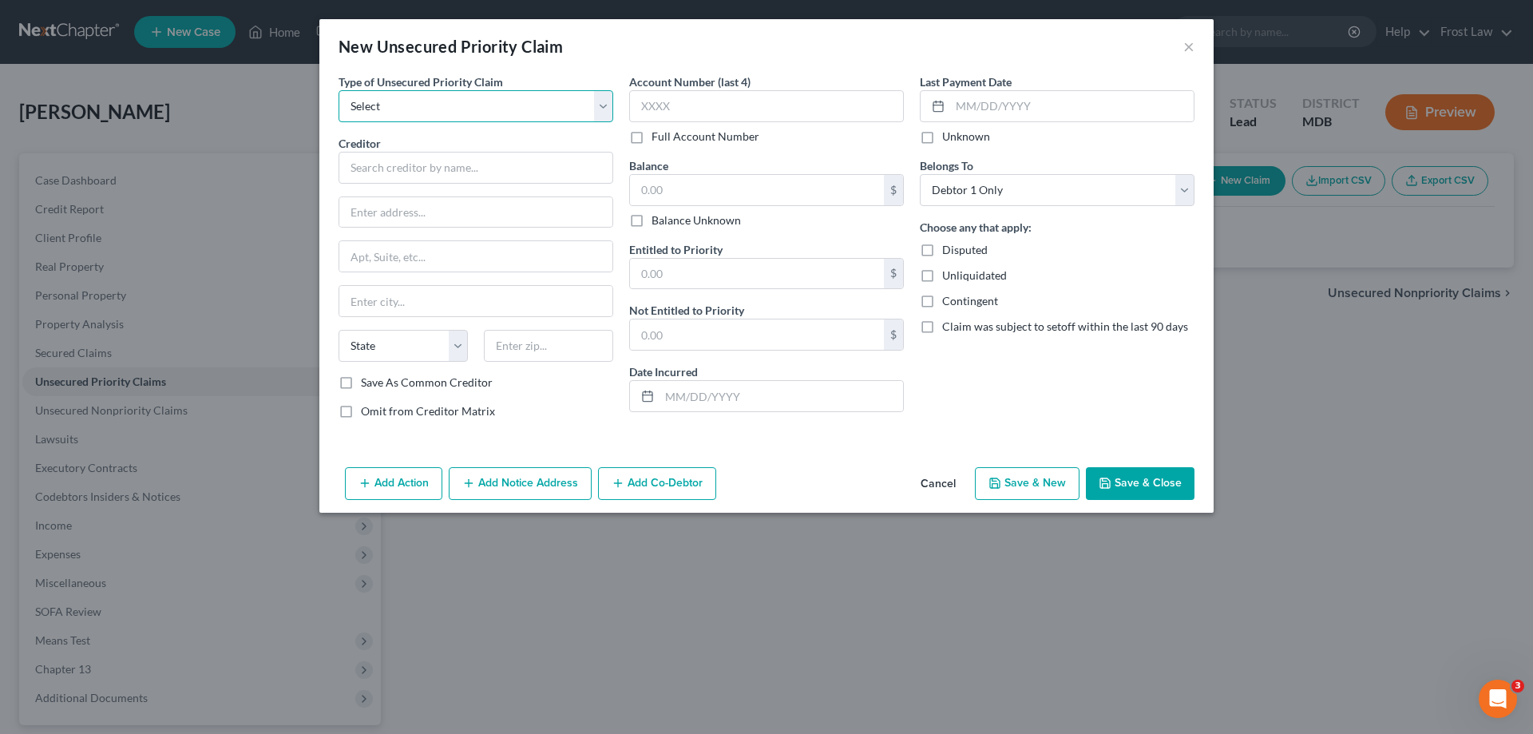
click at [469, 97] on select "Select Taxes & Other Government Units Domestic Support Obligations Extensions o…" at bounding box center [476, 106] width 275 height 32
select select "0"
click at [339, 90] on select "Select Taxes & Other Government Units Domestic Support Obligations Extensions o…" at bounding box center [476, 106] width 275 height 32
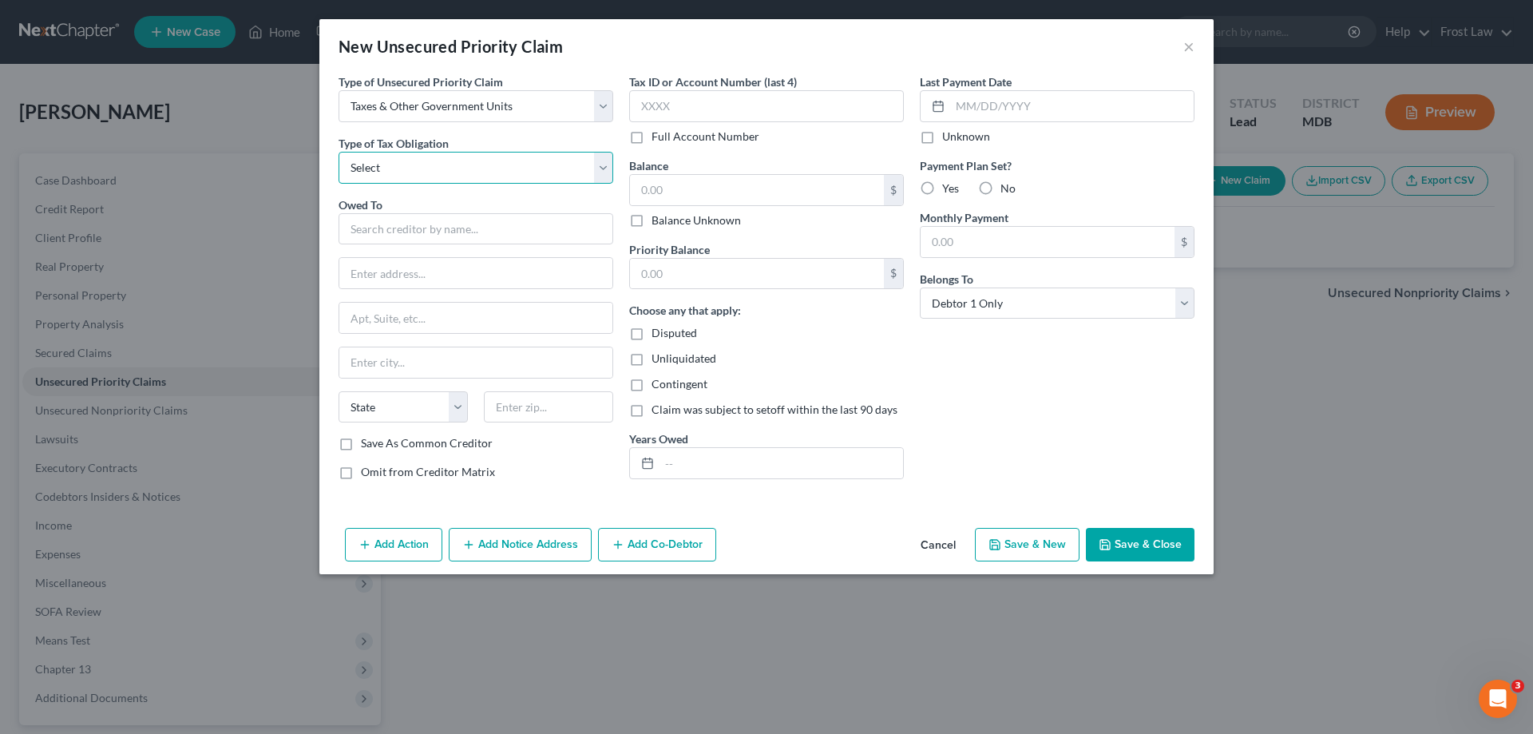
drag, startPoint x: 461, startPoint y: 121, endPoint x: 442, endPoint y: 179, distance: 61.1
click at [440, 166] on select "Select Federal City State Franchise Tax Board Other" at bounding box center [476, 168] width 275 height 32
select select "0"
click at [339, 152] on select "Select Federal City State Franchise Tax Board Other" at bounding box center [476, 168] width 275 height 32
click at [430, 240] on input "text" at bounding box center [476, 229] width 275 height 32
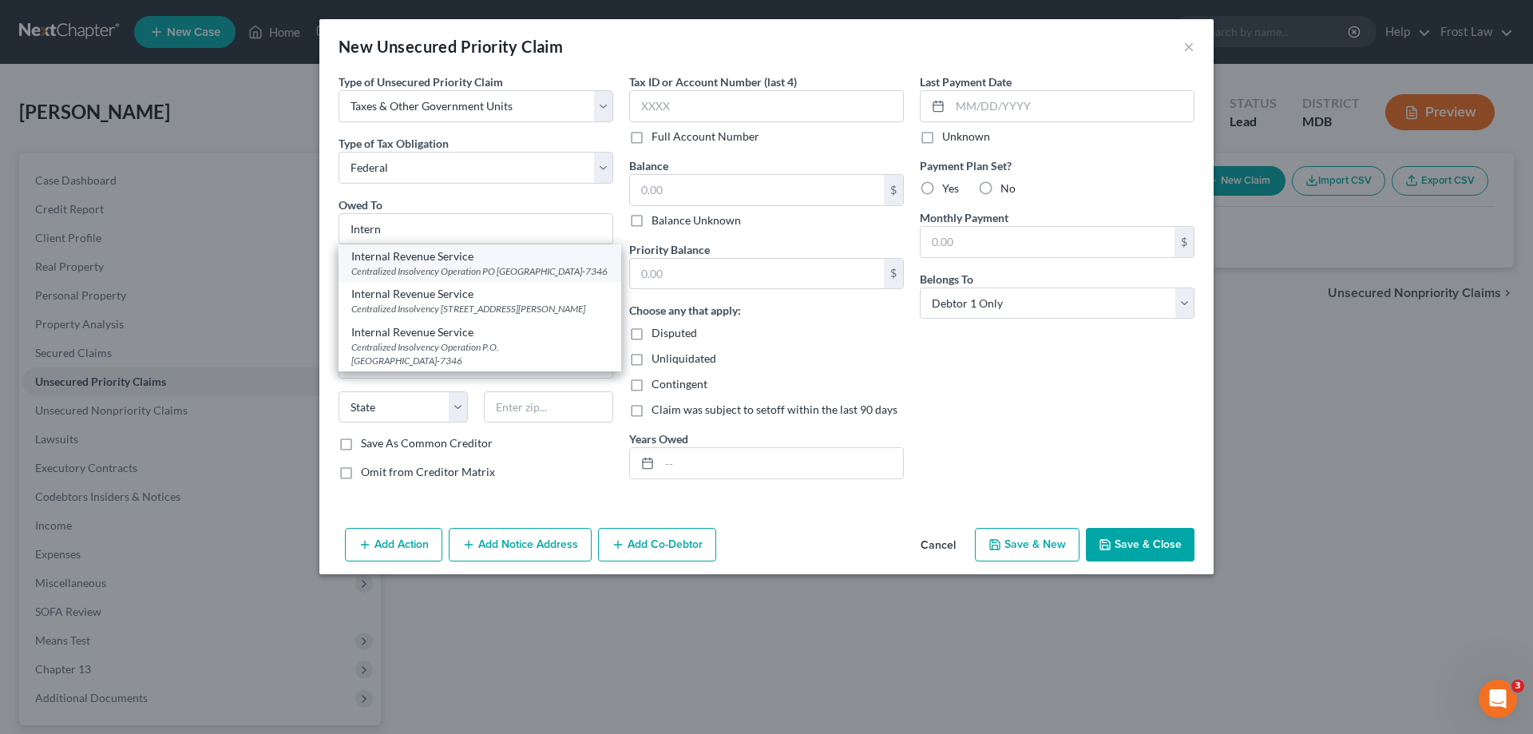
click at [474, 264] on div "Centralized Insolvency Operation PO [GEOGRAPHIC_DATA]-7346" at bounding box center [479, 271] width 257 height 14
type input "Internal Revenue Service"
type input "Centralized Insolvency Operation"
type input "PO Box 7346"
type input "[GEOGRAPHIC_DATA]"
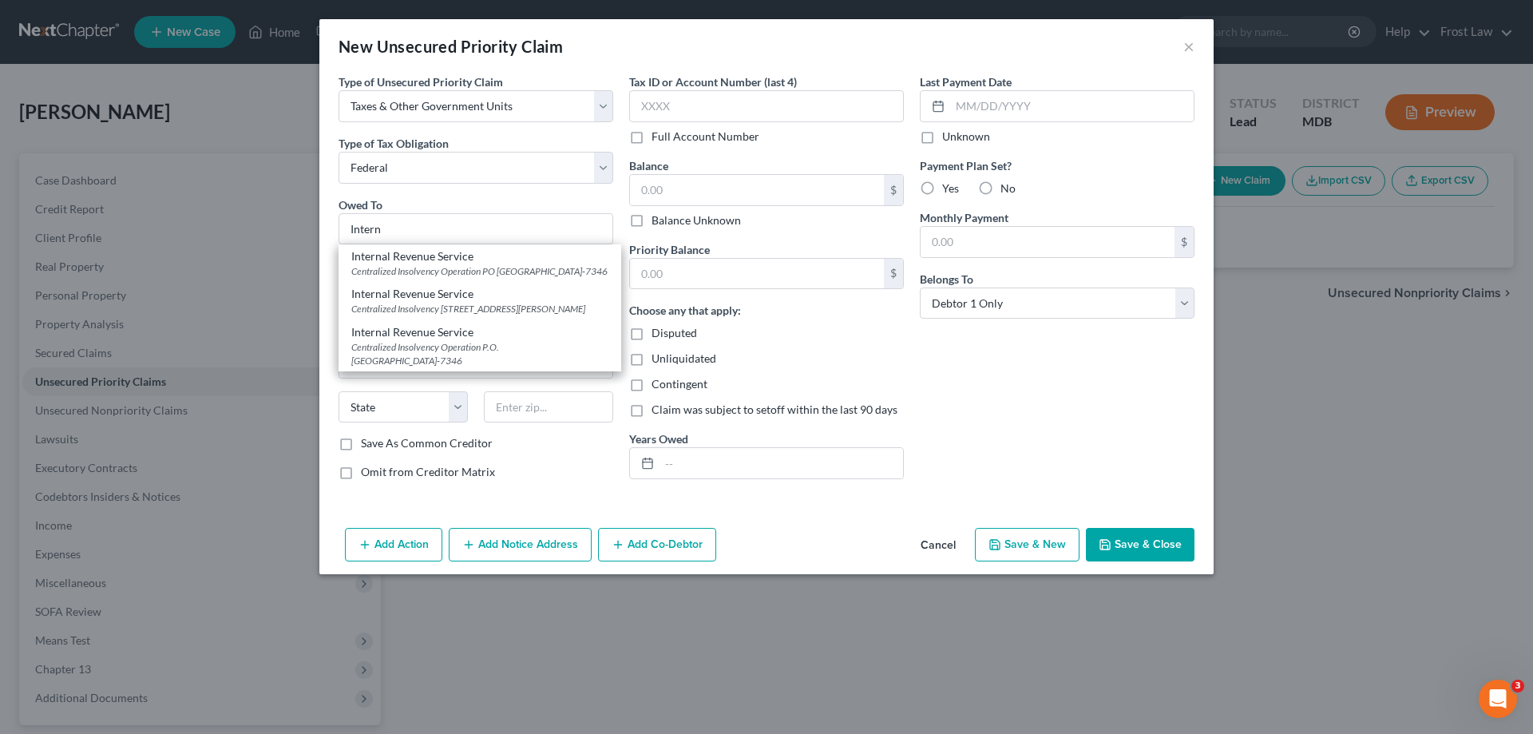
select select "39"
type input "19101-7346"
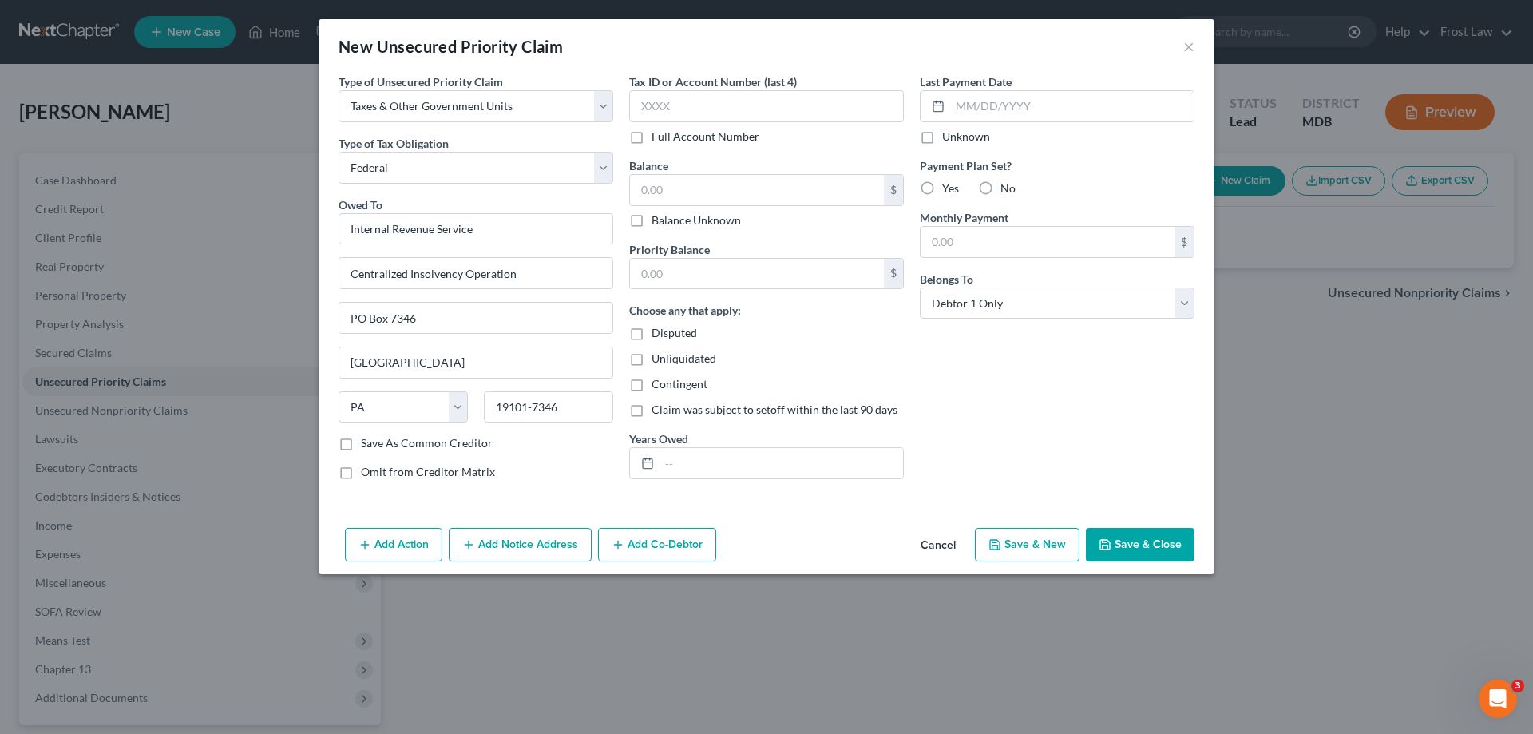
click at [513, 551] on button "Add Notice Address" at bounding box center [520, 545] width 143 height 34
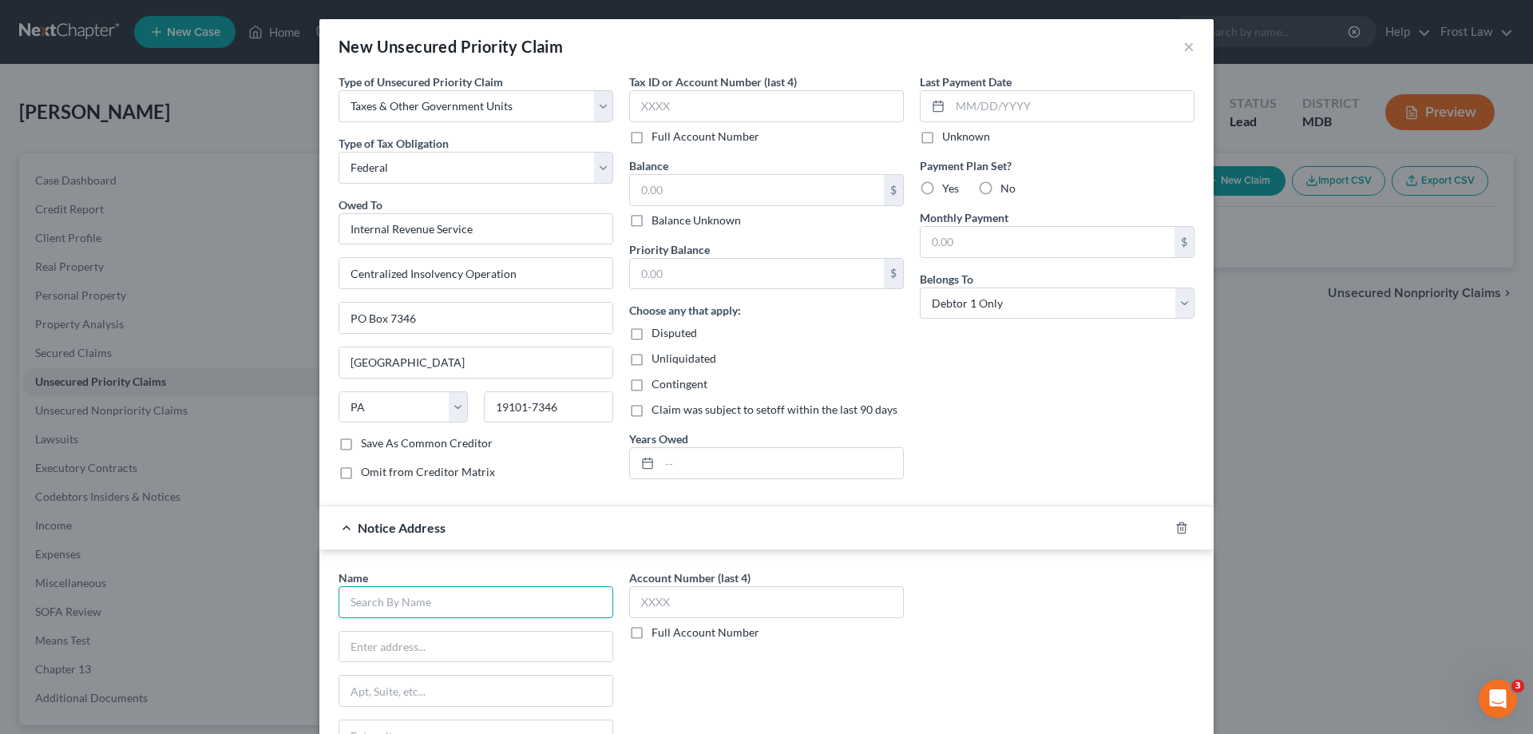
click at [461, 594] on input "text" at bounding box center [476, 602] width 275 height 32
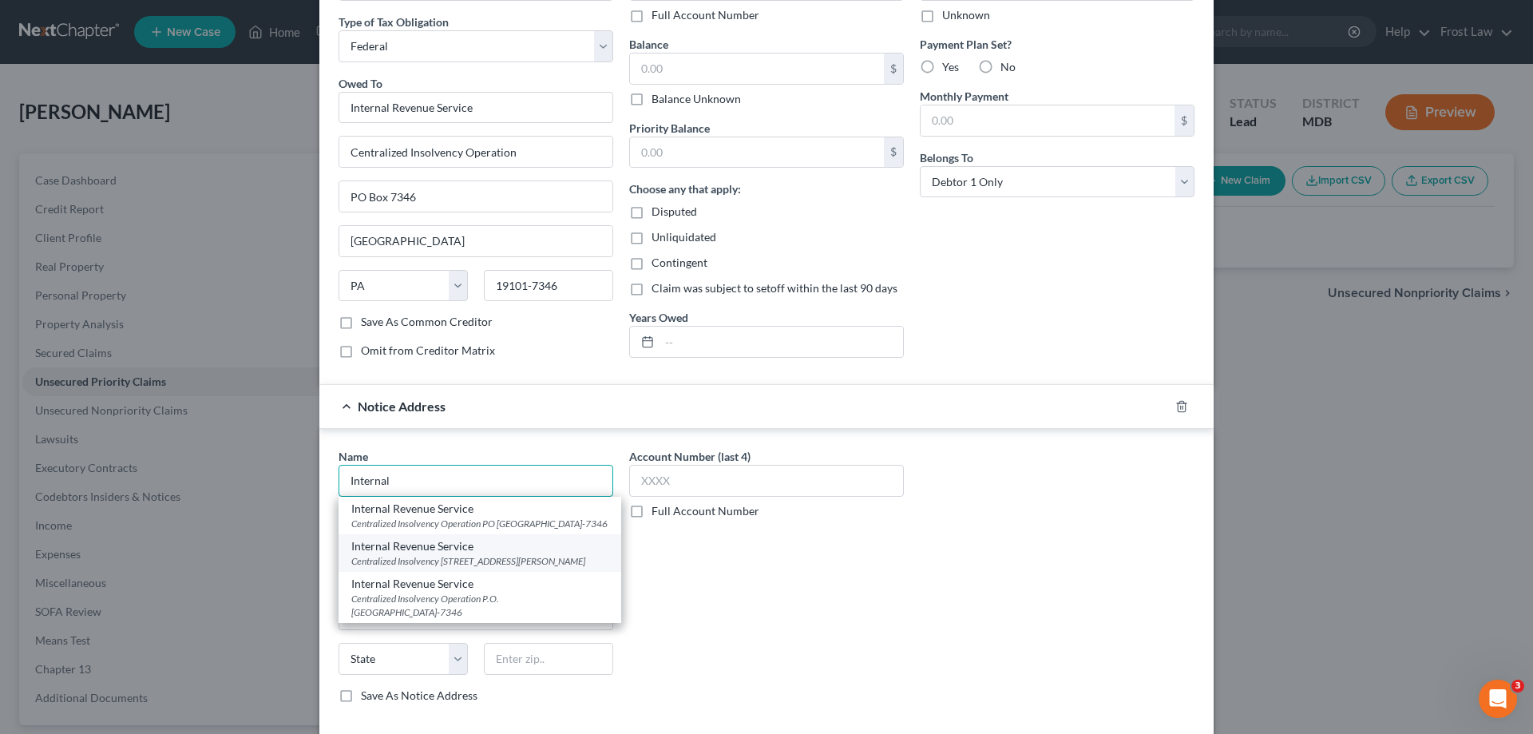
scroll to position [160, 0]
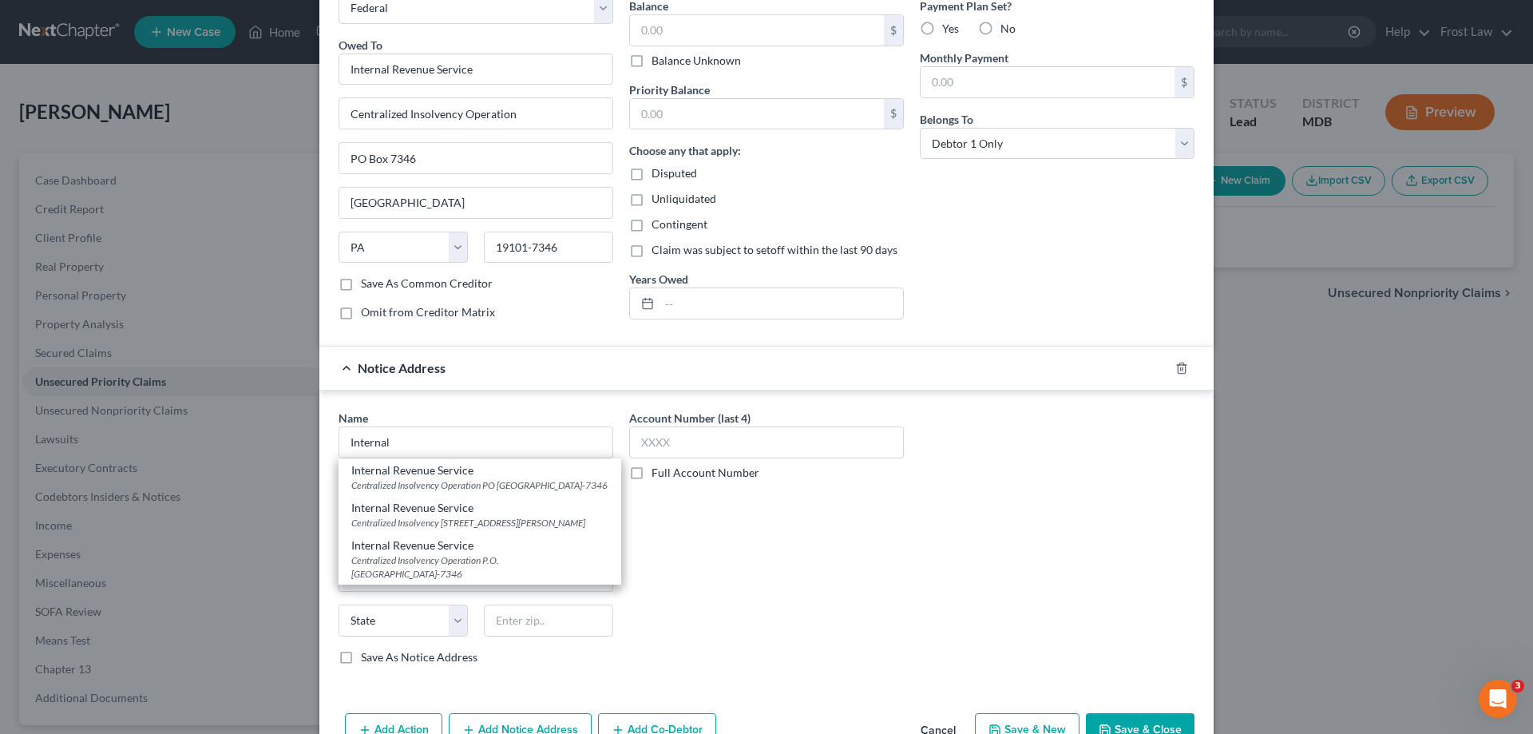
click at [473, 529] on div "Centralized Insolvency [STREET_ADDRESS][PERSON_NAME]" at bounding box center [479, 523] width 257 height 14
type input "Internal Revenue Service"
type input "Centralized Insolvency"
type input "[STREET_ADDRESS][PERSON_NAME]"
type input "[GEOGRAPHIC_DATA]"
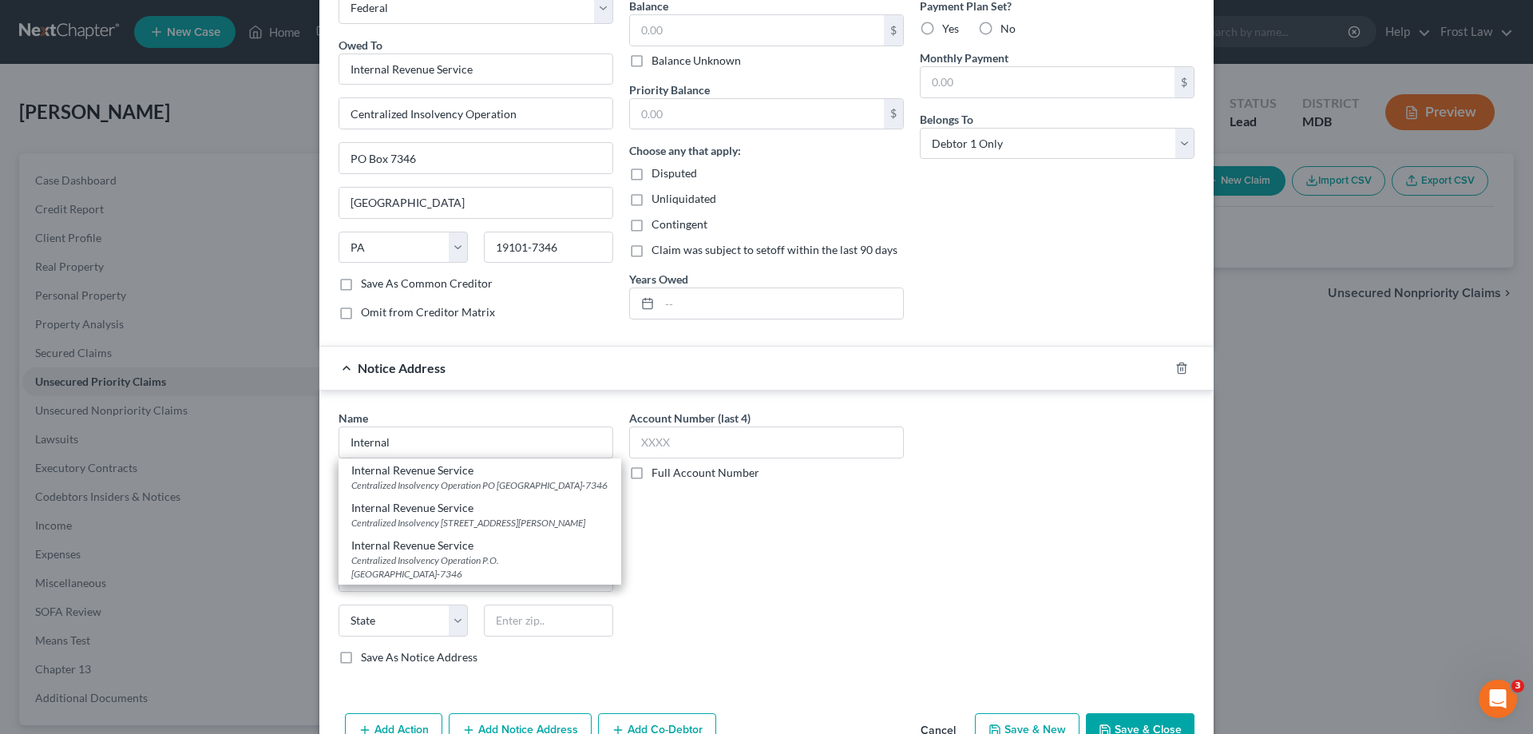
select select "21"
type input "21201"
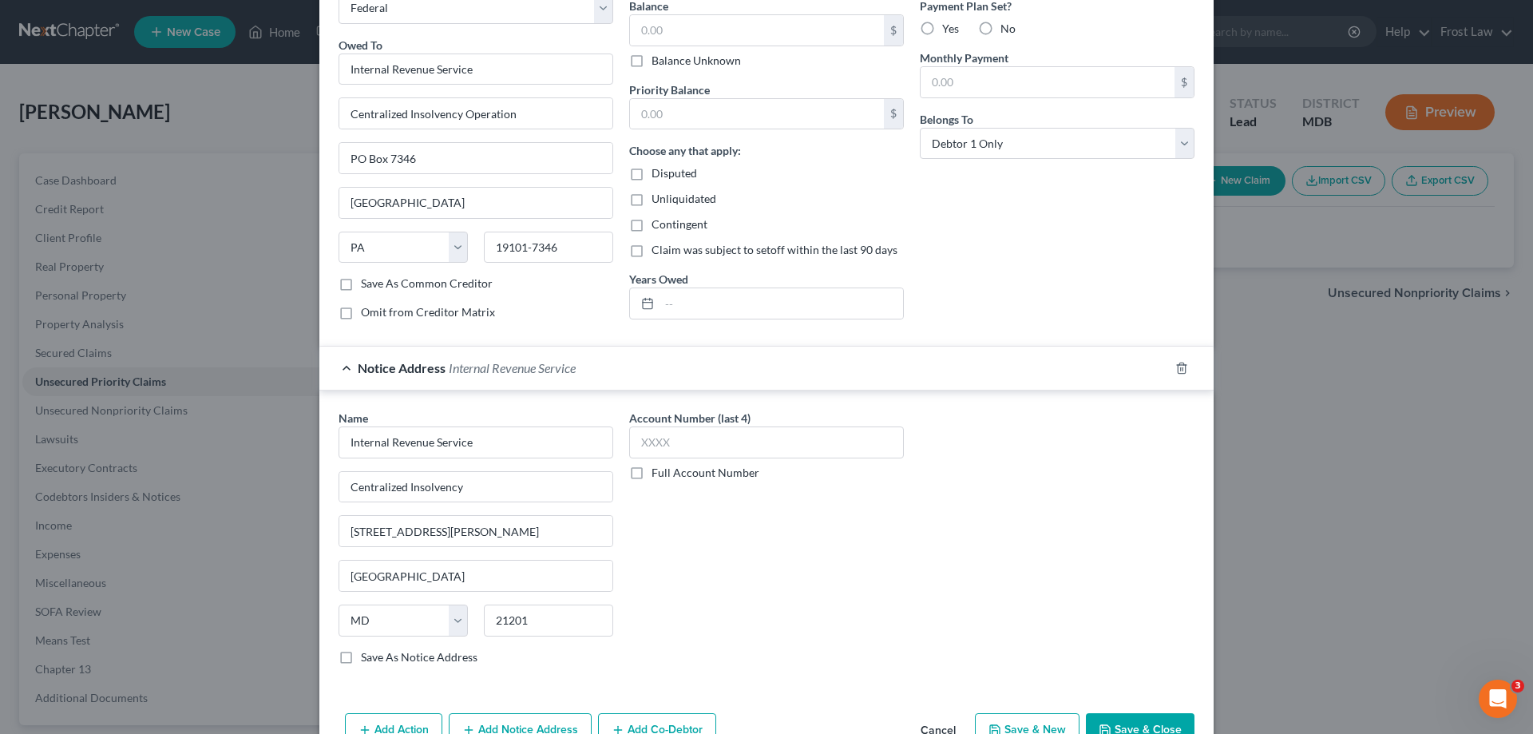
scroll to position [0, 0]
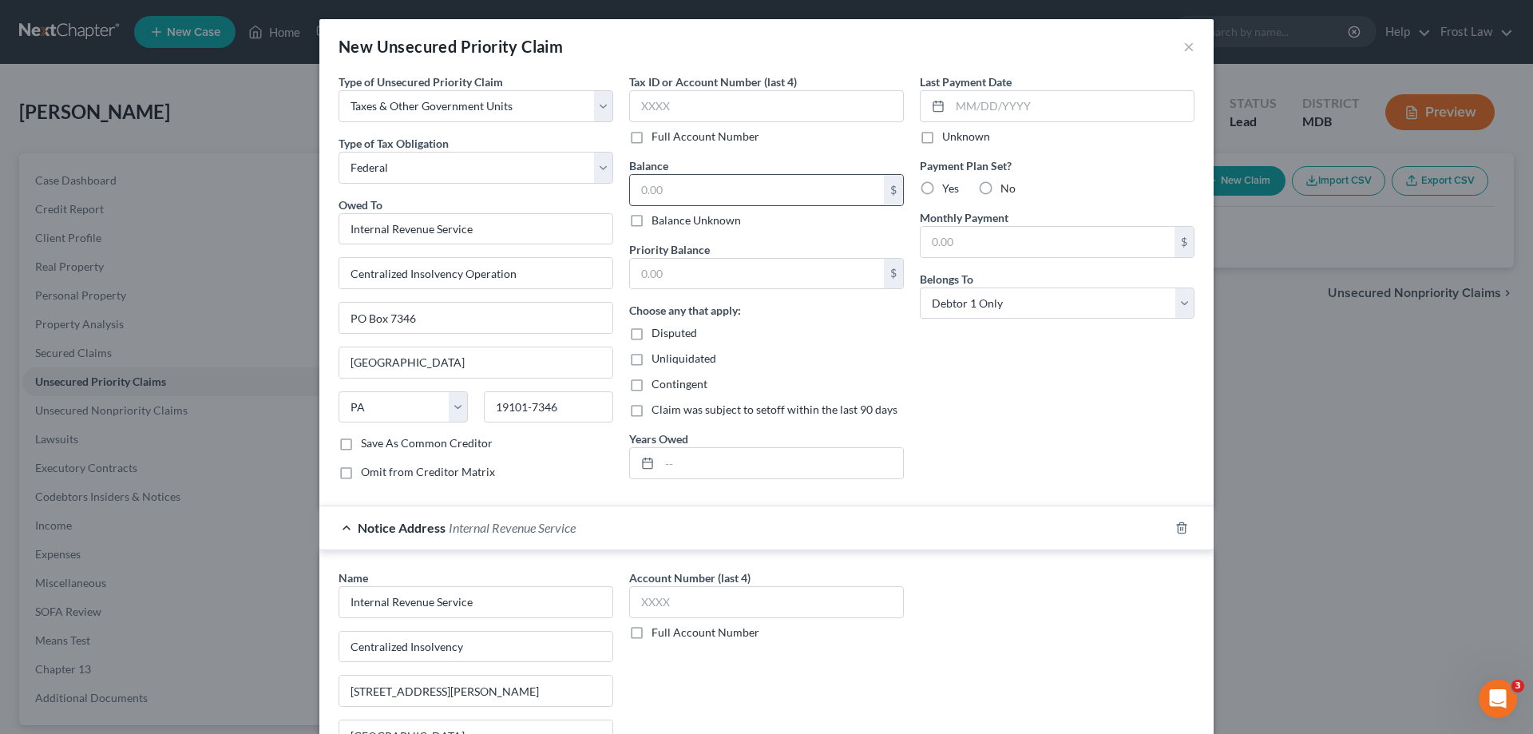
click at [679, 189] on input "text" at bounding box center [757, 190] width 254 height 30
type input "14,545.81"
click at [698, 264] on input "text" at bounding box center [757, 274] width 254 height 30
type input "14,545.81"
click at [811, 371] on div "Choose any that apply: Disputed Unliquidated Contingent Claim was subject to se…" at bounding box center [766, 360] width 275 height 116
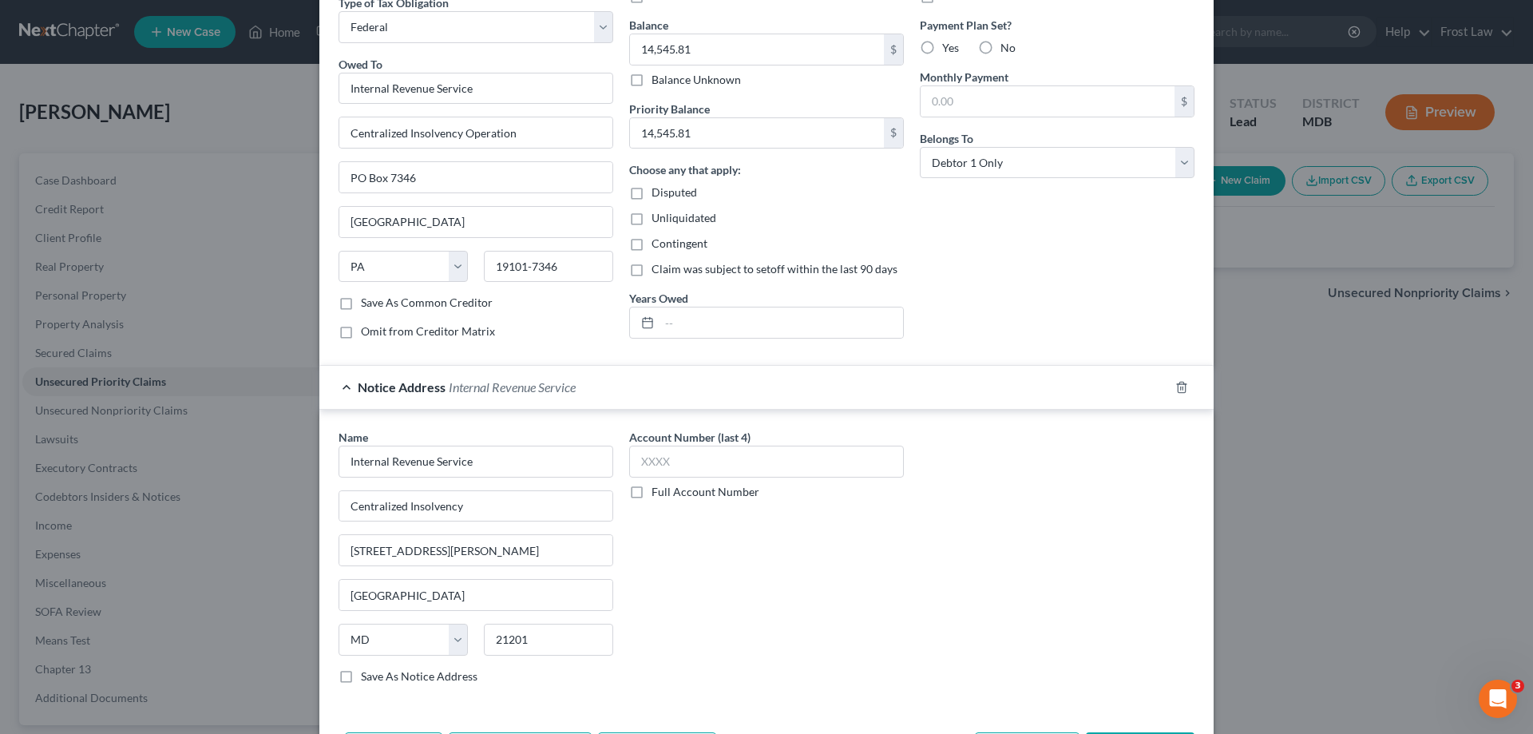
scroll to position [204, 0]
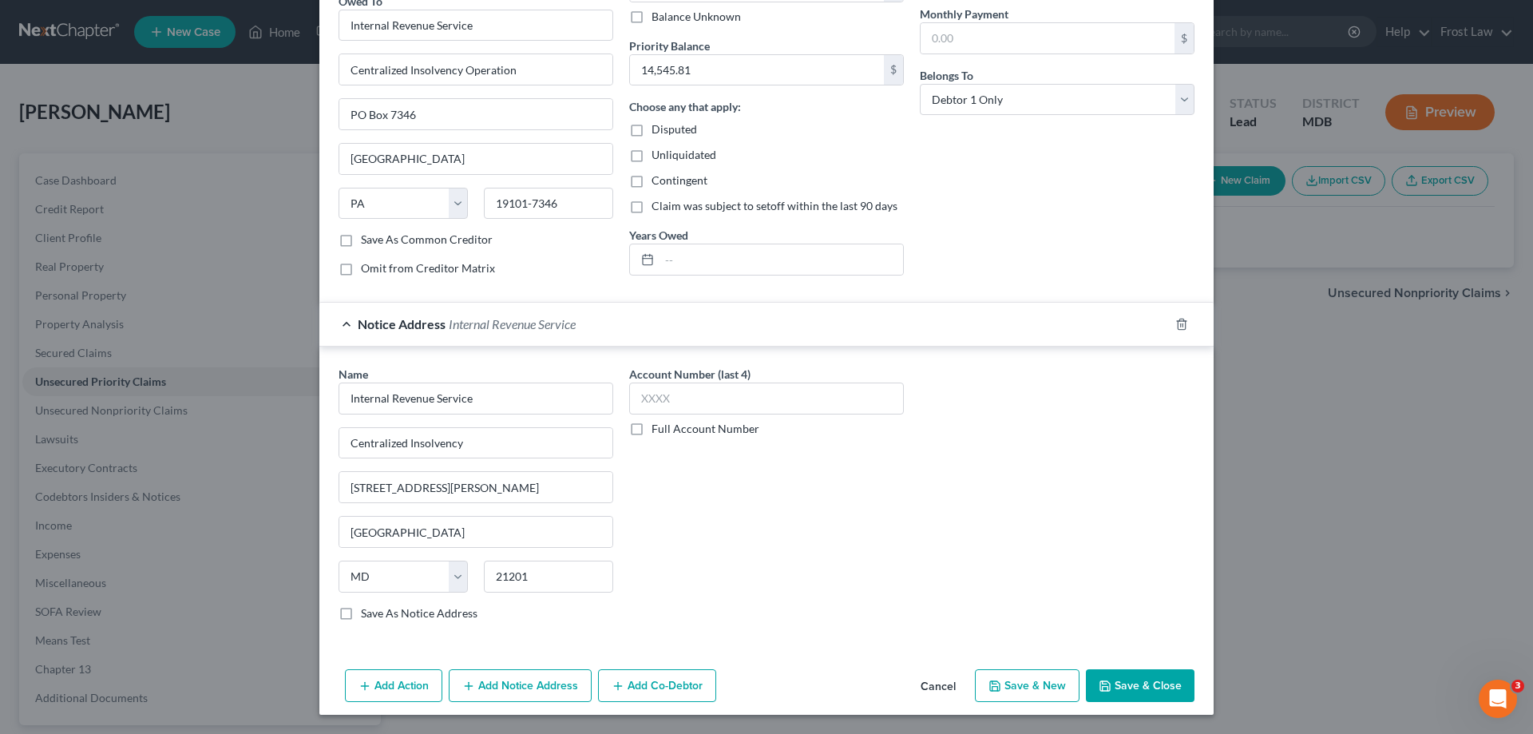
click at [1119, 678] on button "Save & Close" at bounding box center [1140, 686] width 109 height 34
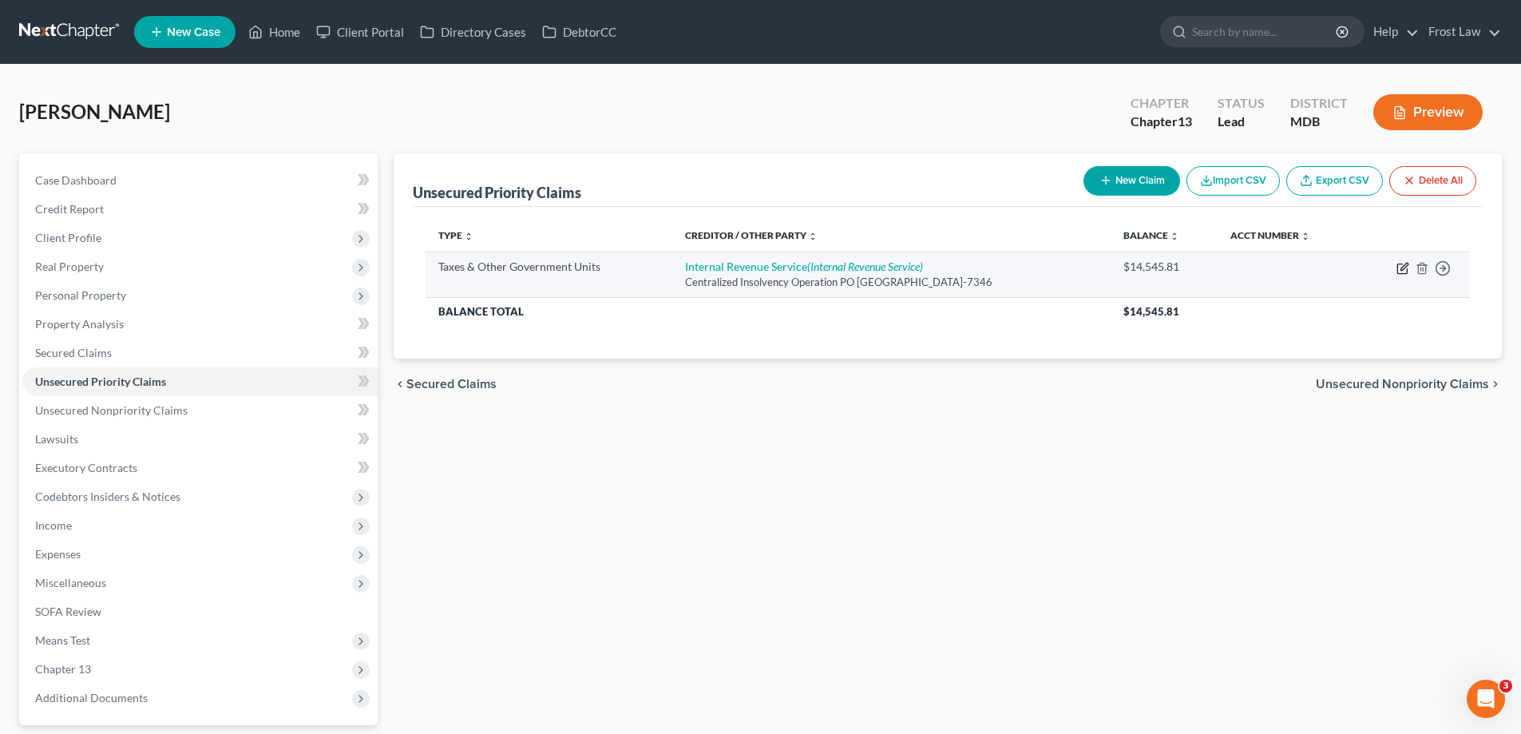
click at [1402, 271] on icon "button" at bounding box center [1402, 268] width 13 height 13
select select "0"
select select "39"
select select "0"
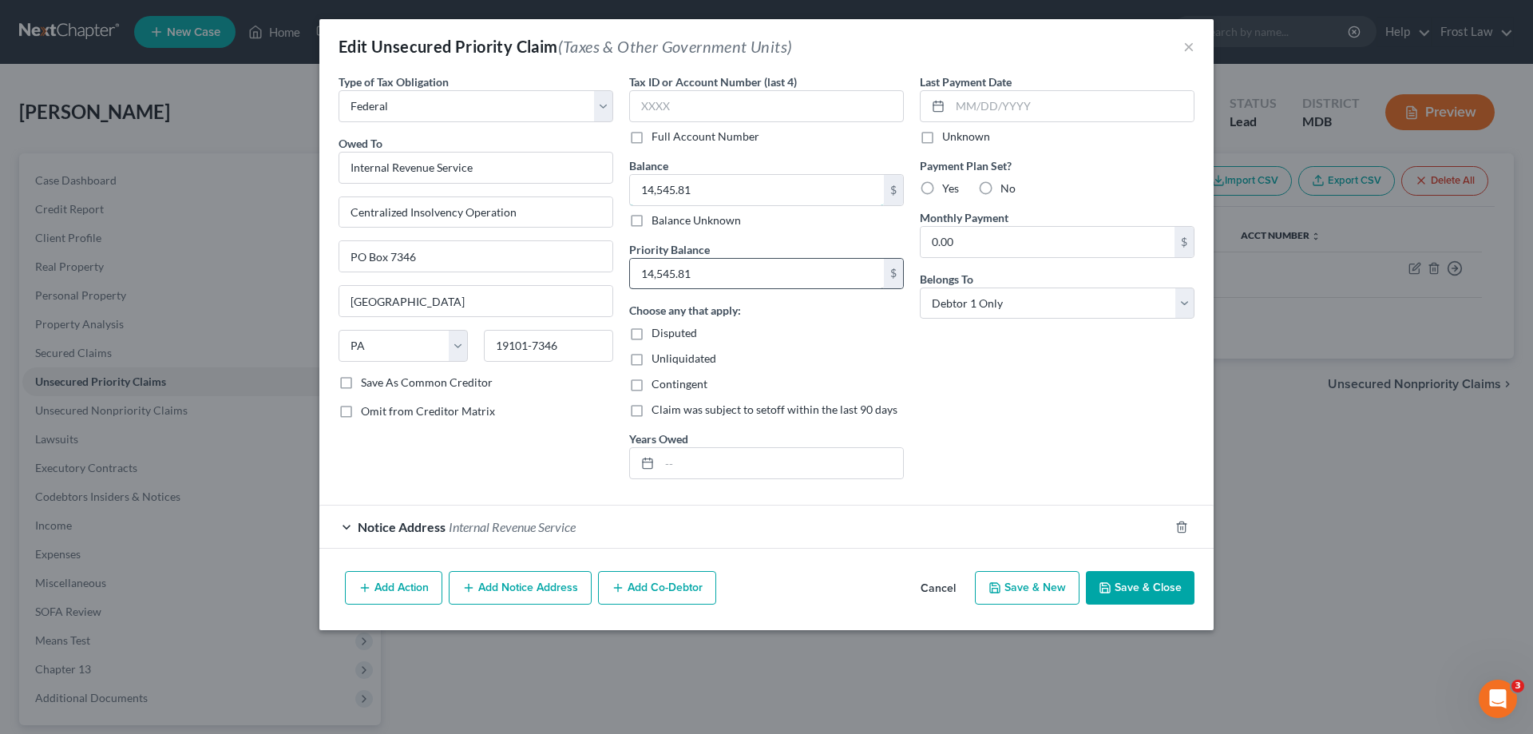
drag, startPoint x: 711, startPoint y: 194, endPoint x: 707, endPoint y: 277, distance: 83.1
click at [711, 194] on input "14,545.81" at bounding box center [757, 190] width 254 height 30
paste input "41,59"
type input "41,595.81"
click at [707, 277] on input "14,545.81" at bounding box center [757, 274] width 254 height 30
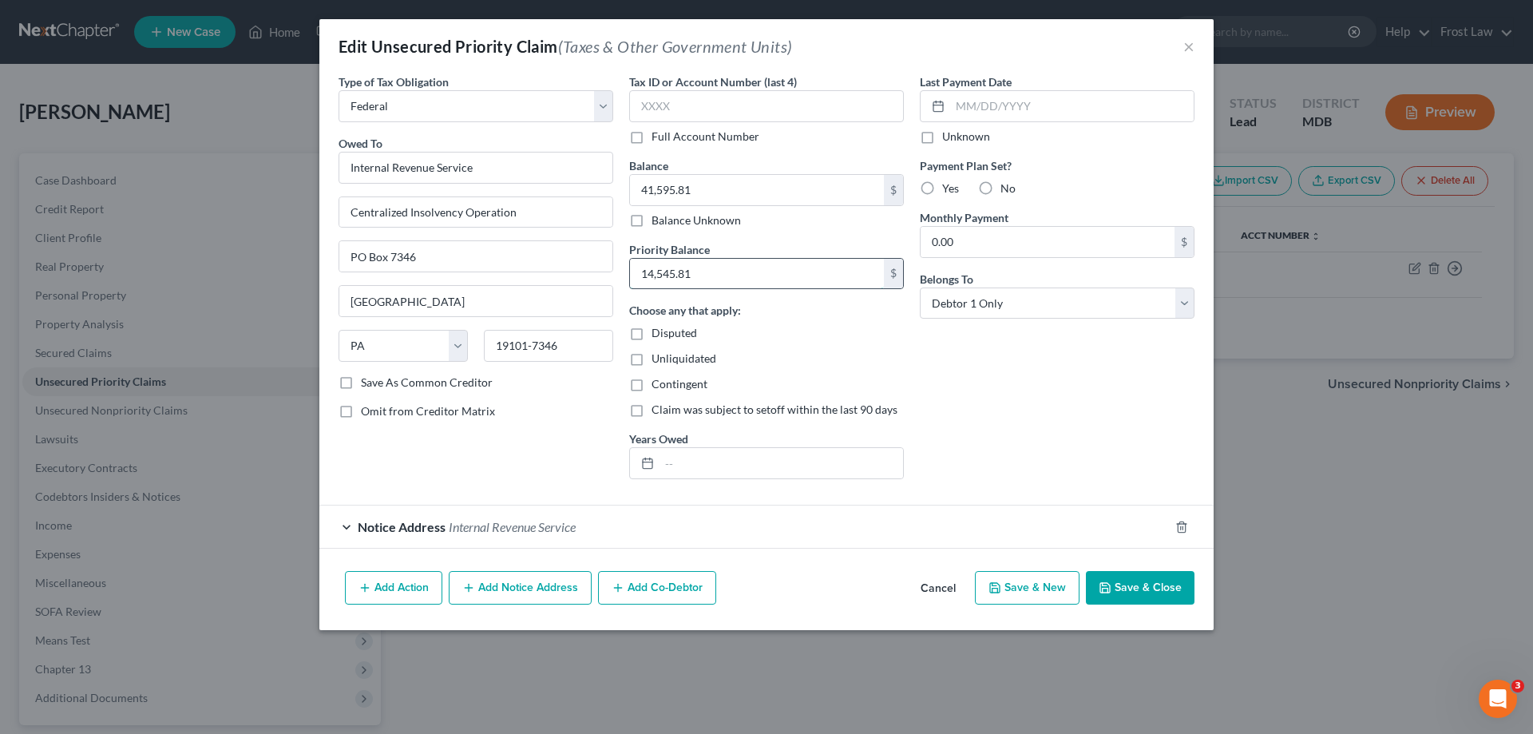
paste input "41,59"
click at [1144, 602] on button "Save & Close" at bounding box center [1140, 588] width 109 height 34
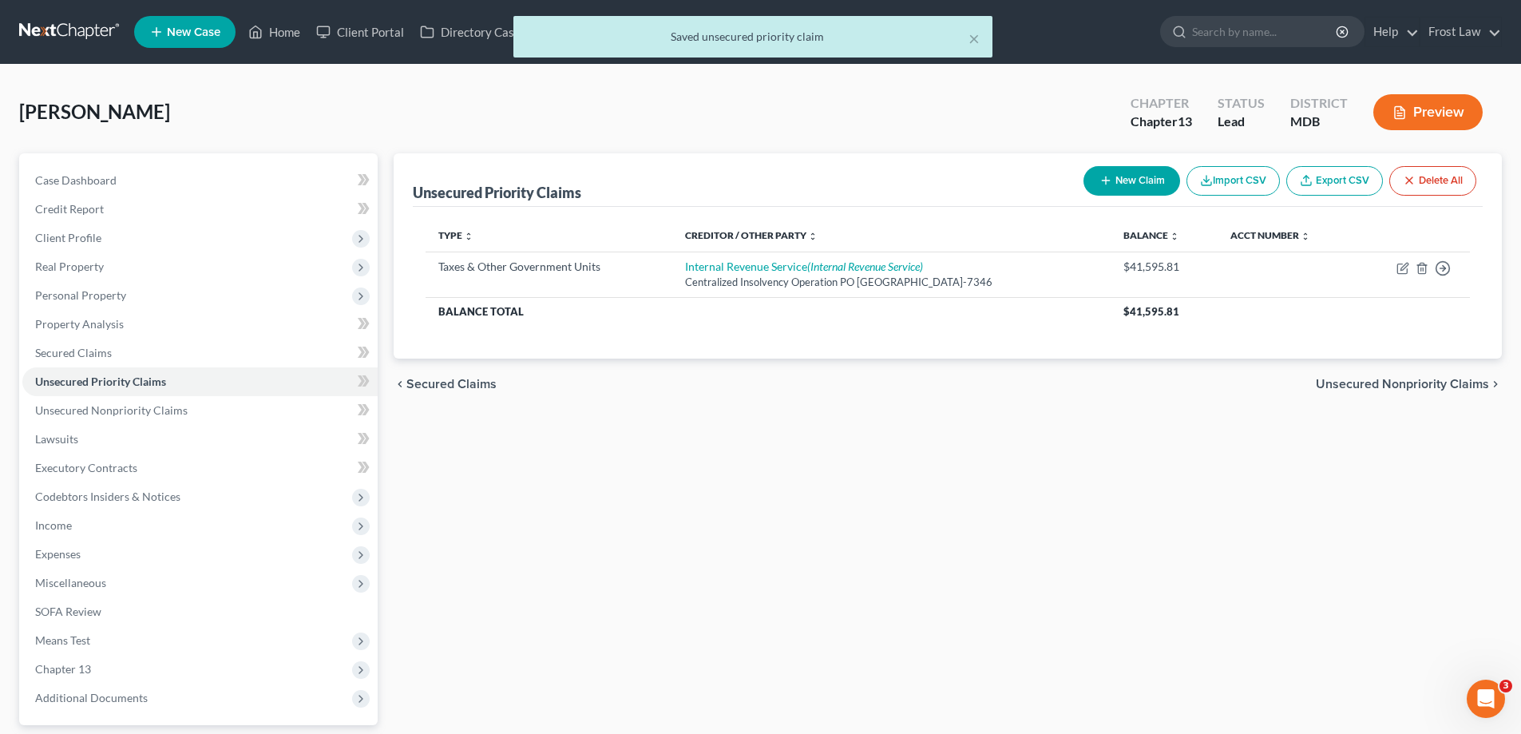
click at [1123, 183] on button "New Claim" at bounding box center [1131, 181] width 97 height 30
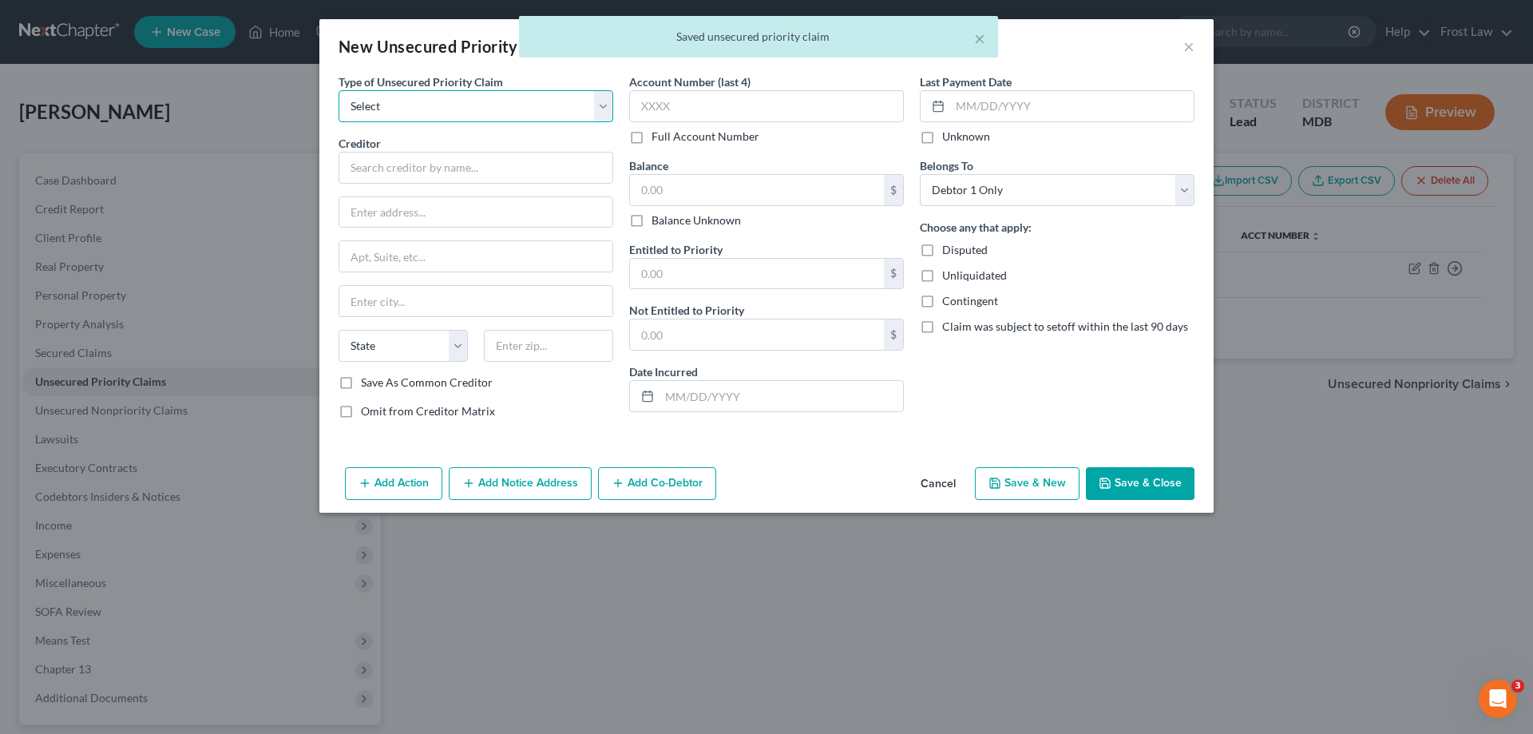
click at [464, 114] on select "Select Taxes & Other Government Units Domestic Support Obligations Extensions o…" at bounding box center [476, 106] width 275 height 32
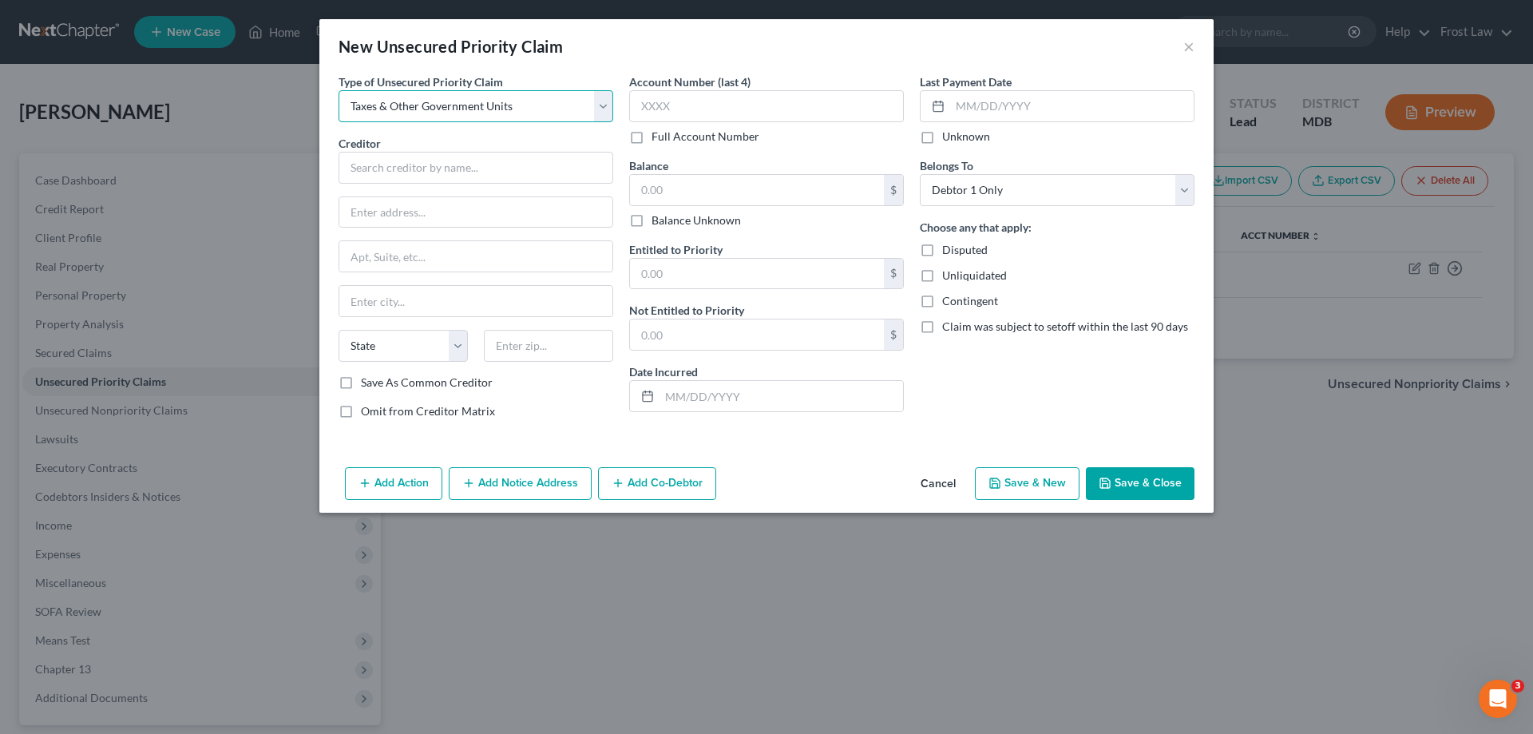
click at [339, 90] on select "Select Taxes & Other Government Units Domestic Support Obligations Extensions o…" at bounding box center [476, 106] width 275 height 32
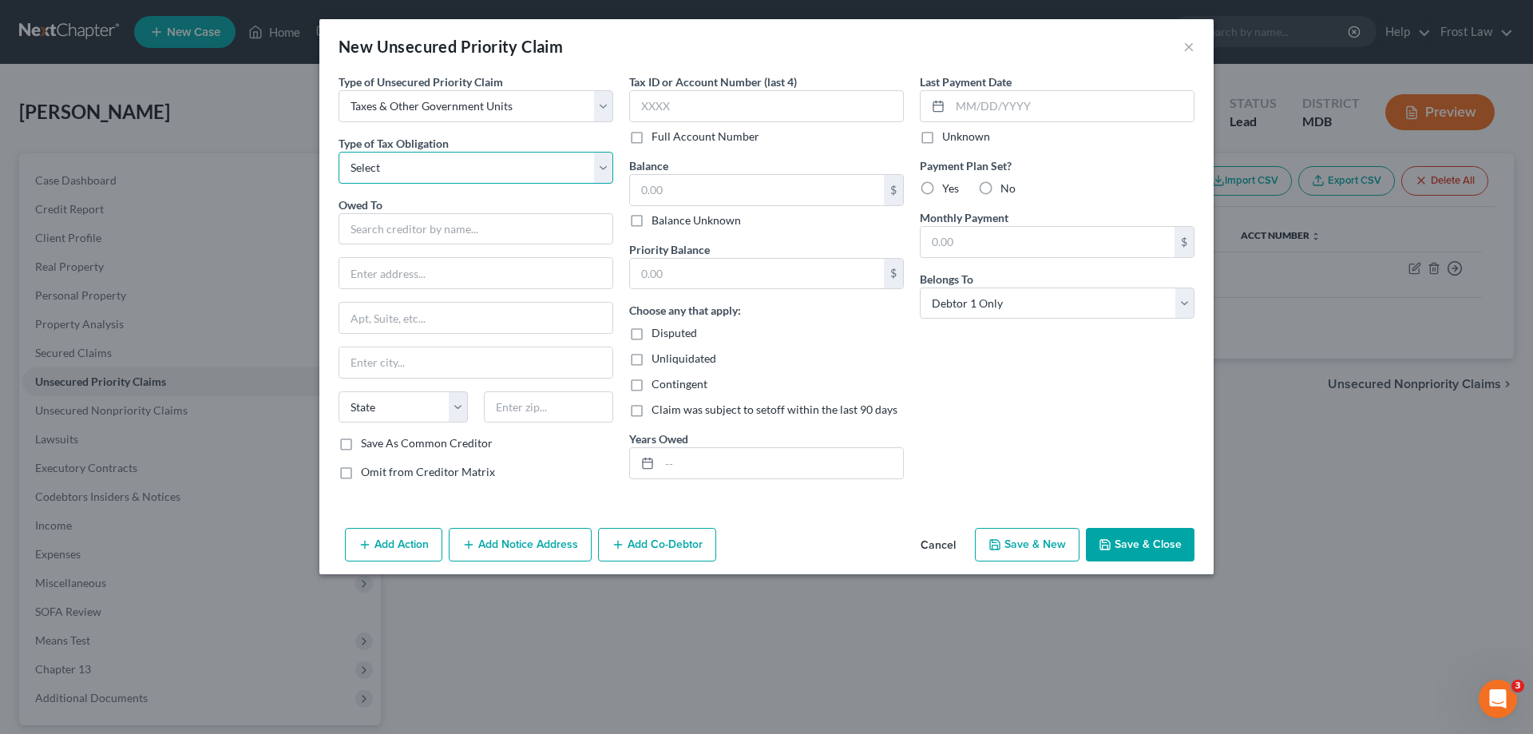
drag, startPoint x: 448, startPoint y: 157, endPoint x: 451, endPoint y: 181, distance: 24.2
click at [448, 157] on select "Select Federal City State Franchise Tax Board Other" at bounding box center [476, 168] width 275 height 32
click at [339, 152] on select "Select Federal City State Franchise Tax Board Other" at bounding box center [476, 168] width 275 height 32
drag, startPoint x: 443, startPoint y: 164, endPoint x: 445, endPoint y: 183, distance: 18.4
click at [443, 164] on select "Select Federal City State Franchise Tax Board Other" at bounding box center [476, 168] width 275 height 32
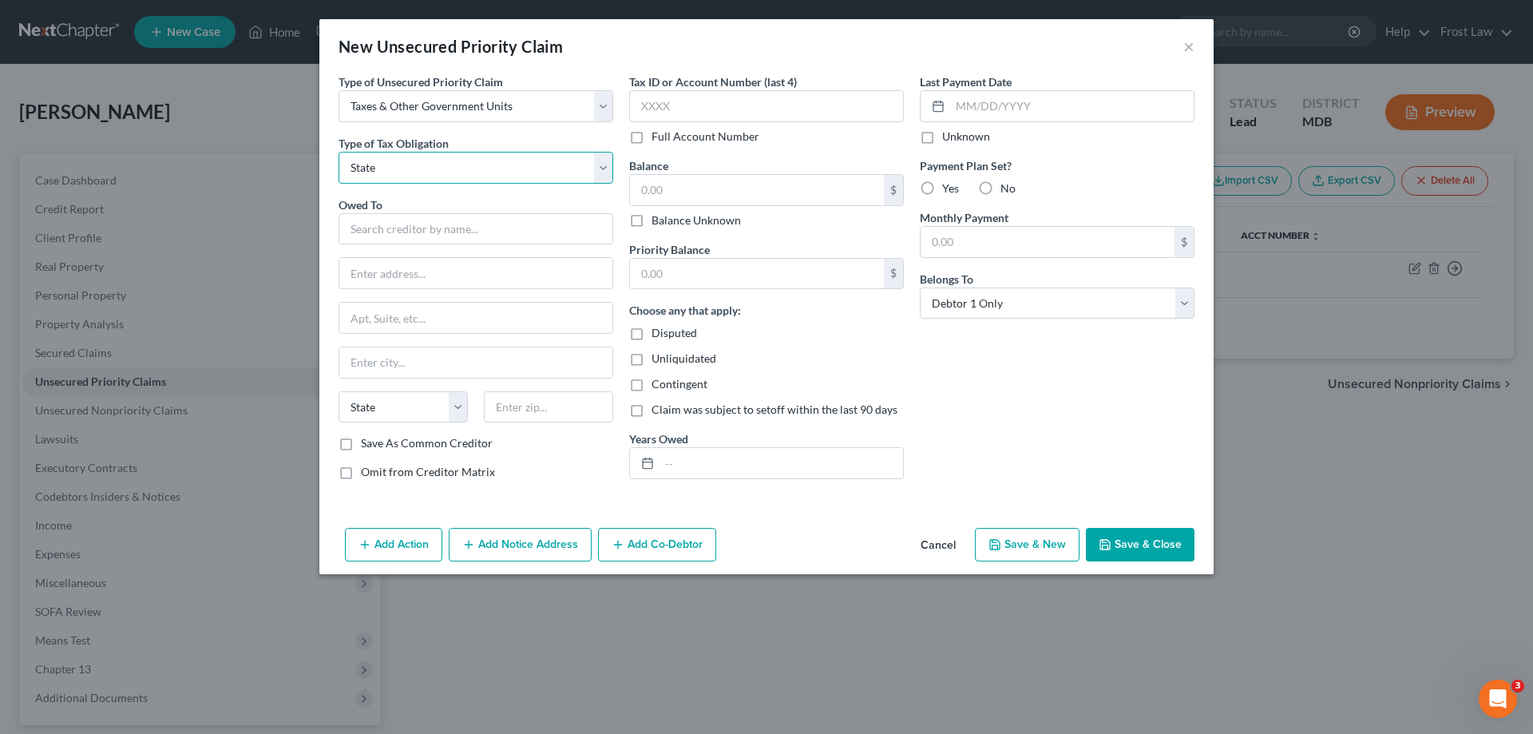
click at [339, 152] on select "Select Federal City State Franchise Tax Board Other" at bounding box center [476, 168] width 275 height 32
click at [449, 220] on input "text" at bounding box center [476, 229] width 275 height 32
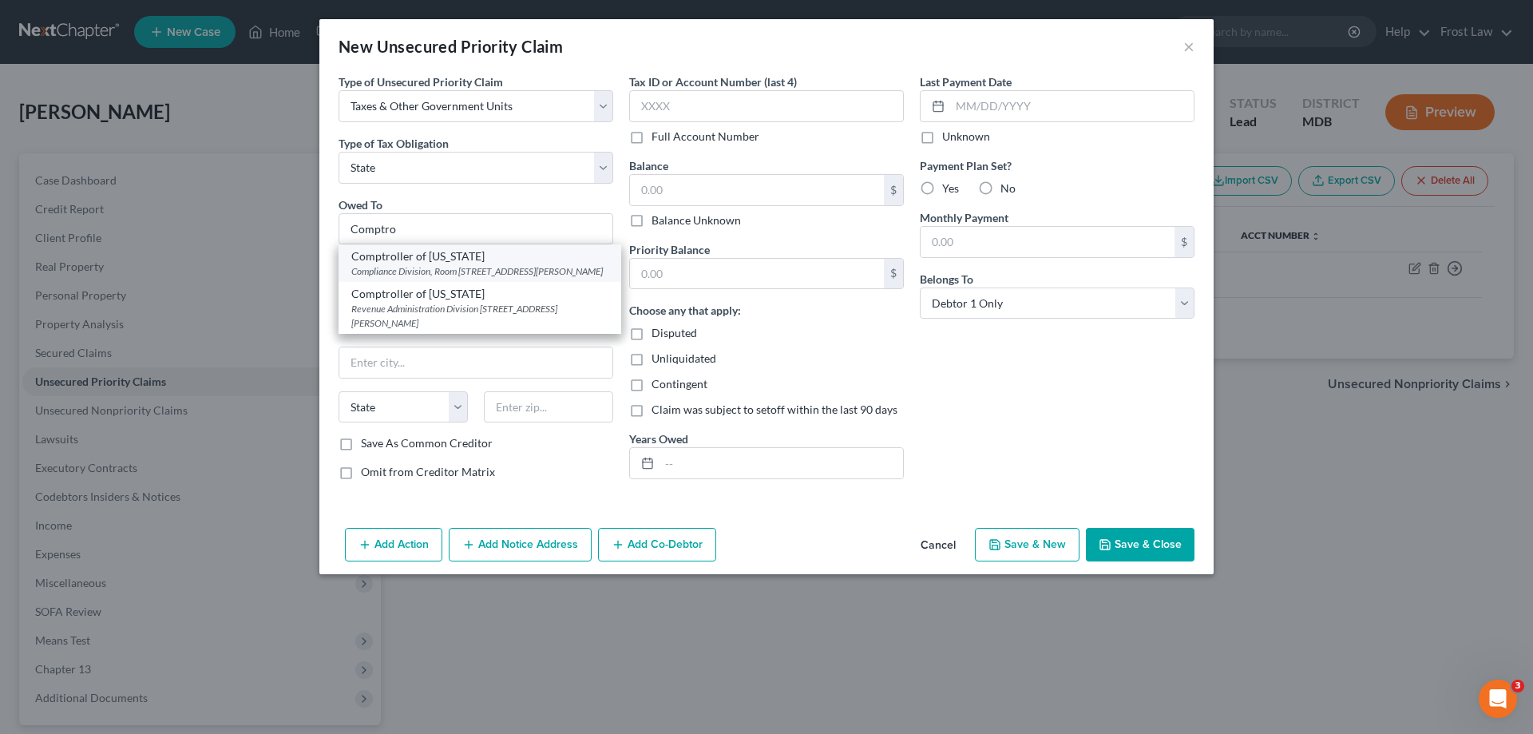
click at [414, 278] on div "Compliance Division, Room [STREET_ADDRESS][PERSON_NAME]" at bounding box center [479, 271] width 257 height 14
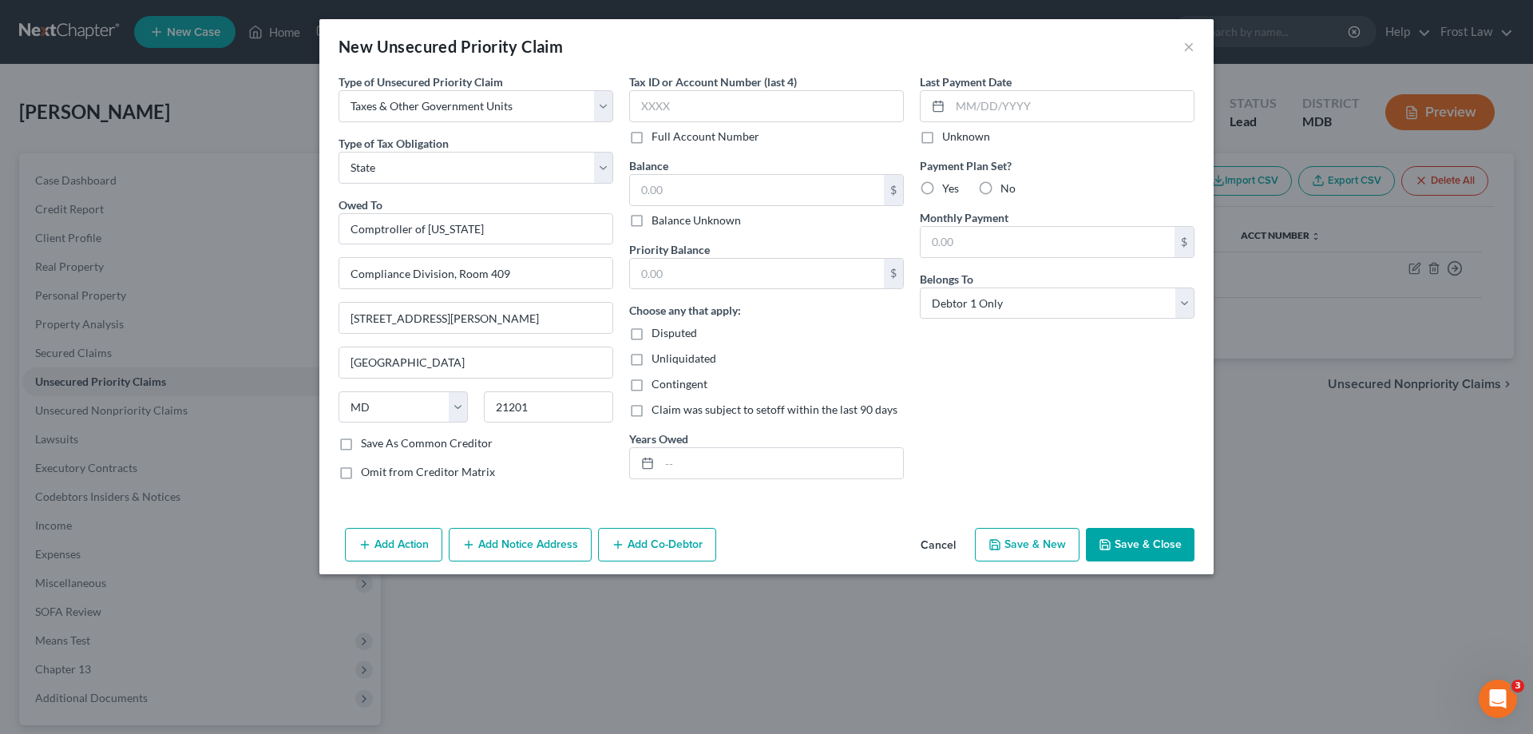
click at [510, 549] on button "Add Notice Address" at bounding box center [520, 545] width 143 height 34
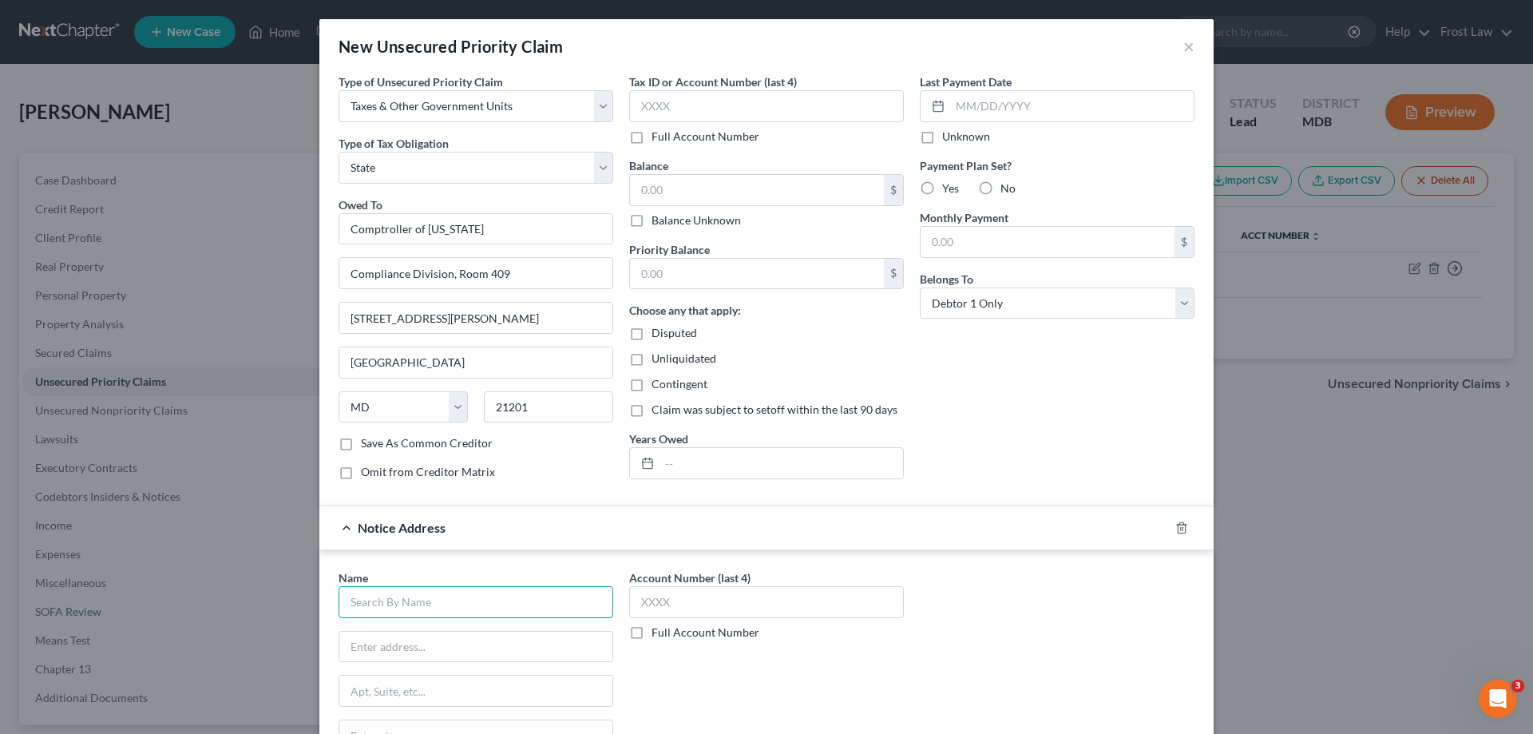
click at [461, 612] on input "text" at bounding box center [476, 602] width 275 height 32
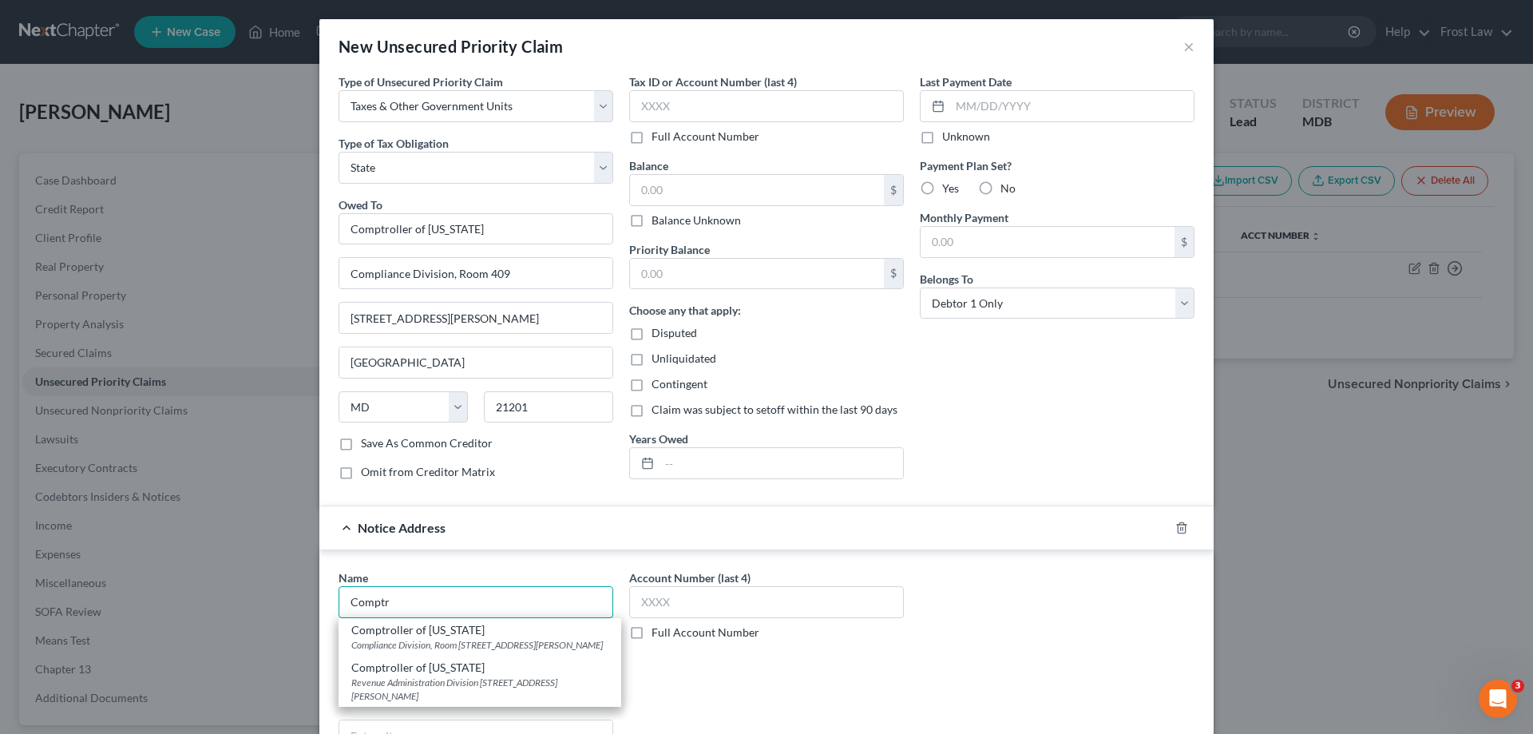
scroll to position [160, 0]
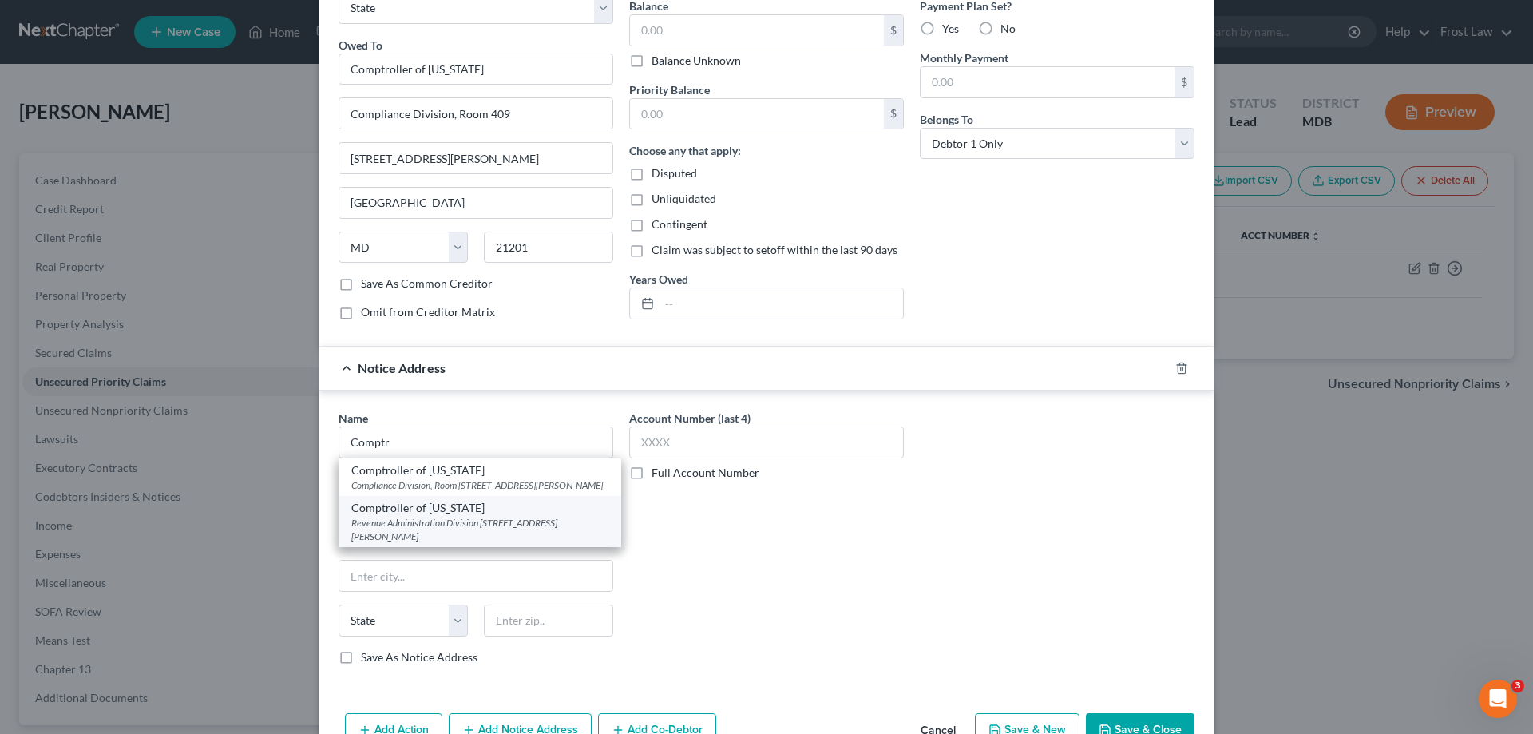
click at [461, 543] on div "Revenue Administration Division [STREET_ADDRESS][PERSON_NAME]" at bounding box center [479, 529] width 257 height 27
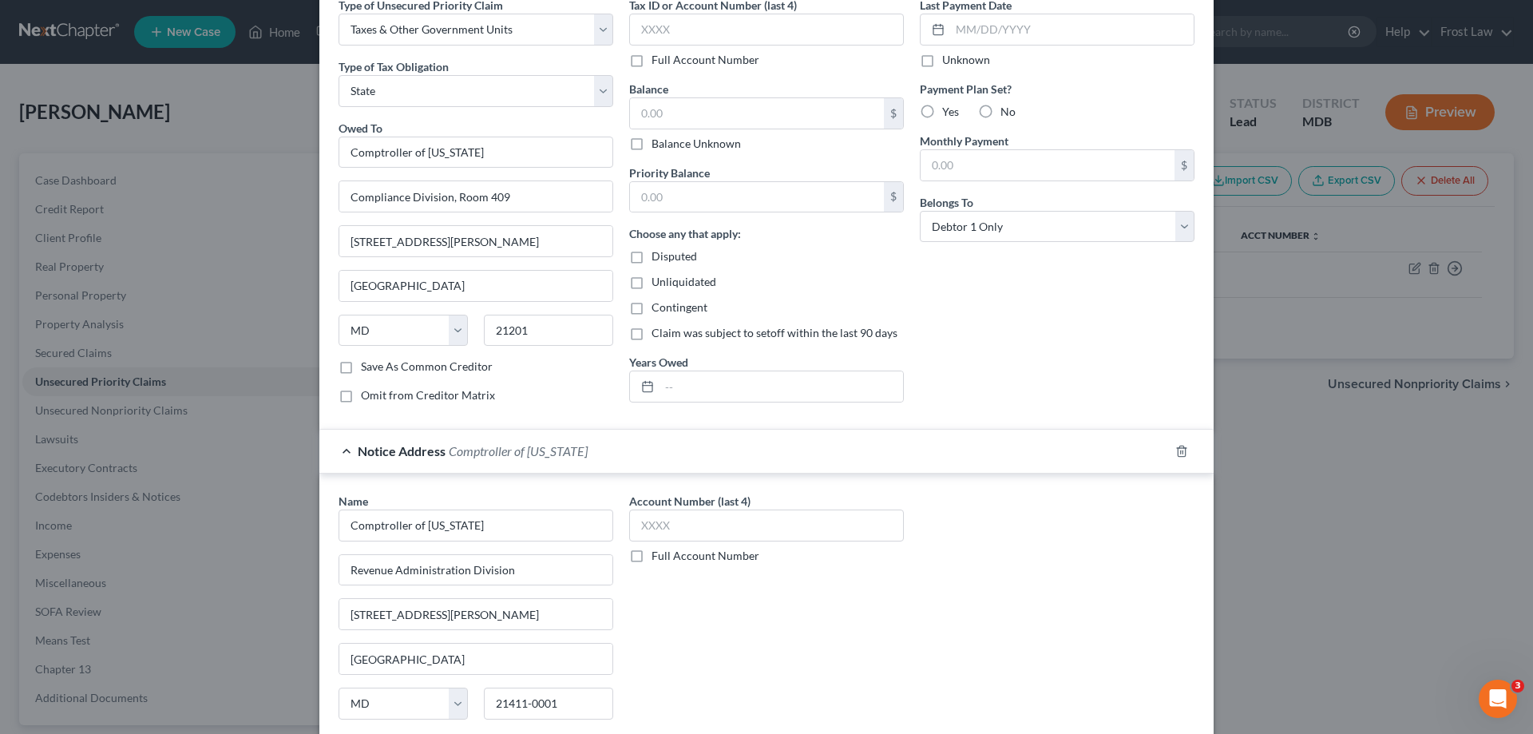
scroll to position [0, 0]
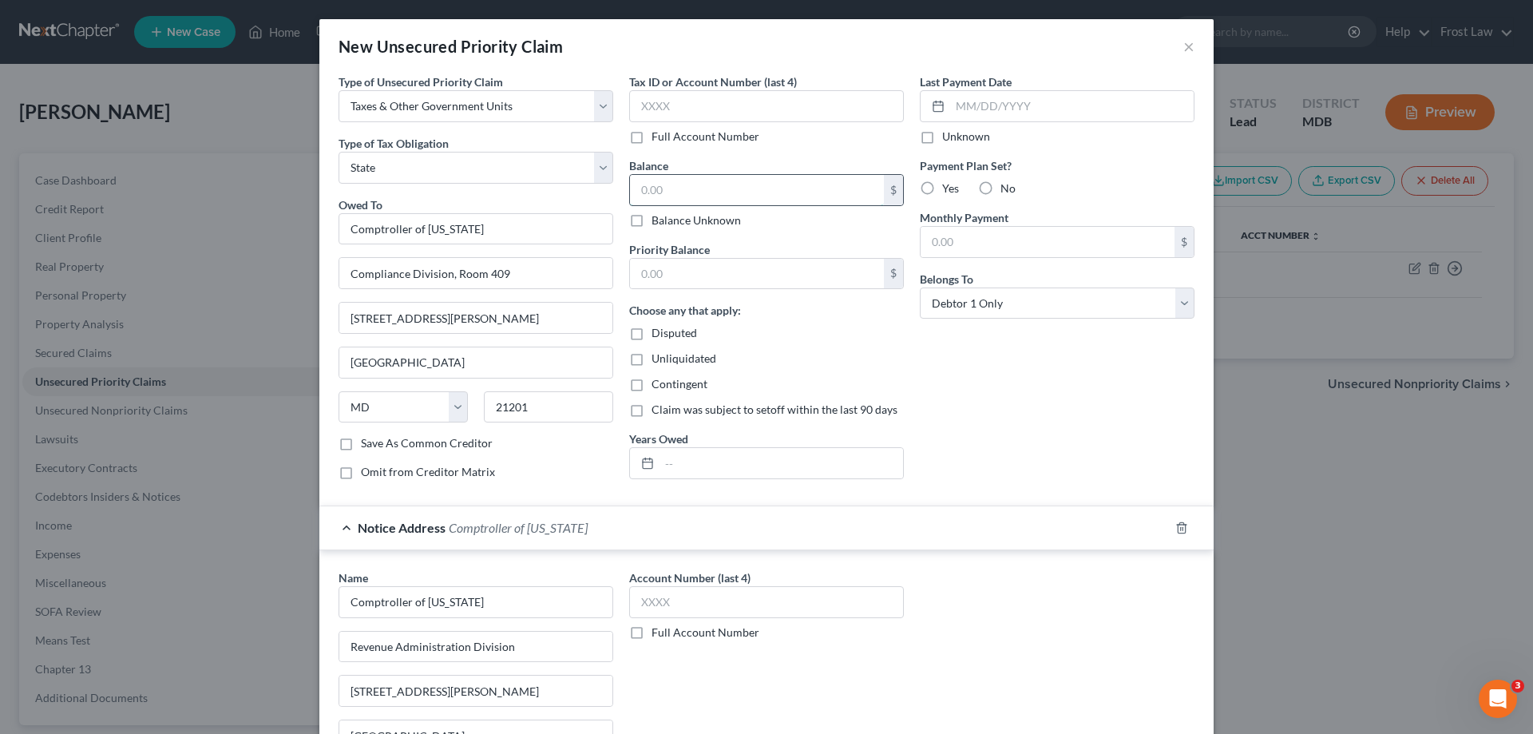
click at [671, 197] on input "text" at bounding box center [757, 190] width 254 height 30
click at [683, 273] on input "text" at bounding box center [757, 274] width 254 height 30
click at [915, 393] on div "Last Payment Date Unknown Payment Plan Set? Yes No Monthly Payment $ Belongs To…" at bounding box center [1057, 282] width 291 height 419
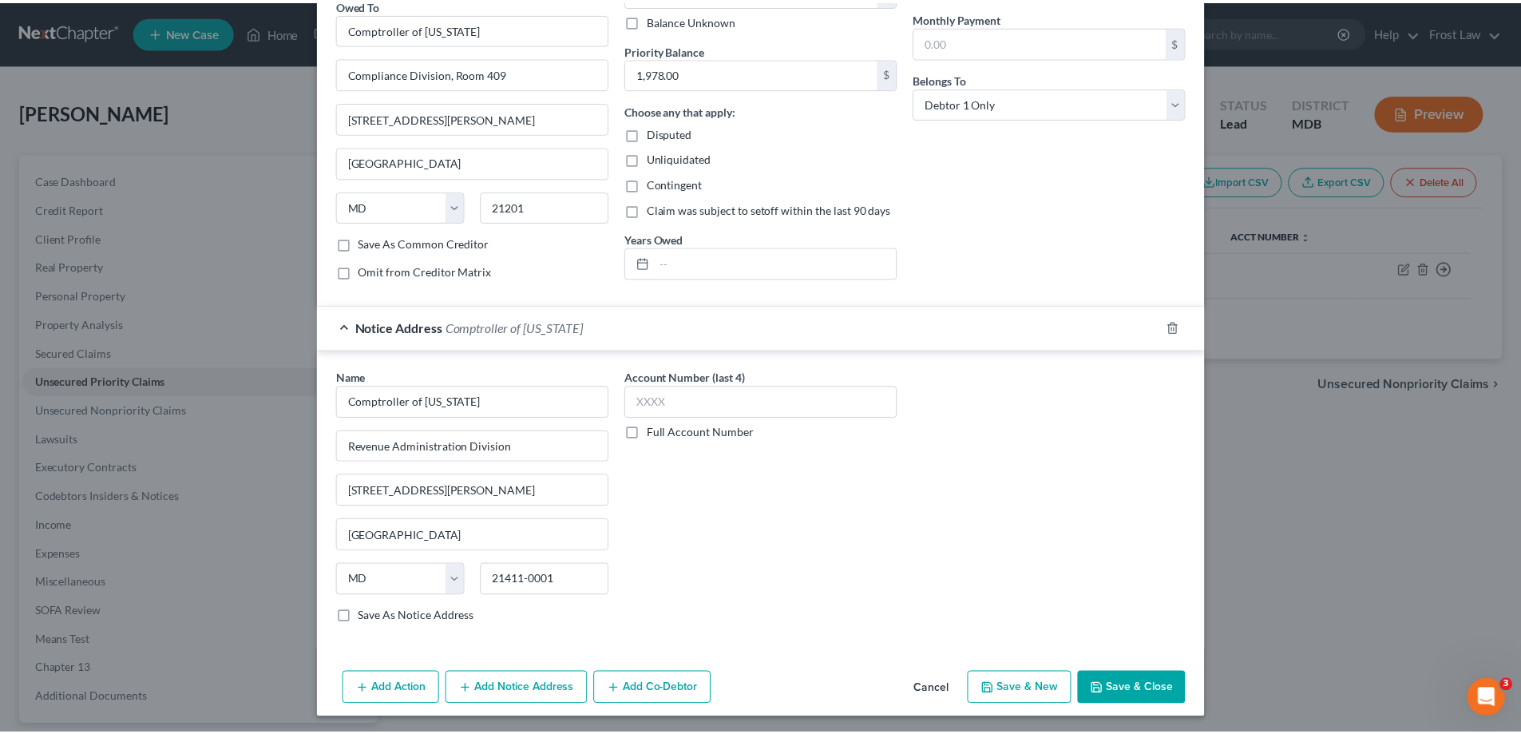
scroll to position [204, 0]
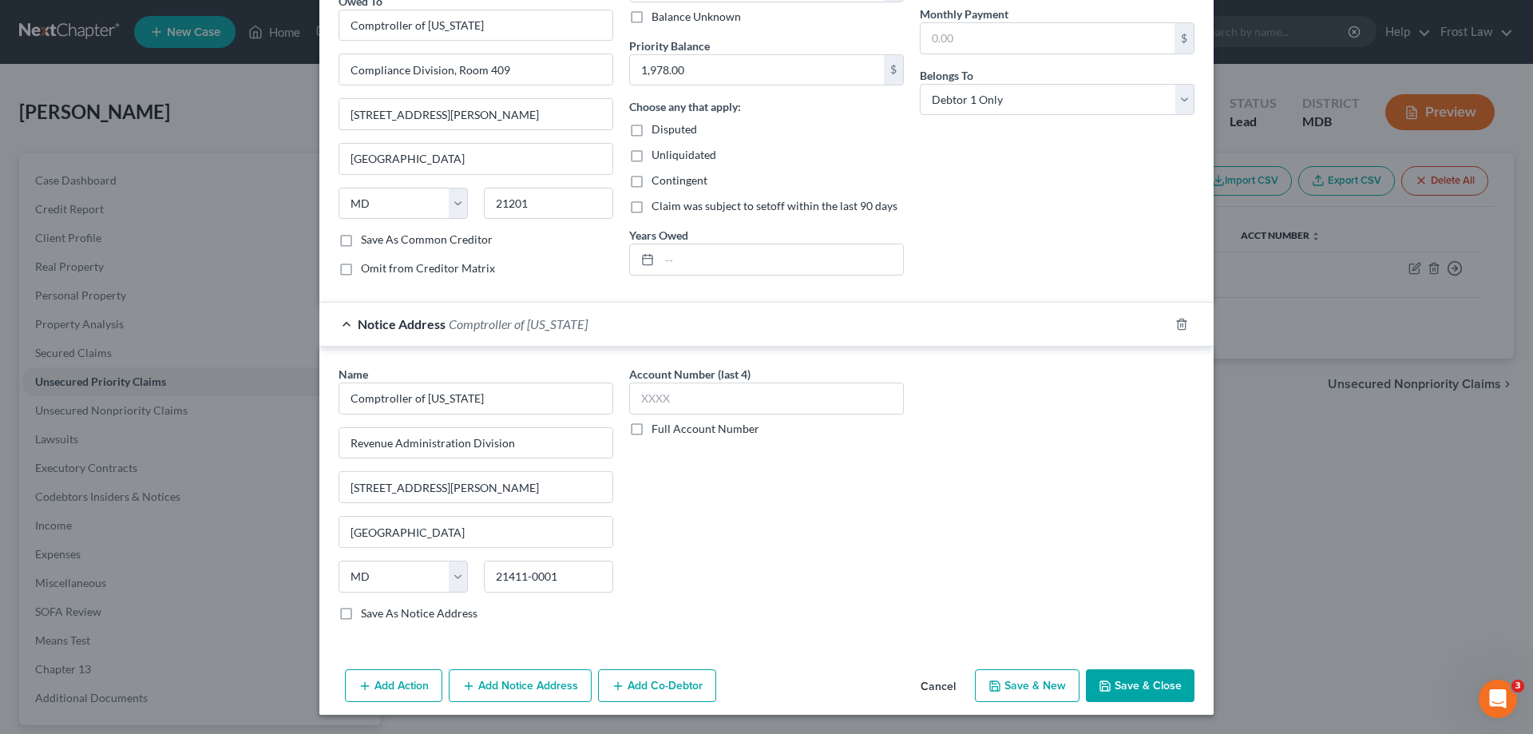
click at [1133, 676] on button "Save & Close" at bounding box center [1140, 686] width 109 height 34
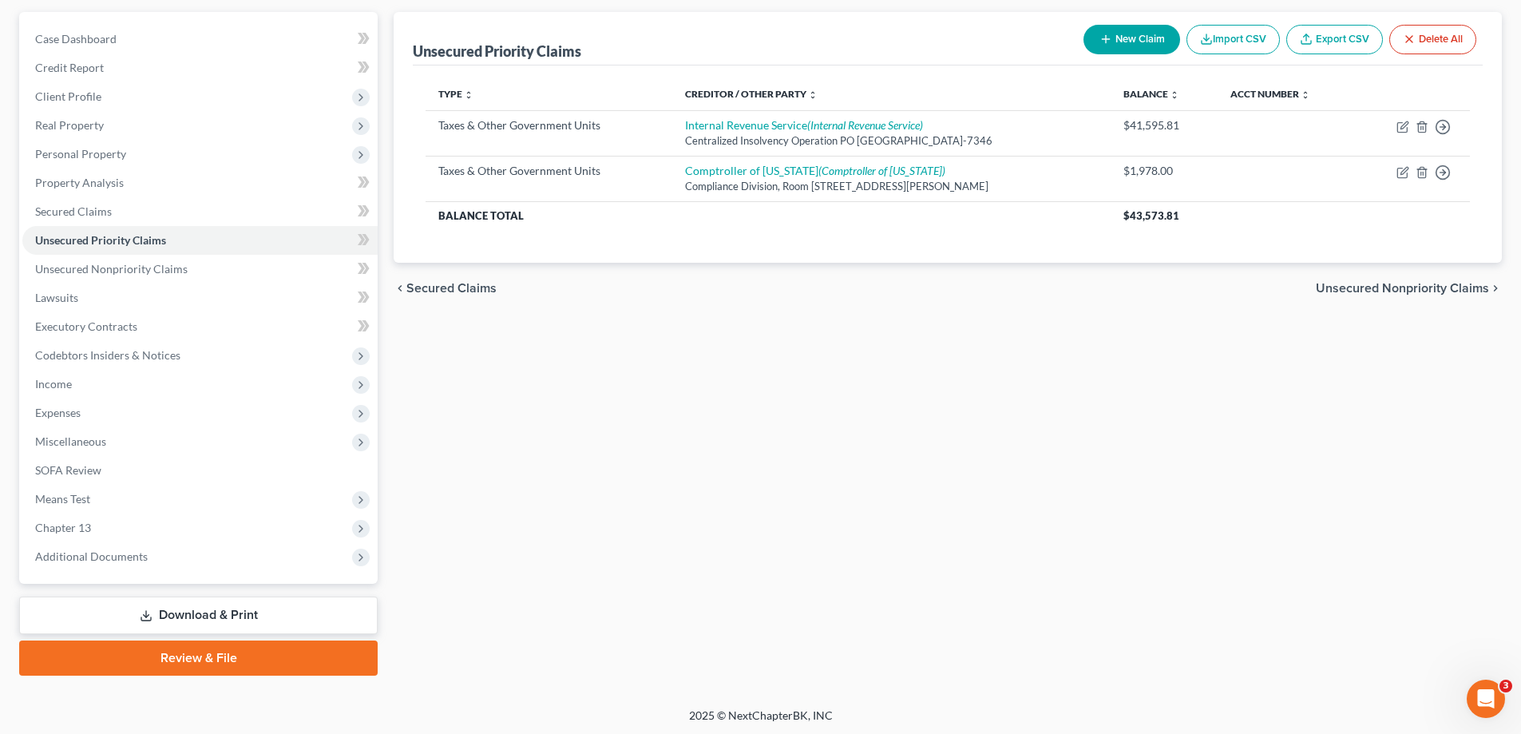
scroll to position [144, 0]
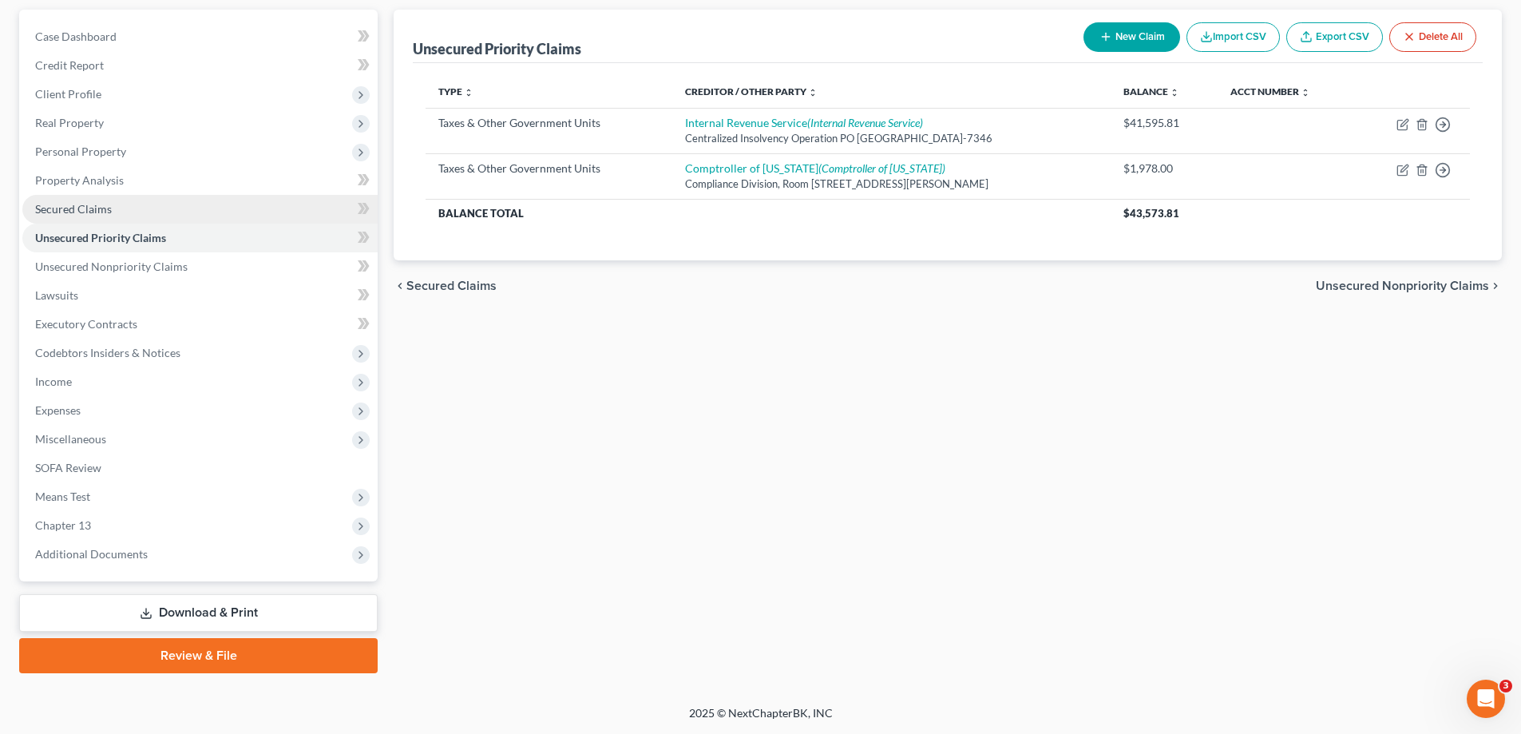
click at [147, 214] on link "Secured Claims" at bounding box center [199, 209] width 355 height 29
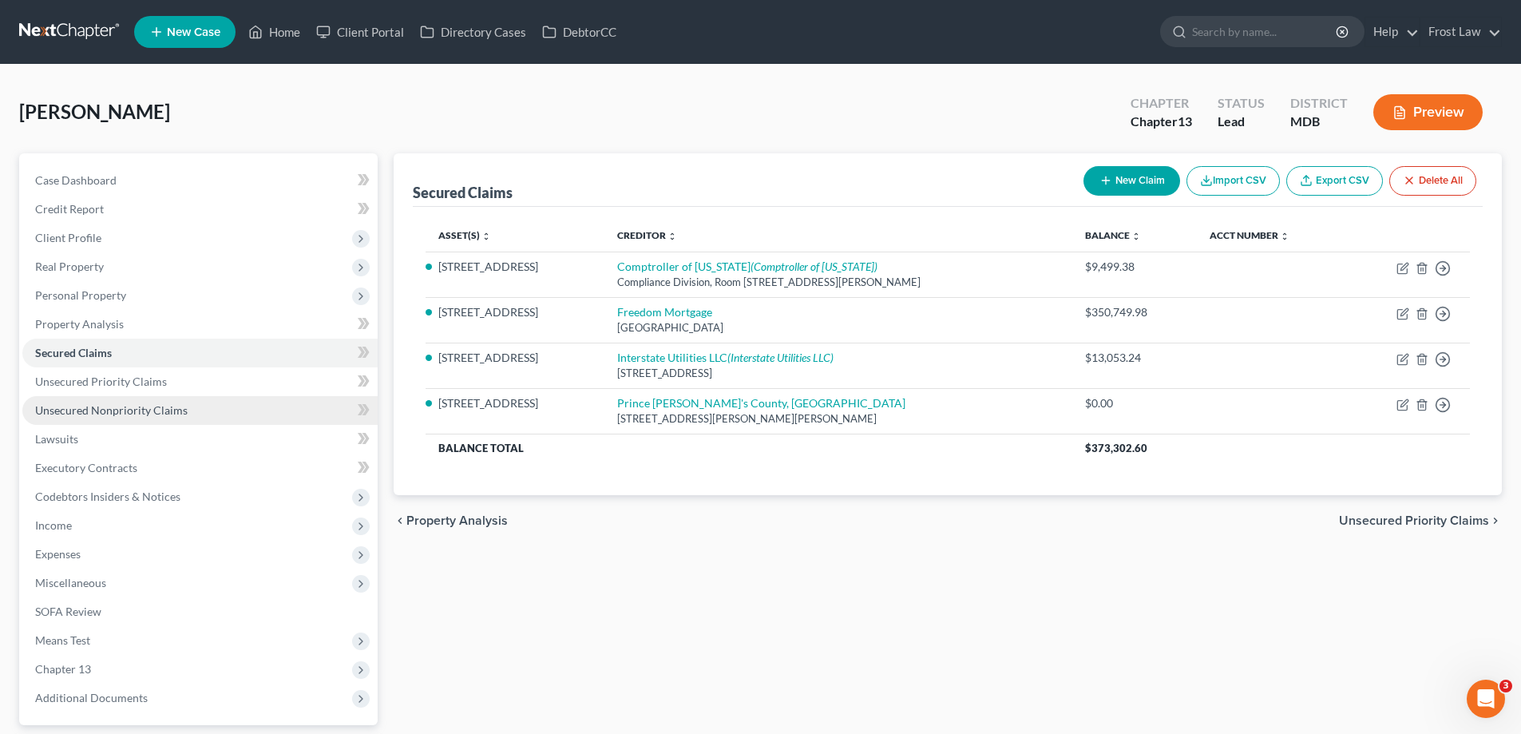
click at [108, 412] on span "Unsecured Nonpriority Claims" at bounding box center [111, 410] width 152 height 14
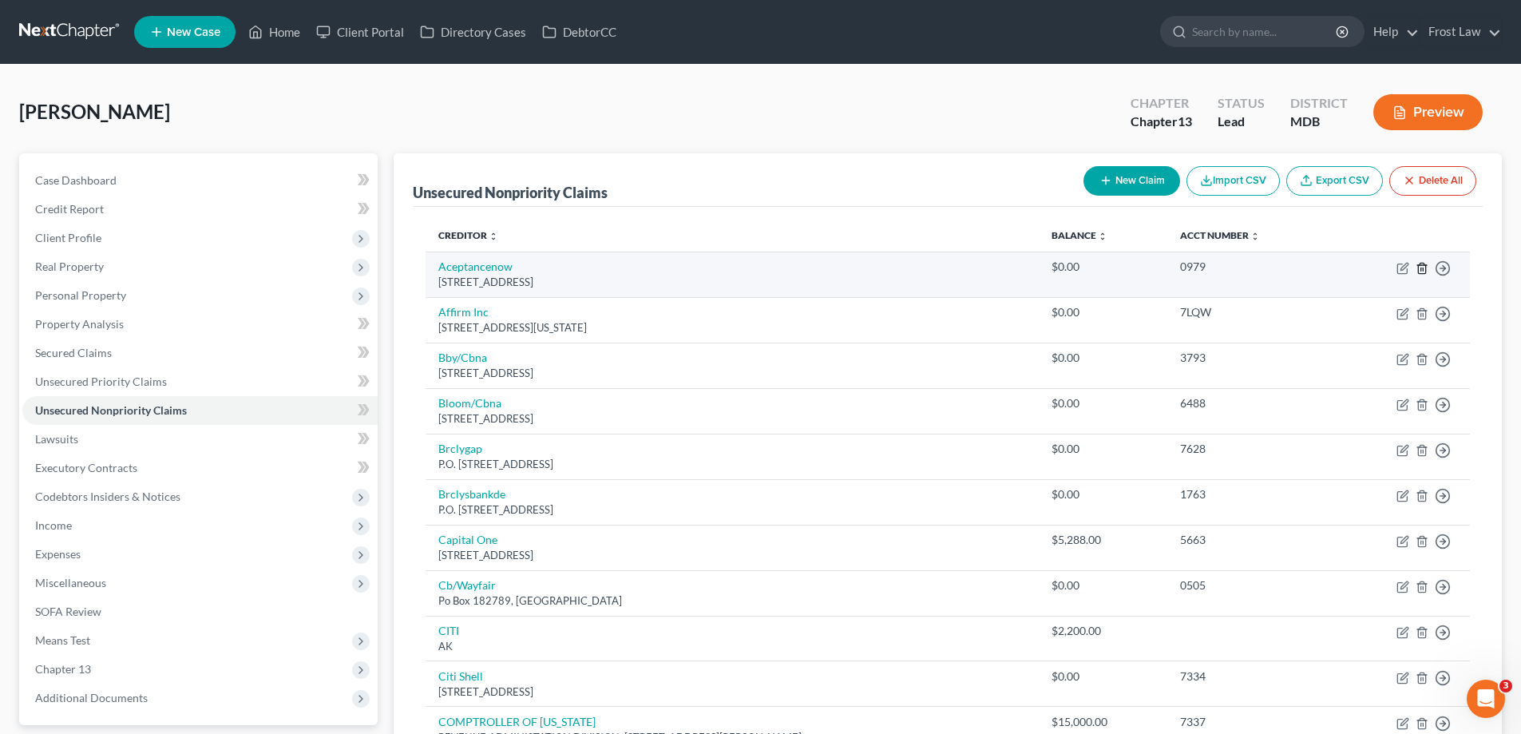
click at [1418, 267] on icon "button" at bounding box center [1421, 268] width 7 height 10
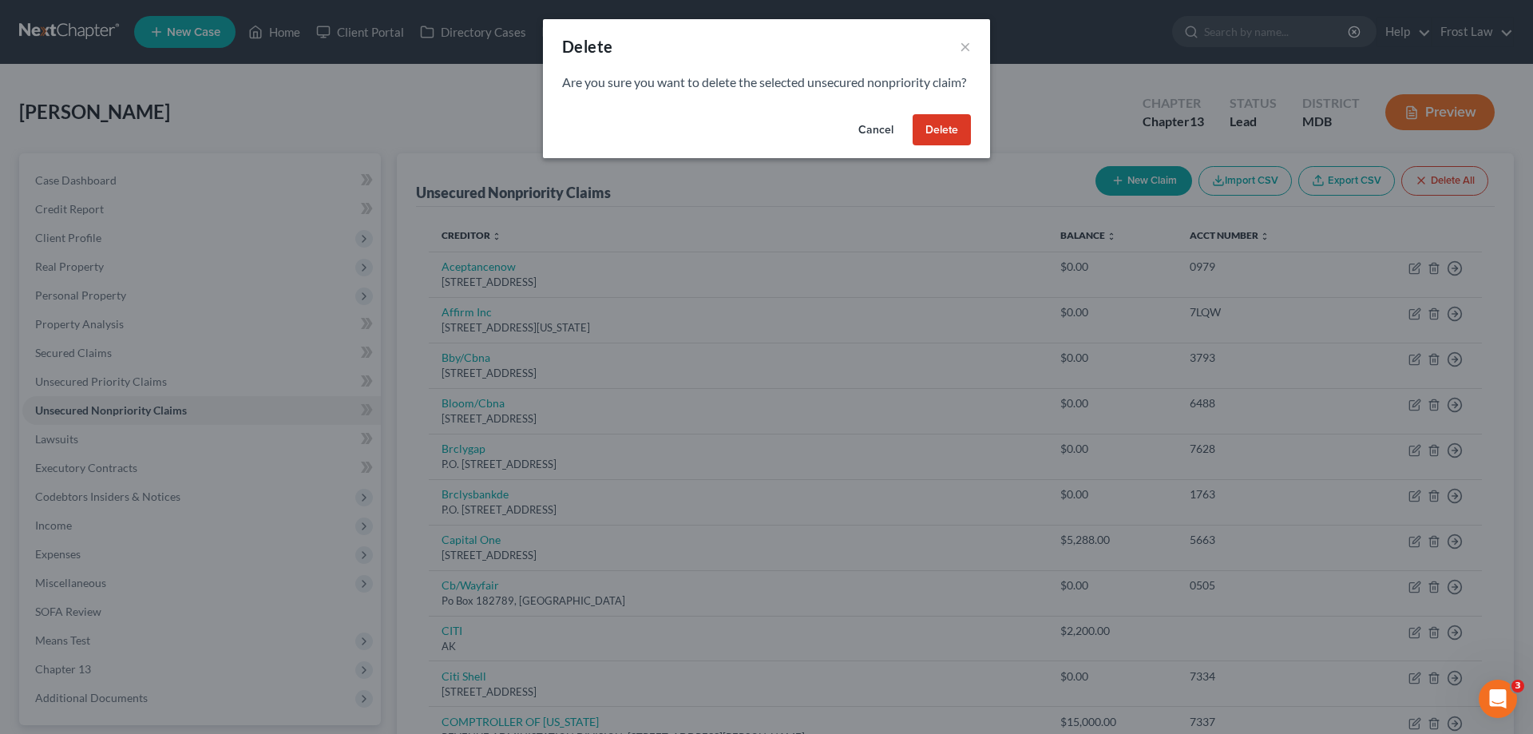
click at [936, 146] on button "Delete" at bounding box center [942, 130] width 58 height 32
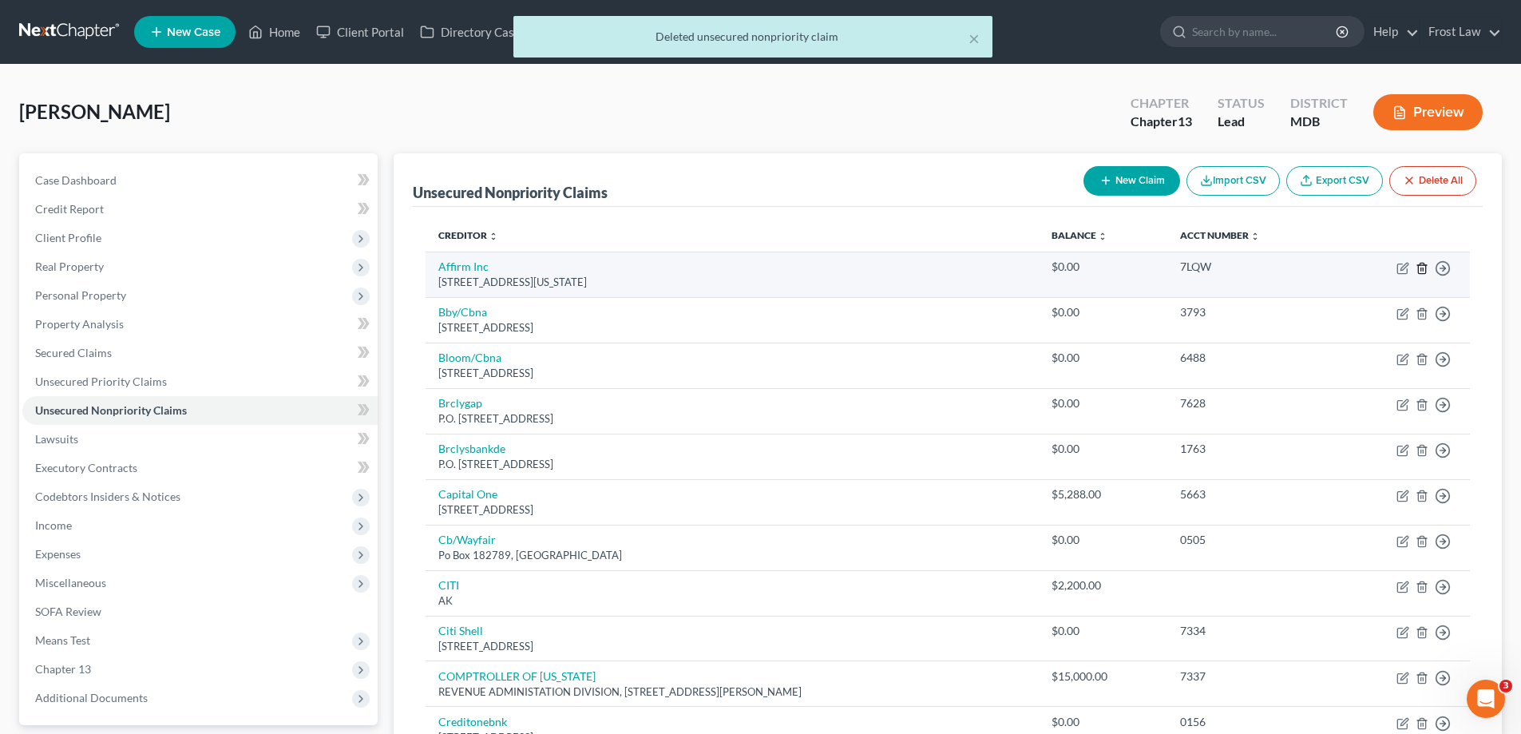
click at [1424, 273] on icon "button" at bounding box center [1421, 268] width 7 height 10
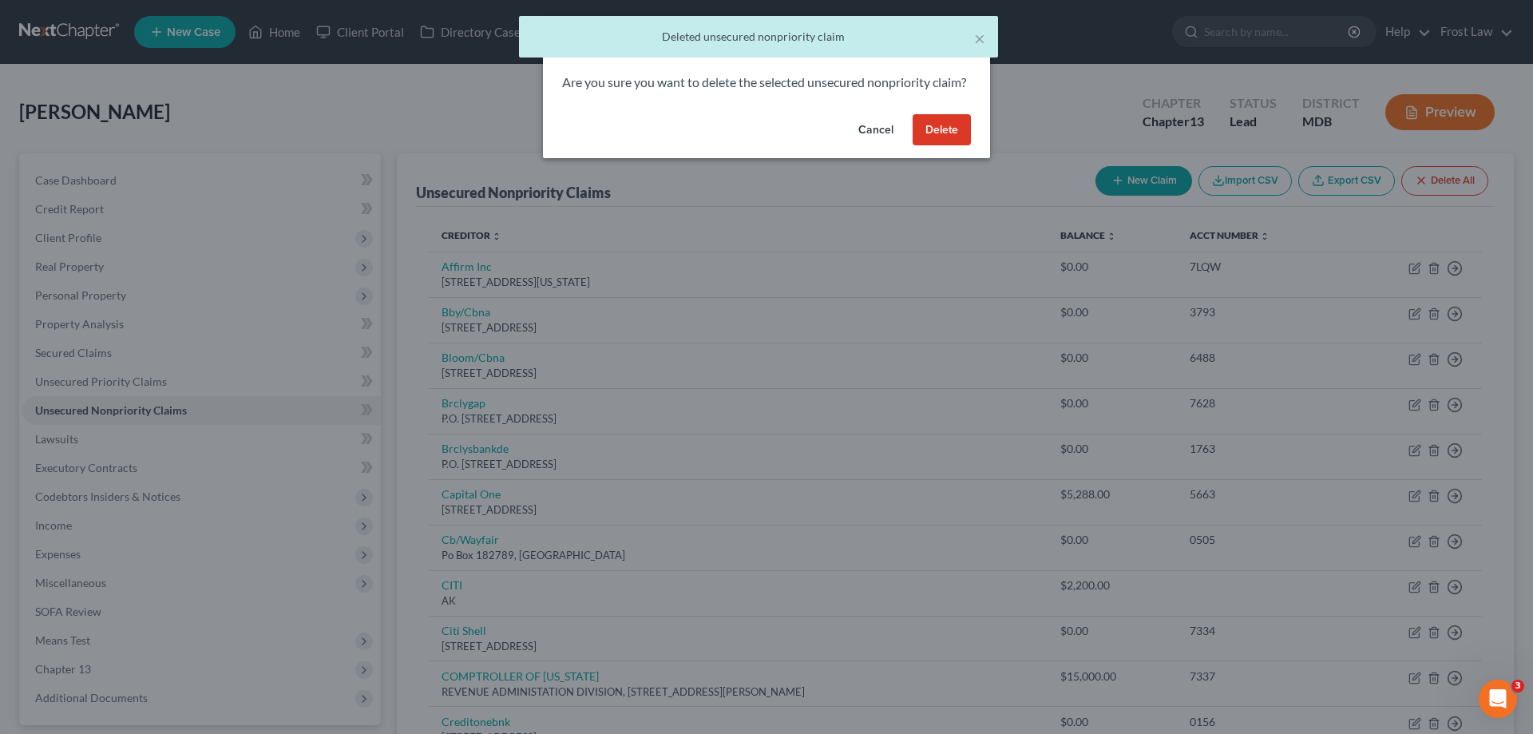
drag, startPoint x: 930, startPoint y: 148, endPoint x: 1259, endPoint y: 248, distance: 344.0
click at [931, 146] on button "Delete" at bounding box center [942, 130] width 58 height 32
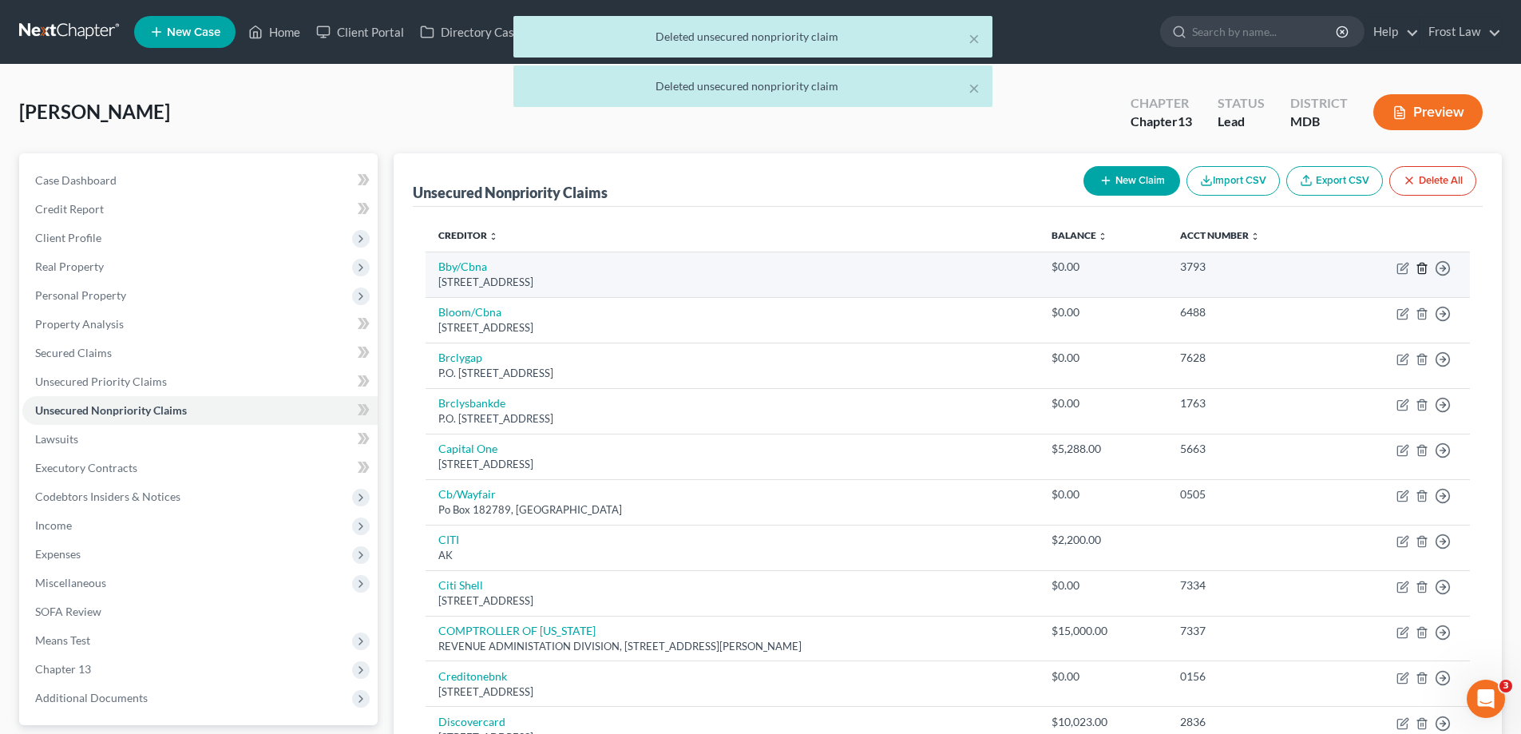
click at [1424, 270] on icon "button" at bounding box center [1422, 268] width 13 height 13
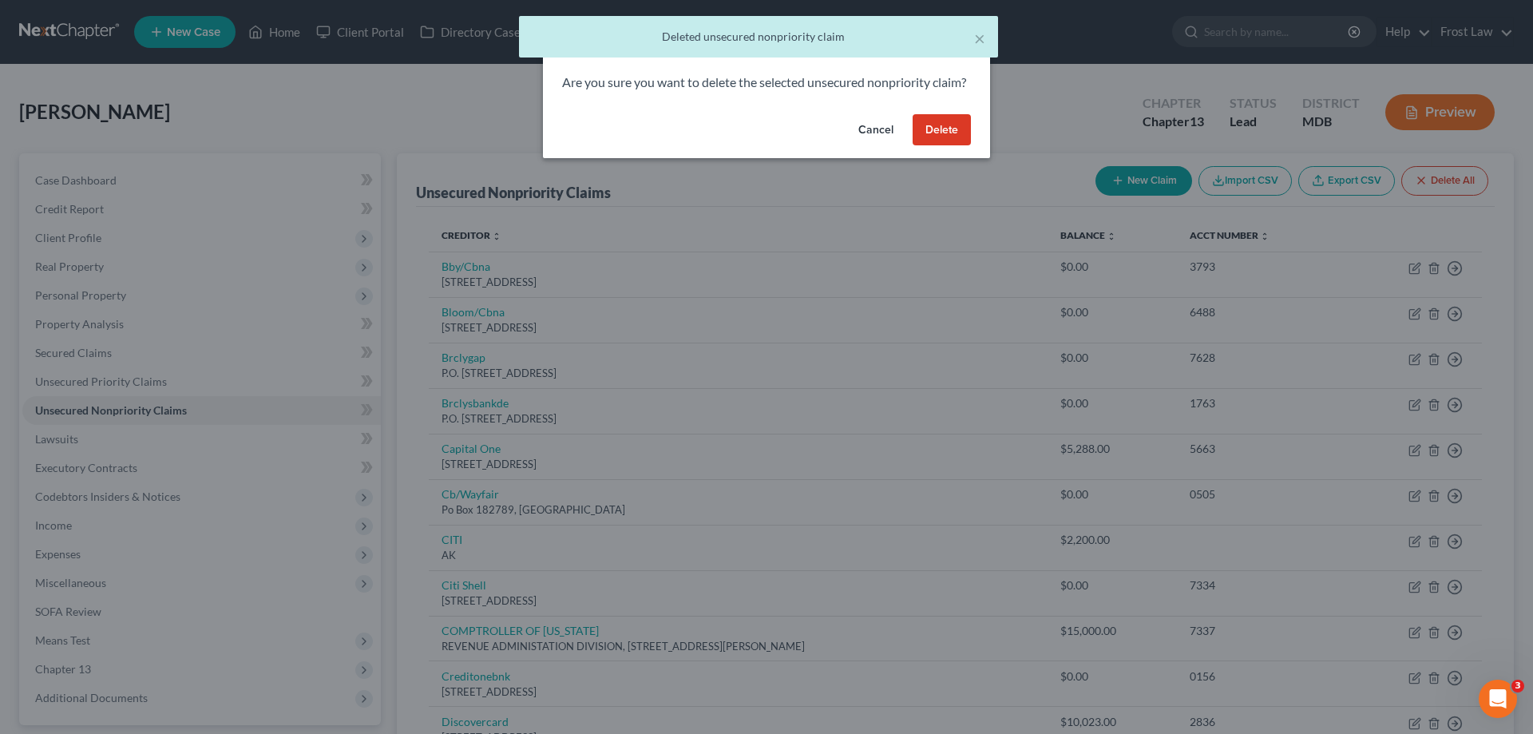
click at [952, 146] on button "Delete" at bounding box center [942, 130] width 58 height 32
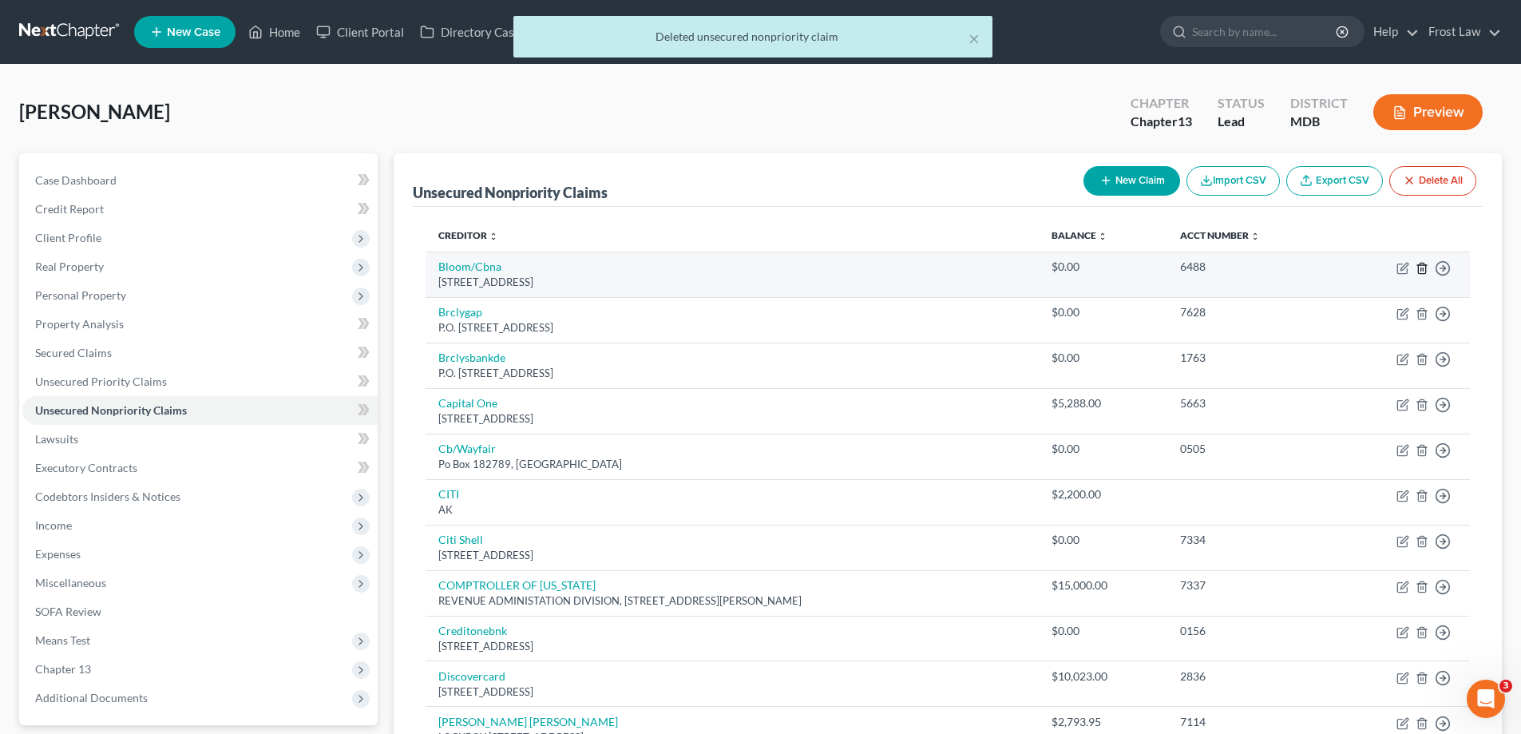
click at [1422, 267] on icon "button" at bounding box center [1422, 268] width 13 height 13
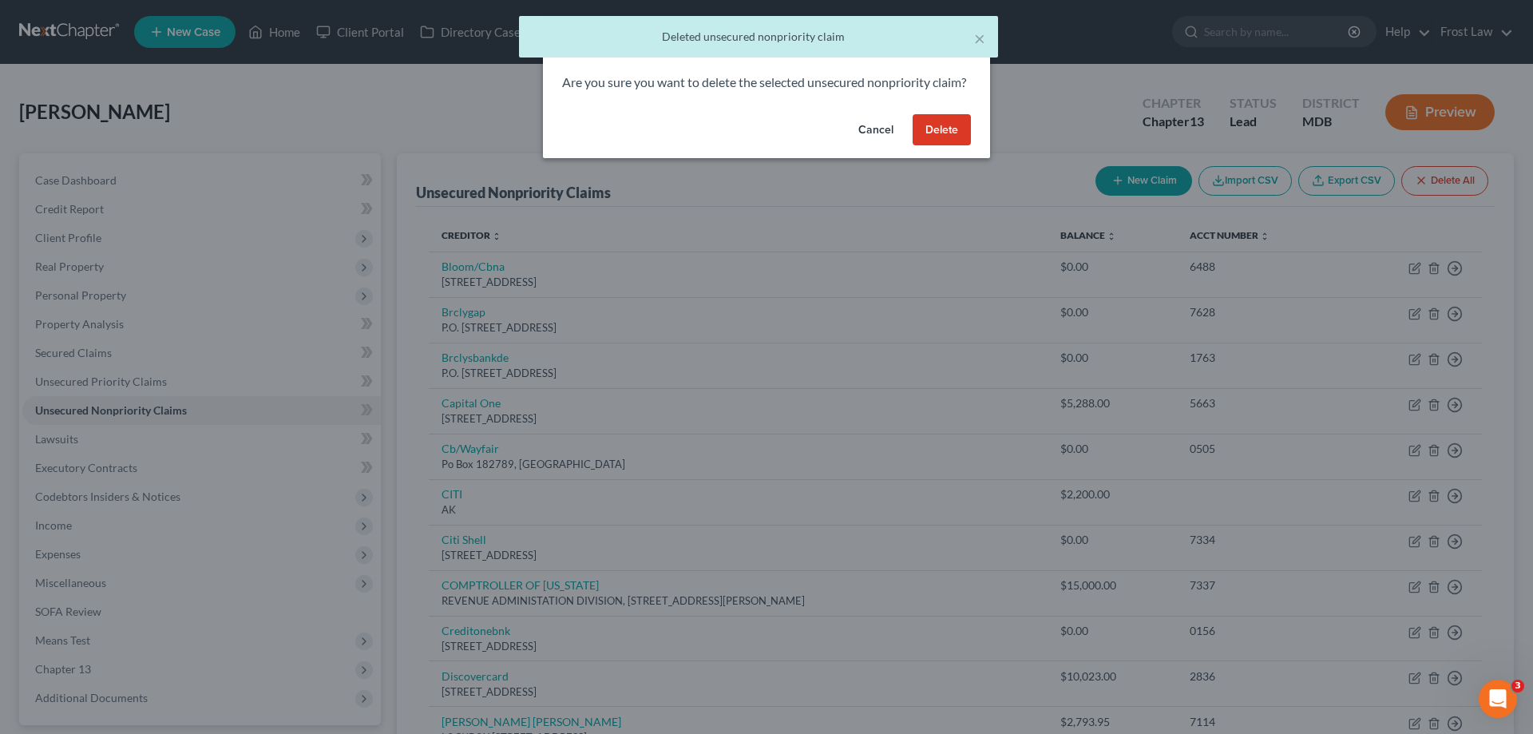
click at [949, 146] on button "Delete" at bounding box center [942, 130] width 58 height 32
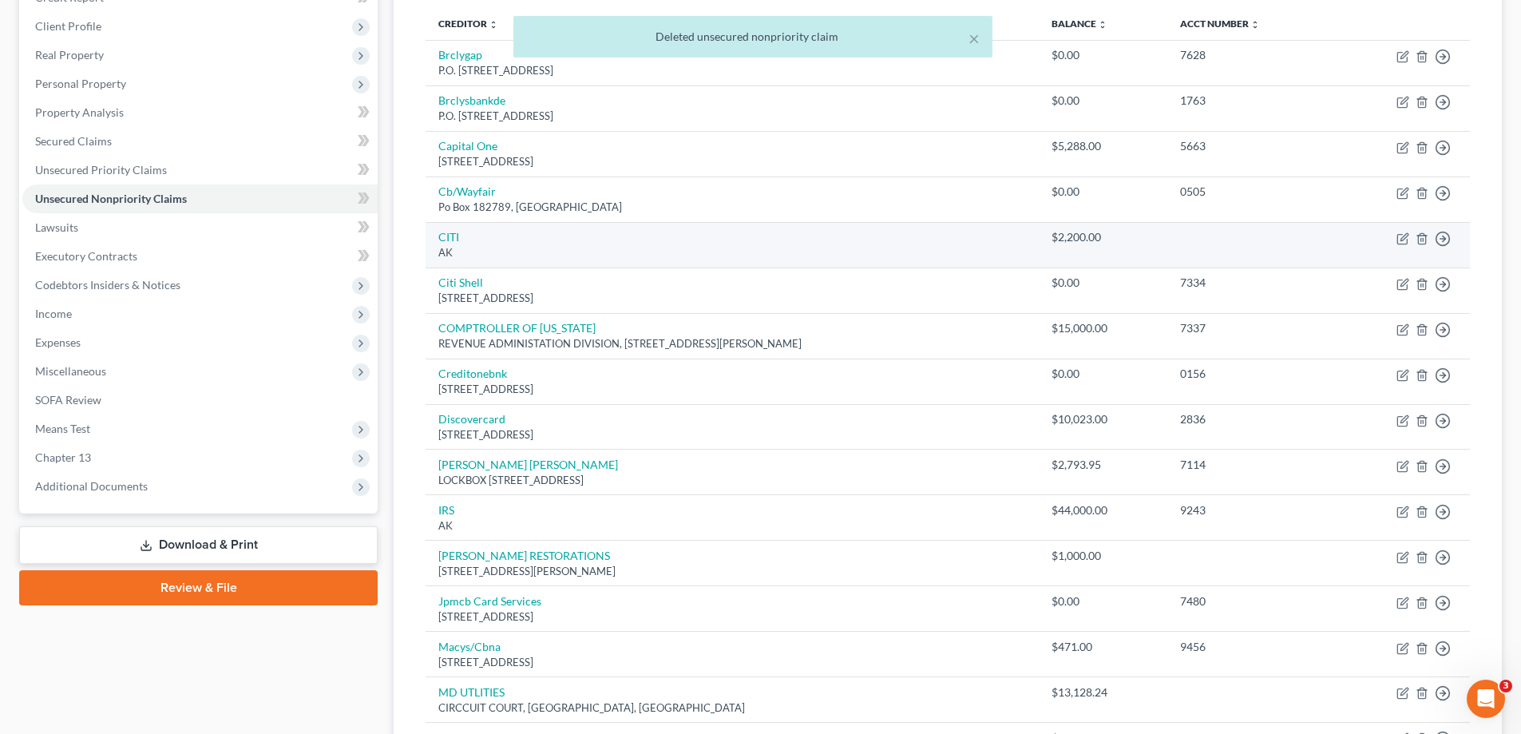
scroll to position [240, 0]
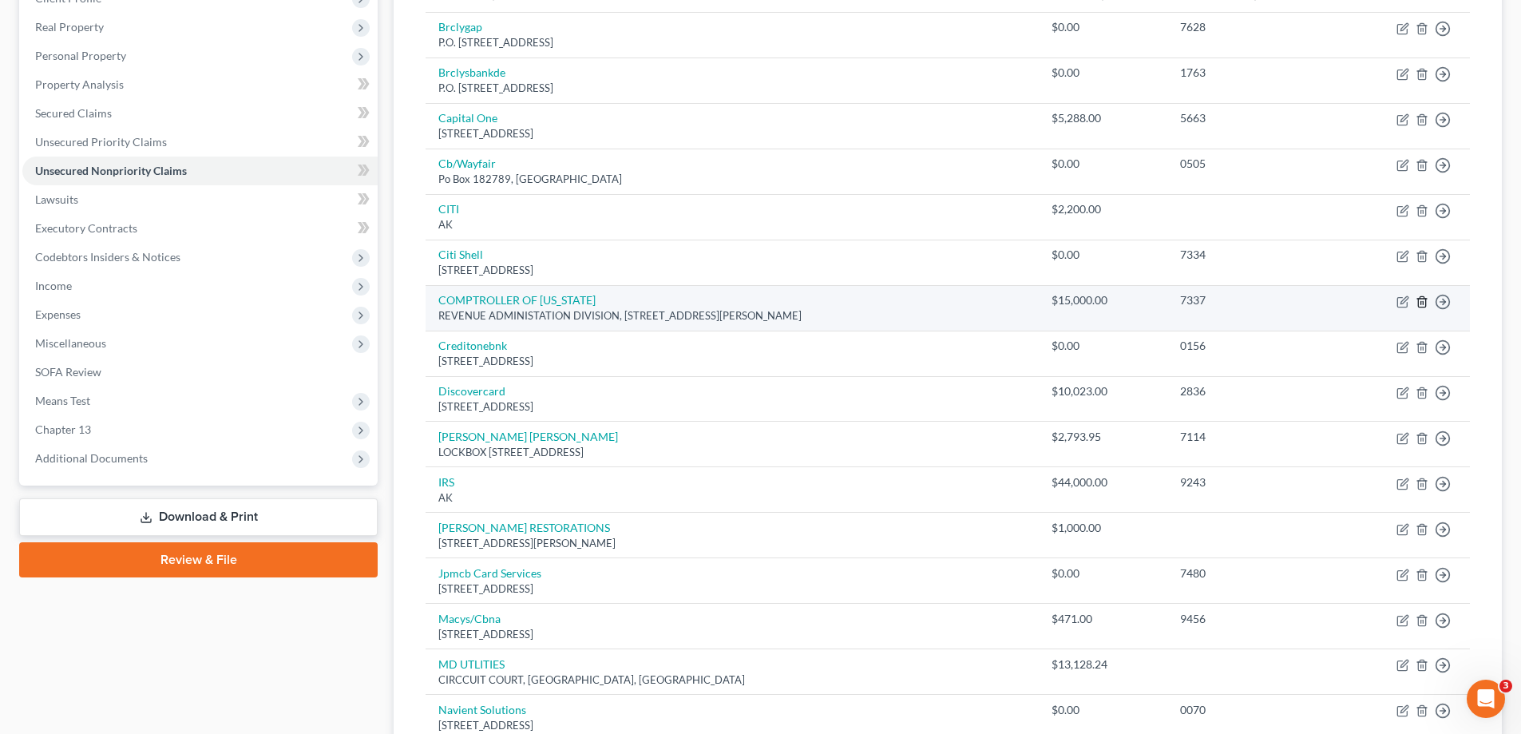
click at [1425, 301] on icon "button" at bounding box center [1421, 301] width 7 height 10
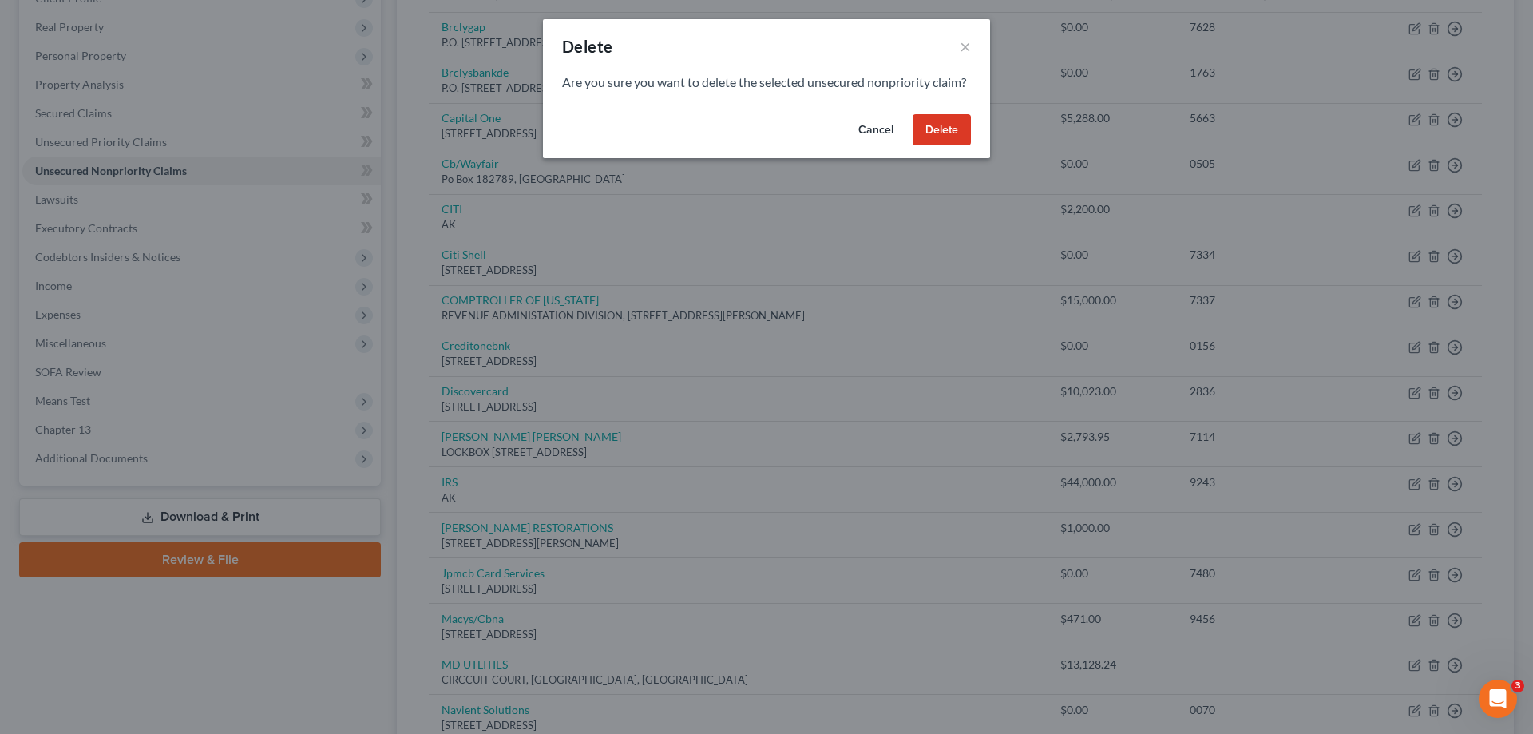
click at [924, 142] on button "Delete" at bounding box center [942, 130] width 58 height 32
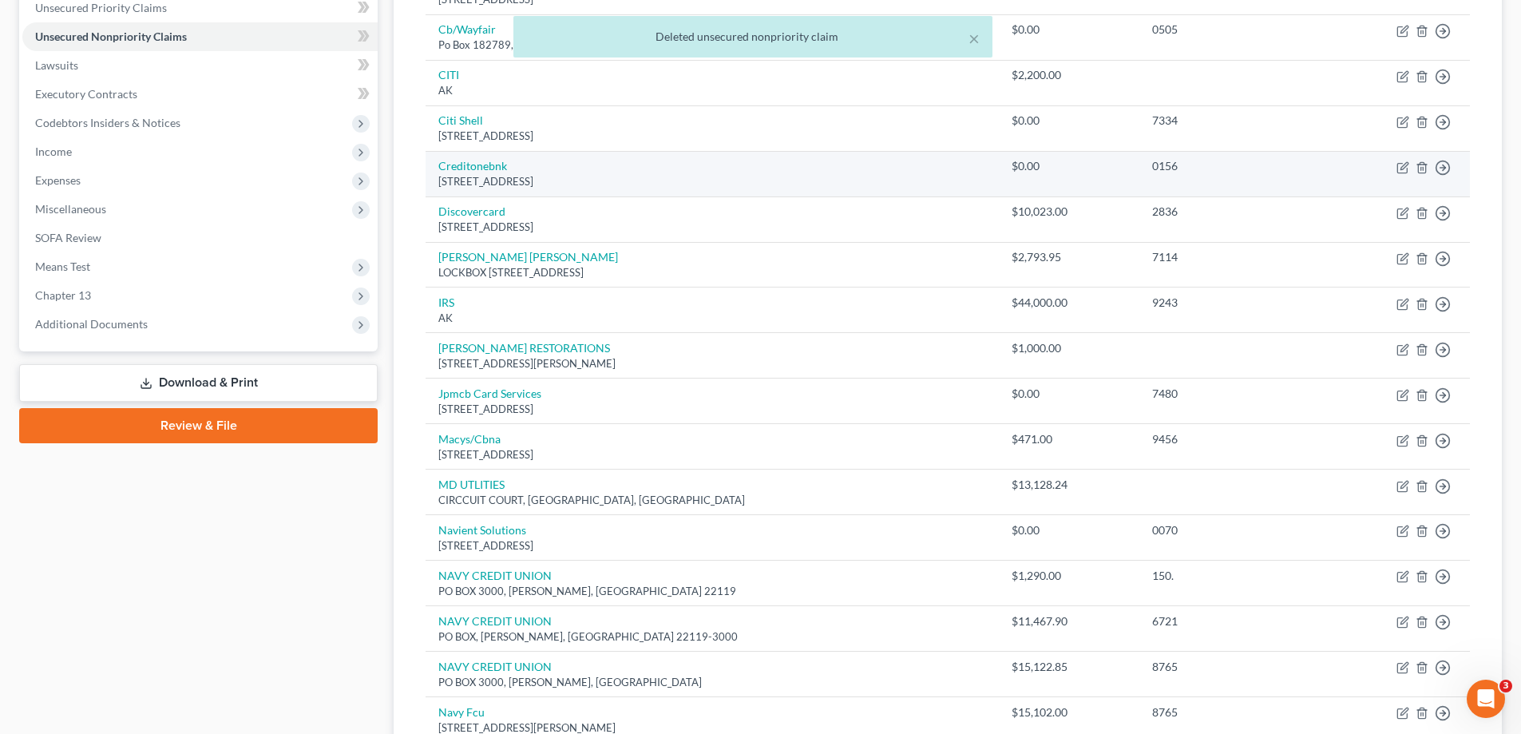
scroll to position [399, 0]
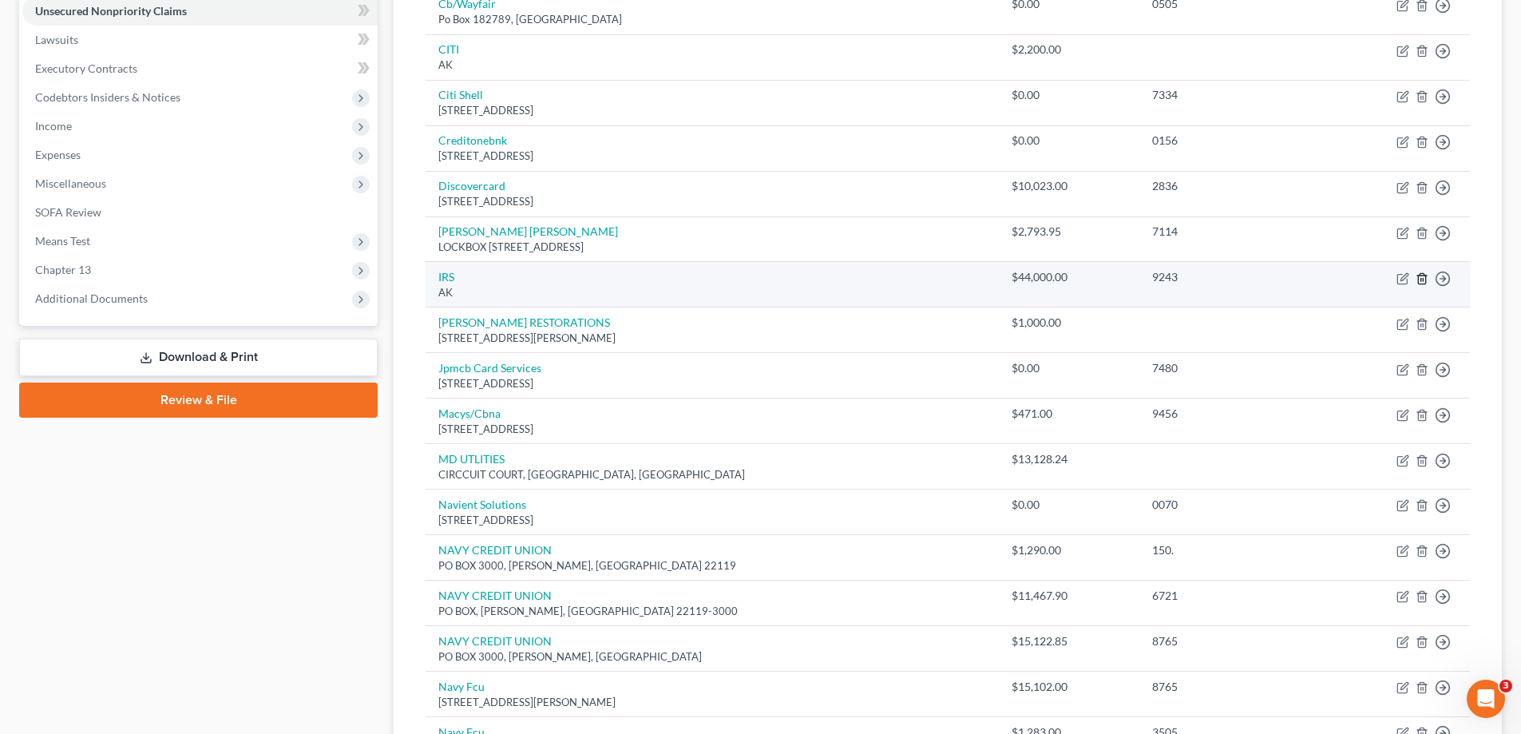
click at [1419, 281] on icon "button" at bounding box center [1421, 278] width 7 height 10
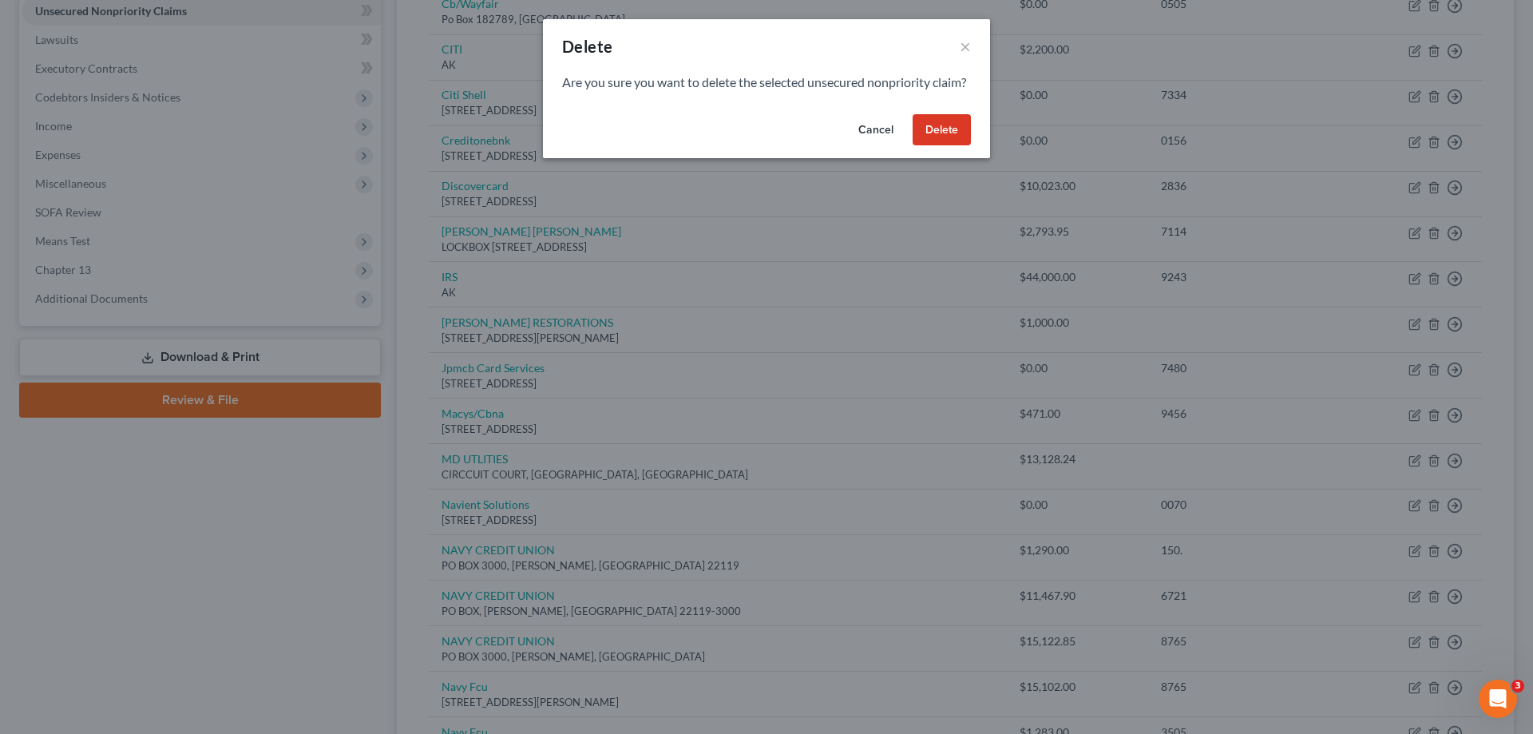
click at [956, 145] on button "Delete" at bounding box center [942, 130] width 58 height 32
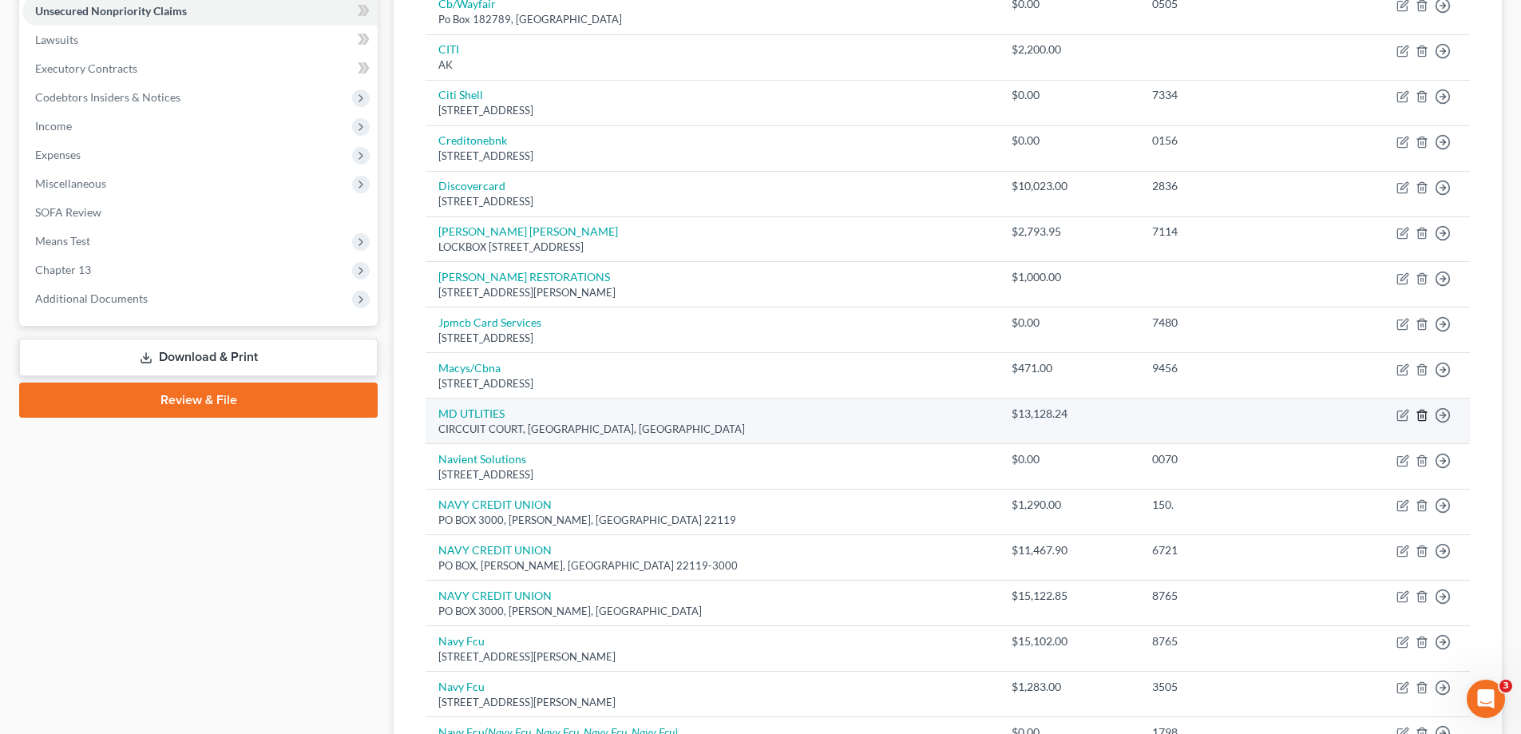
click at [1419, 418] on icon "button" at bounding box center [1421, 415] width 7 height 10
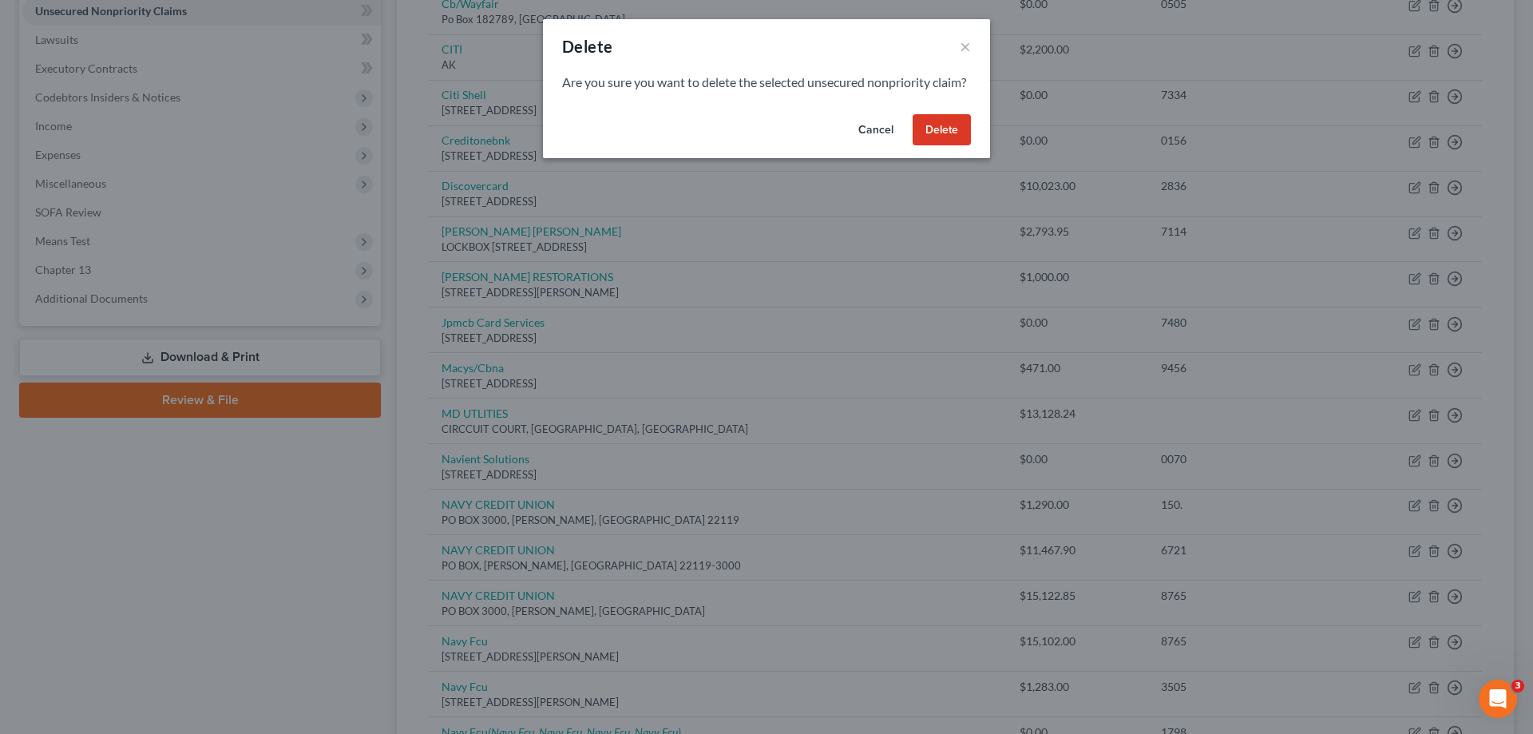
drag, startPoint x: 930, startPoint y: 148, endPoint x: 891, endPoint y: 152, distance: 39.4
click at [930, 146] on button "Delete" at bounding box center [942, 130] width 58 height 32
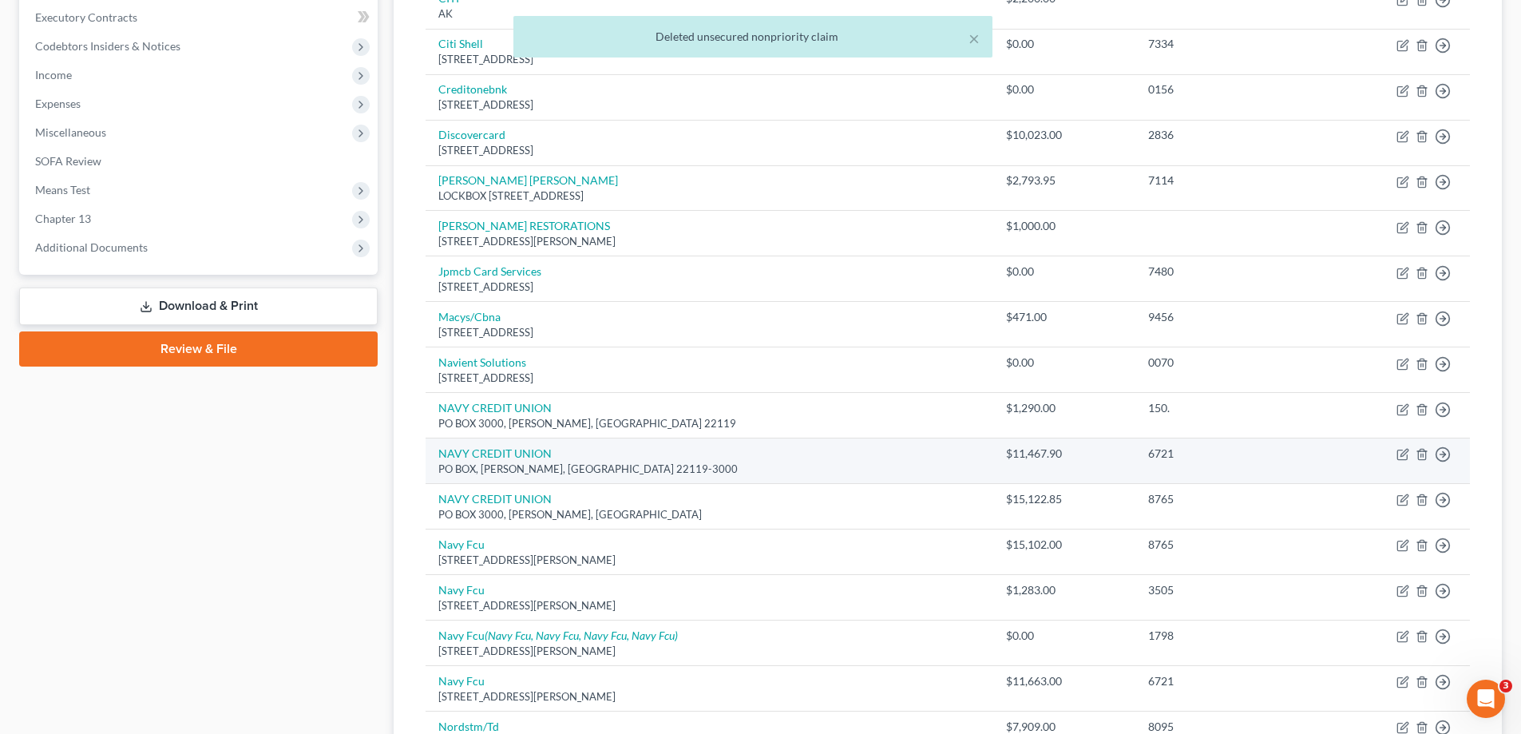
scroll to position [479, 0]
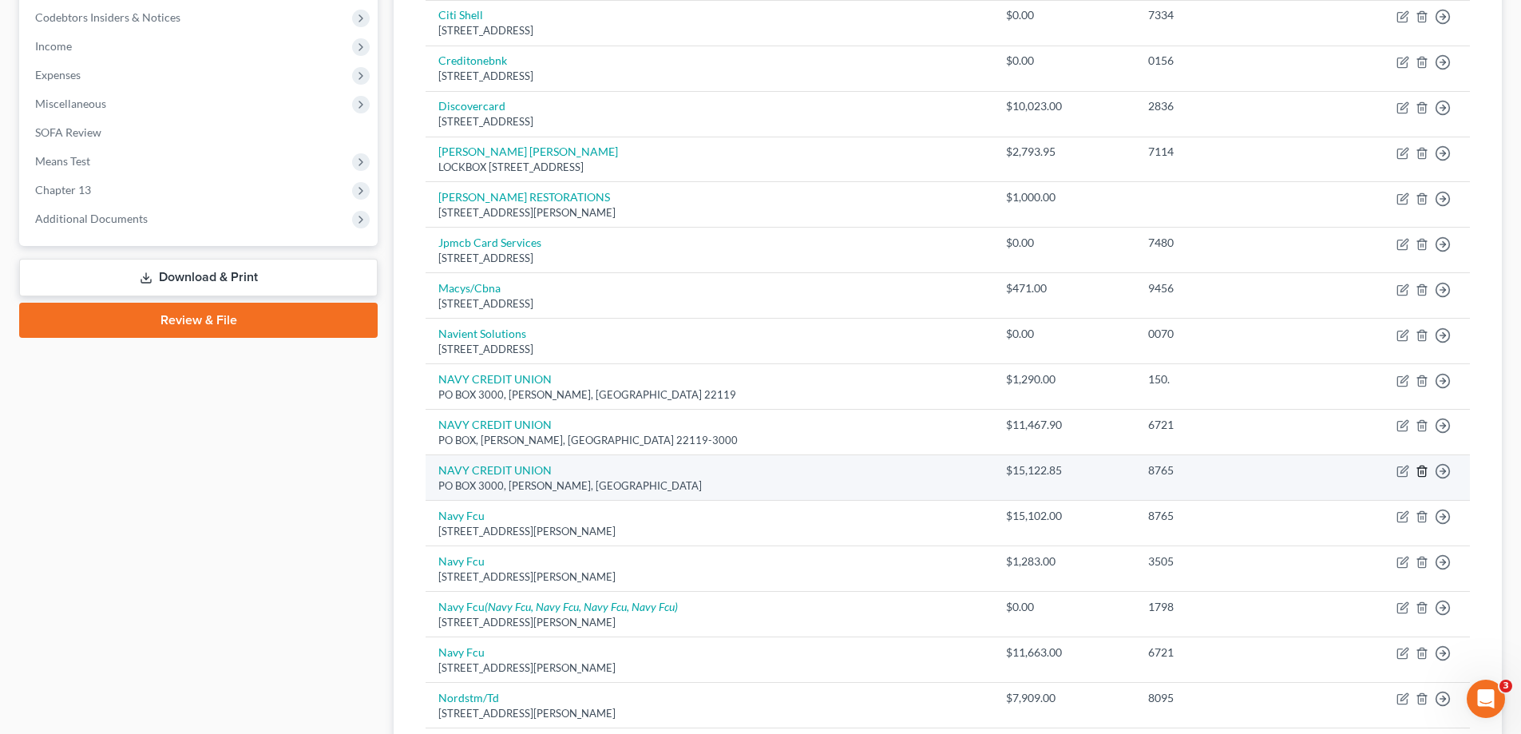
click at [1420, 474] on icon "button" at bounding box center [1422, 471] width 13 height 13
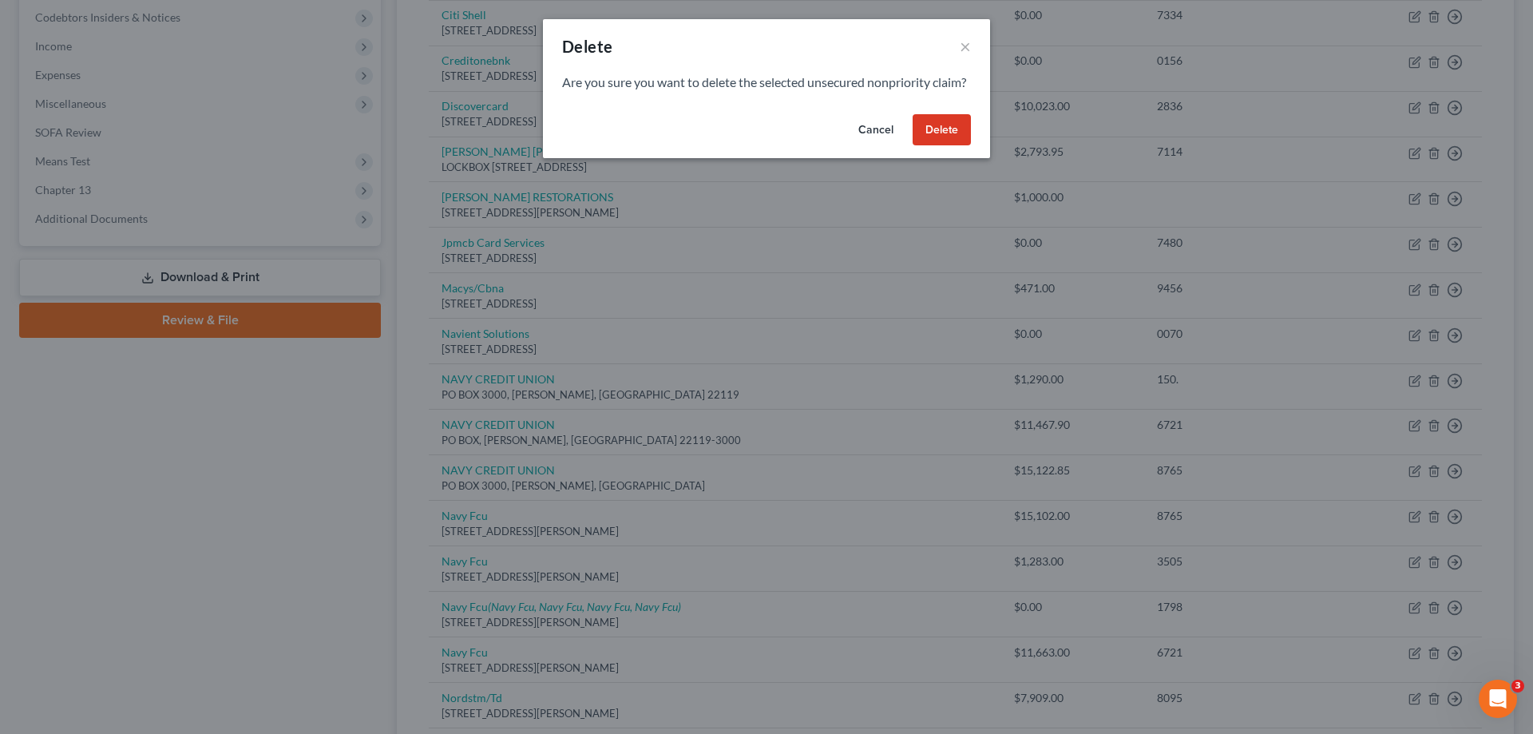
click at [942, 145] on button "Delete" at bounding box center [942, 130] width 58 height 32
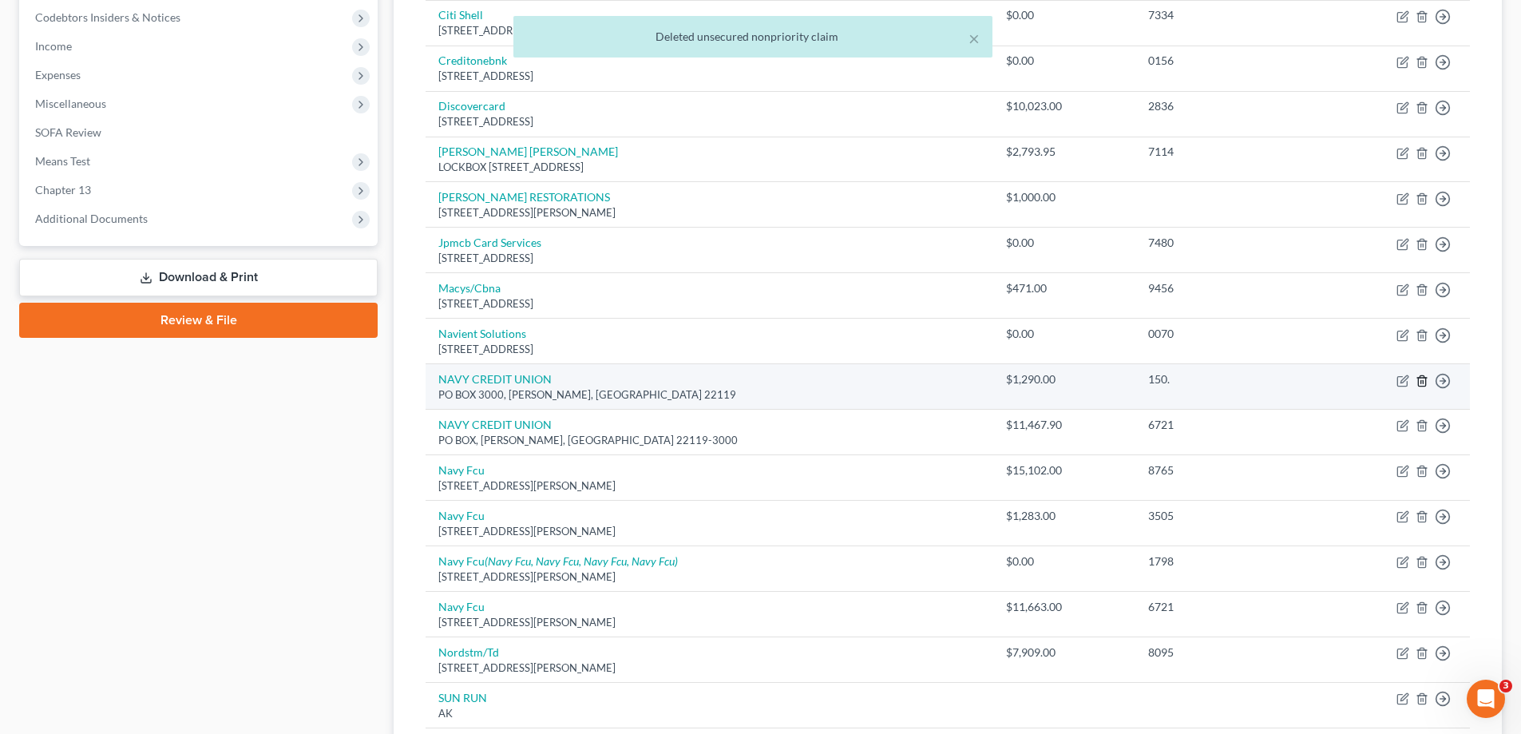
click at [1423, 378] on polyline "button" at bounding box center [1422, 378] width 10 height 0
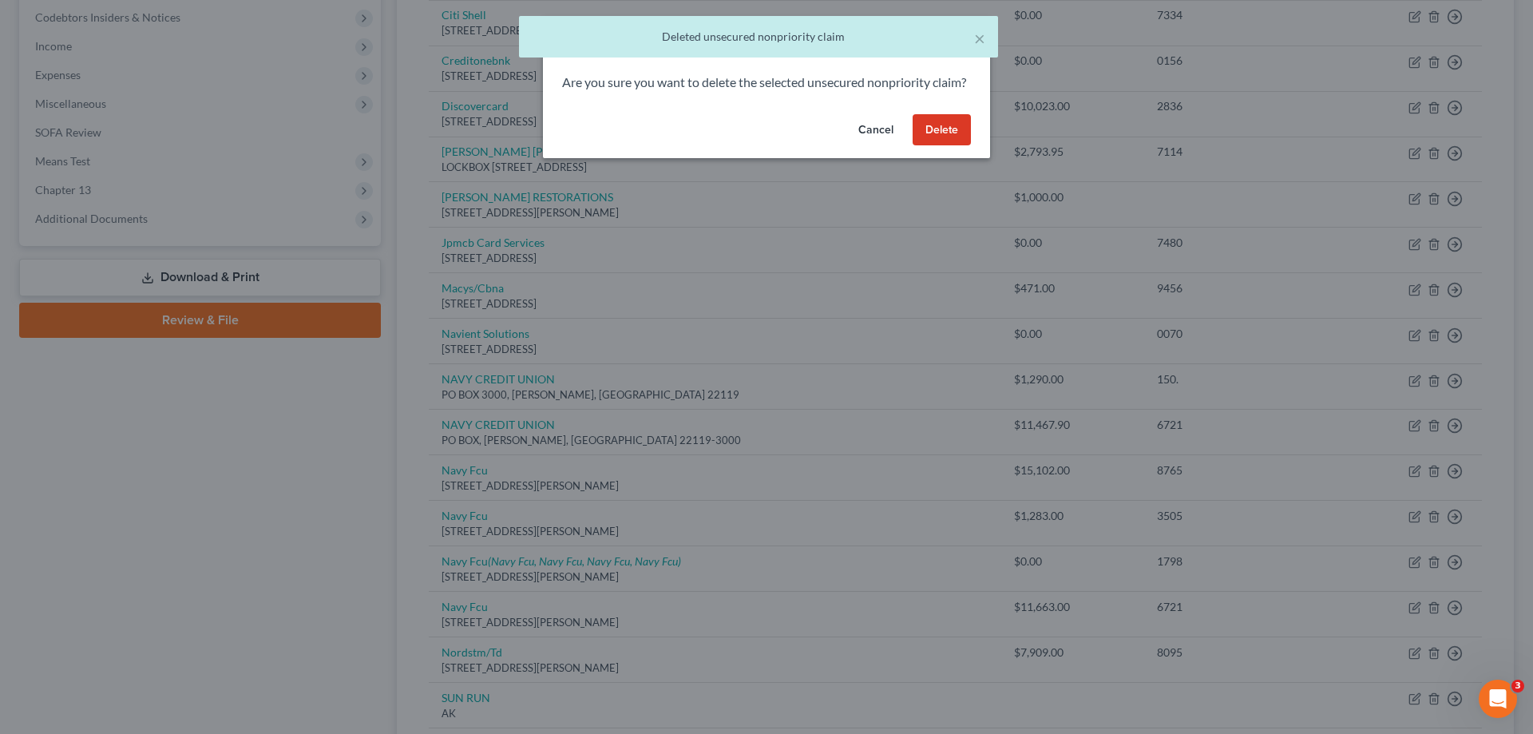
click at [963, 141] on button "Delete" at bounding box center [942, 130] width 58 height 32
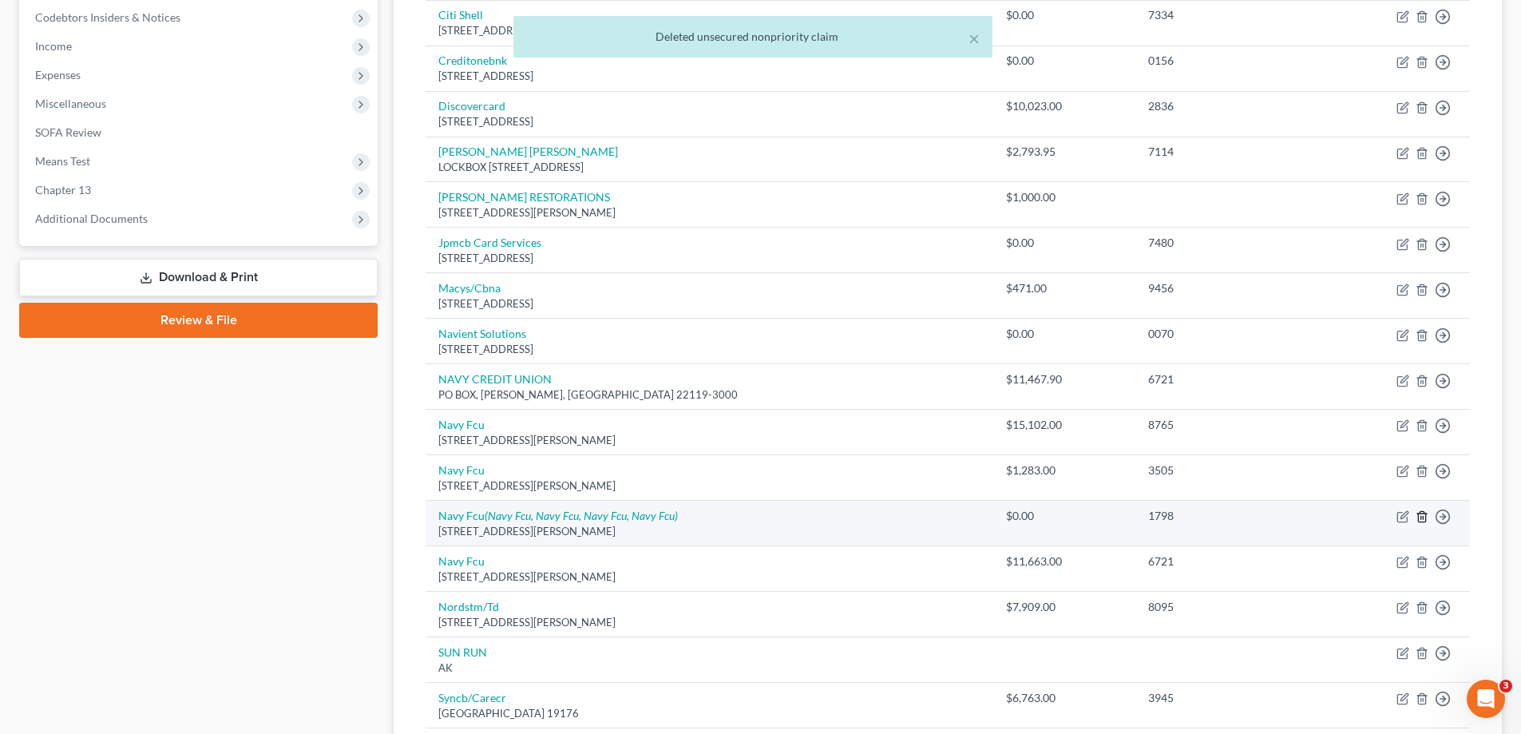
click at [1425, 516] on icon "button" at bounding box center [1421, 517] width 7 height 10
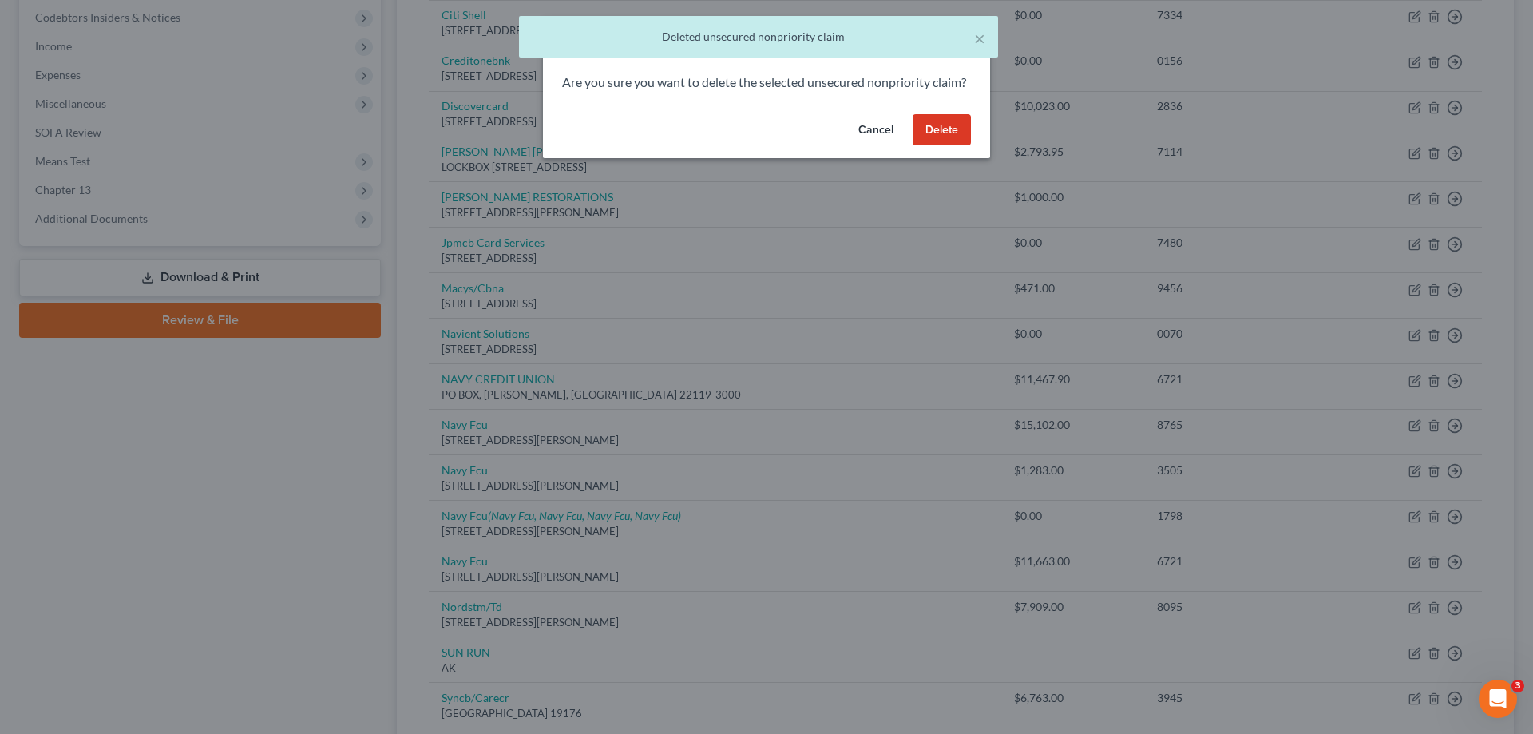
click at [945, 131] on div "Cancel Delete" at bounding box center [766, 133] width 447 height 51
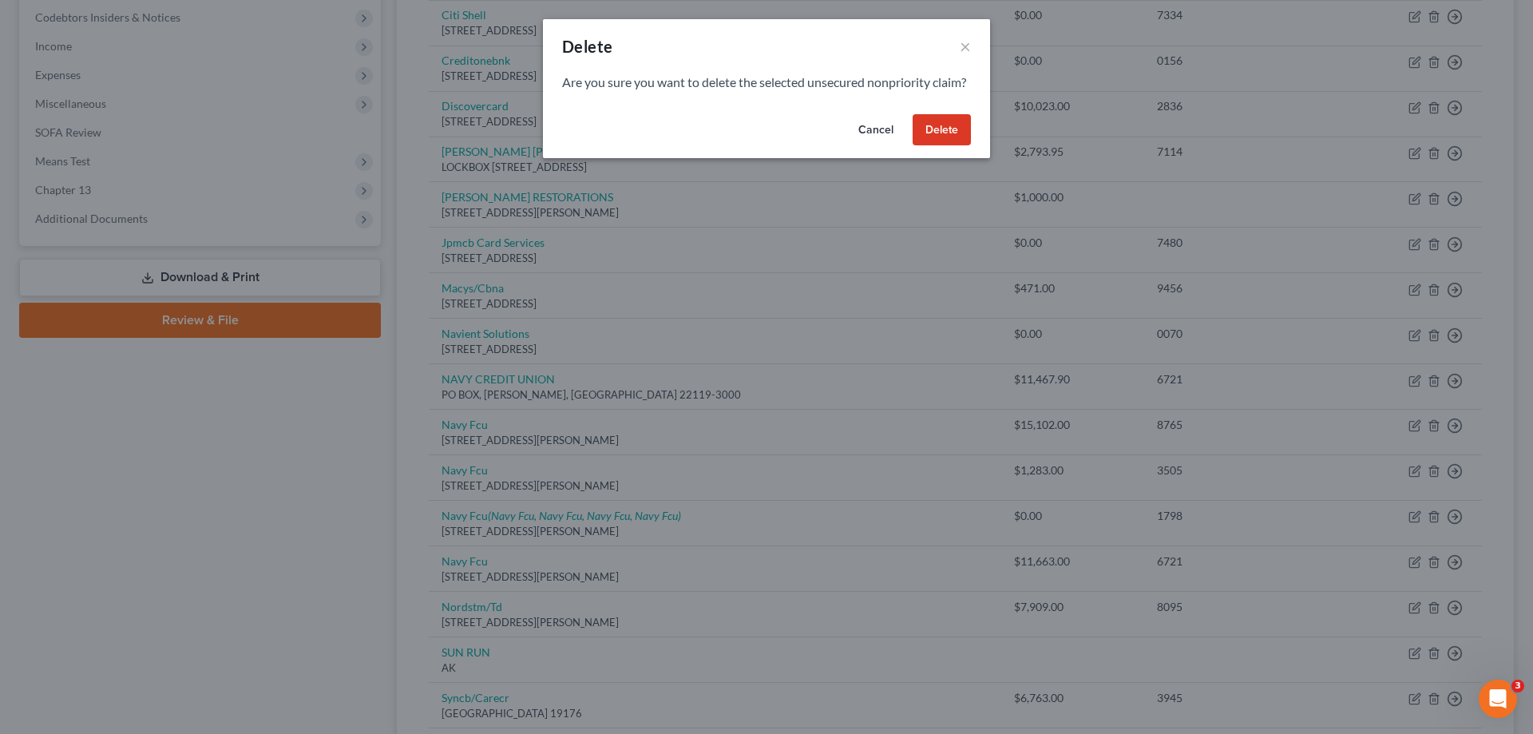
click at [936, 146] on button "Delete" at bounding box center [942, 130] width 58 height 32
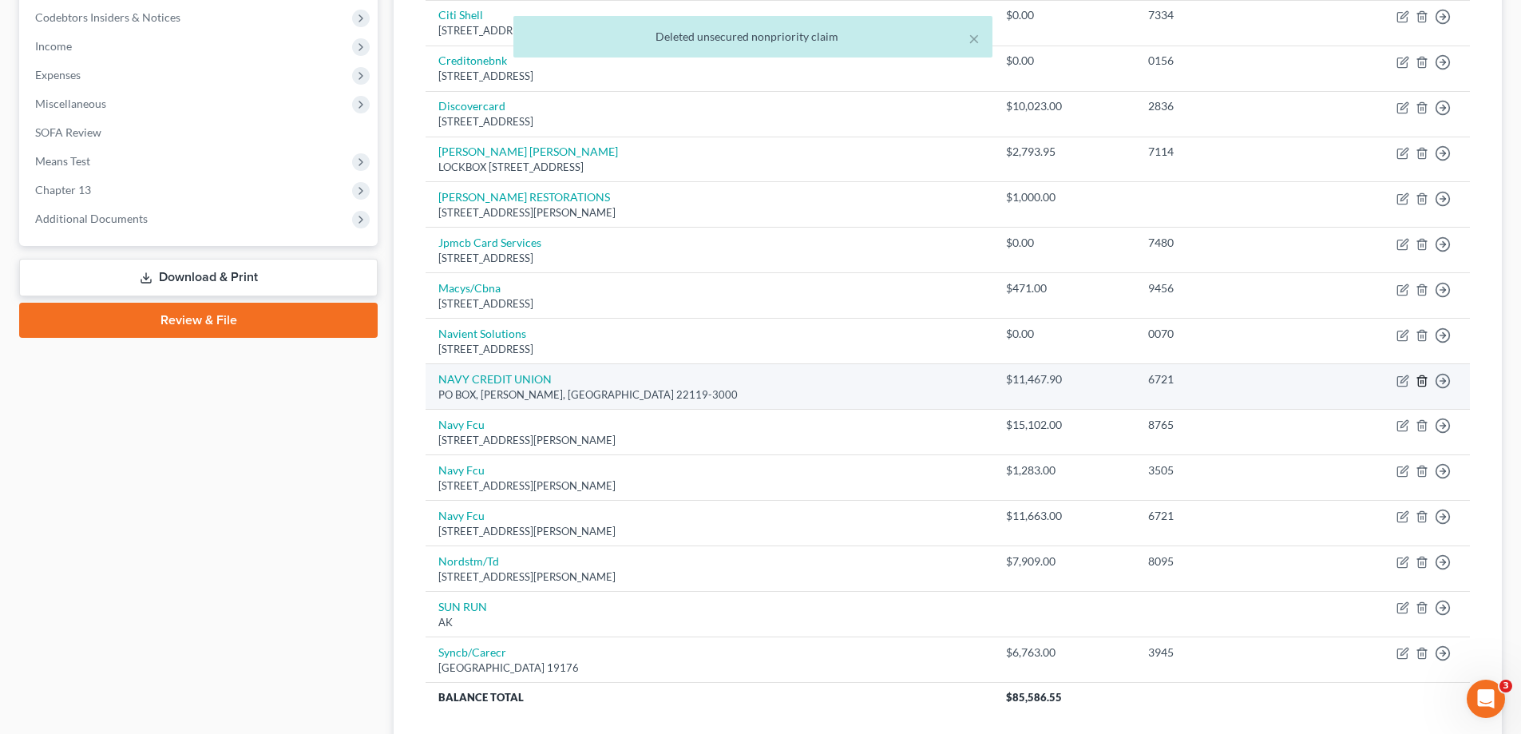
click at [1419, 380] on icon "button" at bounding box center [1421, 380] width 7 height 10
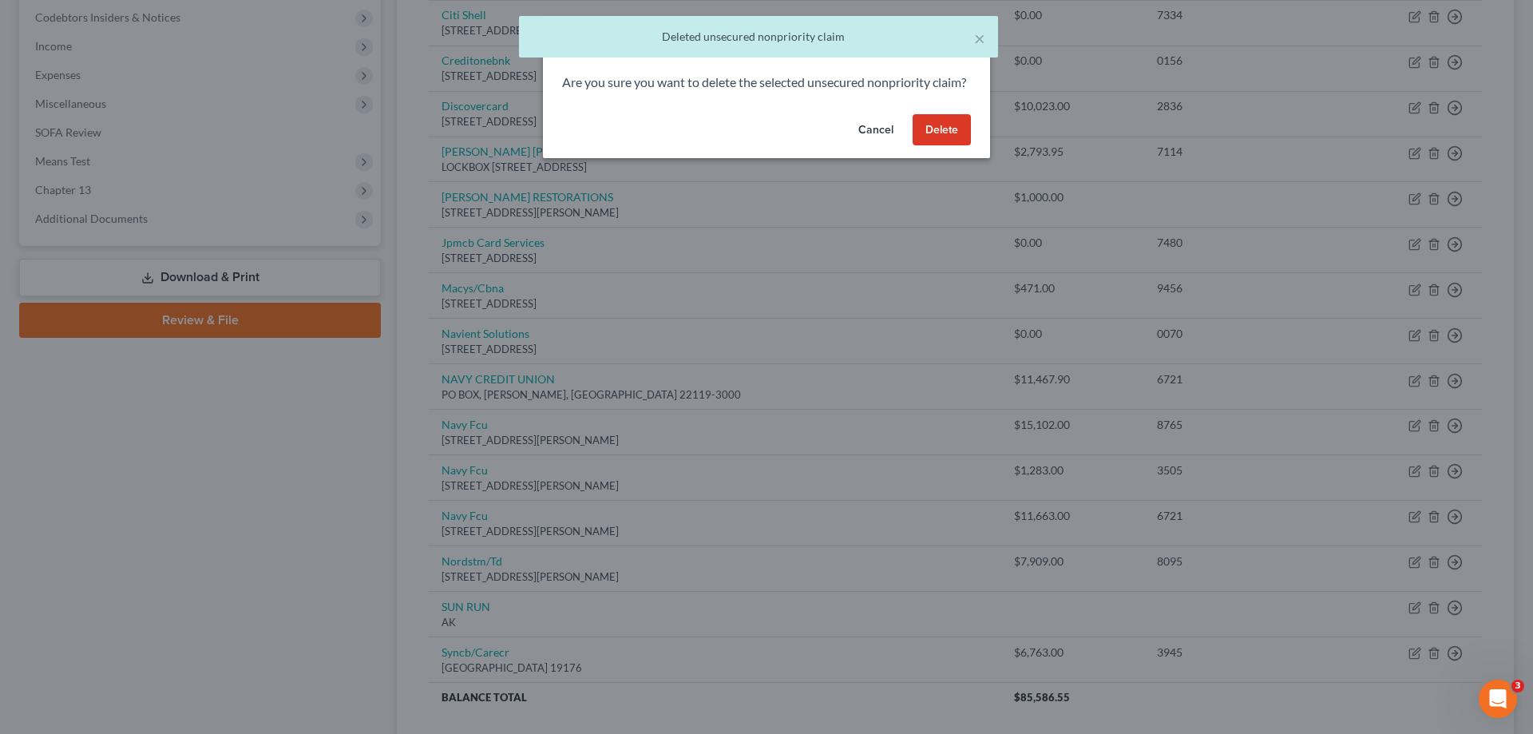
click at [952, 146] on button "Delete" at bounding box center [942, 130] width 58 height 32
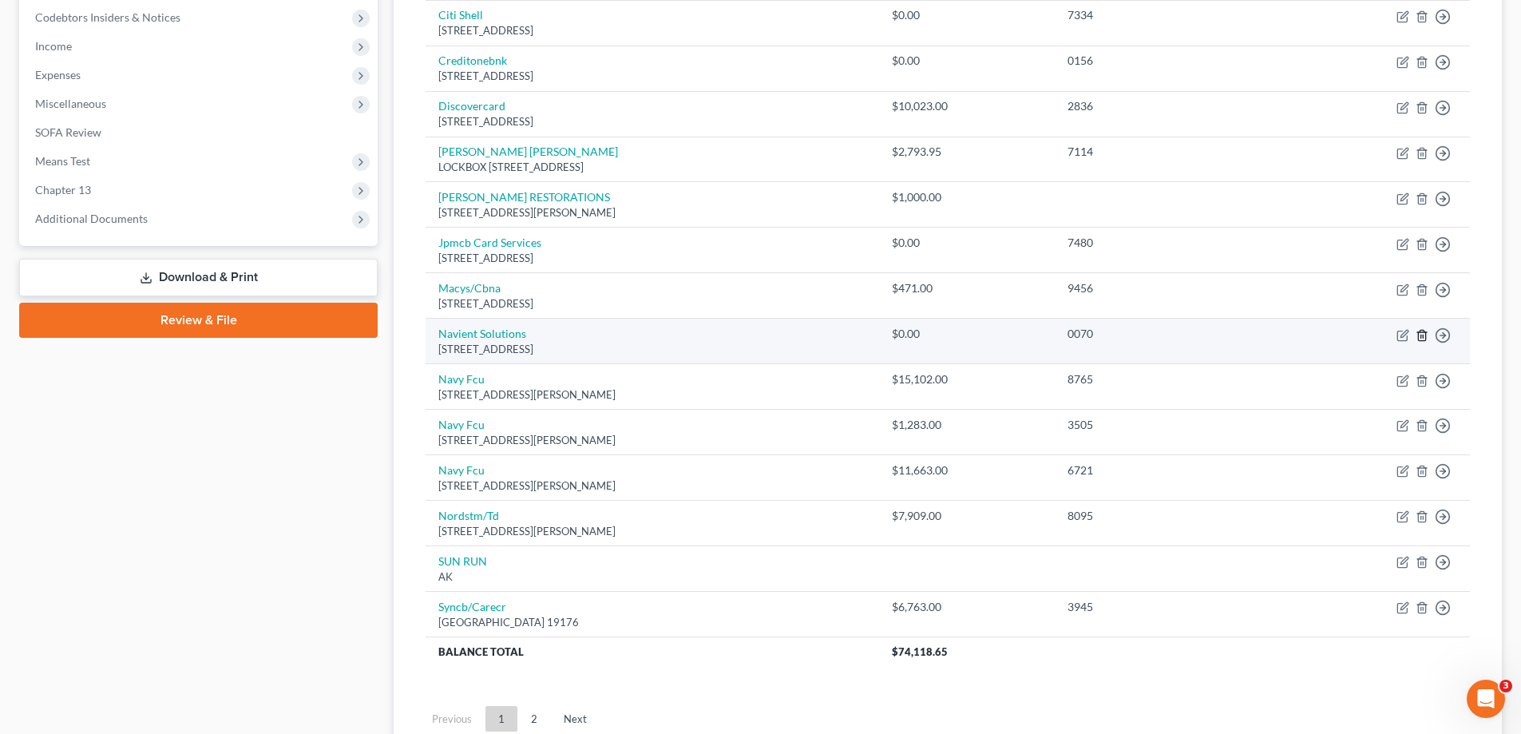
click at [1420, 339] on icon "button" at bounding box center [1422, 335] width 13 height 13
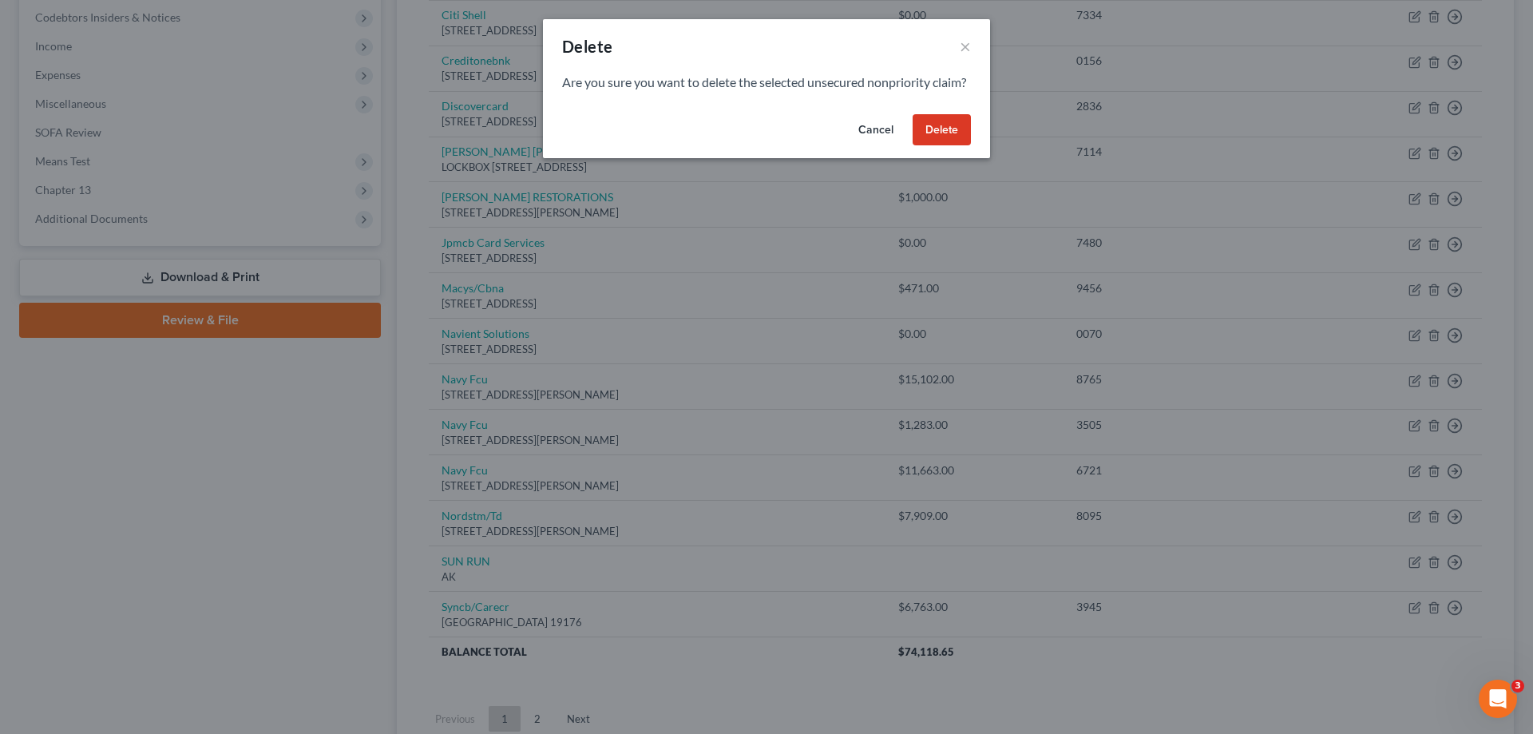
click at [945, 146] on button "Delete" at bounding box center [942, 130] width 58 height 32
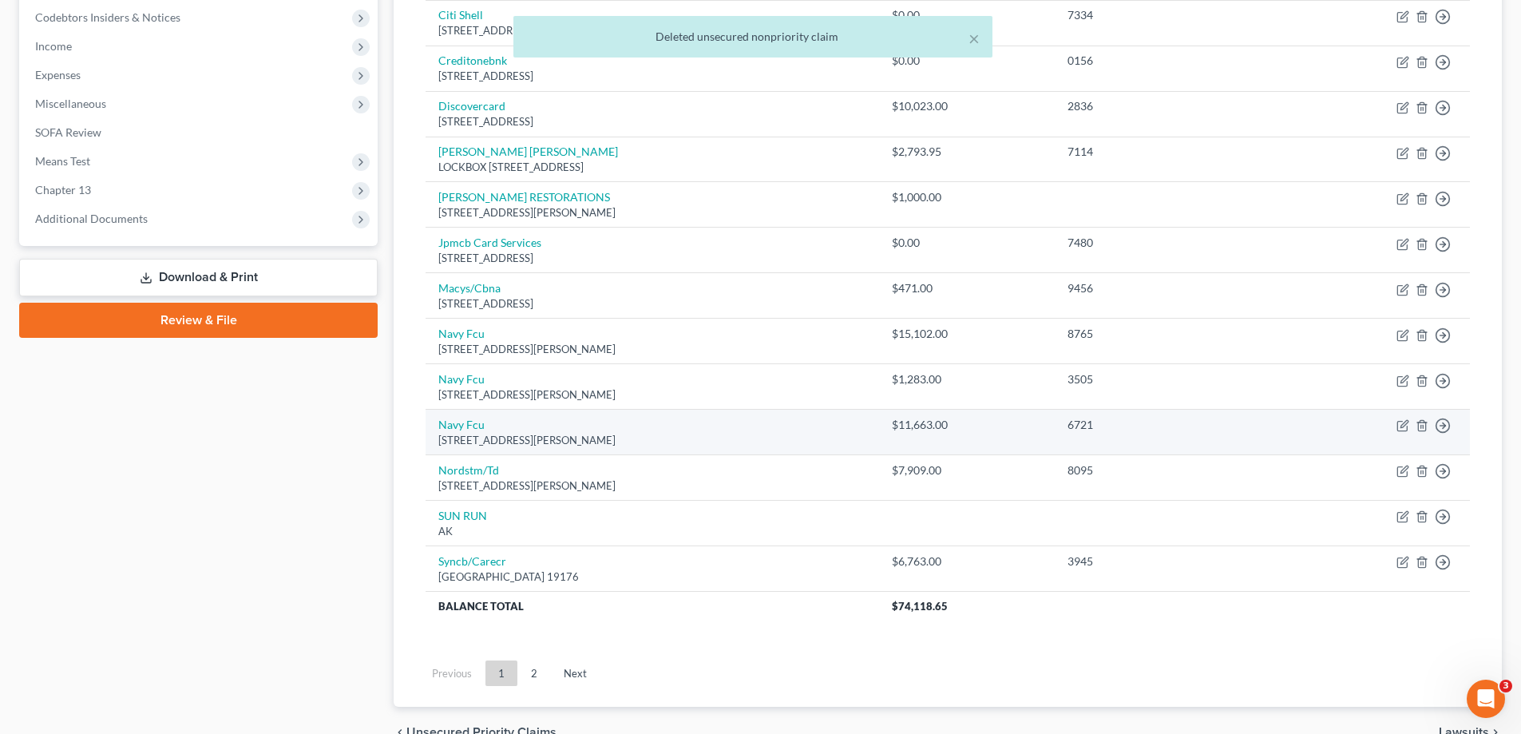
scroll to position [399, 0]
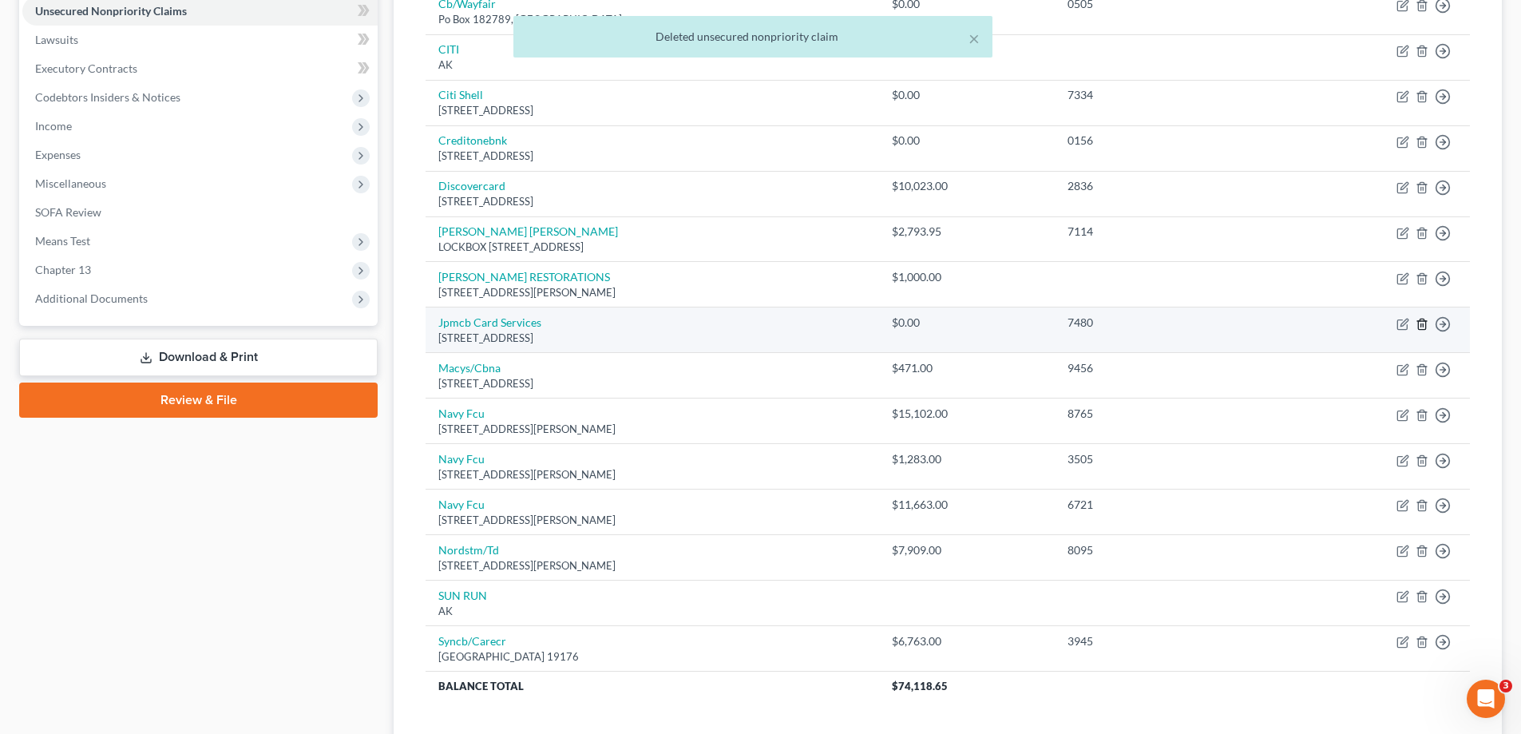
click at [1422, 323] on icon "button" at bounding box center [1422, 324] width 13 height 13
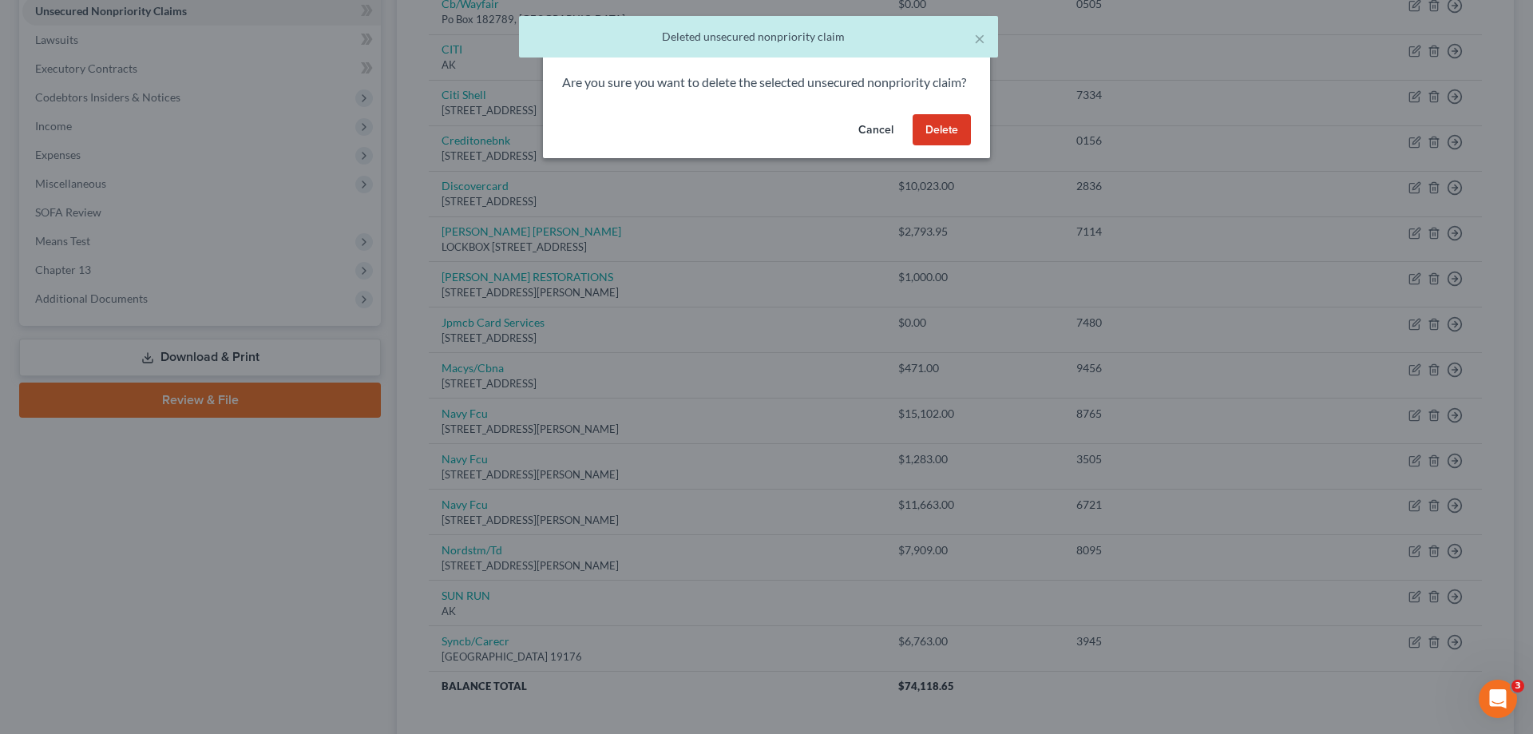
click at [937, 146] on button "Delete" at bounding box center [942, 130] width 58 height 32
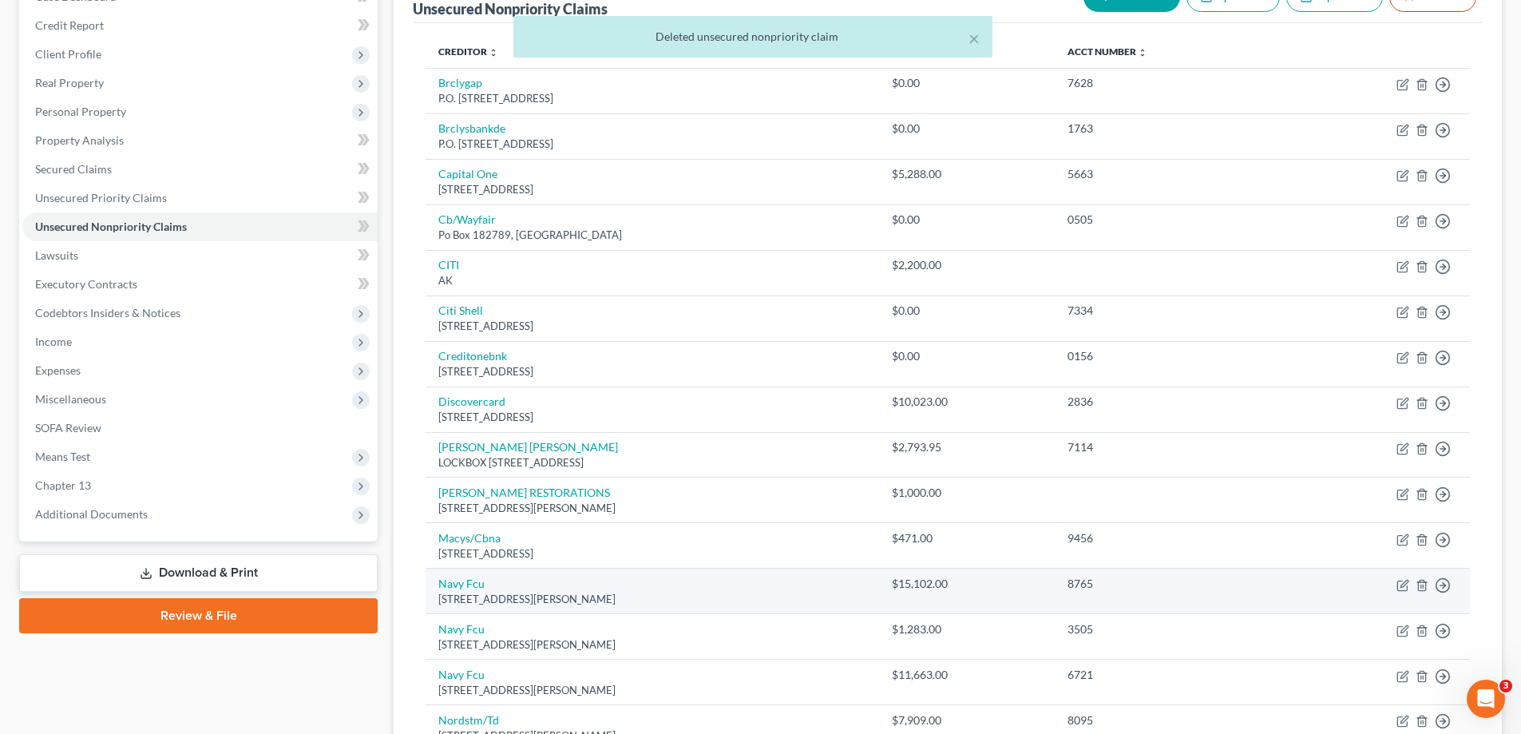
scroll to position [160, 0]
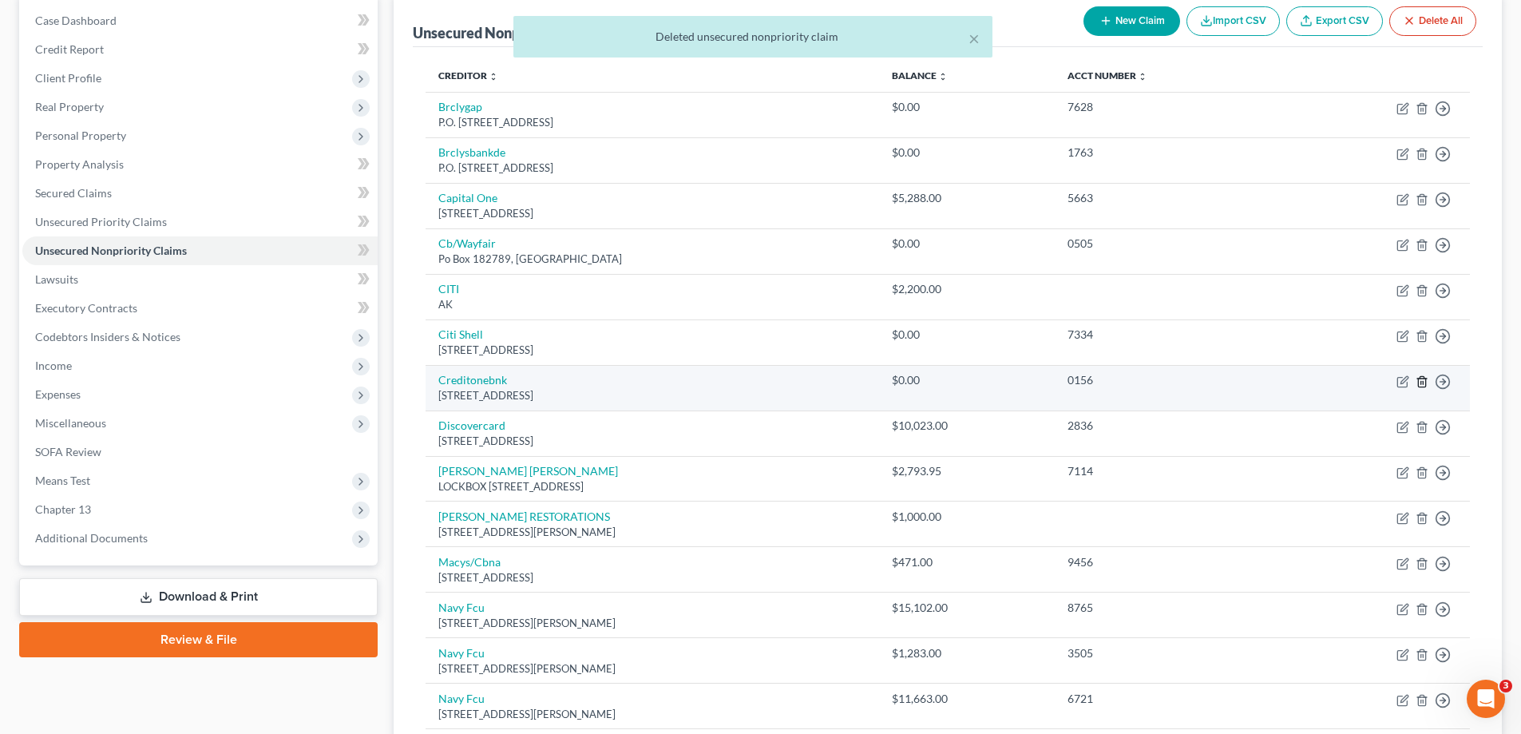
click at [1424, 382] on icon "button" at bounding box center [1422, 381] width 13 height 13
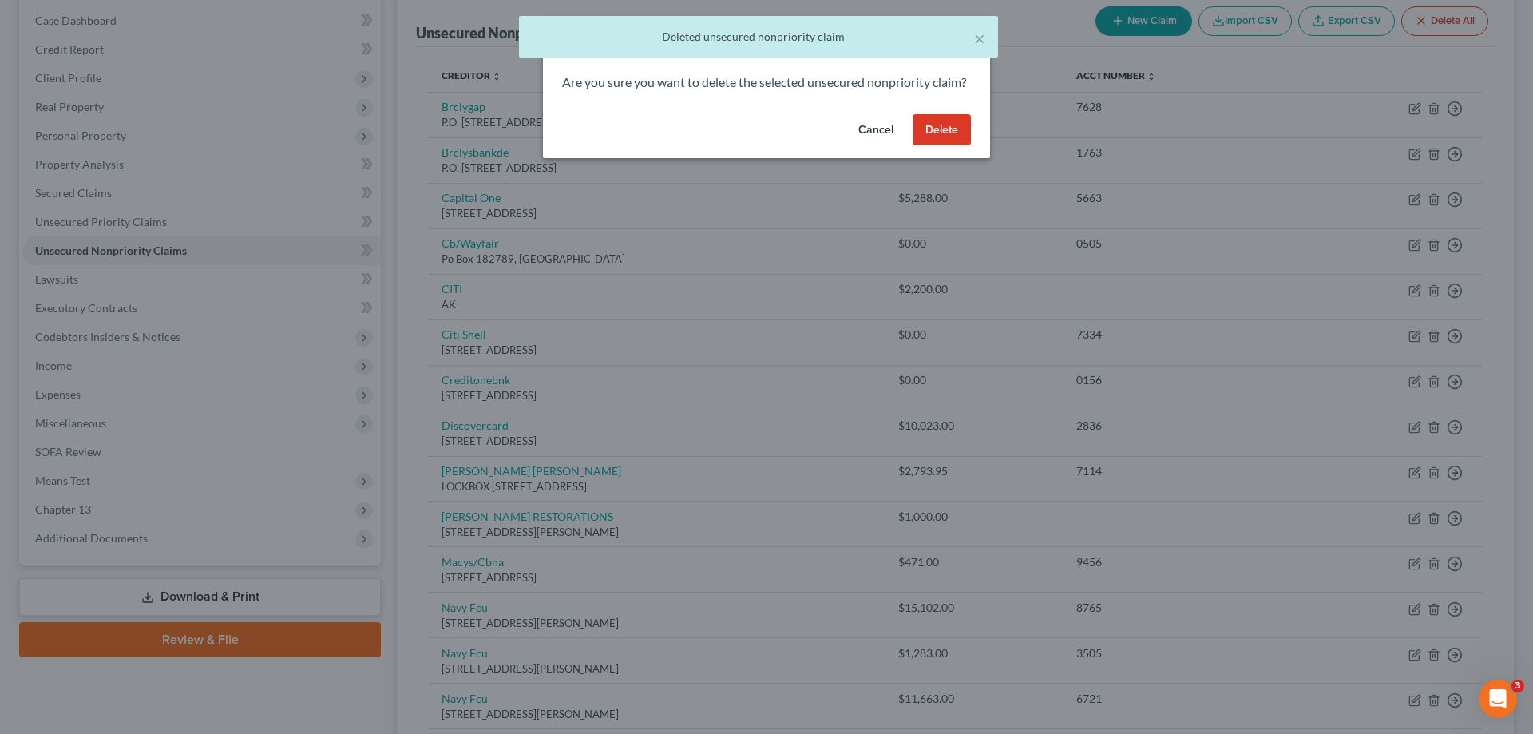
click at [941, 146] on button "Delete" at bounding box center [942, 130] width 58 height 32
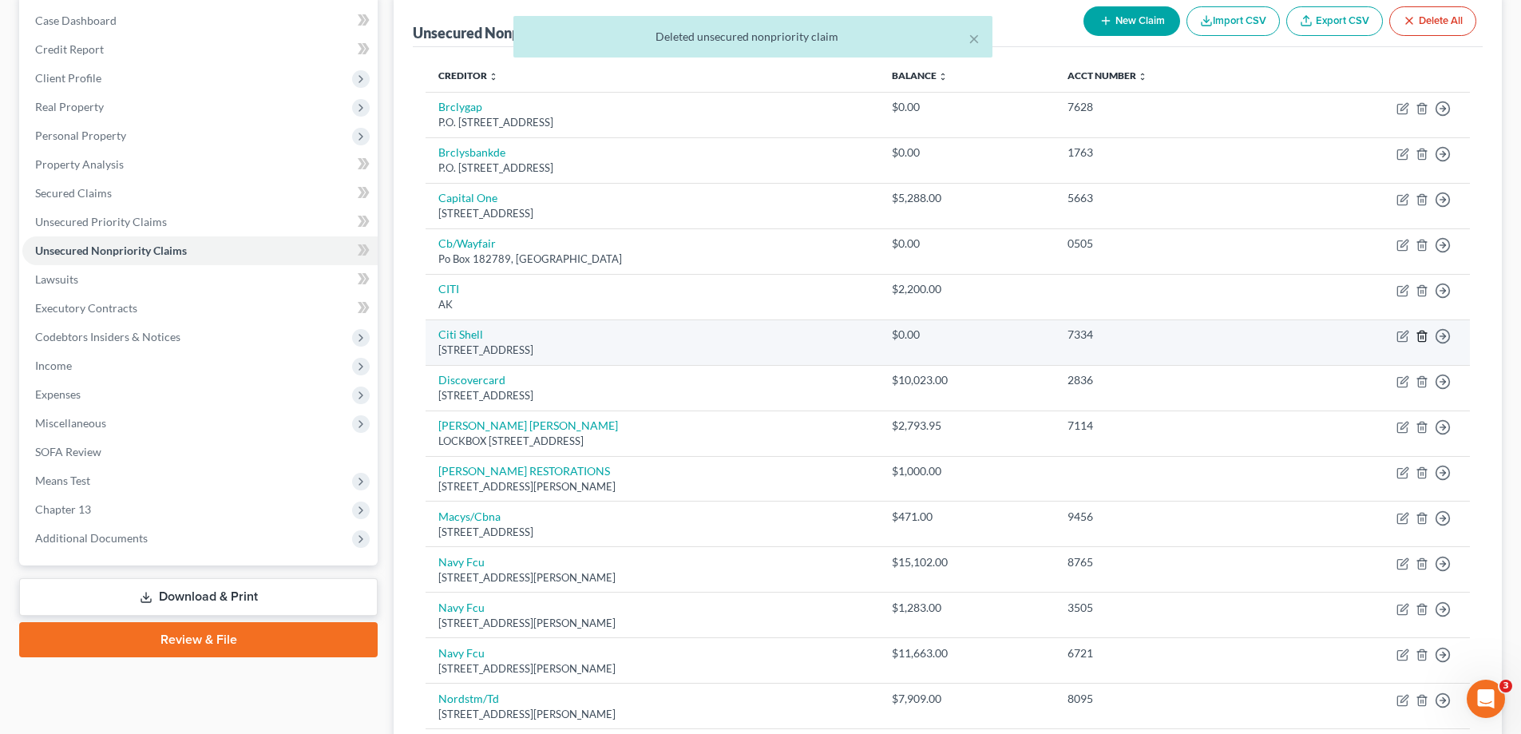
click at [1421, 335] on line "button" at bounding box center [1421, 336] width 0 height 3
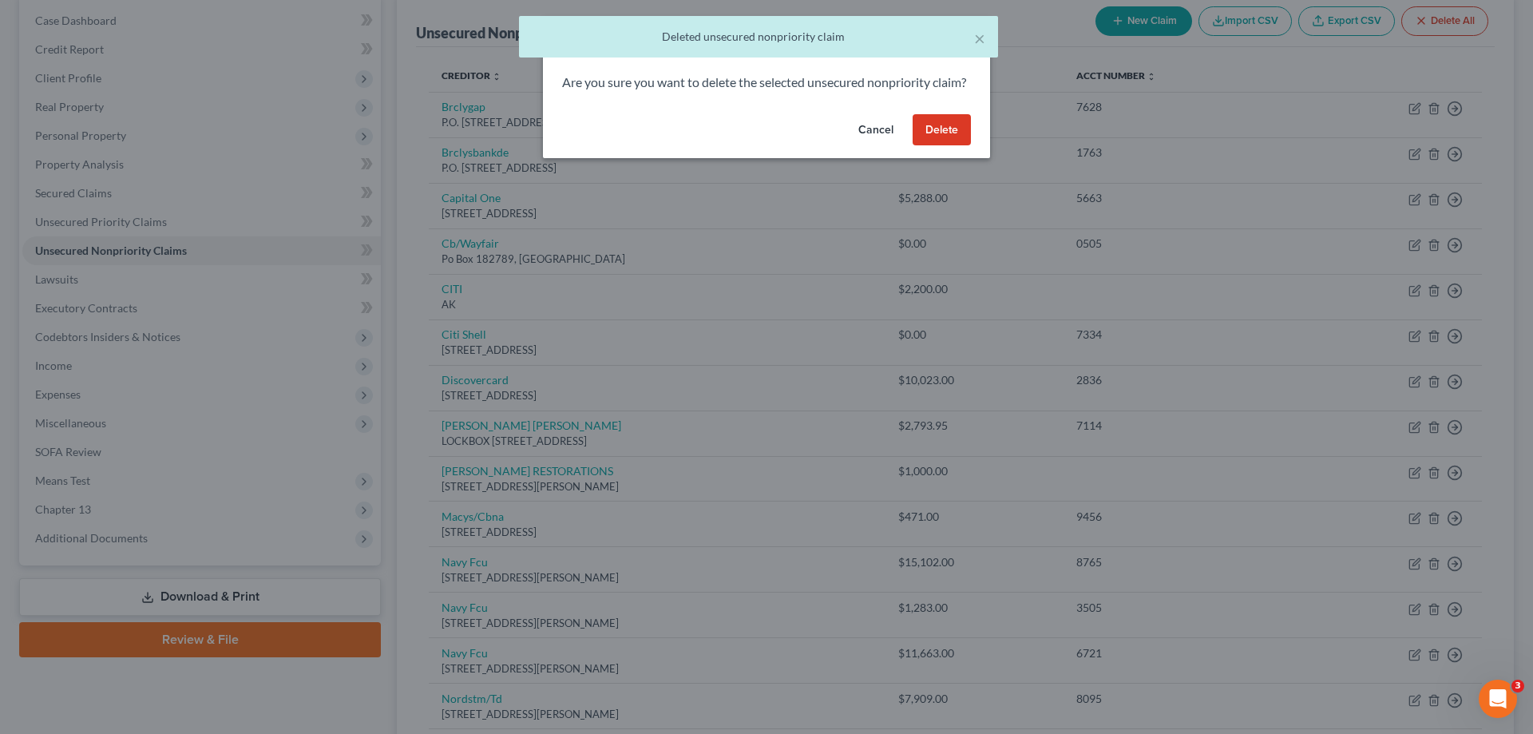
click at [960, 146] on button "Delete" at bounding box center [942, 130] width 58 height 32
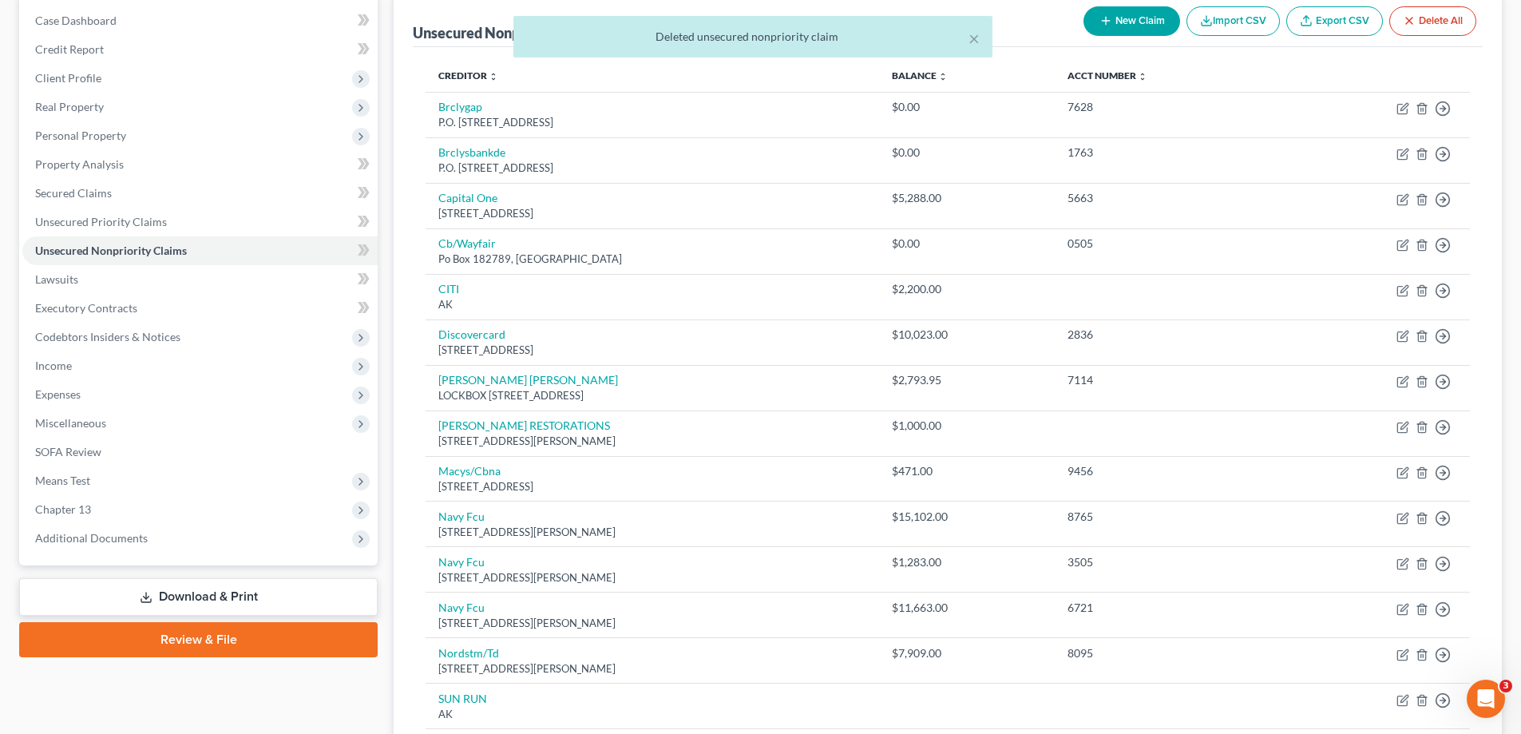
scroll to position [427, 0]
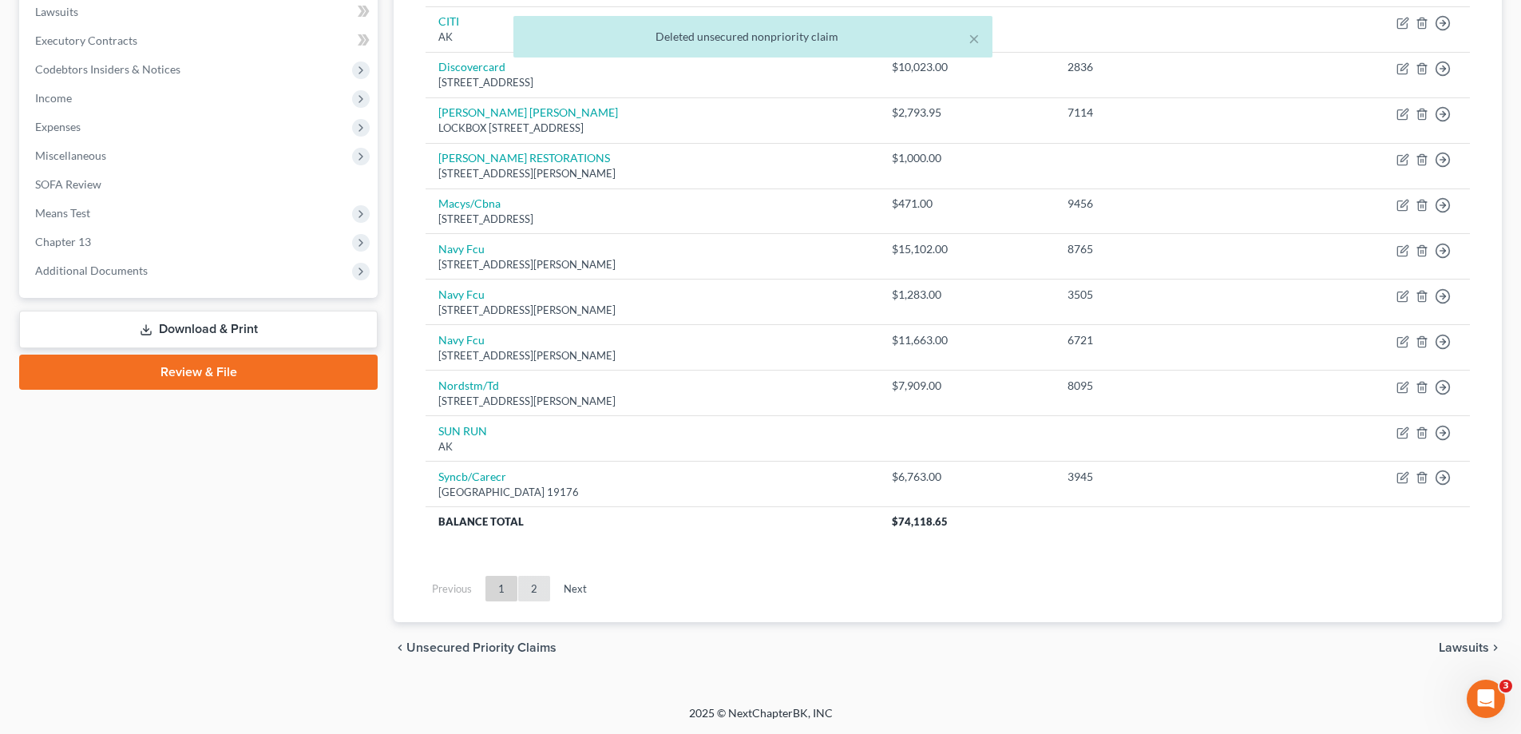
drag, startPoint x: 531, startPoint y: 591, endPoint x: 554, endPoint y: 681, distance: 93.1
click at [530, 591] on link "2" at bounding box center [534, 589] width 32 height 26
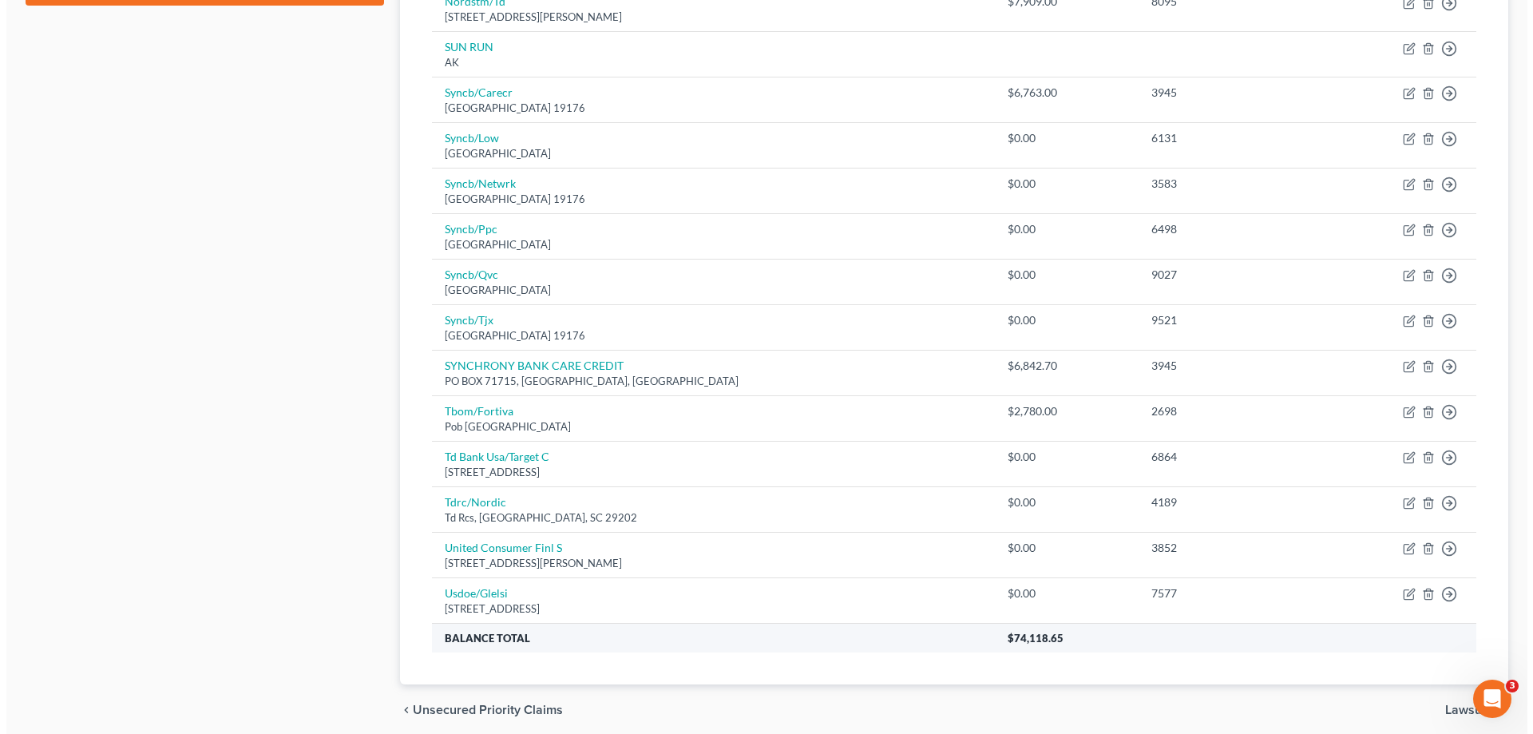
scroll to position [794, 0]
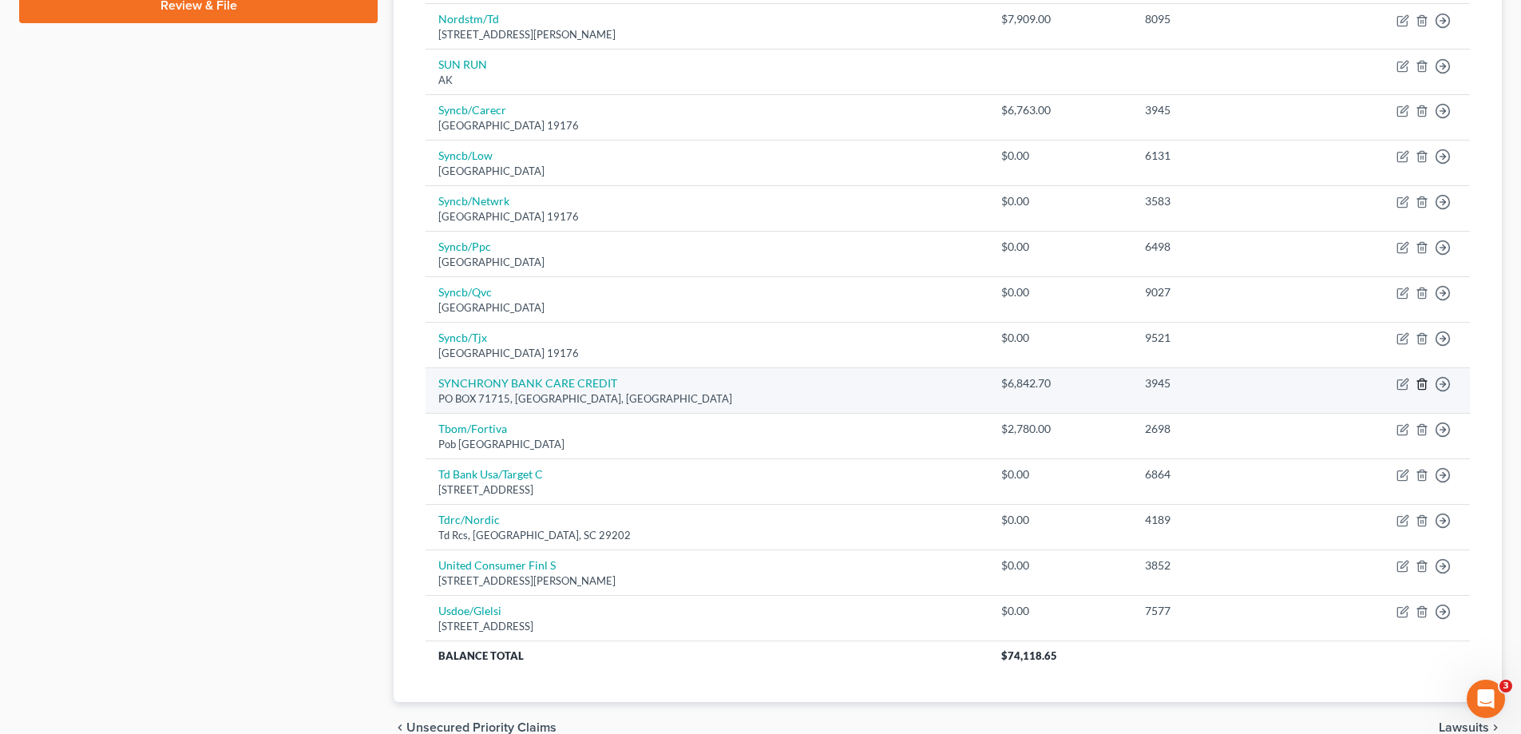
click at [1422, 384] on icon "button" at bounding box center [1422, 384] width 13 height 13
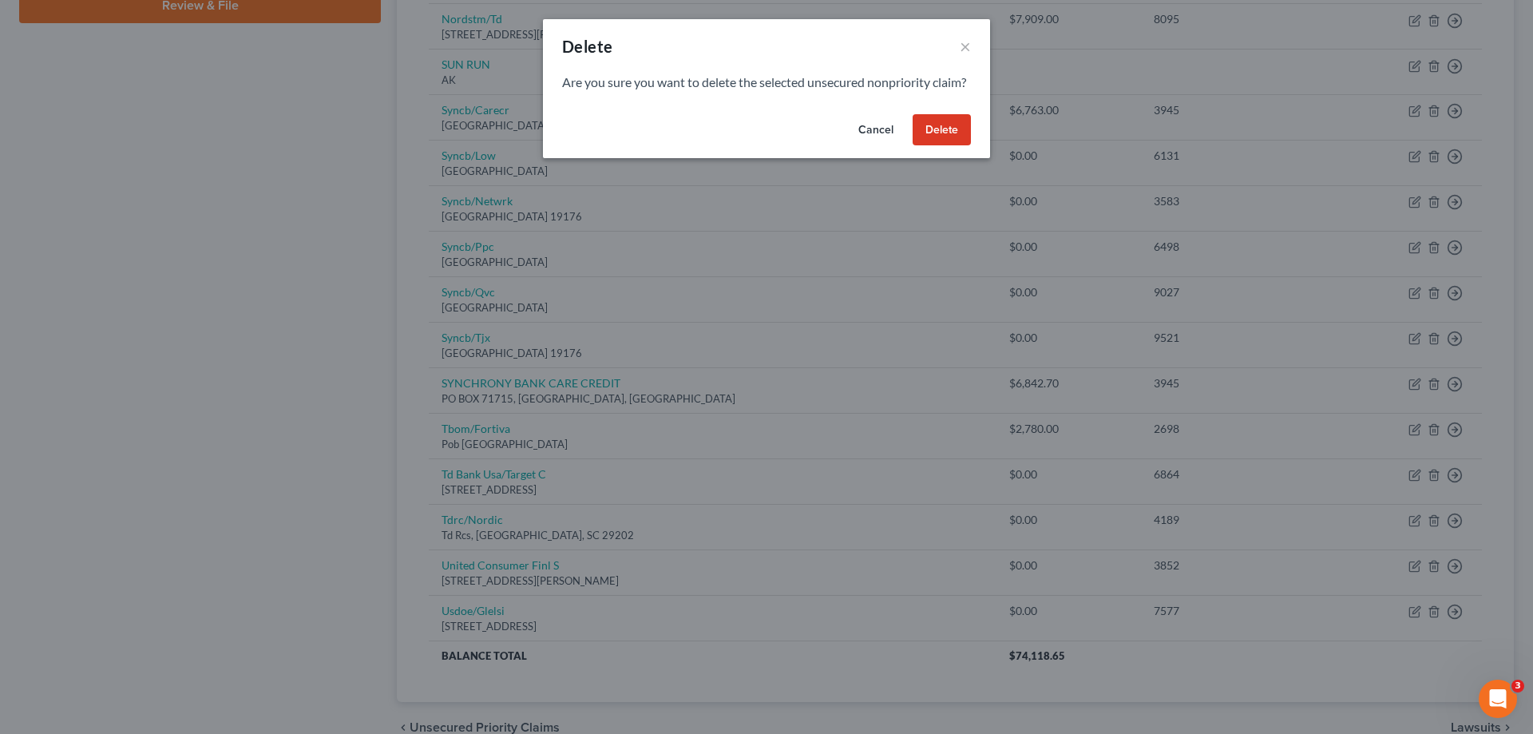
click at [945, 139] on button "Delete" at bounding box center [942, 130] width 58 height 32
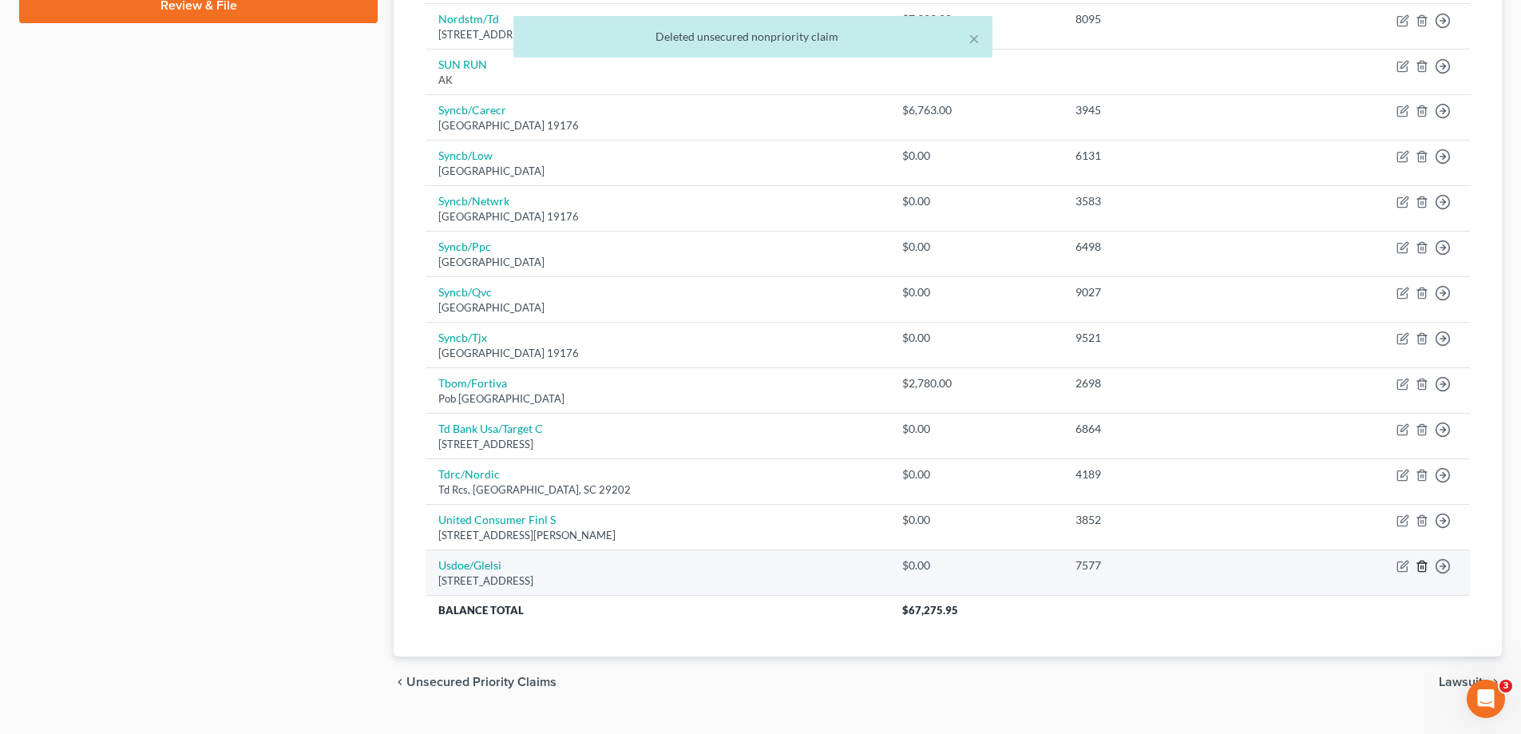
click at [1424, 563] on icon "button" at bounding box center [1422, 566] width 13 height 13
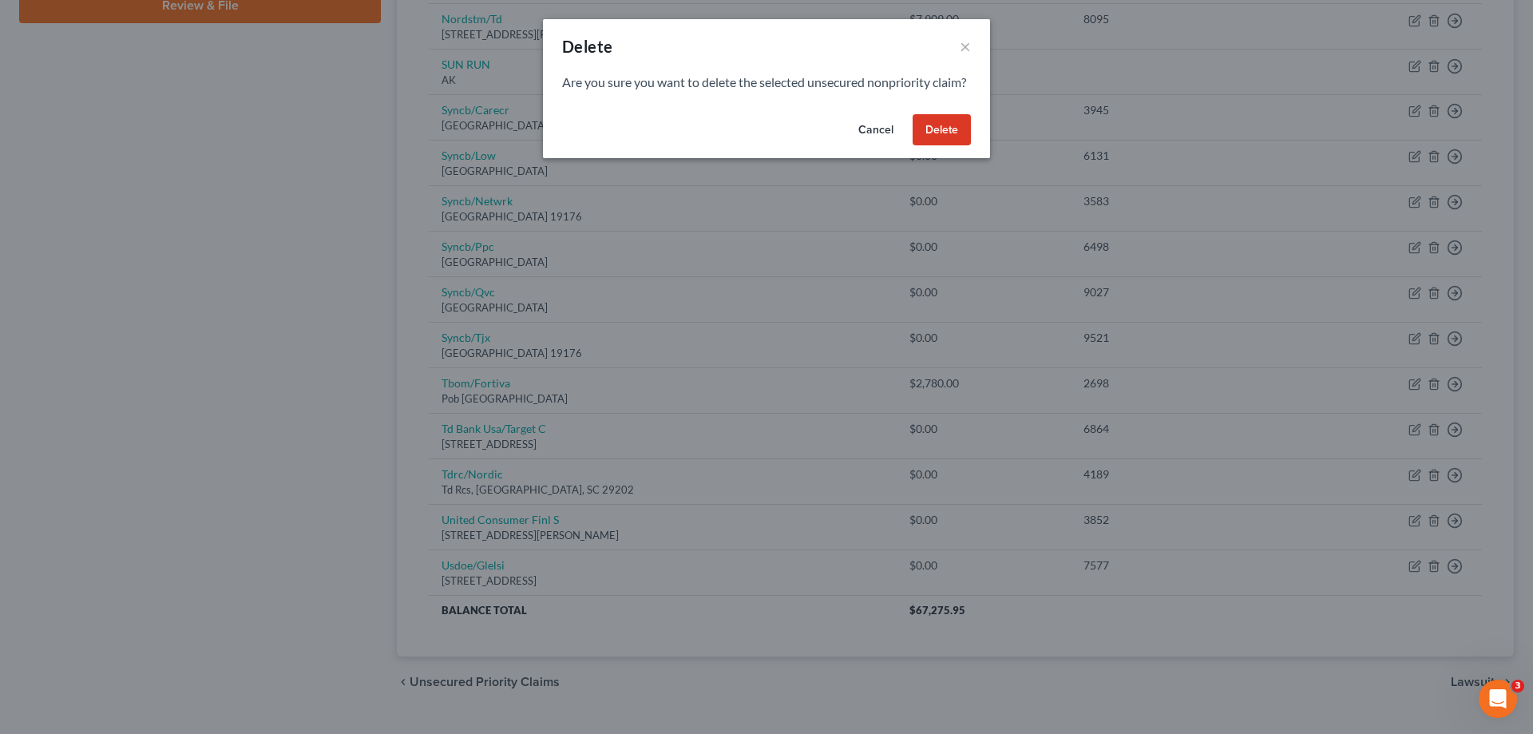
click at [961, 146] on button "Delete" at bounding box center [942, 130] width 58 height 32
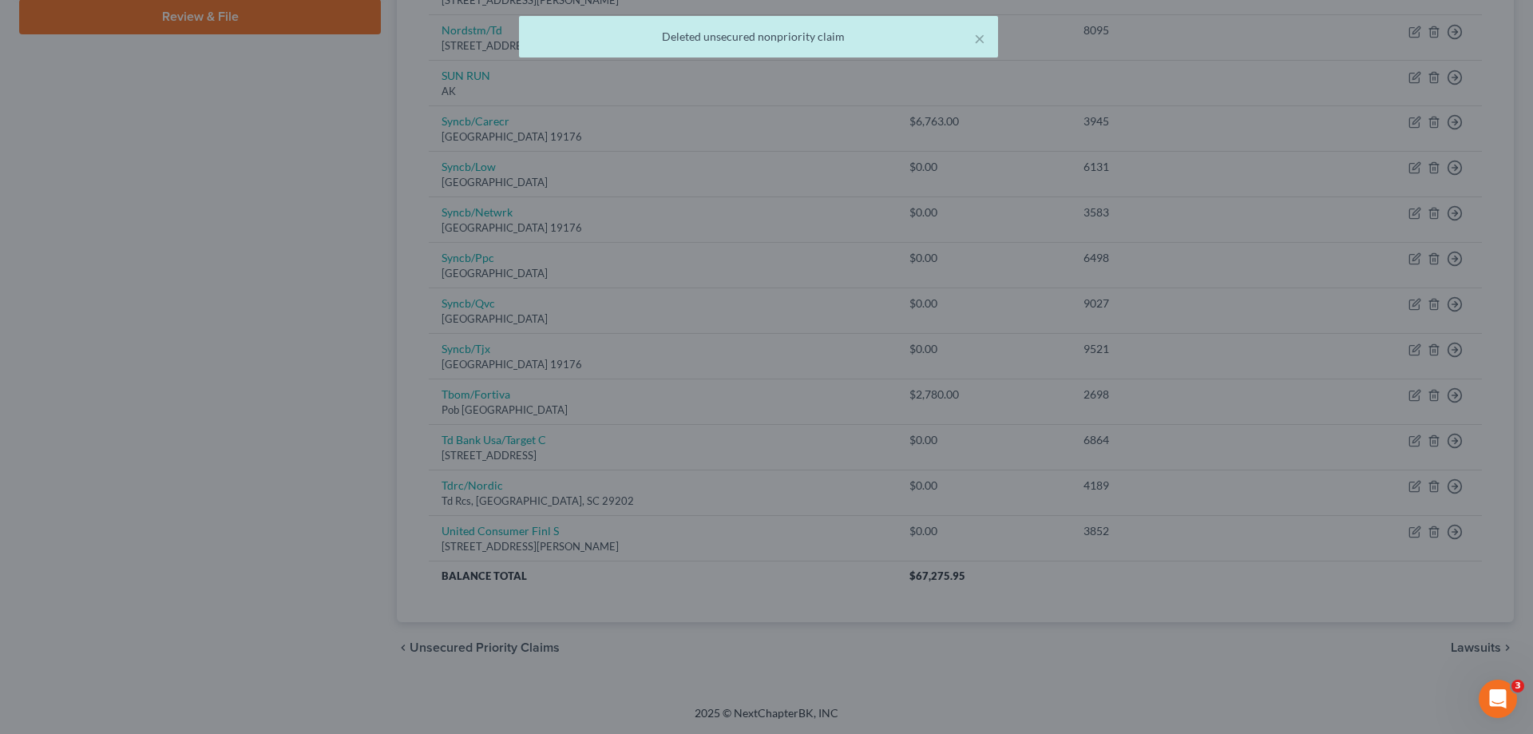
scroll to position [782, 0]
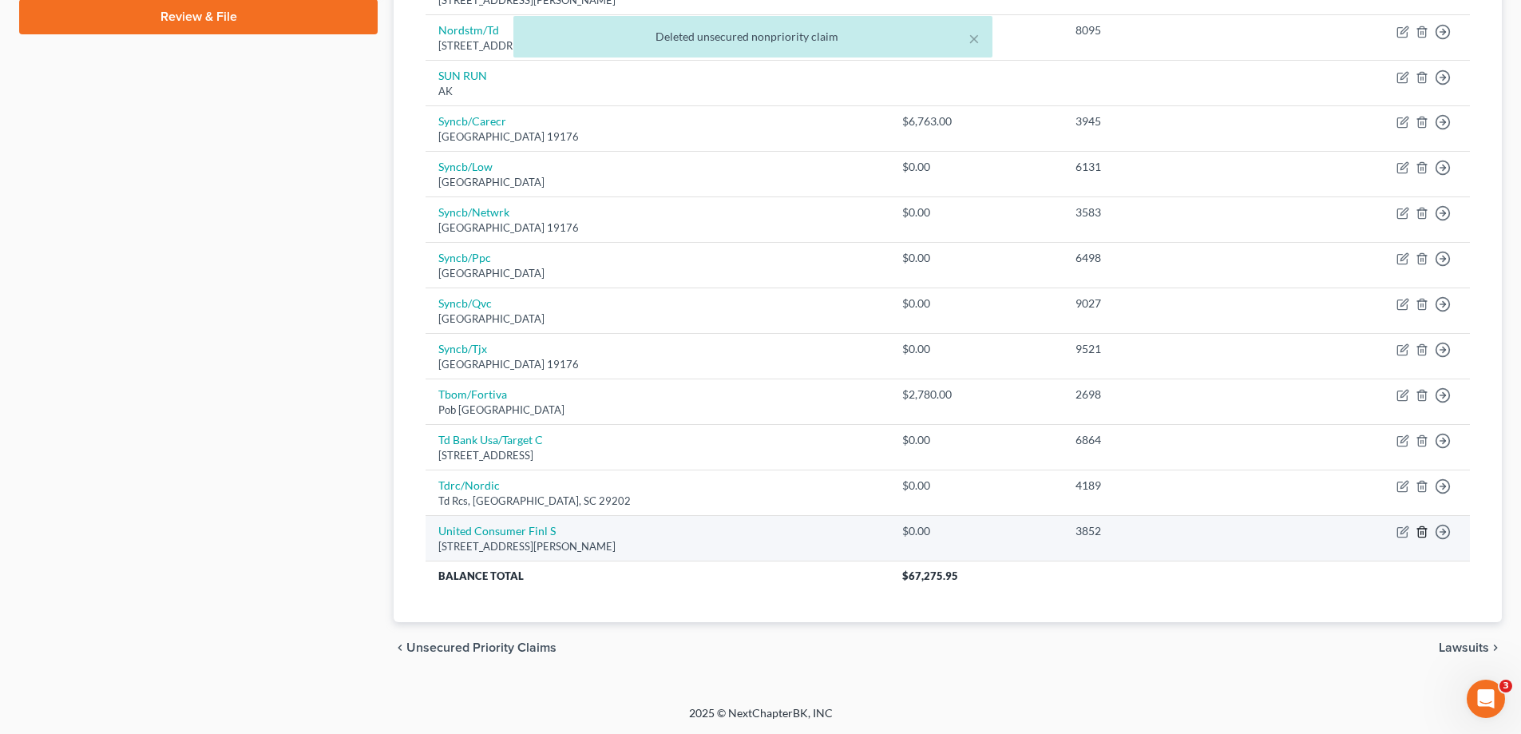
click at [1419, 533] on icon "button" at bounding box center [1421, 532] width 7 height 10
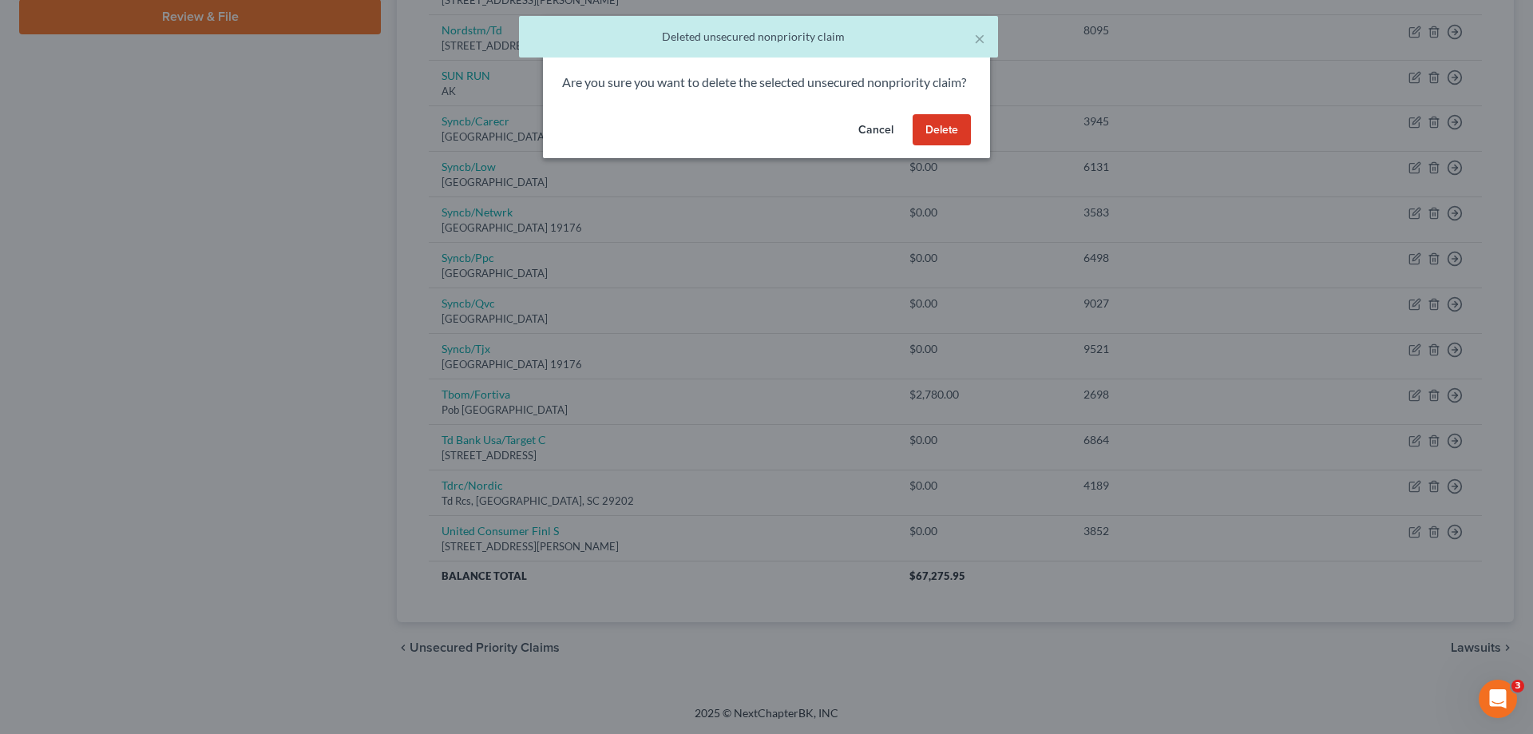
click at [943, 146] on button "Delete" at bounding box center [942, 130] width 58 height 32
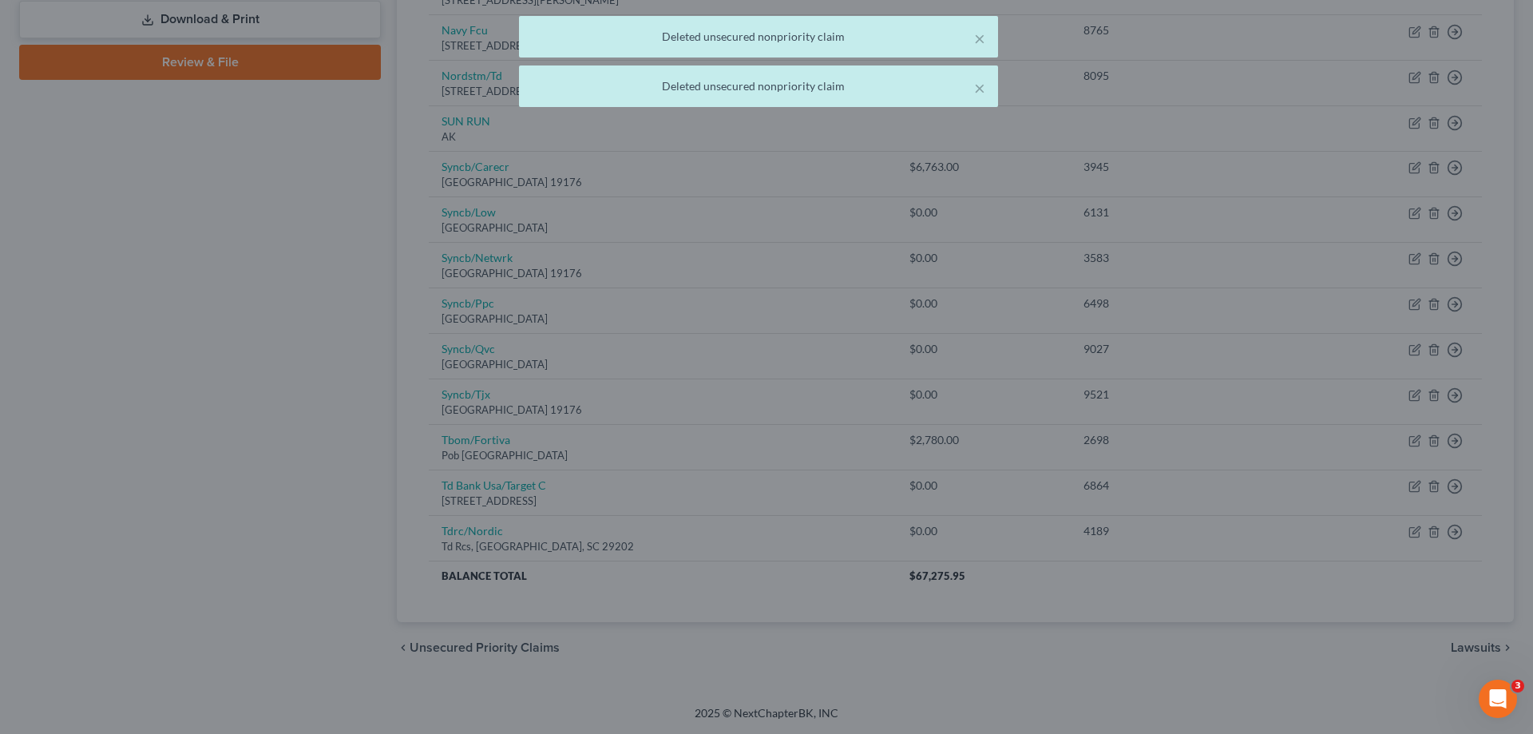
scroll to position [737, 0]
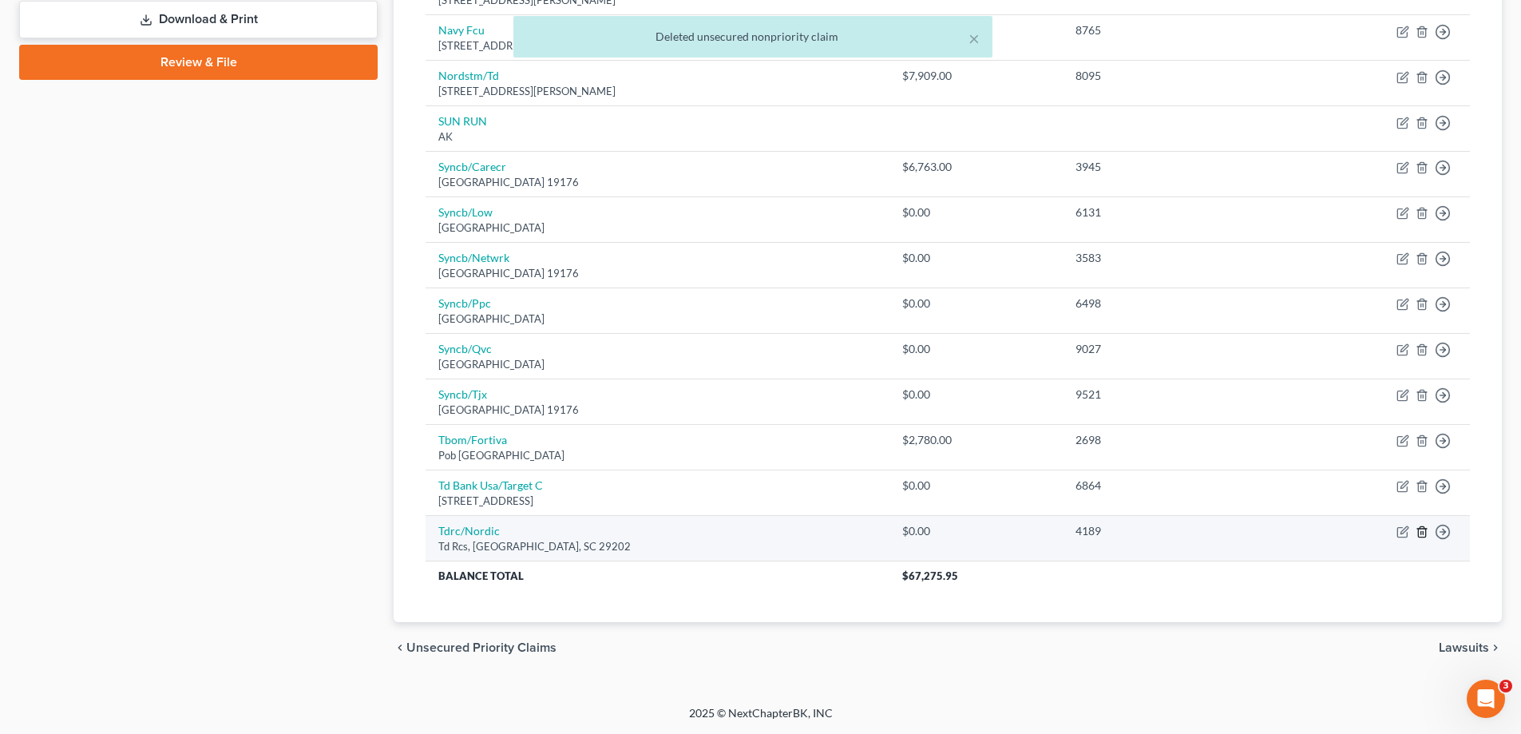
click at [1417, 536] on icon "button" at bounding box center [1422, 531] width 13 height 13
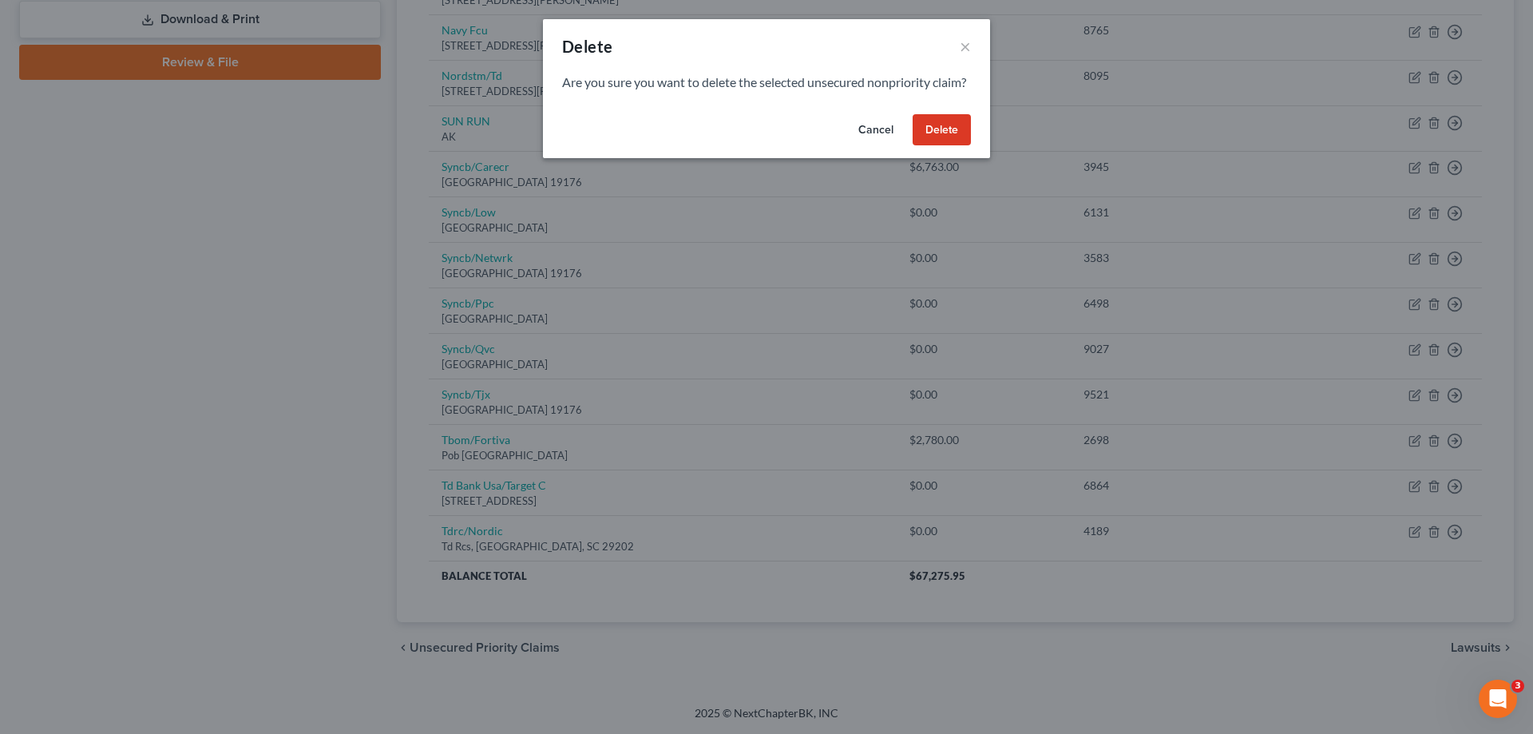
click at [950, 146] on button "Delete" at bounding box center [942, 130] width 58 height 32
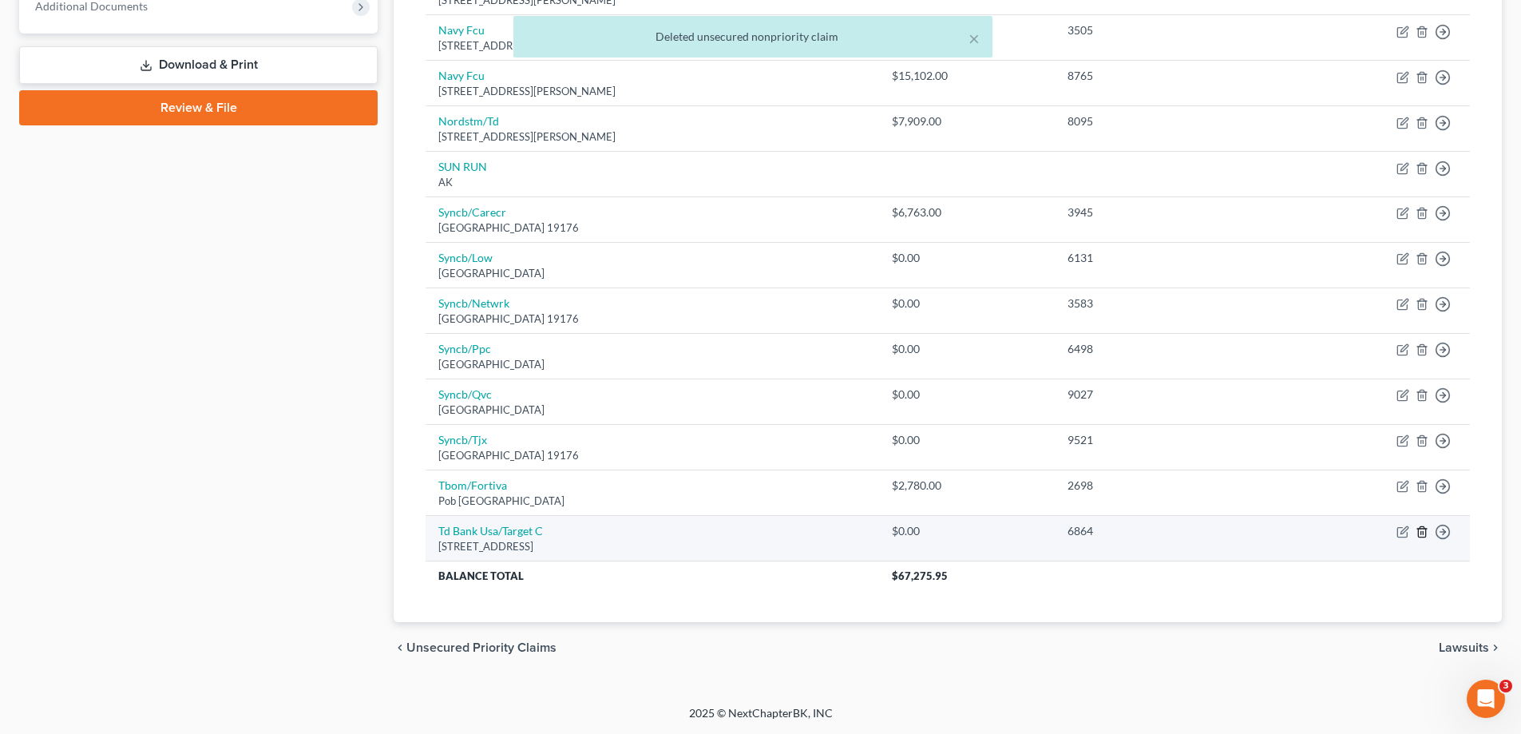
click at [1423, 532] on line "button" at bounding box center [1423, 533] width 0 height 3
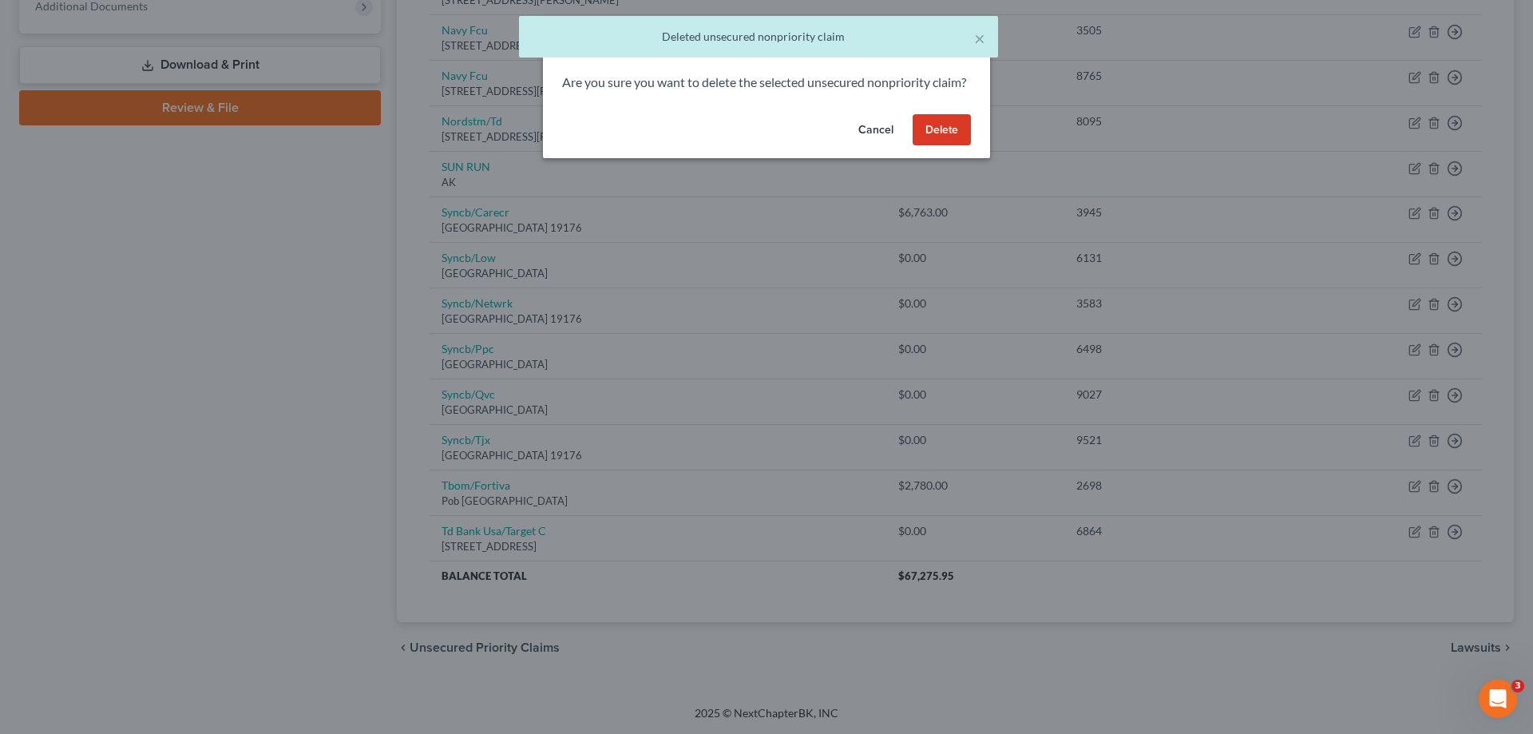
drag, startPoint x: 946, startPoint y: 152, endPoint x: 1222, endPoint y: 398, distance: 368.7
click at [946, 146] on button "Delete" at bounding box center [942, 130] width 58 height 32
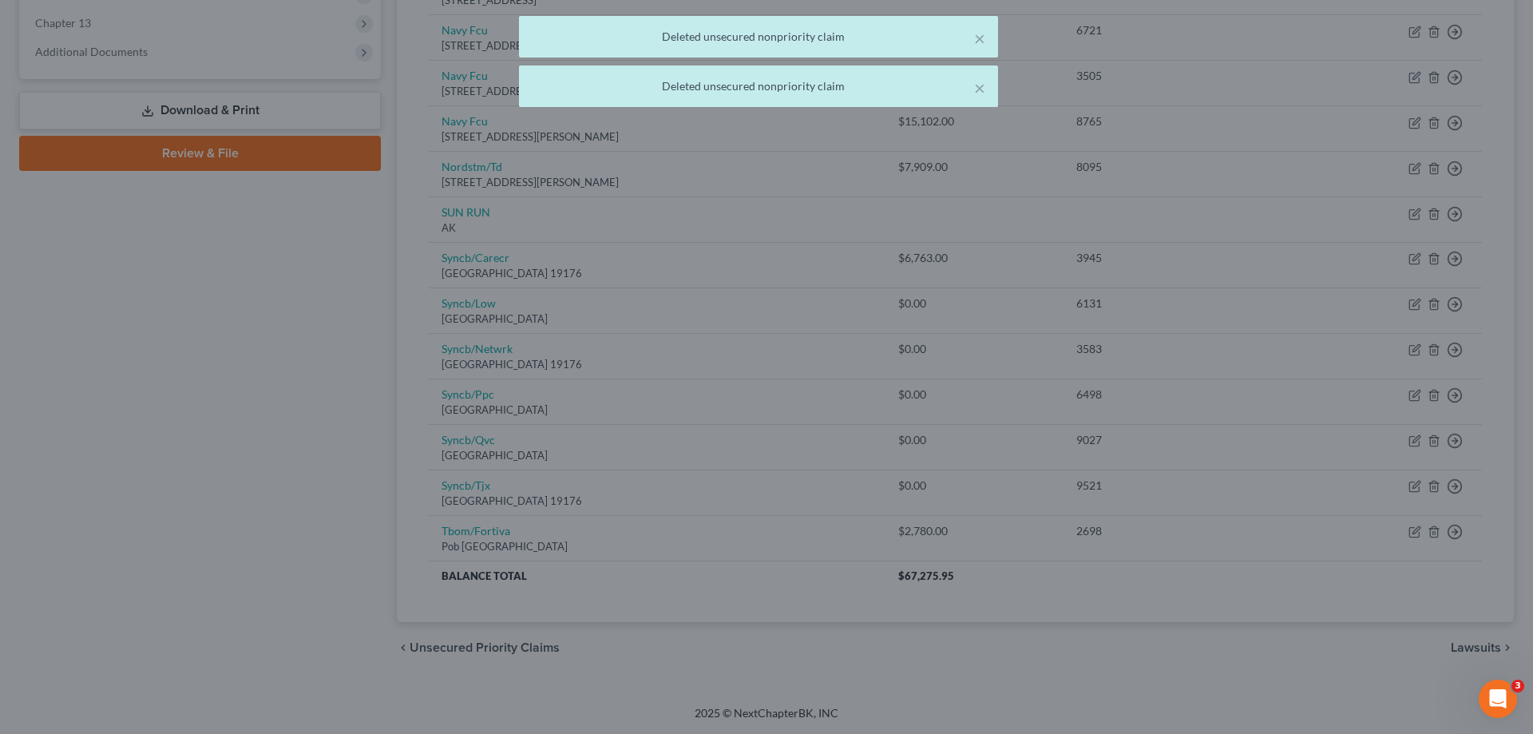
scroll to position [646, 0]
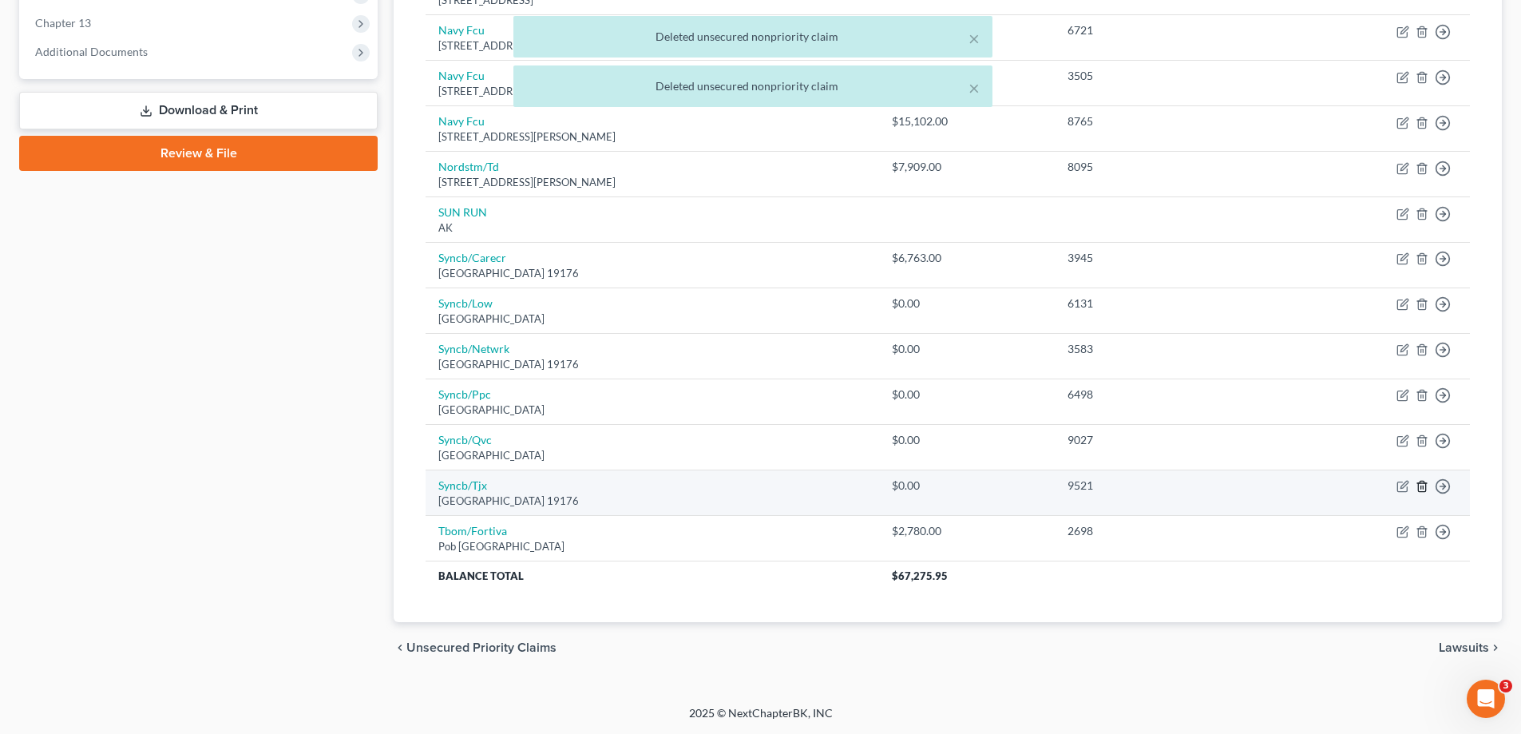
click at [1422, 488] on icon "button" at bounding box center [1422, 486] width 13 height 13
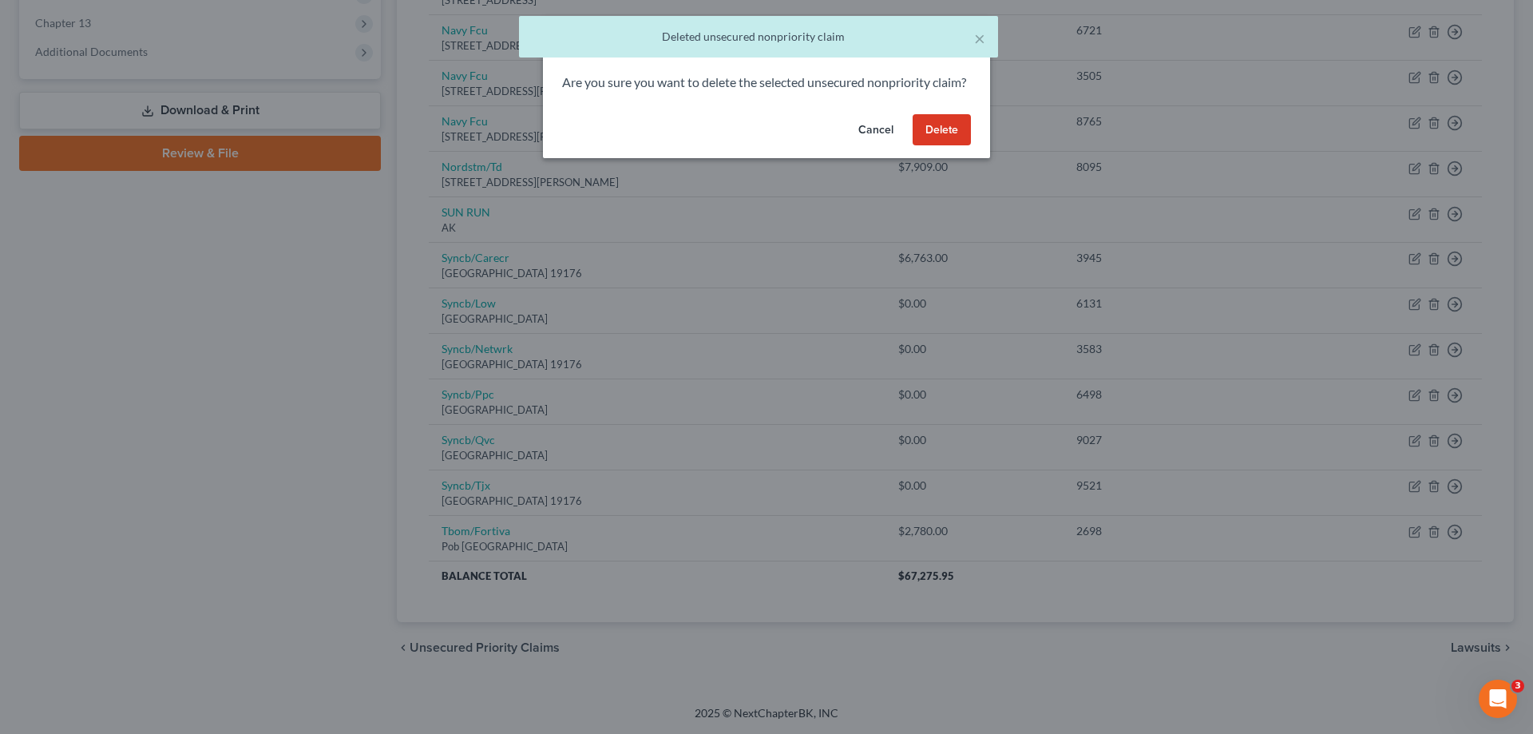
click at [929, 146] on button "Delete" at bounding box center [942, 130] width 58 height 32
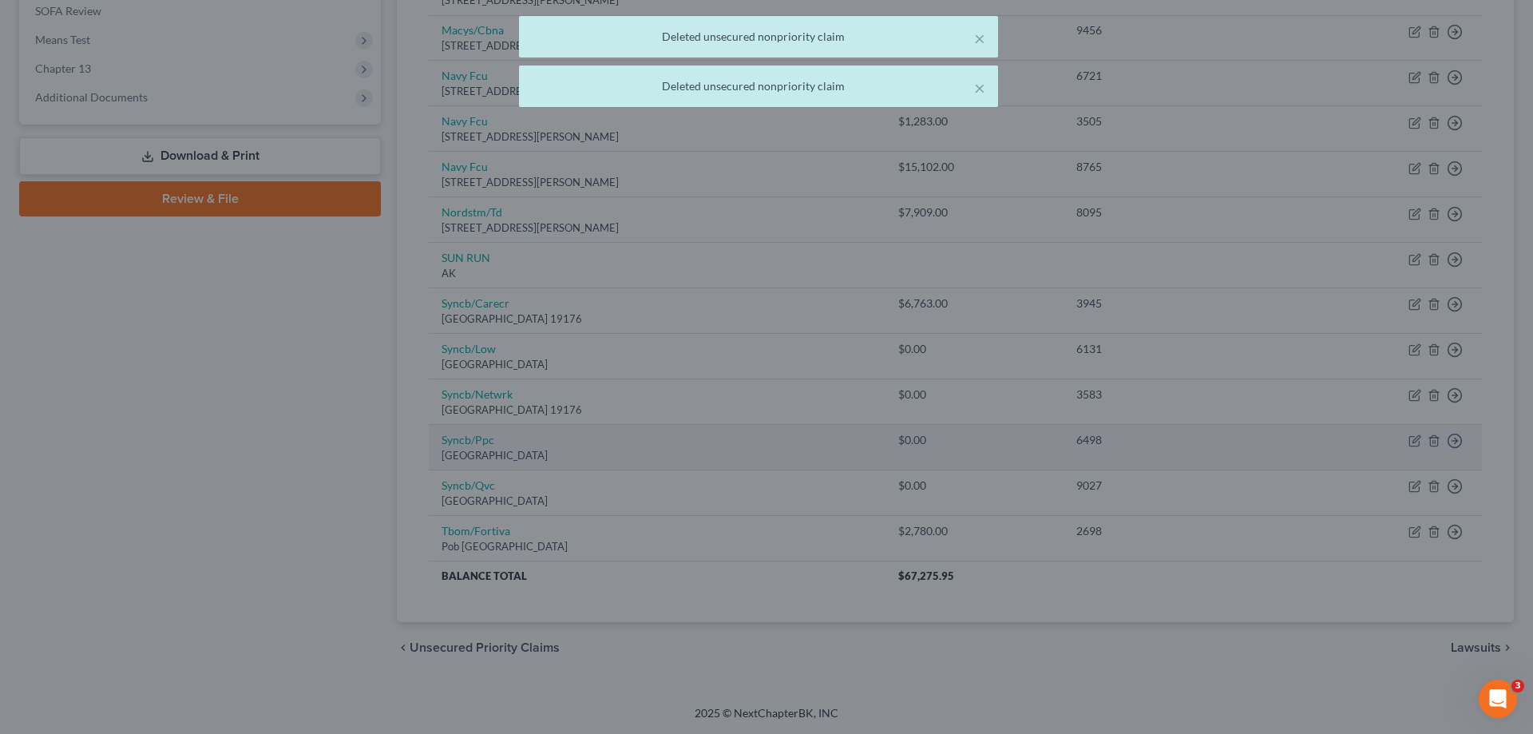
scroll to position [600, 0]
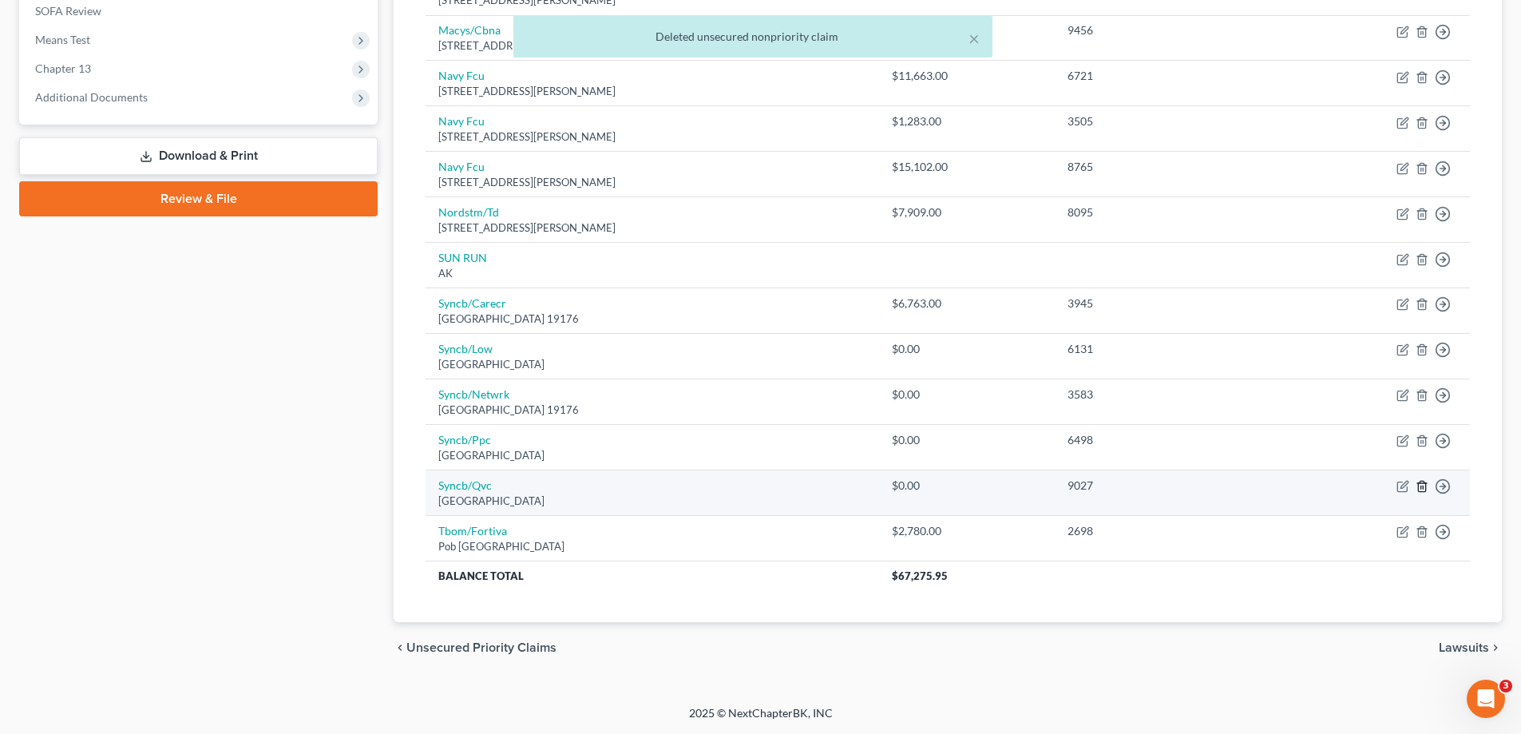
click at [1419, 484] on icon "button" at bounding box center [1421, 486] width 7 height 10
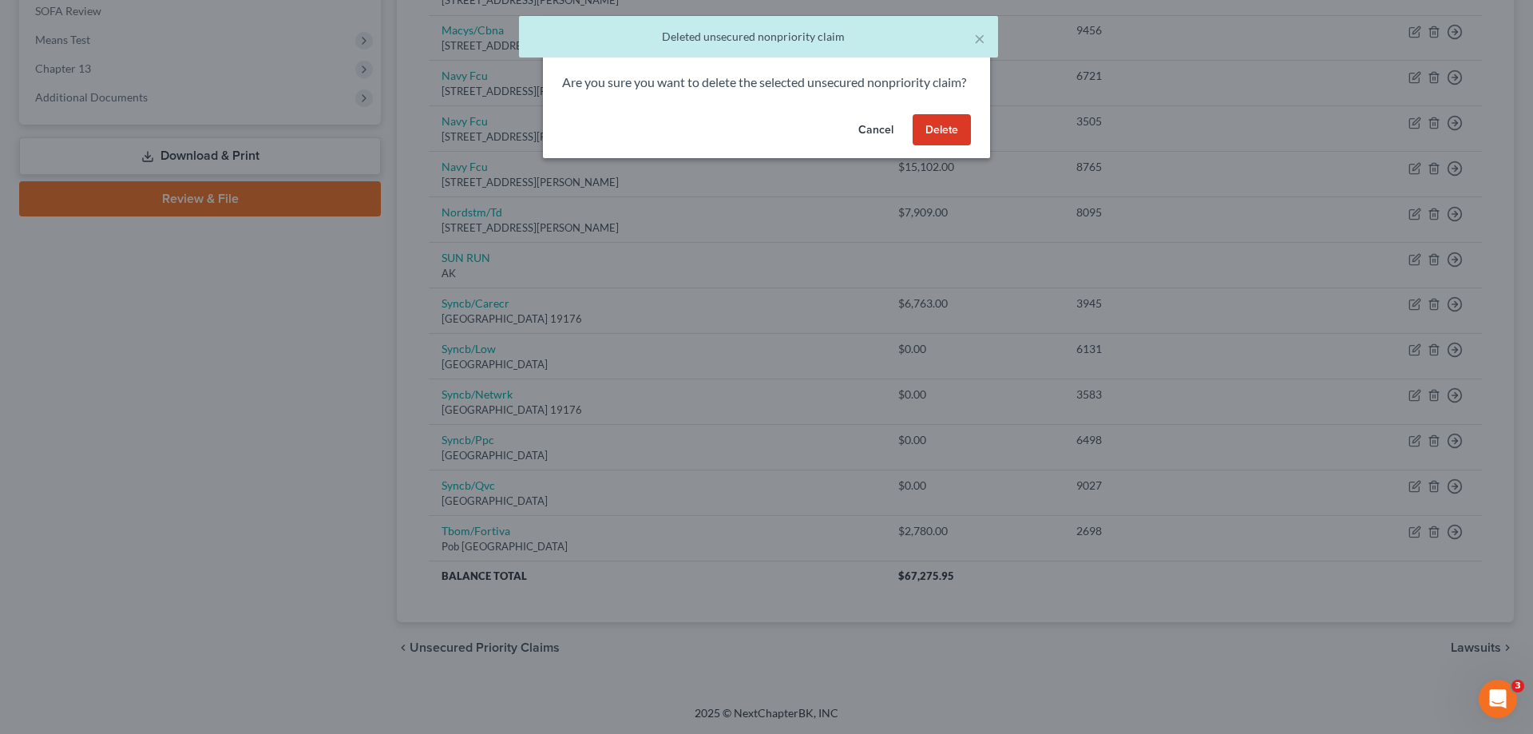
click at [940, 146] on button "Delete" at bounding box center [942, 130] width 58 height 32
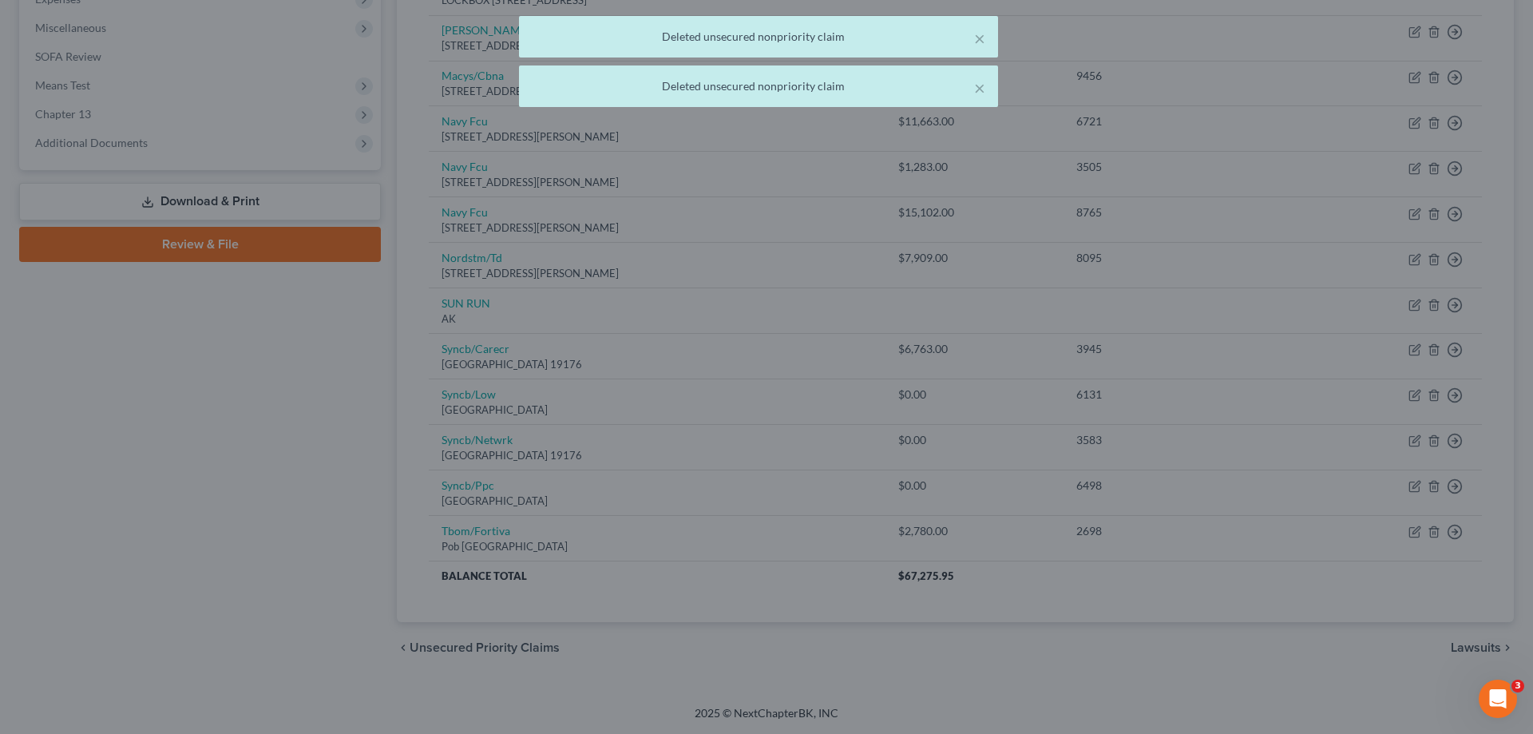
scroll to position [555, 0]
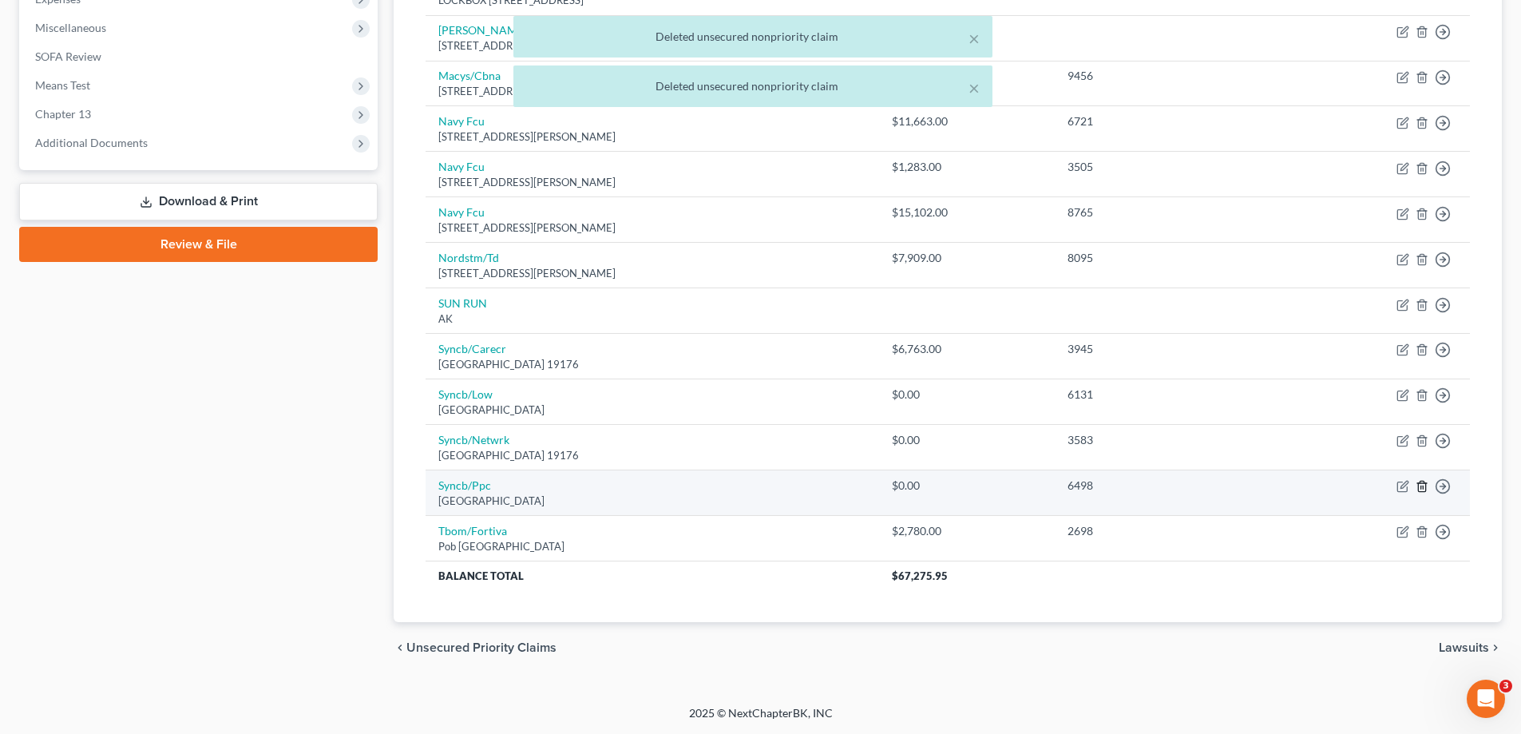
click at [1423, 485] on icon "button" at bounding box center [1422, 486] width 13 height 13
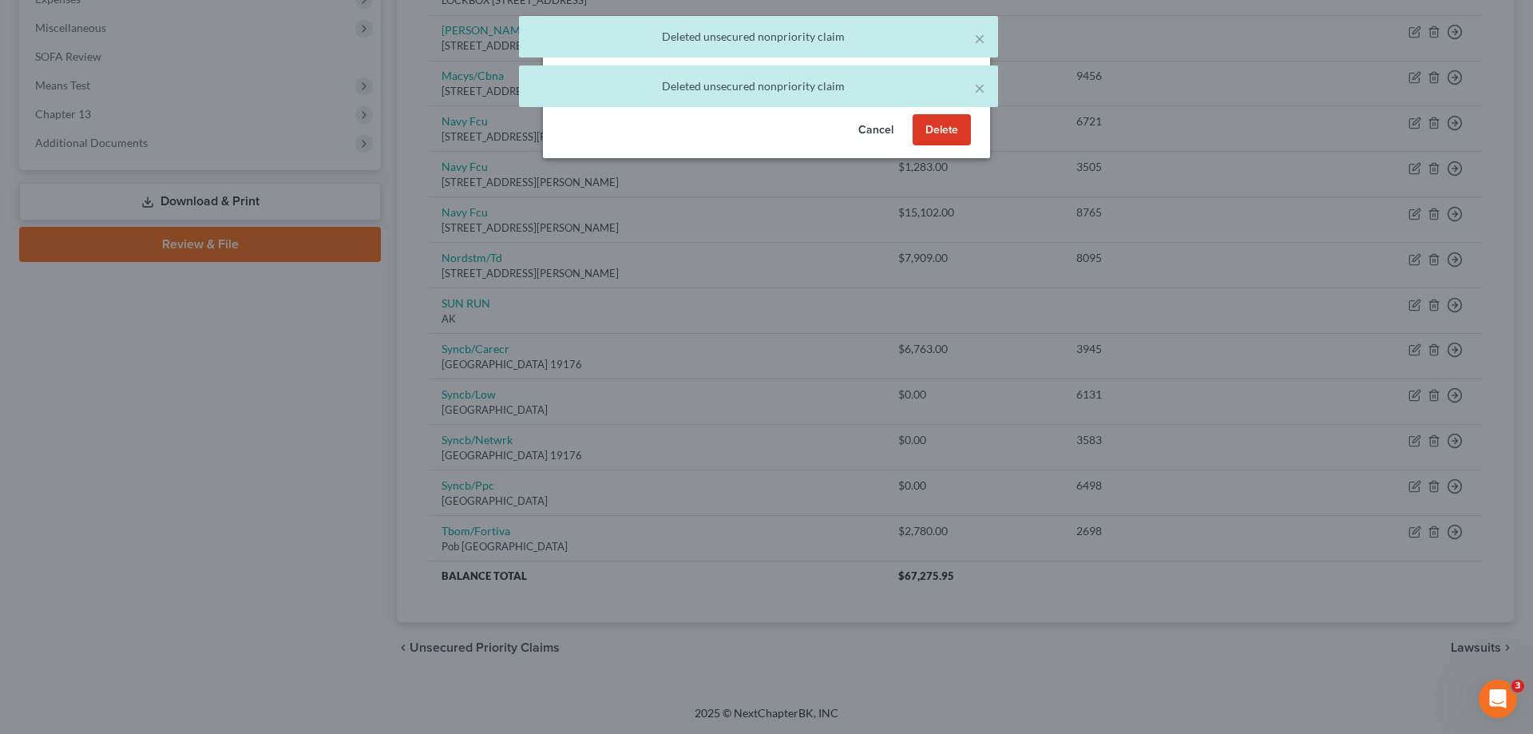
click at [950, 141] on button "Delete" at bounding box center [942, 130] width 58 height 32
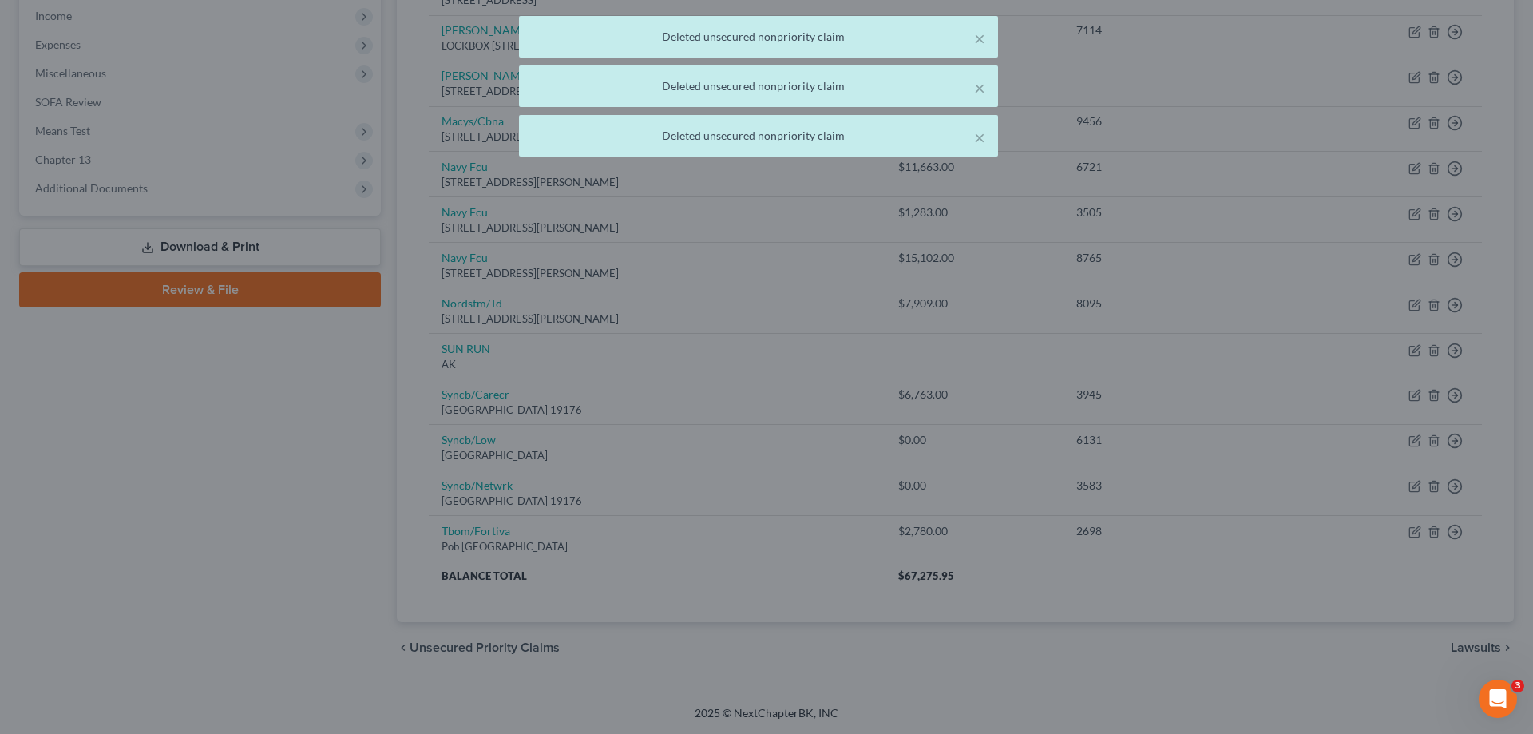
scroll to position [509, 0]
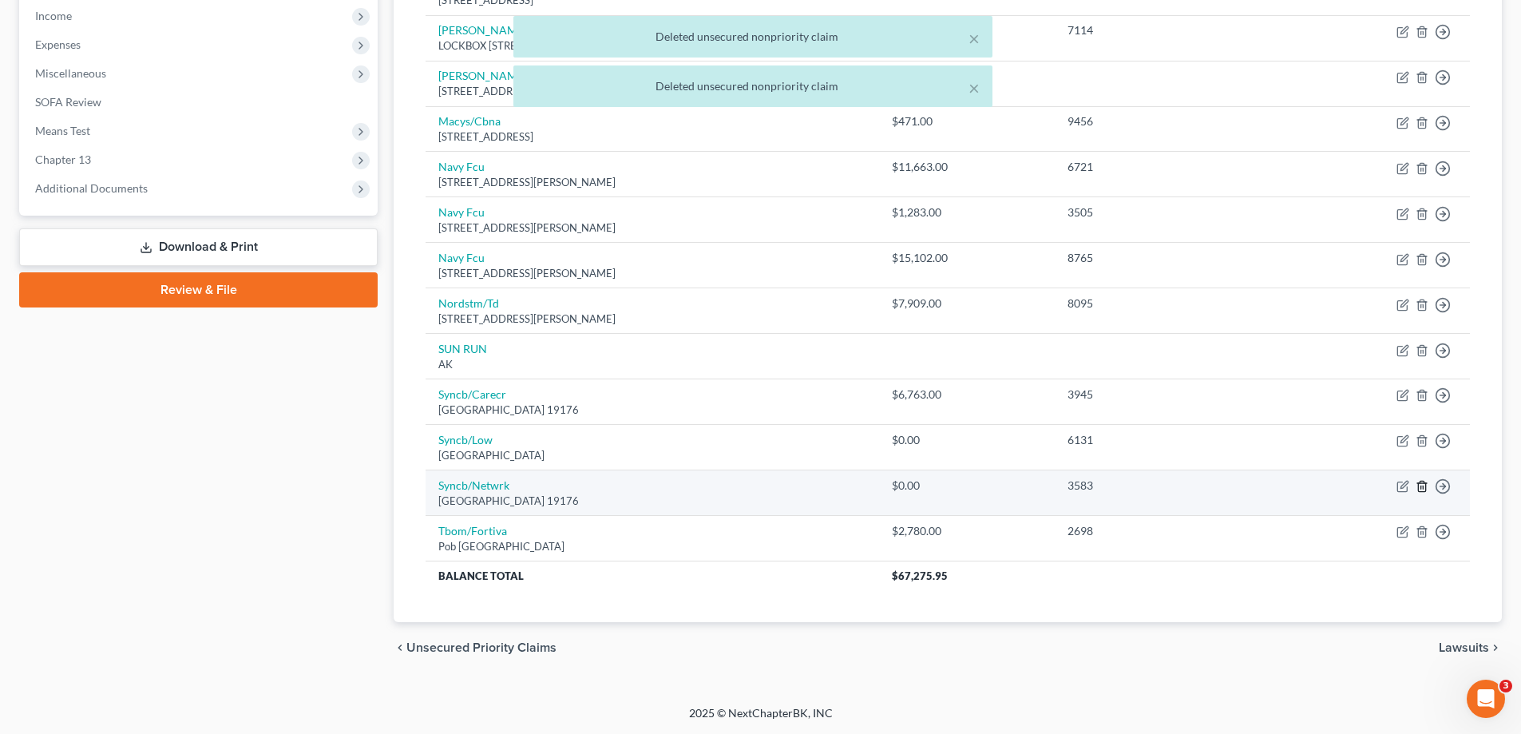
click at [1423, 487] on line "button" at bounding box center [1423, 487] width 0 height 3
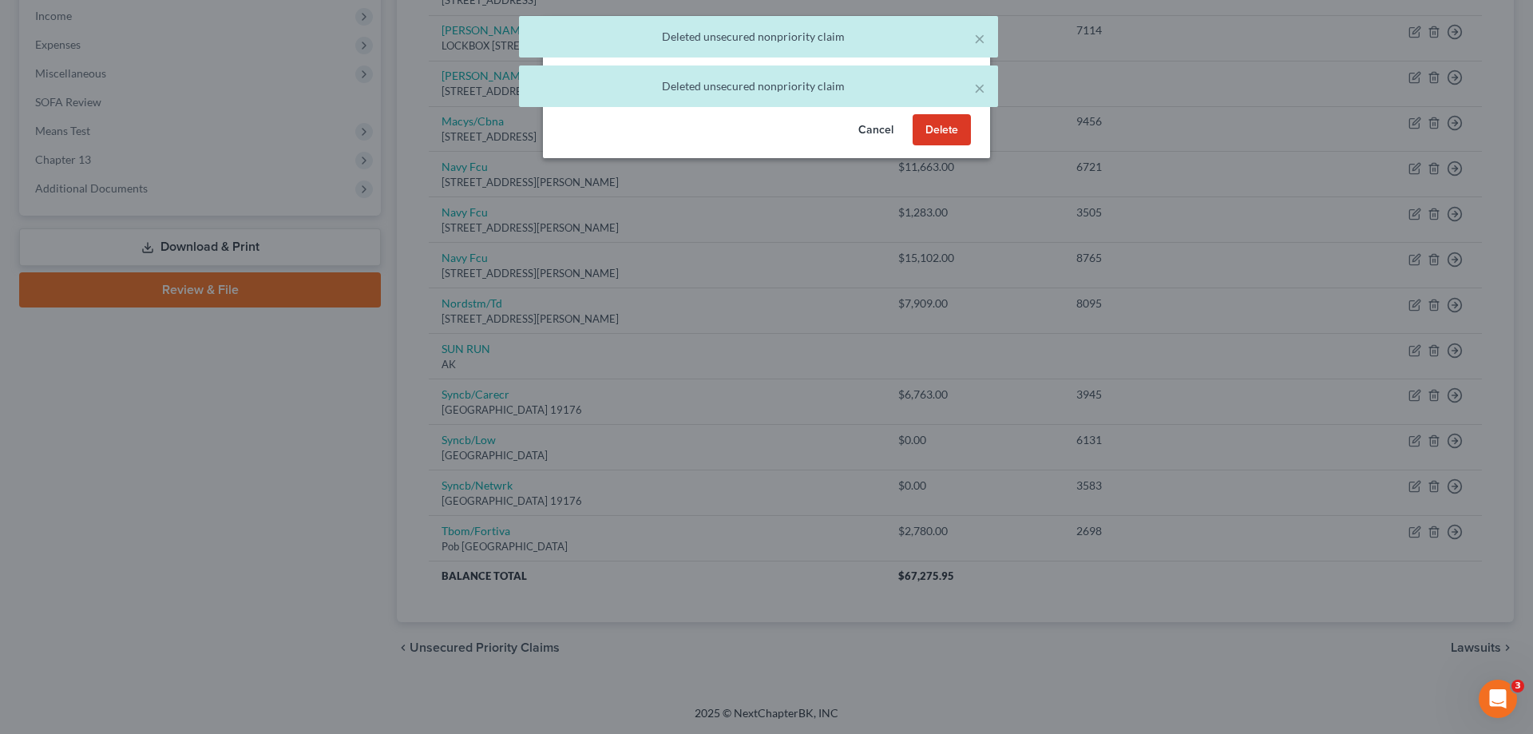
click at [936, 146] on button "Delete" at bounding box center [942, 130] width 58 height 32
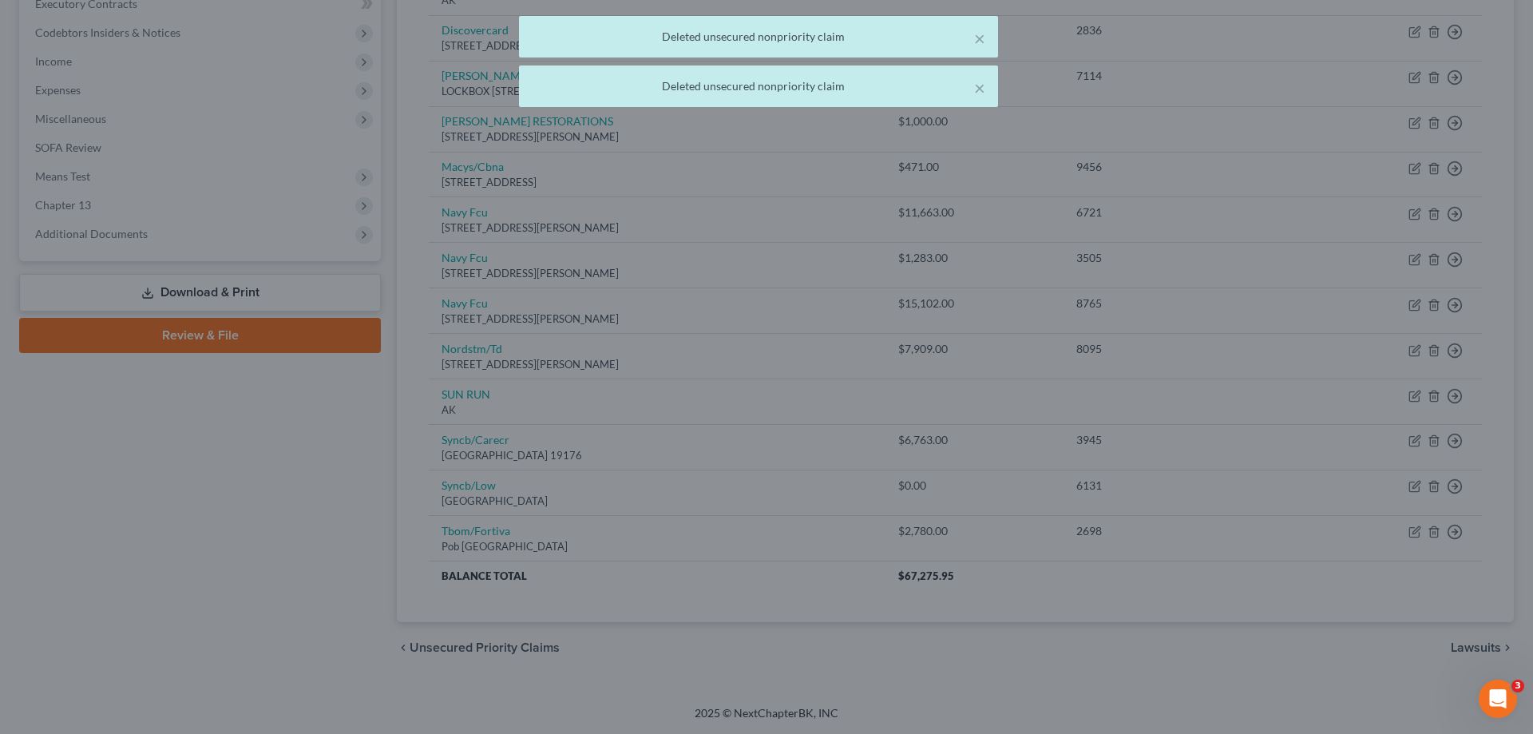
scroll to position [464, 0]
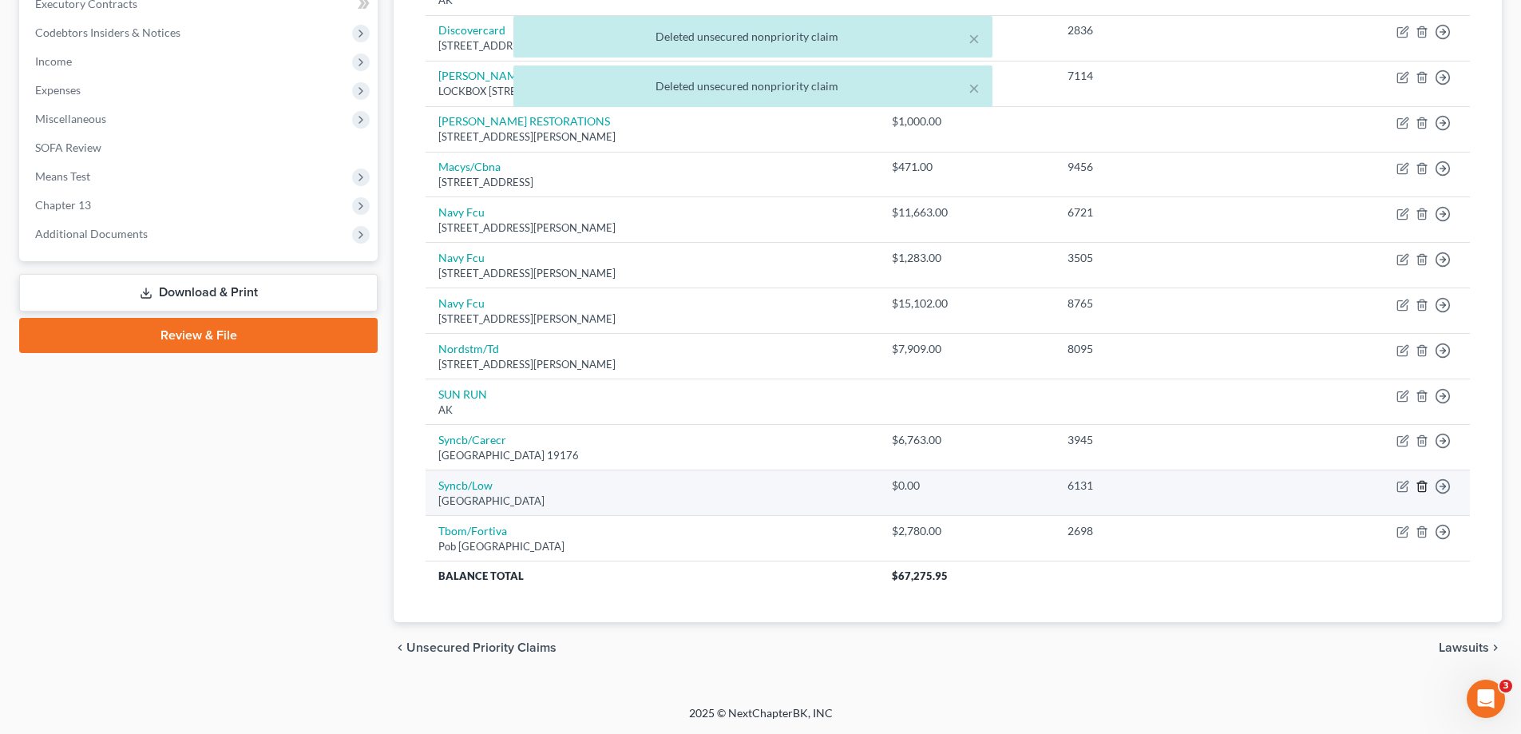
click at [1420, 489] on icon "button" at bounding box center [1422, 486] width 13 height 13
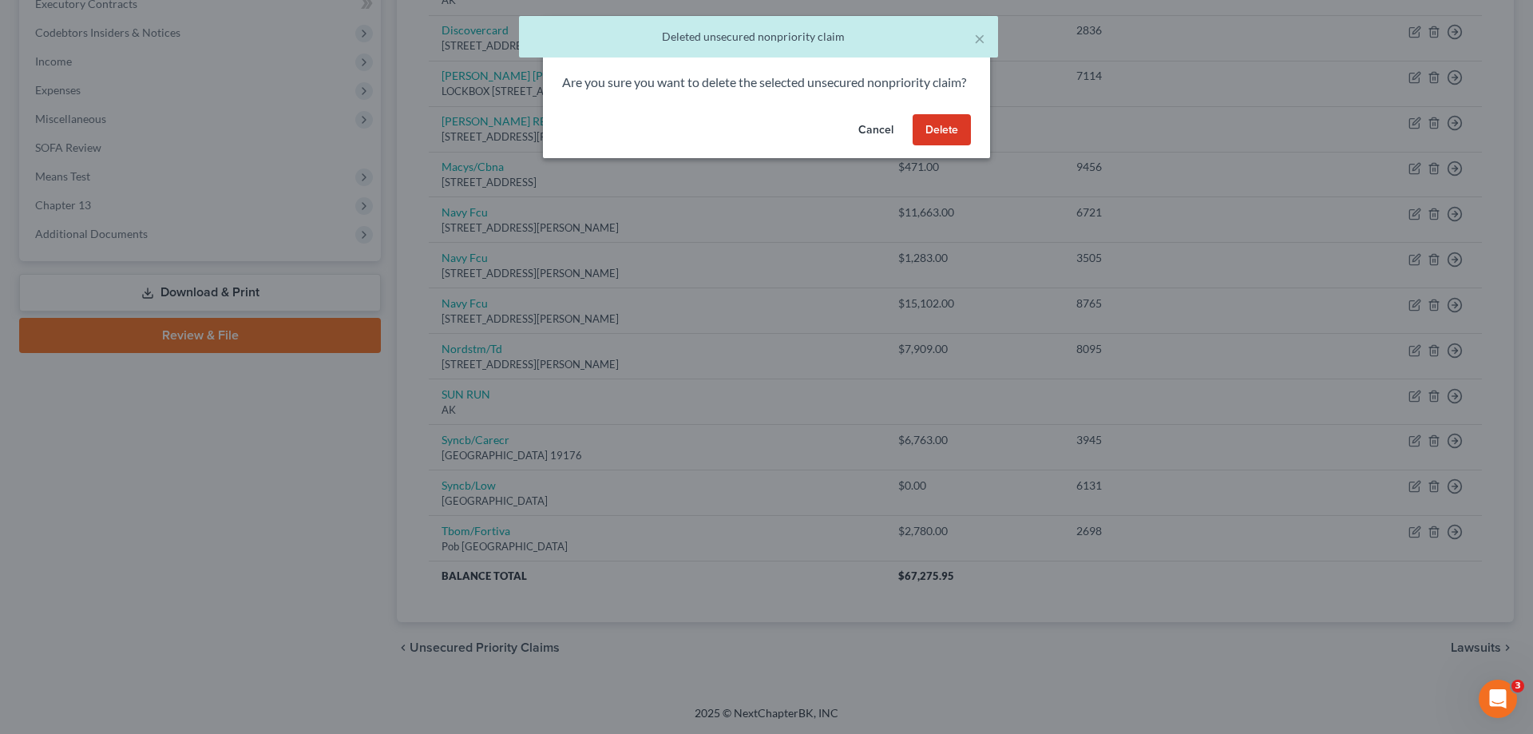
click at [941, 146] on button "Delete" at bounding box center [942, 130] width 58 height 32
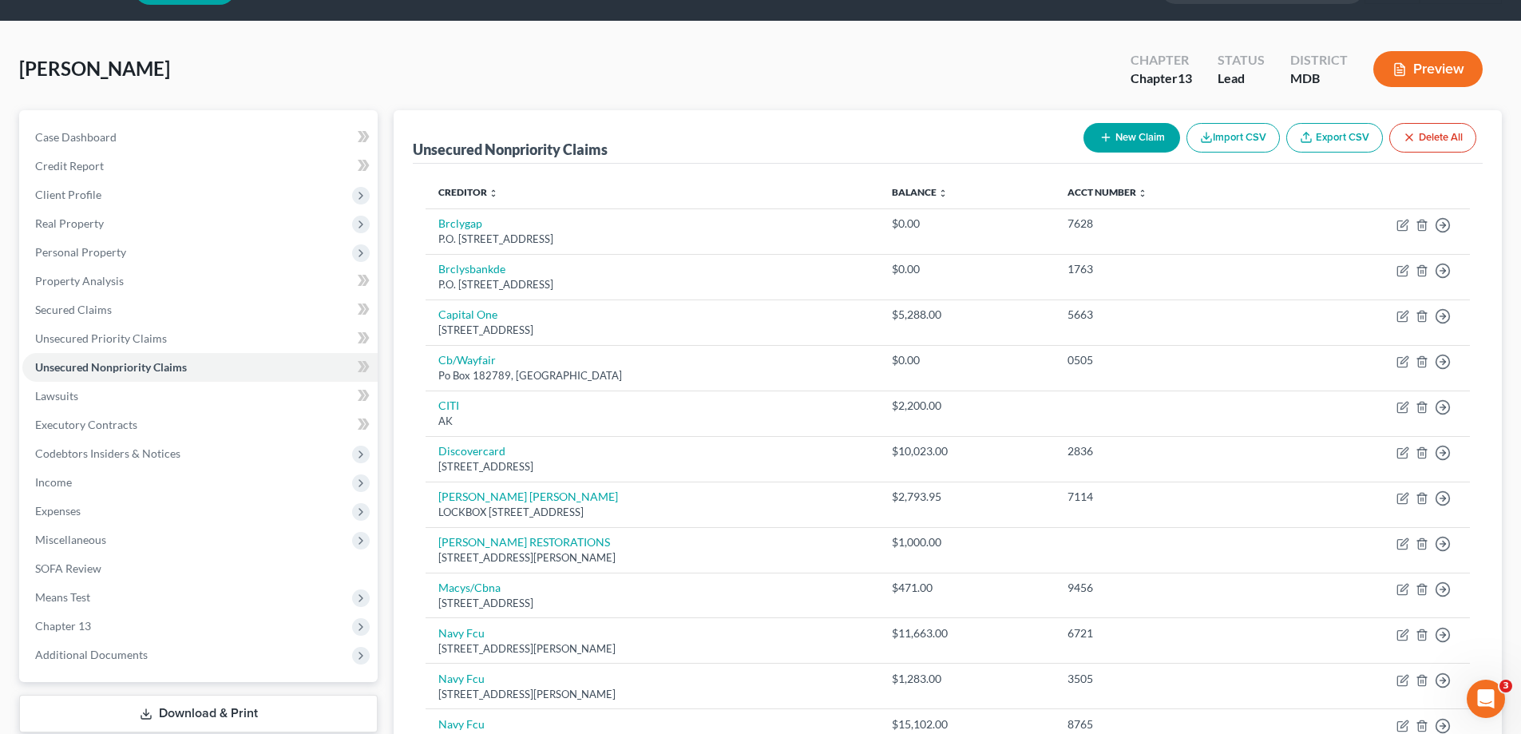
scroll to position [19, 0]
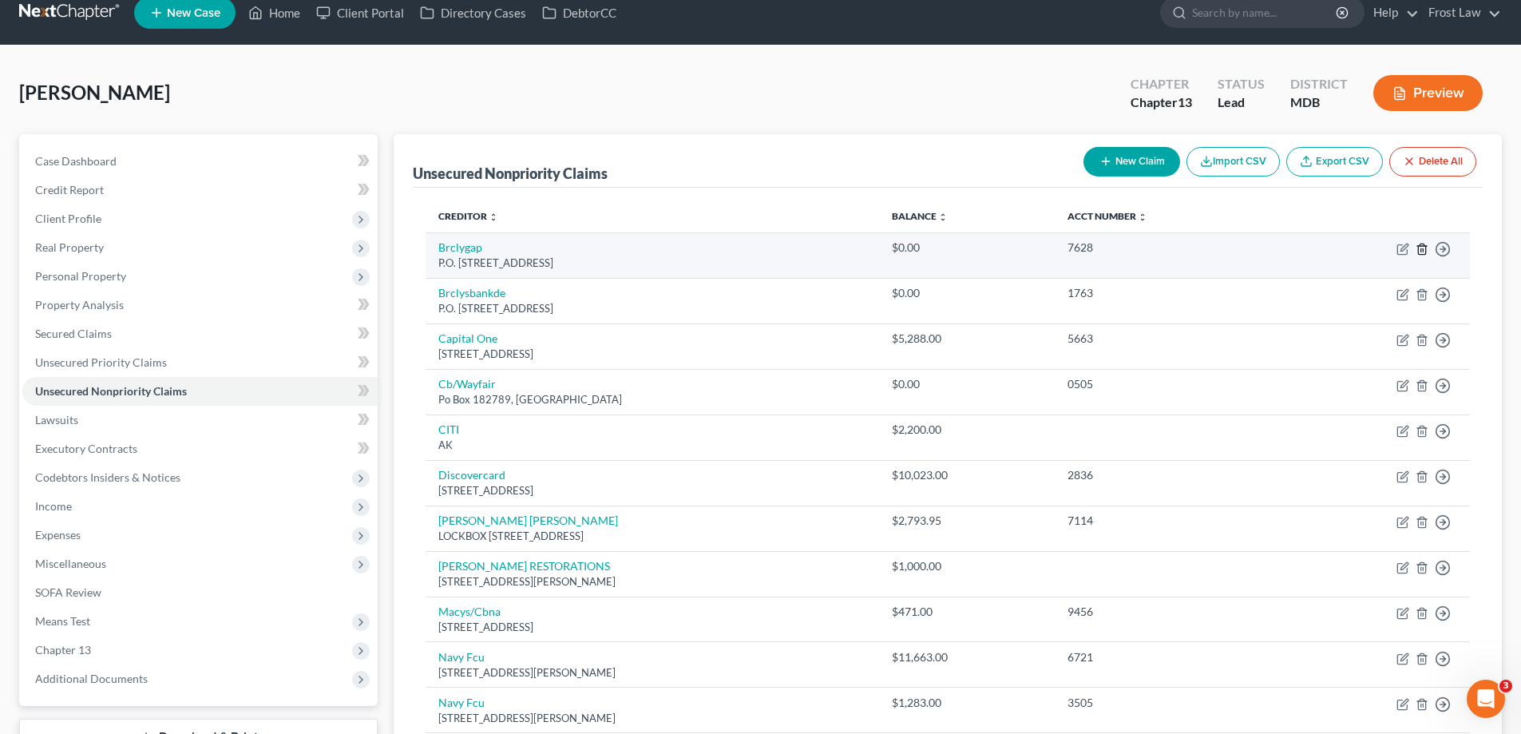
click at [1425, 253] on icon "button" at bounding box center [1421, 249] width 7 height 10
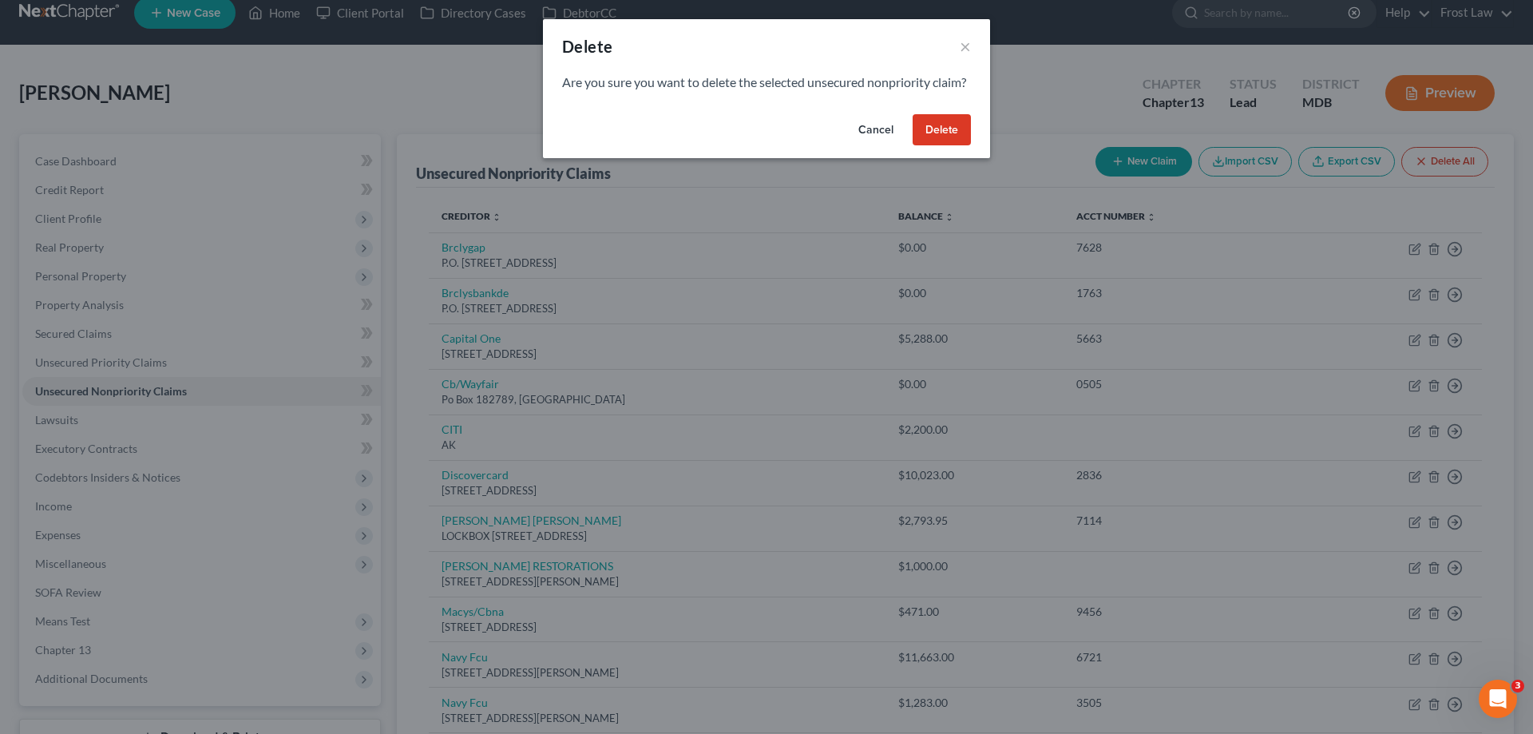
click at [939, 146] on button "Delete" at bounding box center [942, 130] width 58 height 32
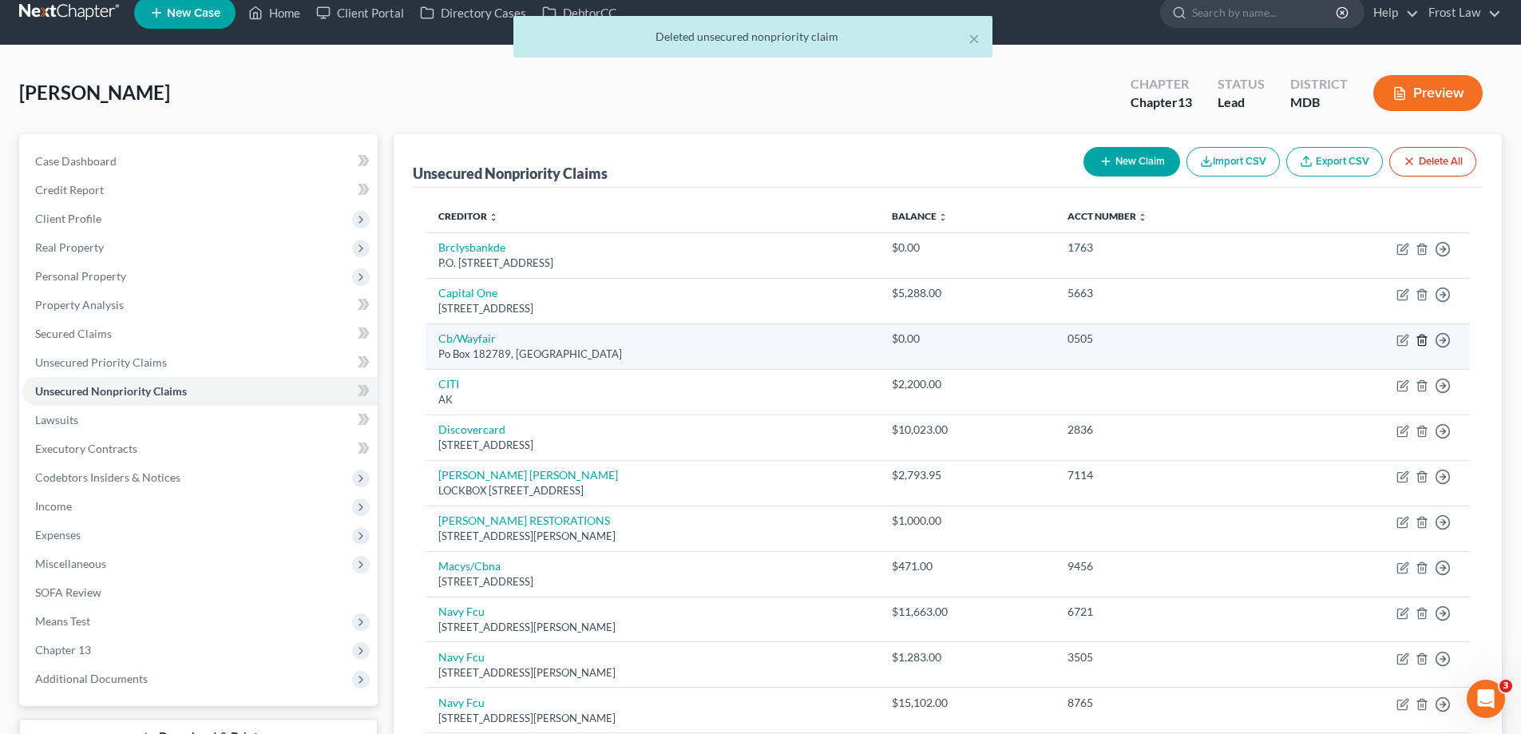
click at [1423, 340] on line "button" at bounding box center [1423, 340] width 0 height 3
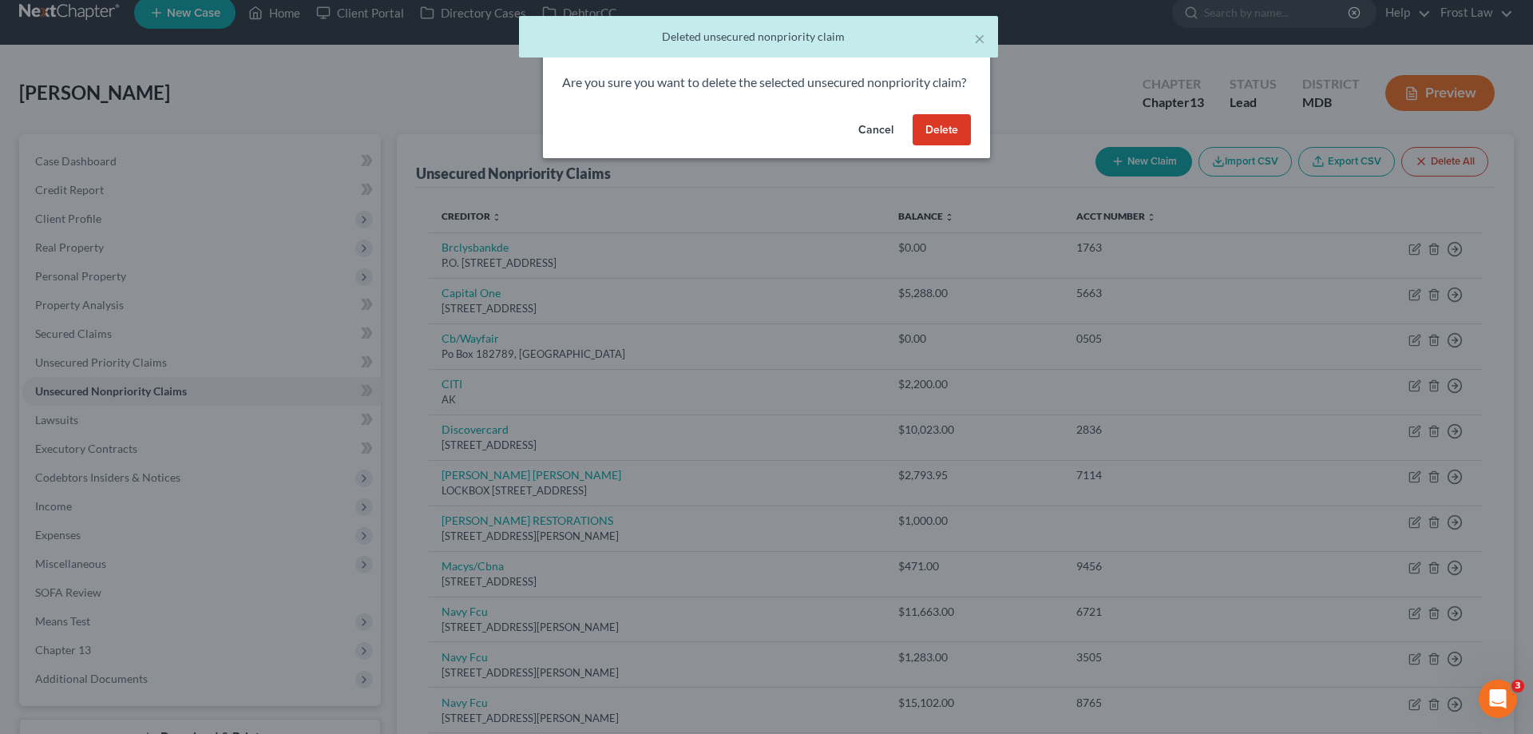
click at [913, 146] on button "Delete" at bounding box center [942, 130] width 58 height 32
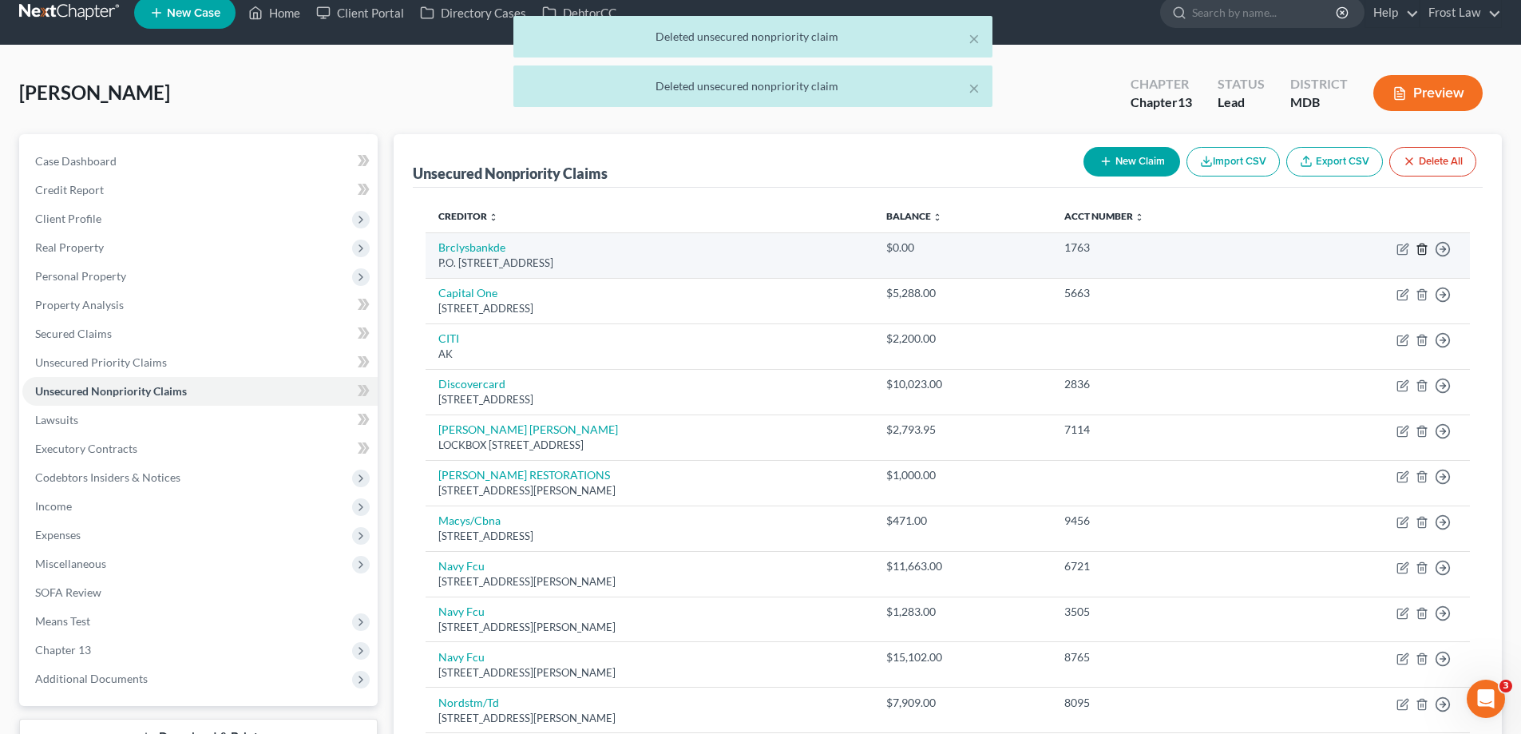
click at [1424, 248] on icon "button" at bounding box center [1422, 249] width 13 height 13
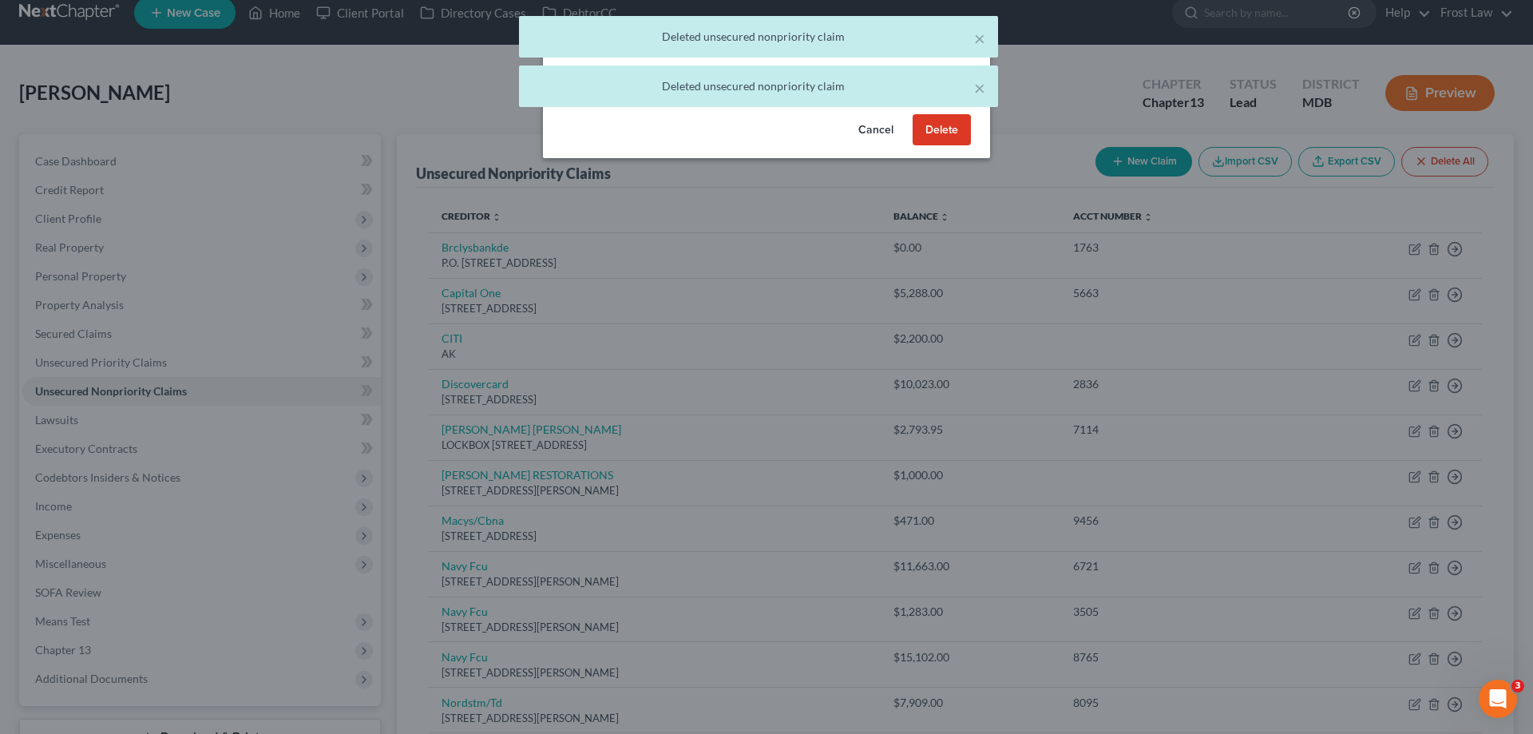
click at [942, 146] on button "Delete" at bounding box center [942, 130] width 58 height 32
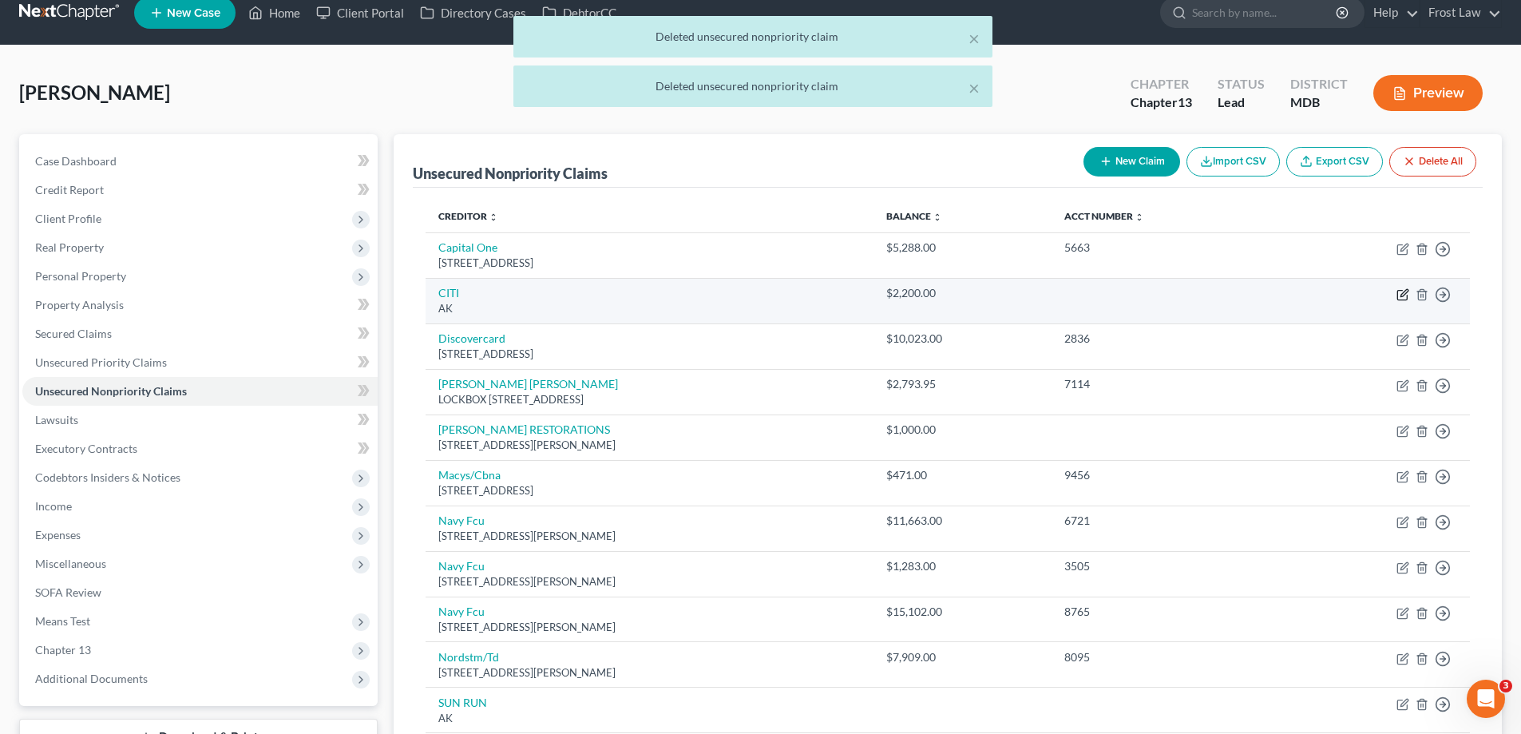
click at [1408, 292] on icon "button" at bounding box center [1402, 294] width 13 height 13
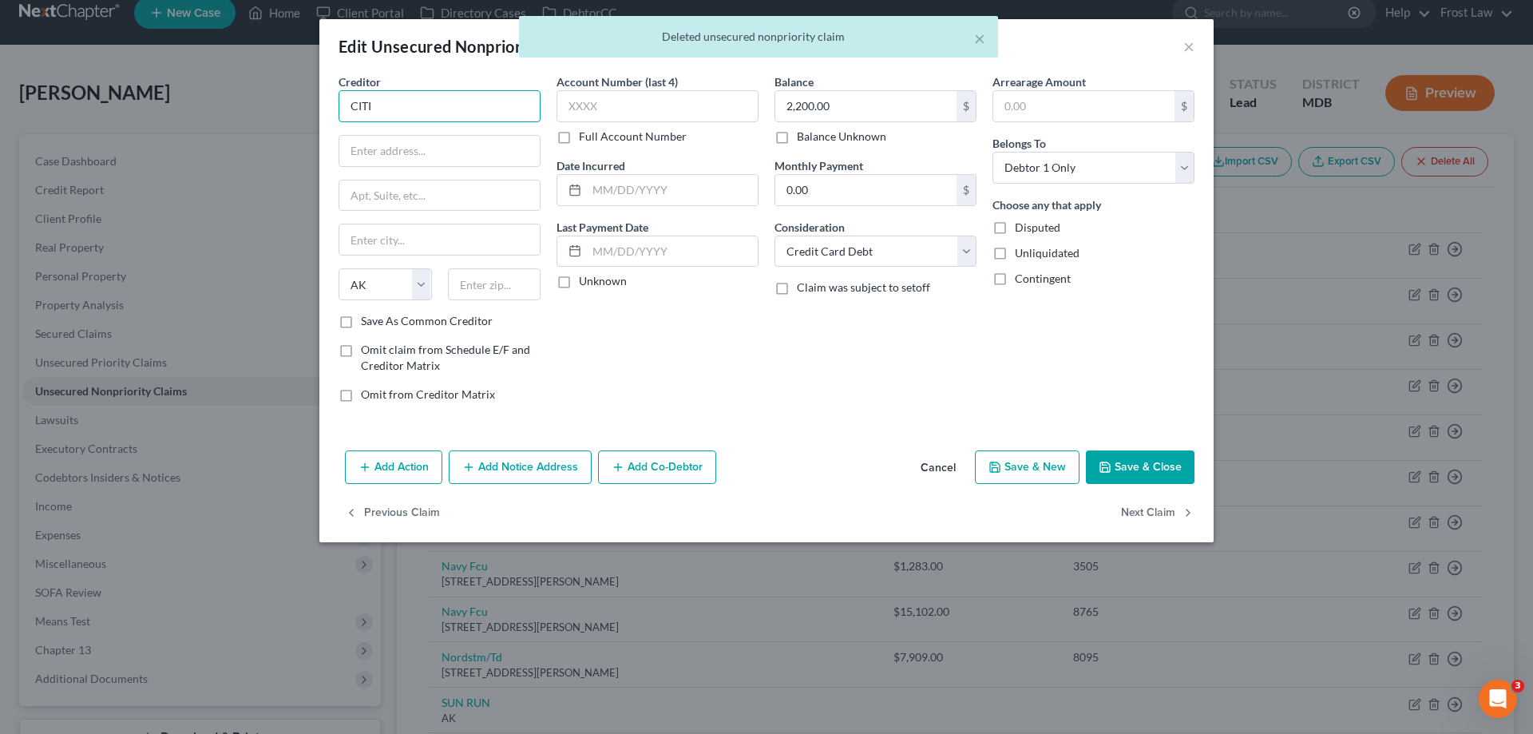
click at [488, 111] on input "CITI" at bounding box center [440, 106] width 202 height 32
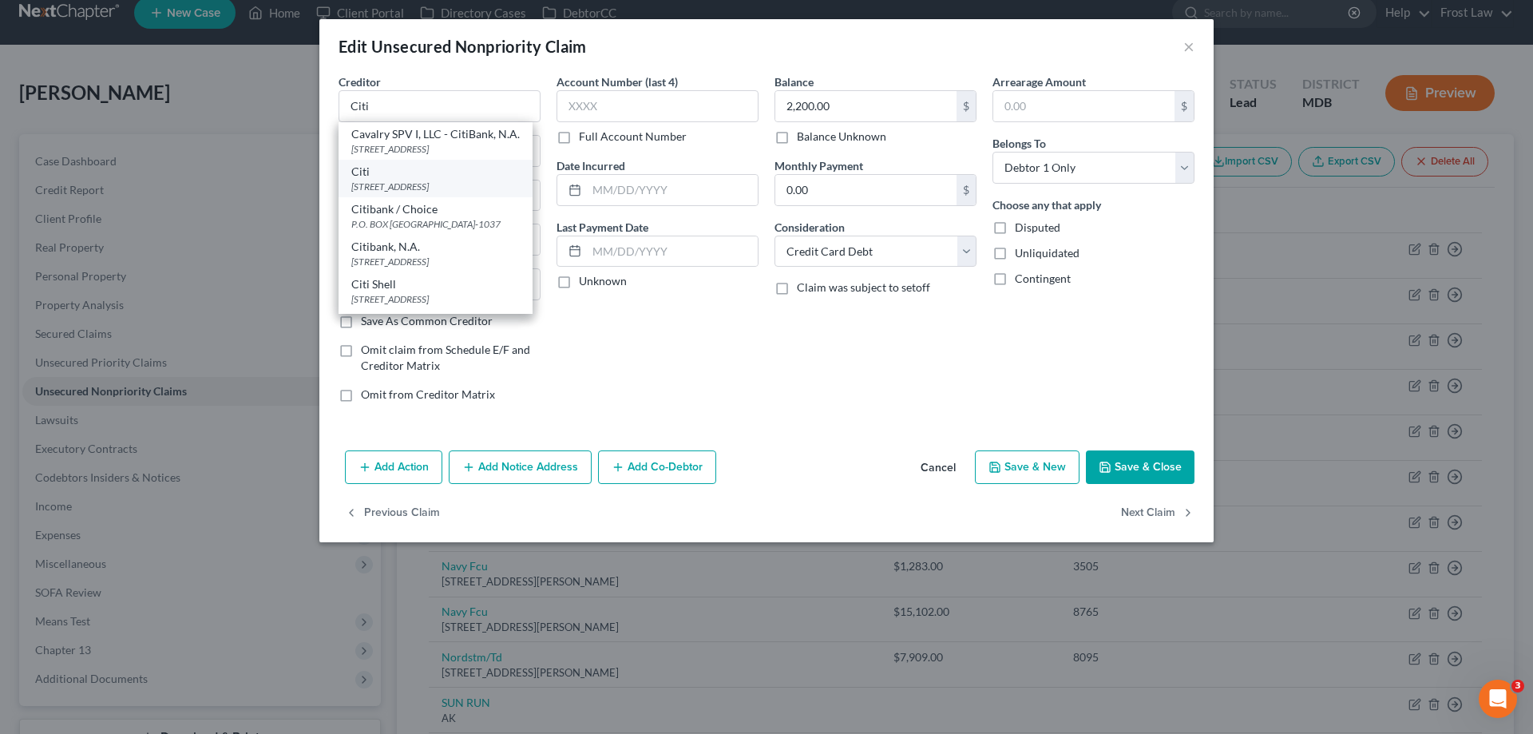
click at [407, 193] on div "[STREET_ADDRESS]" at bounding box center [435, 187] width 168 height 14
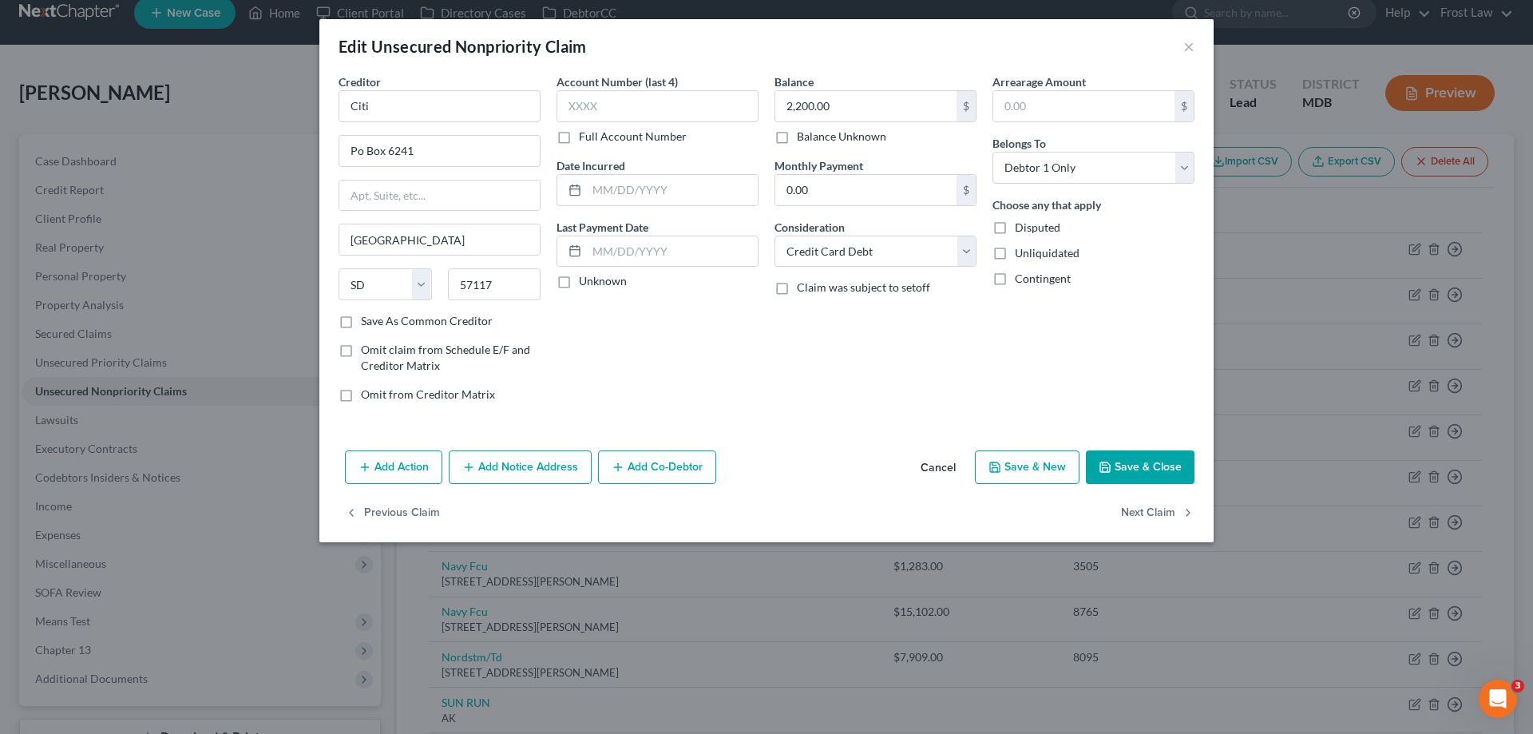
click at [1147, 457] on button "Save & Close" at bounding box center [1140, 467] width 109 height 34
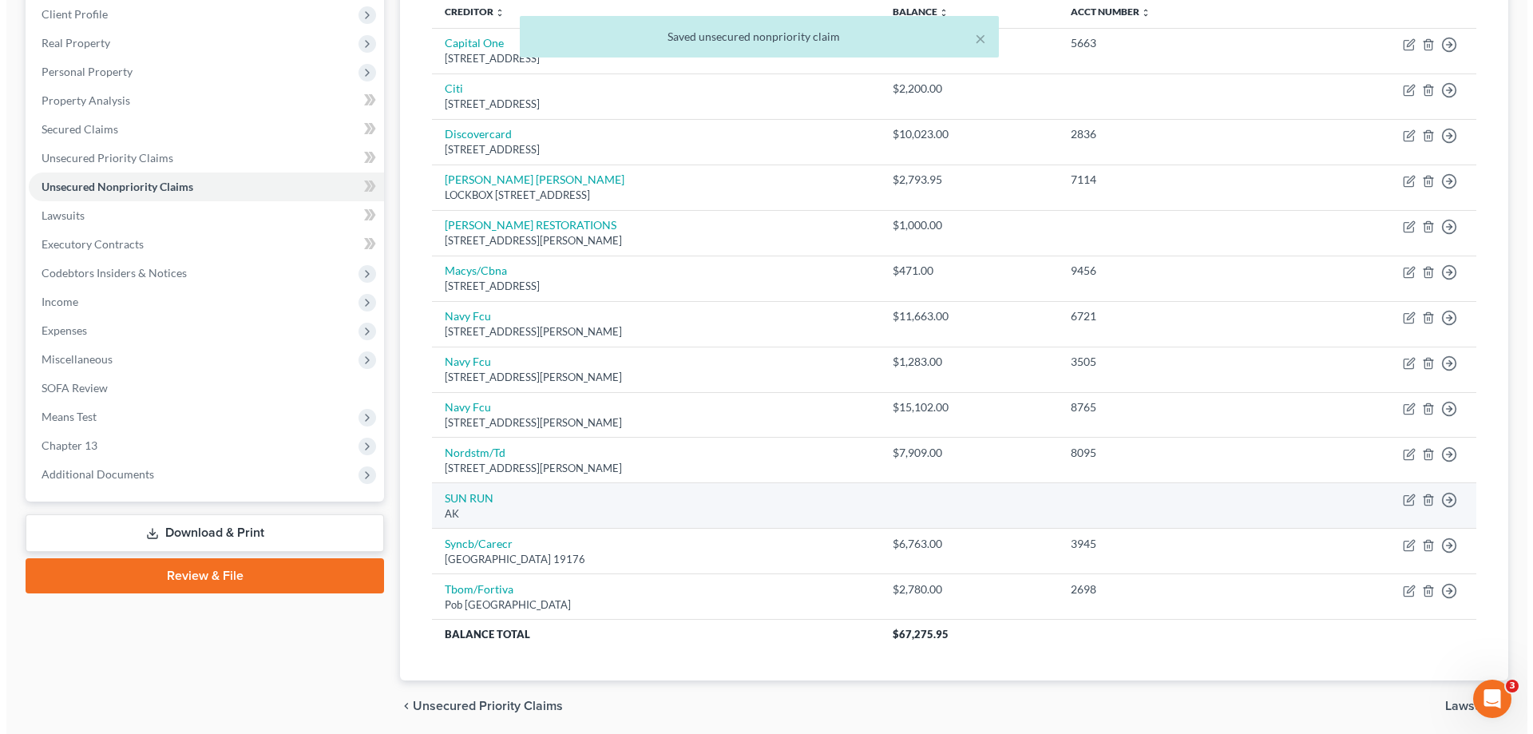
scroll to position [259, 0]
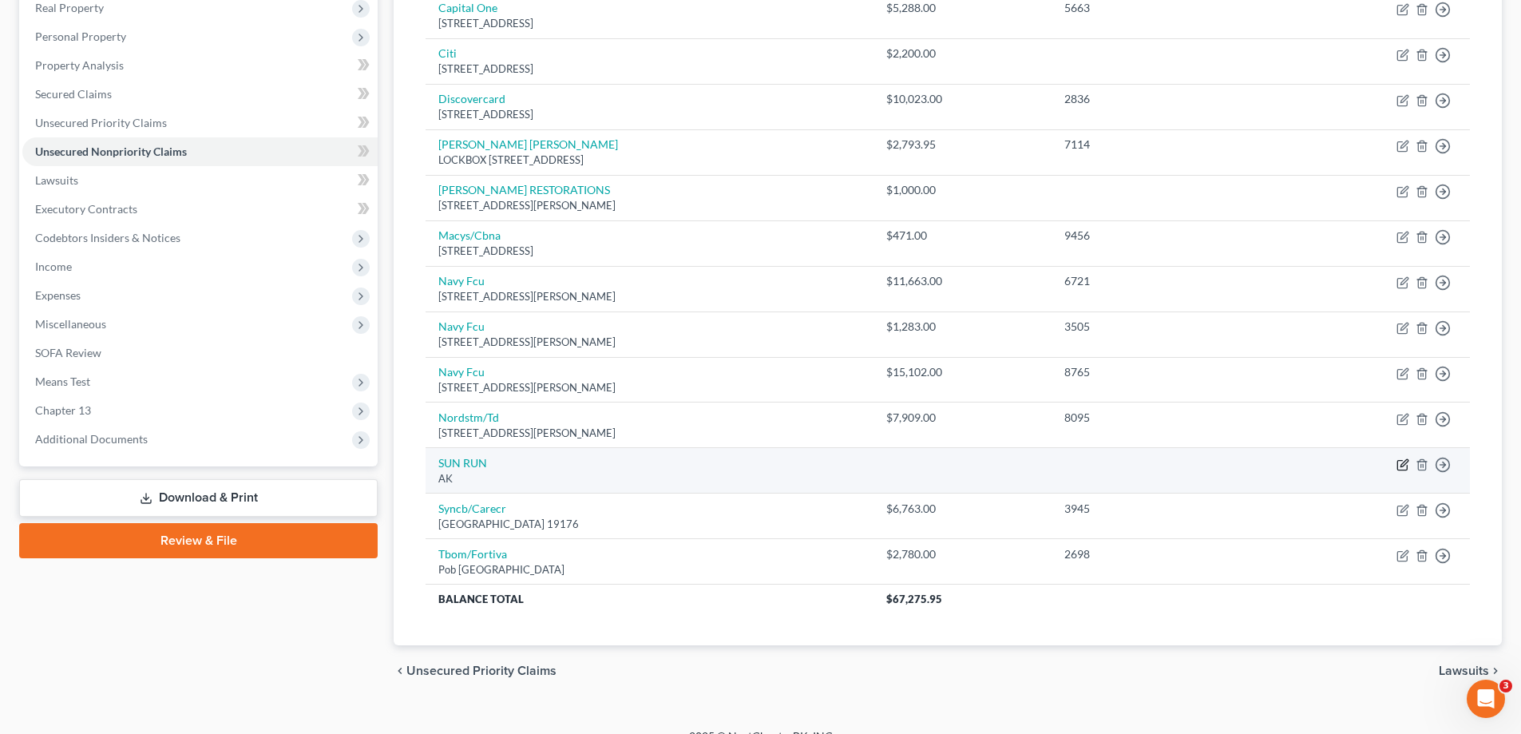
click at [1404, 464] on icon "button" at bounding box center [1403, 462] width 7 height 7
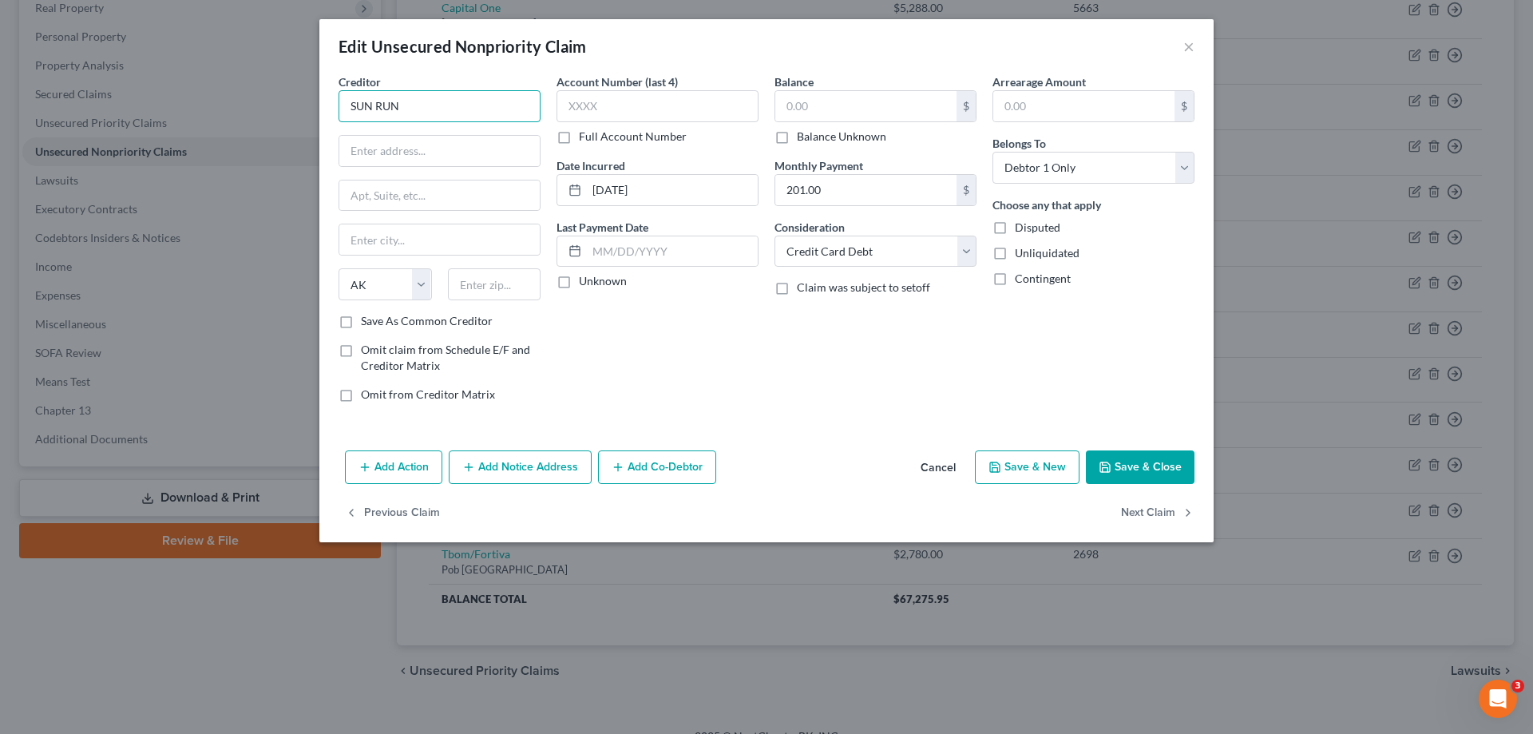
click at [428, 104] on input "SUN RUN" at bounding box center [440, 106] width 202 height 32
click at [408, 160] on input "text" at bounding box center [439, 151] width 200 height 30
drag, startPoint x: 409, startPoint y: 113, endPoint x: 331, endPoint y: 118, distance: 77.6
click at [331, 118] on div "Creditor * SUN RUN State [US_STATE] AK AR AZ CA CO CT DE DC [GEOGRAPHIC_DATA] […" at bounding box center [440, 244] width 218 height 342
drag, startPoint x: 380, startPoint y: 160, endPoint x: 498, endPoint y: 152, distance: 118.4
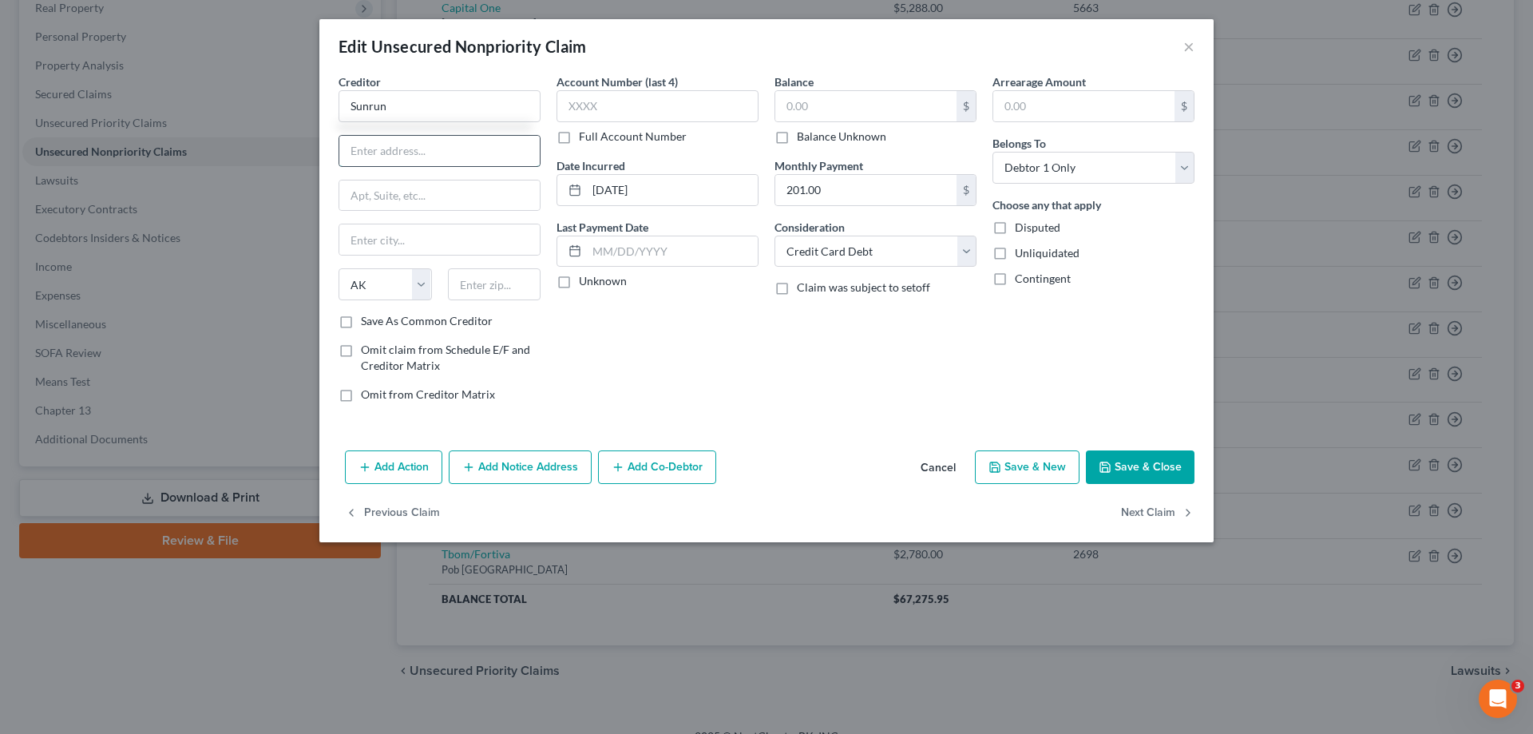
click at [380, 160] on input "text" at bounding box center [439, 151] width 200 height 30
paste input "[STREET_ADDRESS][US_STATE]"
drag, startPoint x: 498, startPoint y: 152, endPoint x: 647, endPoint y: 171, distance: 150.5
click at [647, 171] on div "Creditor * Sunrun [STREET_ADDRESS][GEOGRAPHIC_DATA][US_STATE][US_STATE] CA CO […" at bounding box center [767, 244] width 872 height 342
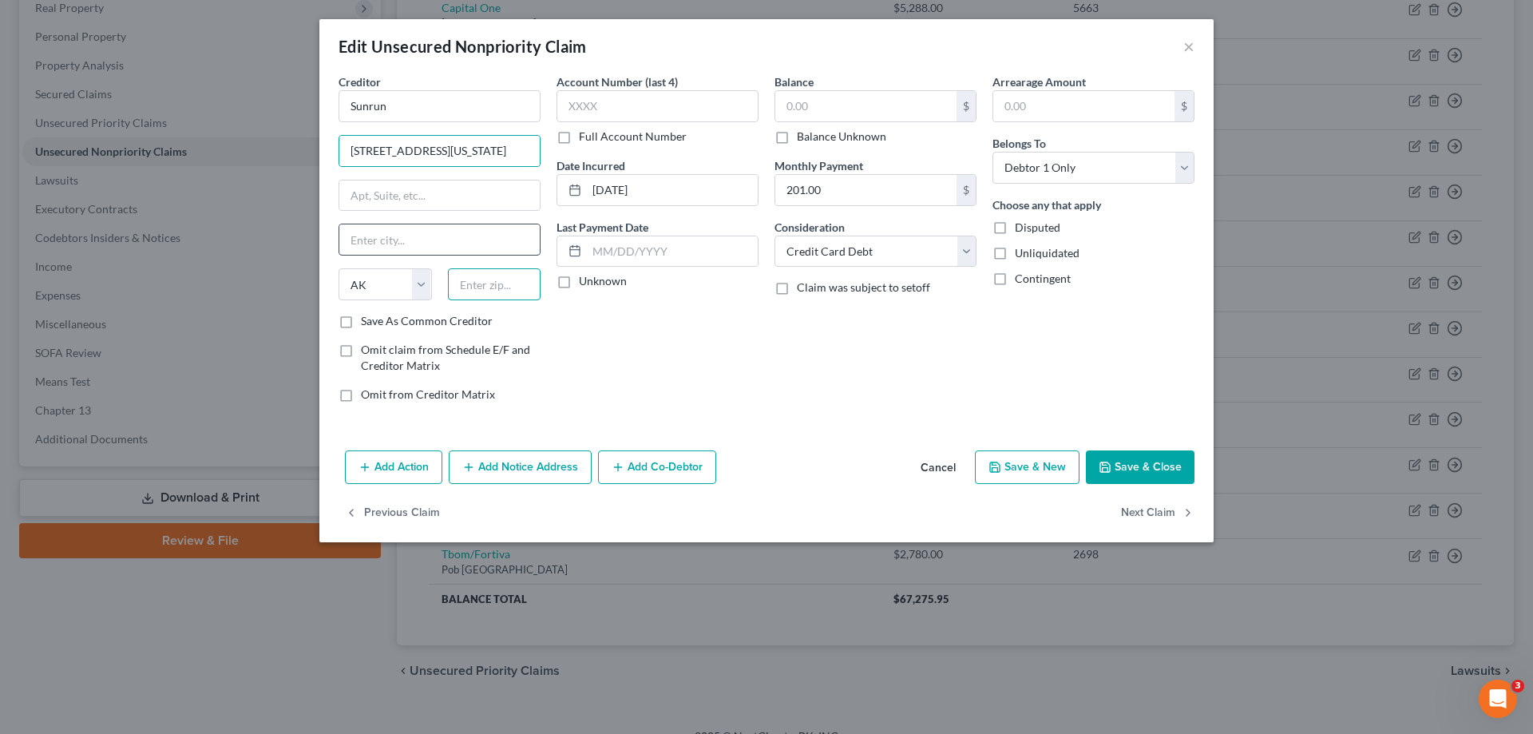
drag, startPoint x: 491, startPoint y: 290, endPoint x: 456, endPoint y: 253, distance: 50.8
click at [491, 290] on input "text" at bounding box center [494, 284] width 93 height 32
paste input "94108"
drag, startPoint x: 450, startPoint y: 202, endPoint x: 505, endPoint y: 152, distance: 74.6
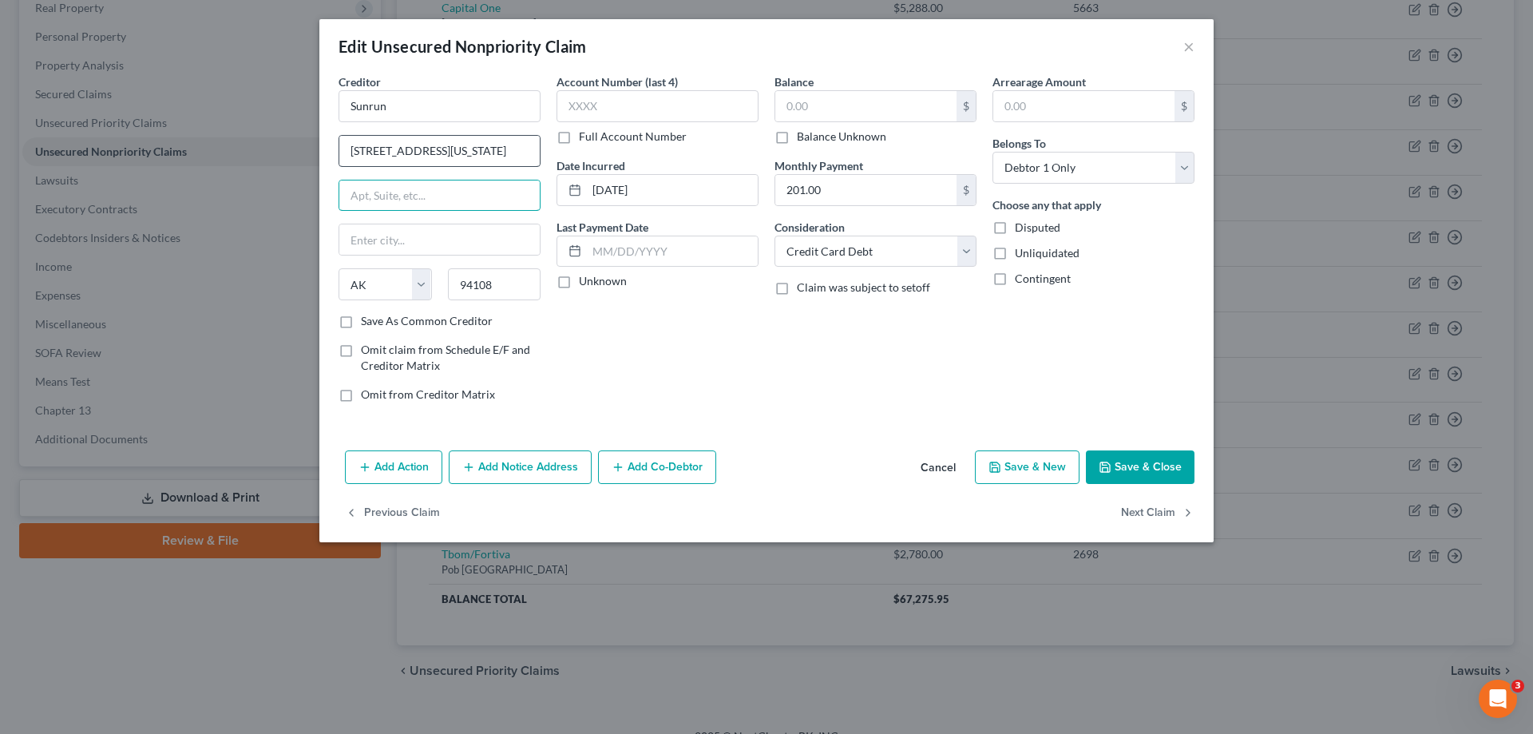
click at [450, 201] on input "text" at bounding box center [439, 195] width 200 height 30
drag, startPoint x: 510, startPoint y: 152, endPoint x: 703, endPoint y: 145, distance: 192.5
click at [703, 145] on div "Creditor * Sunrun [STREET_ADDRESS][US_STATE] [GEOGRAPHIC_DATA] [US_STATE][GEOGR…" at bounding box center [767, 244] width 872 height 342
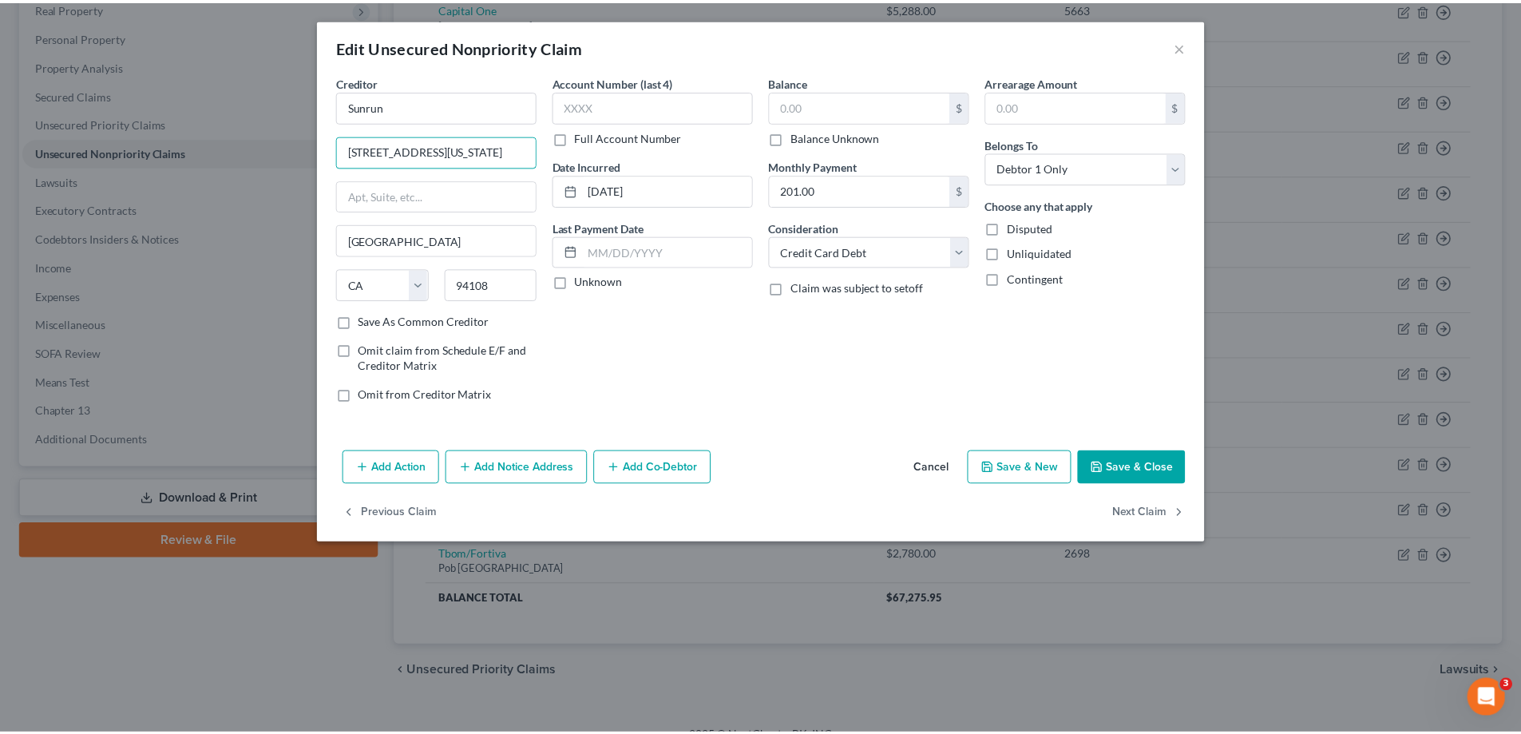
scroll to position [0, 0]
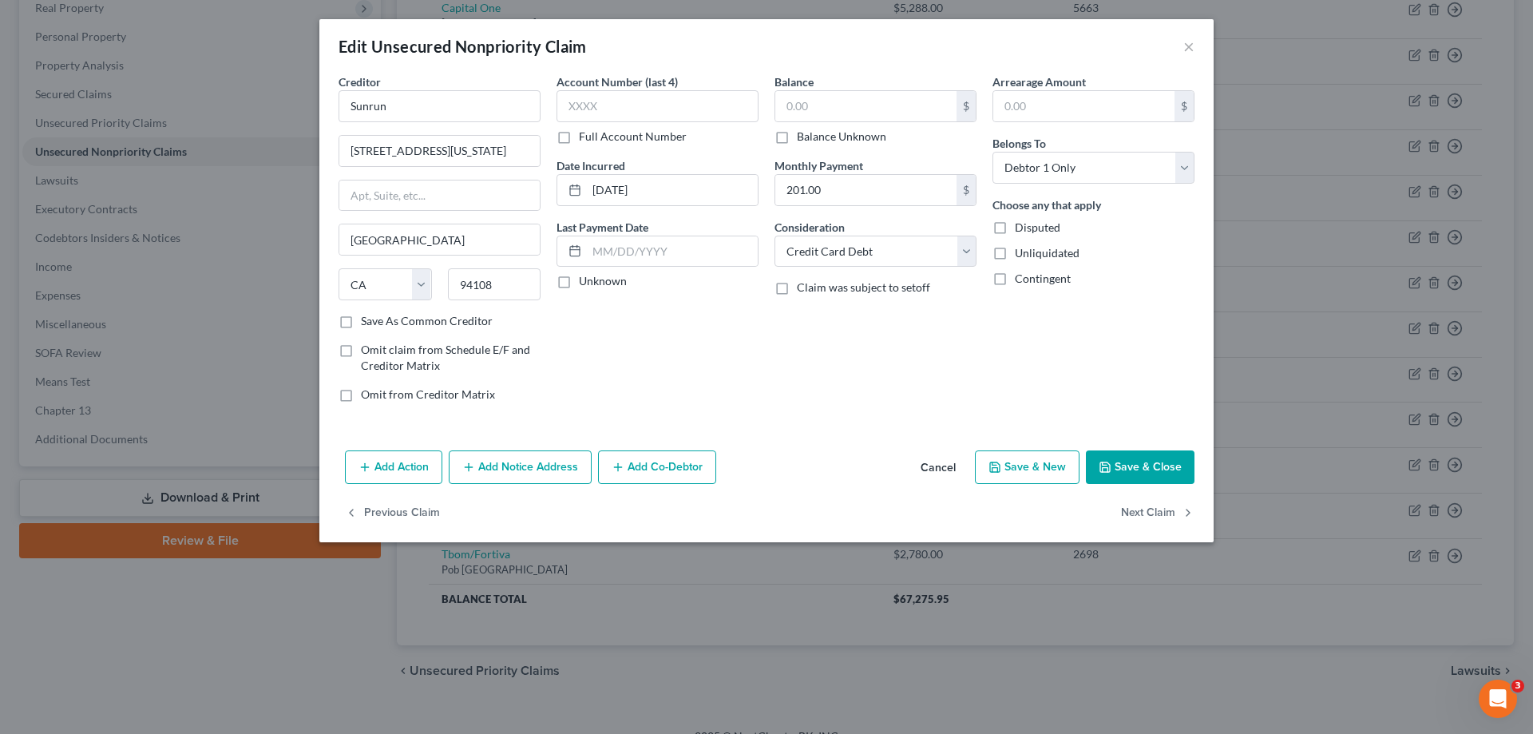
click at [797, 135] on label "Balance Unknown" at bounding box center [841, 137] width 89 height 16
click at [803, 135] on input "Balance Unknown" at bounding box center [808, 134] width 10 height 10
click at [1120, 455] on button "Save & Close" at bounding box center [1140, 467] width 109 height 34
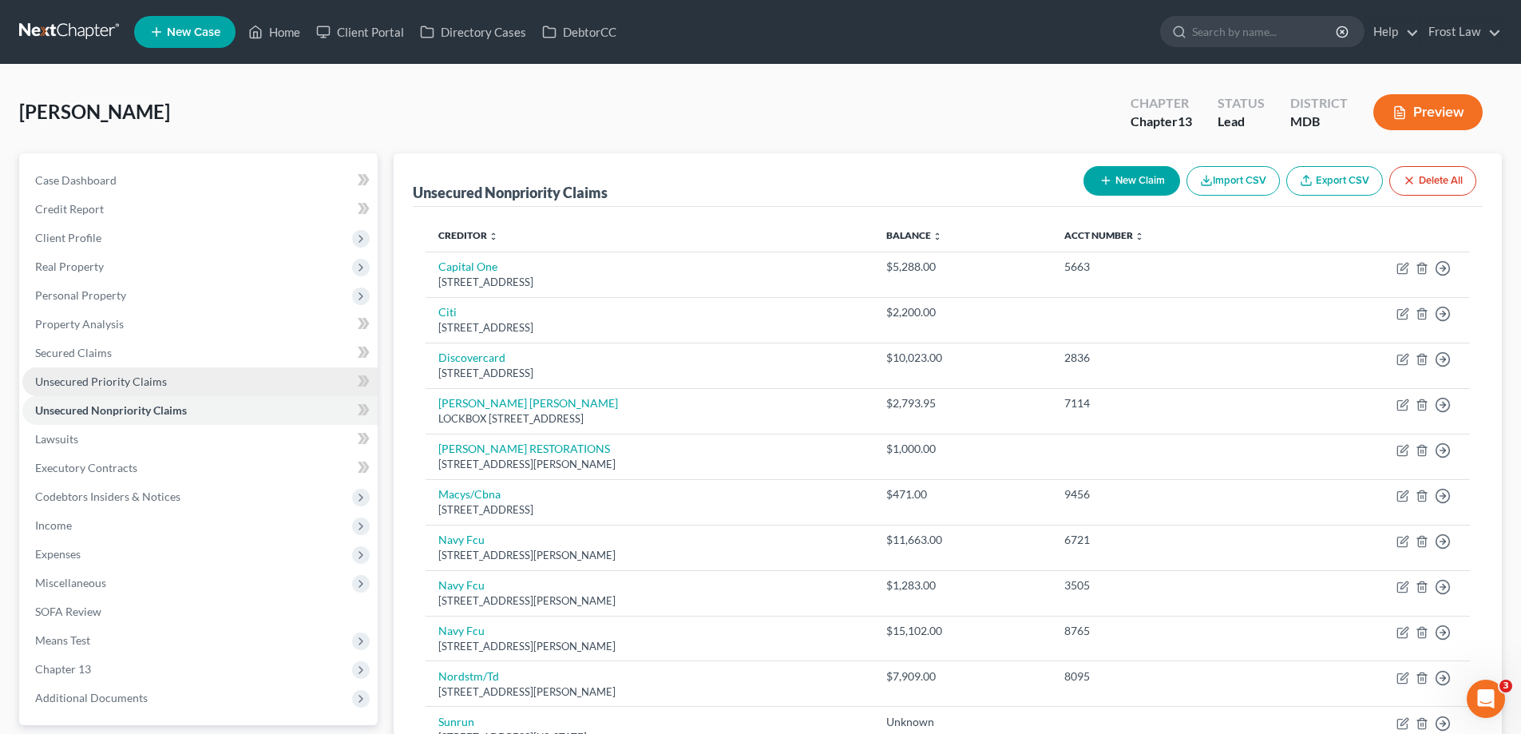
click at [152, 386] on span "Unsecured Priority Claims" at bounding box center [101, 381] width 132 height 14
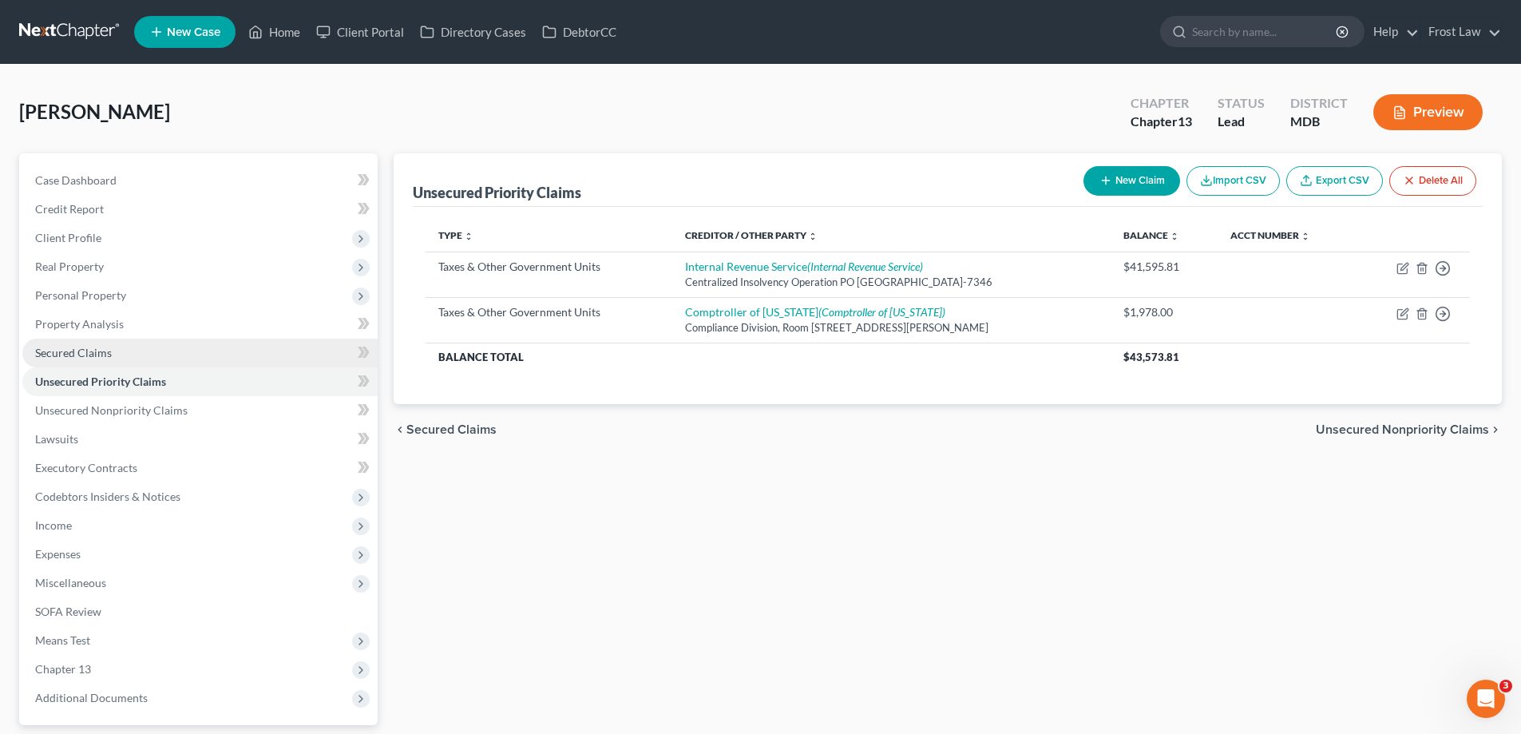
click at [149, 360] on link "Secured Claims" at bounding box center [199, 353] width 355 height 29
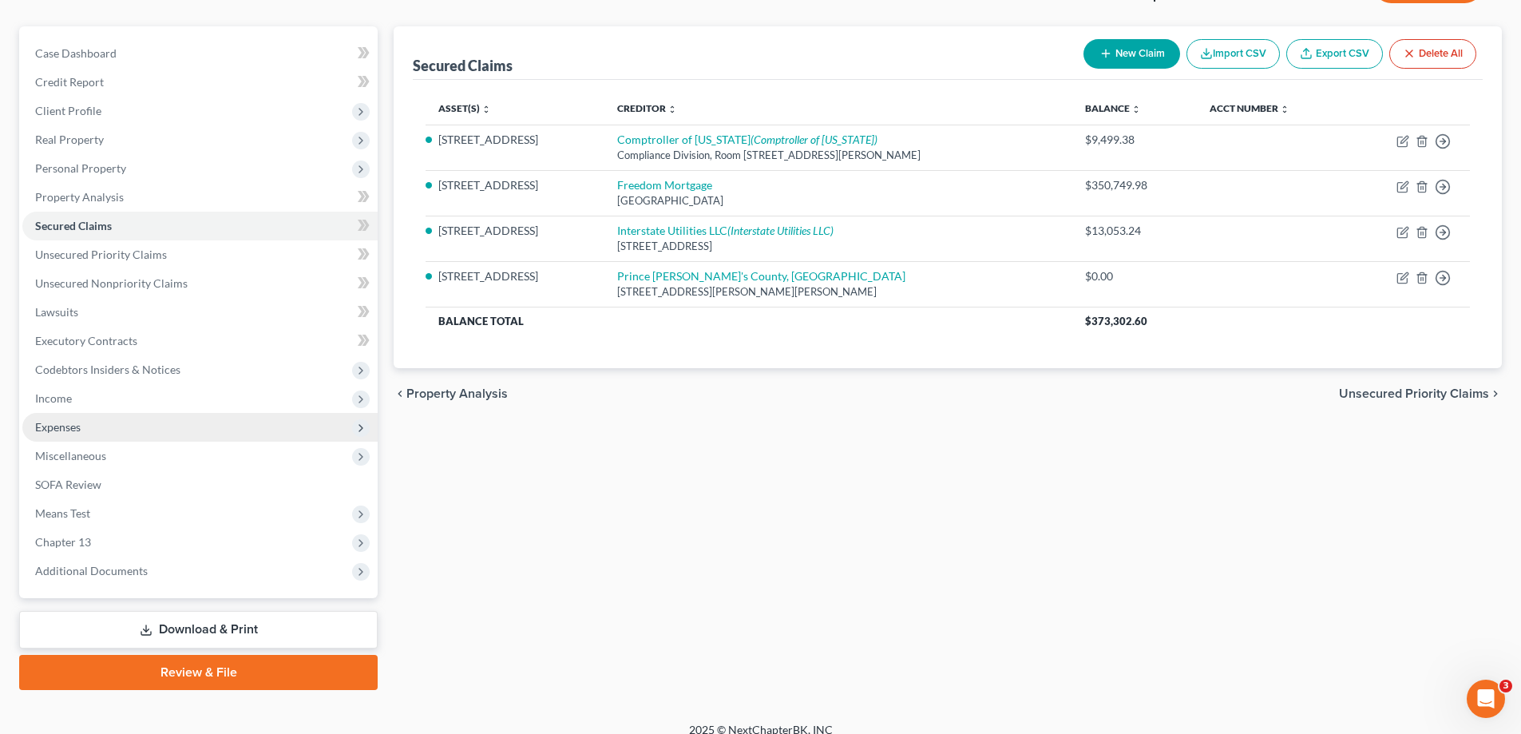
scroll to position [144, 0]
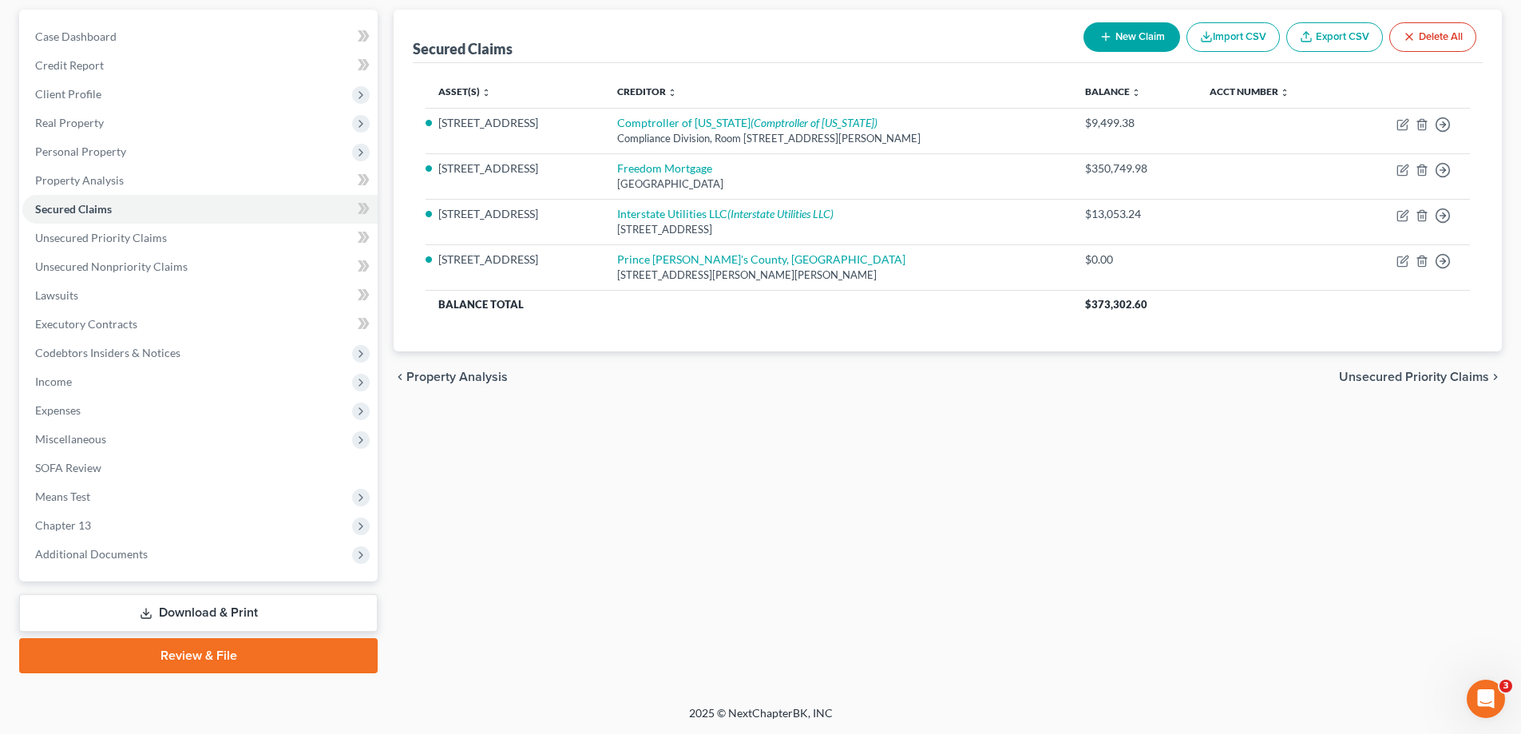
click at [196, 620] on link "Download & Print" at bounding box center [198, 613] width 358 height 38
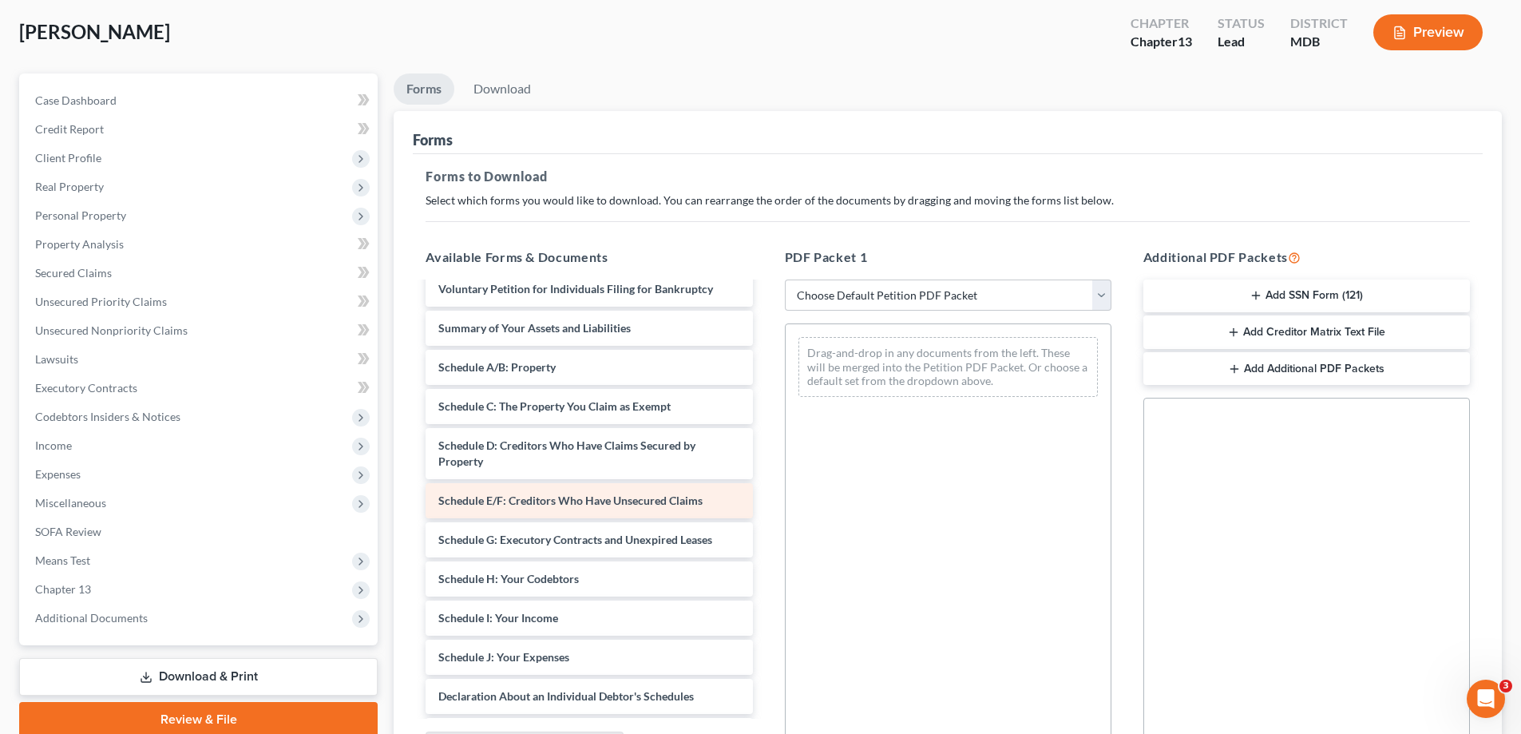
scroll to position [80, 0]
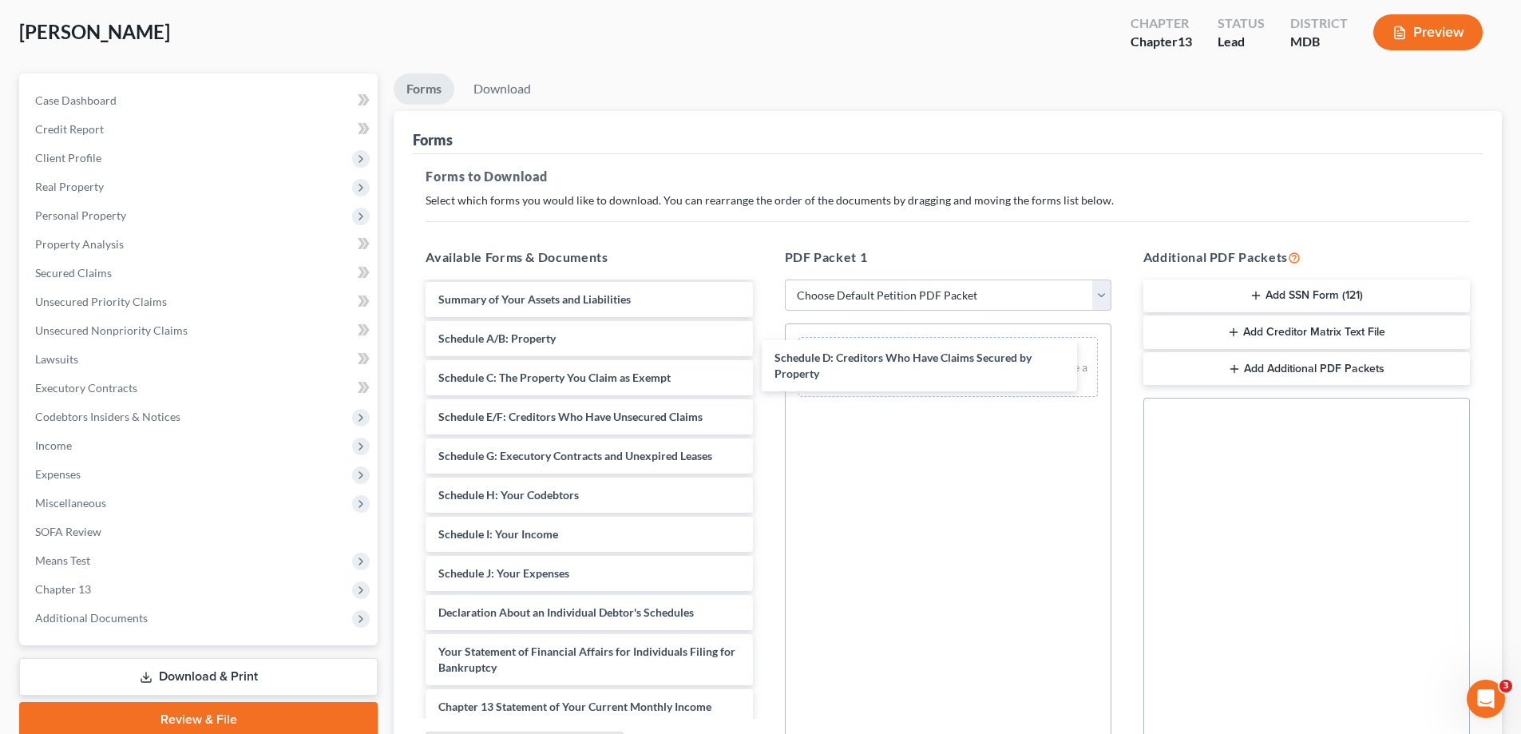
click at [765, 366] on div "Schedule D: Creditors Who Have Claims Secured by Property Credit Counseling Cou…" at bounding box center [589, 550] width 352 height 693
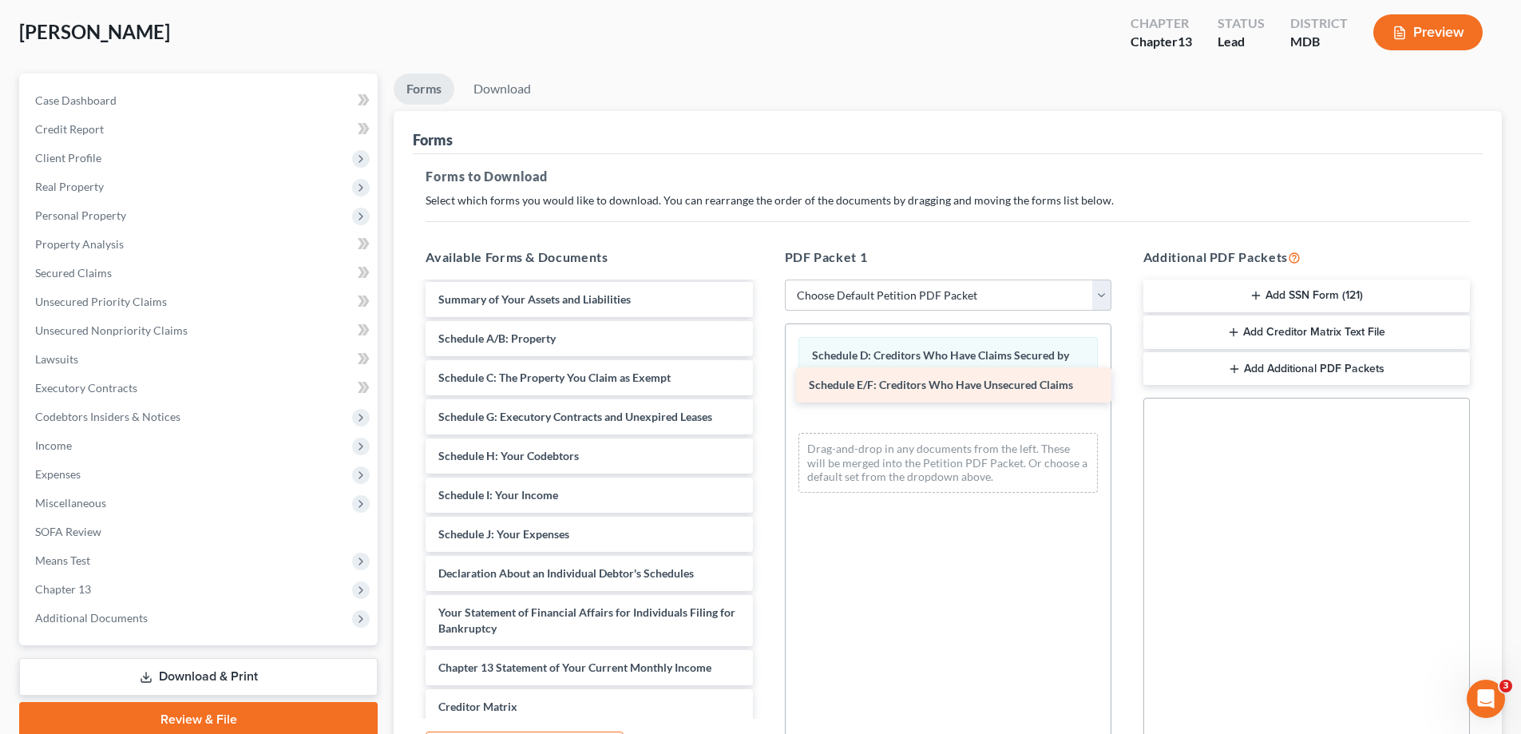
drag, startPoint x: 505, startPoint y: 424, endPoint x: 906, endPoint y: 397, distance: 401.7
click at [765, 397] on div "Schedule E/F: Creditors Who Have Unsecured Claims Credit Counseling Course (Deb…" at bounding box center [589, 531] width 352 height 654
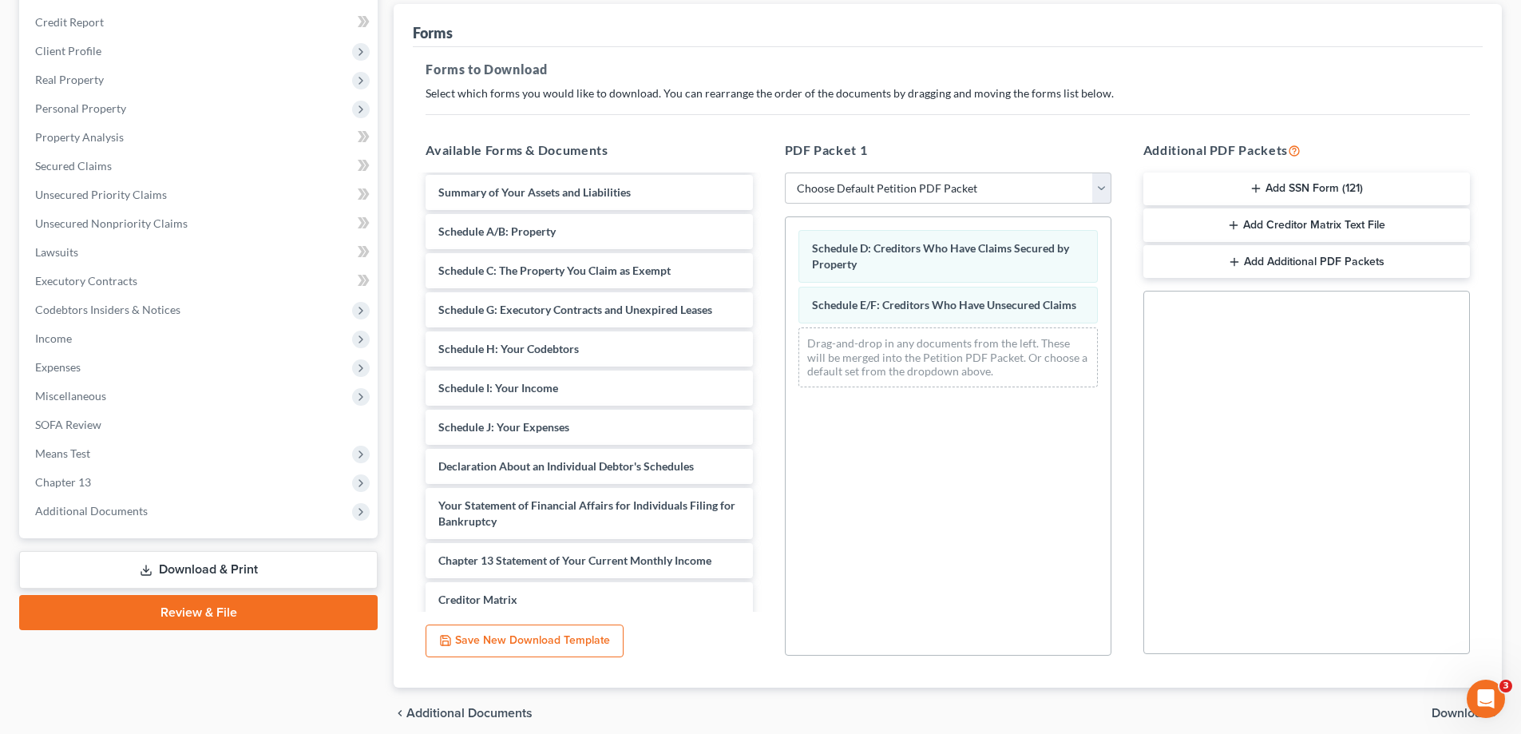
scroll to position [252, 0]
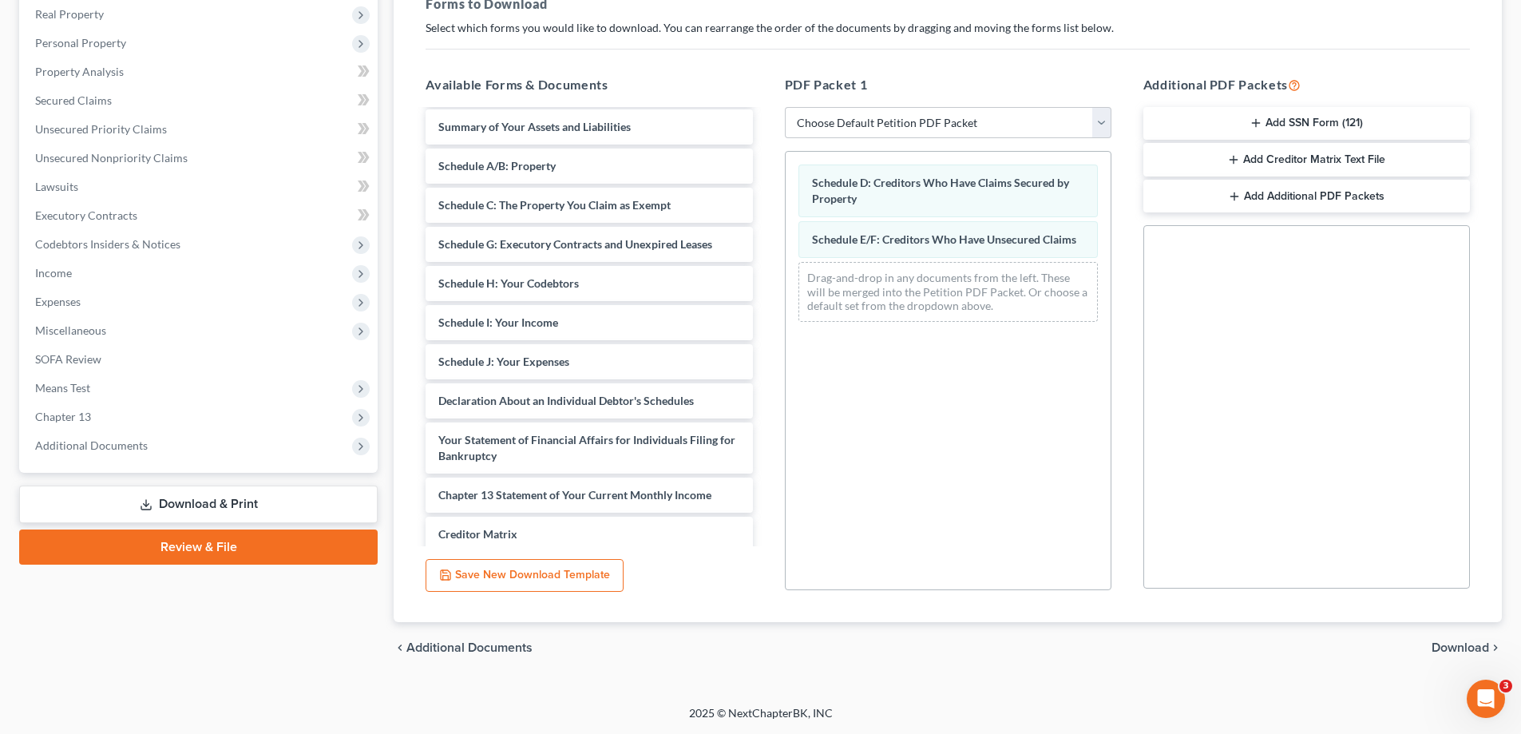
click at [1446, 643] on span "Download" at bounding box center [1460, 647] width 57 height 13
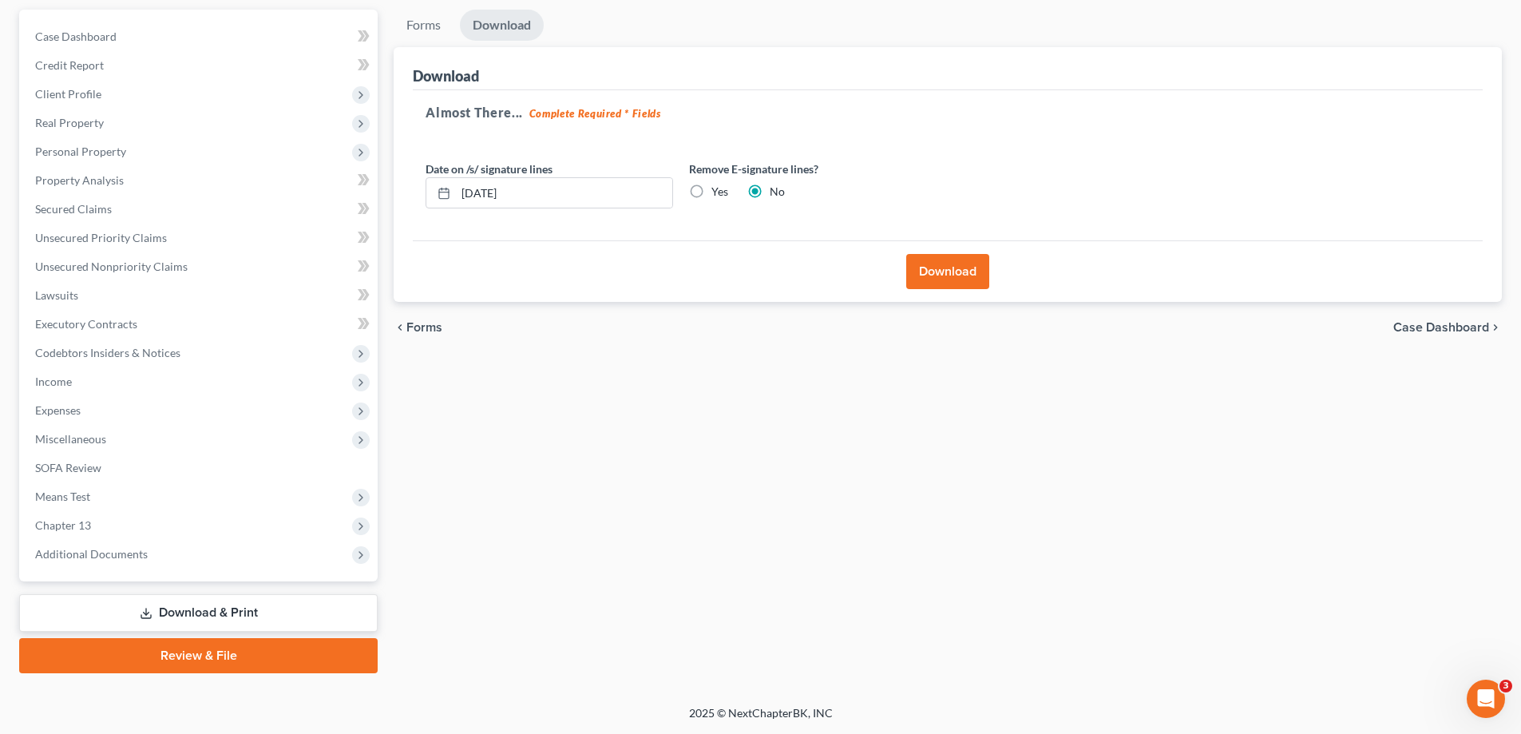
scroll to position [144, 0]
click at [931, 272] on button "Download" at bounding box center [947, 271] width 83 height 35
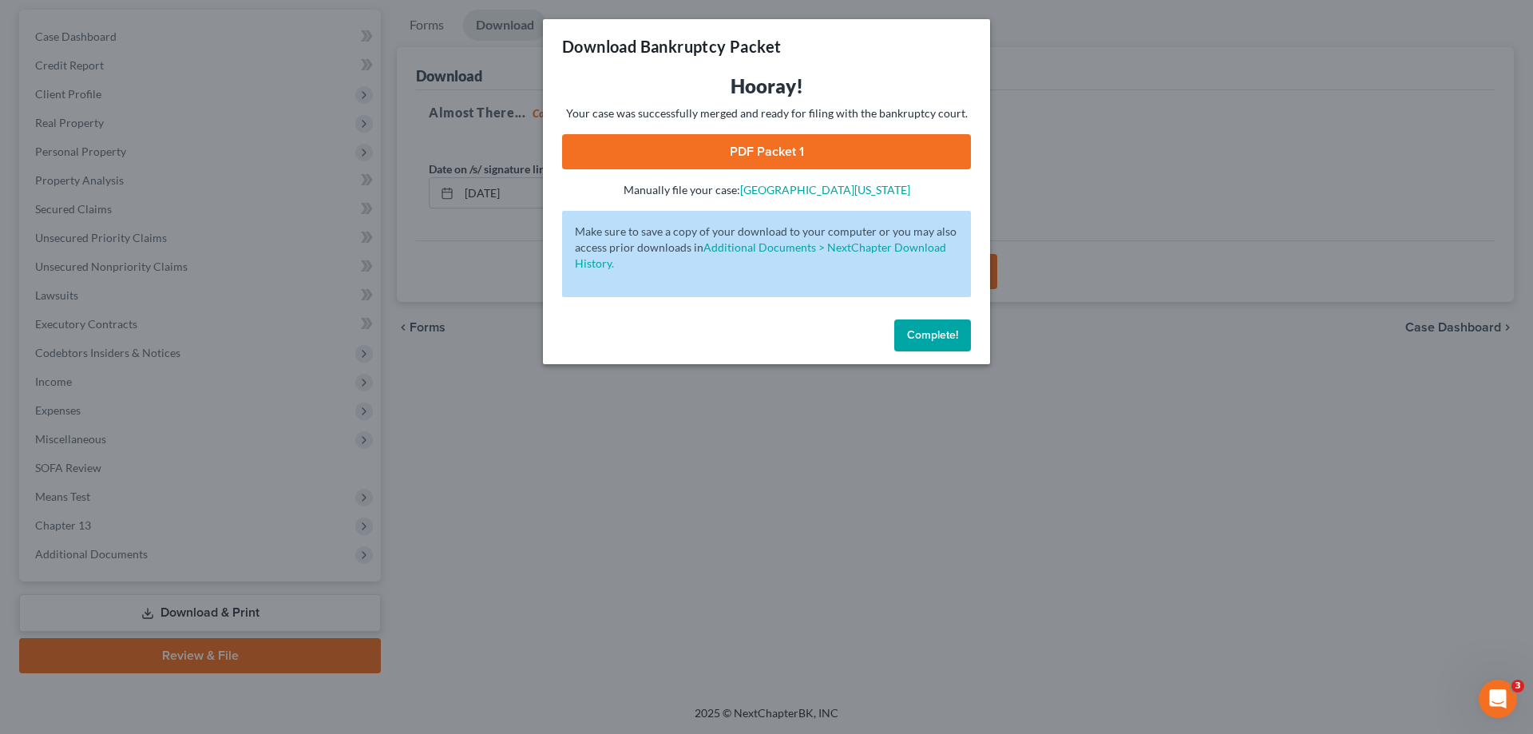
click at [719, 156] on link "PDF Packet 1" at bounding box center [766, 151] width 409 height 35
drag, startPoint x: 936, startPoint y: 343, endPoint x: 1162, endPoint y: 20, distance: 394.9
click at [937, 343] on button "Complete!" at bounding box center [932, 335] width 77 height 32
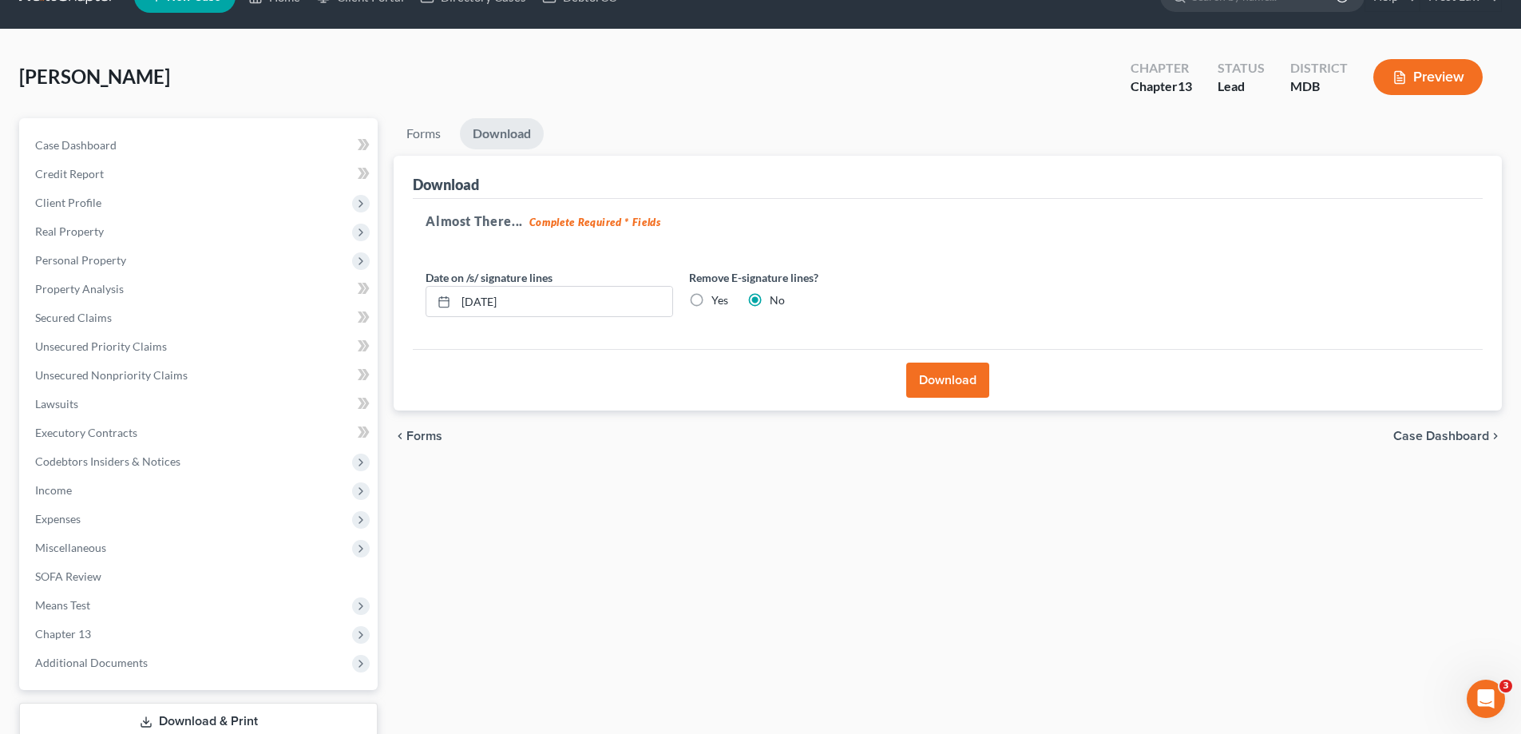
scroll to position [0, 0]
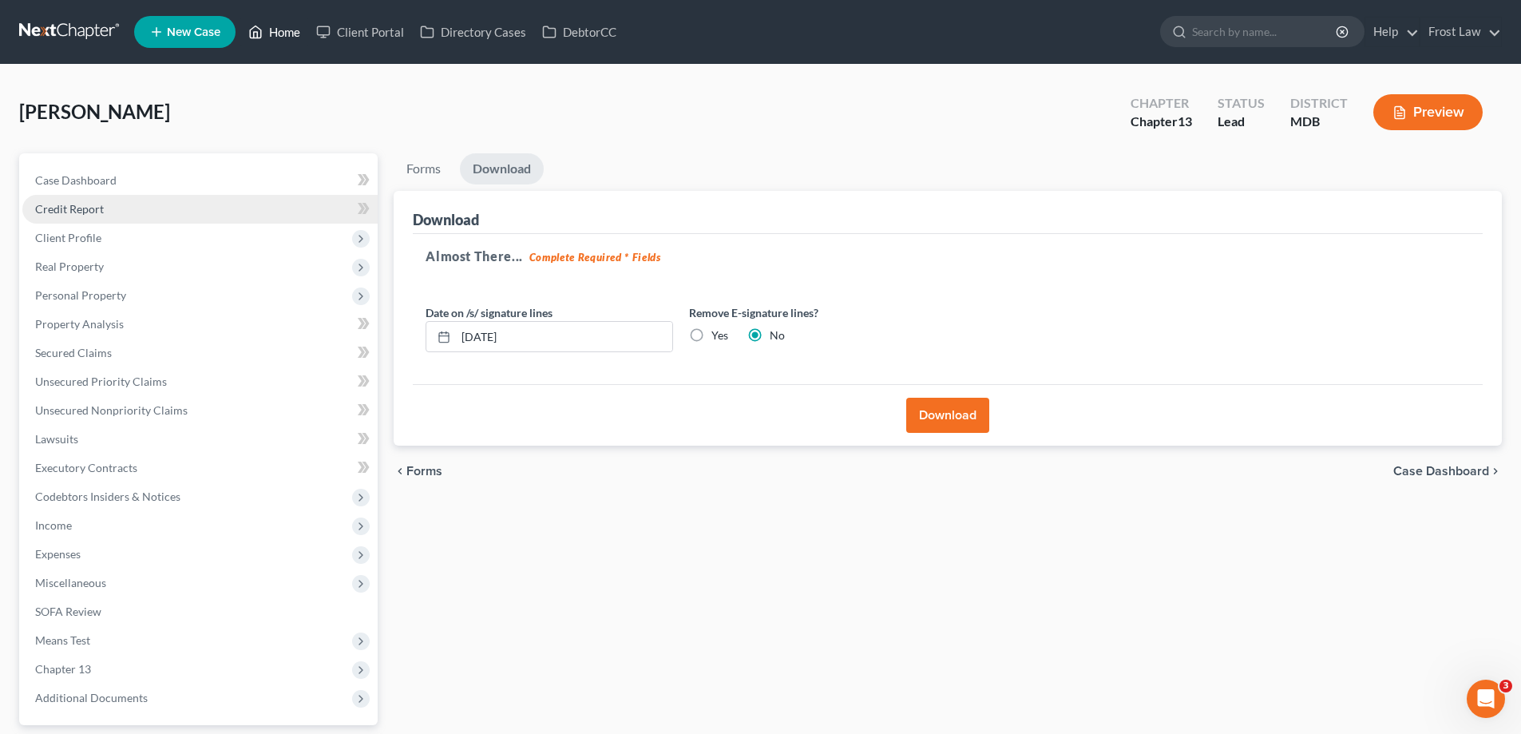
drag, startPoint x: 276, startPoint y: 22, endPoint x: 314, endPoint y: 212, distance: 193.7
click at [276, 22] on link "Home" at bounding box center [274, 32] width 68 height 29
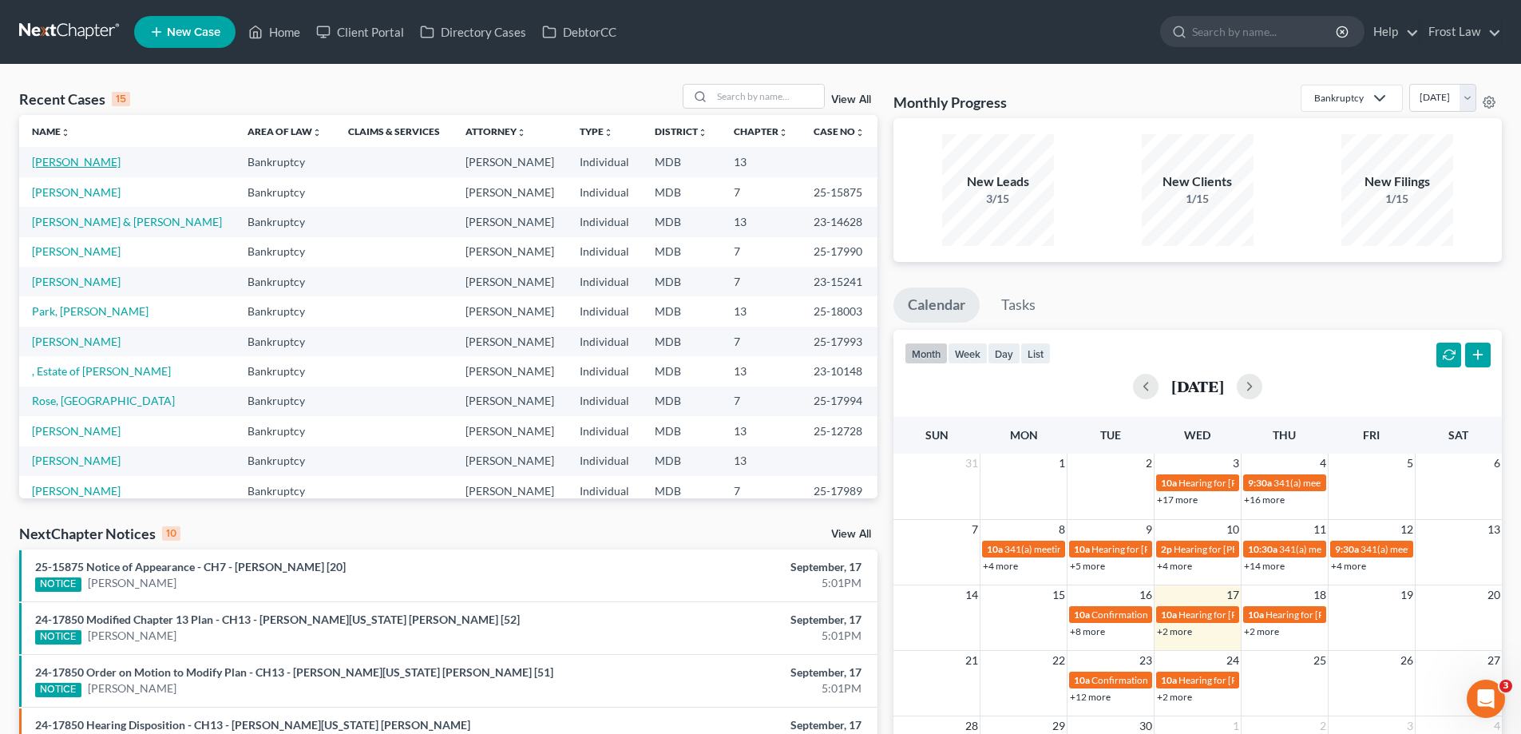
click at [78, 164] on link "[PERSON_NAME]" at bounding box center [76, 162] width 89 height 14
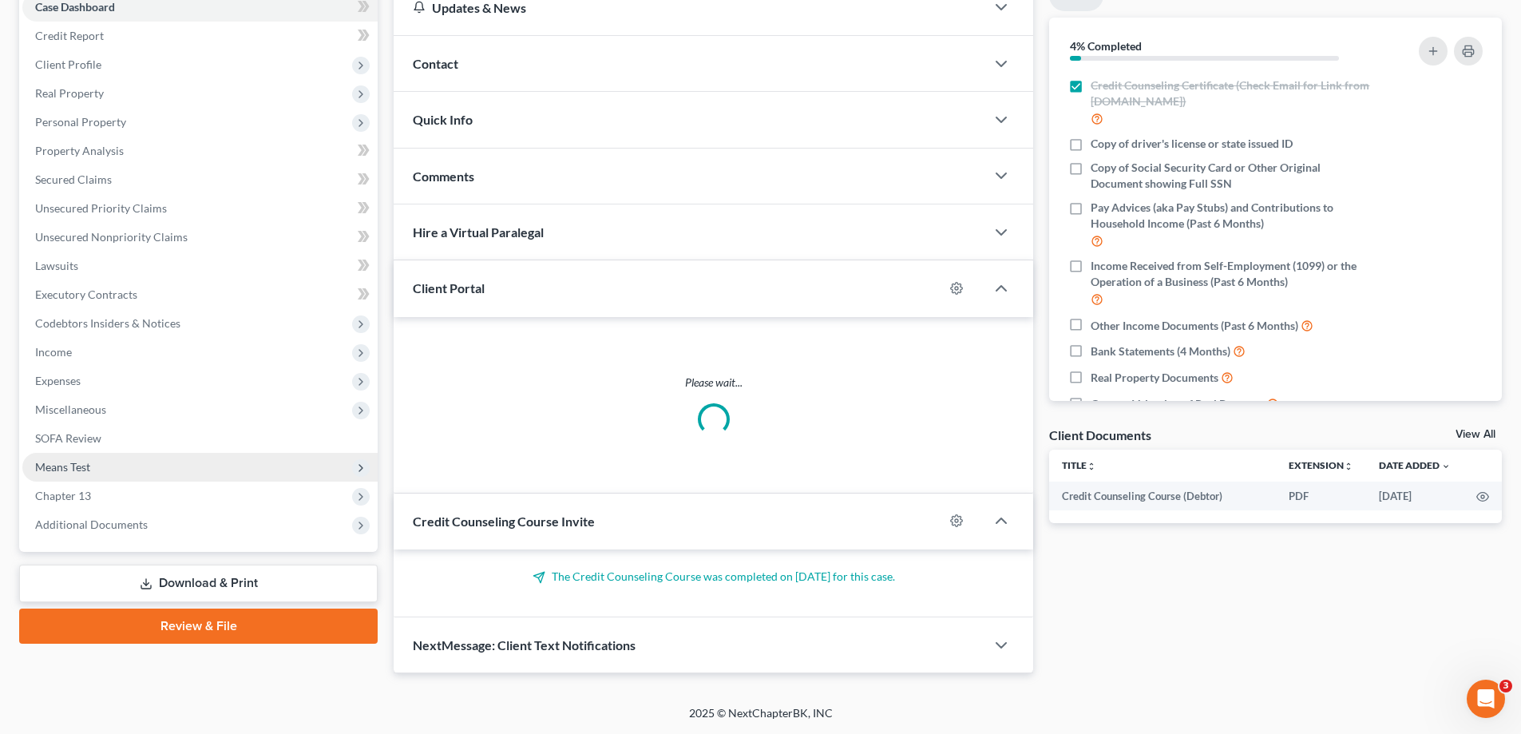
scroll to position [144, 0]
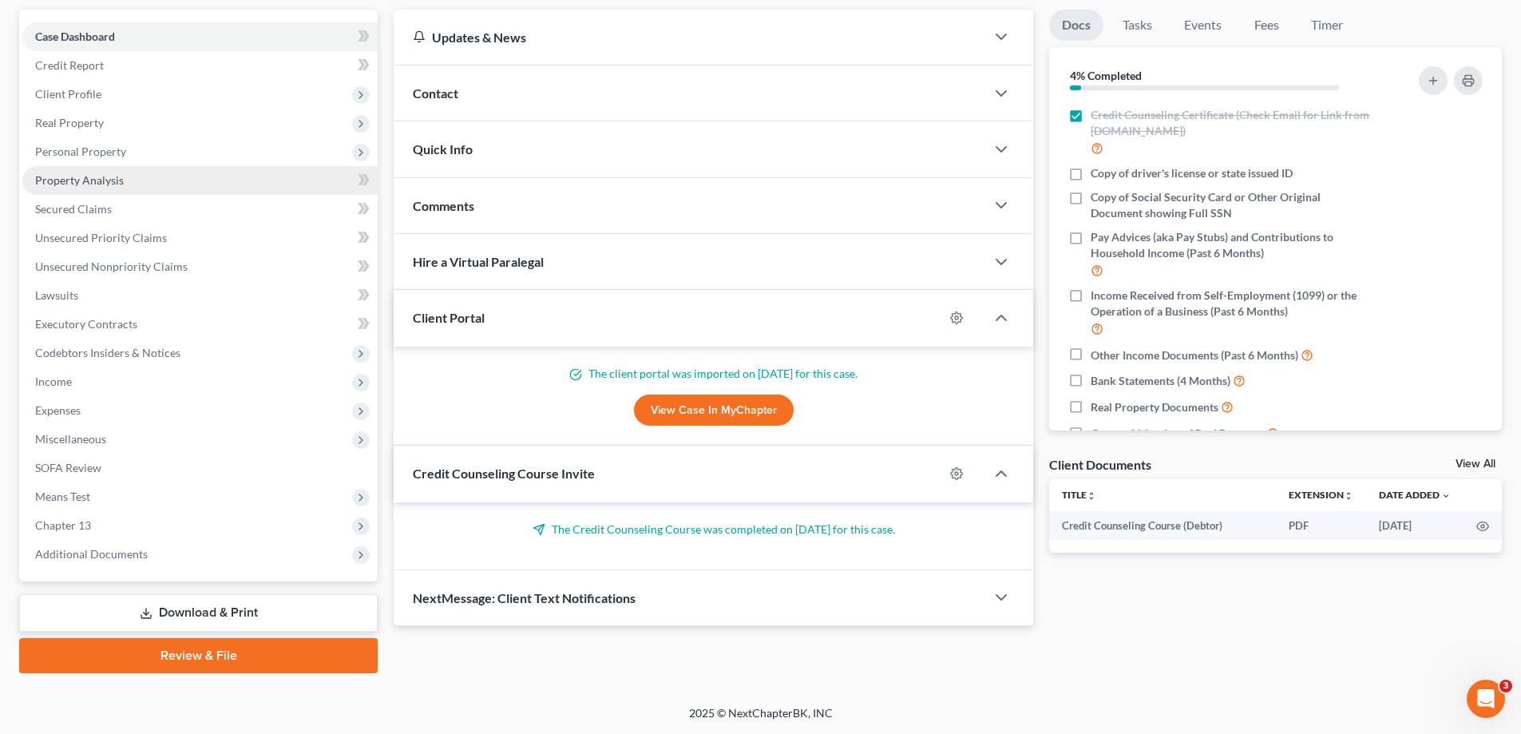
click at [169, 179] on link "Property Analysis" at bounding box center [199, 180] width 355 height 29
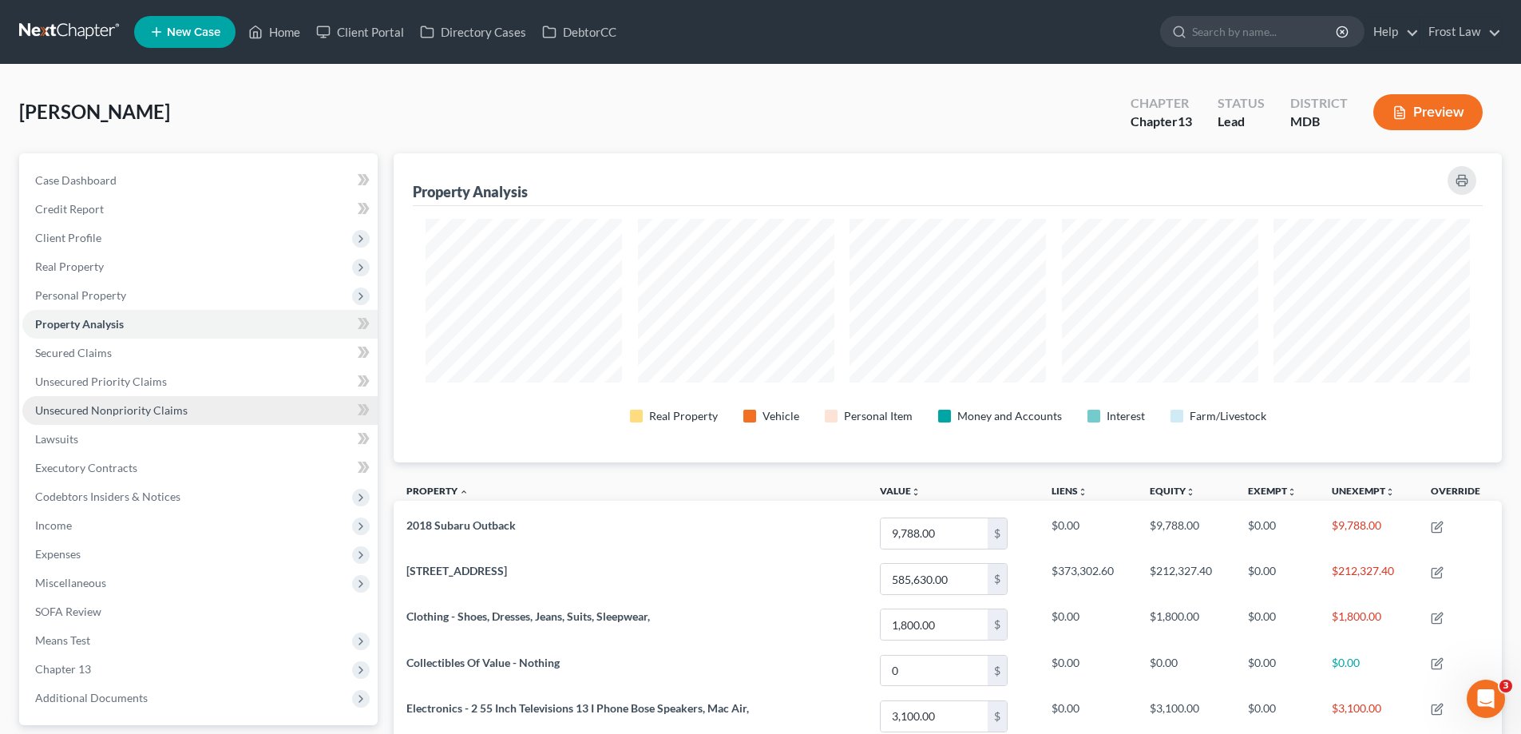
click at [223, 415] on link "Unsecured Nonpriority Claims" at bounding box center [199, 410] width 355 height 29
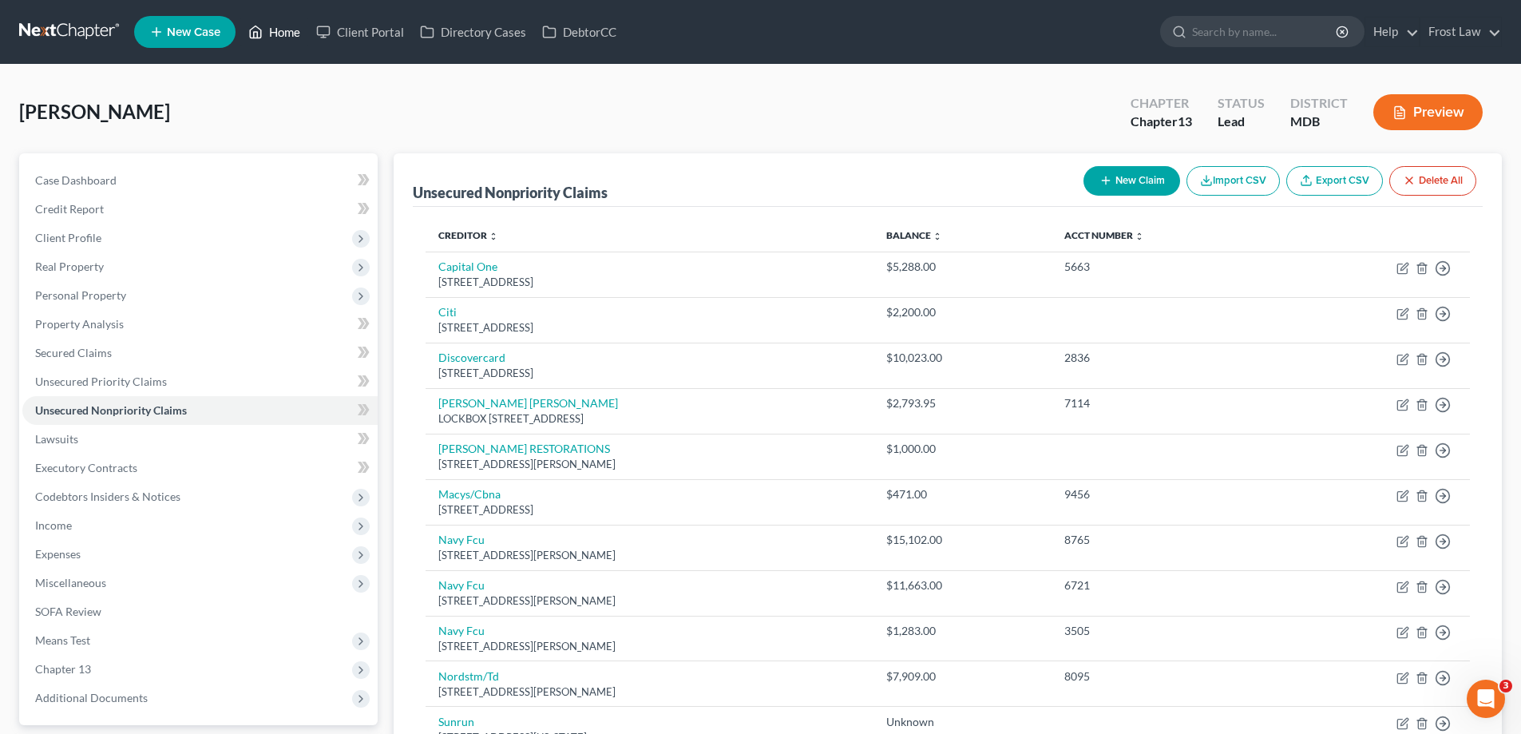
click at [279, 34] on link "Home" at bounding box center [274, 32] width 68 height 29
